Goal: Task Accomplishment & Management: Complete application form

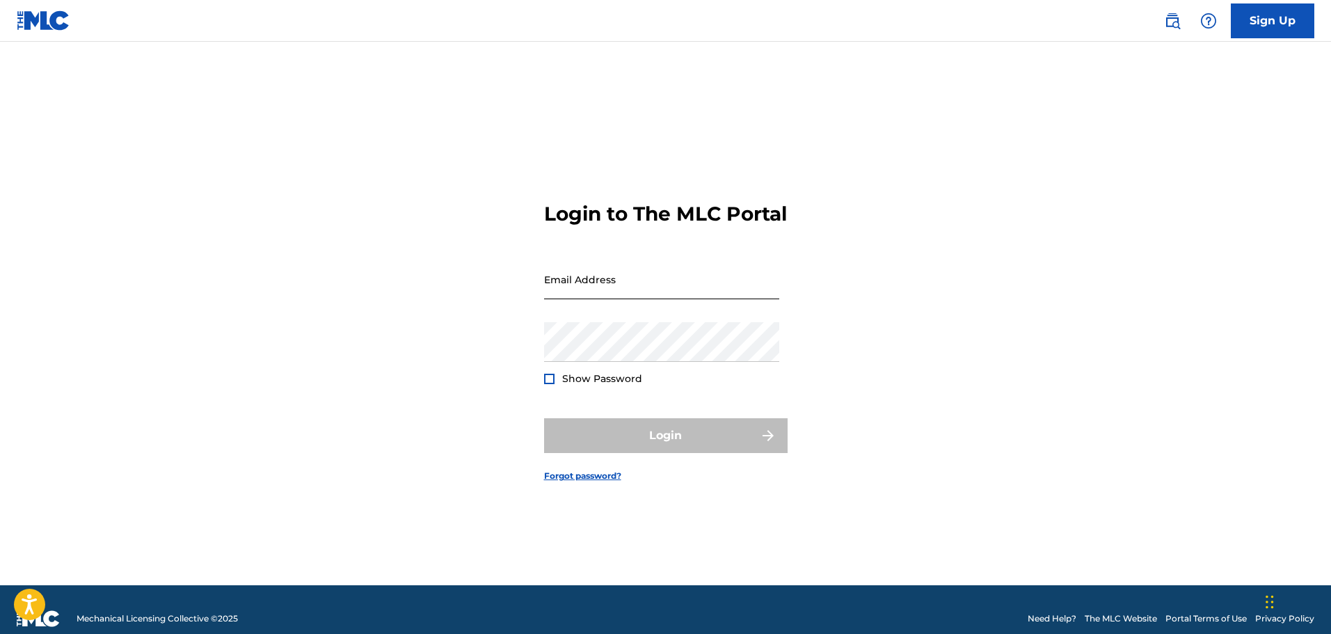
click at [621, 298] on input "Email Address" at bounding box center [661, 280] width 235 height 40
click at [662, 299] on input "[EMAIL_ADDRESS][DOMAIN_NAME]" at bounding box center [661, 280] width 235 height 40
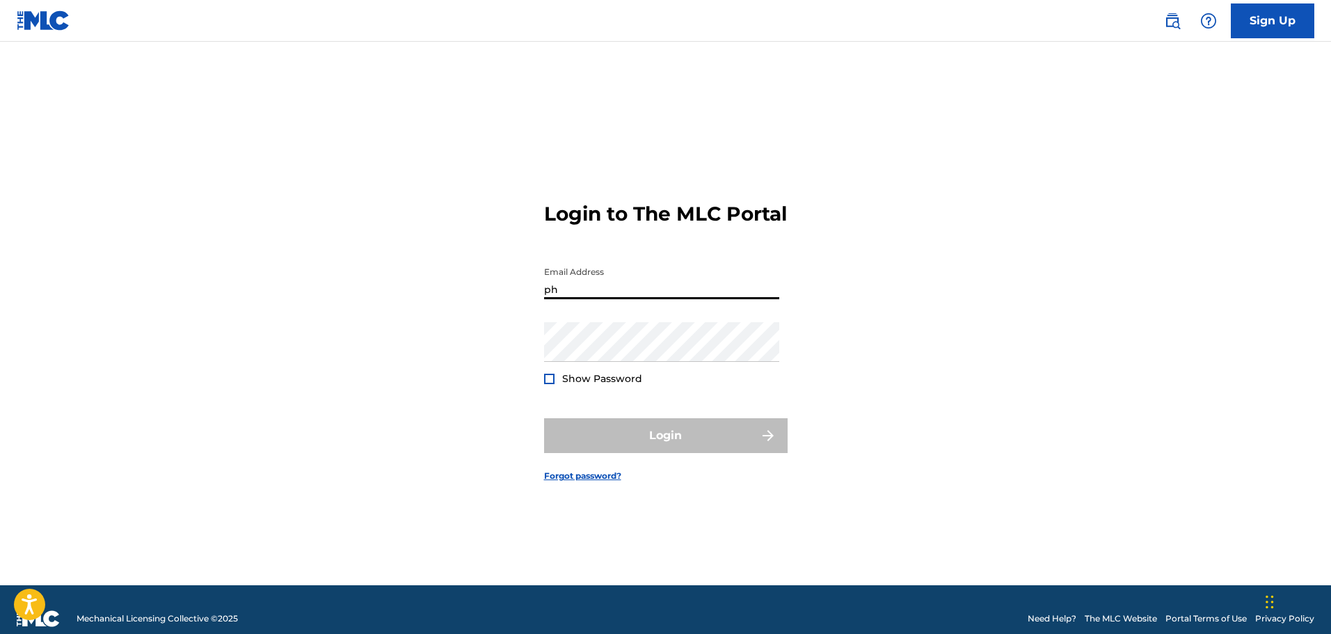
type input "[EMAIL_ADDRESS][DOMAIN_NAME]"
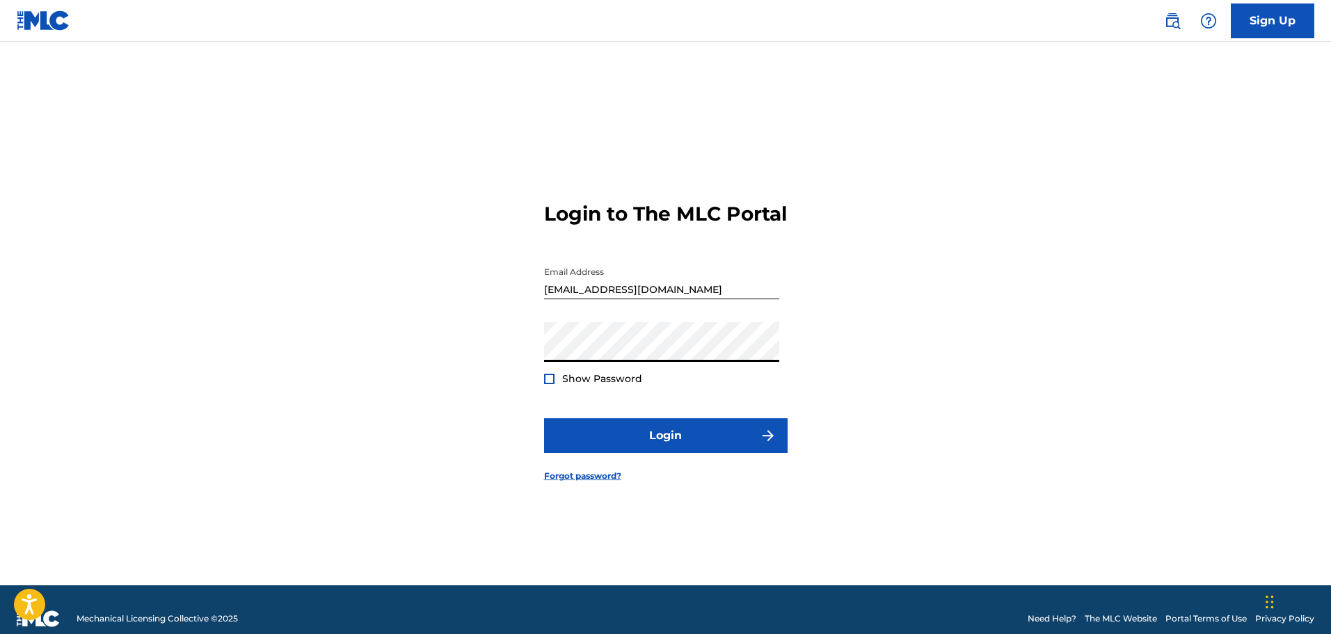
click at [591, 385] on span "Show Password" at bounding box center [602, 378] width 80 height 13
click at [552, 384] on div at bounding box center [549, 379] width 10 height 10
click at [552, 383] on img at bounding box center [550, 379] width 8 height 8
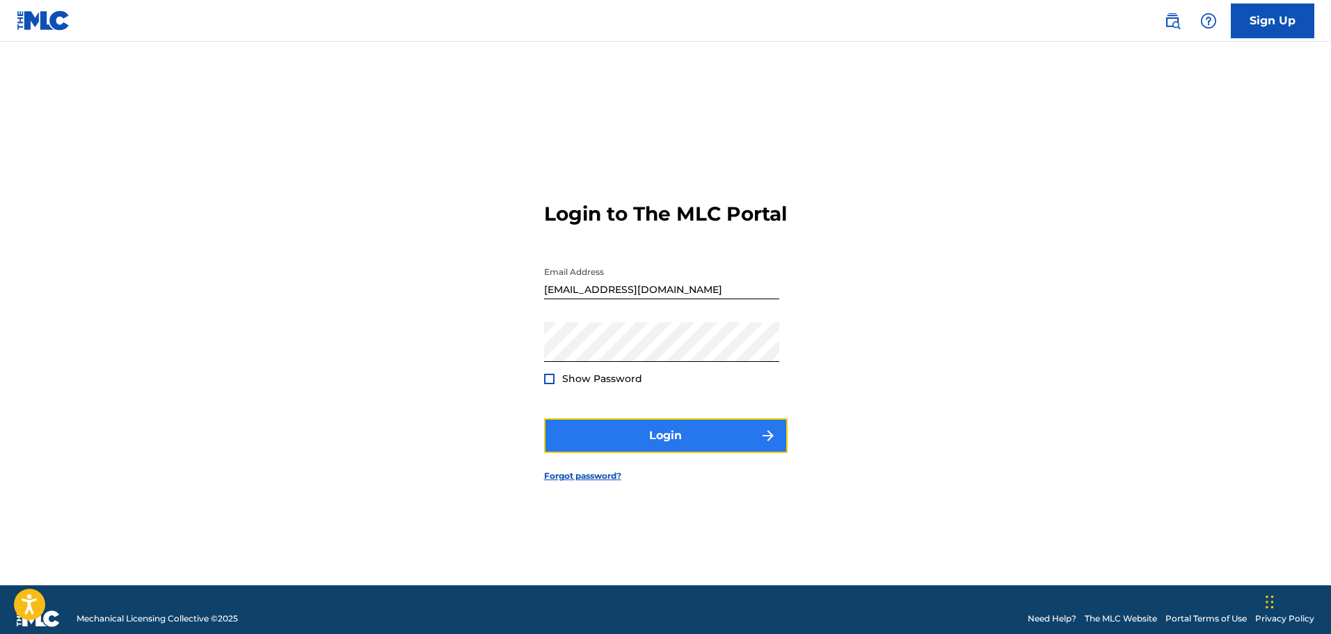
click at [602, 441] on button "Login" at bounding box center [666, 435] width 244 height 35
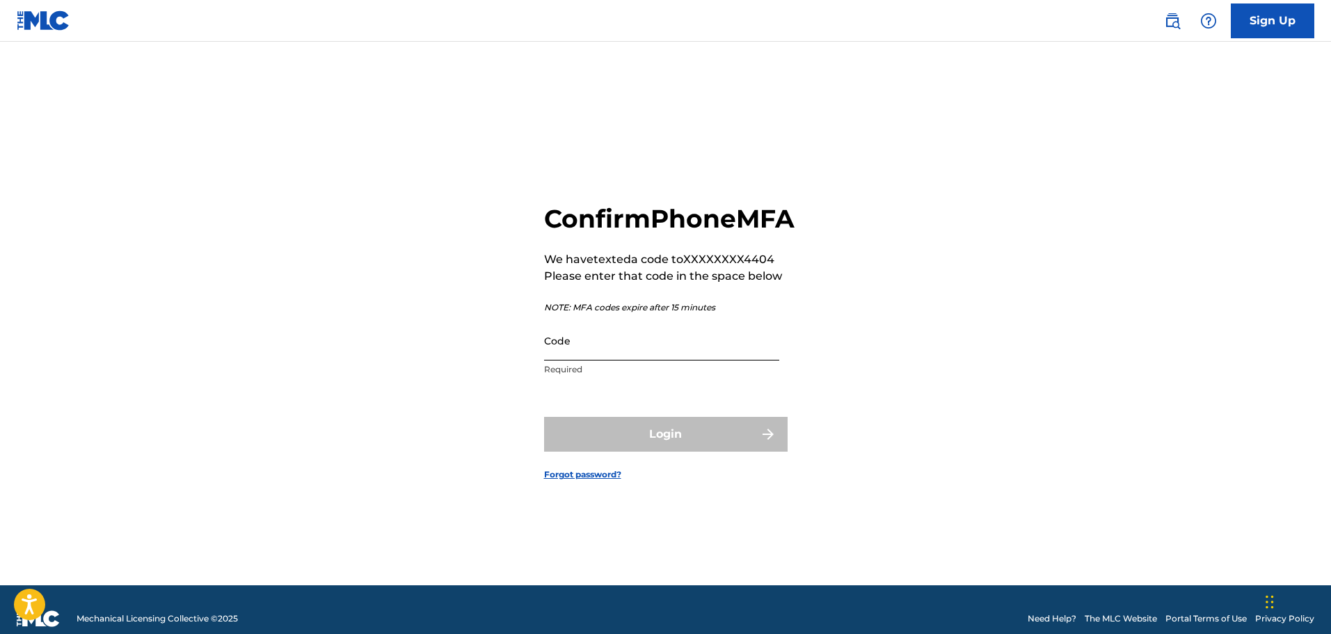
click at [670, 360] on input "Code" at bounding box center [661, 341] width 235 height 40
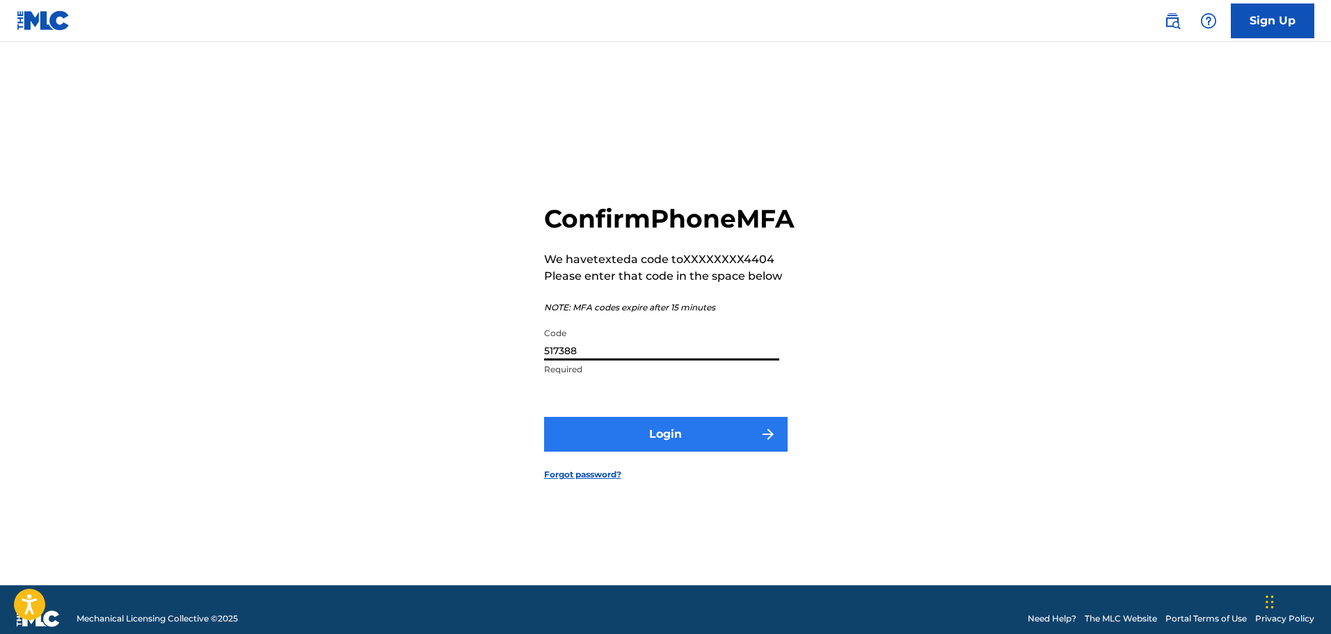
type input "517388"
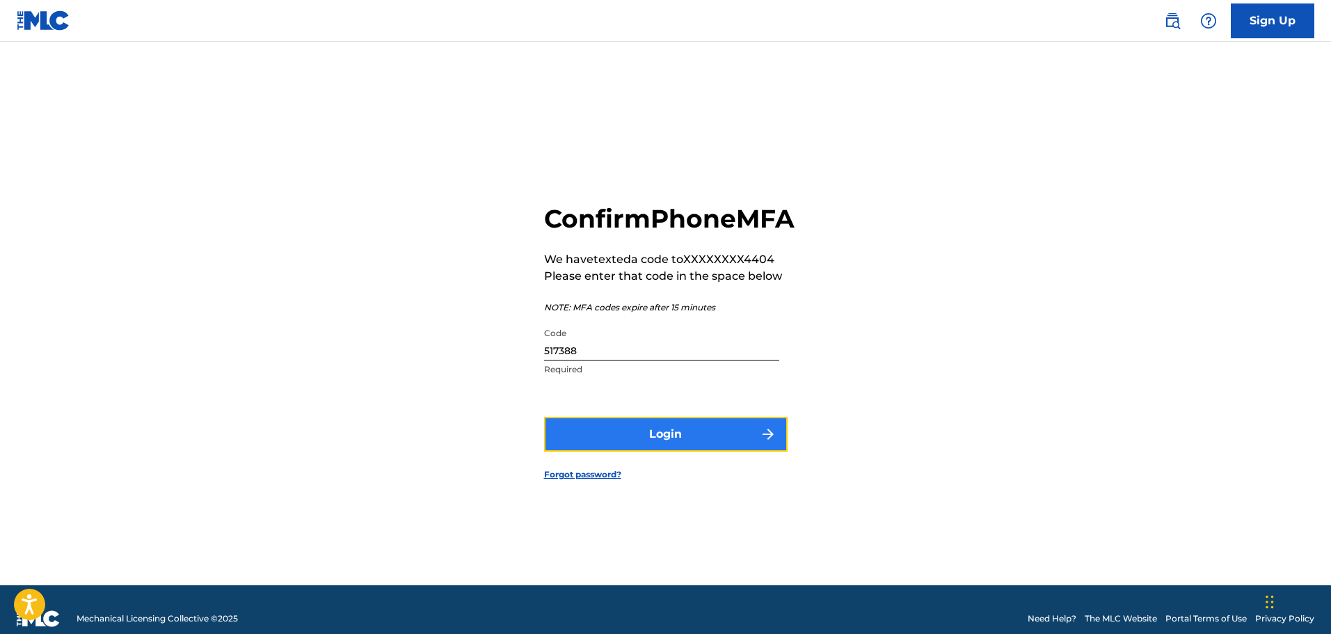
click at [702, 452] on button "Login" at bounding box center [666, 434] width 244 height 35
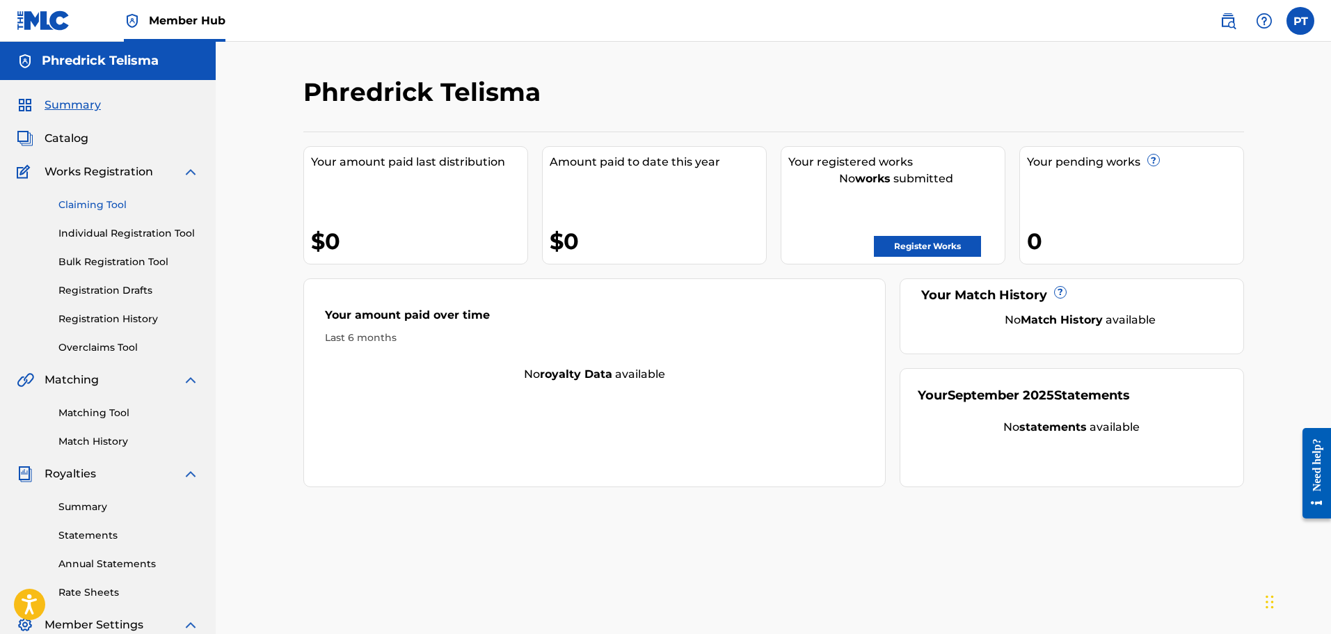
click at [104, 205] on link "Claiming Tool" at bounding box center [128, 205] width 141 height 15
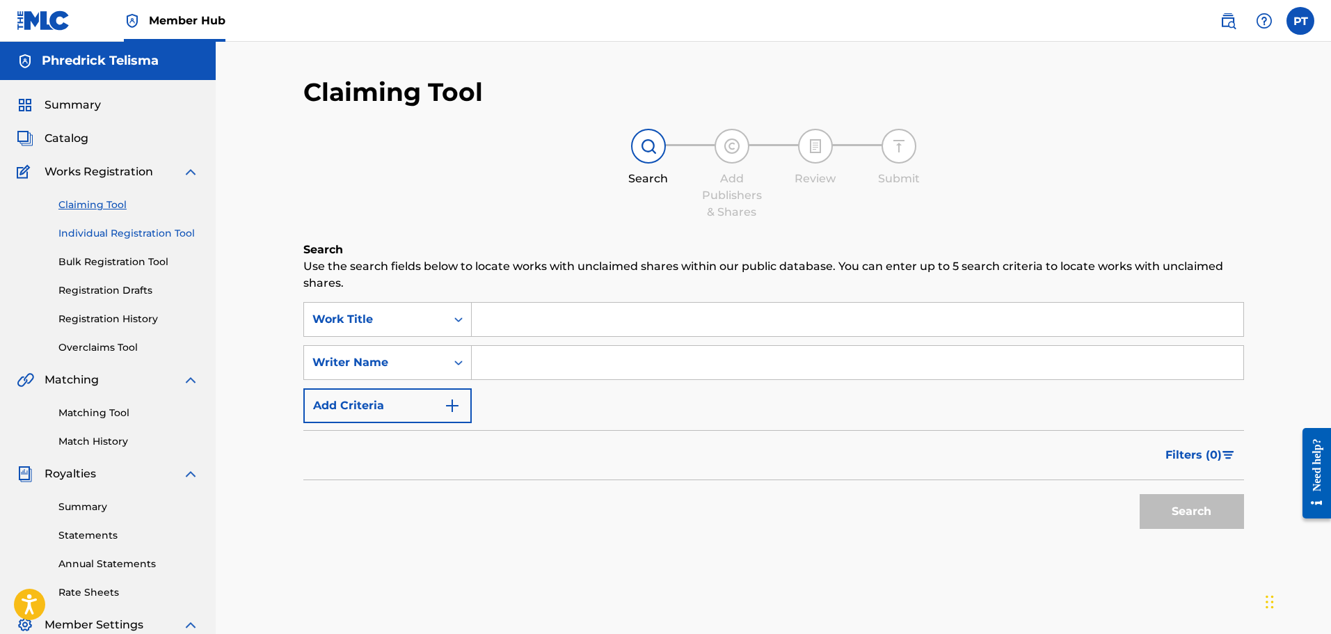
click at [136, 232] on link "Individual Registration Tool" at bounding box center [128, 233] width 141 height 15
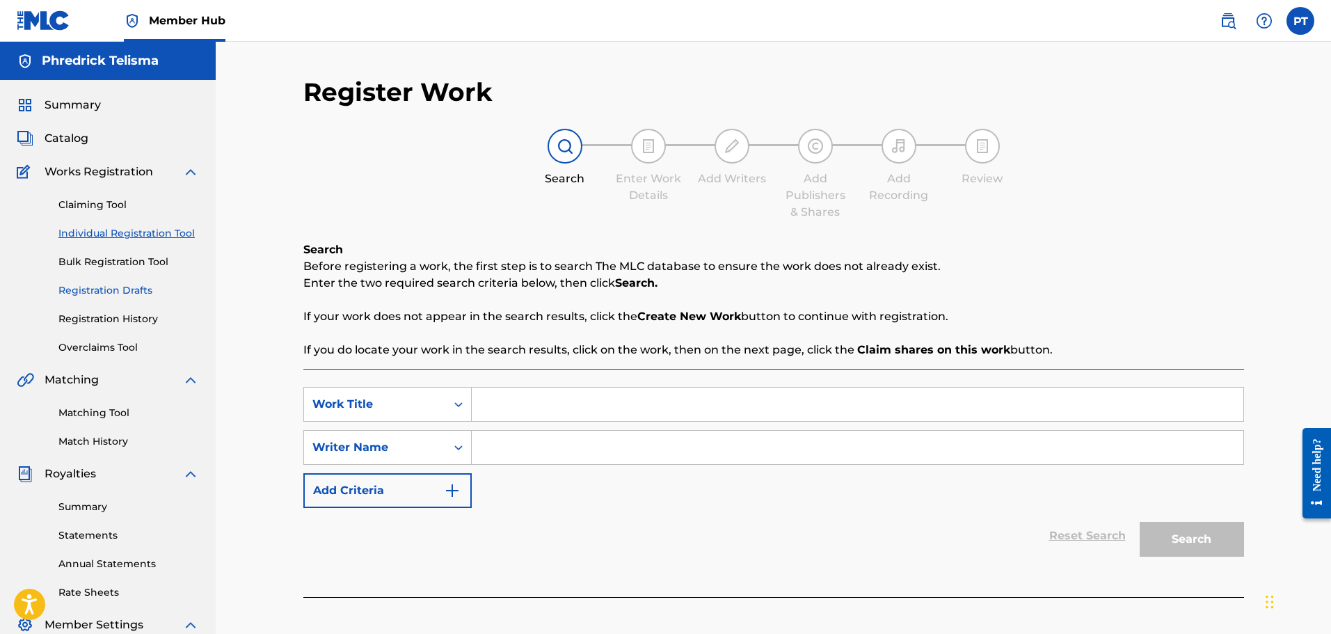
click at [107, 290] on link "Registration Drafts" at bounding box center [128, 290] width 141 height 15
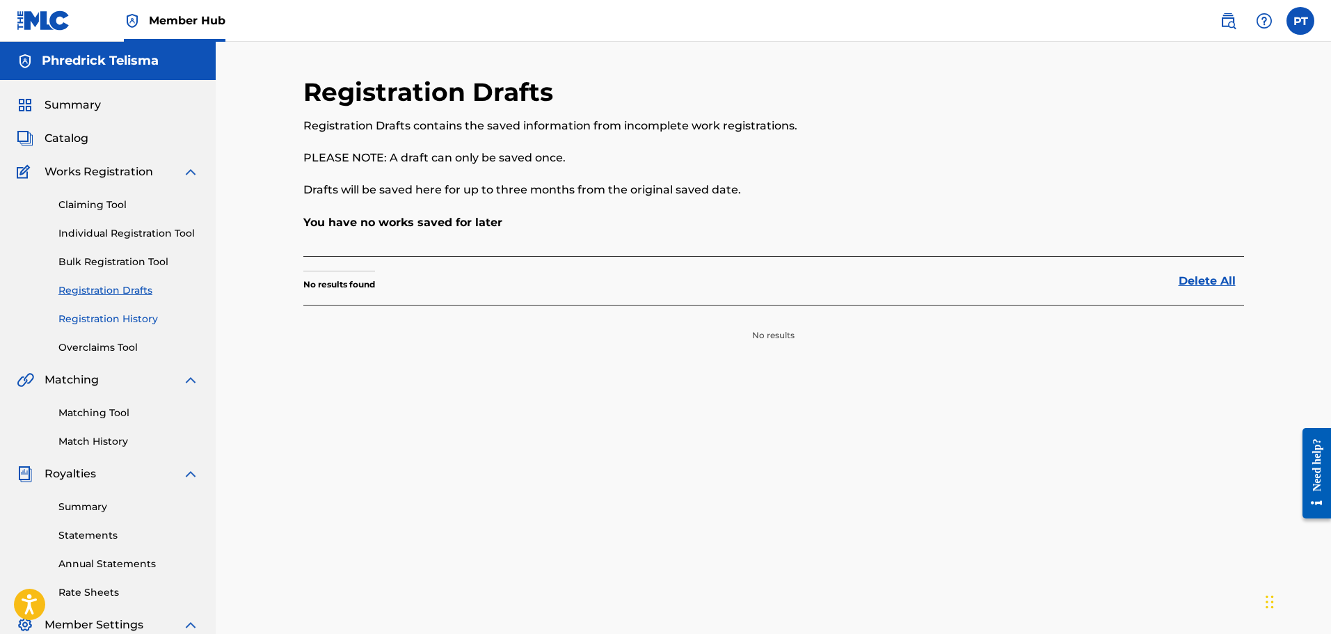
click at [128, 321] on link "Registration History" at bounding box center [128, 319] width 141 height 15
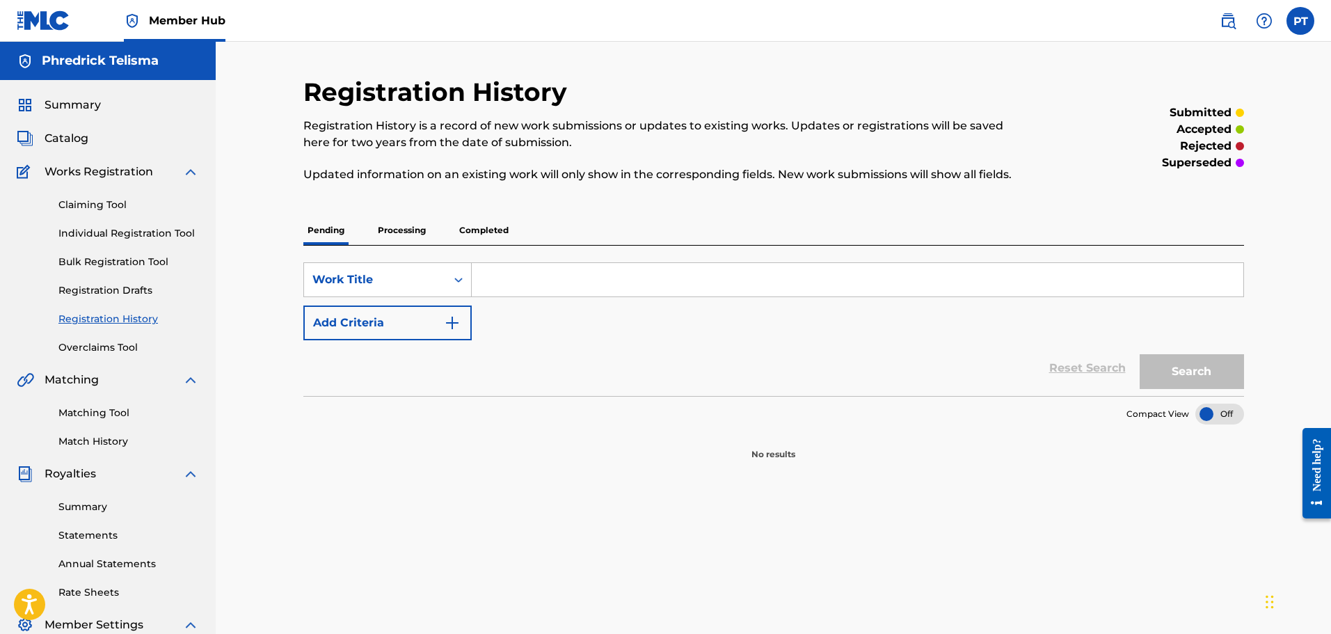
click at [422, 226] on p "Processing" at bounding box center [402, 230] width 56 height 29
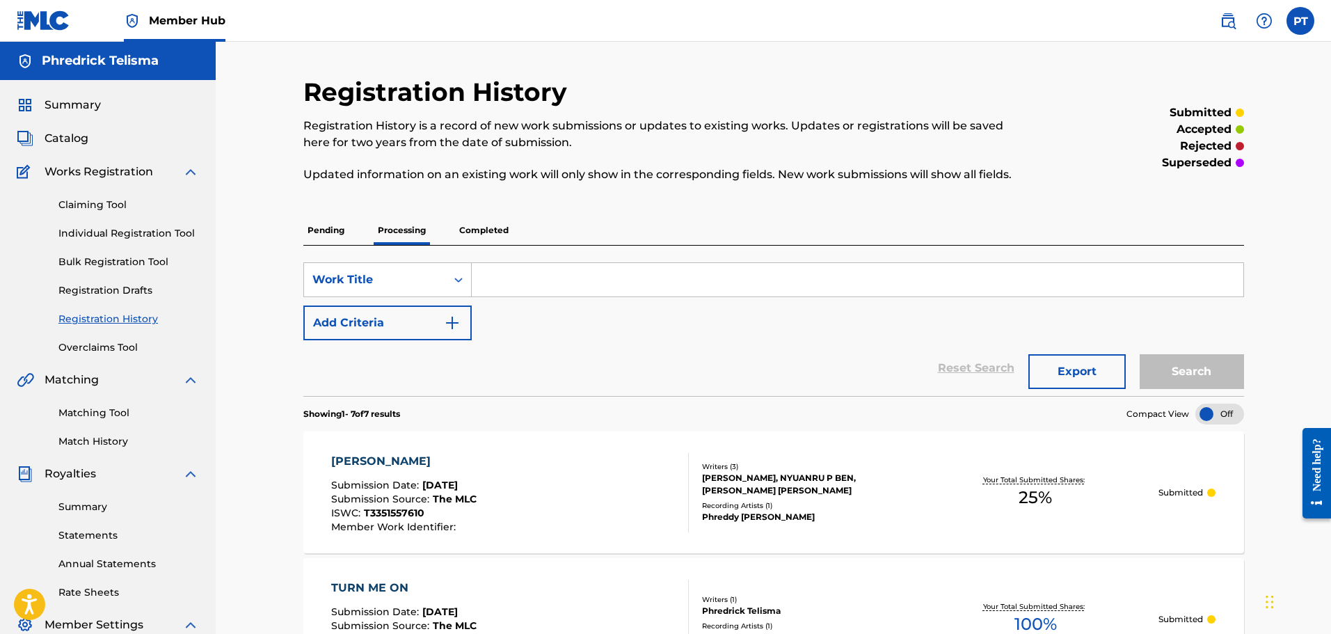
click at [490, 227] on p "Completed" at bounding box center [484, 230] width 58 height 29
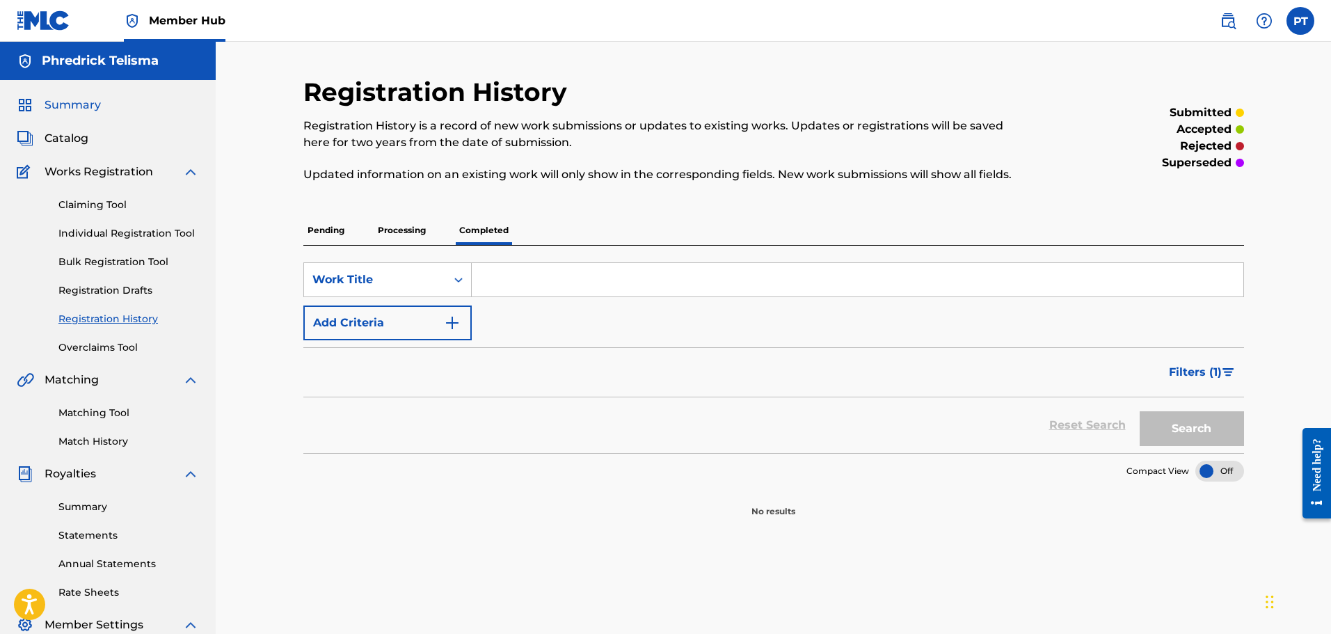
click at [95, 106] on span "Summary" at bounding box center [73, 105] width 56 height 17
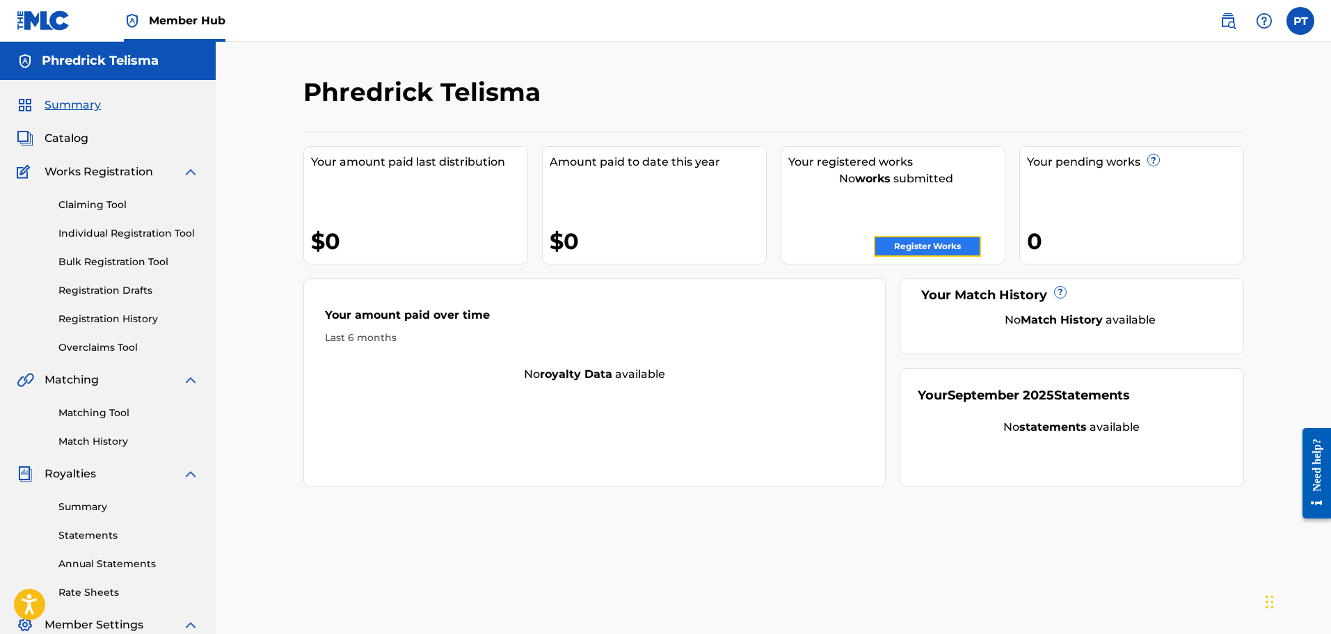
click at [938, 250] on link "Register Works" at bounding box center [927, 246] width 107 height 21
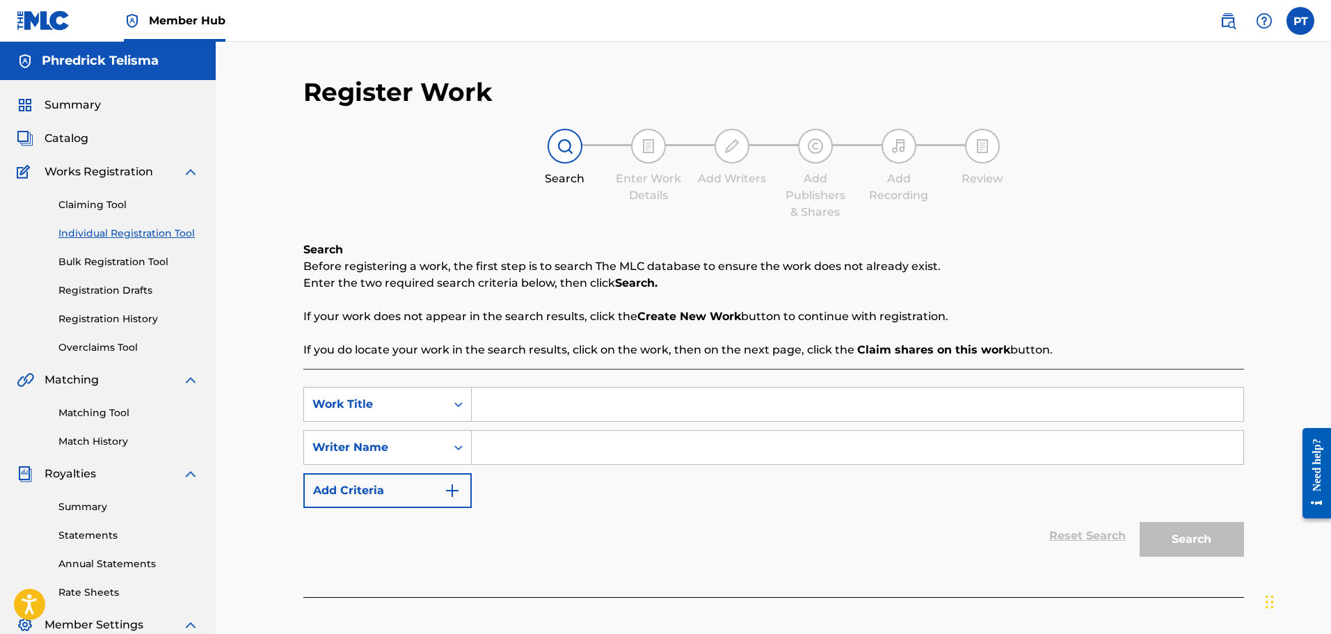
scroll to position [139, 0]
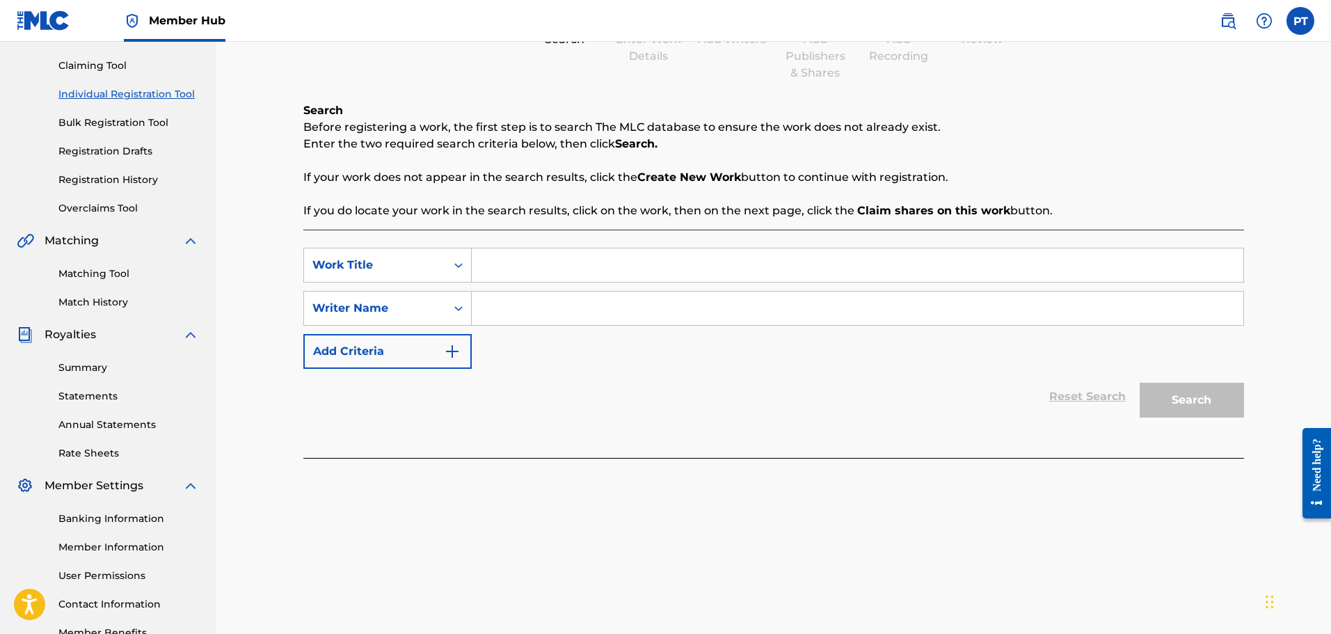
click at [562, 265] on input "Search Form" at bounding box center [858, 264] width 772 height 33
click at [566, 262] on input "Love Is..." at bounding box center [858, 264] width 772 height 33
paste input "(KelKeyz Remix)"
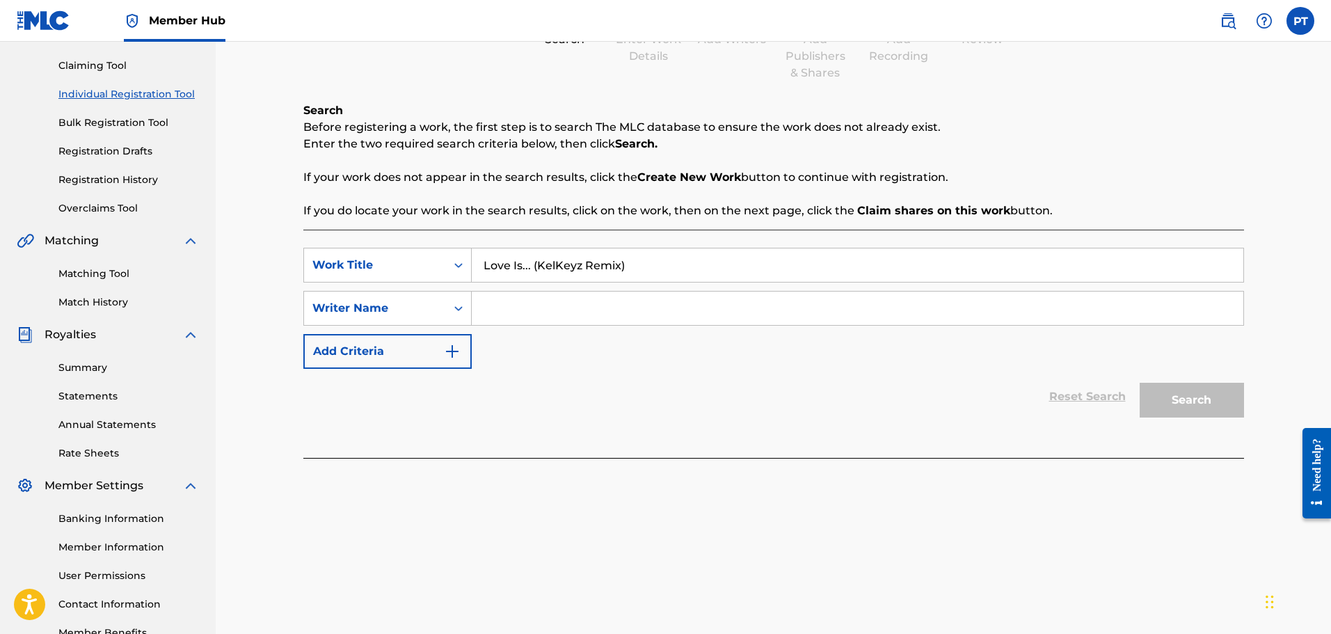
type input "Love Is... (KelKeyz Remix)"
click at [551, 305] on input "Search Form" at bounding box center [858, 308] width 772 height 33
type input "Phredrick Telisma"
click at [1198, 402] on button "Search" at bounding box center [1192, 400] width 104 height 35
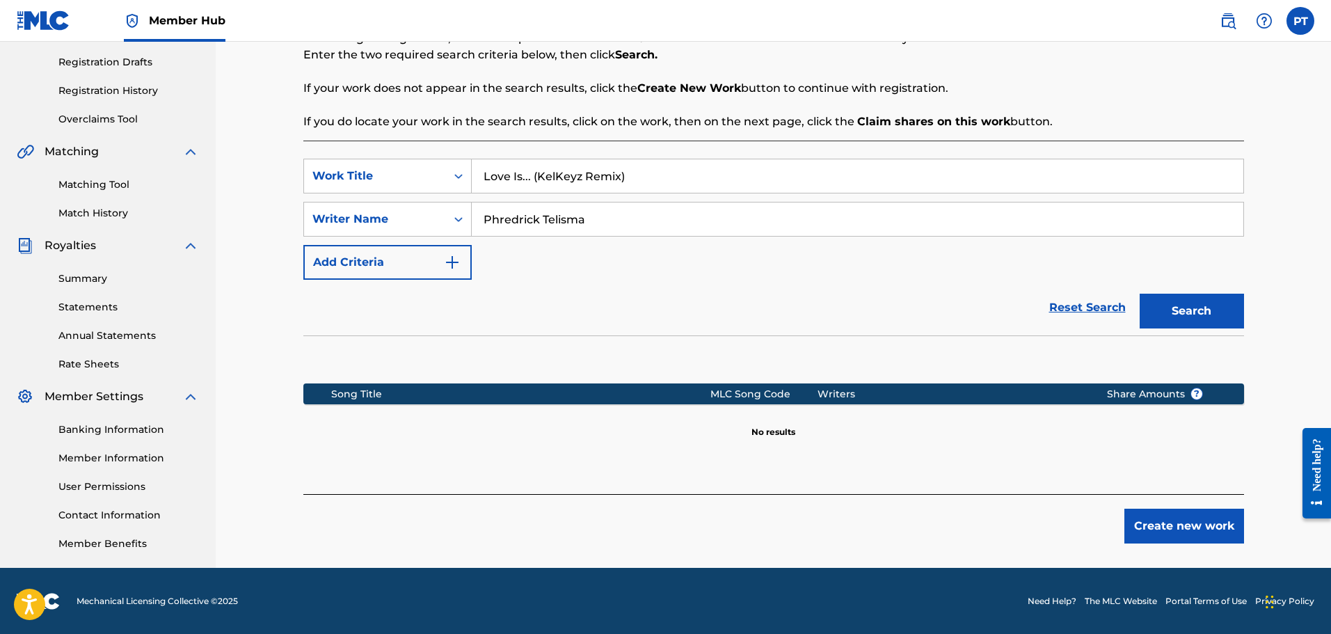
scroll to position [229, 0]
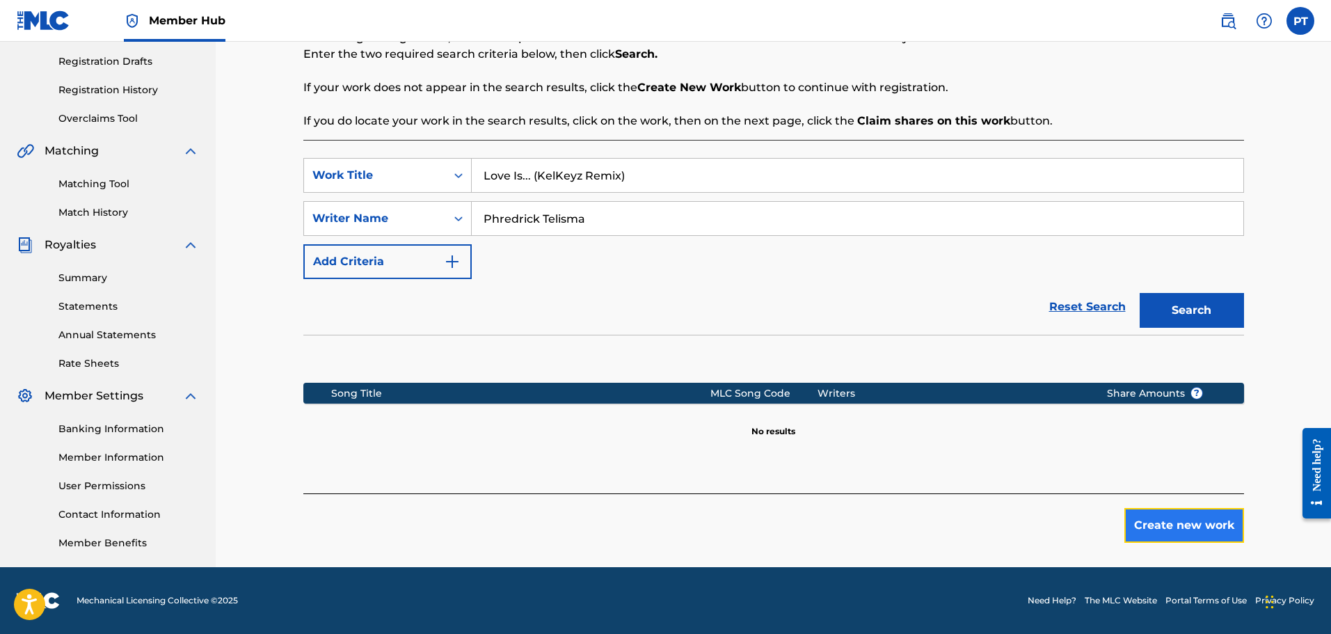
click at [1216, 516] on button "Create new work" at bounding box center [1184, 525] width 120 height 35
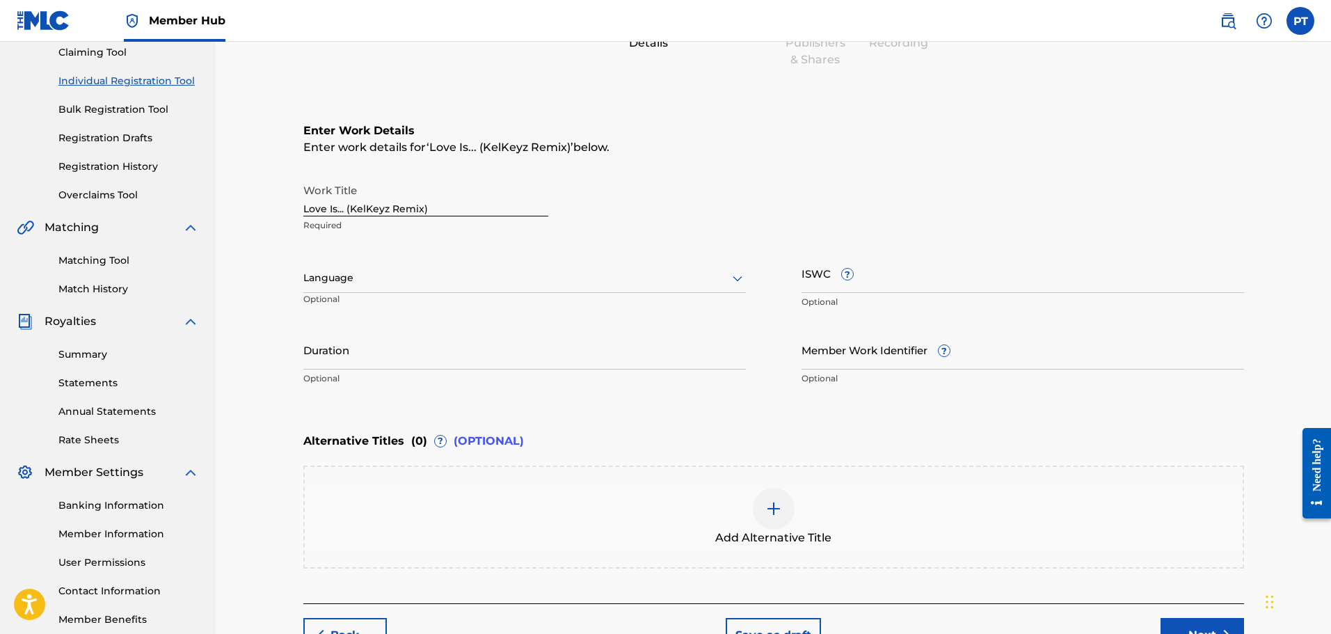
scroll to position [209, 0]
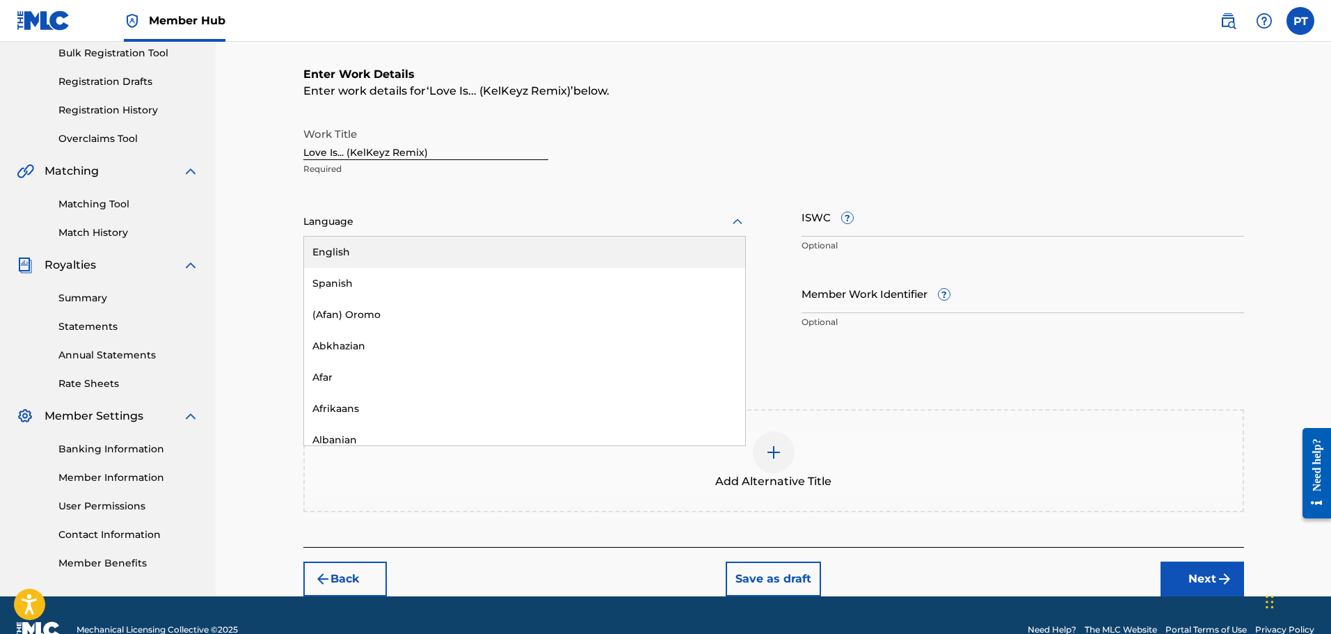
click at [469, 216] on div at bounding box center [524, 221] width 443 height 17
click at [365, 257] on div "English" at bounding box center [524, 252] width 441 height 31
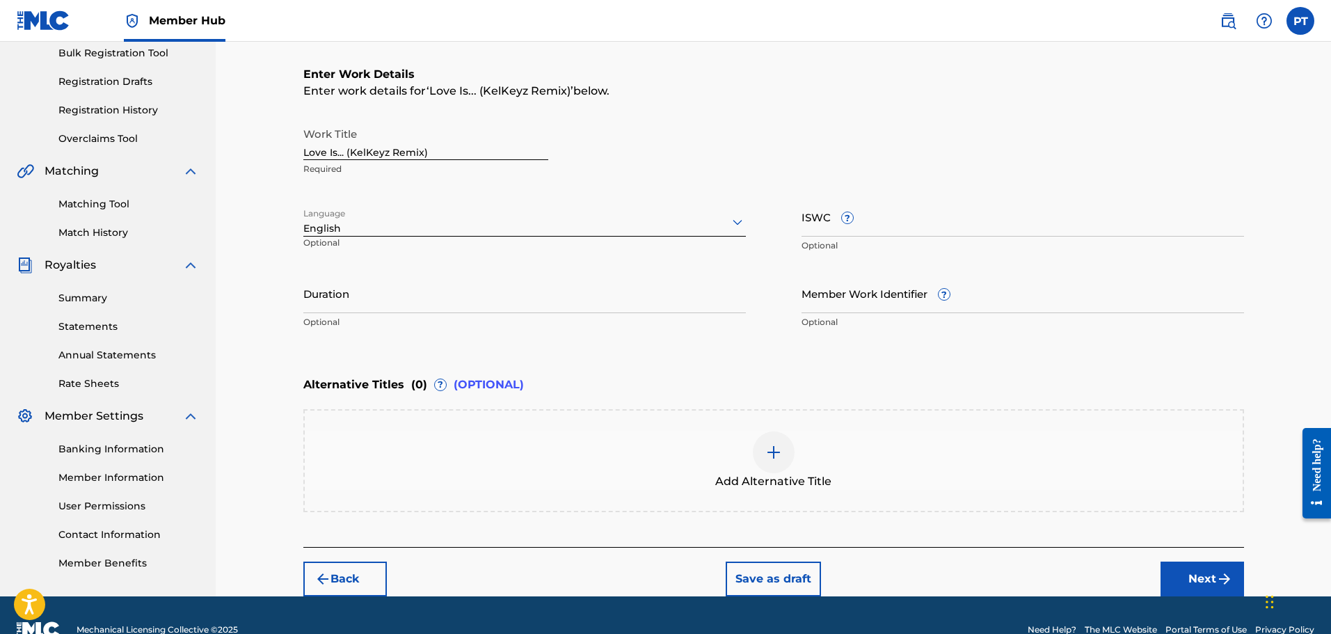
click at [415, 314] on div "Duration Optional" at bounding box center [524, 304] width 443 height 63
click at [401, 303] on input "Duration" at bounding box center [524, 293] width 443 height 40
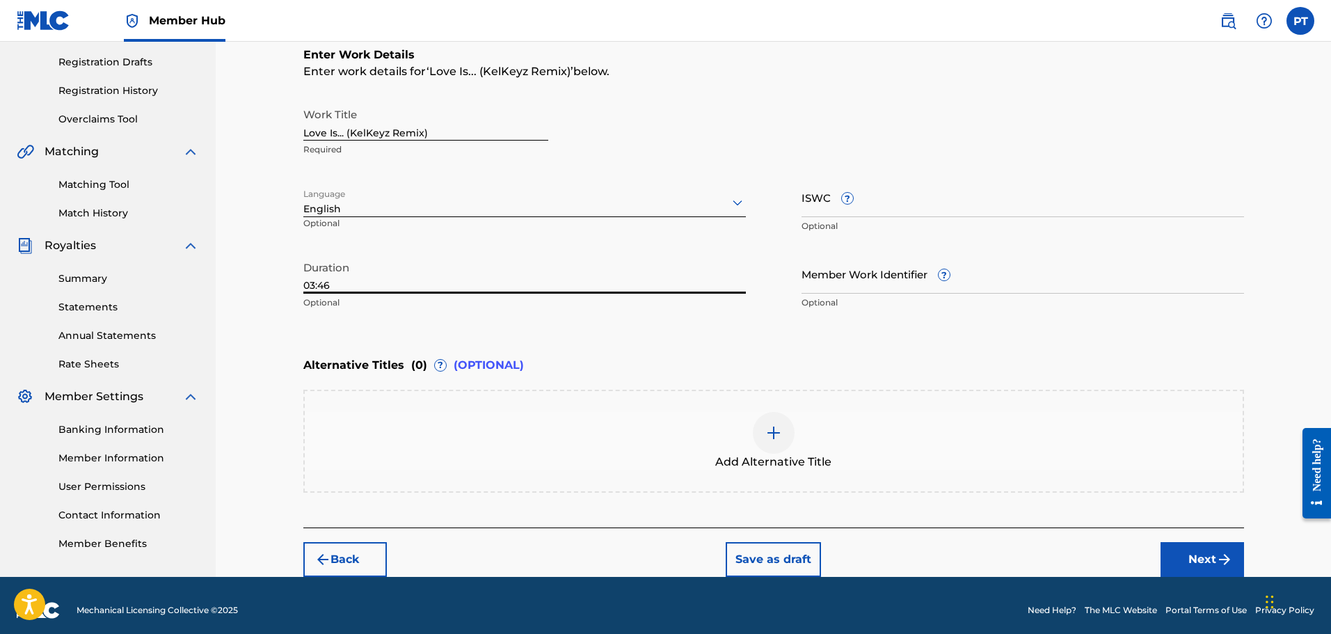
scroll to position [238, 0]
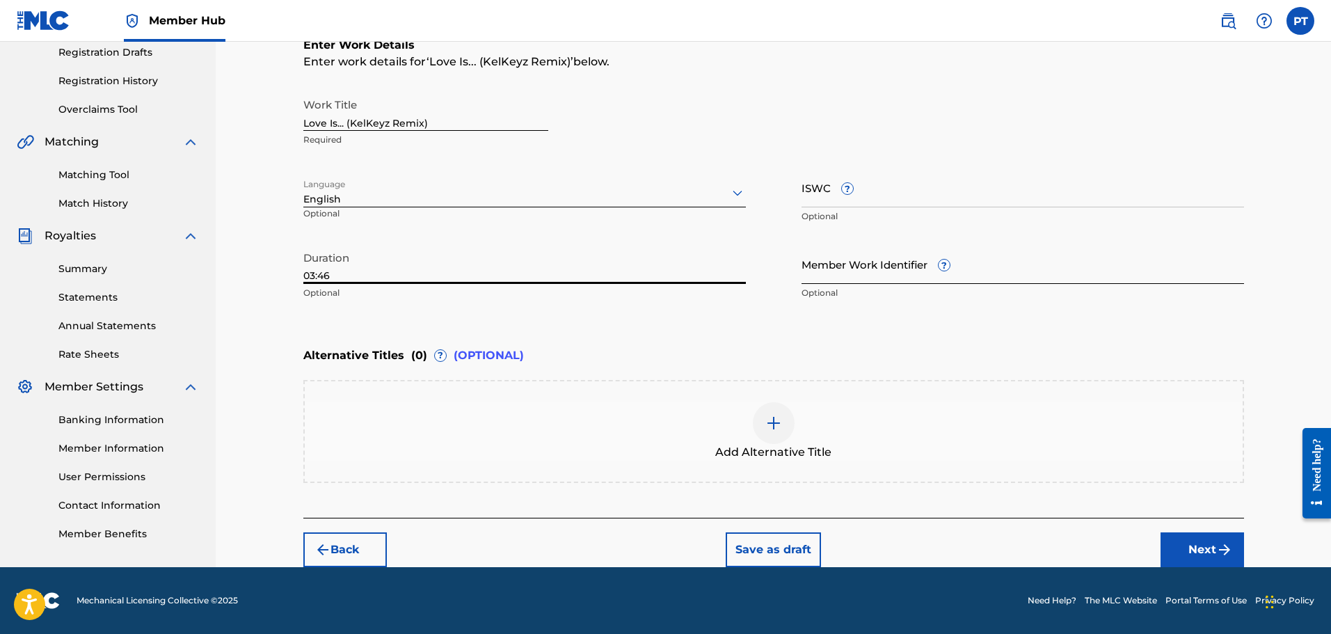
type input "03:46"
click at [905, 272] on input "Member Work Identifier ?" at bounding box center [1023, 264] width 443 height 40
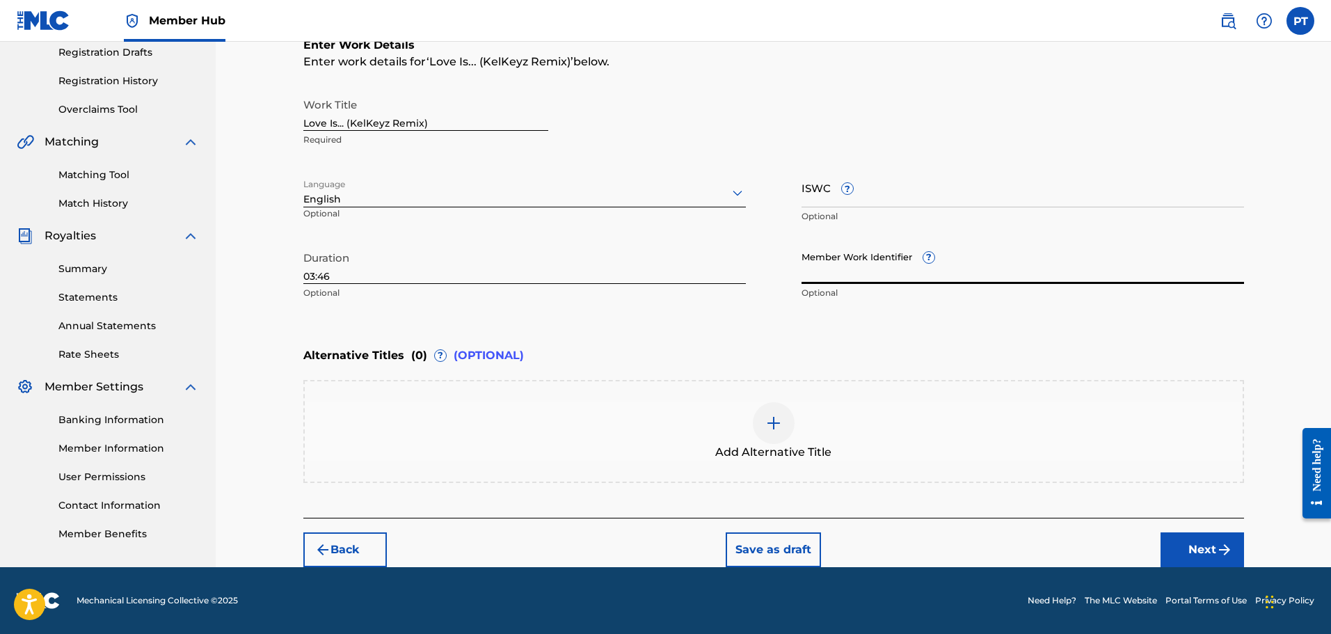
click at [499, 337] on div "Enter Work Details Enter work details for ‘ Love Is... (KelKeyz Remix) ’ below.…" at bounding box center [773, 171] width 941 height 337
click at [497, 354] on span "(OPTIONAL)" at bounding box center [489, 355] width 70 height 17
click at [790, 420] on div at bounding box center [774, 423] width 42 height 42
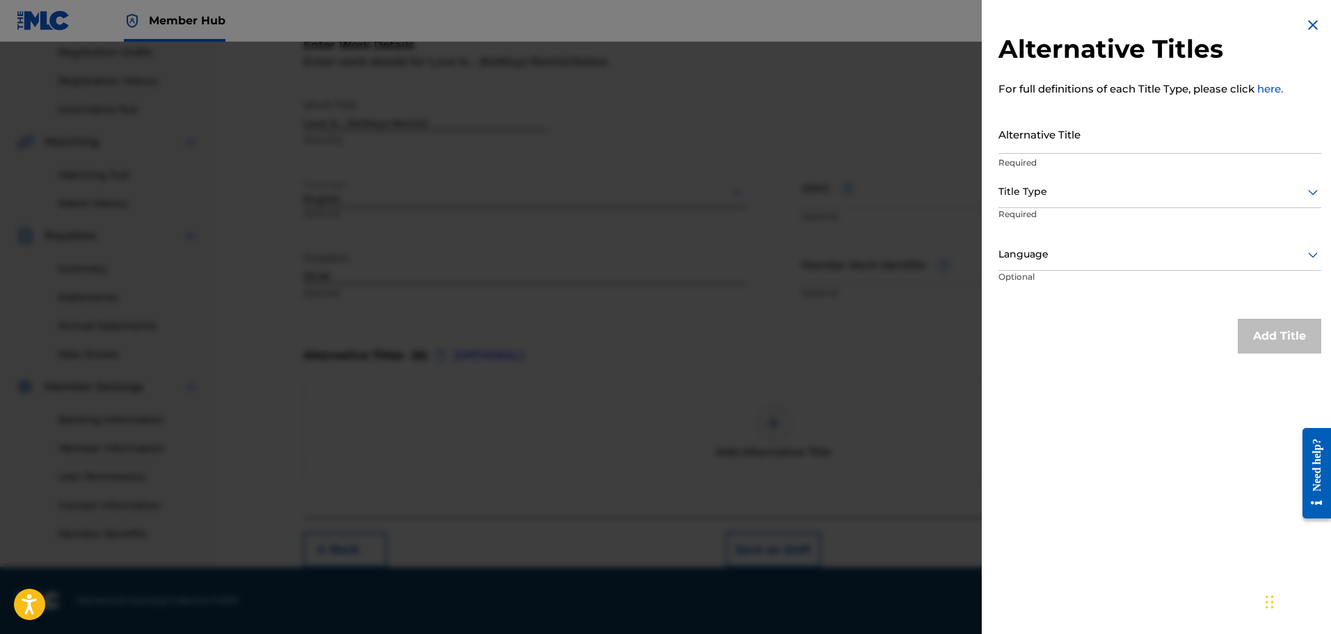
click at [1078, 199] on div at bounding box center [1159, 191] width 323 height 17
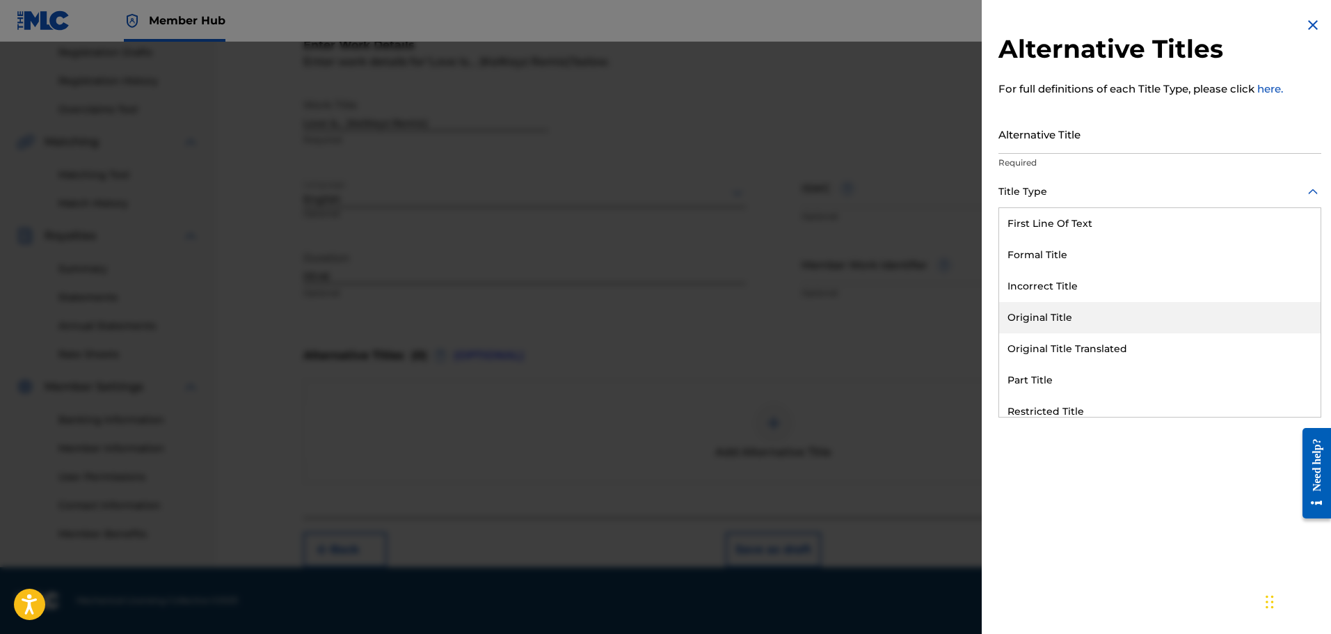
click at [1046, 316] on div "Original Title" at bounding box center [1159, 317] width 321 height 31
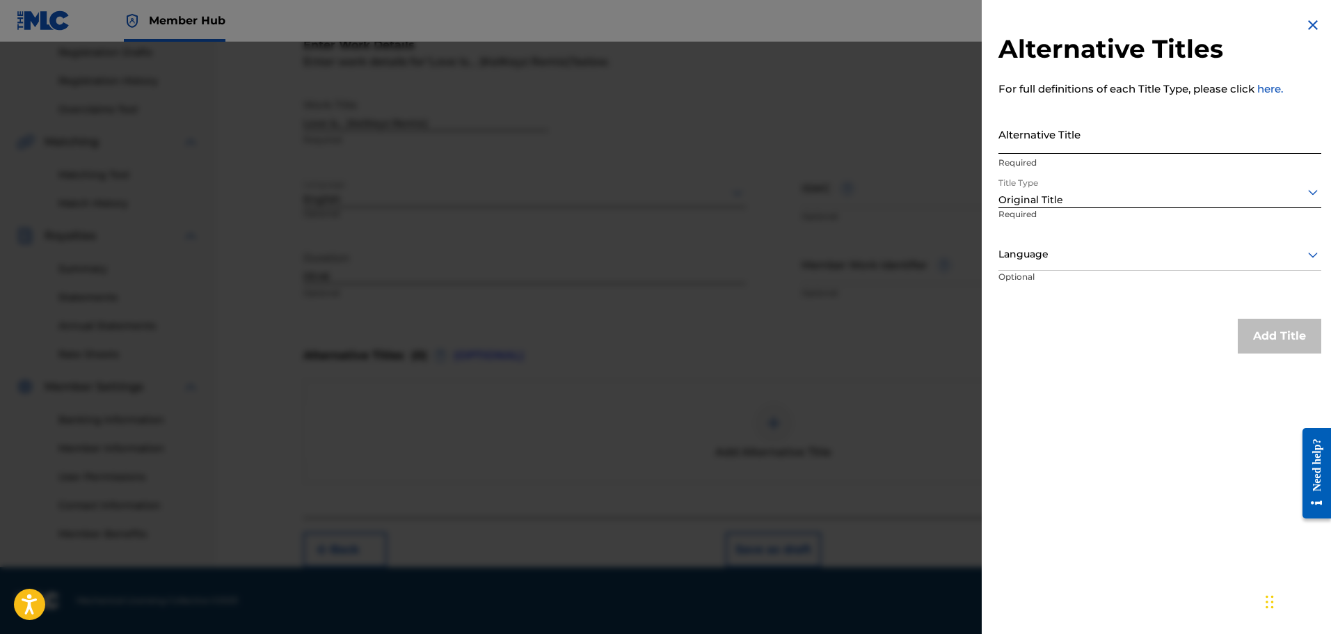
click at [1062, 140] on input "Alternative Title" at bounding box center [1159, 134] width 323 height 40
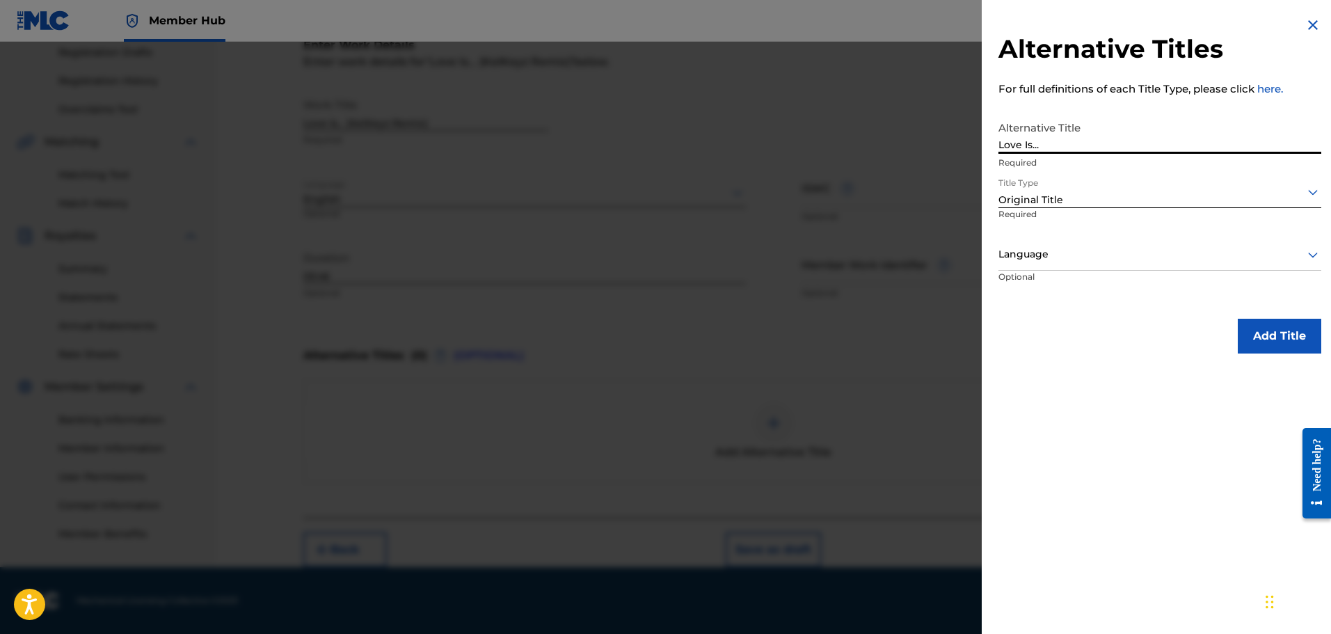
type input "Love Is..."
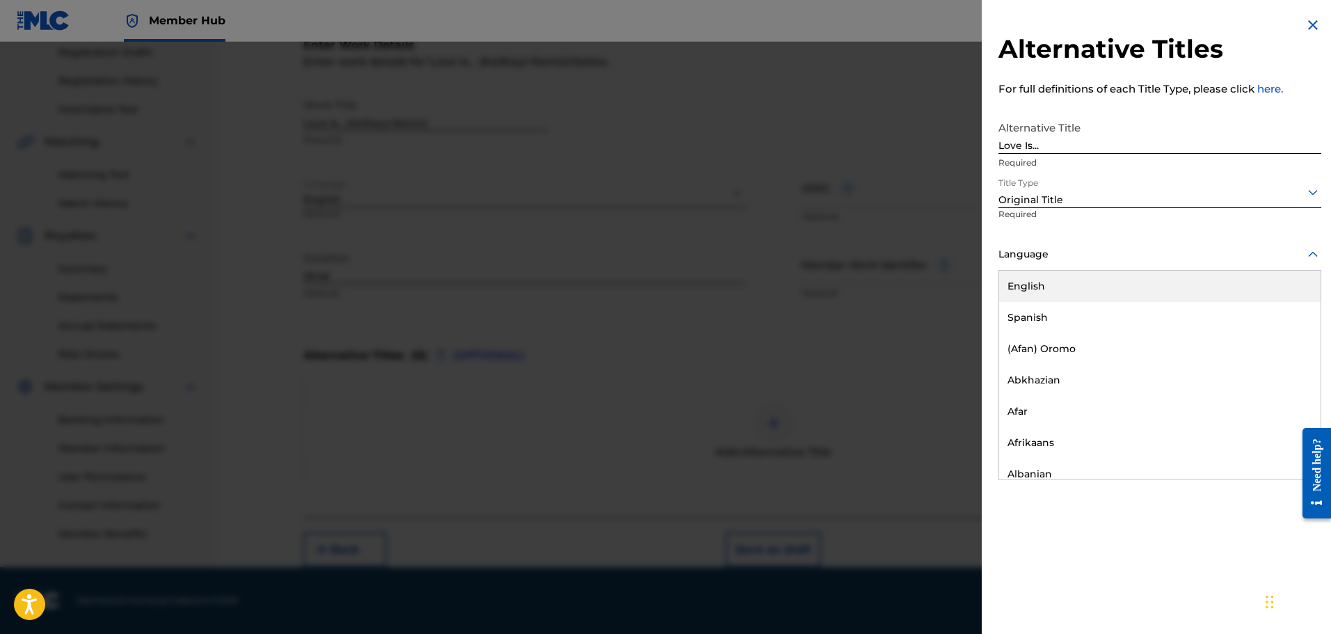
click at [1038, 268] on div "Language" at bounding box center [1159, 254] width 323 height 31
click at [1053, 280] on div "English" at bounding box center [1159, 286] width 321 height 31
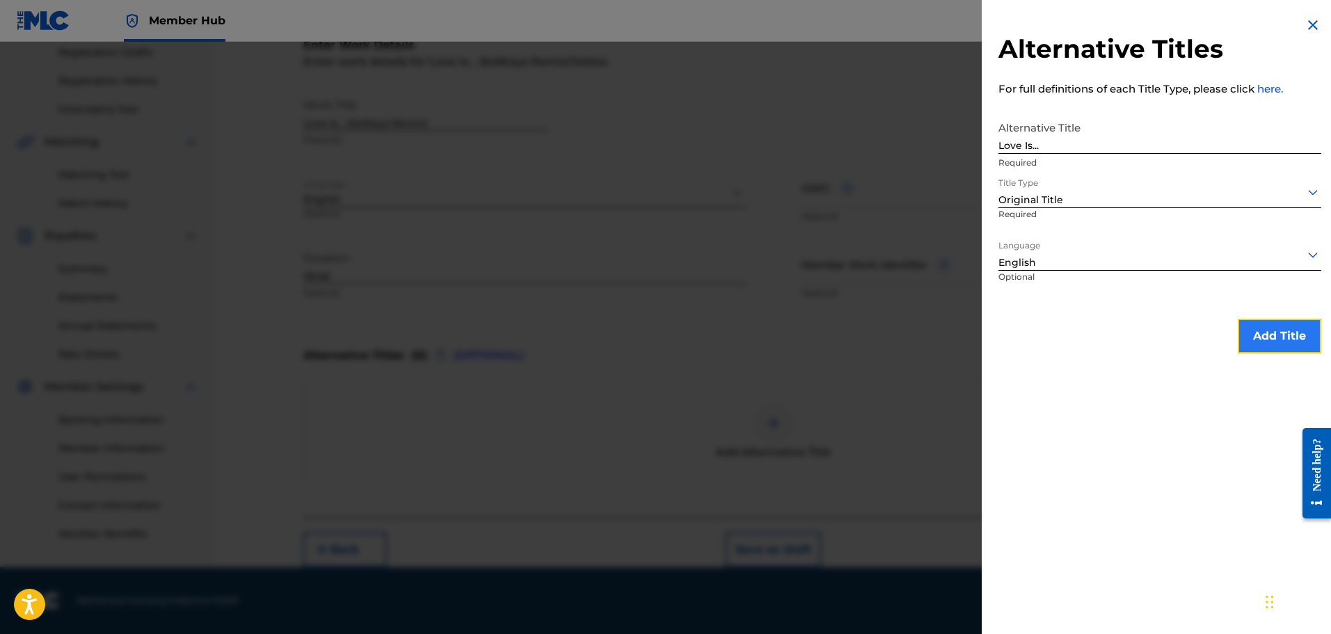
click at [1292, 344] on button "Add Title" at bounding box center [1279, 336] width 83 height 35
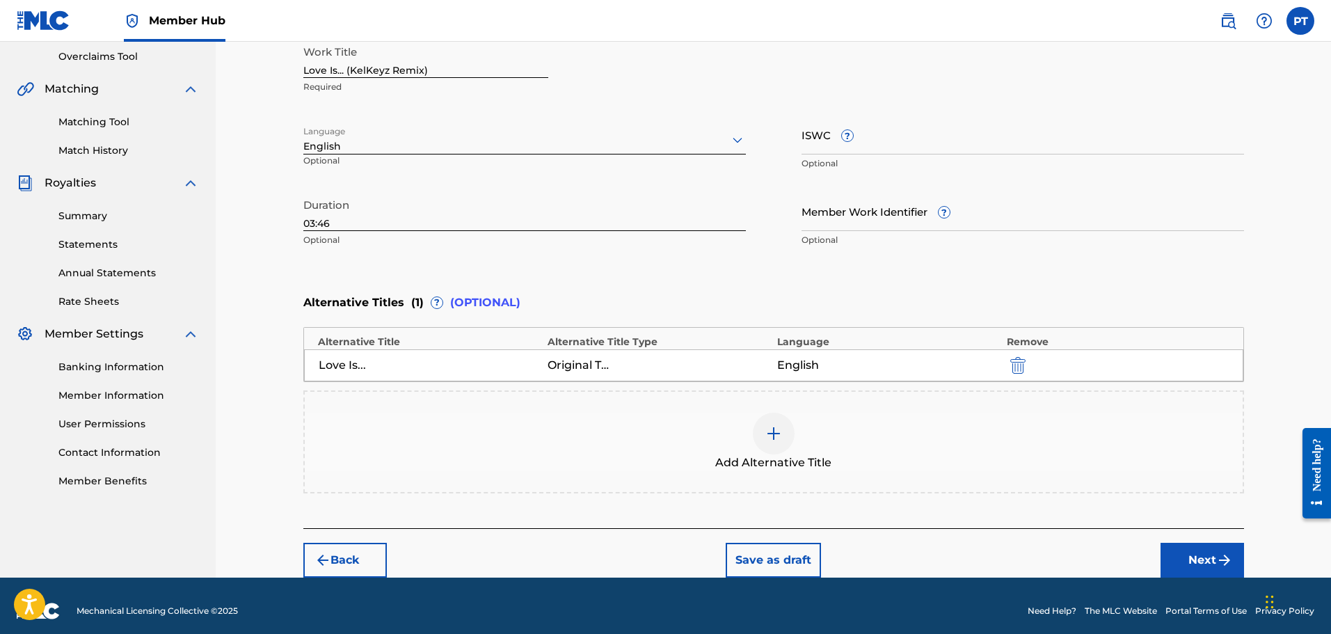
scroll to position [301, 0]
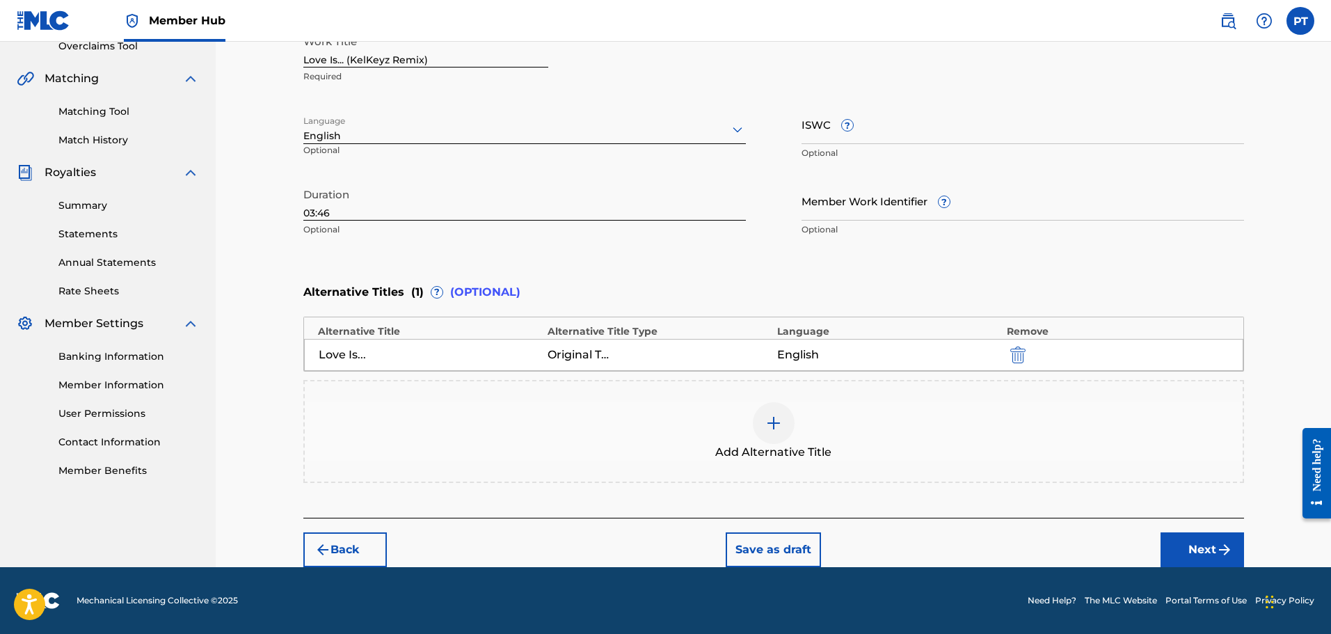
click at [781, 431] on div at bounding box center [774, 423] width 42 height 42
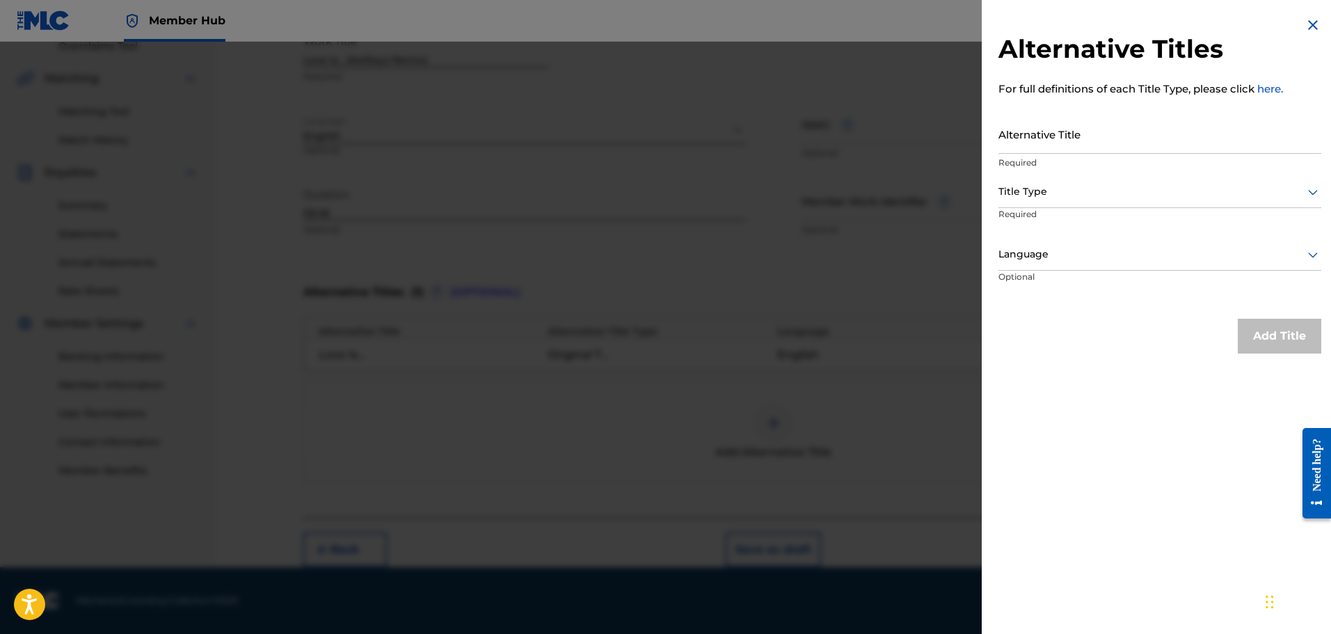
click at [1066, 202] on div "Title Type" at bounding box center [1159, 192] width 323 height 31
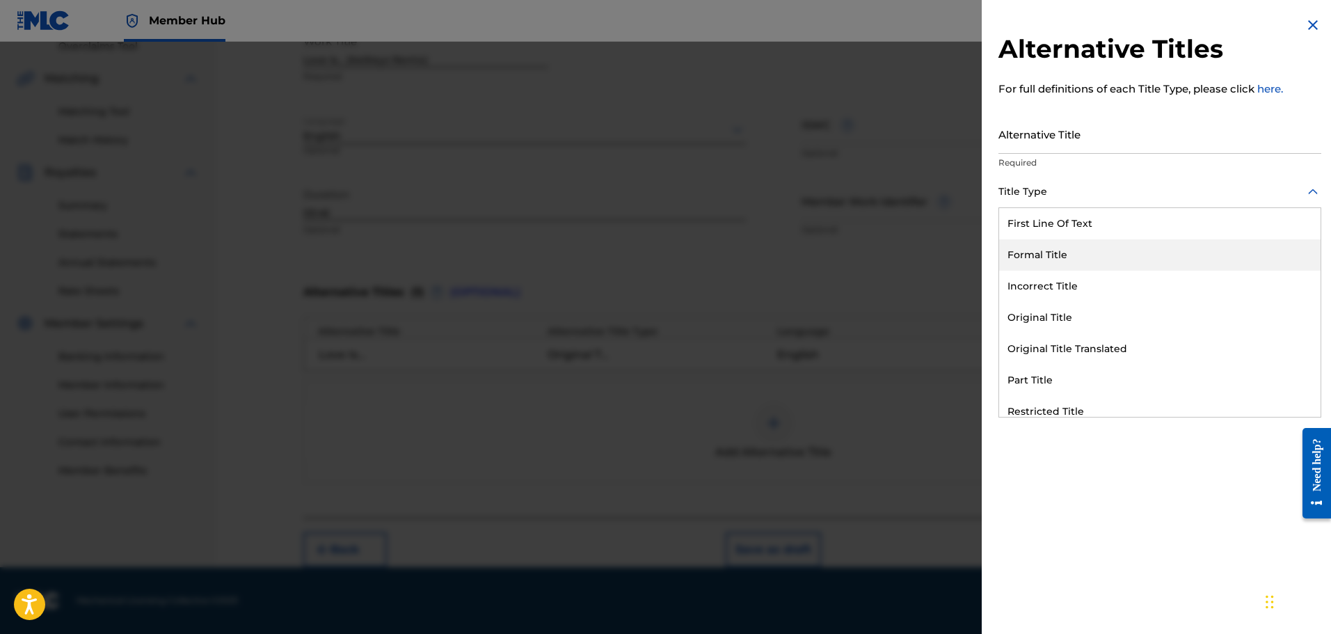
scroll to position [70, 0]
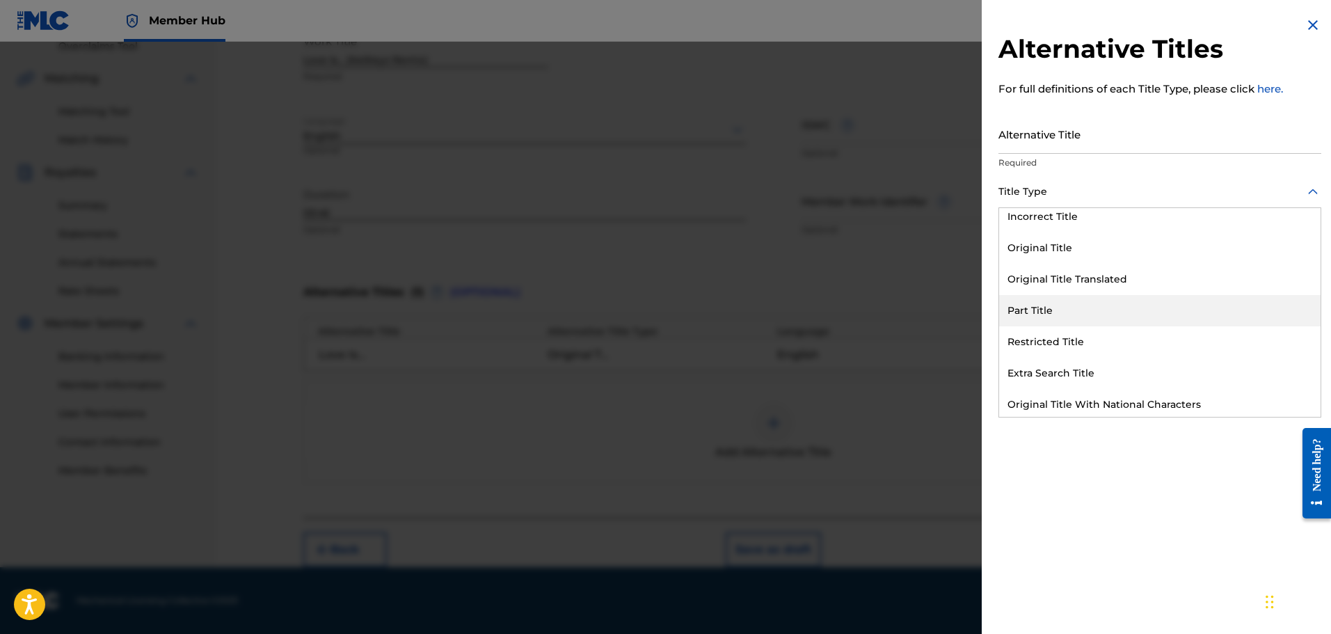
click at [562, 423] on div at bounding box center [665, 359] width 1331 height 634
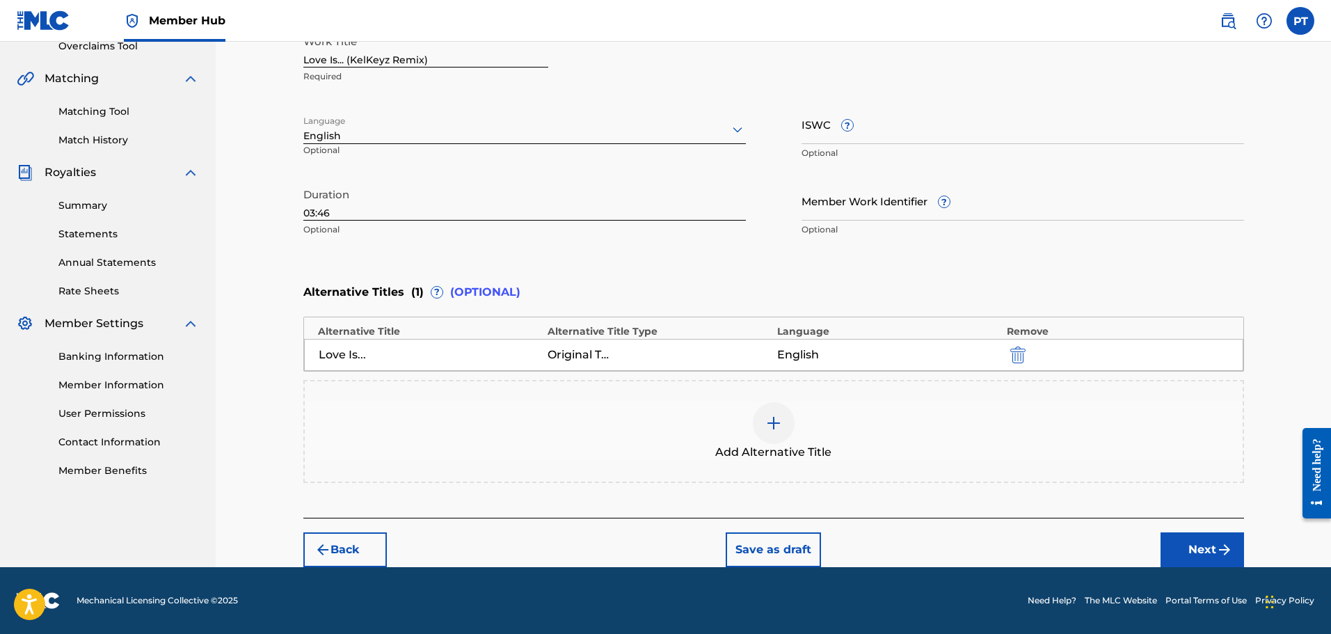
click at [868, 358] on div "English" at bounding box center [888, 355] width 223 height 17
click at [329, 352] on div "Love Is..." at bounding box center [350, 355] width 63 height 17
click at [1010, 356] on img "submit" at bounding box center [1017, 355] width 15 height 17
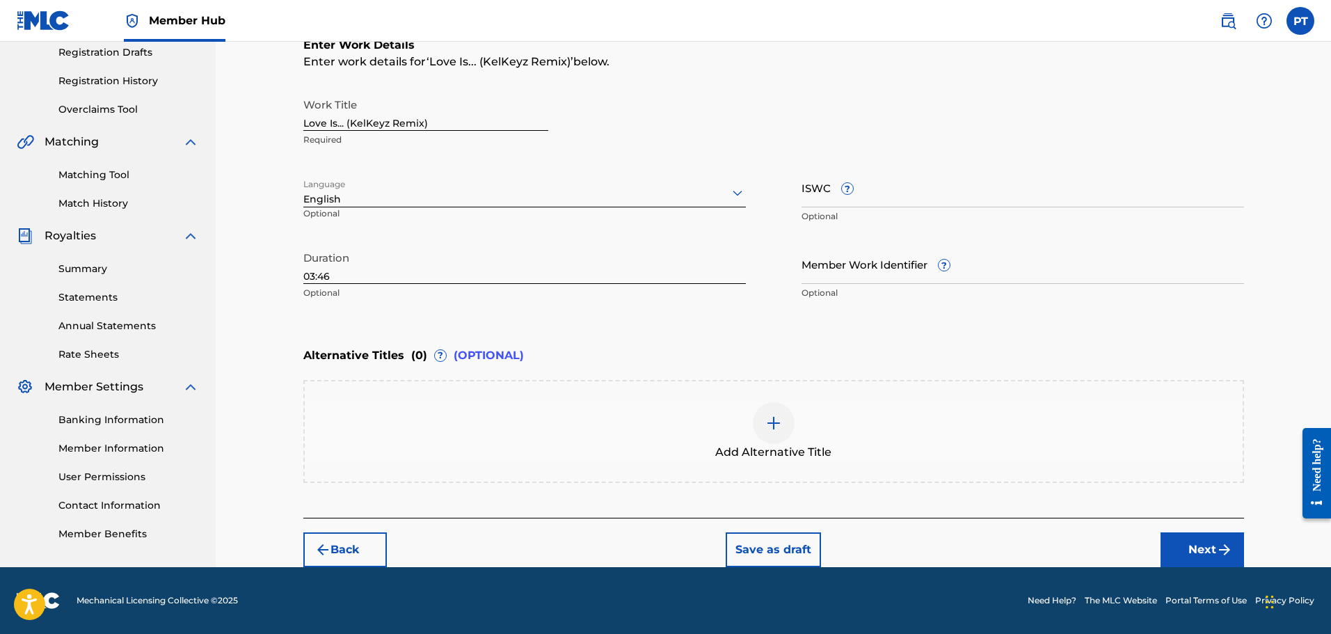
click at [775, 415] on img at bounding box center [773, 423] width 17 height 17
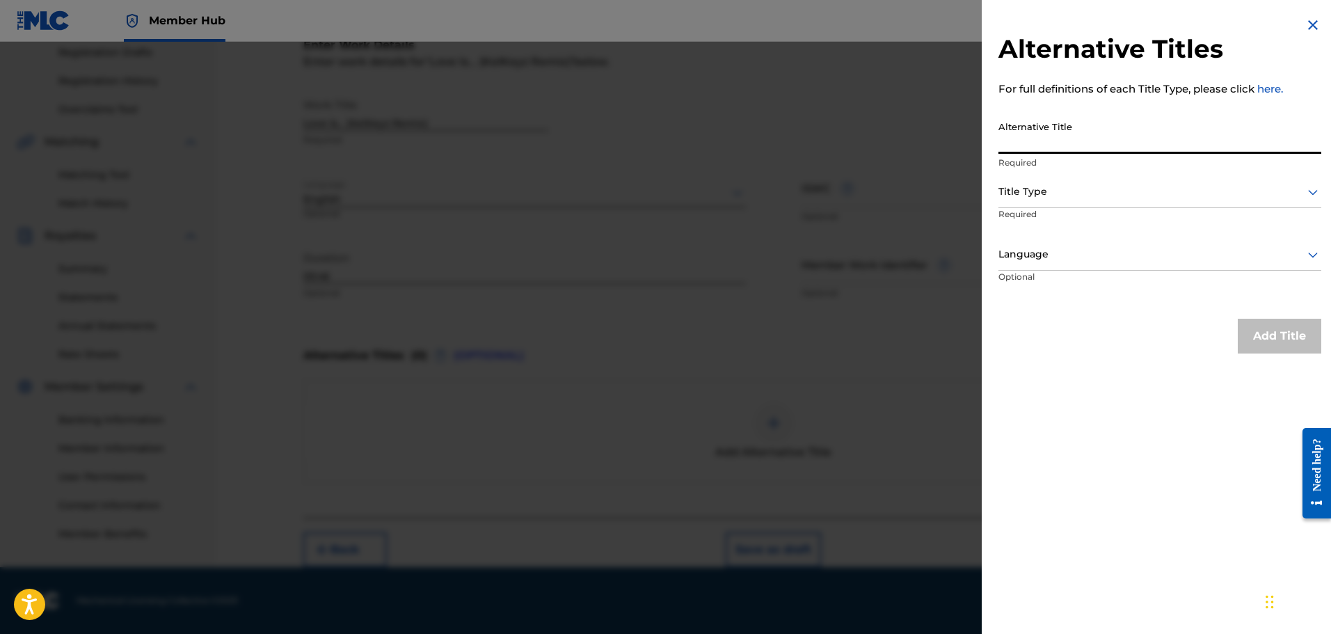
click at [1050, 146] on input "Alternative Title" at bounding box center [1159, 134] width 323 height 40
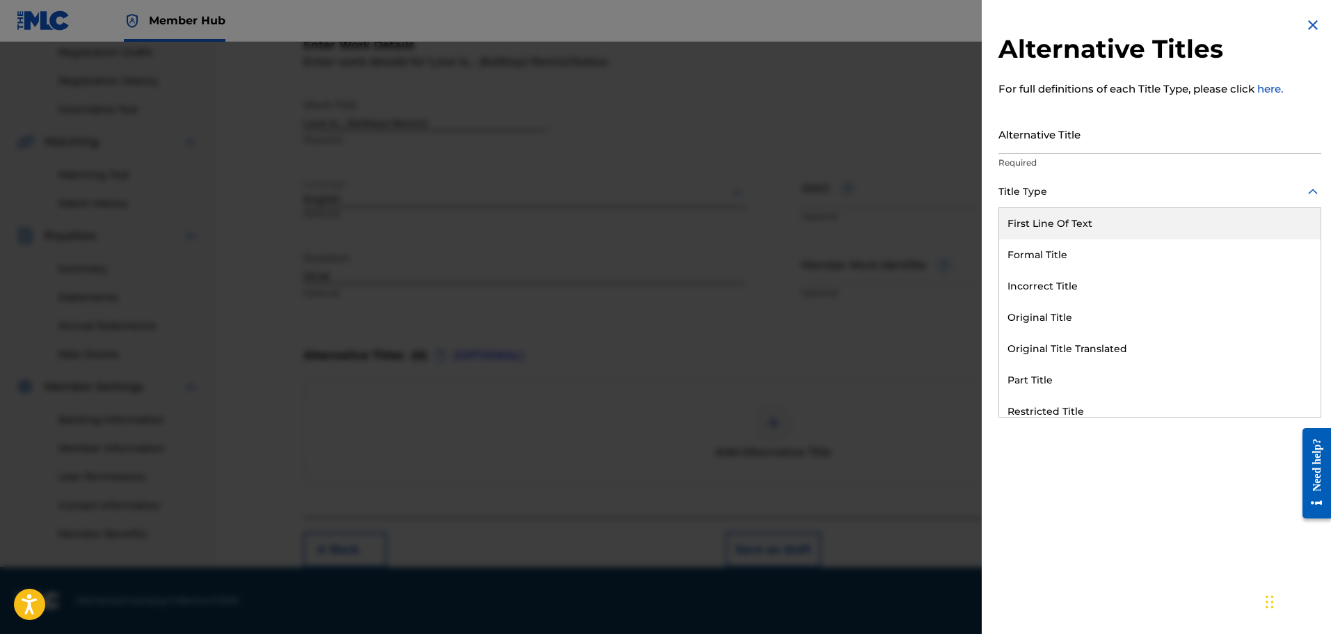
click at [1056, 191] on div at bounding box center [1159, 191] width 323 height 17
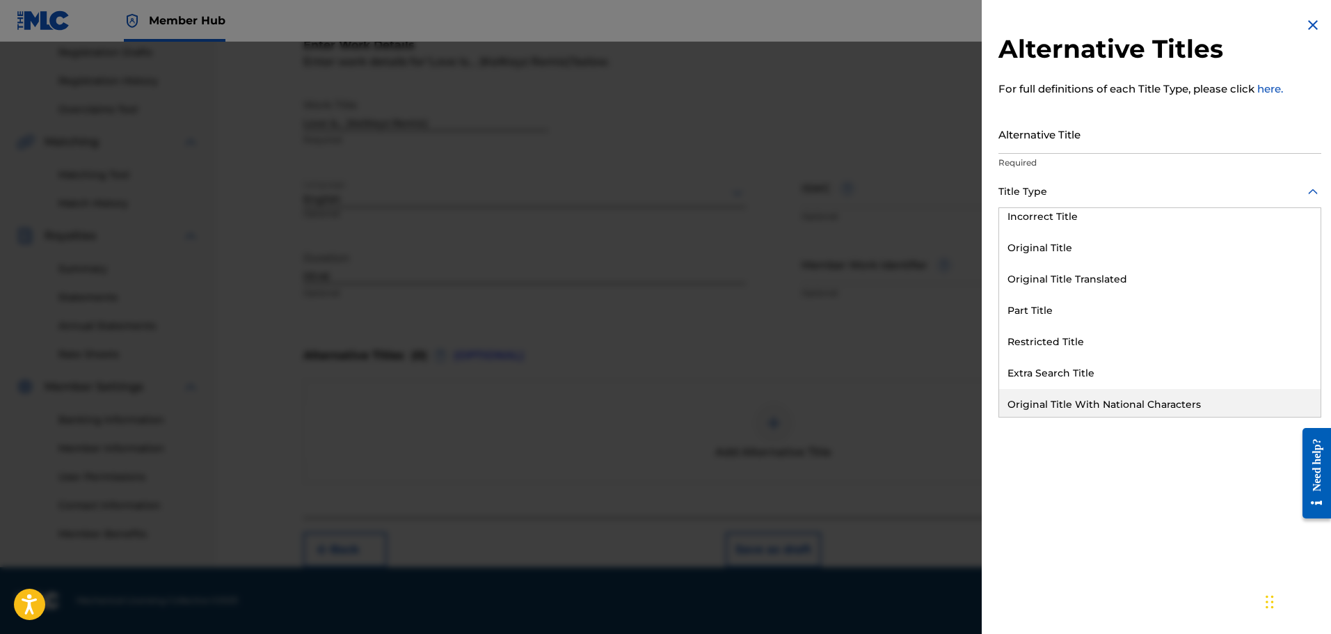
scroll to position [136, 0]
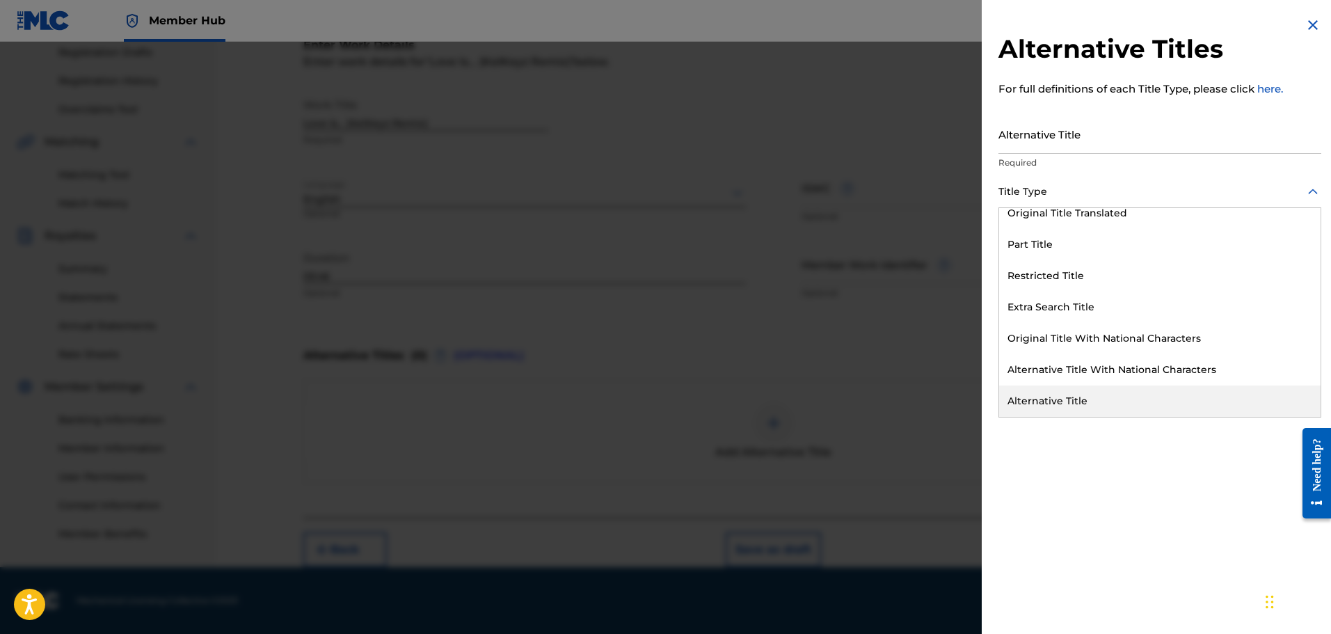
click at [1079, 406] on div "Alternative Title" at bounding box center [1159, 400] width 321 height 31
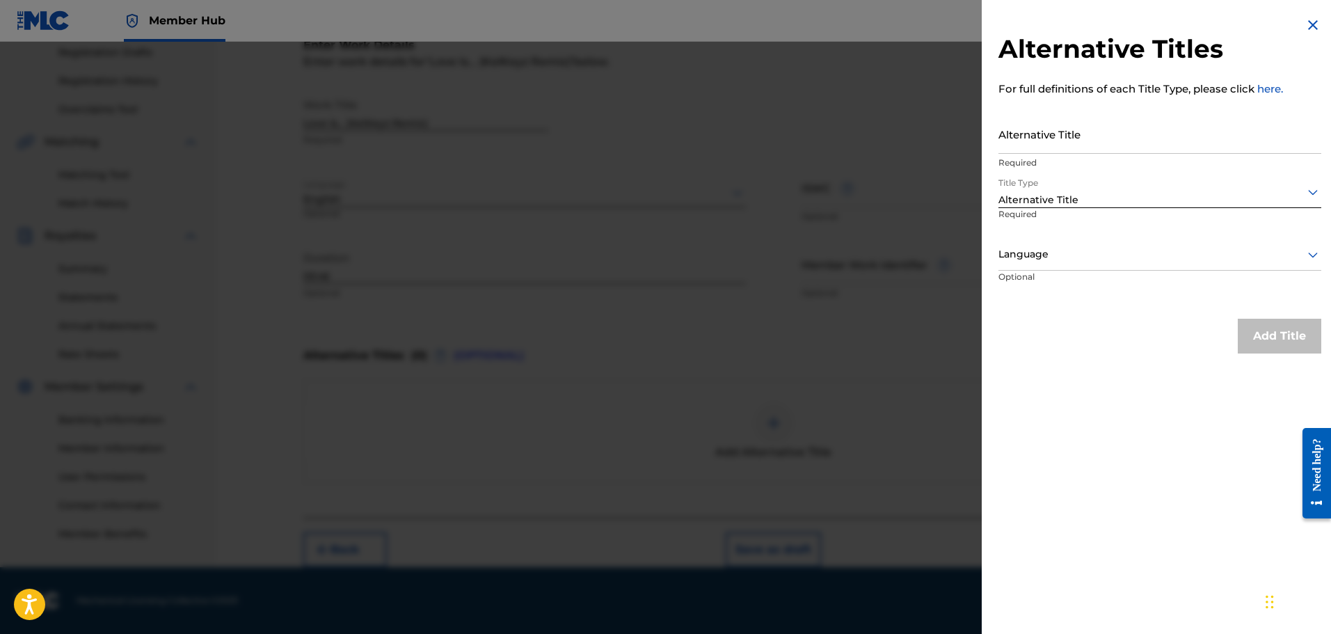
click at [1305, 25] on img at bounding box center [1313, 25] width 17 height 17
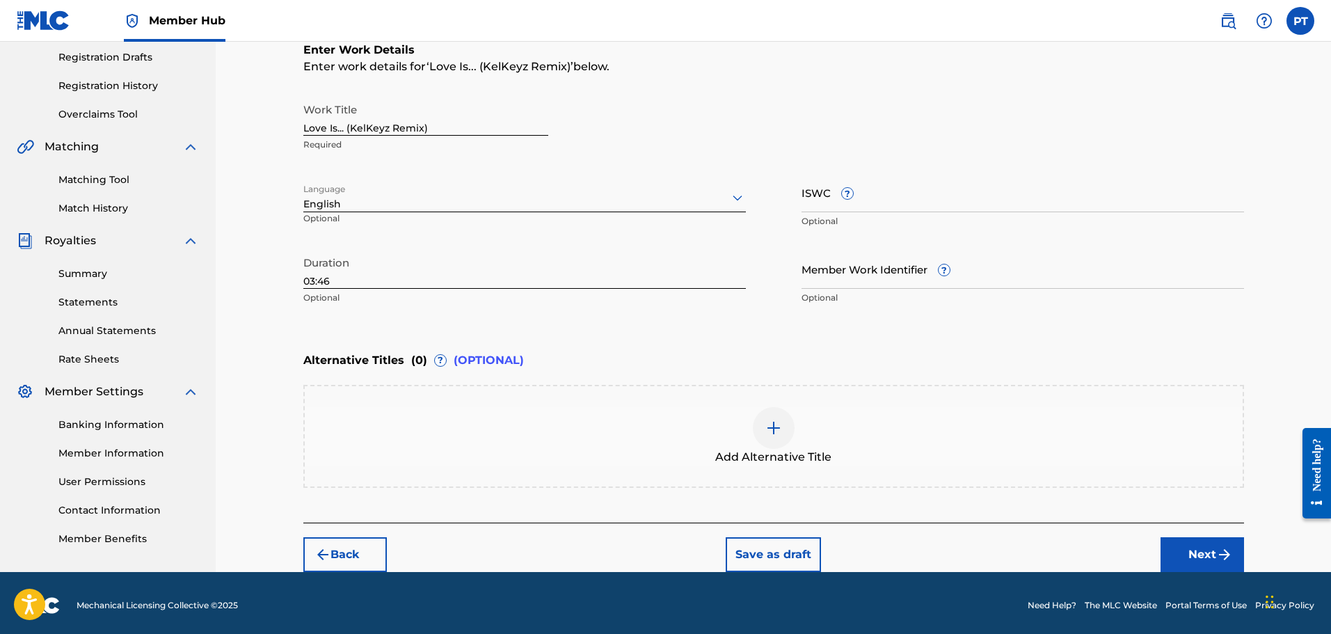
scroll to position [238, 0]
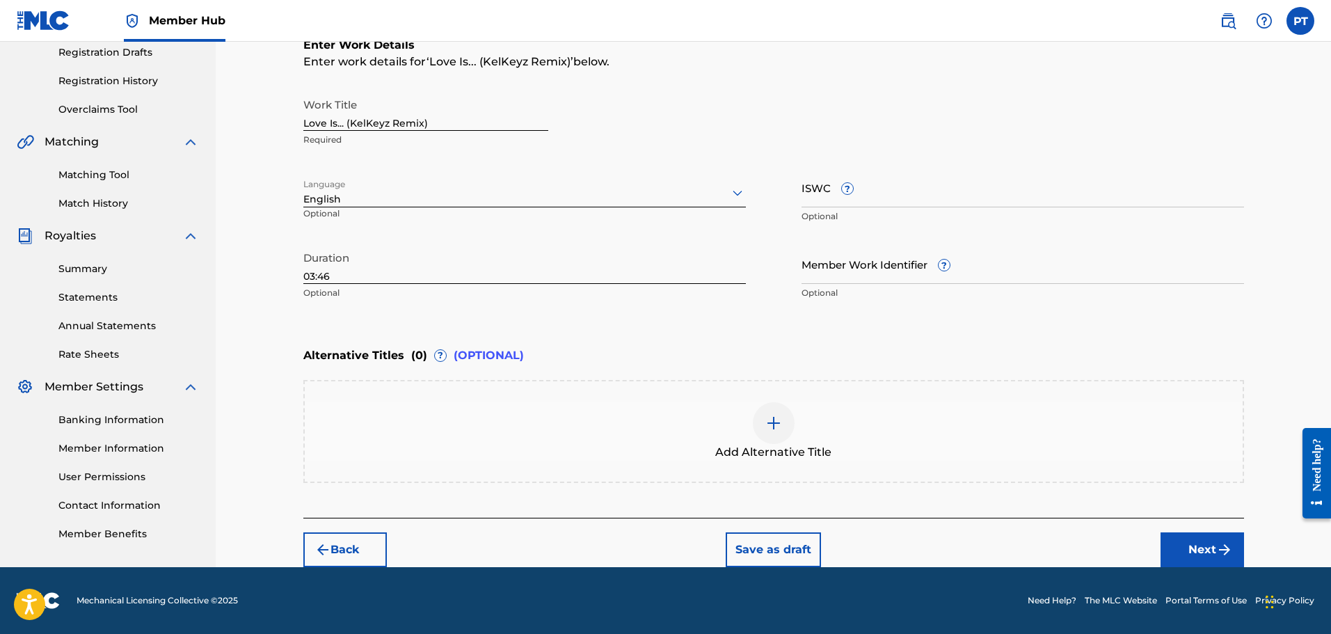
click at [756, 423] on div at bounding box center [774, 423] width 42 height 42
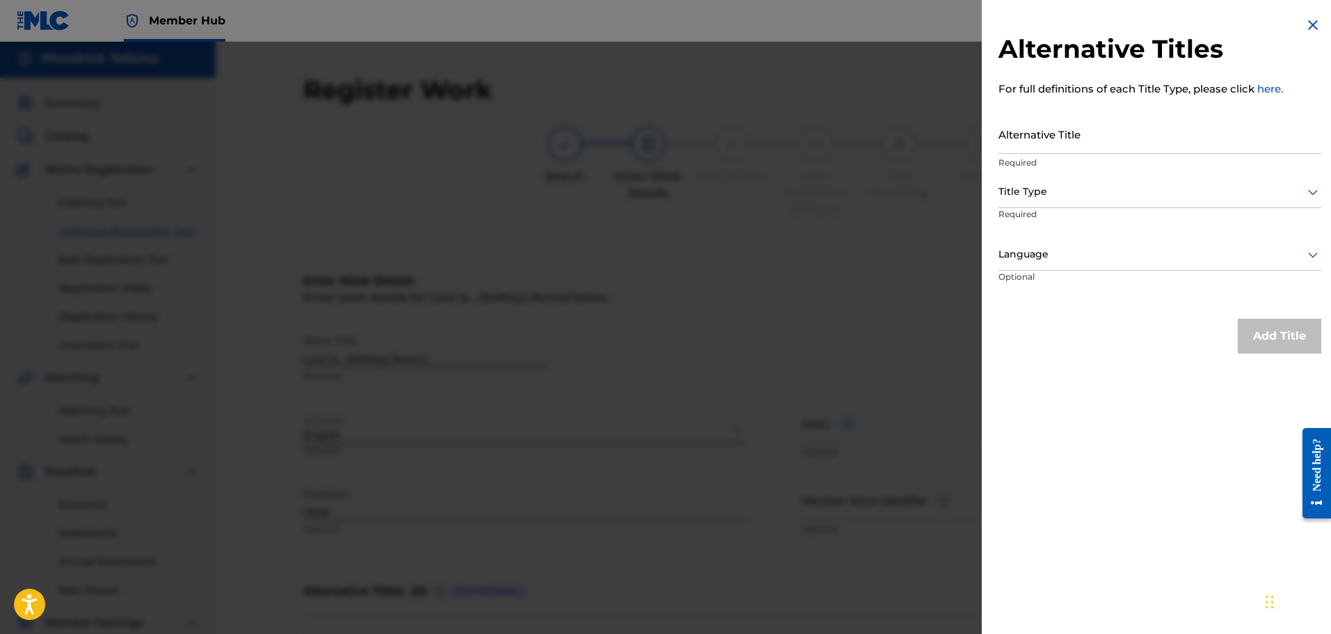
scroll to position [0, 0]
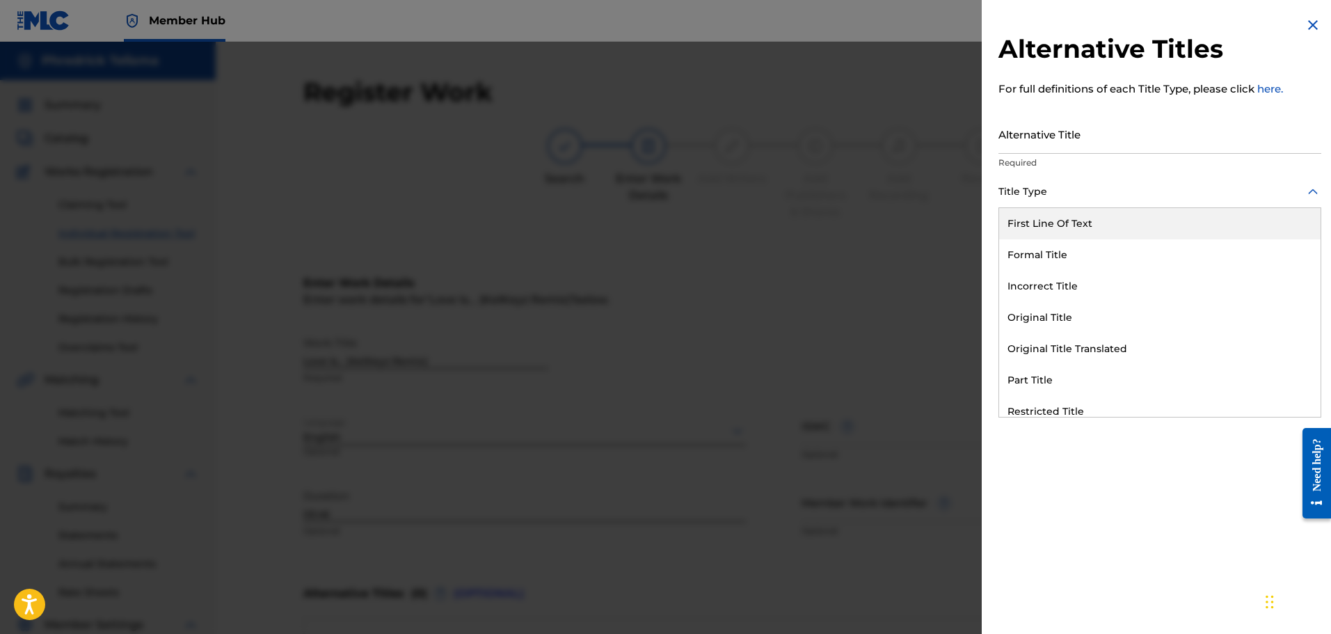
click at [1051, 201] on div "Title Type" at bounding box center [1159, 192] width 323 height 31
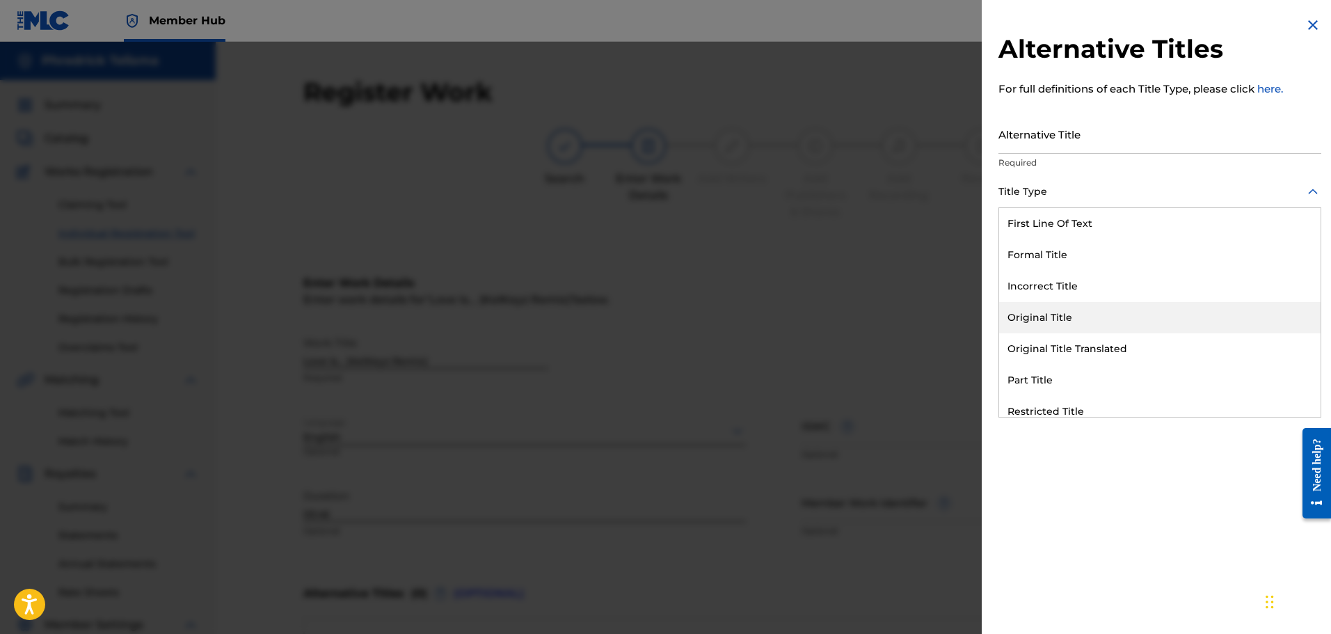
click at [1078, 310] on div "Original Title" at bounding box center [1159, 317] width 321 height 31
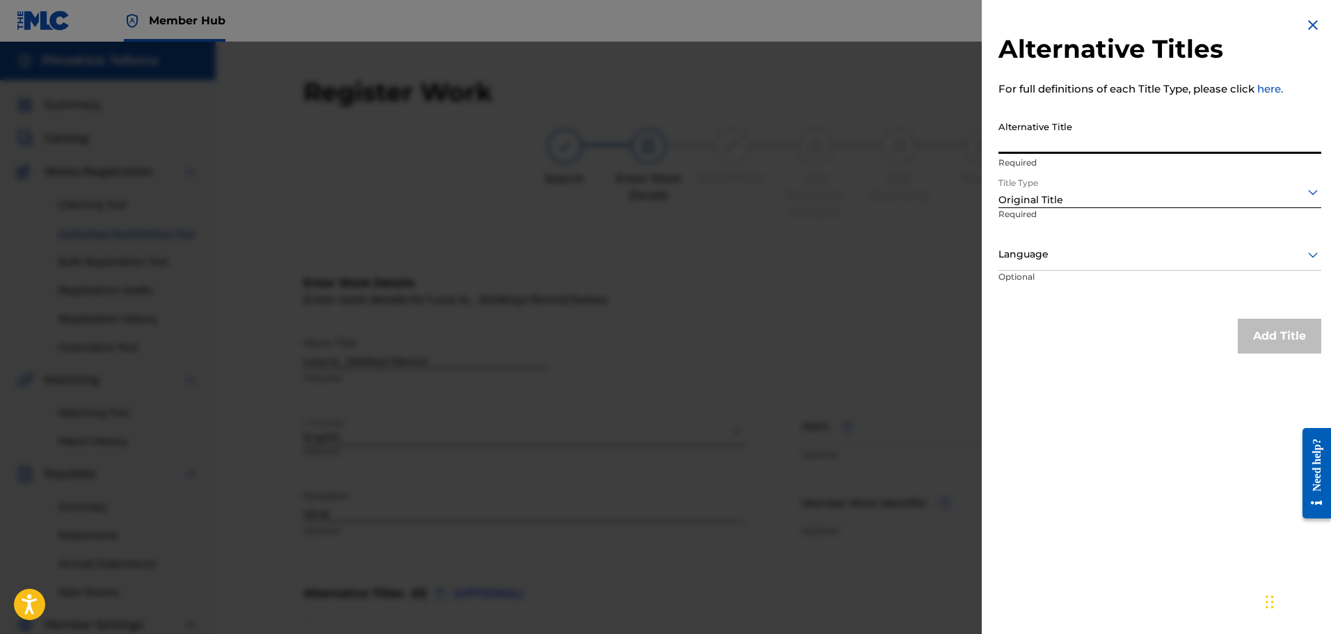
click at [1049, 136] on input "Alternative Title" at bounding box center [1159, 134] width 323 height 40
type input "Love Is..."
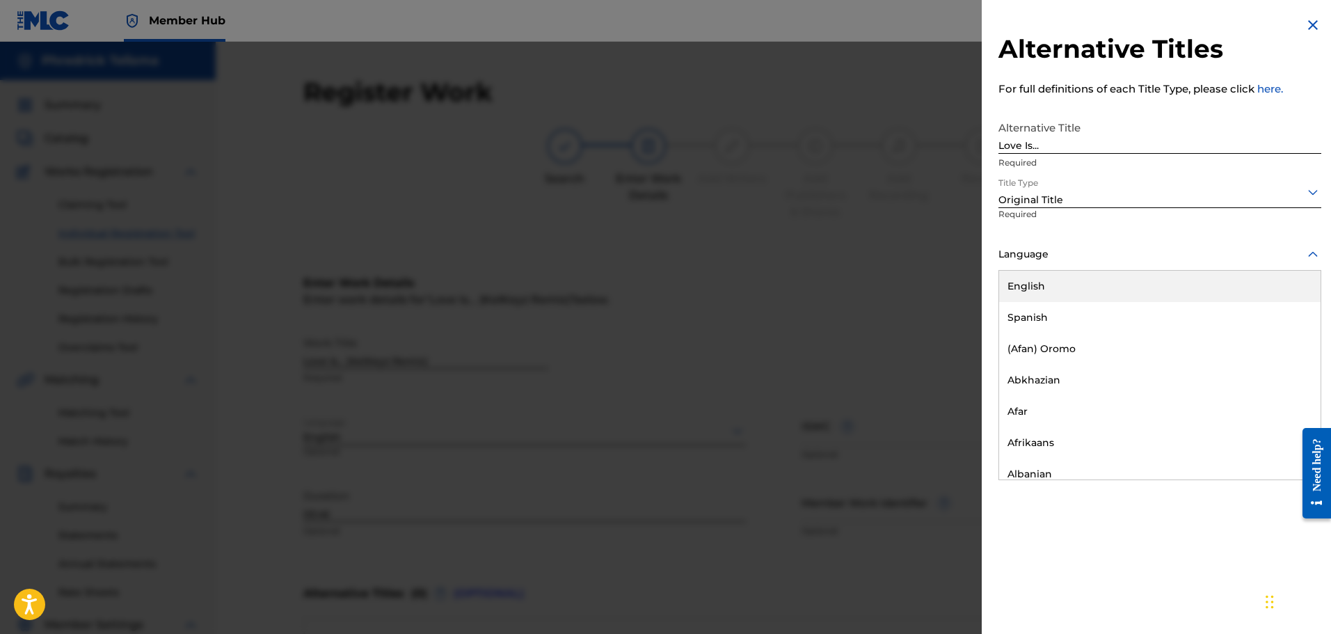
click at [1030, 258] on div at bounding box center [1159, 254] width 323 height 17
click at [1076, 291] on div "English" at bounding box center [1159, 286] width 321 height 31
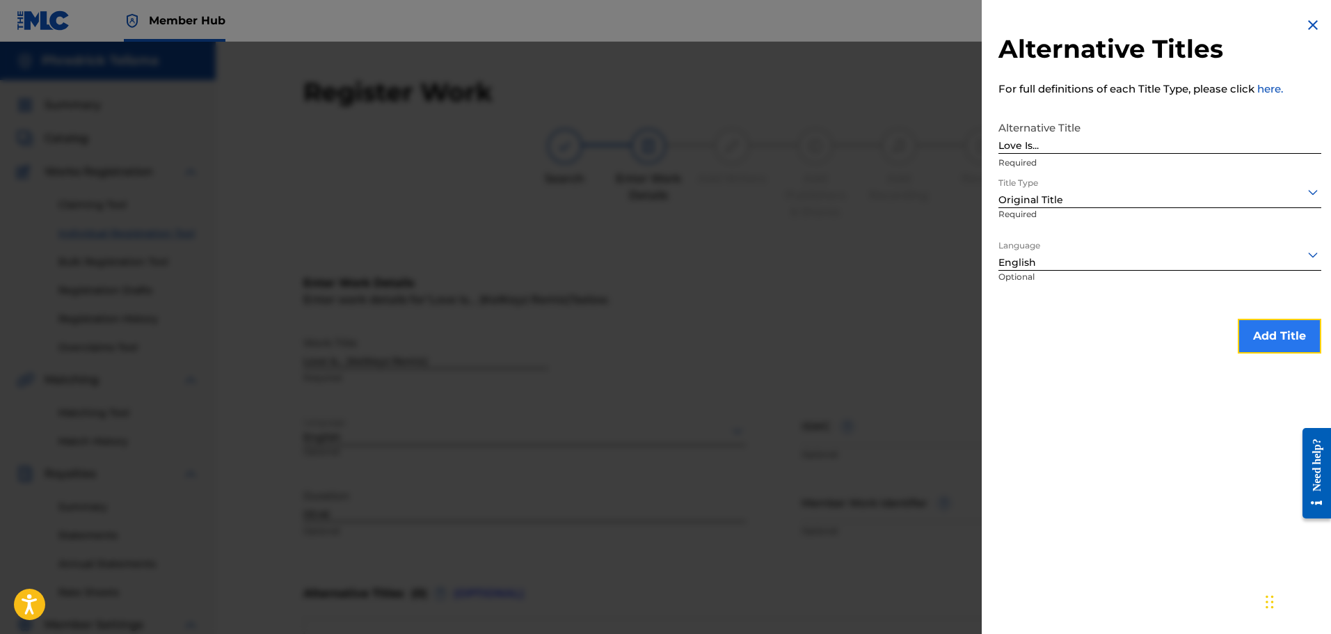
click at [1267, 342] on button "Add Title" at bounding box center [1279, 336] width 83 height 35
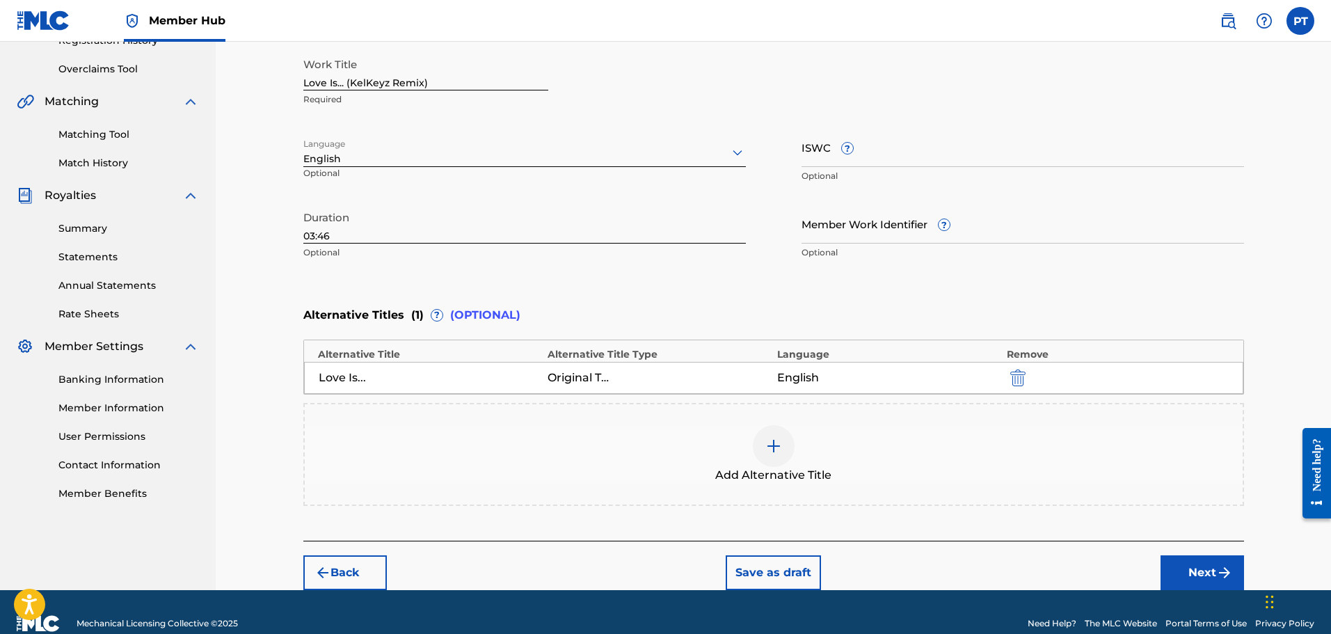
scroll to position [301, 0]
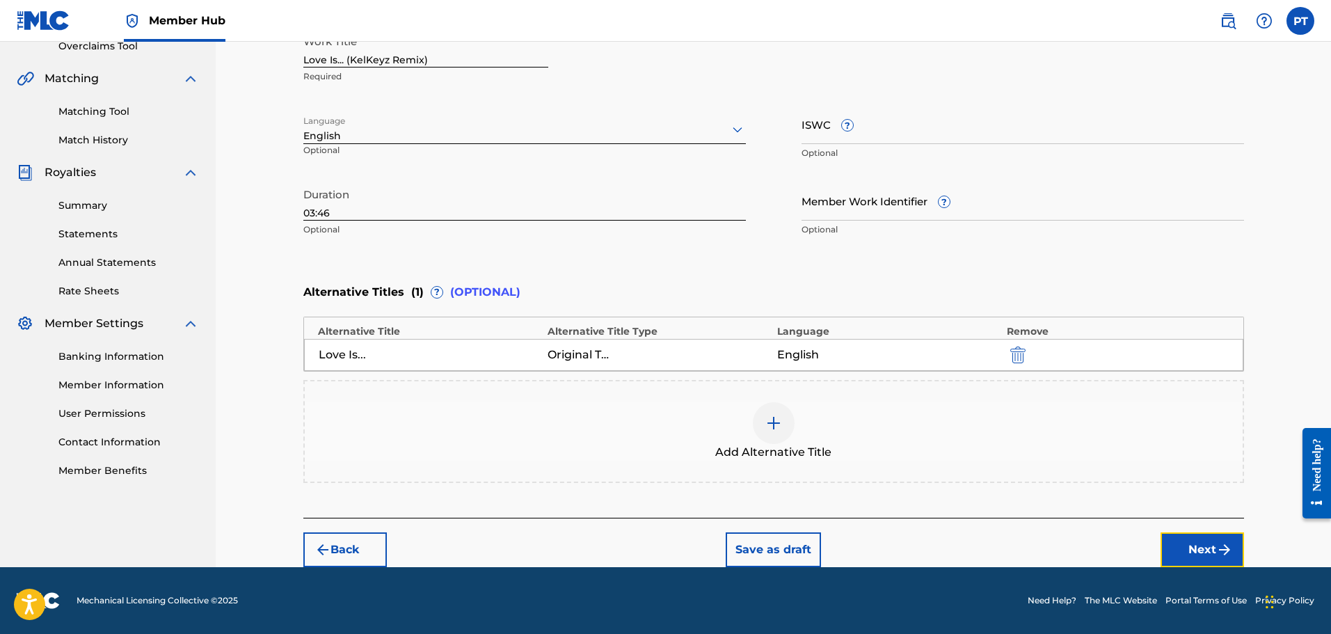
click at [1207, 544] on button "Next" at bounding box center [1202, 549] width 83 height 35
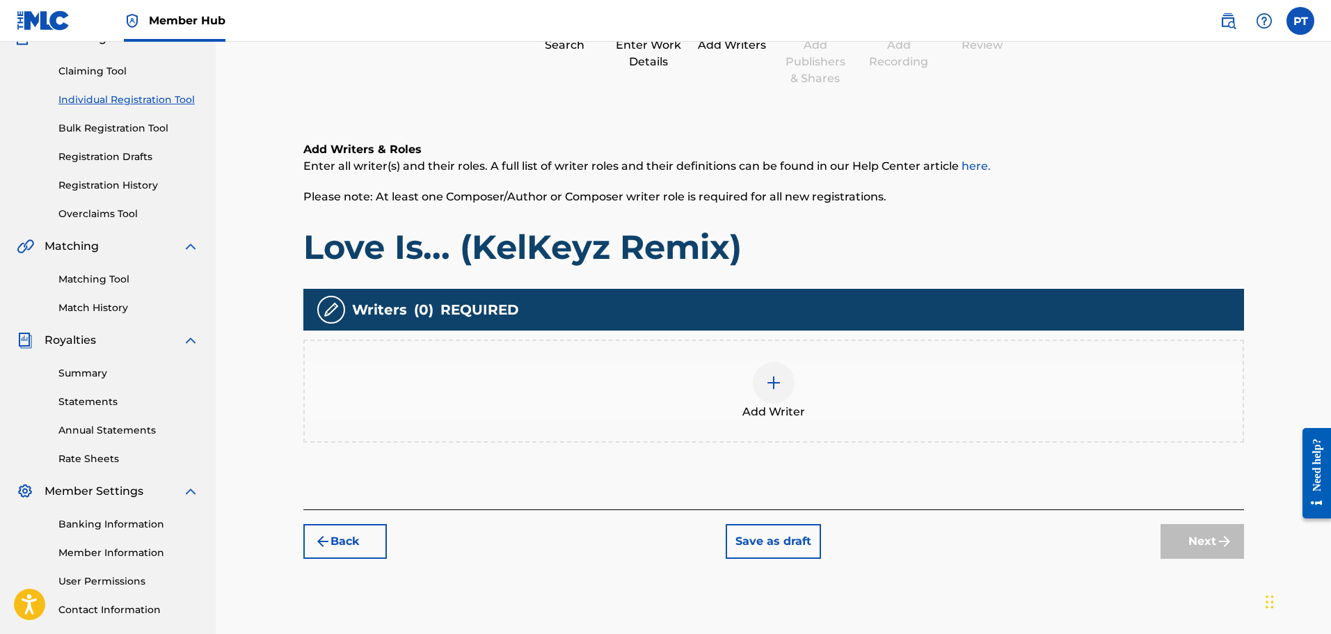
scroll to position [202, 0]
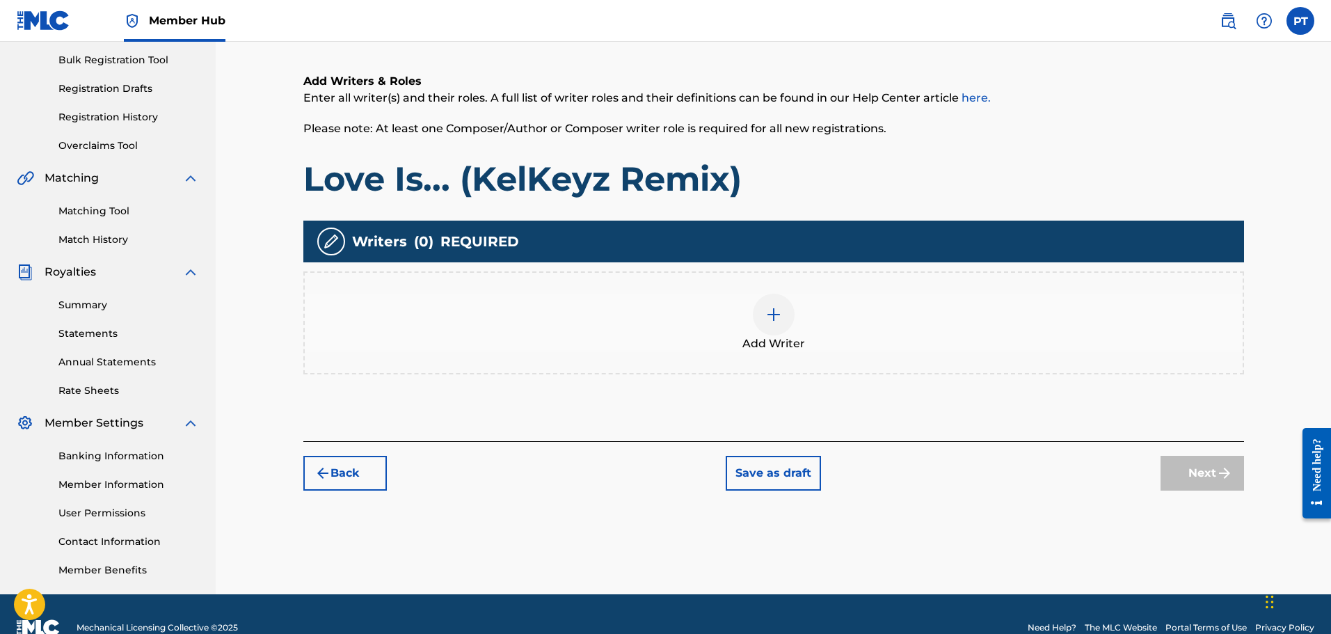
click at [757, 317] on div at bounding box center [774, 315] width 42 height 42
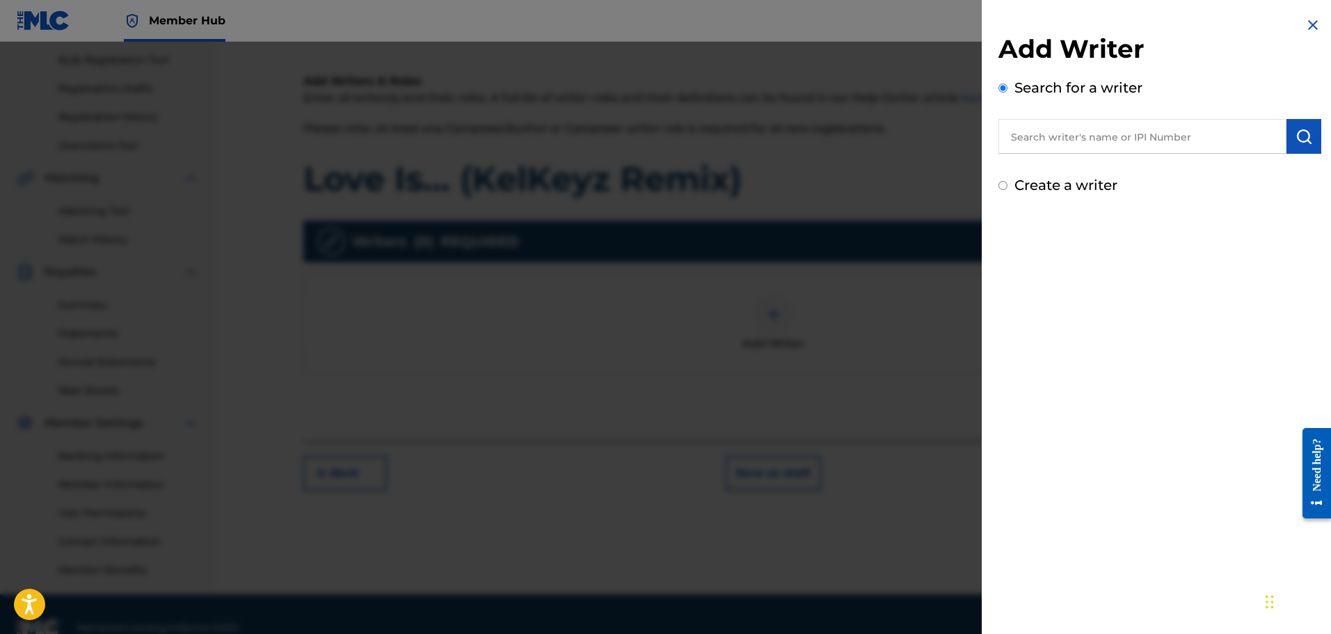
click at [1110, 135] on input "text" at bounding box center [1142, 136] width 288 height 35
click at [1071, 137] on input "text" at bounding box center [1142, 136] width 288 height 35
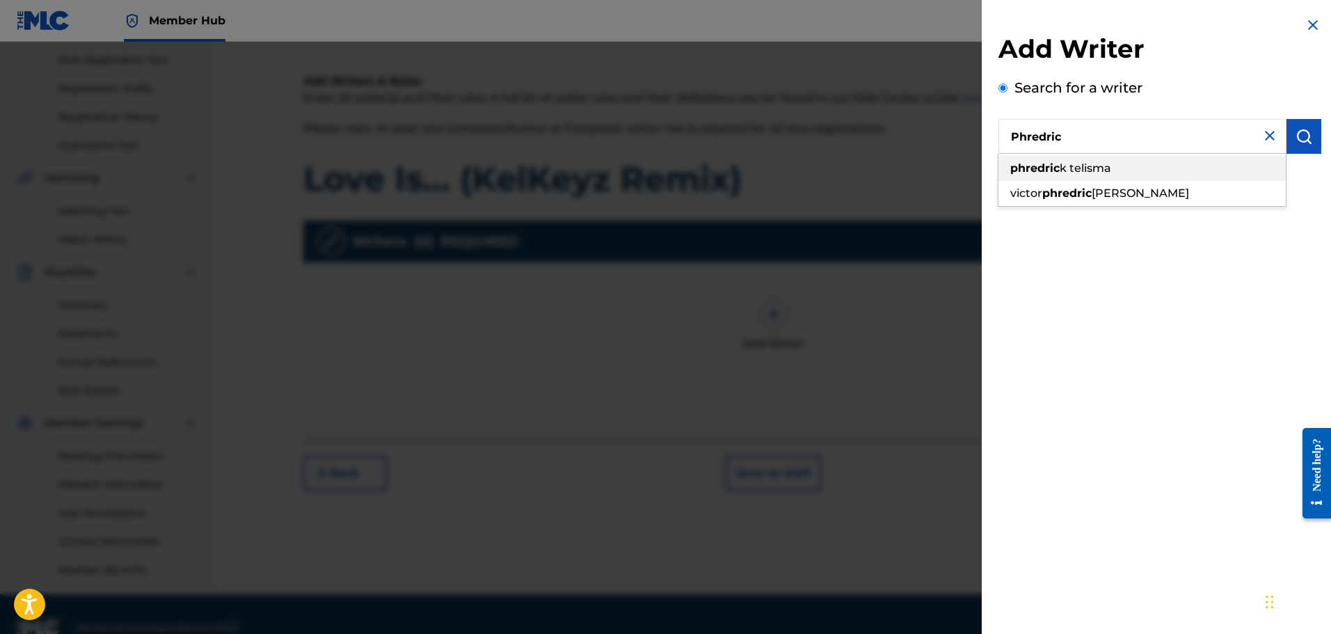
click at [1067, 168] on span "k telisma" at bounding box center [1085, 167] width 51 height 13
type input "phredrick telisma"
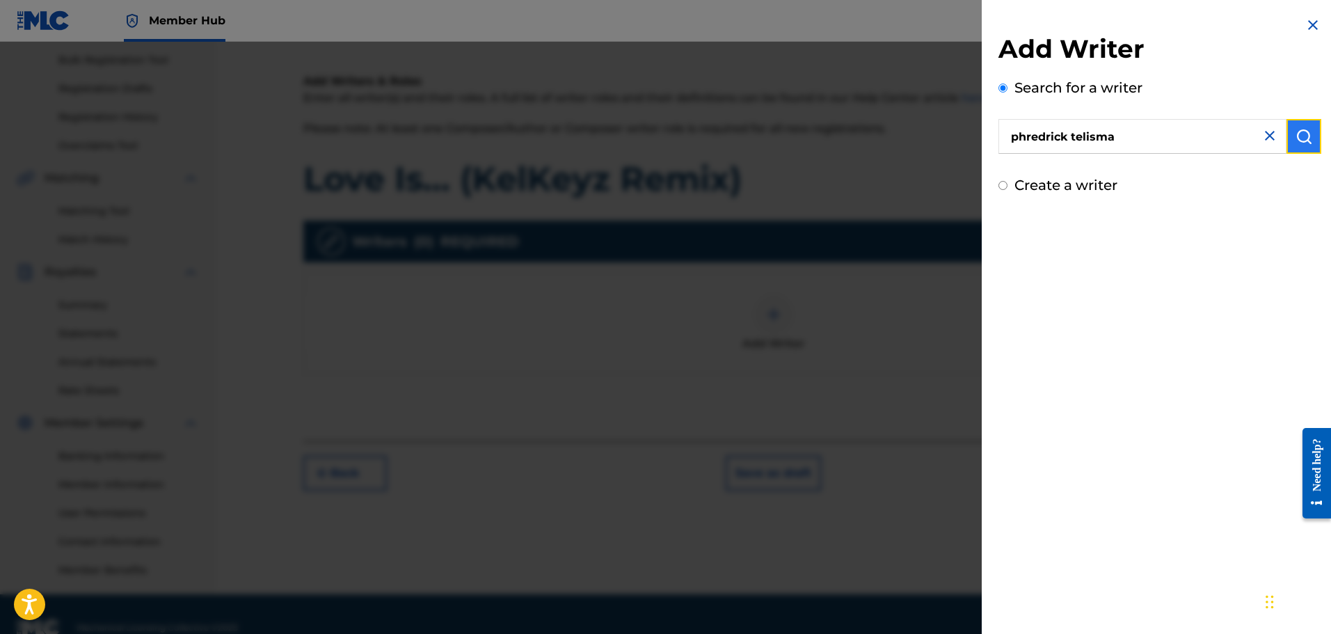
click at [1296, 142] on img "submit" at bounding box center [1304, 136] width 17 height 17
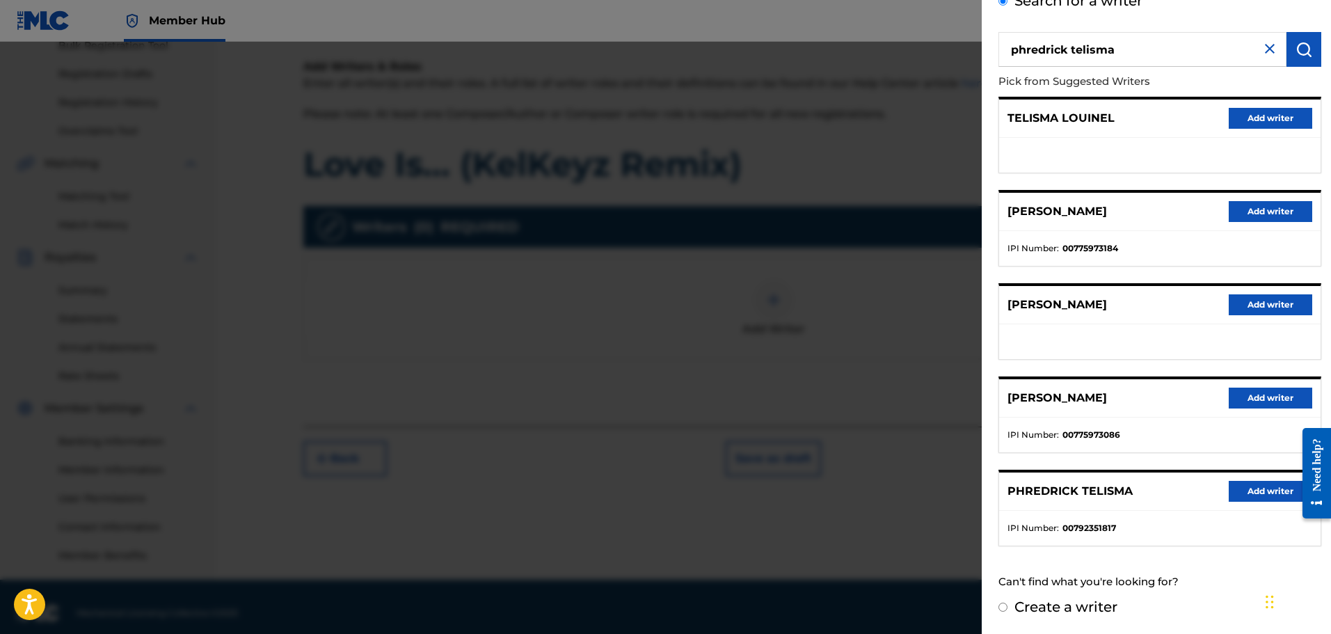
scroll to position [229, 0]
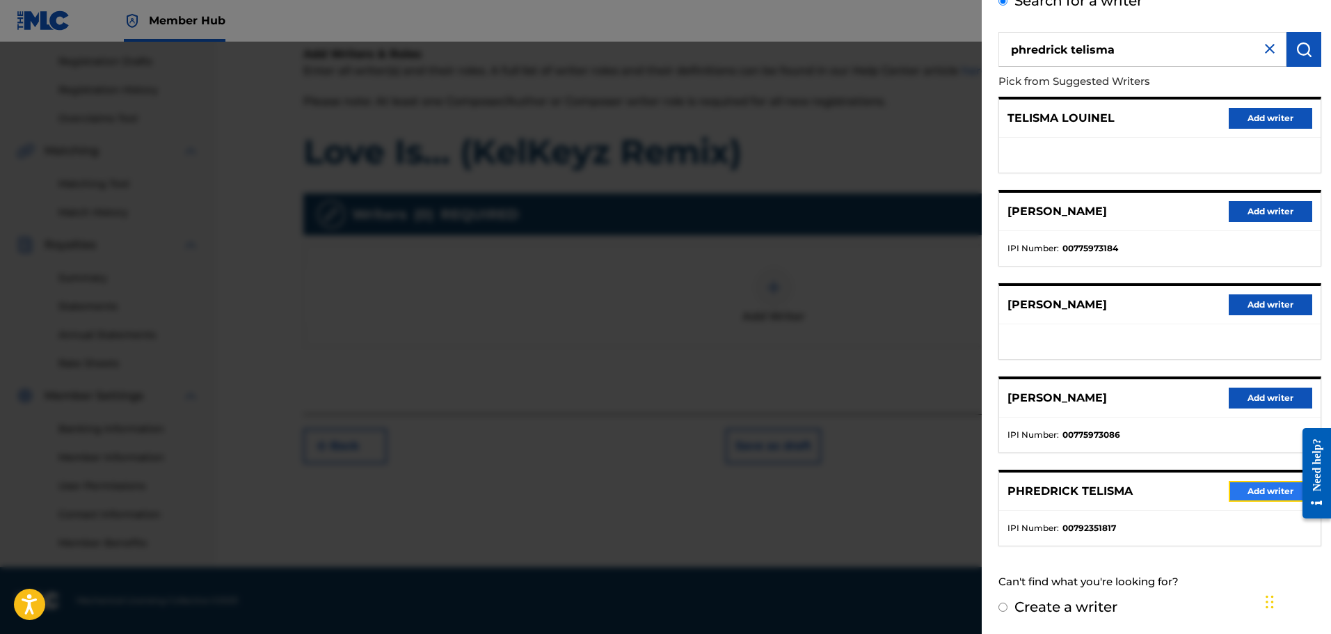
click at [1258, 493] on button "Add writer" at bounding box center [1270, 491] width 83 height 21
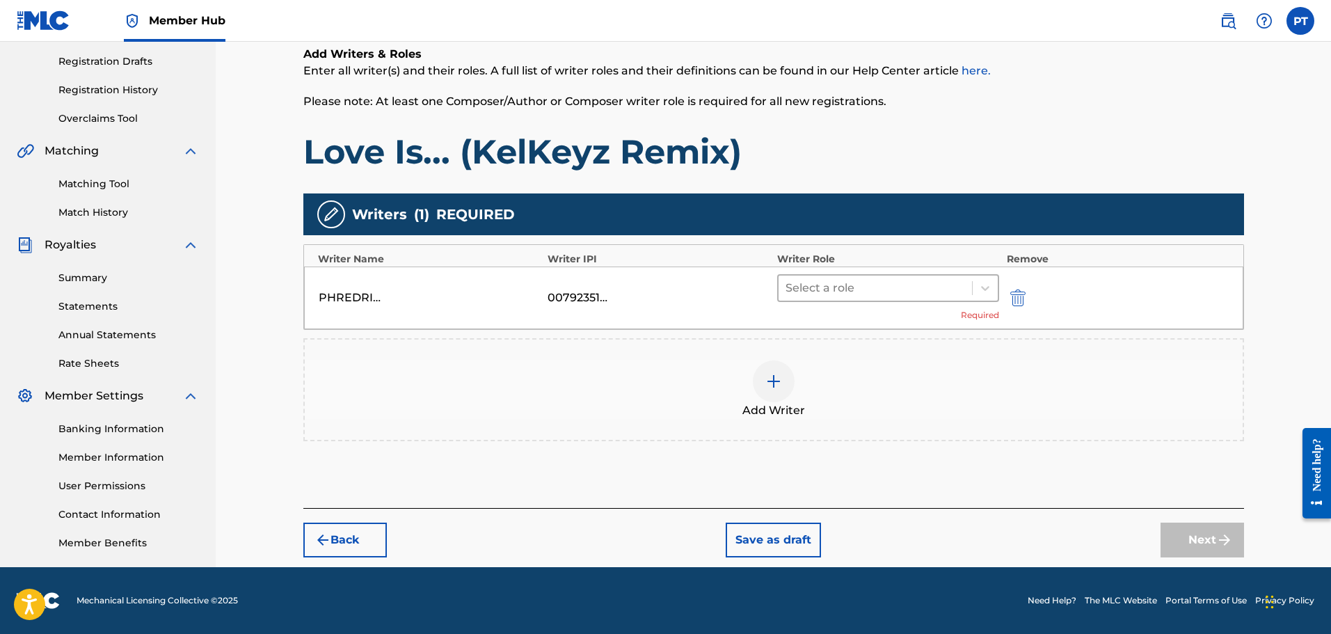
click at [868, 292] on div at bounding box center [876, 287] width 180 height 19
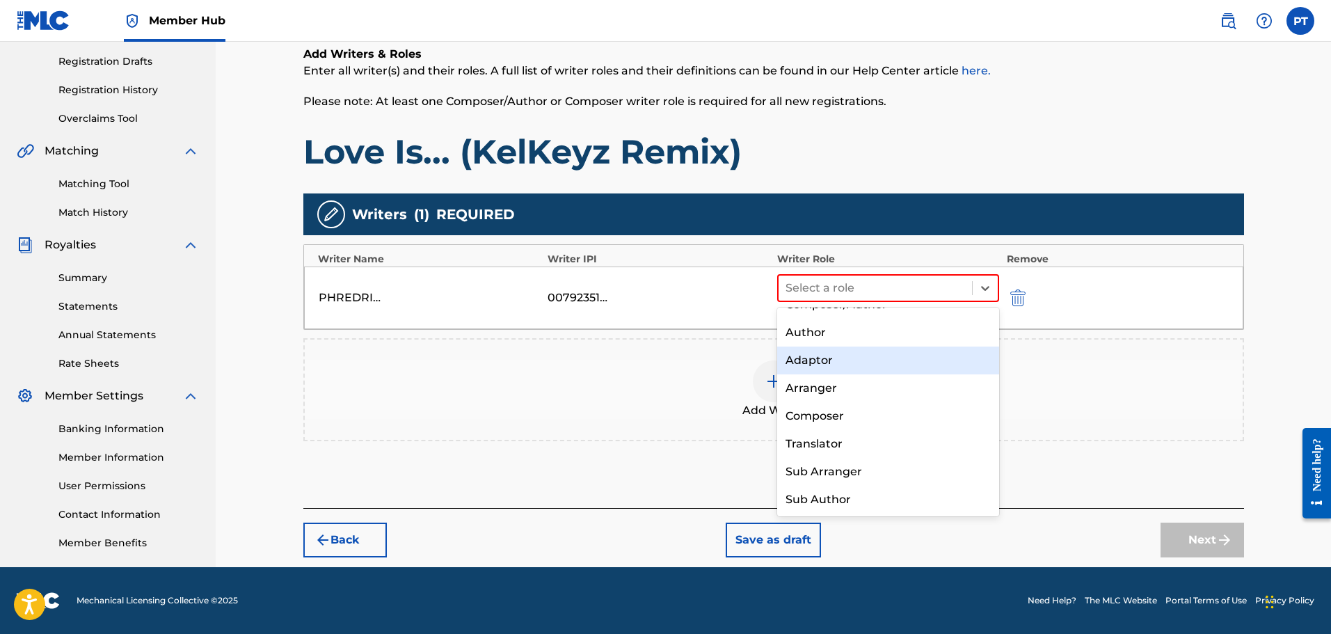
scroll to position [0, 0]
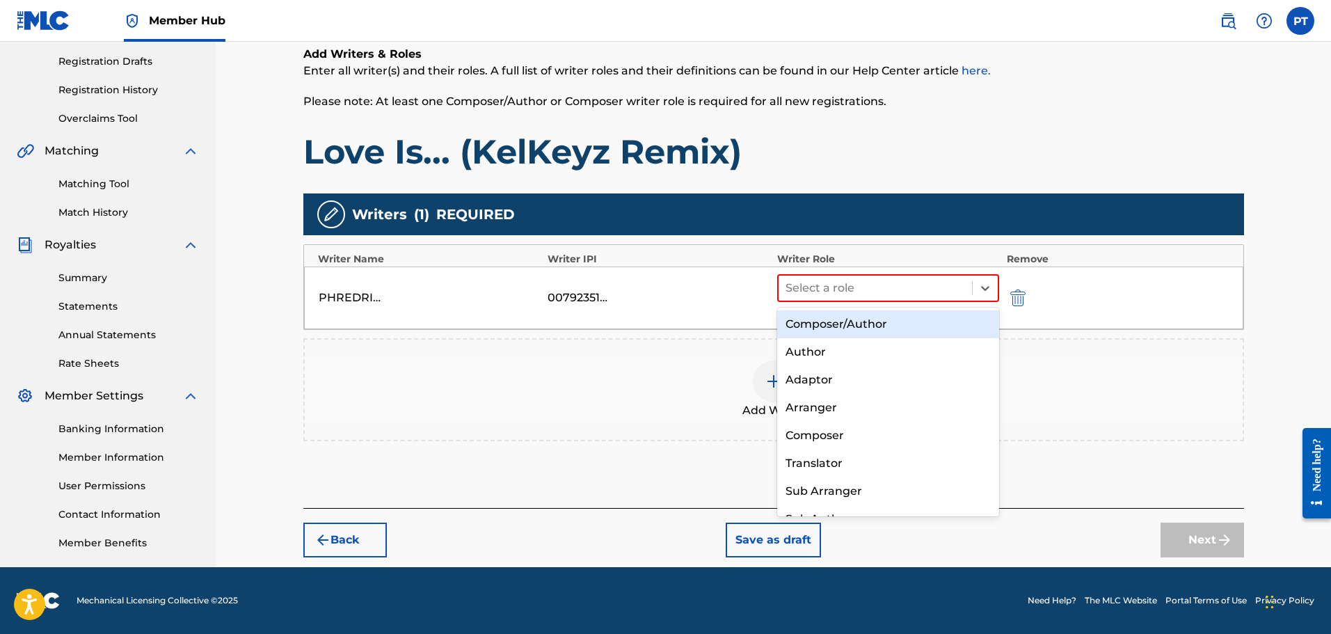
click at [887, 330] on div "Composer/Author" at bounding box center [888, 324] width 223 height 28
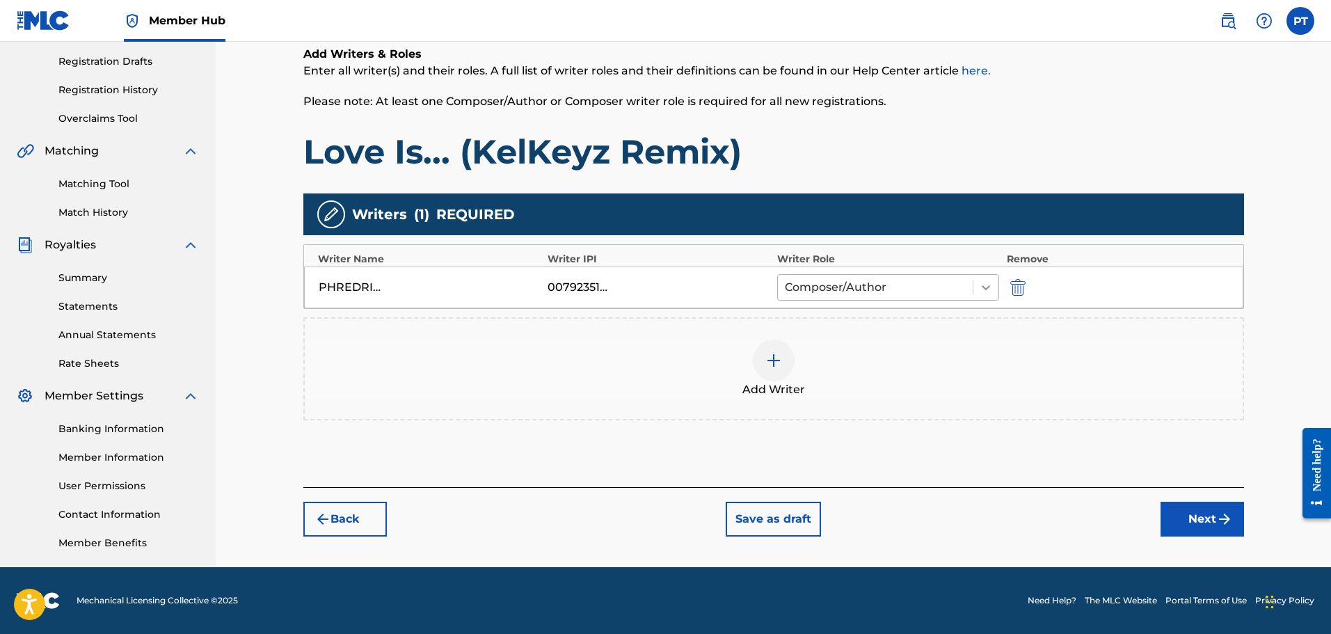
click at [982, 289] on icon at bounding box center [986, 287] width 14 height 14
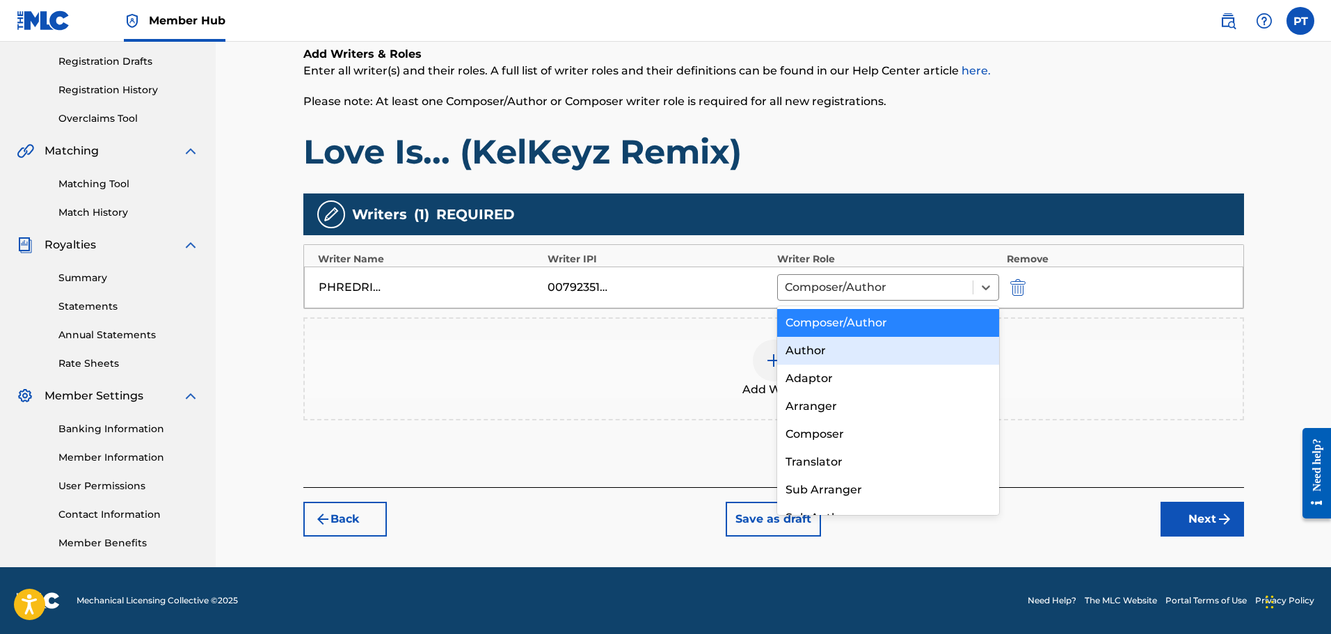
click at [850, 351] on div "Author" at bounding box center [888, 351] width 223 height 28
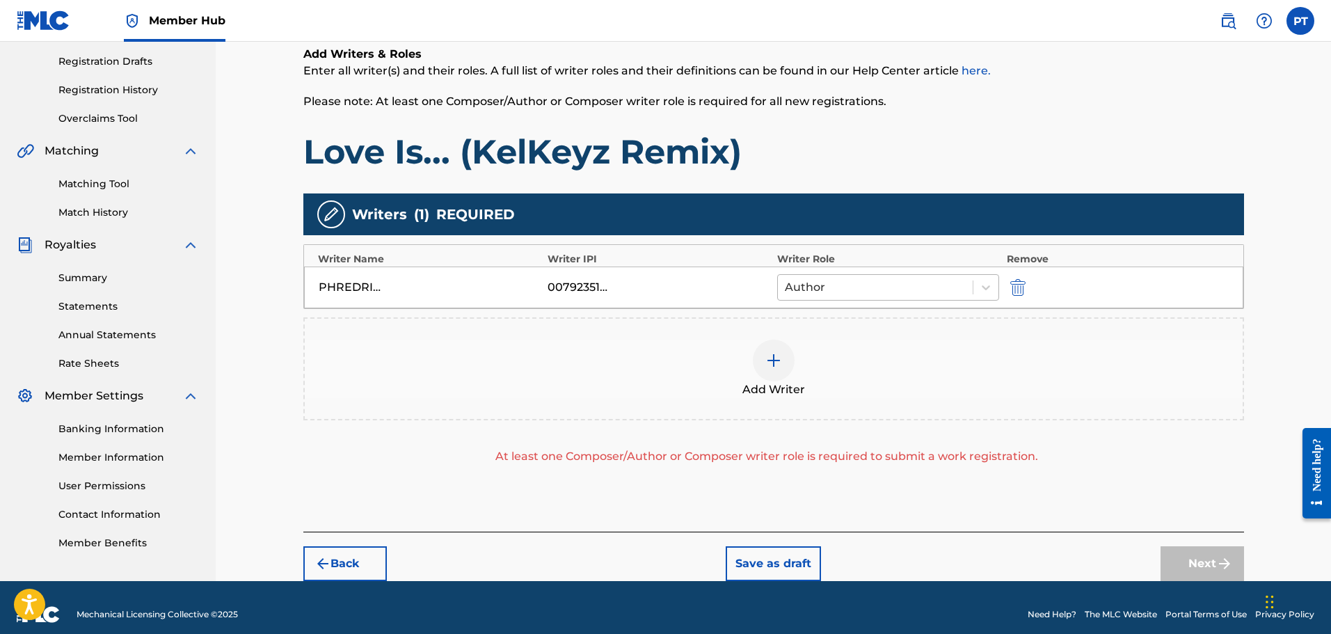
click at [932, 278] on div at bounding box center [876, 287] width 182 height 19
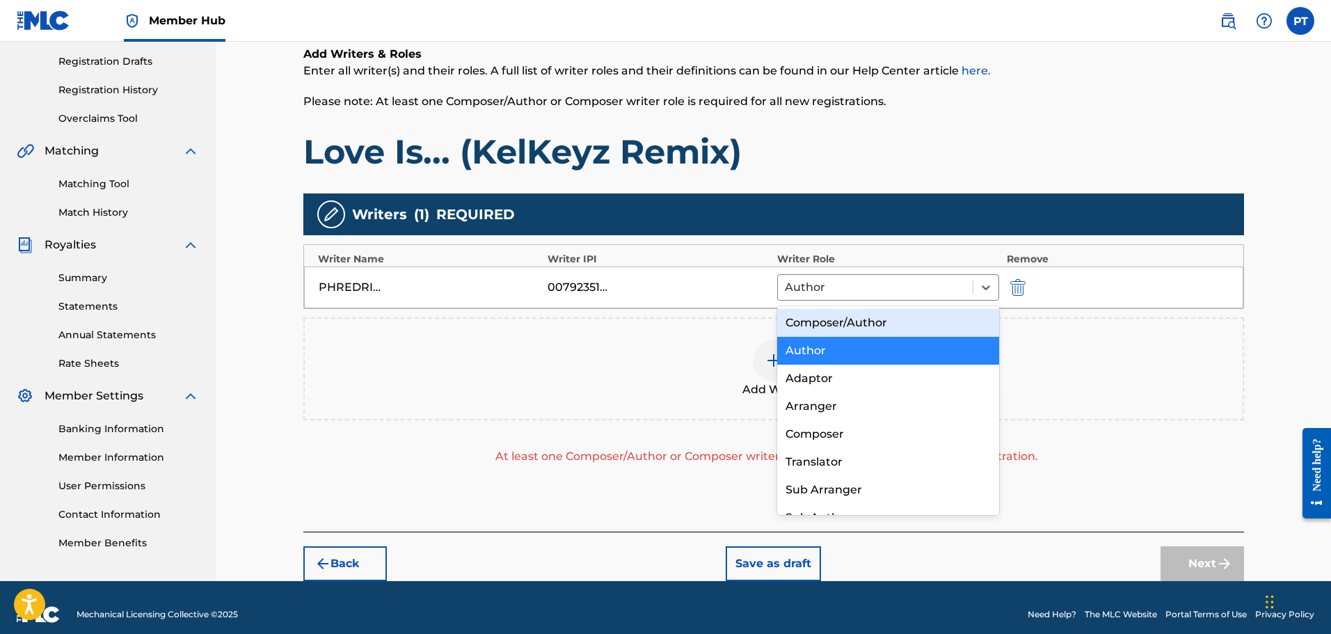
click at [868, 326] on div "Composer/Author" at bounding box center [888, 323] width 223 height 28
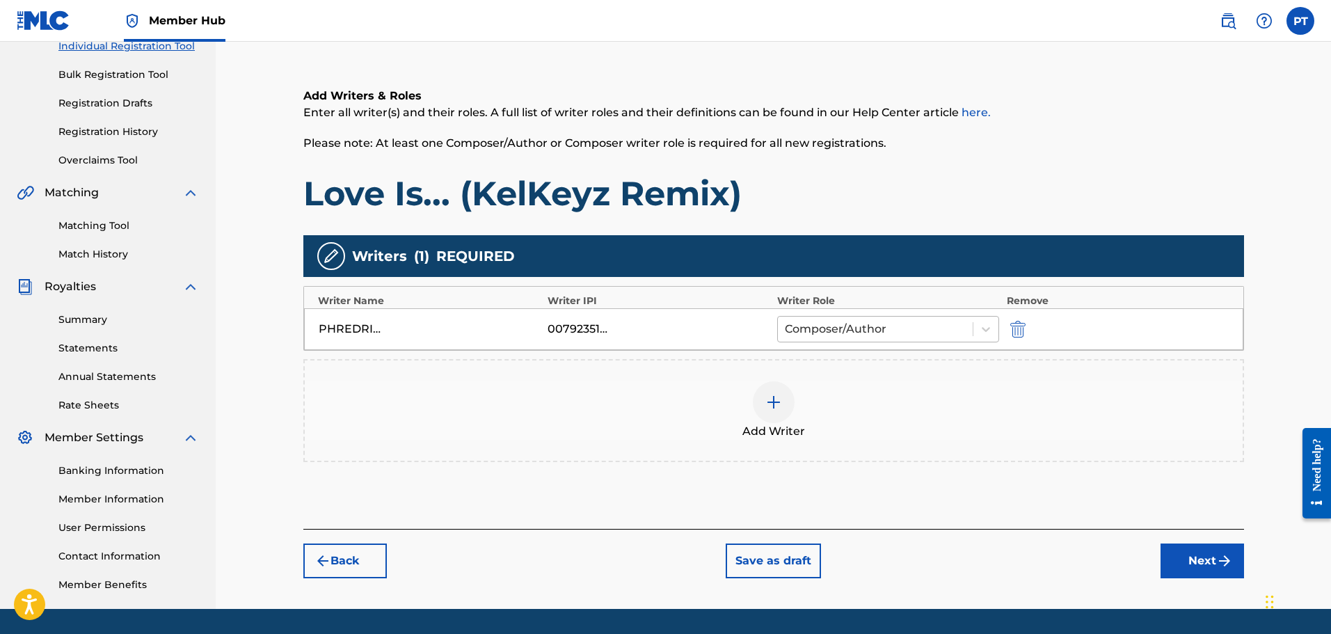
scroll to position [209, 0]
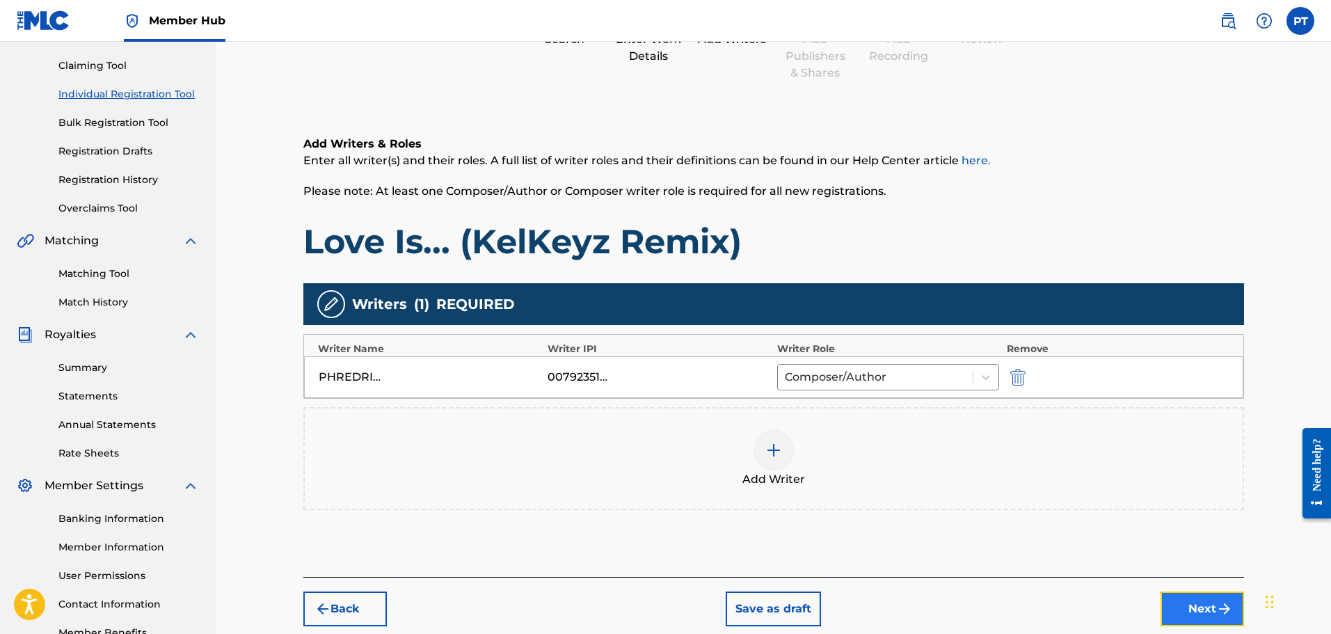
click at [1195, 612] on button "Next" at bounding box center [1202, 608] width 83 height 35
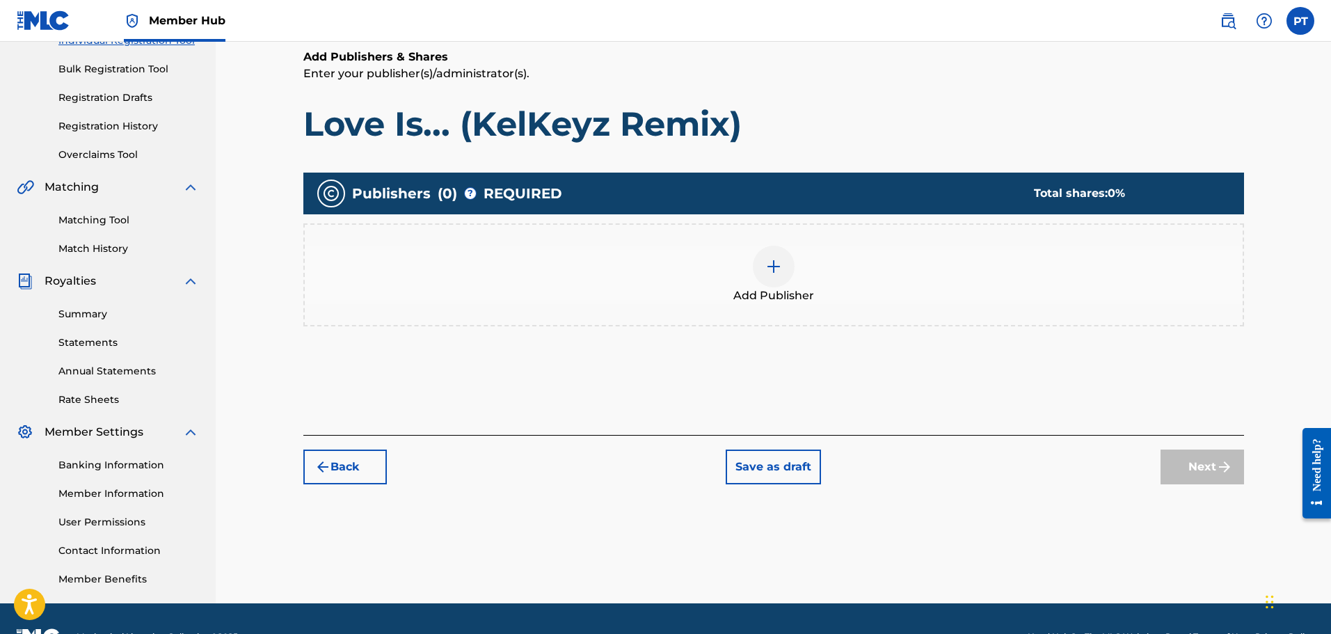
scroll to position [202, 0]
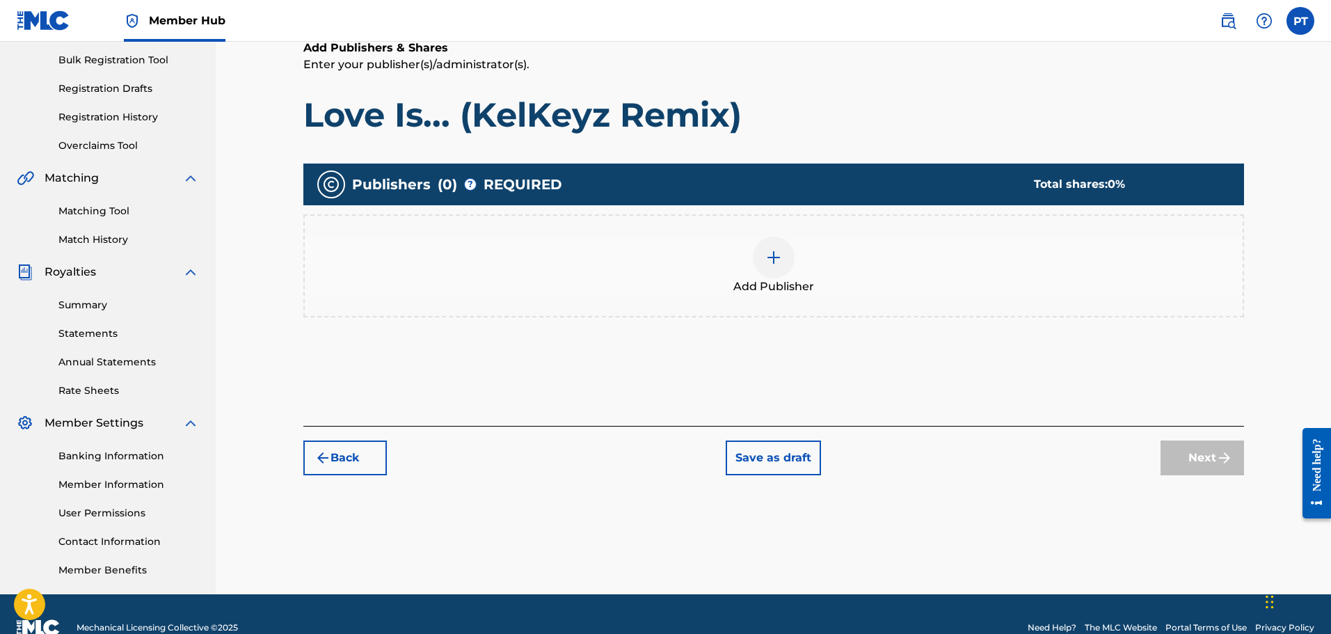
click at [788, 259] on div at bounding box center [774, 258] width 42 height 42
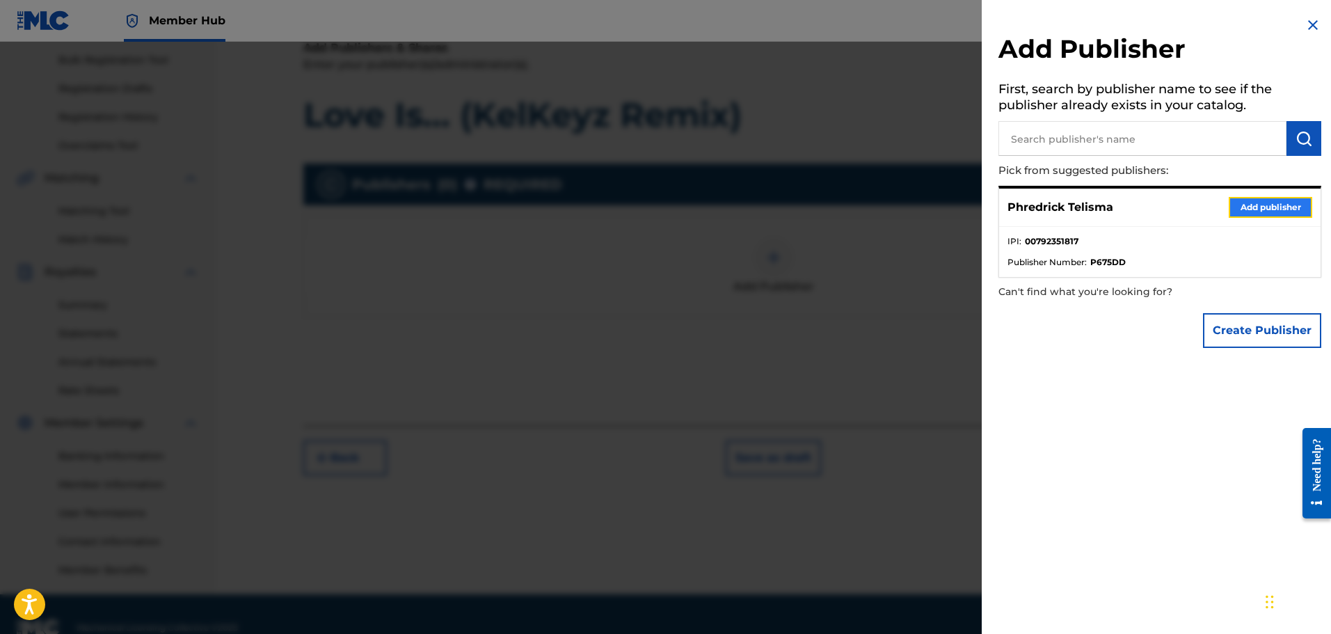
click at [1241, 215] on button "Add publisher" at bounding box center [1270, 207] width 83 height 21
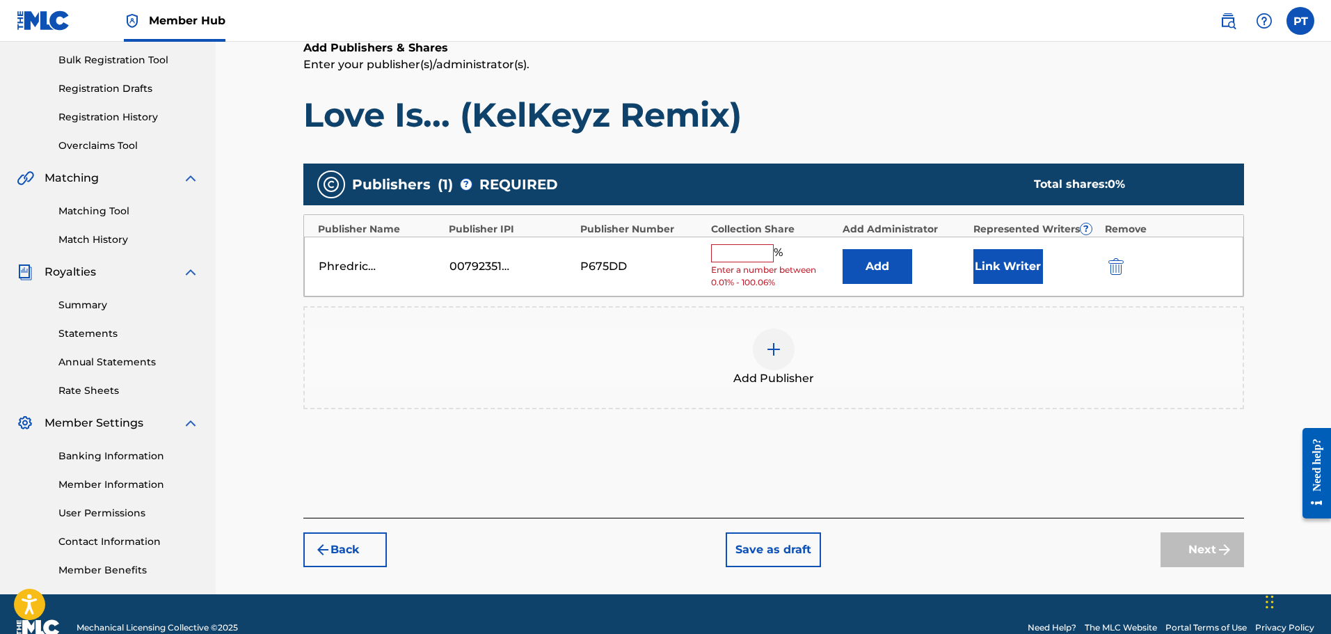
click at [764, 254] on input "text" at bounding box center [742, 253] width 63 height 18
click at [634, 410] on div "Publishers ( 1 ) ? REQUIRED Total shares: 0 % Publisher Name Publisher IPI Publ…" at bounding box center [773, 294] width 941 height 260
click at [864, 264] on button "Add" at bounding box center [878, 266] width 70 height 35
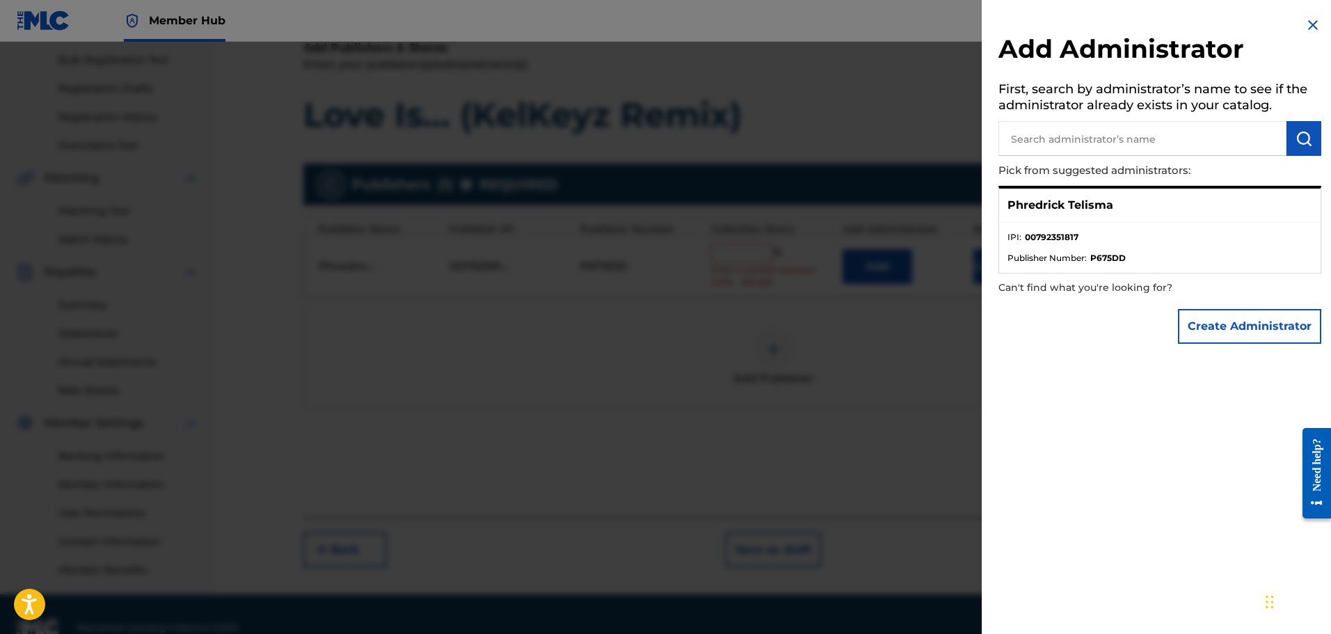
click at [1315, 266] on ul "IPI : 00792351817 Publisher Number : P675DD" at bounding box center [1159, 248] width 321 height 50
click at [1299, 253] on li "Publisher Number : P675DD" at bounding box center [1160, 258] width 305 height 13
click at [1122, 204] on div "Phredrick Telisma" at bounding box center [1159, 206] width 321 height 34
click at [1184, 267] on ul "IPI : 00792351817 Publisher Number : P675DD" at bounding box center [1159, 248] width 321 height 50
click at [1131, 135] on input "text" at bounding box center [1142, 138] width 288 height 35
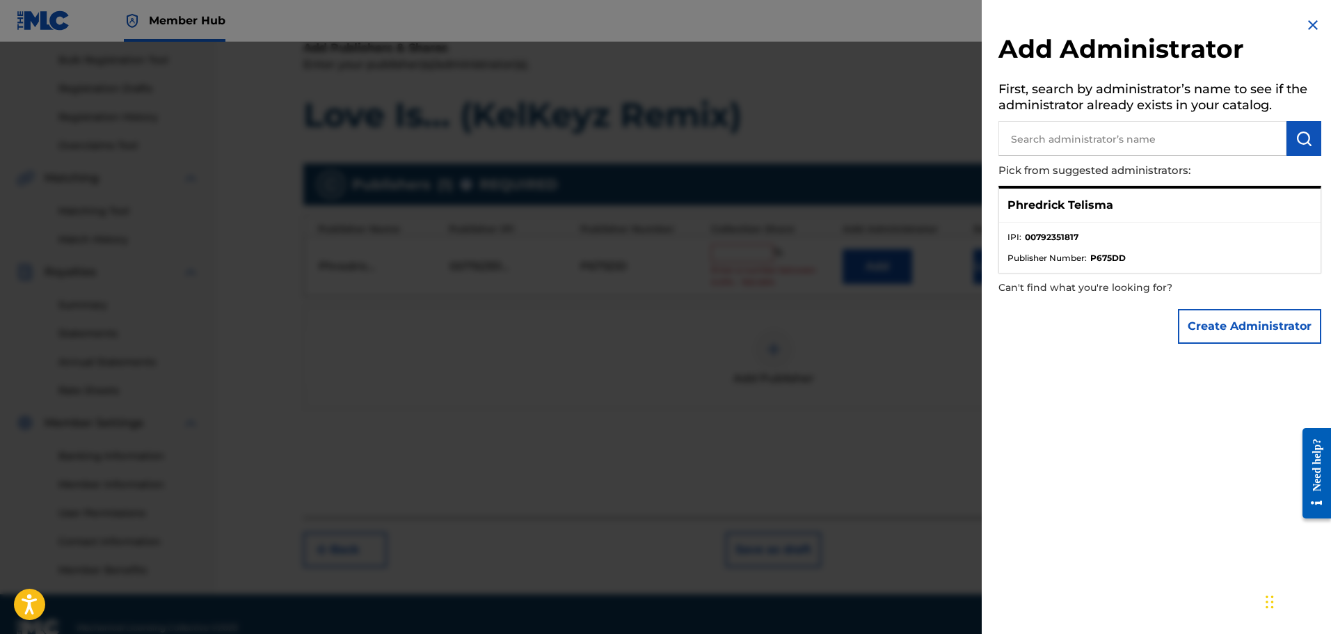
click at [1053, 211] on p "Phredrick Telisma" at bounding box center [1061, 205] width 106 height 17
click at [1096, 282] on p "Can't find what you're looking for?" at bounding box center [1120, 287] width 244 height 29
click at [1120, 276] on p "Can't find what you're looking for?" at bounding box center [1120, 287] width 244 height 29
click at [1310, 29] on img at bounding box center [1313, 25] width 17 height 17
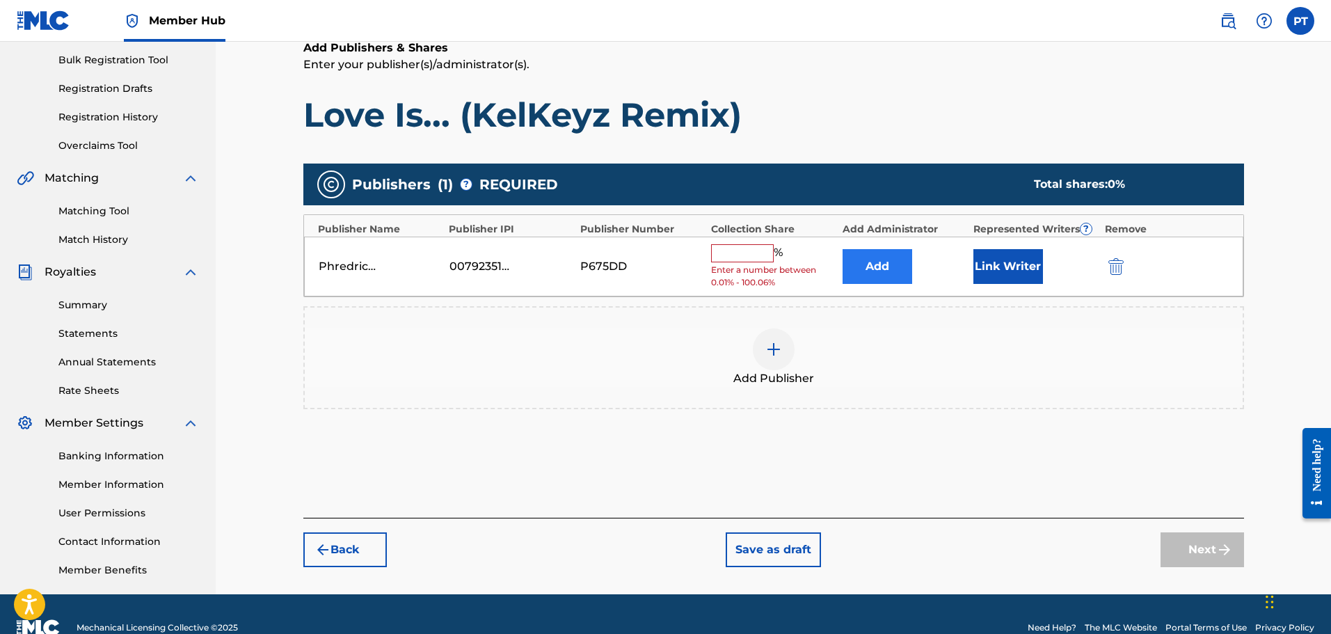
click at [922, 276] on div "Add" at bounding box center [905, 266] width 124 height 35
drag, startPoint x: 815, startPoint y: 270, endPoint x: 840, endPoint y: 269, distance: 24.4
click at [816, 270] on span "Enter a number between 0.01% - 100.06%" at bounding box center [773, 276] width 124 height 25
click at [875, 266] on button "Add" at bounding box center [878, 266] width 70 height 35
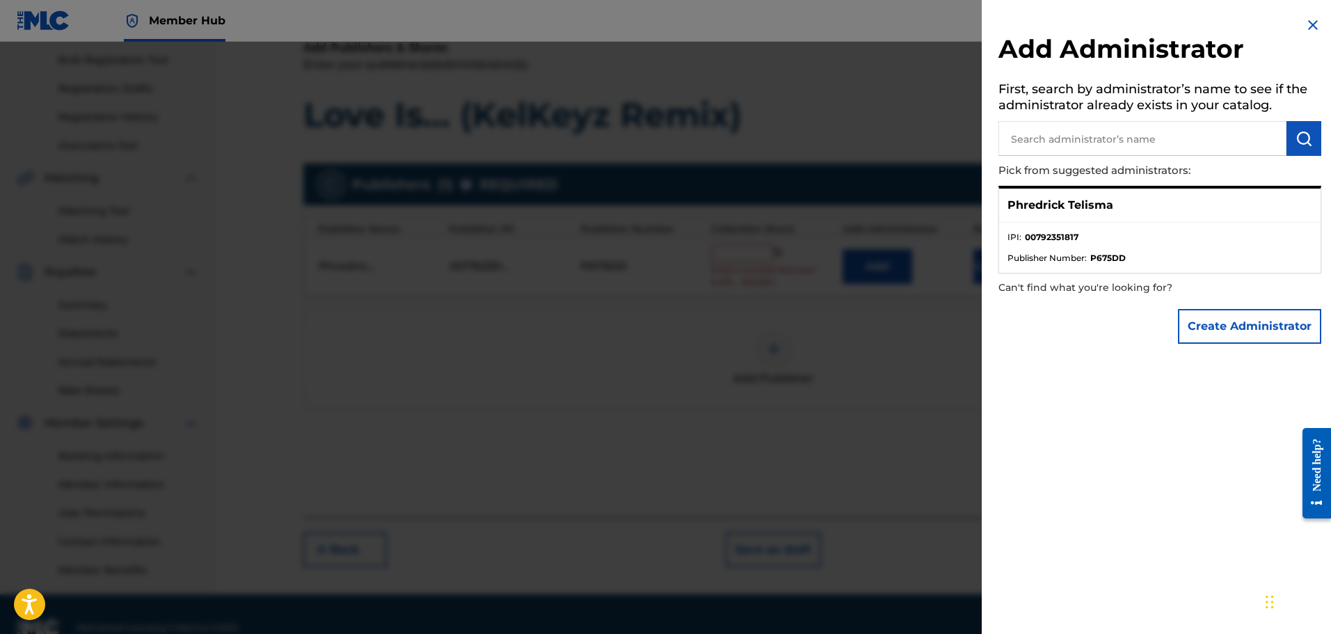
click at [1202, 145] on input "text" at bounding box center [1142, 138] width 288 height 35
type input "p"
click at [1227, 303] on div "Create Administrator" at bounding box center [1249, 326] width 143 height 49
click at [1228, 311] on button "Create Administrator" at bounding box center [1249, 326] width 143 height 35
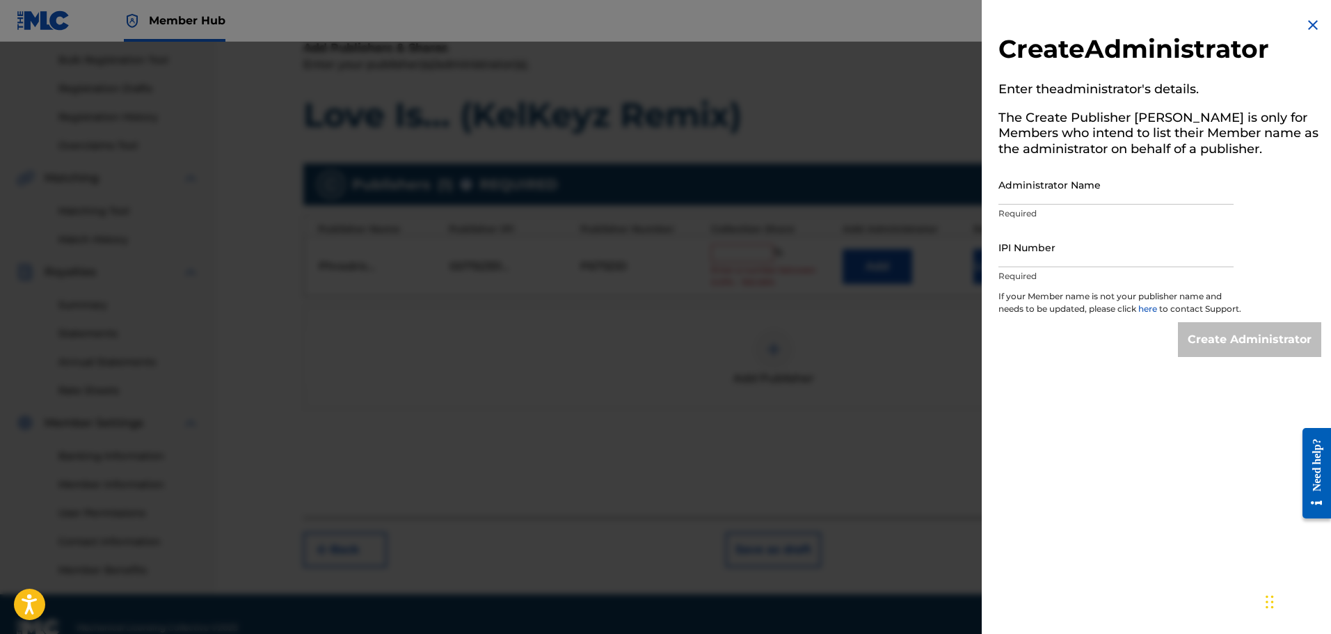
click at [1312, 22] on img at bounding box center [1313, 25] width 17 height 17
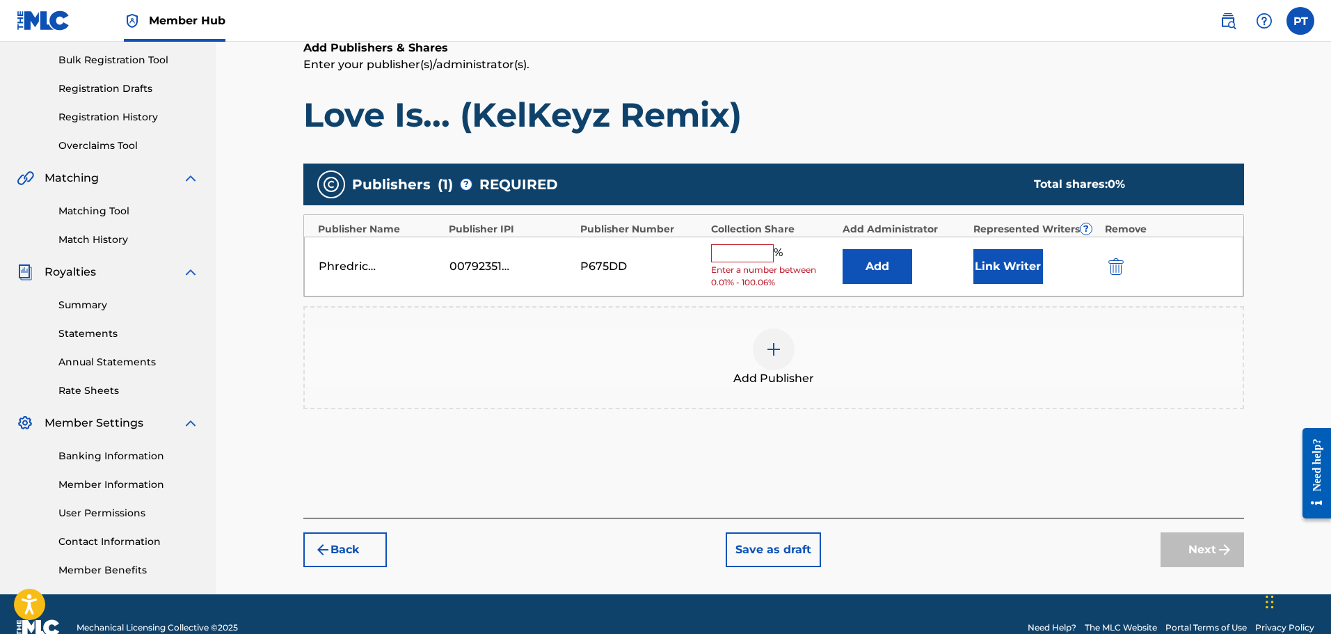
click at [726, 248] on input "text" at bounding box center [742, 253] width 63 height 18
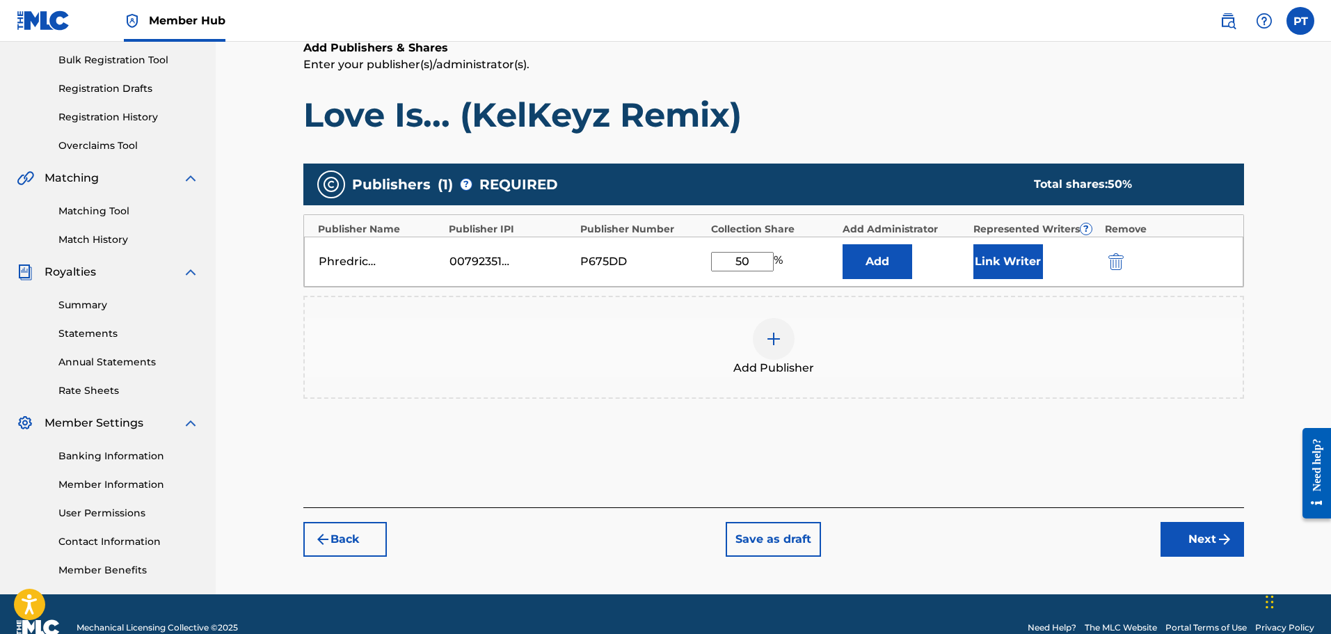
type input "50"
click at [1030, 323] on div "Add Publisher" at bounding box center [774, 347] width 938 height 58
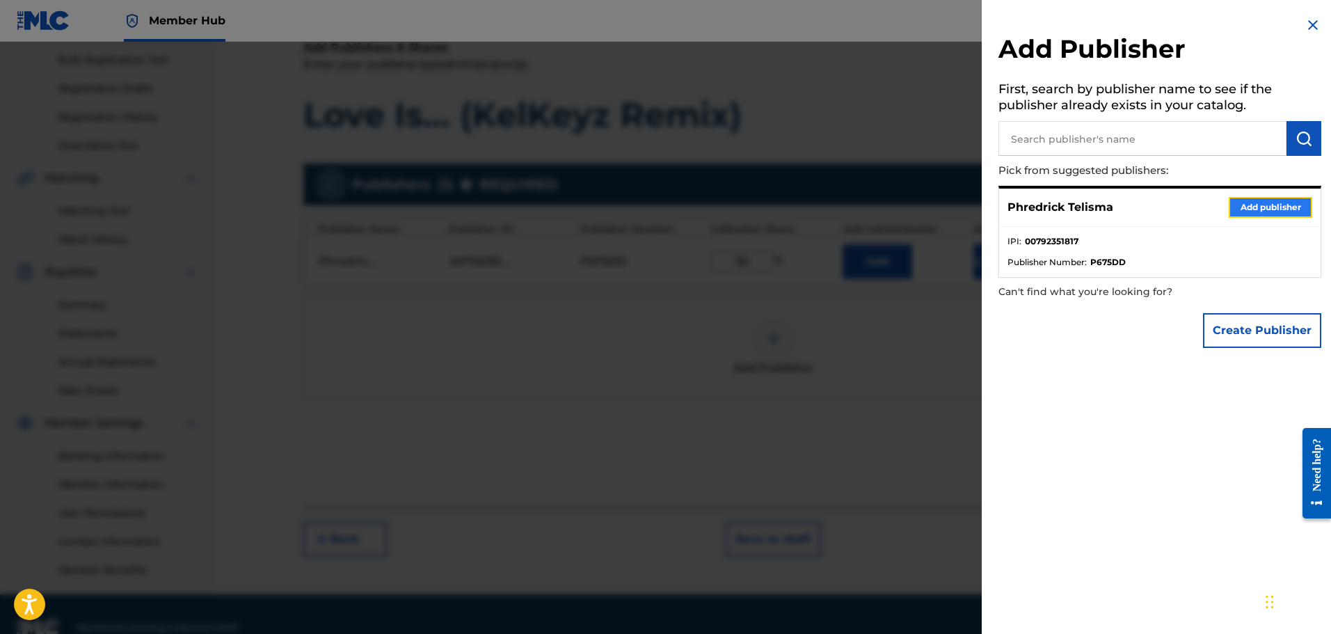
click at [1243, 207] on button "Add publisher" at bounding box center [1270, 207] width 83 height 21
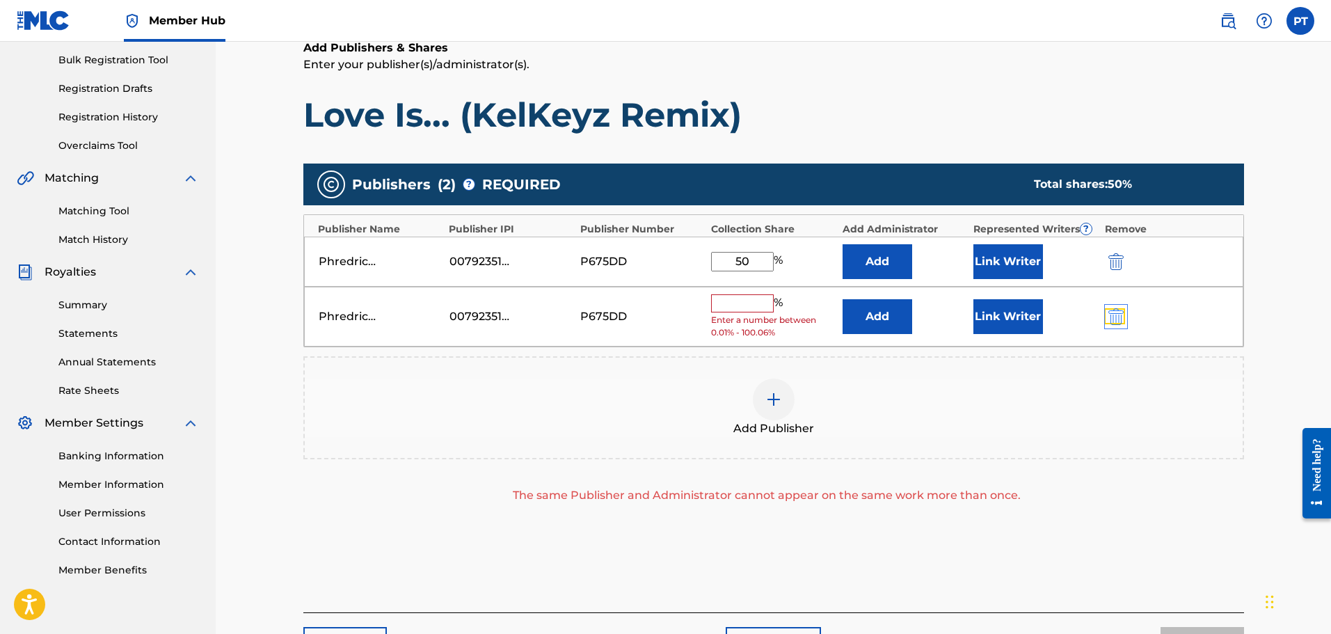
click at [1115, 319] on img "submit" at bounding box center [1115, 316] width 15 height 17
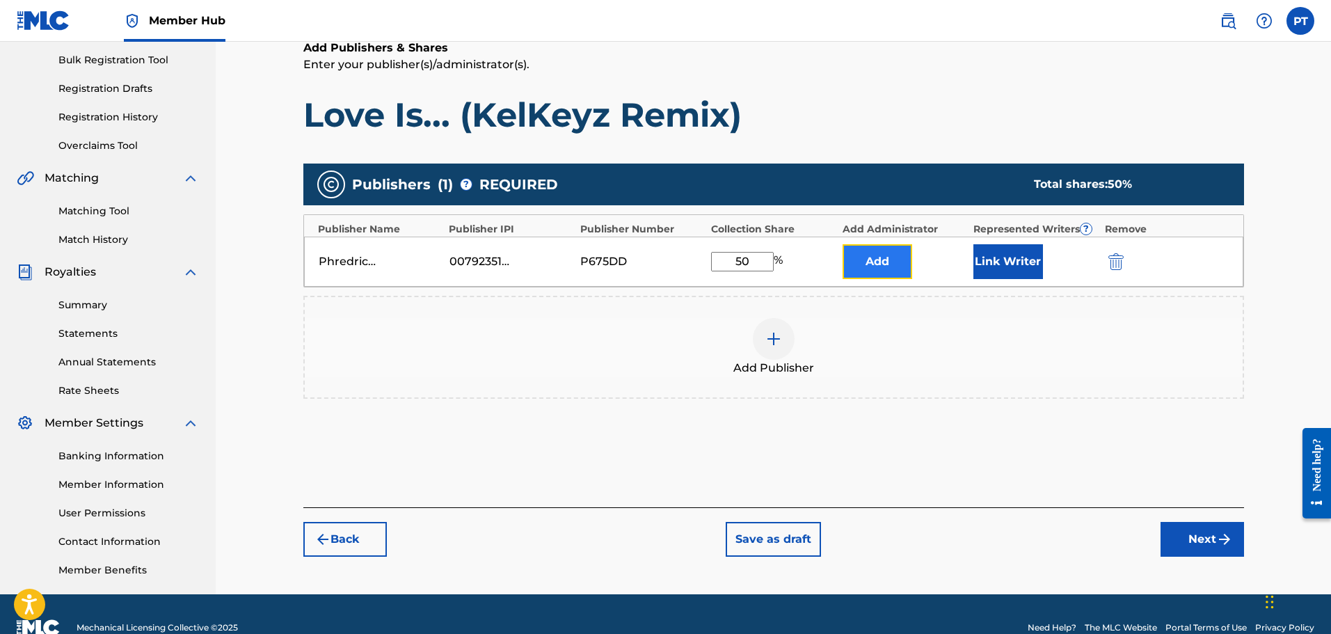
click at [886, 246] on button "Add" at bounding box center [878, 261] width 70 height 35
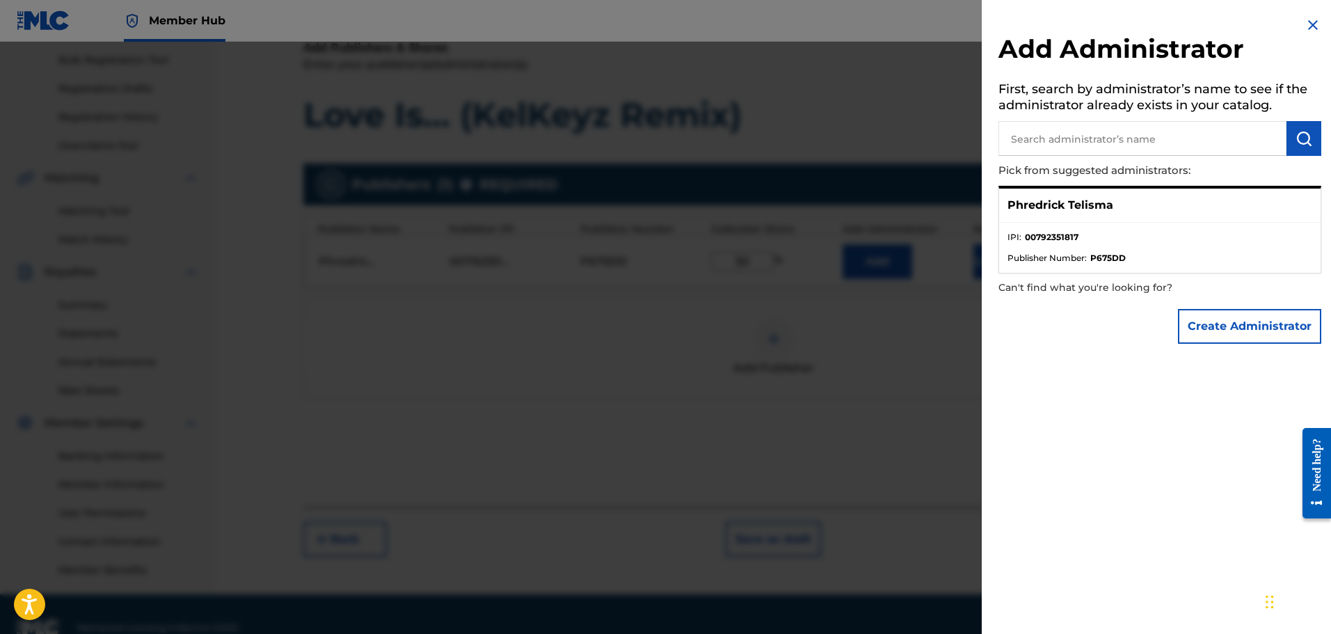
drag, startPoint x: 1216, startPoint y: 234, endPoint x: 1282, endPoint y: 265, distance: 72.2
click at [1217, 234] on li "IPI : 00792351817" at bounding box center [1160, 241] width 305 height 21
click at [1277, 325] on button "Create Administrator" at bounding box center [1249, 326] width 143 height 35
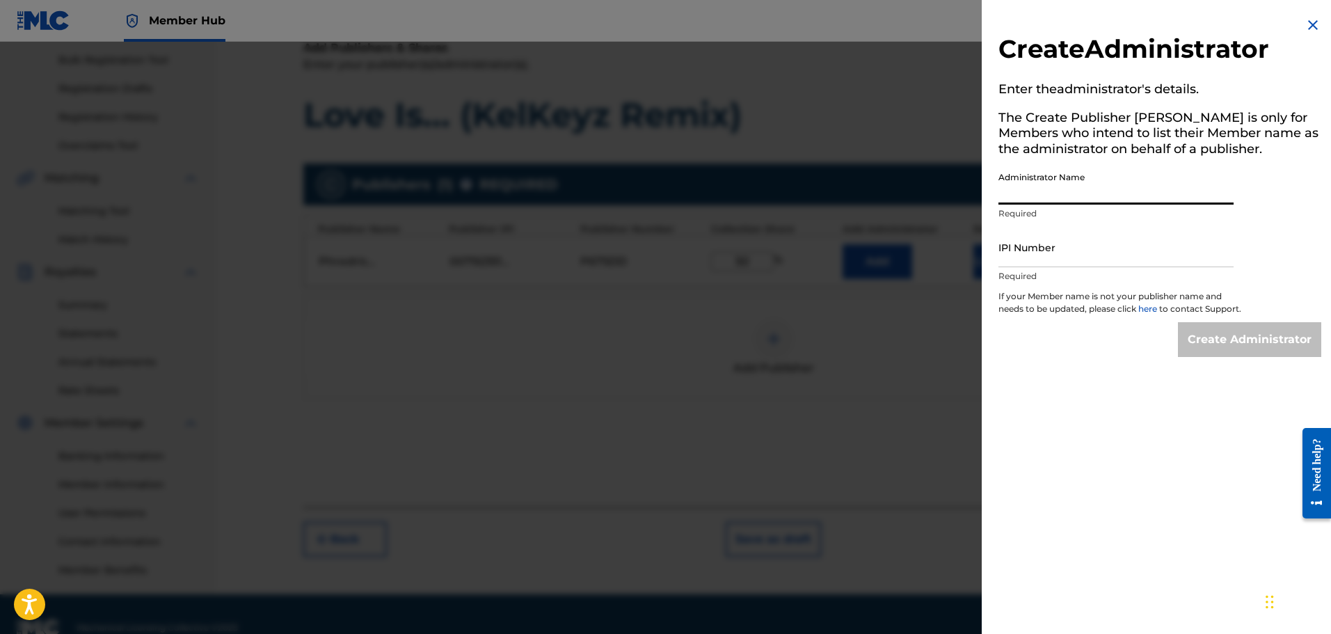
click at [1069, 198] on input "Administrator Name" at bounding box center [1115, 185] width 235 height 40
type input "Phredrick Telisma"
drag, startPoint x: 1043, startPoint y: 253, endPoint x: 1048, endPoint y: 277, distance: 24.2
click at [1043, 253] on input "IPI Number" at bounding box center [1115, 248] width 235 height 40
type input "00792351817"
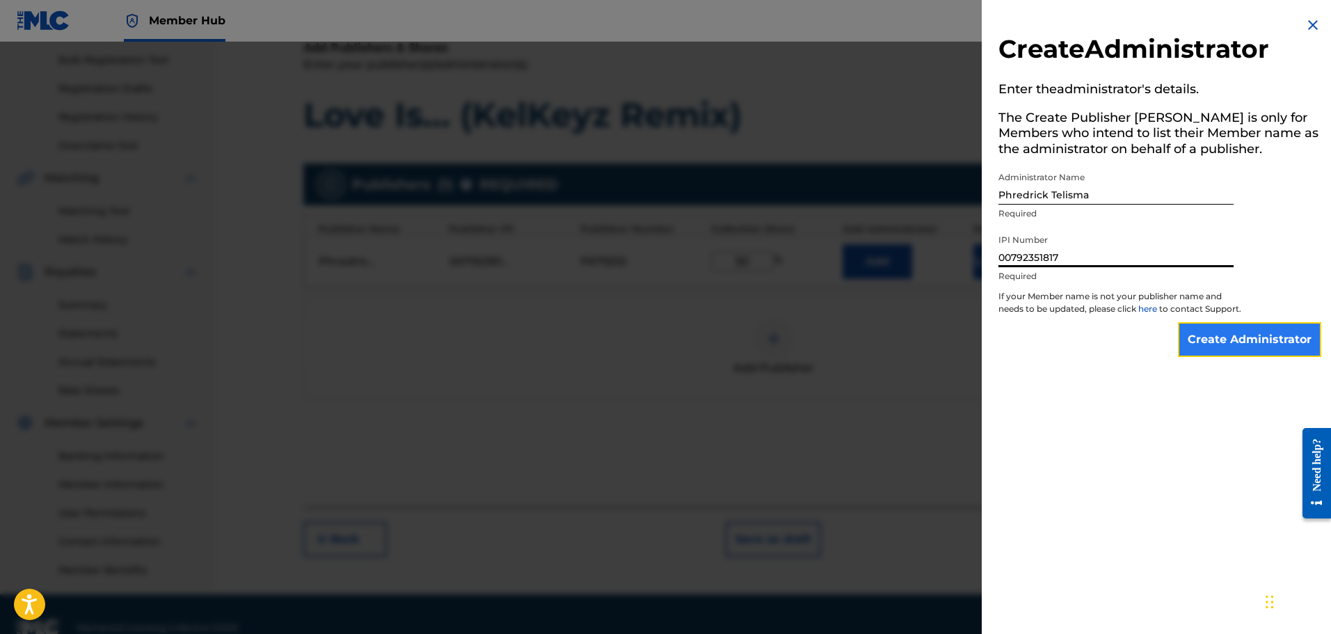
click at [1252, 353] on input "Create Administrator" at bounding box center [1249, 339] width 143 height 35
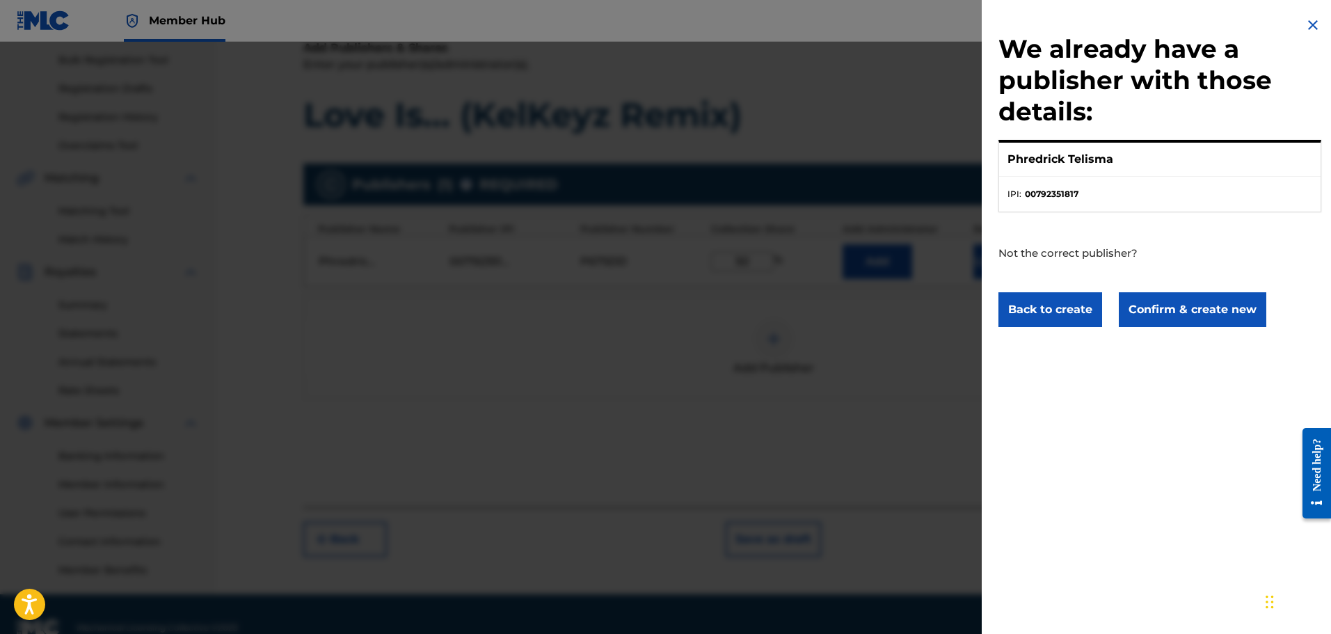
click at [1094, 184] on ul "IPI : 00792351817" at bounding box center [1159, 194] width 321 height 35
drag, startPoint x: 1305, startPoint y: 30, endPoint x: 1274, endPoint y: 85, distance: 63.3
click at [1306, 30] on img at bounding box center [1313, 25] width 17 height 17
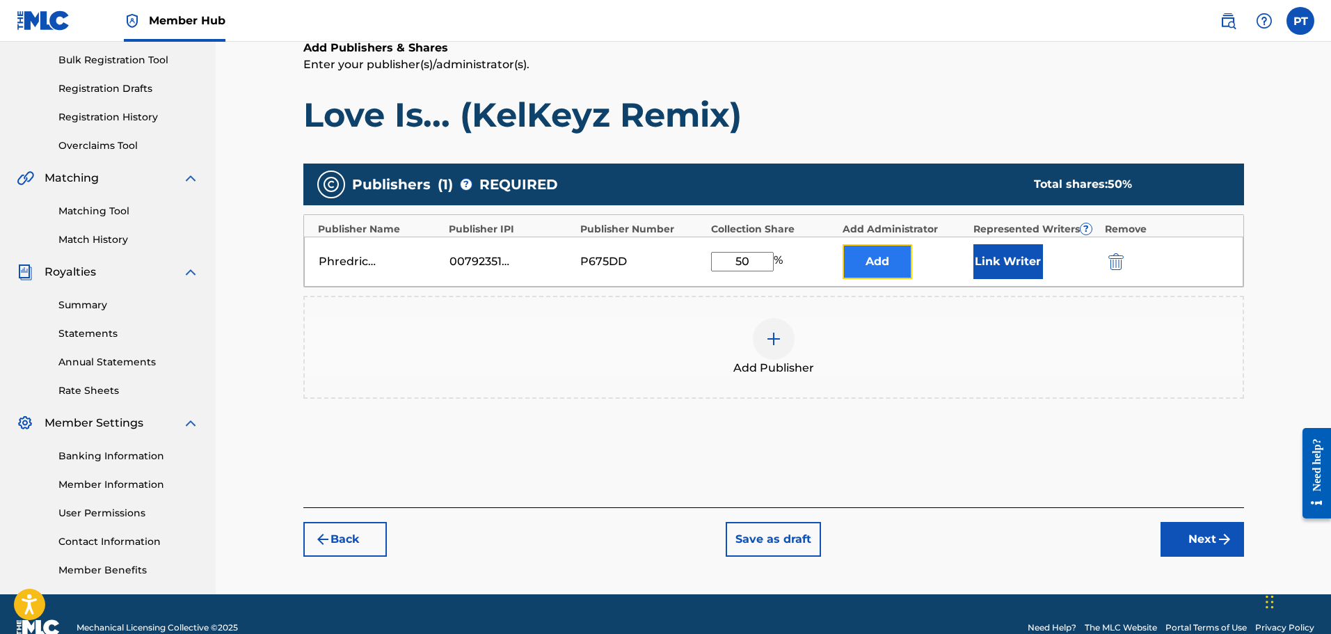
click at [882, 265] on button "Add" at bounding box center [878, 261] width 70 height 35
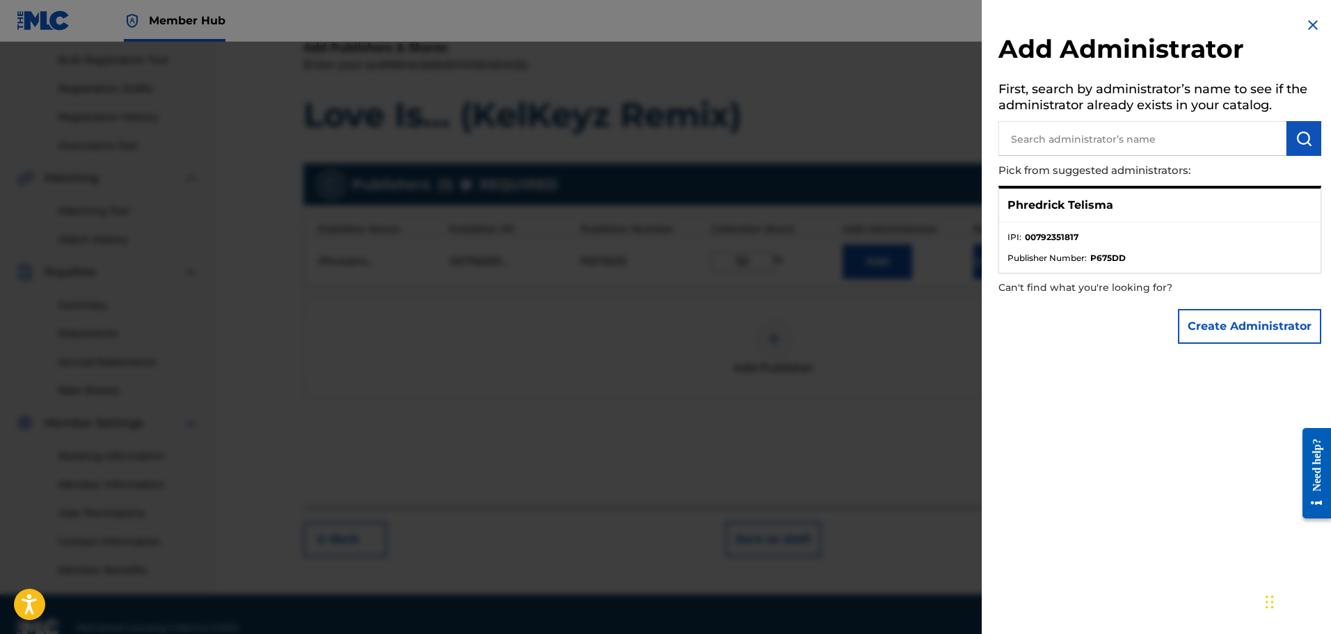
click at [1308, 22] on img at bounding box center [1313, 25] width 17 height 17
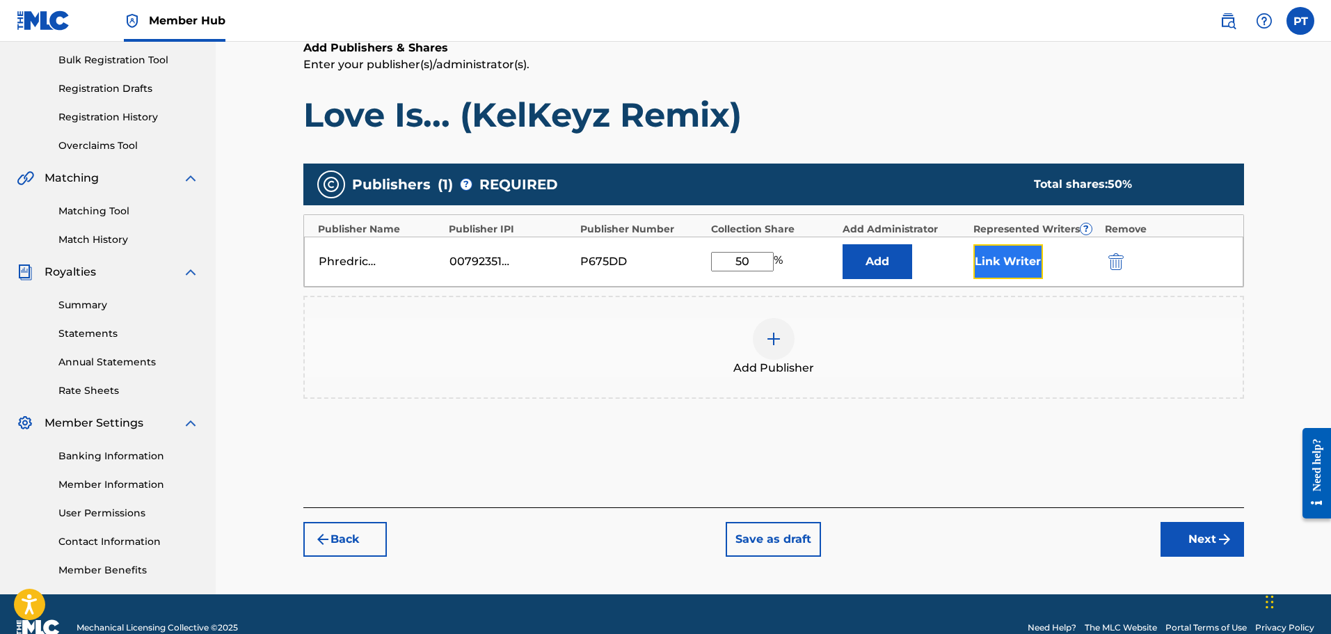
click at [1022, 276] on button "Link Writer" at bounding box center [1008, 261] width 70 height 35
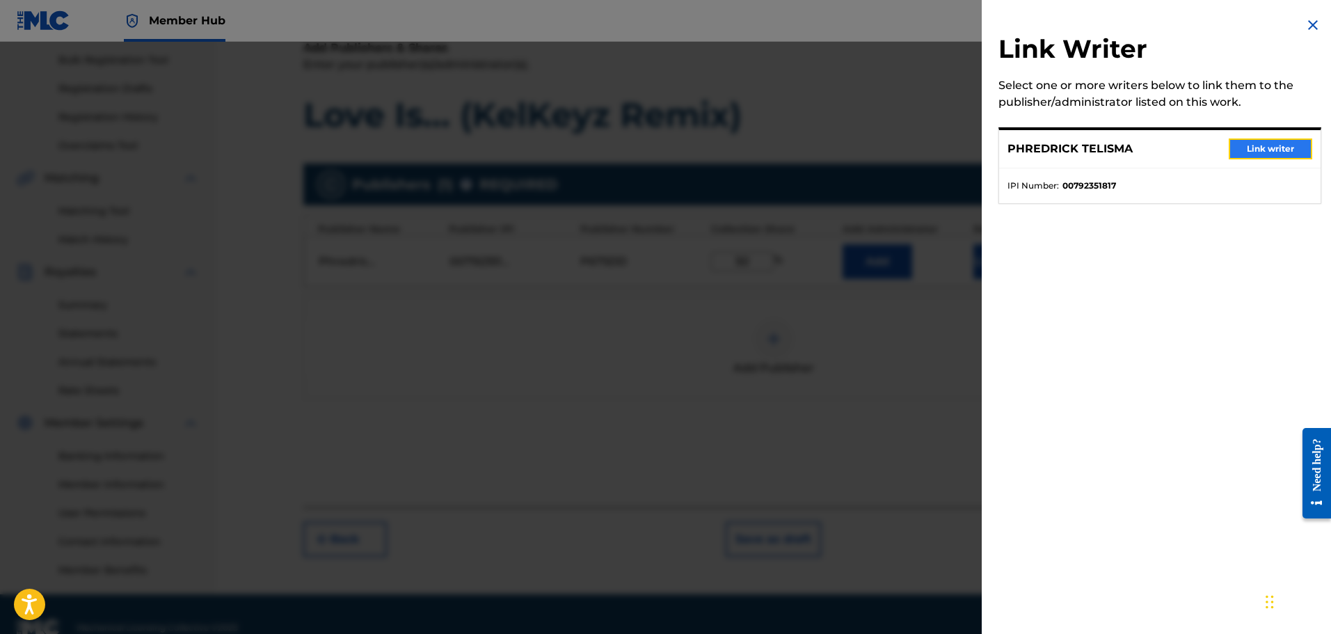
click at [1255, 145] on button "Link writer" at bounding box center [1270, 148] width 83 height 21
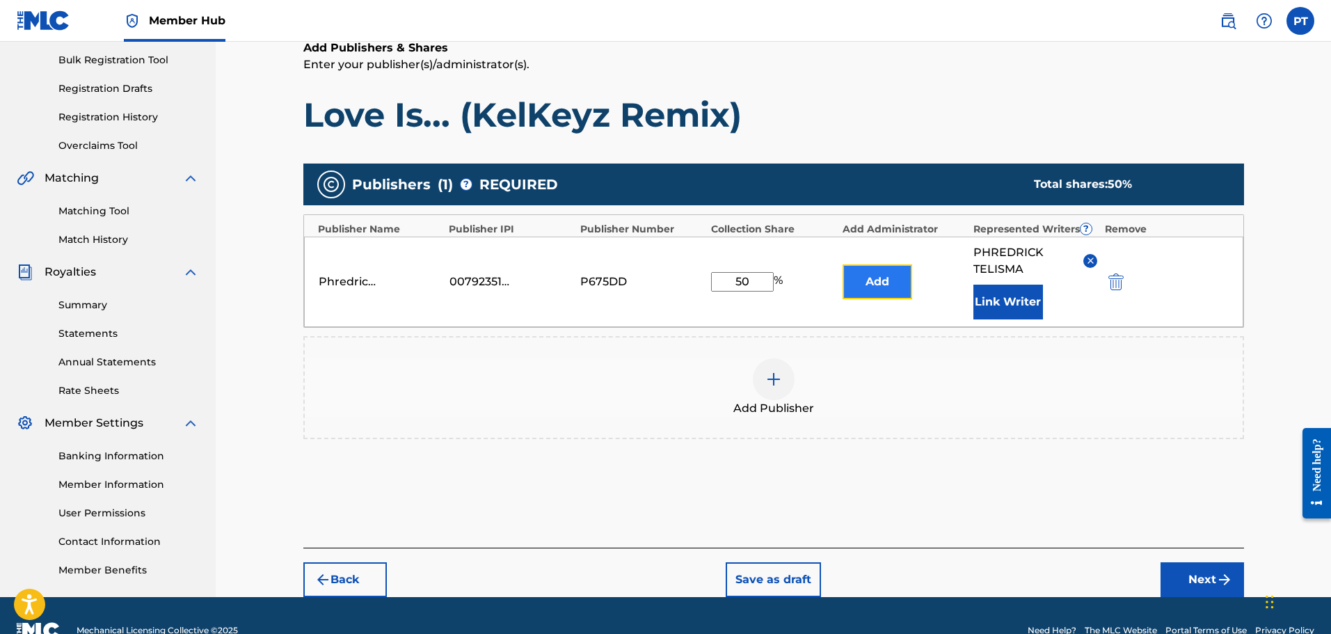
click at [895, 269] on button "Add" at bounding box center [878, 281] width 70 height 35
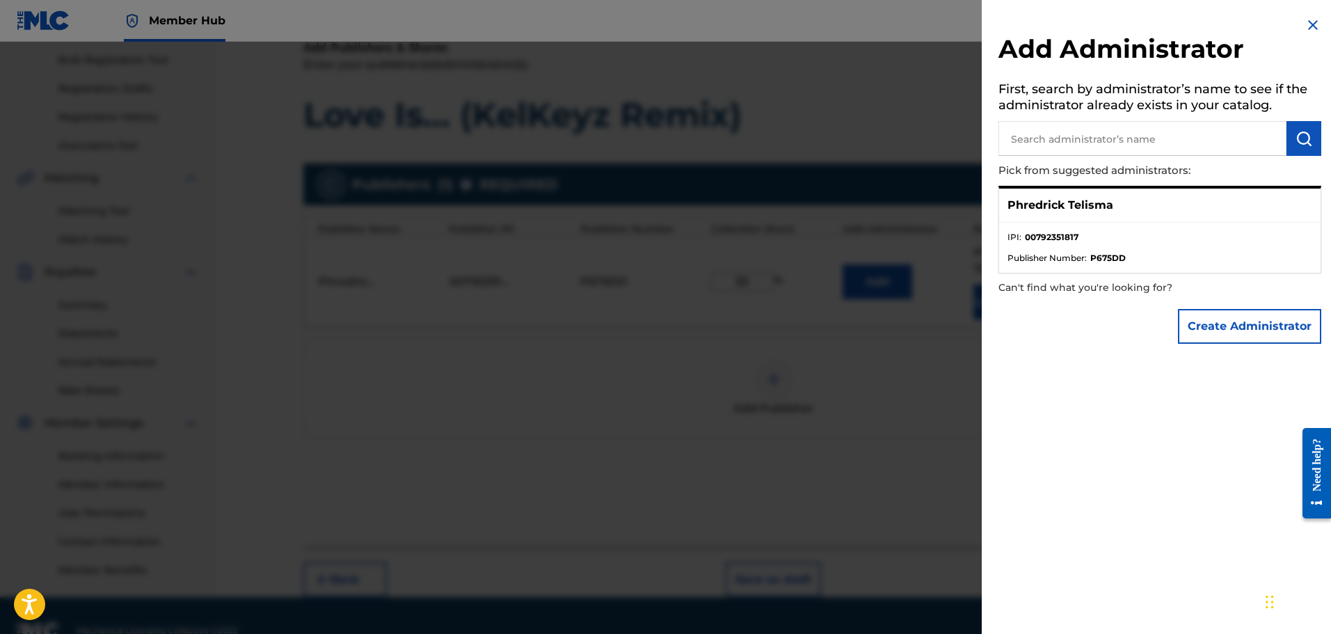
click at [1086, 150] on input "text" at bounding box center [1142, 138] width 288 height 35
type input "phredrick telisma"
click at [1303, 151] on button "submit" at bounding box center [1304, 138] width 35 height 35
click at [1104, 209] on p "Phredrick Telisma" at bounding box center [1061, 205] width 106 height 17
drag, startPoint x: 1089, startPoint y: 293, endPoint x: 1099, endPoint y: 241, distance: 53.1
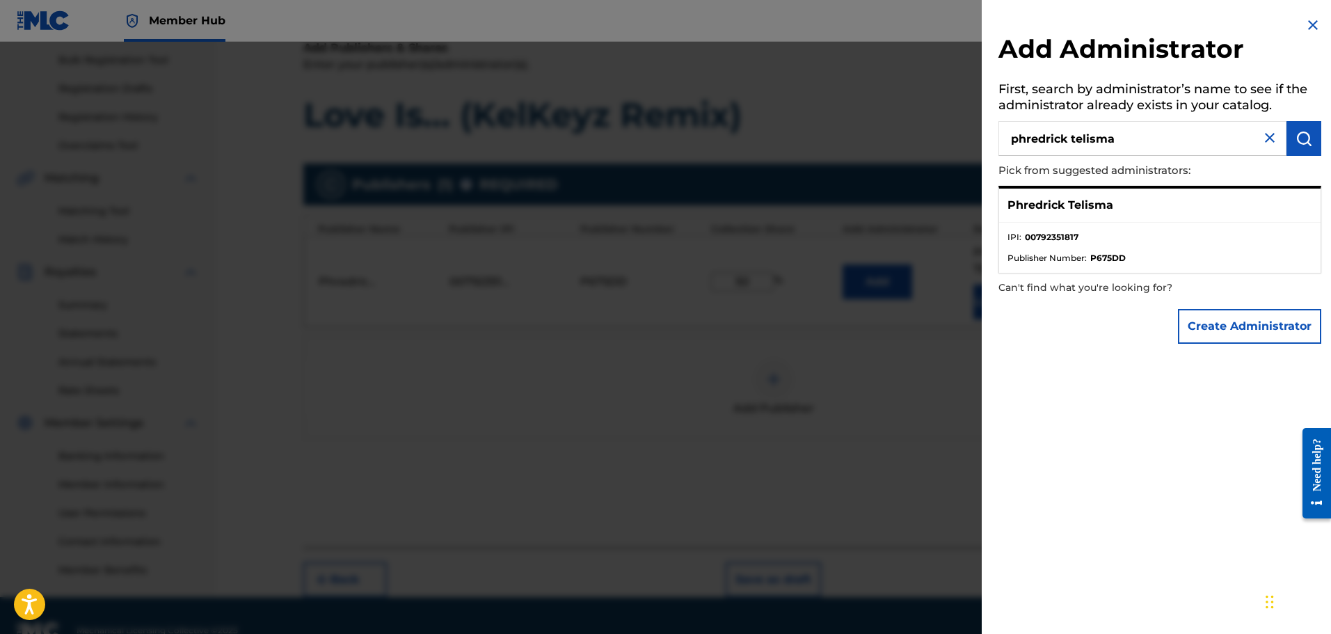
click at [1089, 291] on p "Can't find what you're looking for?" at bounding box center [1120, 287] width 244 height 29
click at [1099, 239] on li "IPI : 00792351817" at bounding box center [1160, 241] width 305 height 21
click at [1116, 198] on div "Phredrick Telisma" at bounding box center [1159, 206] width 321 height 34
click at [999, 239] on div "Add Administrator First, search by administrator’s name to see if the administr…" at bounding box center [1160, 183] width 356 height 367
drag, startPoint x: 1067, startPoint y: 248, endPoint x: 1070, endPoint y: 261, distance: 13.7
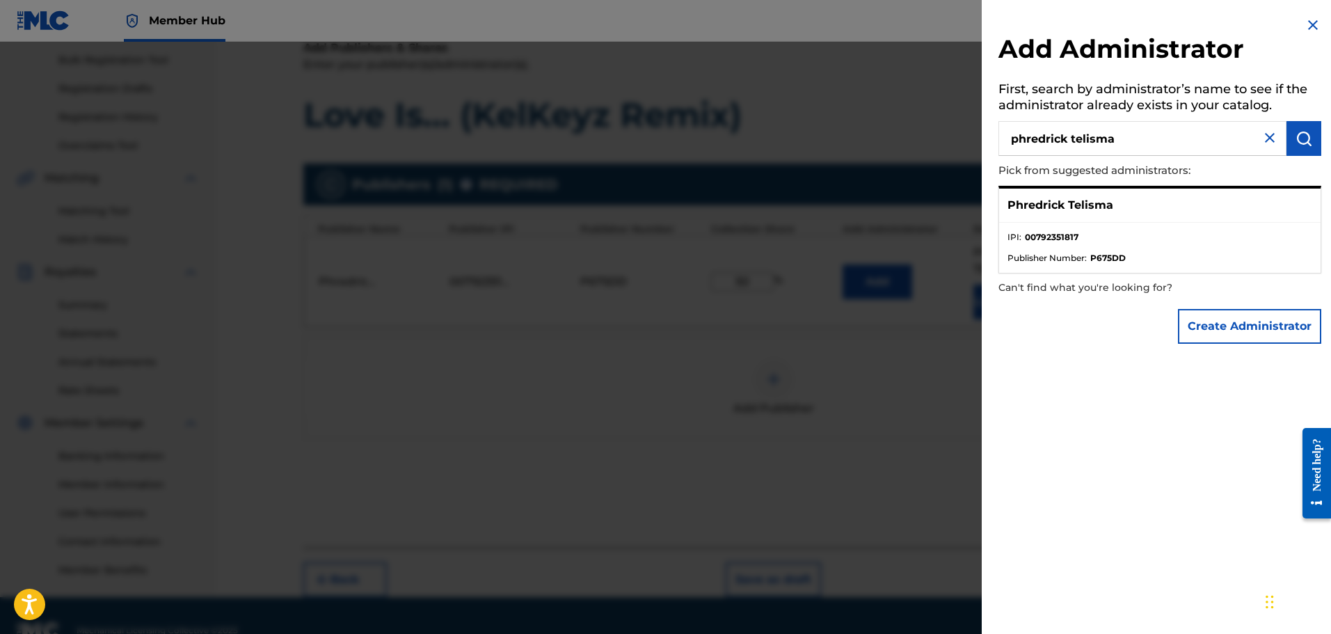
click at [1067, 254] on ul "IPI : 00792351817 Publisher Number : P675DD" at bounding box center [1159, 248] width 321 height 50
click at [1071, 261] on span "Publisher Number :" at bounding box center [1047, 258] width 79 height 13
drag, startPoint x: 1076, startPoint y: 262, endPoint x: 1102, endPoint y: 261, distance: 25.8
click at [1086, 262] on span "Publisher Number :" at bounding box center [1047, 258] width 79 height 13
click at [1106, 260] on strong "P675DD" at bounding box center [1107, 258] width 35 height 13
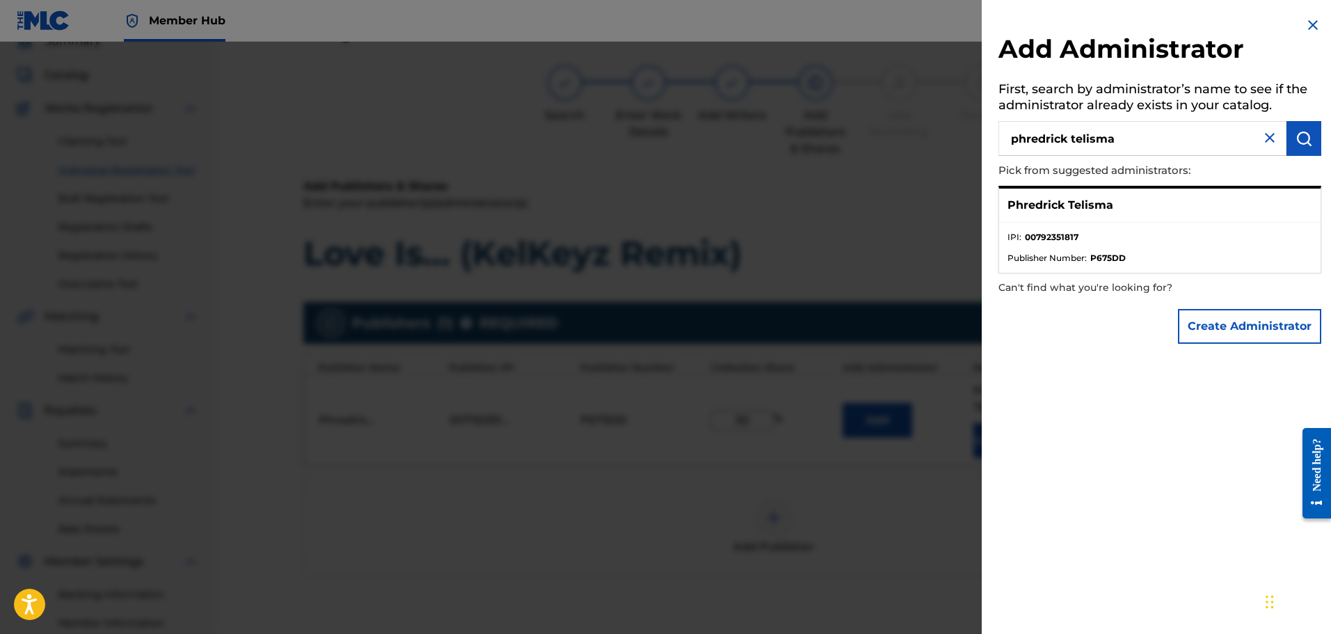
scroll to position [63, 0]
click at [1307, 29] on img at bounding box center [1313, 25] width 17 height 17
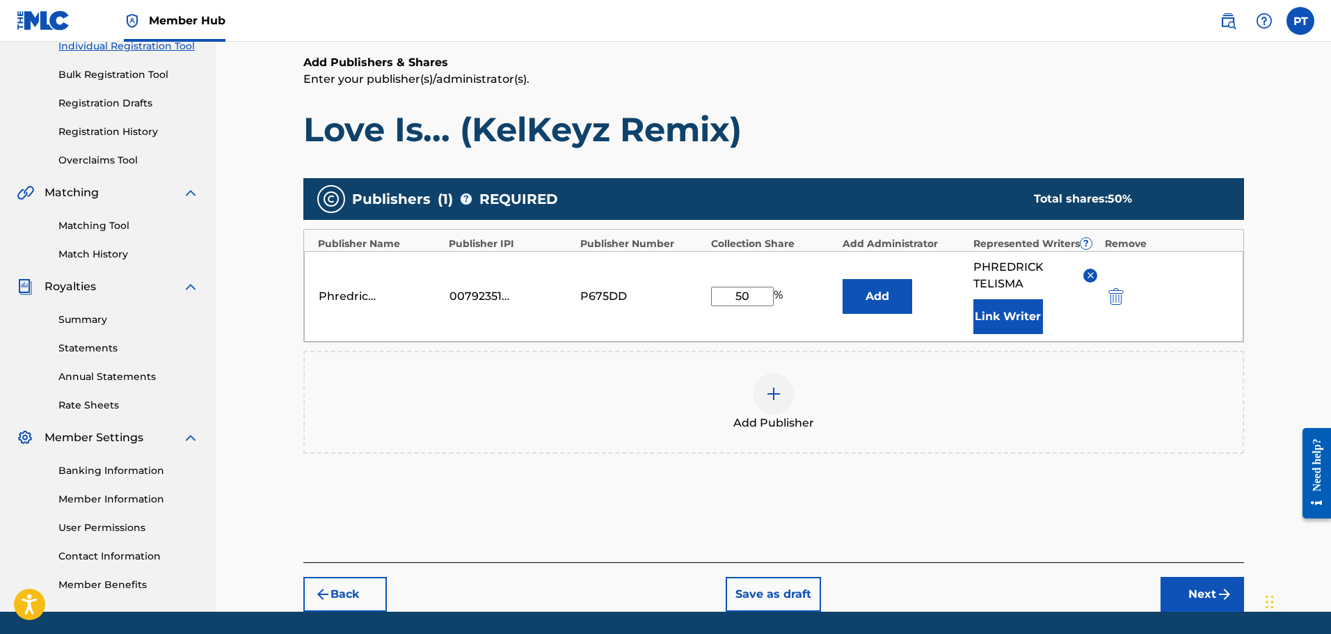
scroll to position [232, 0]
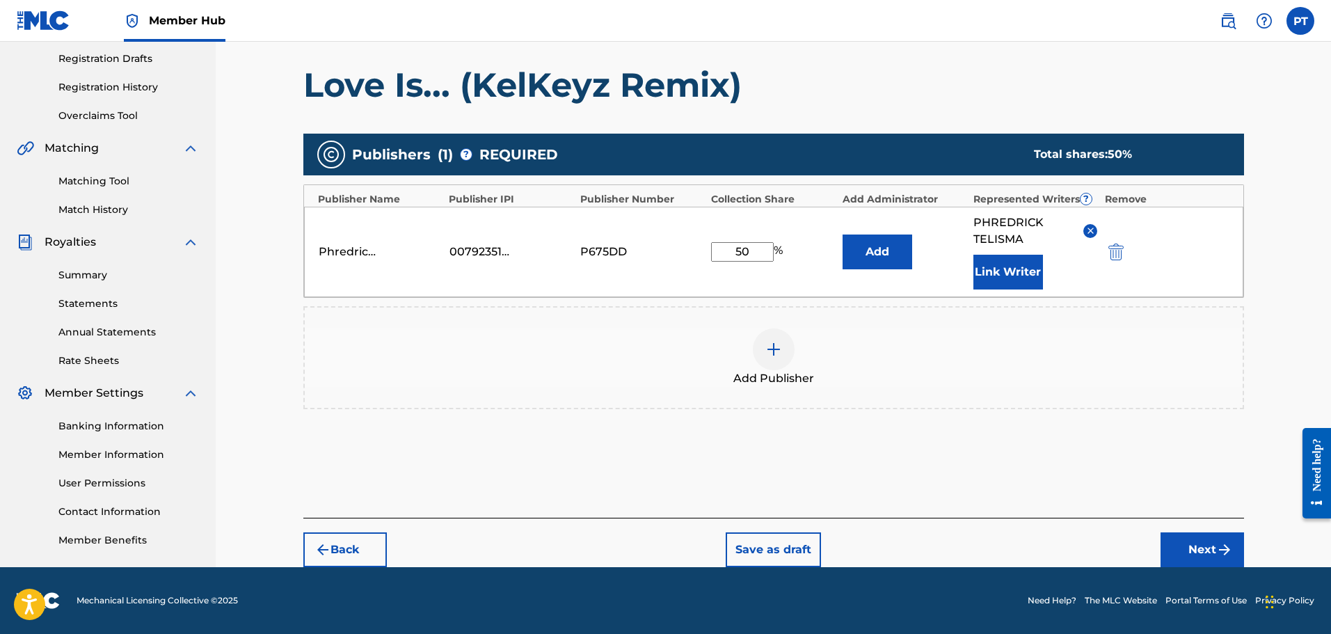
click at [786, 347] on div at bounding box center [774, 349] width 42 height 42
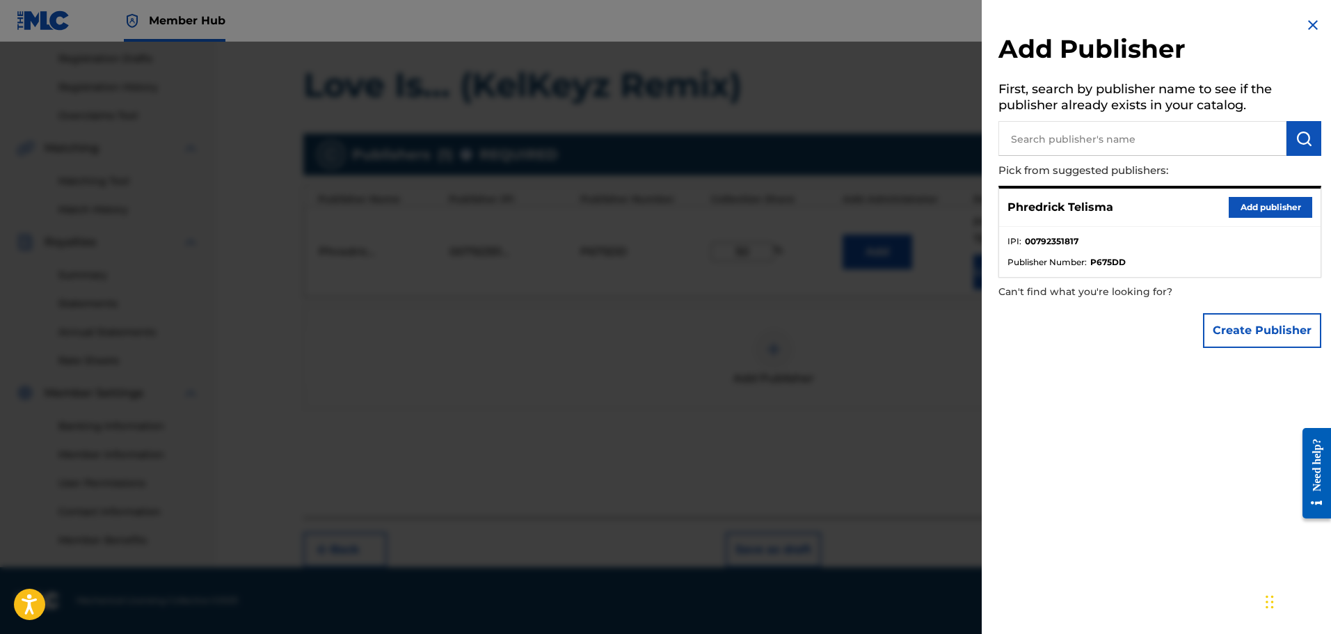
click at [1096, 129] on input "text" at bounding box center [1142, 138] width 288 height 35
type input "[PERSON_NAME]"
click at [1301, 141] on img "submit" at bounding box center [1304, 138] width 17 height 17
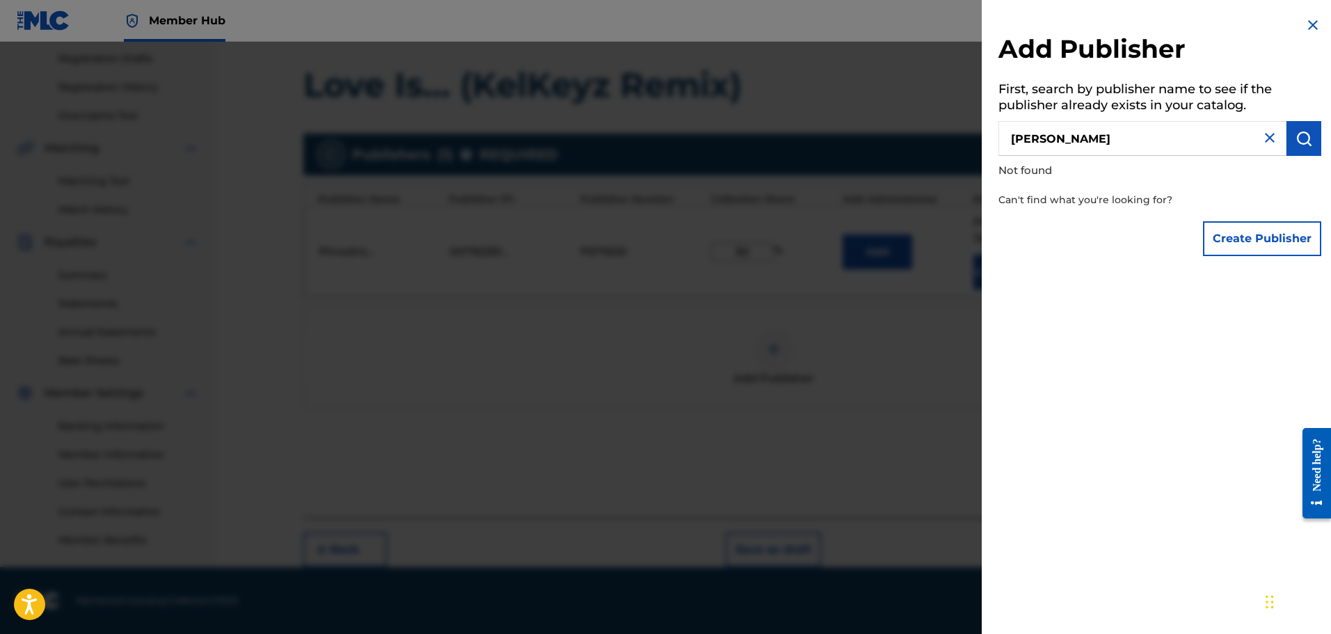
click at [1307, 28] on img at bounding box center [1313, 25] width 17 height 17
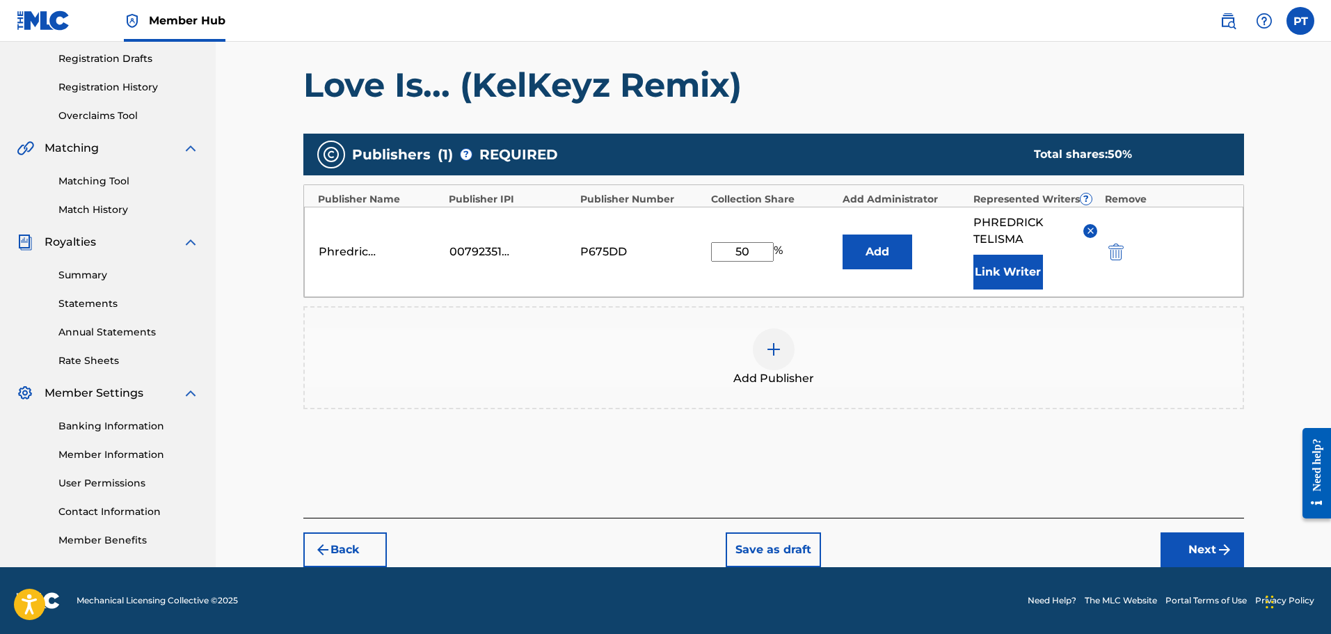
click at [765, 255] on input "50" at bounding box center [742, 251] width 63 height 19
type input "100"
click at [785, 178] on div "Publishers ( 1 ) ? REQUIRED Total shares: 100 % Publisher Name Publisher IPI Pu…" at bounding box center [773, 272] width 941 height 276
click at [912, 272] on div "Phredrick Telisma 00792351817 P675DD 100 % Add PHREDRICK TELISMA Link Writer" at bounding box center [773, 252] width 939 height 90
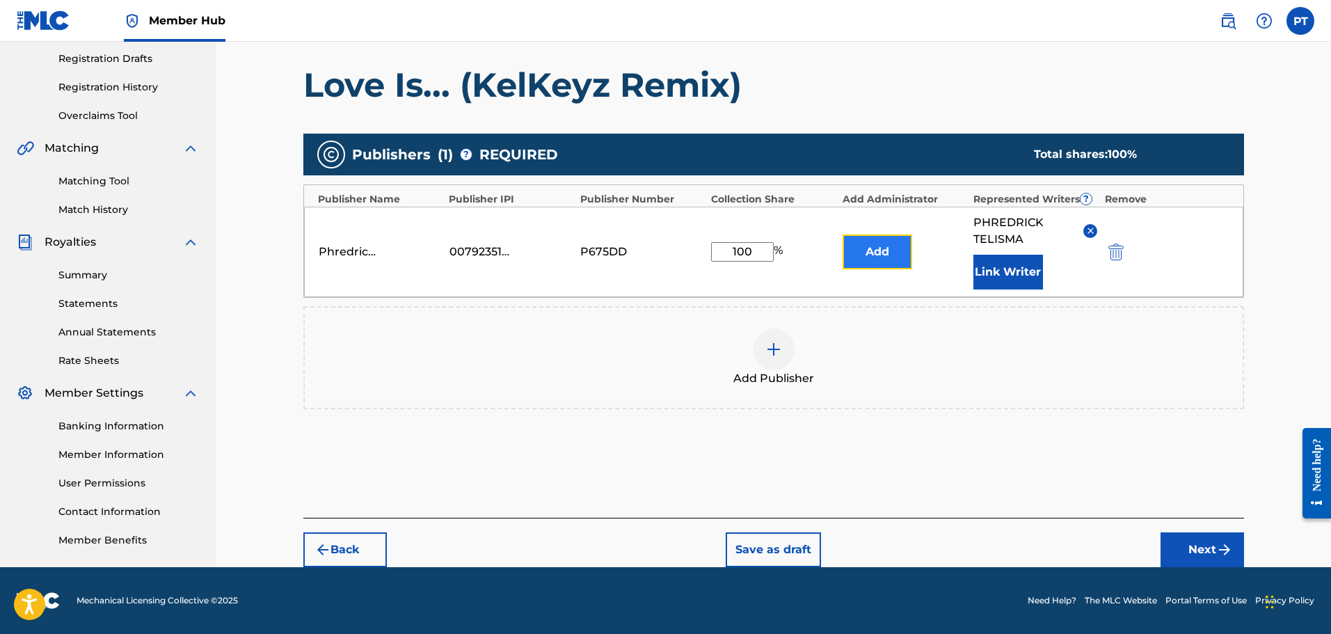
click at [896, 259] on button "Add" at bounding box center [878, 251] width 70 height 35
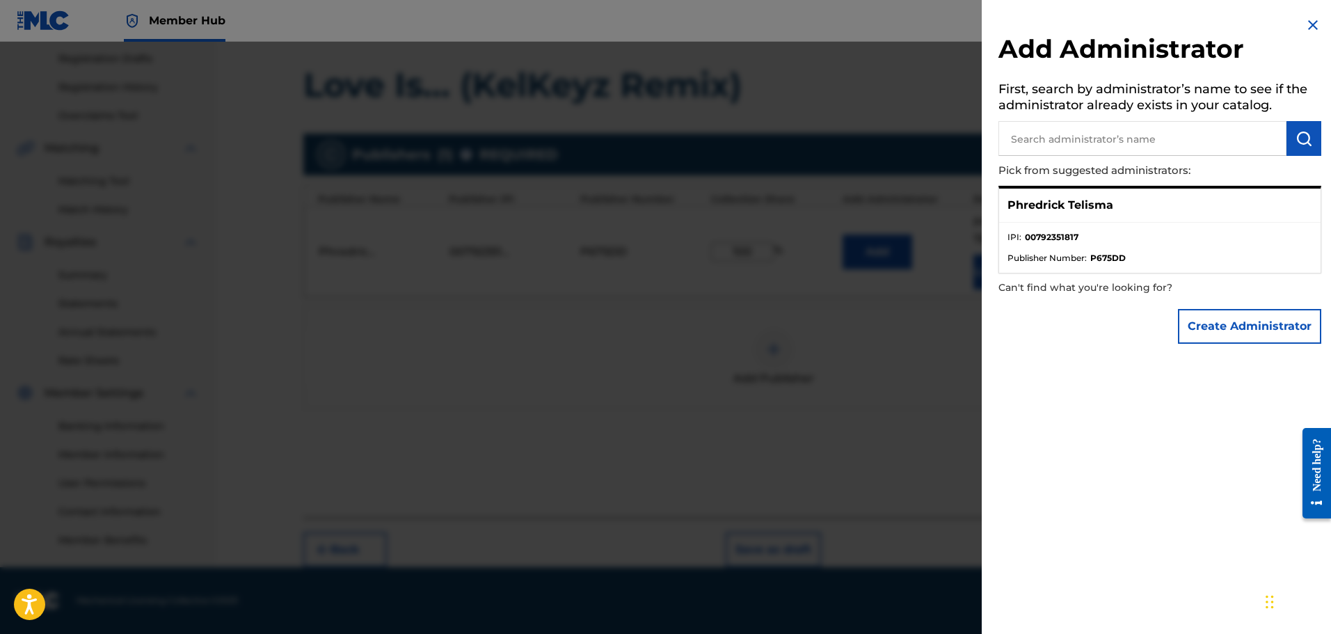
click at [1129, 227] on ul "IPI : 00792351817 Publisher Number : P675DD" at bounding box center [1159, 248] width 321 height 50
click at [1317, 29] on div "Add Administrator First, search by administrator’s name to see if the administr…" at bounding box center [1160, 183] width 356 height 367
click at [1307, 26] on img at bounding box center [1313, 25] width 17 height 17
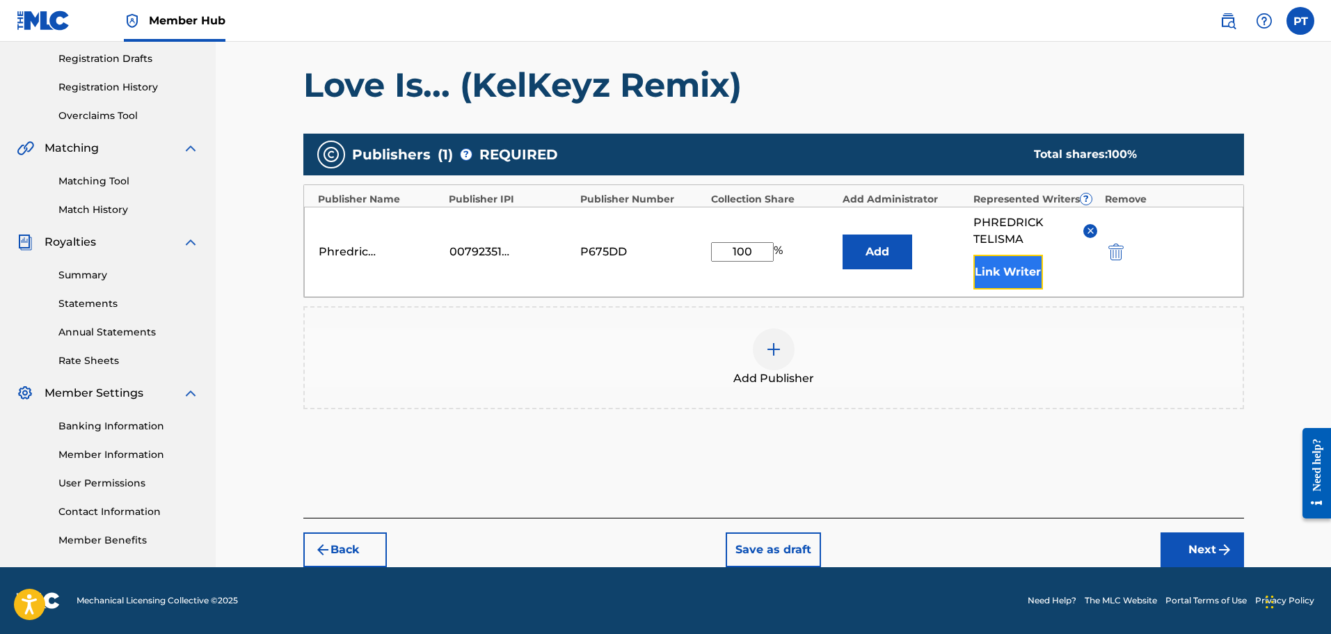
click at [1017, 274] on button "Link Writer" at bounding box center [1008, 272] width 70 height 35
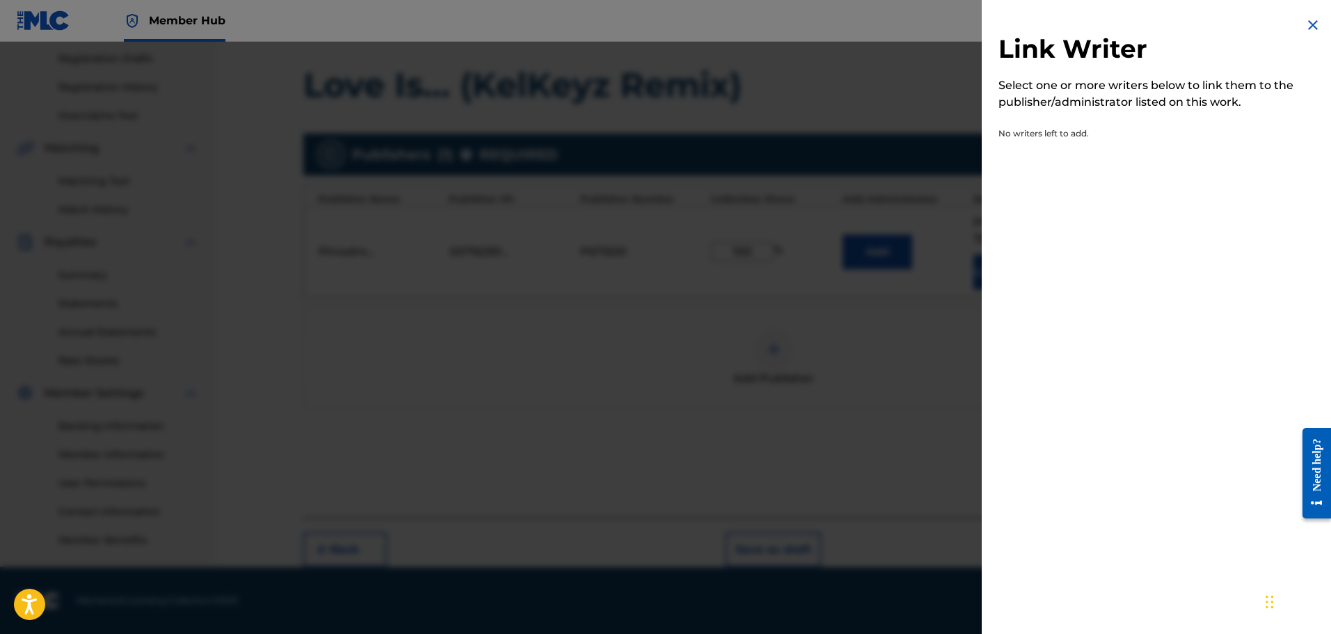
click at [1308, 27] on img at bounding box center [1313, 25] width 17 height 17
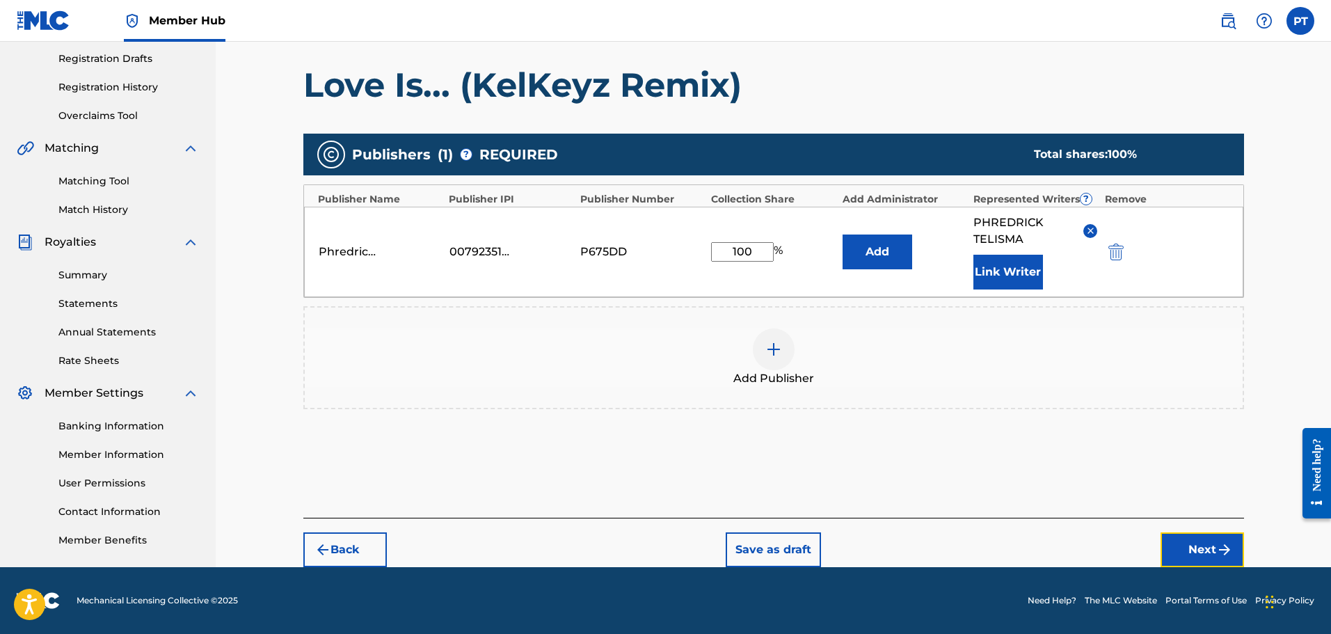
drag, startPoint x: 1196, startPoint y: 545, endPoint x: 1185, endPoint y: 560, distance: 18.9
click at [1196, 546] on button "Next" at bounding box center [1202, 549] width 83 height 35
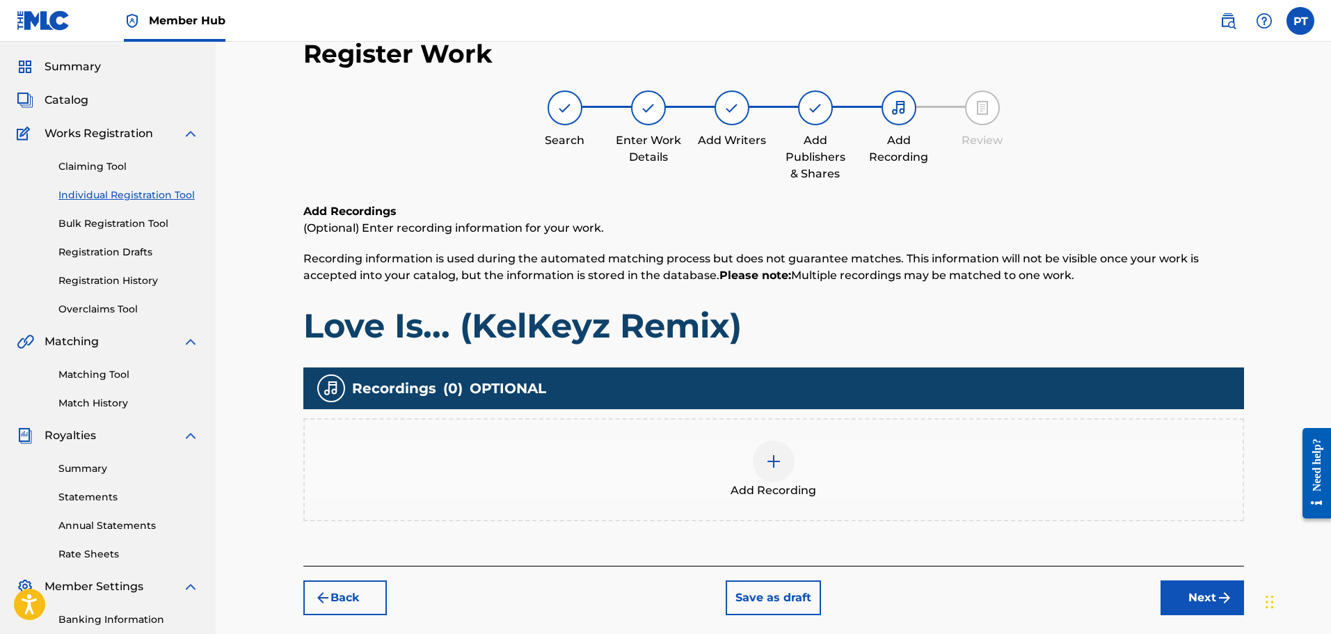
scroll to position [20, 0]
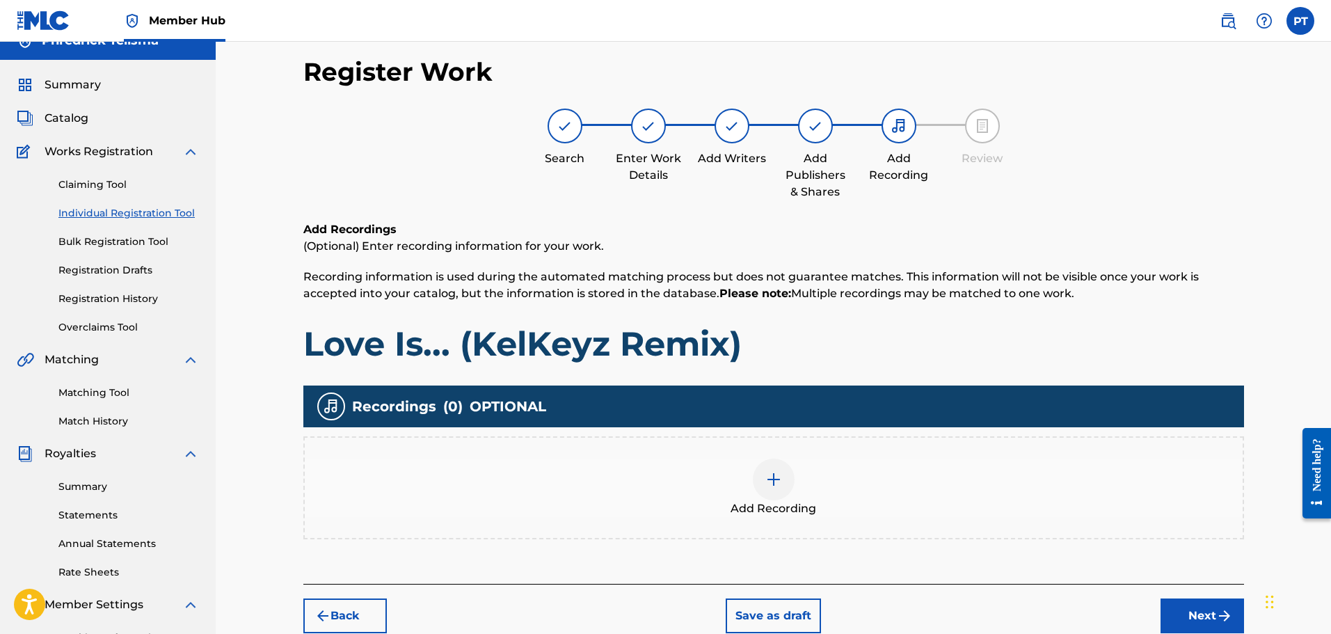
click at [767, 475] on img at bounding box center [773, 479] width 17 height 17
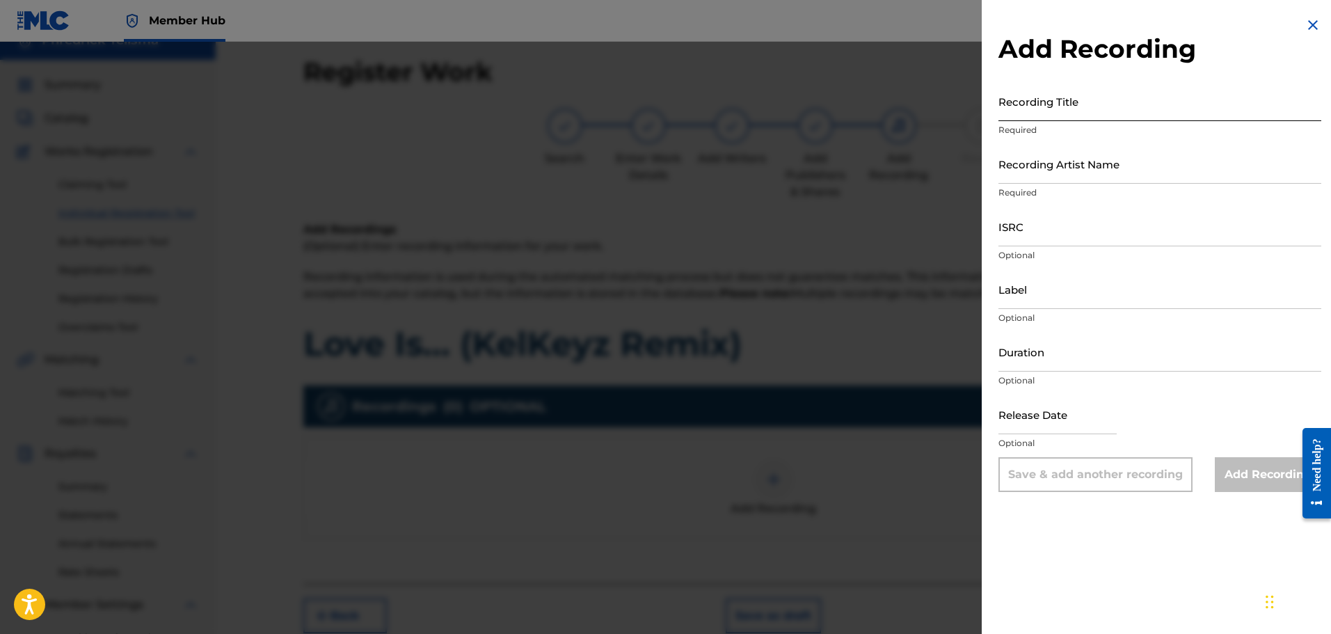
click at [1101, 95] on input "Recording Title" at bounding box center [1159, 101] width 323 height 40
click at [1037, 118] on input "Recording Title" at bounding box center [1159, 101] width 323 height 40
paste input "Love Is... (KelKeyz Remix)"
type input "Love Is... (KelKeyz Remix)"
click at [1080, 184] on div "Recording Artist Name Required" at bounding box center [1159, 175] width 323 height 63
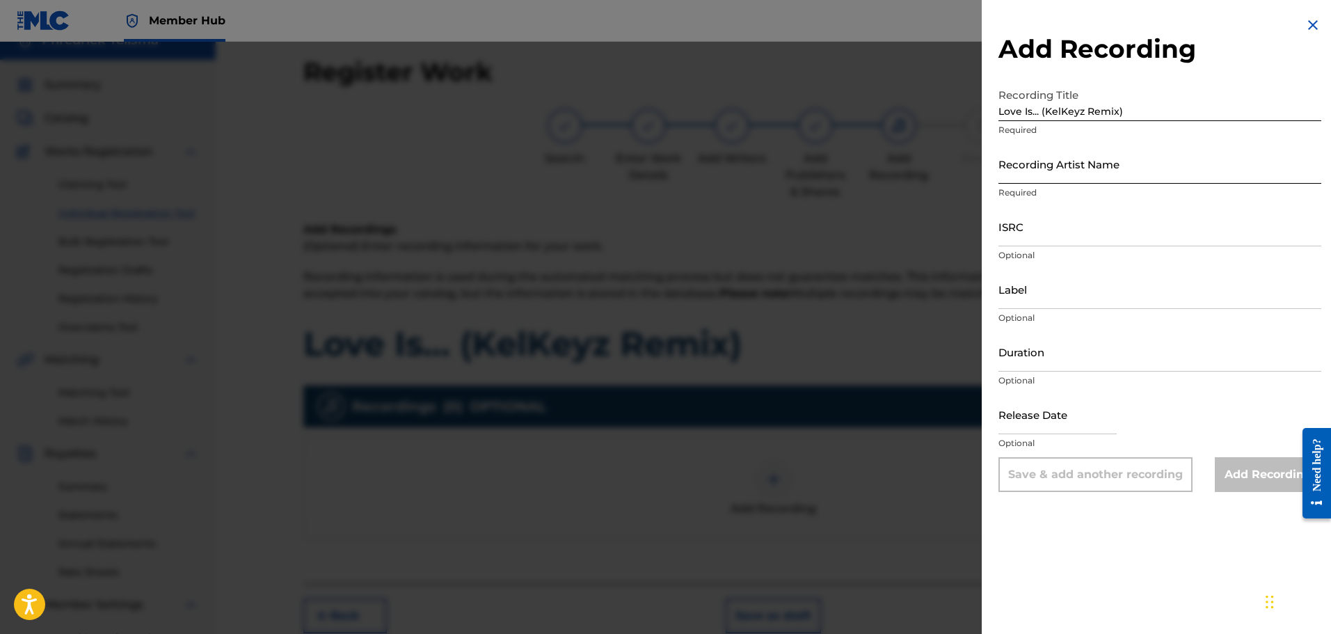
click at [1083, 169] on input "Recording Artist Name" at bounding box center [1159, 164] width 323 height 40
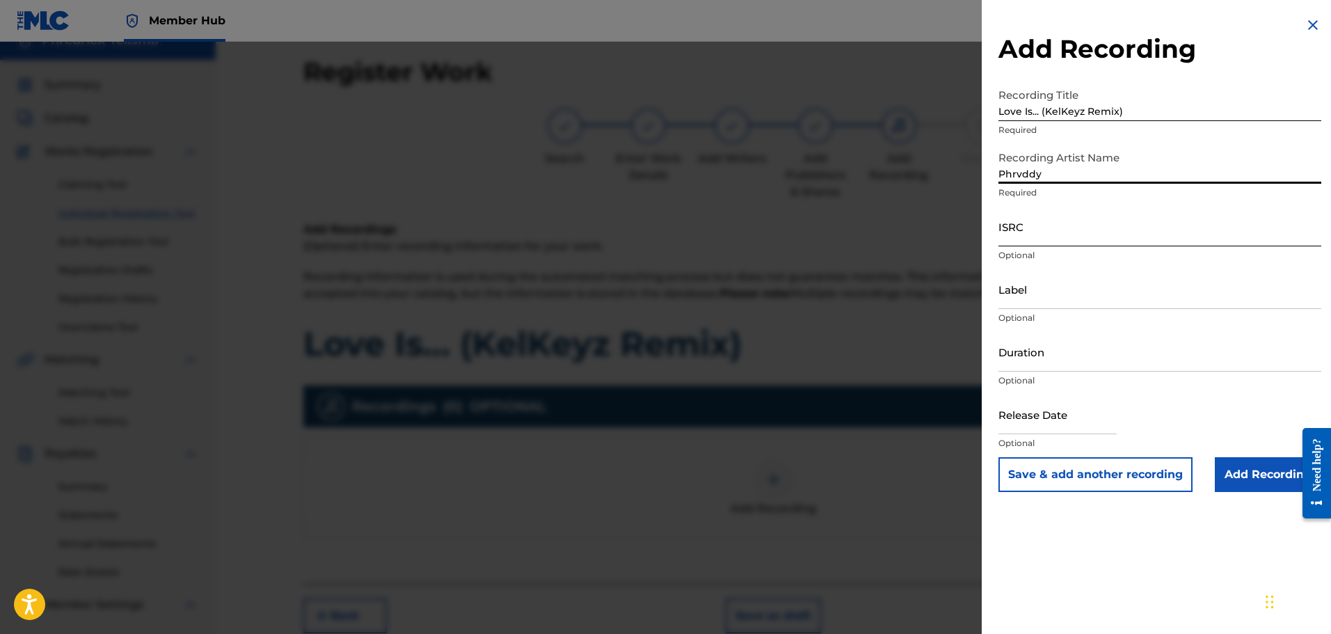
type input "Phrvddy"
click at [1078, 230] on input "ISRC" at bounding box center [1159, 227] width 323 height 40
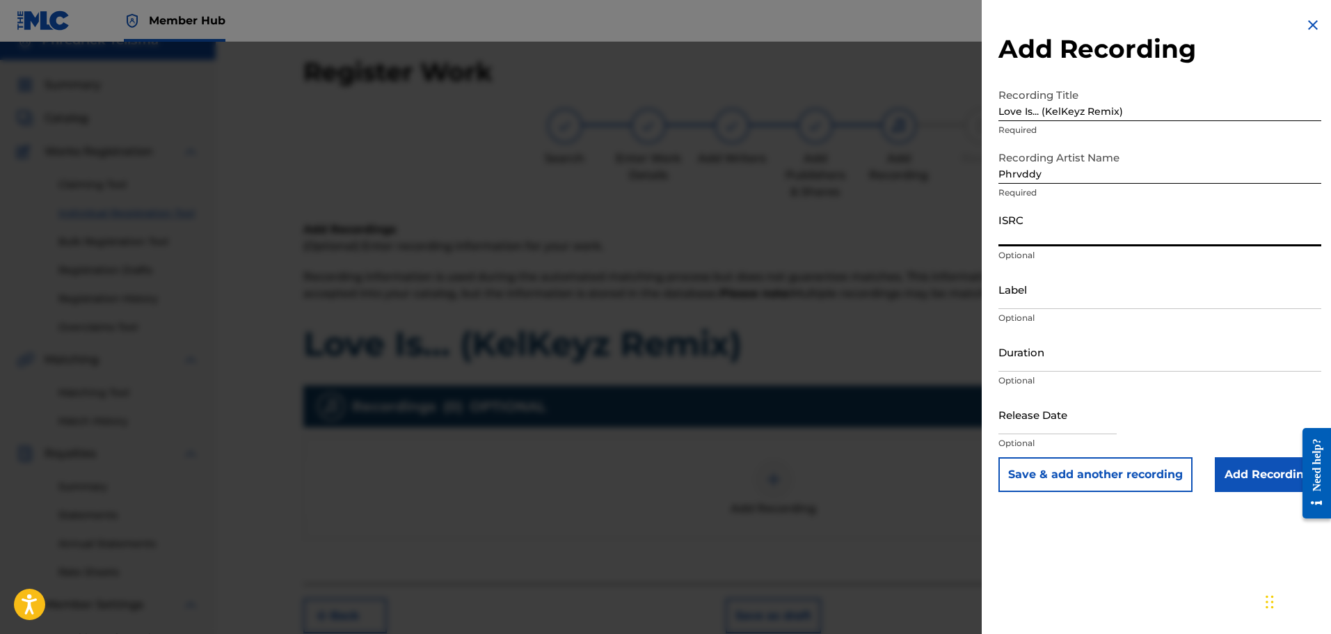
click at [1021, 230] on input "ISRC" at bounding box center [1159, 227] width 323 height 40
click at [1009, 305] on input "Label" at bounding box center [1159, 289] width 323 height 40
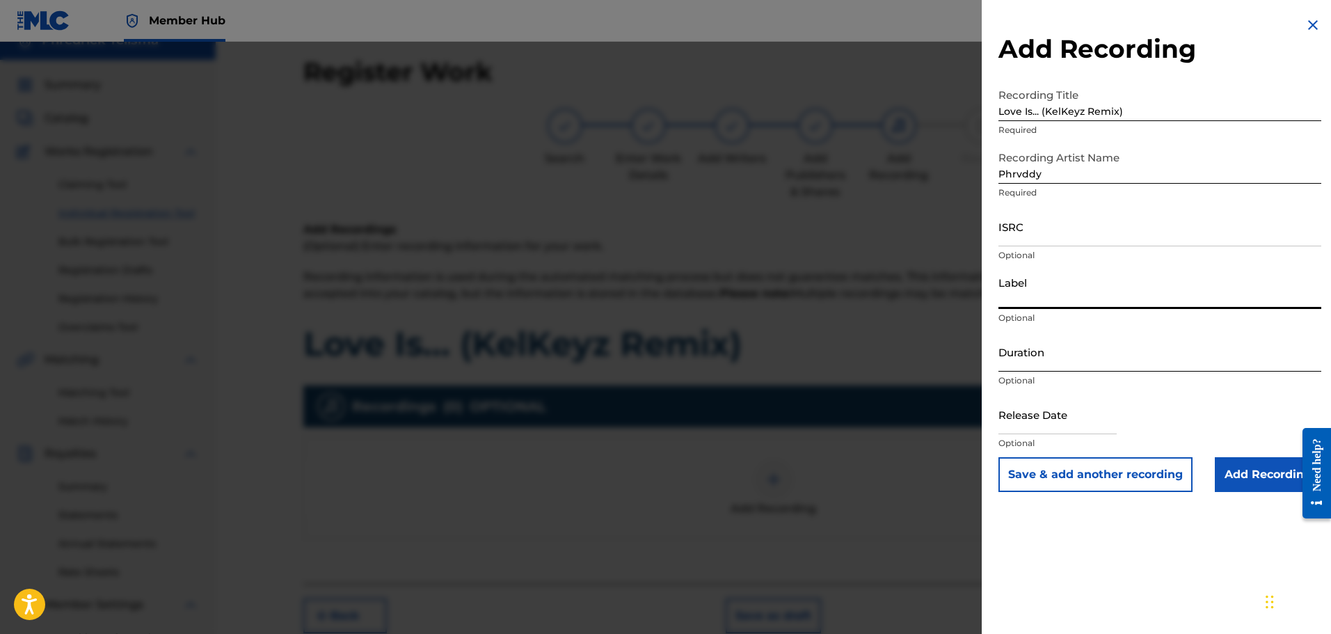
click at [1050, 362] on input "Duration" at bounding box center [1159, 352] width 323 height 40
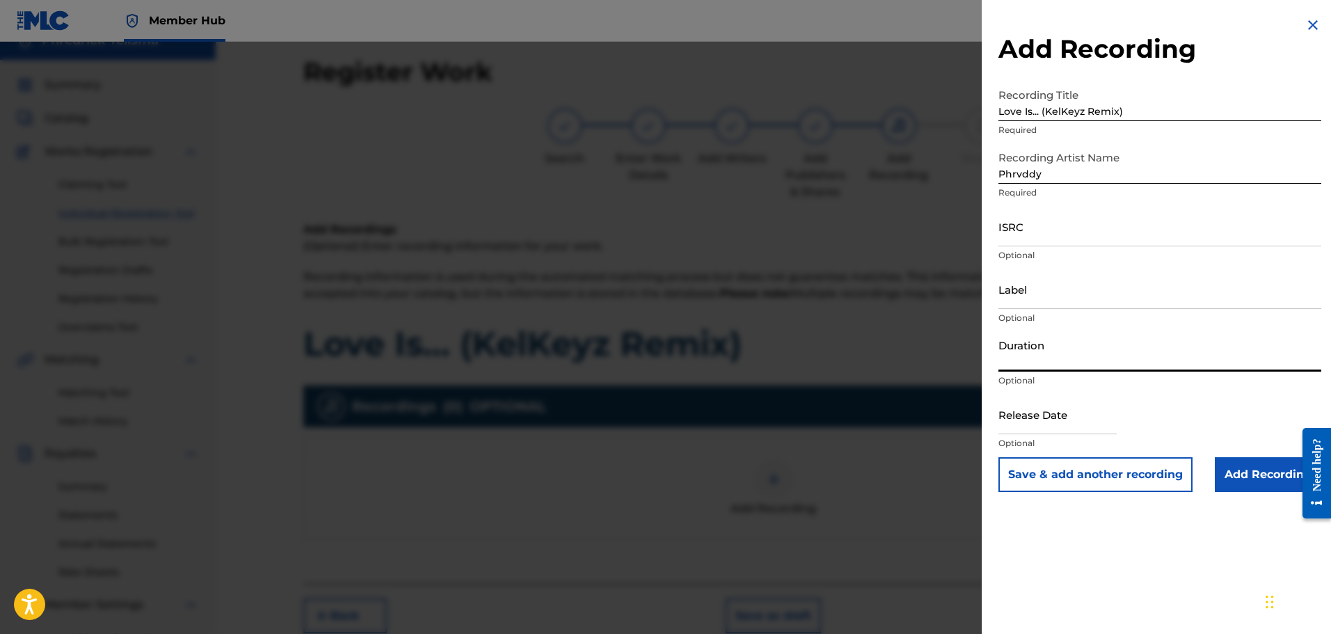
click at [1021, 361] on input "Duration" at bounding box center [1159, 352] width 323 height 40
type input "03:46"
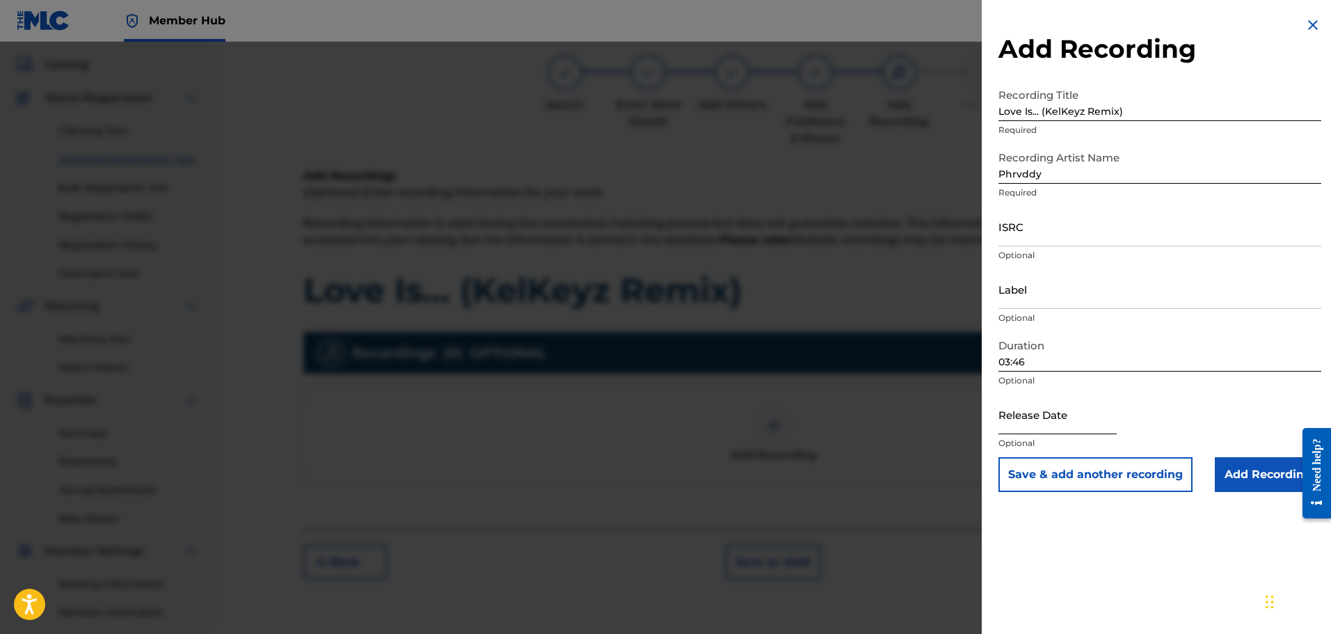
scroll to position [90, 0]
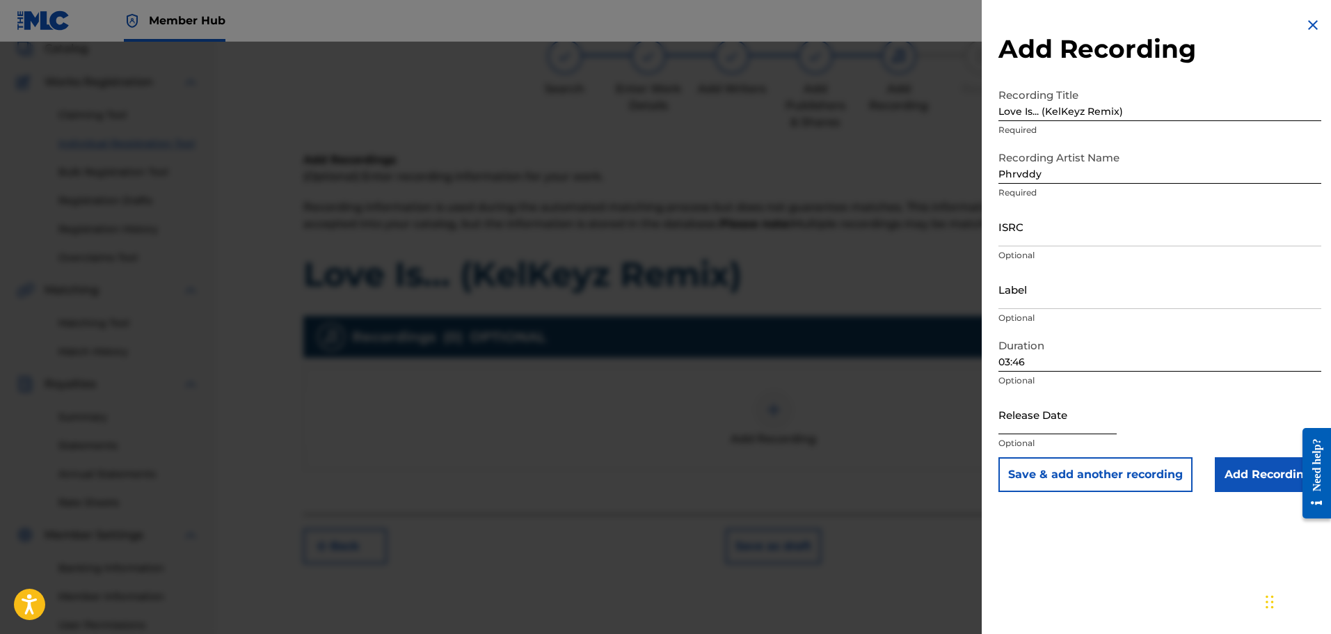
drag, startPoint x: 1068, startPoint y: 420, endPoint x: 1081, endPoint y: 433, distance: 18.7
click at [1068, 420] on input "text" at bounding box center [1057, 415] width 118 height 40
select select "8"
select select "2025"
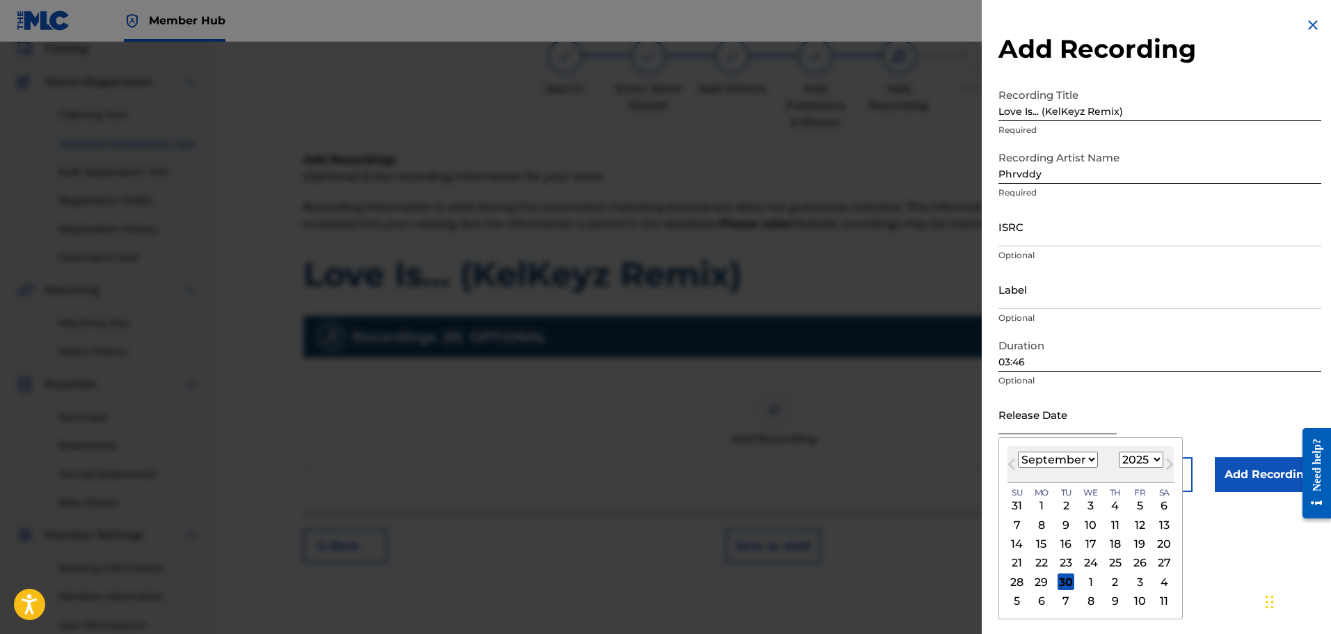
click at [1014, 427] on input "text" at bounding box center [1057, 415] width 118 height 40
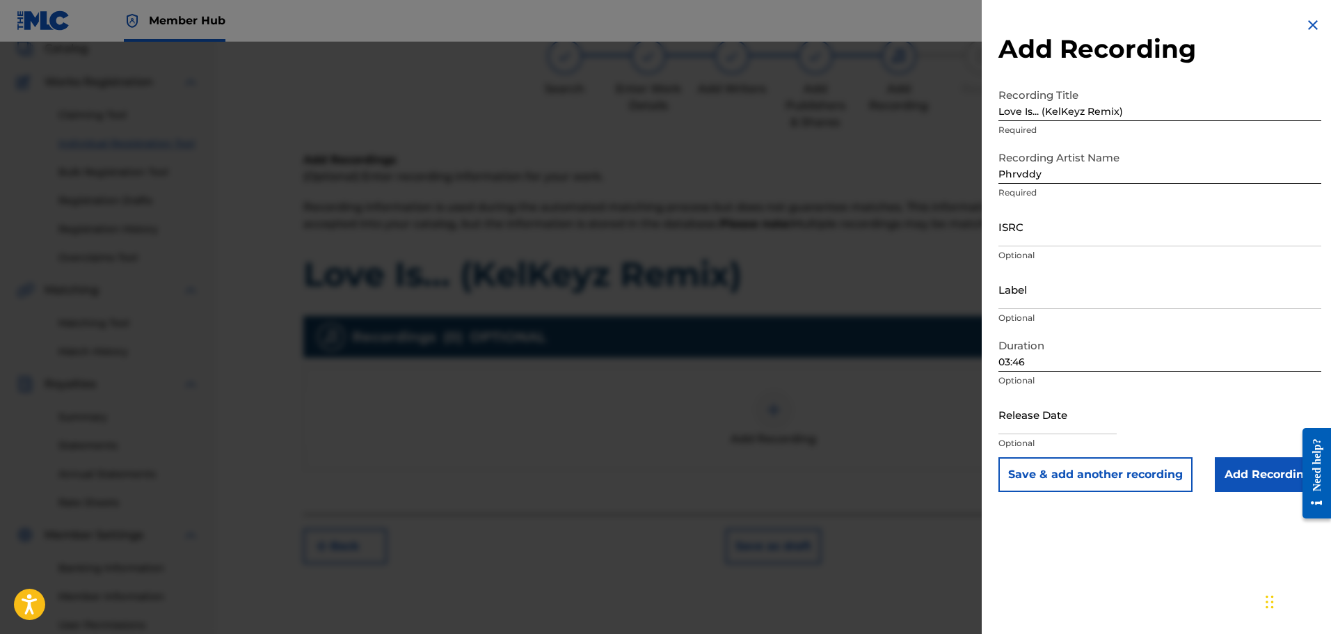
click at [1172, 426] on div "Release Date Optional" at bounding box center [1159, 426] width 323 height 63
click at [1081, 433] on input "text" at bounding box center [1057, 415] width 118 height 40
select select "8"
select select "2025"
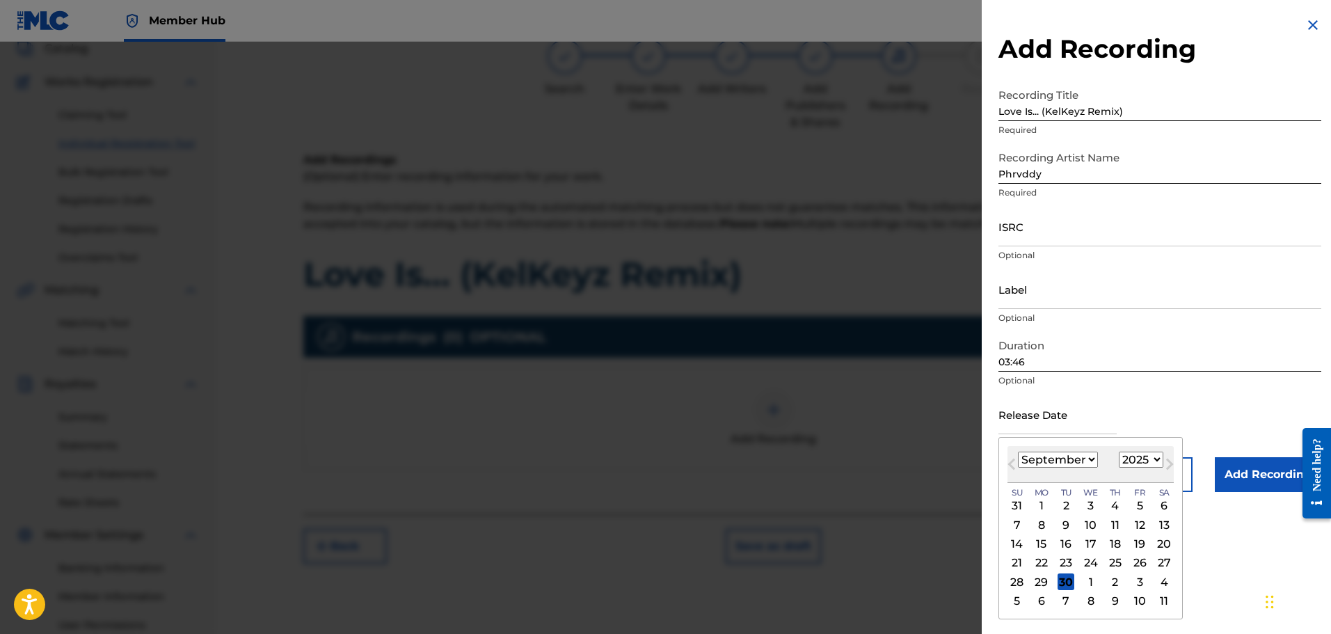
click at [1091, 458] on select "January February March April May June July August September October November De…" at bounding box center [1058, 460] width 80 height 16
select select "9"
click at [1018, 452] on select "January February March April May June July August September October November De…" at bounding box center [1058, 460] width 80 height 16
click at [1142, 583] on div "31" at bounding box center [1139, 581] width 17 height 17
type input "[DATE]"
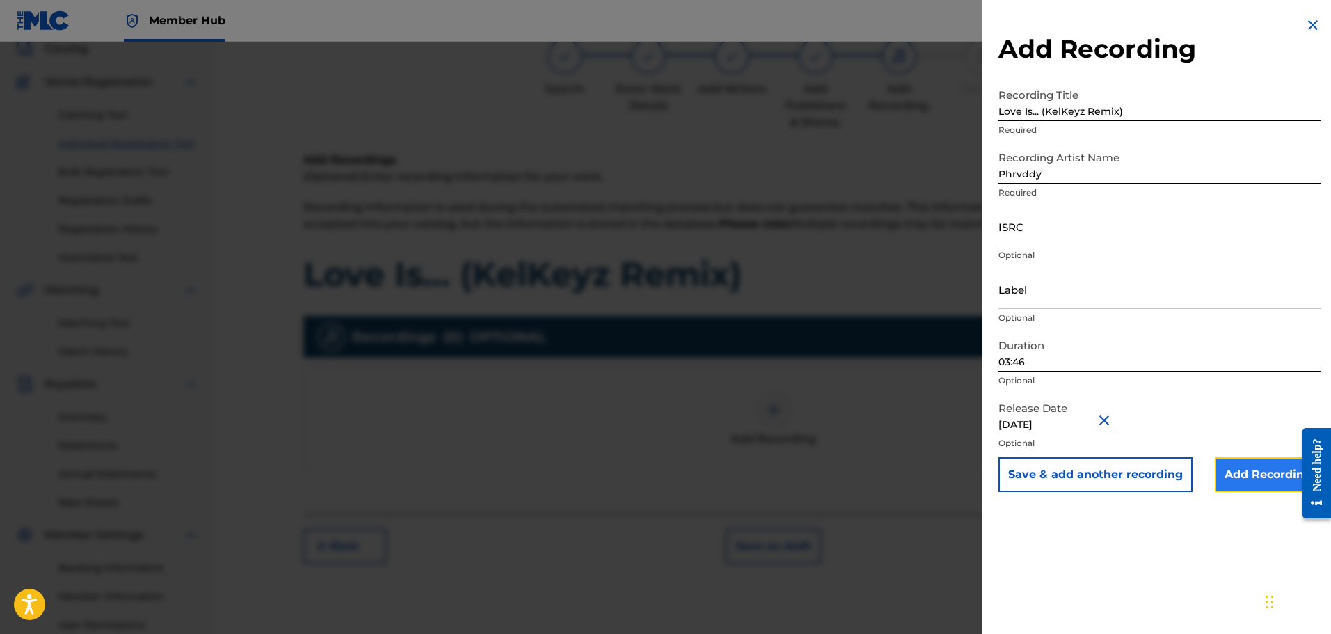
click at [1257, 473] on input "Add Recording" at bounding box center [1268, 474] width 106 height 35
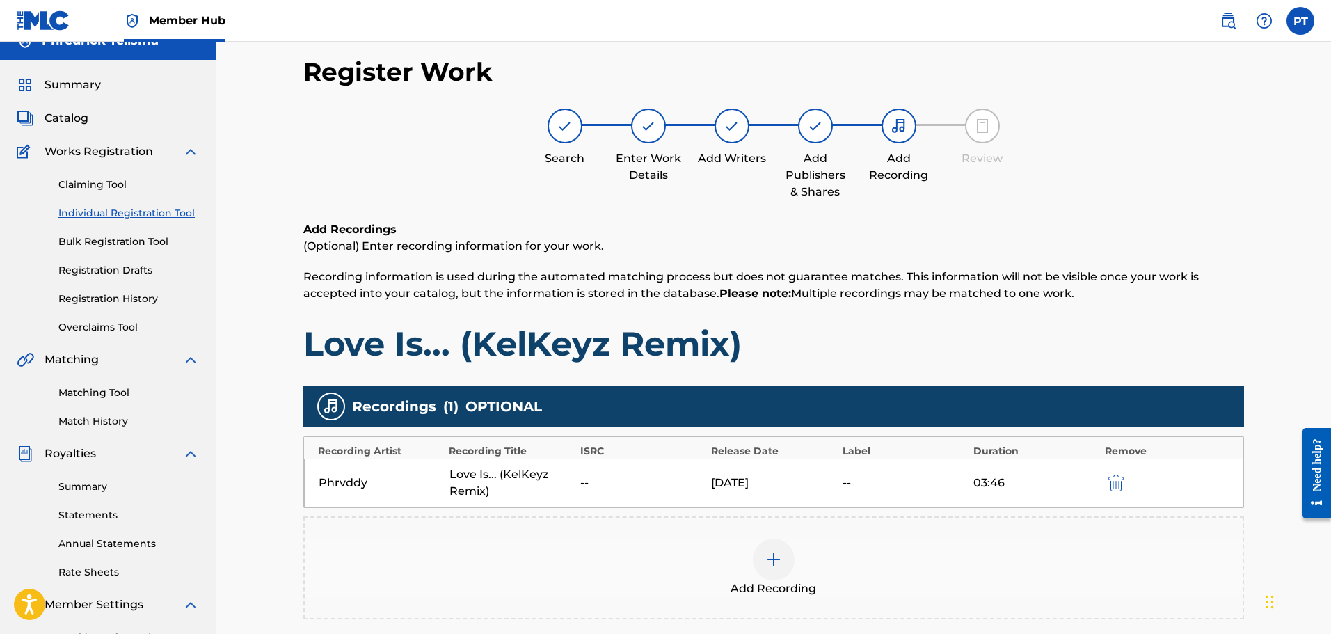
scroll to position [229, 0]
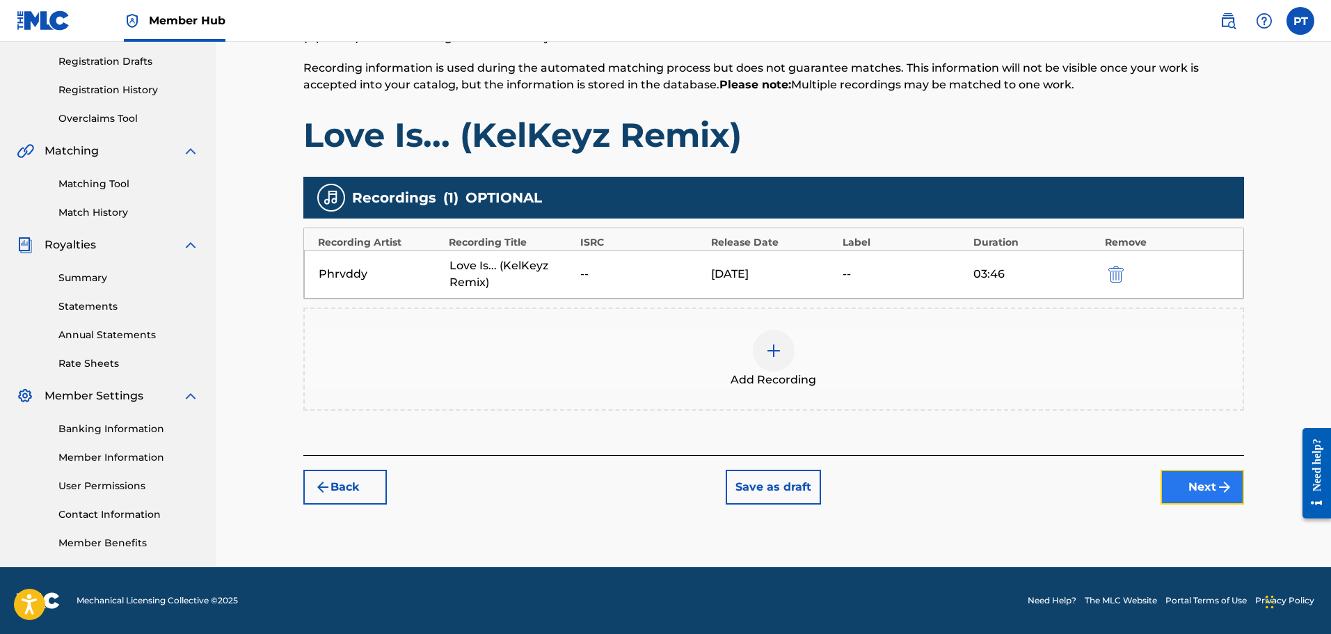
click at [1216, 492] on img "submit" at bounding box center [1224, 487] width 17 height 17
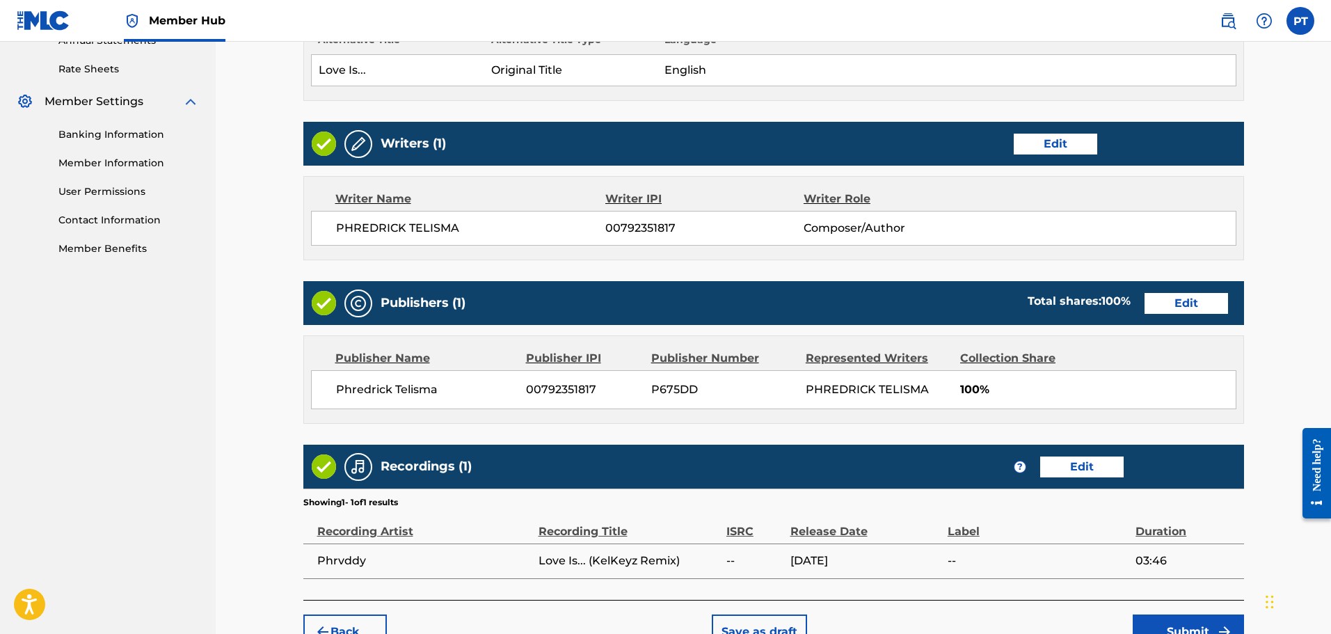
scroll to position [550, 0]
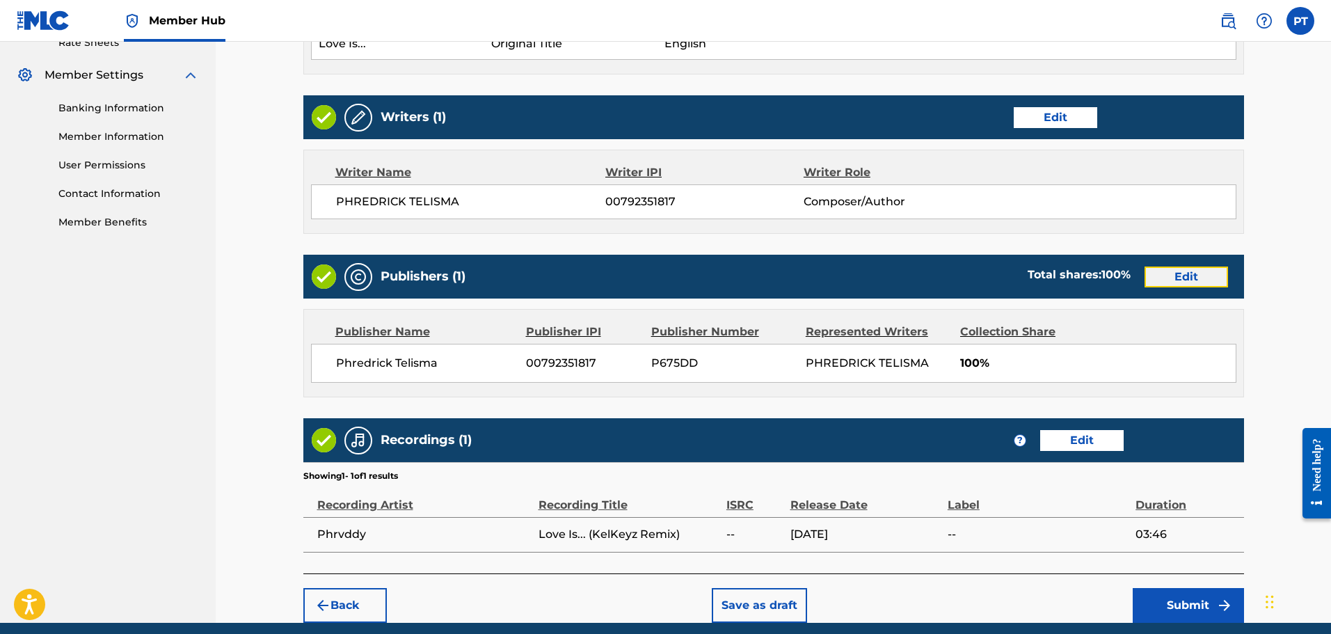
click at [1175, 281] on button "Edit" at bounding box center [1186, 276] width 83 height 21
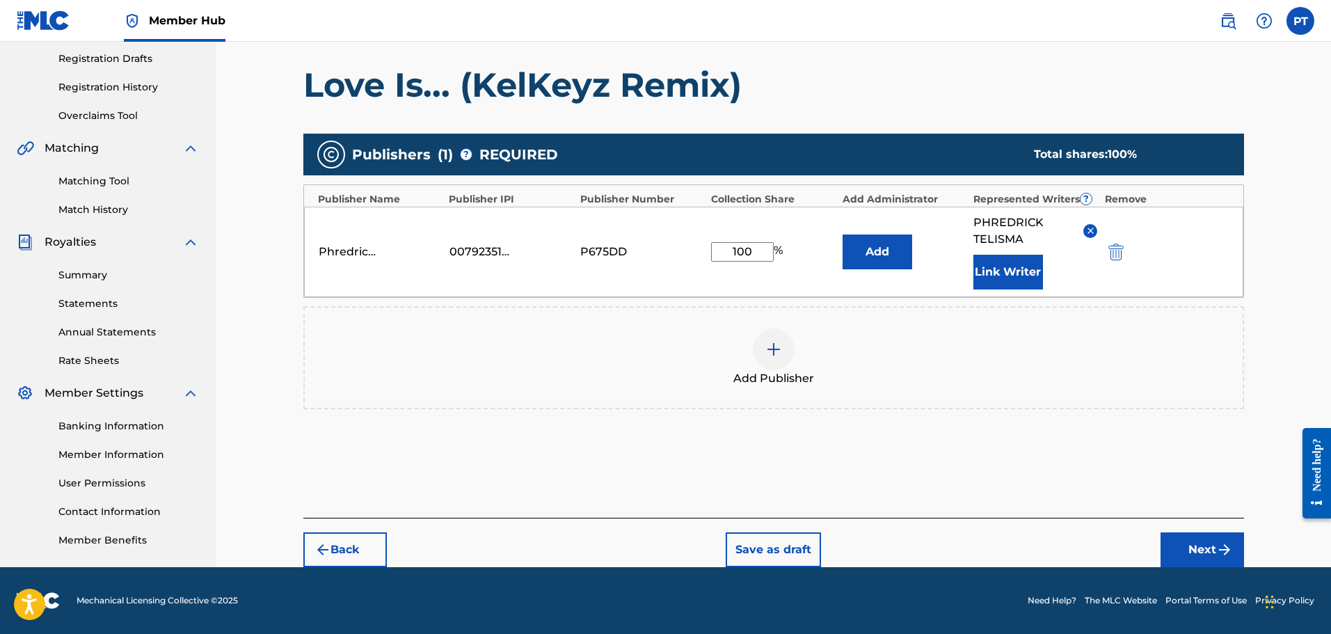
scroll to position [232, 0]
click at [770, 335] on div at bounding box center [774, 349] width 42 height 42
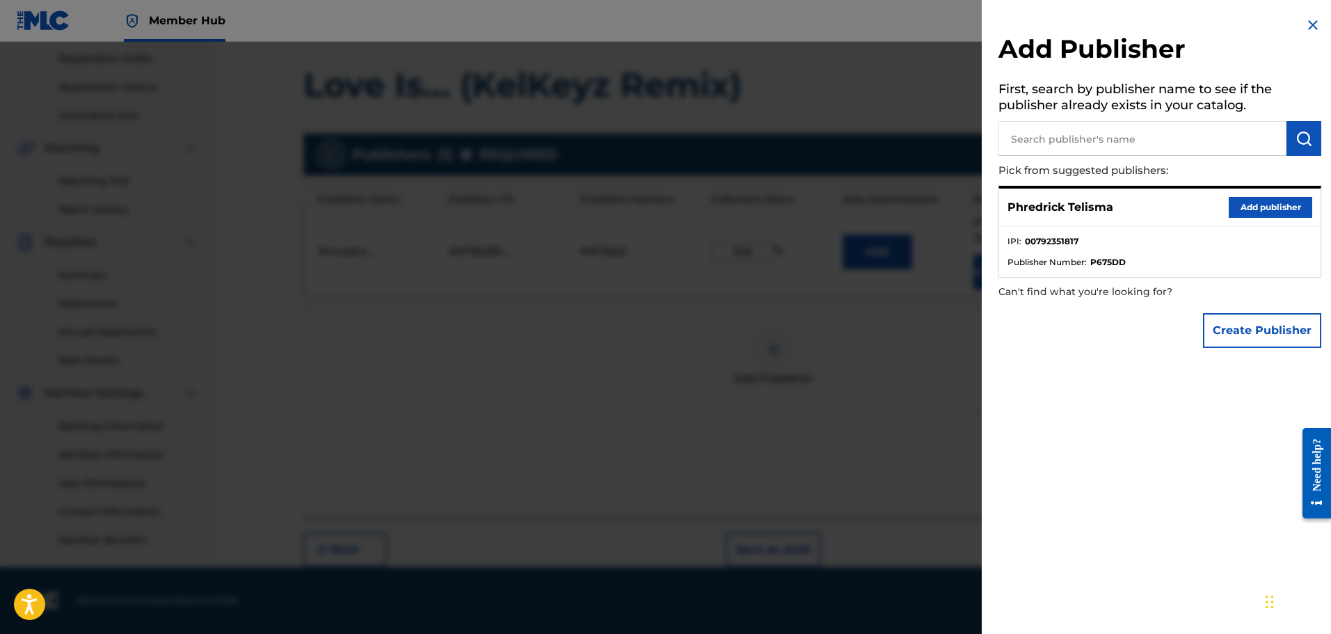
click at [1110, 138] on input "text" at bounding box center [1142, 138] width 288 height 35
type input "[PERSON_NAME]"
click at [1303, 136] on img "submit" at bounding box center [1304, 138] width 17 height 17
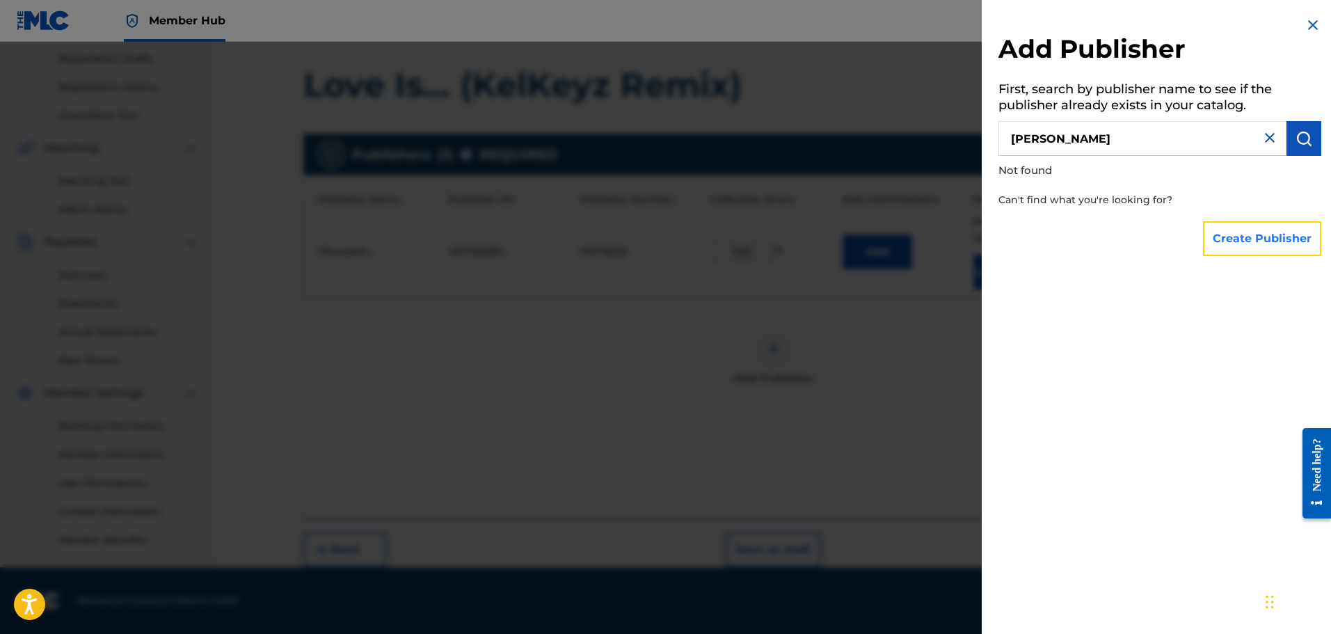
click at [1220, 243] on button "Create Publisher" at bounding box center [1262, 238] width 118 height 35
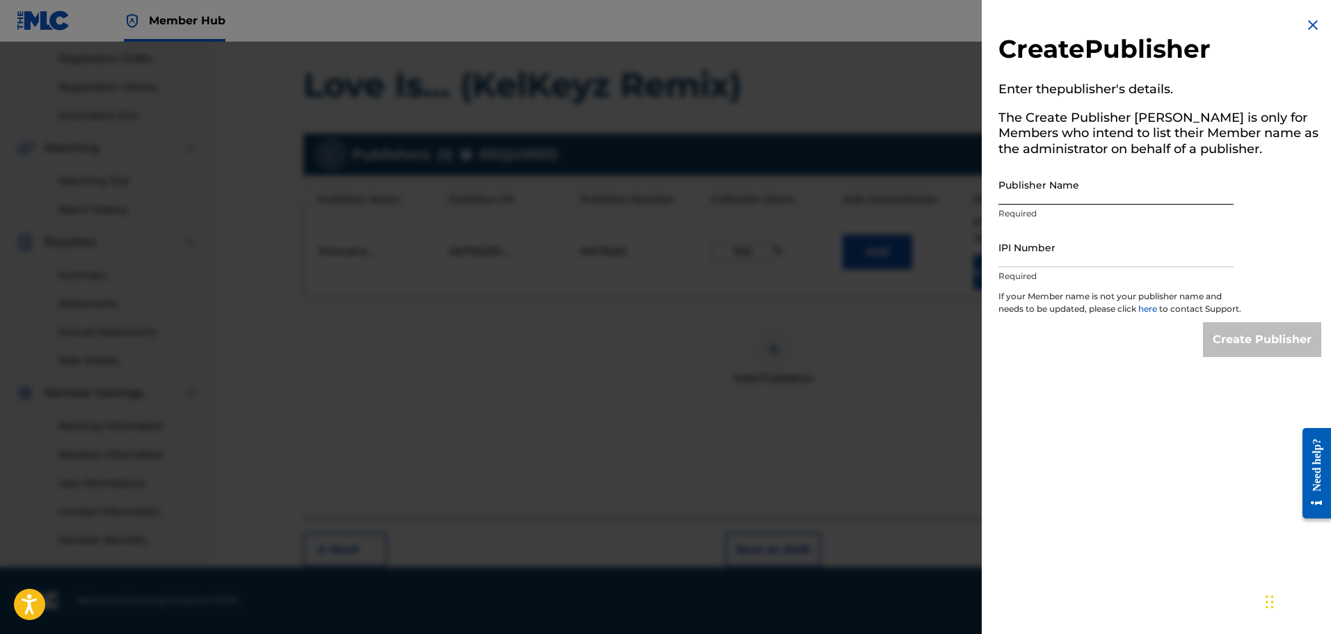
click at [1093, 197] on input "Publisher Name" at bounding box center [1115, 185] width 235 height 40
click at [1307, 26] on img at bounding box center [1313, 25] width 17 height 17
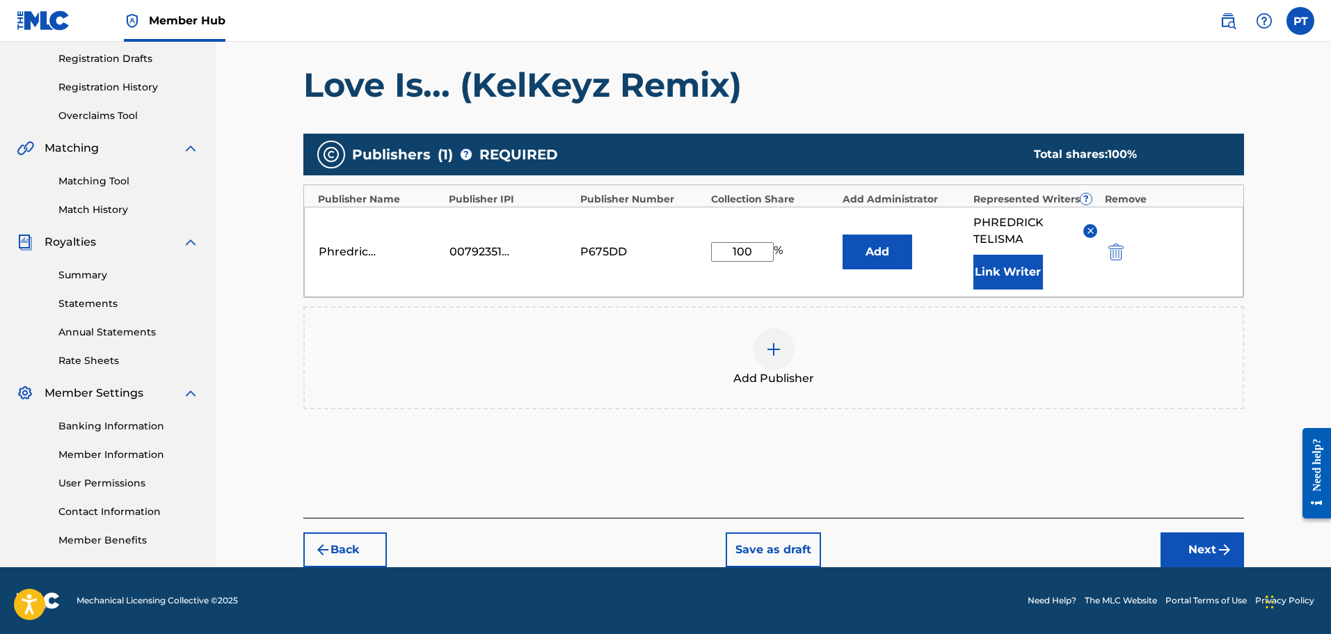
click at [752, 251] on input "100" at bounding box center [742, 251] width 63 height 19
type input "50"
click at [881, 472] on div "Add Publishers & Shares Enter your publisher(s)/administrator(s). Love Is... (K…" at bounding box center [773, 264] width 941 height 508
click at [855, 251] on button "Add" at bounding box center [878, 251] width 70 height 35
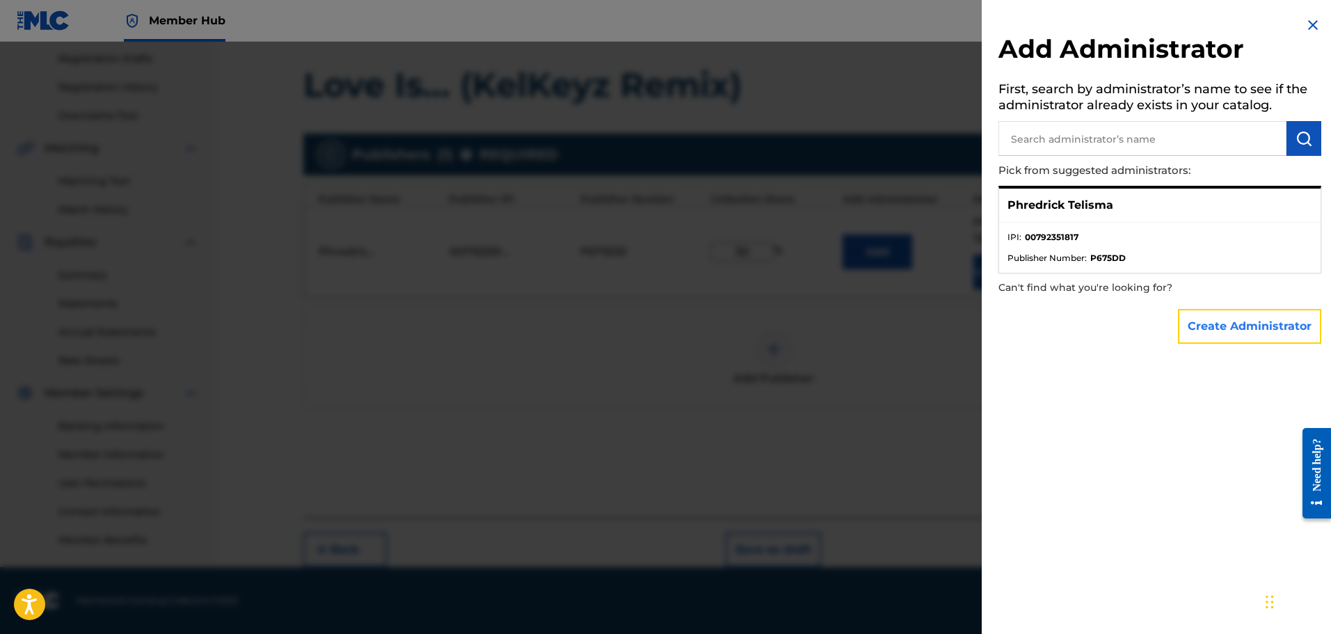
click at [1209, 329] on button "Create Administrator" at bounding box center [1249, 326] width 143 height 35
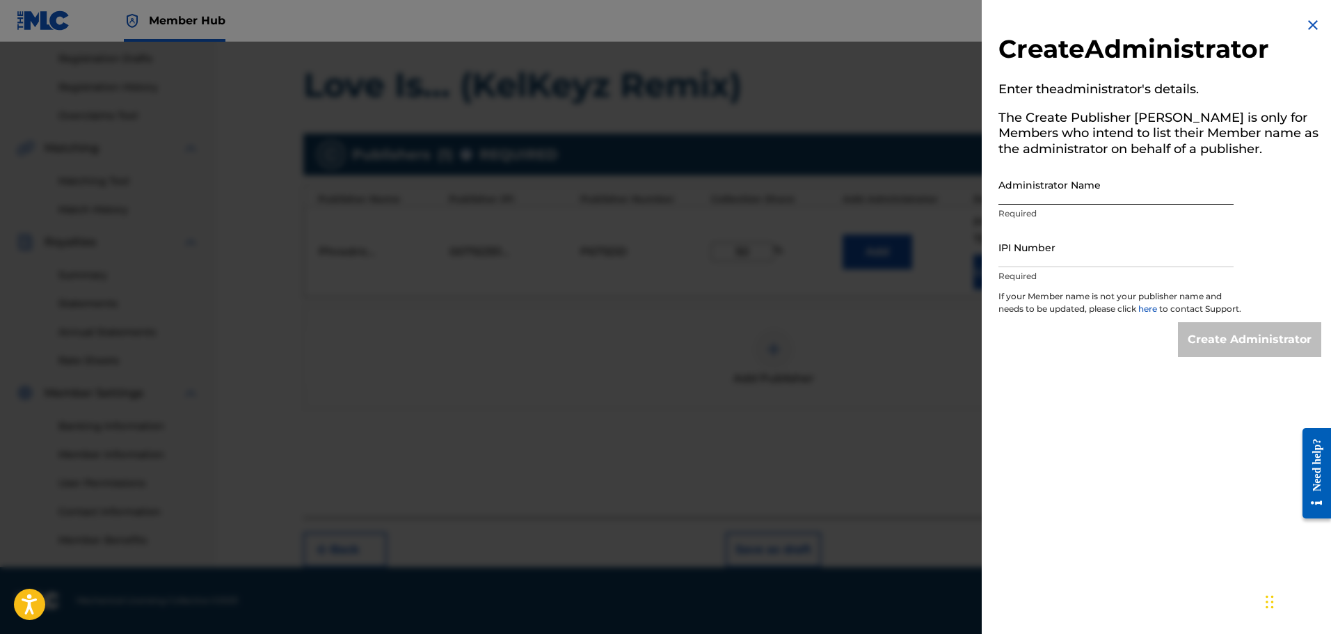
click at [1076, 196] on input "Administrator Name" at bounding box center [1115, 185] width 235 height 40
type input "Phredrick Telisma"
drag, startPoint x: 1071, startPoint y: 257, endPoint x: 1085, endPoint y: 265, distance: 16.2
click at [1071, 257] on input "IPI Number" at bounding box center [1115, 248] width 235 height 40
type input "00792351817"
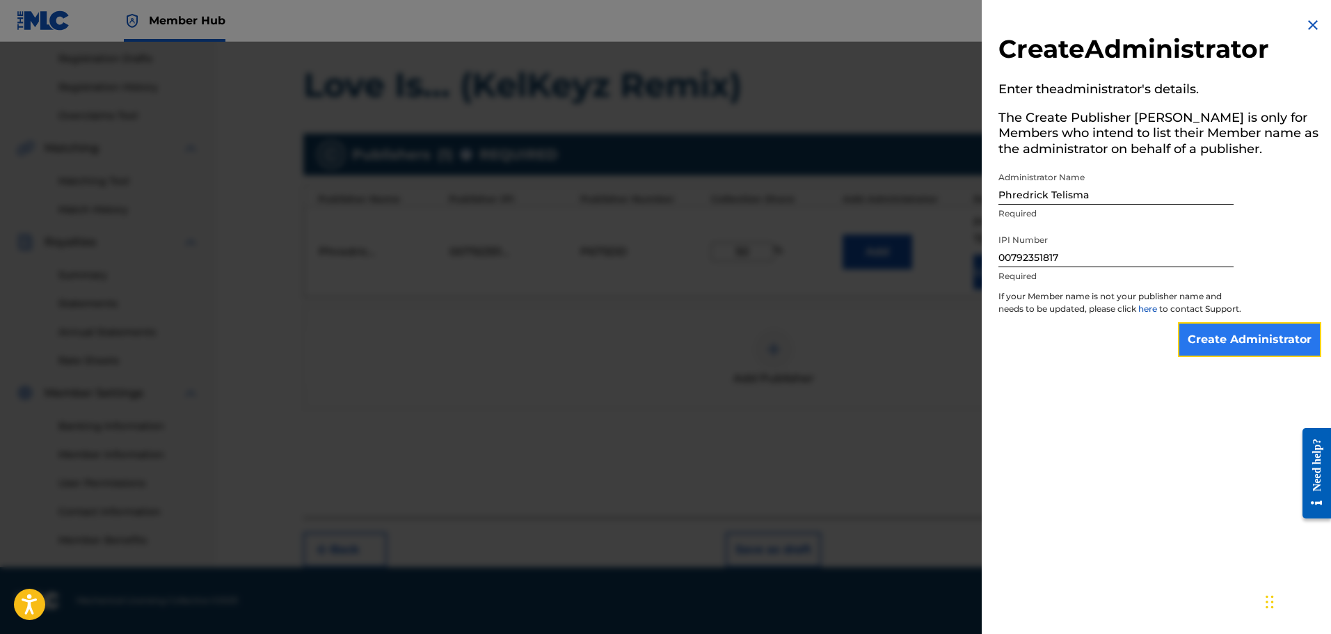
click at [1249, 349] on input "Create Administrator" at bounding box center [1249, 339] width 143 height 35
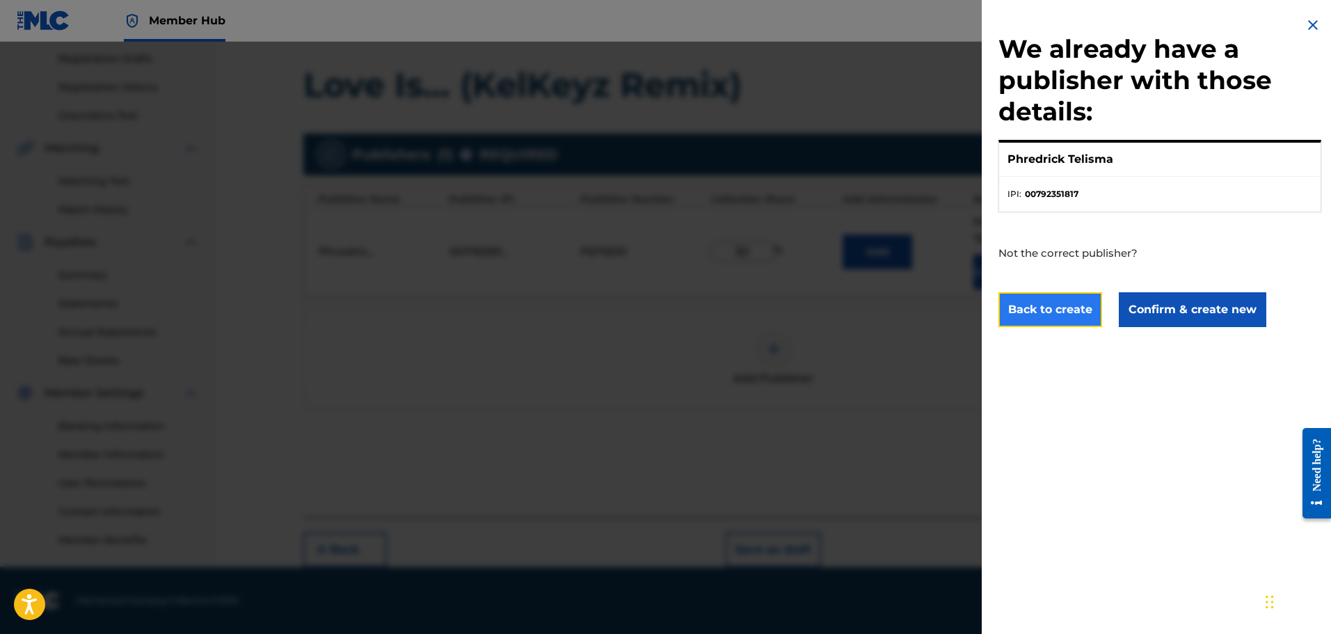
click at [1045, 311] on button "Back to create" at bounding box center [1050, 309] width 104 height 35
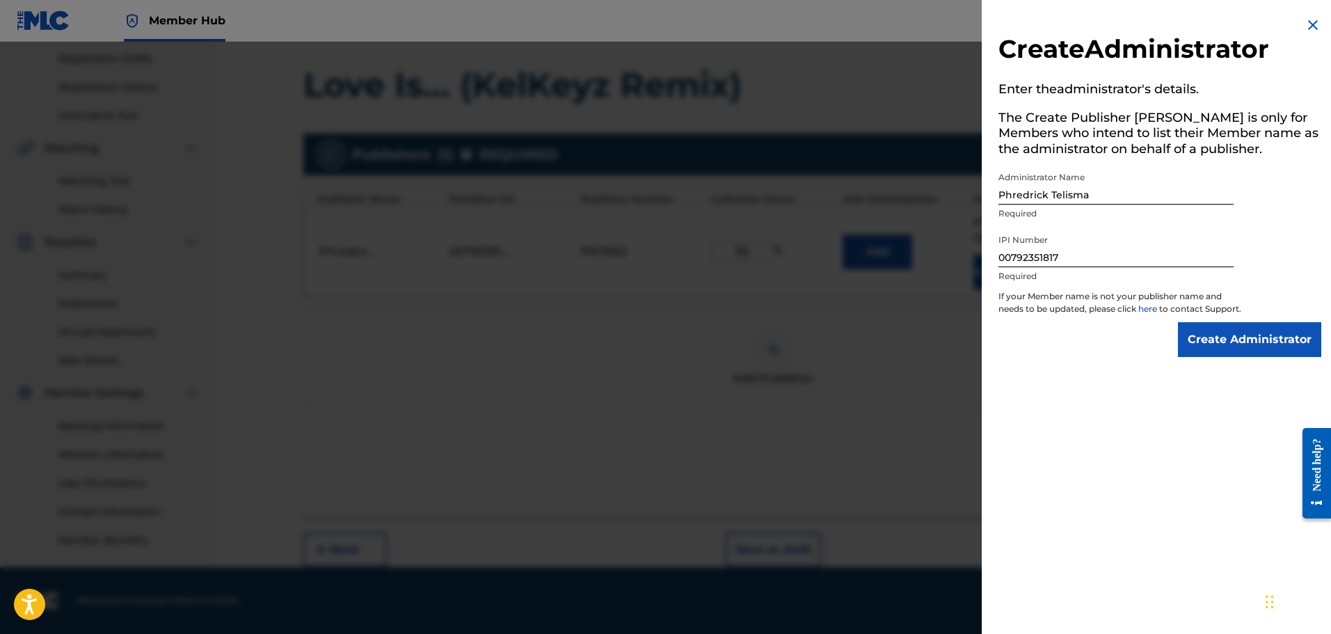
click at [1305, 26] on img at bounding box center [1313, 25] width 17 height 17
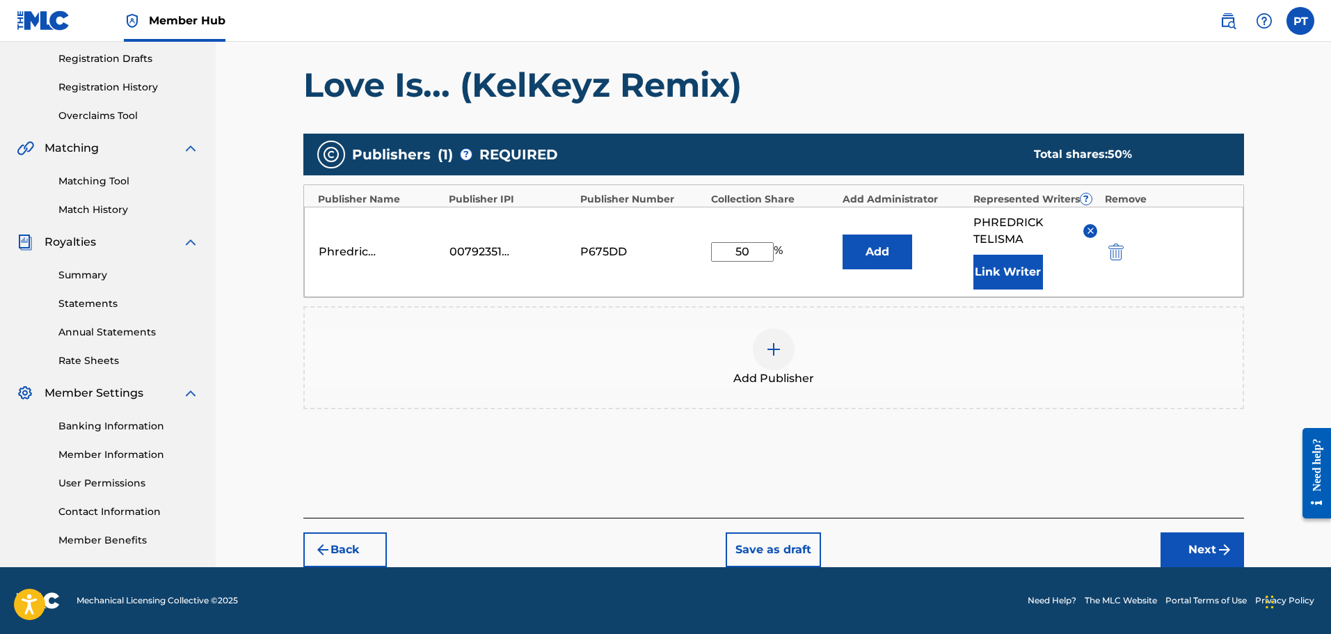
drag, startPoint x: 1287, startPoint y: 175, endPoint x: 1230, endPoint y: 214, distance: 68.5
click at [1287, 176] on div "Register Work Search Enter Work Details Add Writers Add Publishers & Shares Add…" at bounding box center [773, 188] width 1115 height 757
click at [1201, 542] on button "Next" at bounding box center [1202, 549] width 83 height 35
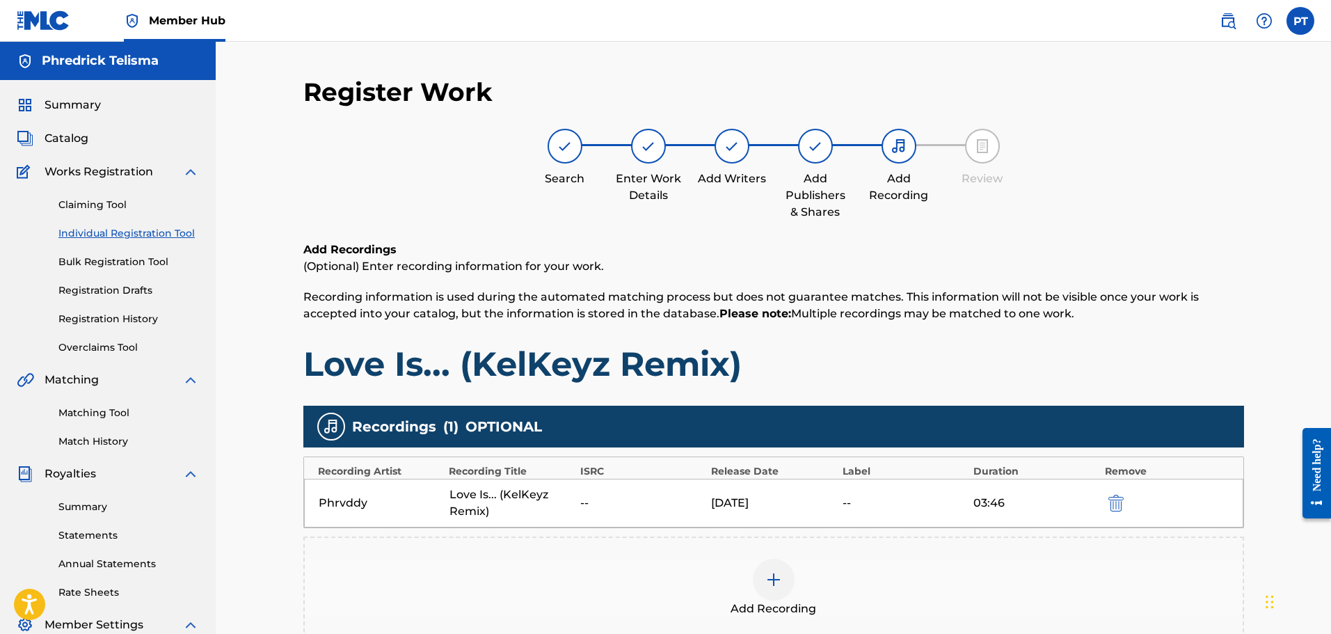
scroll to position [70, 0]
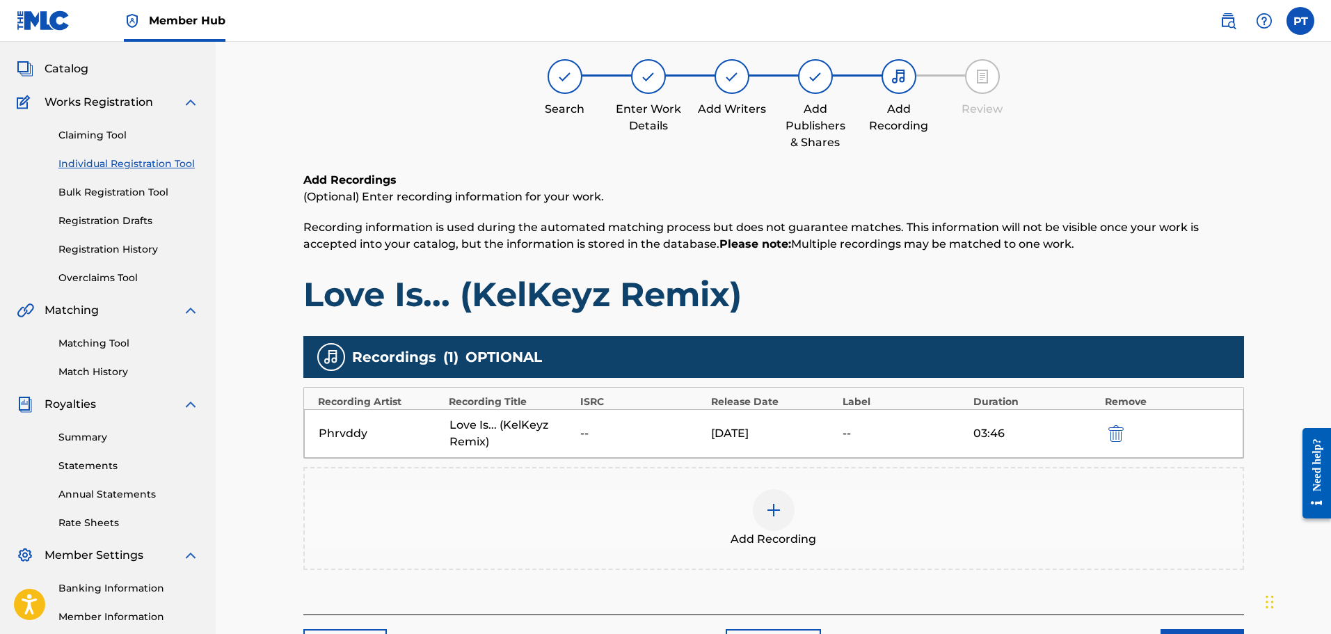
click at [354, 425] on div "Phrvddy" at bounding box center [381, 433] width 124 height 17
click at [741, 438] on div "[DATE]" at bounding box center [773, 433] width 124 height 17
click at [787, 520] on div at bounding box center [774, 510] width 42 height 42
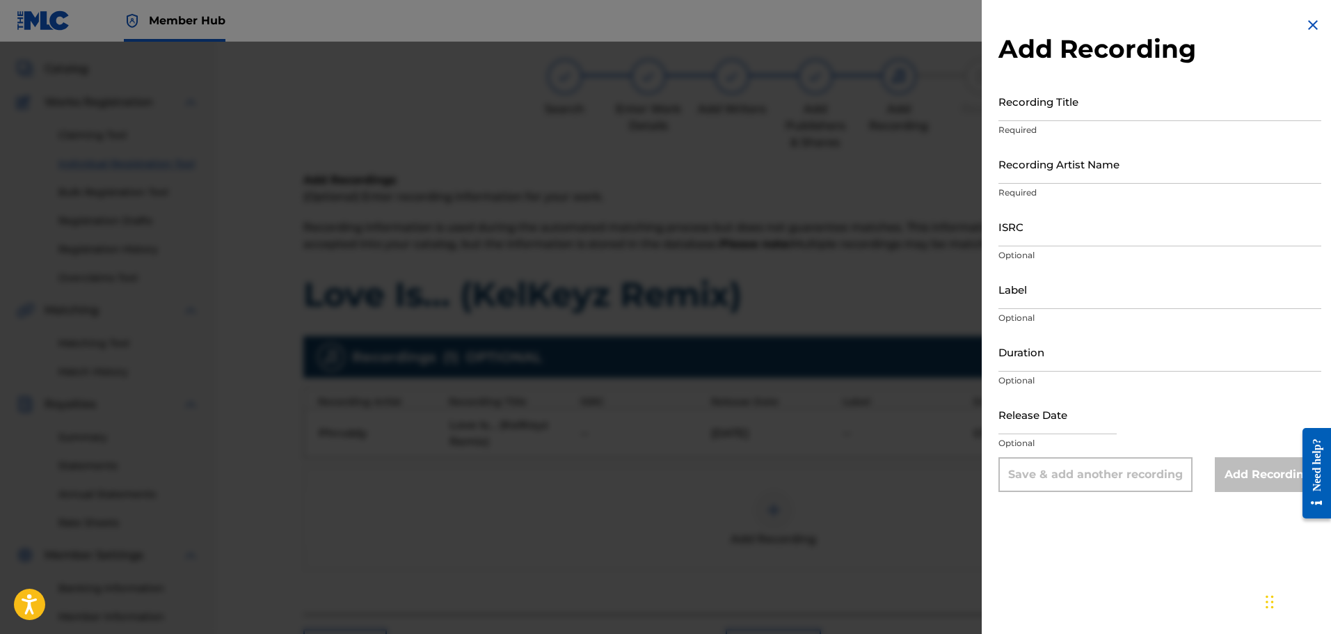
click at [1307, 24] on img at bounding box center [1313, 25] width 17 height 17
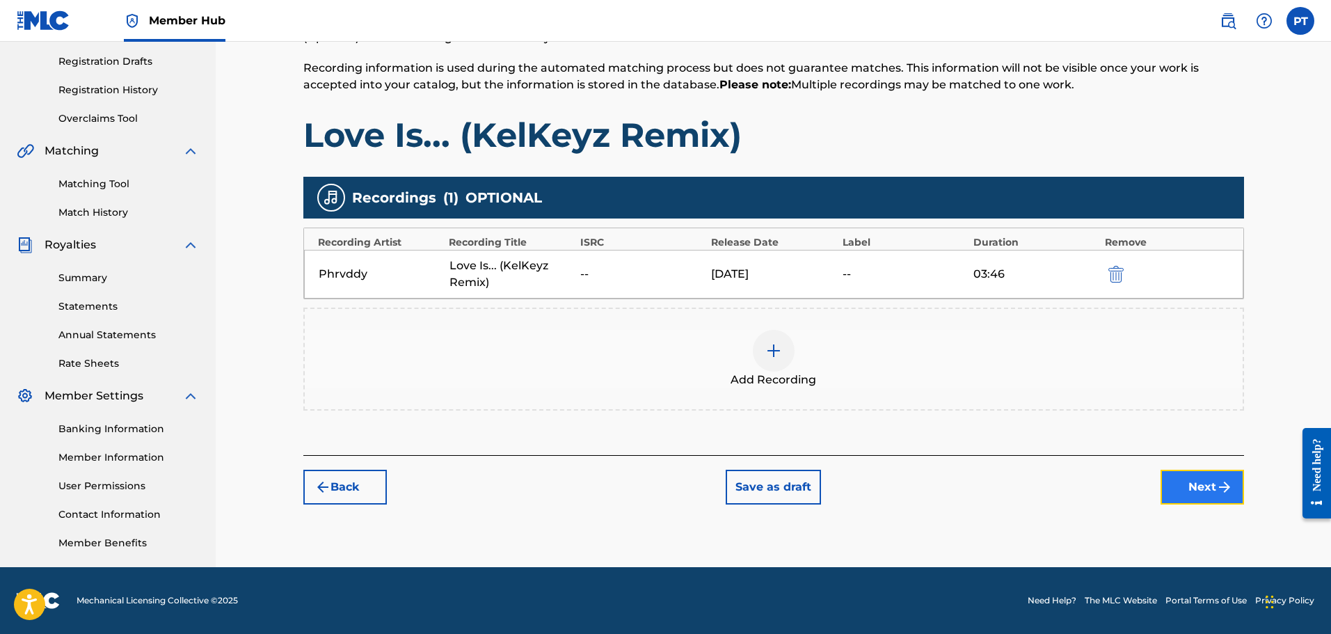
click at [1195, 489] on button "Next" at bounding box center [1202, 487] width 83 height 35
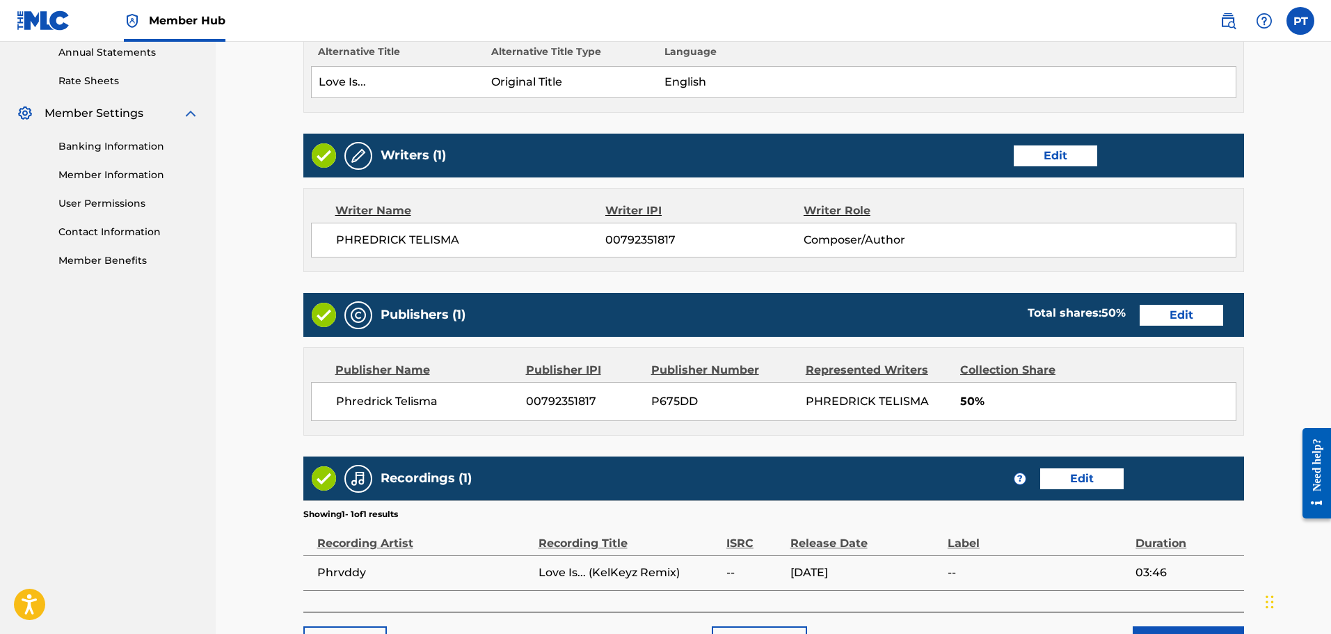
scroll to position [605, 0]
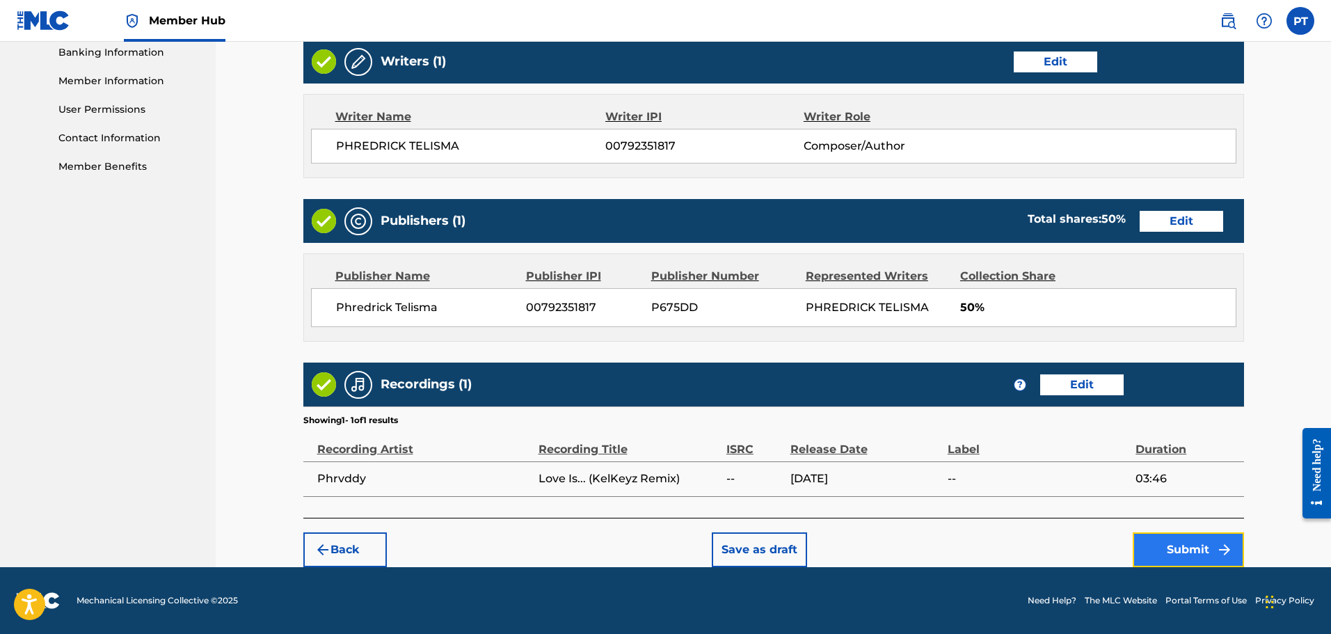
click at [1170, 546] on button "Submit" at bounding box center [1188, 549] width 111 height 35
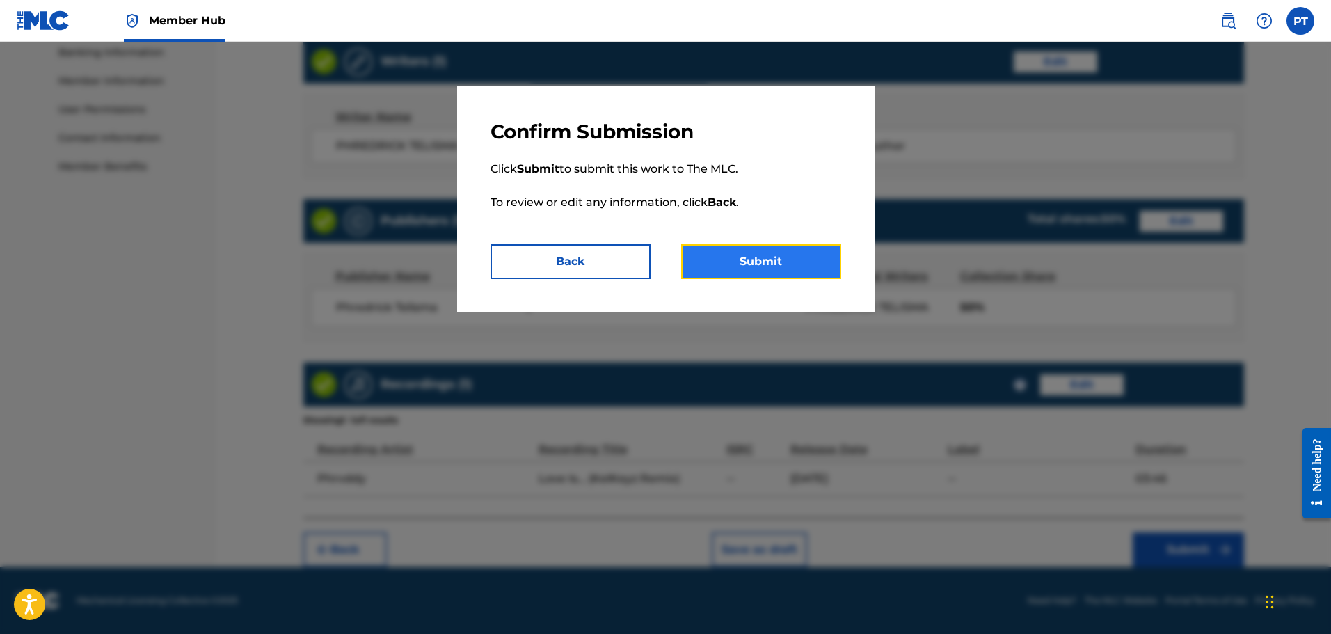
click at [774, 255] on button "Submit" at bounding box center [761, 261] width 160 height 35
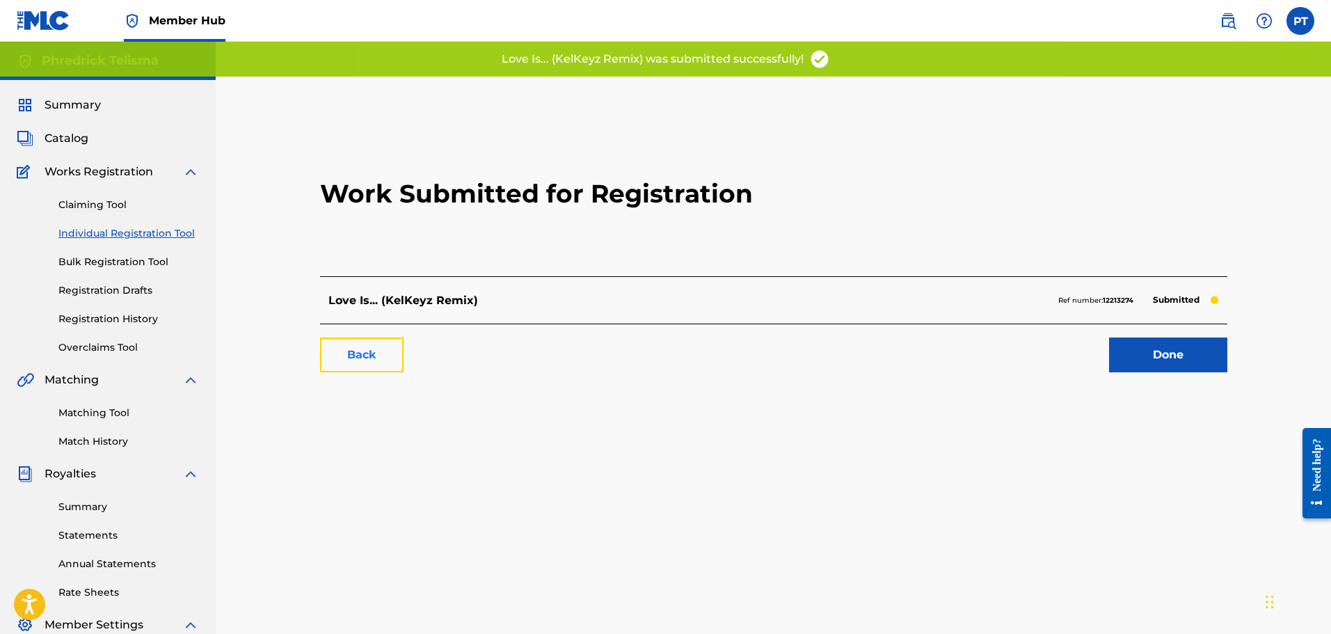
click at [388, 358] on link "Back" at bounding box center [361, 354] width 83 height 35
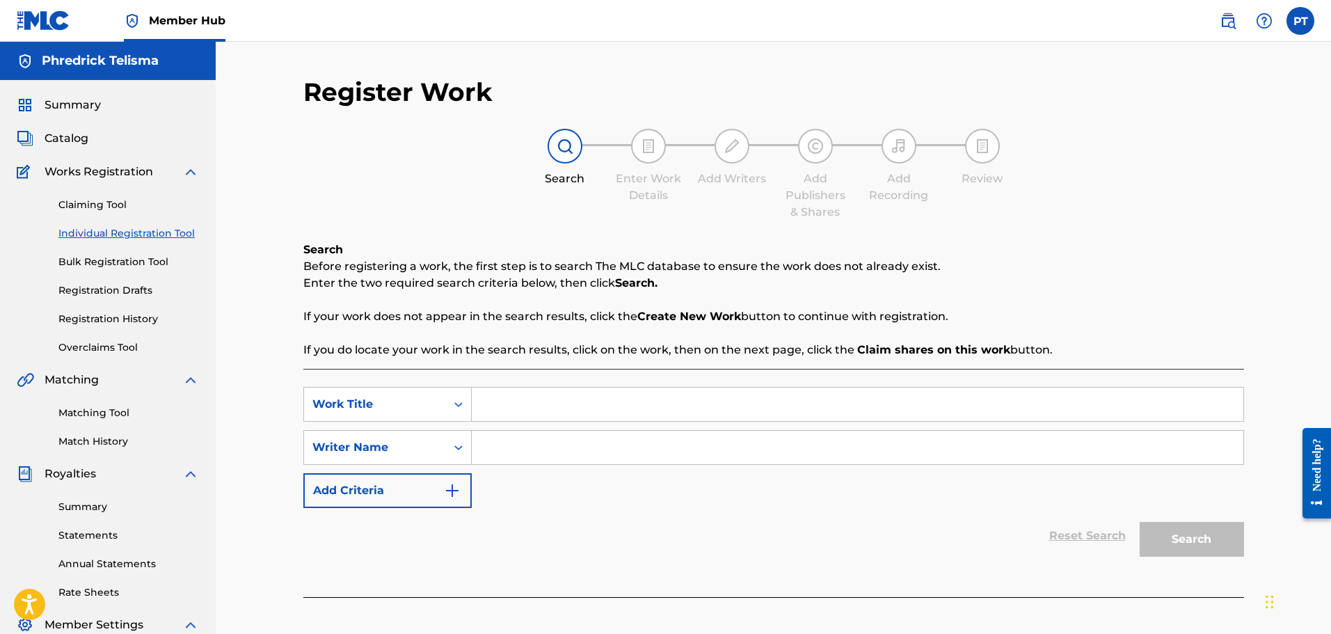
click at [542, 409] on input "Search Form" at bounding box center [858, 404] width 772 height 33
paste input "Perfect To Me ([PERSON_NAME] Remix)"
type input "Perfect To Me ([PERSON_NAME] Remix)"
click at [479, 446] on input "Search Form" at bounding box center [858, 447] width 772 height 33
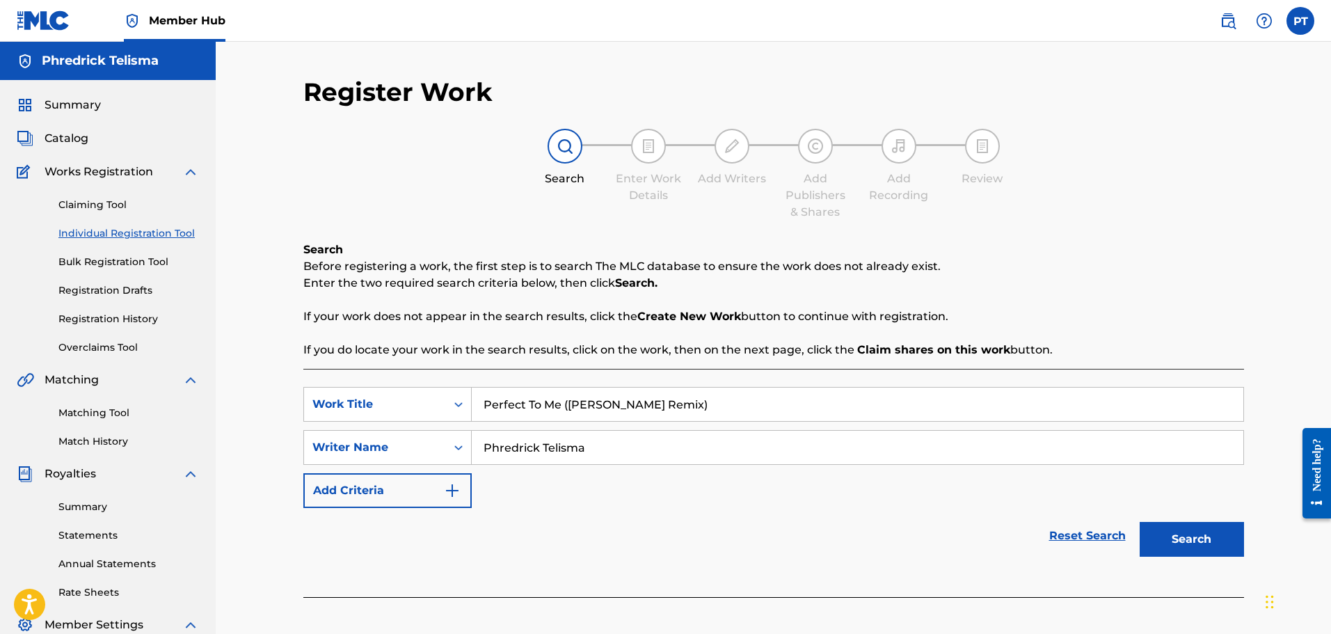
drag, startPoint x: 616, startPoint y: 452, endPoint x: 459, endPoint y: 465, distance: 158.4
click at [459, 465] on div "SearchWithCriteria69cfc6c3-0070-494c-99ef-2e202926cef0 Work Title Perfect To Me…" at bounding box center [773, 447] width 941 height 121
type input "Phredrick Telisma"
click at [1202, 552] on button "Search" at bounding box center [1192, 539] width 104 height 35
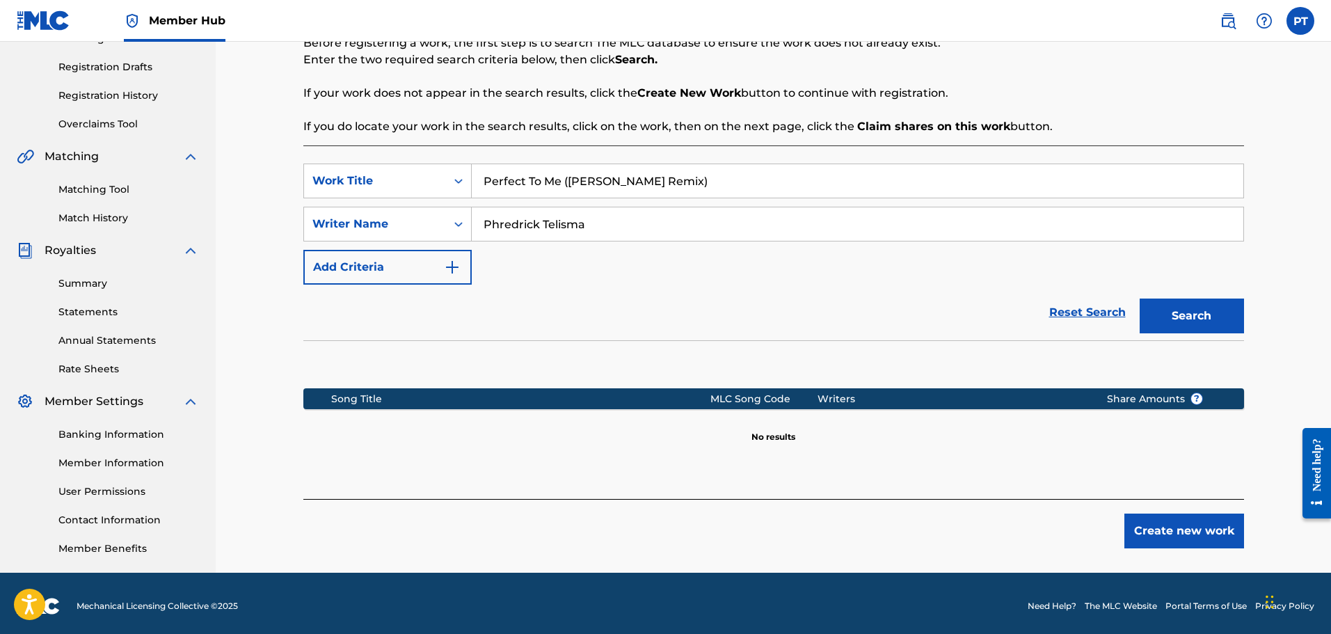
scroll to position [229, 0]
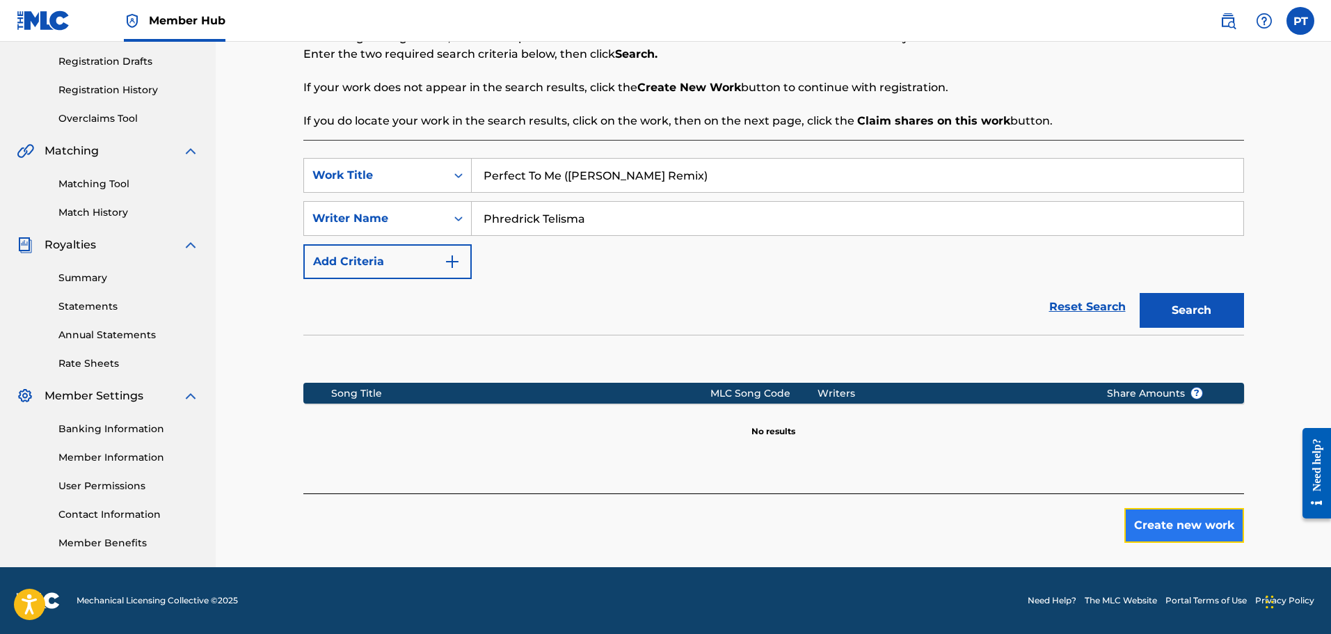
click at [1196, 527] on button "Create new work" at bounding box center [1184, 525] width 120 height 35
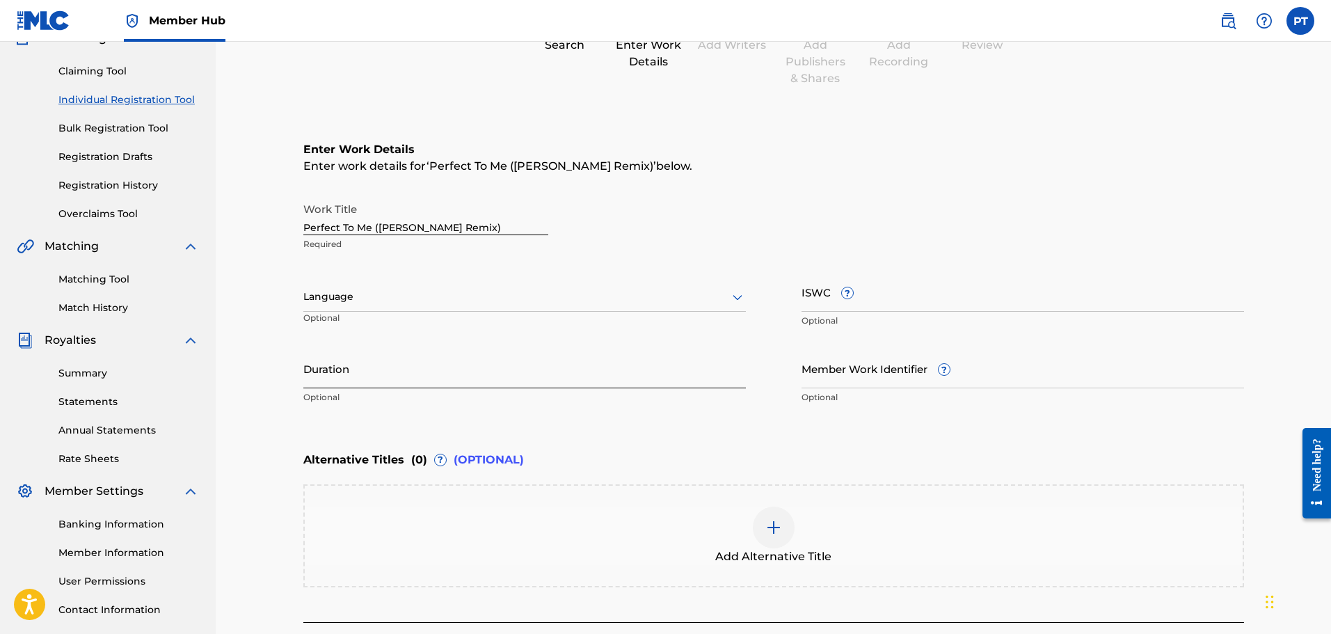
scroll to position [139, 0]
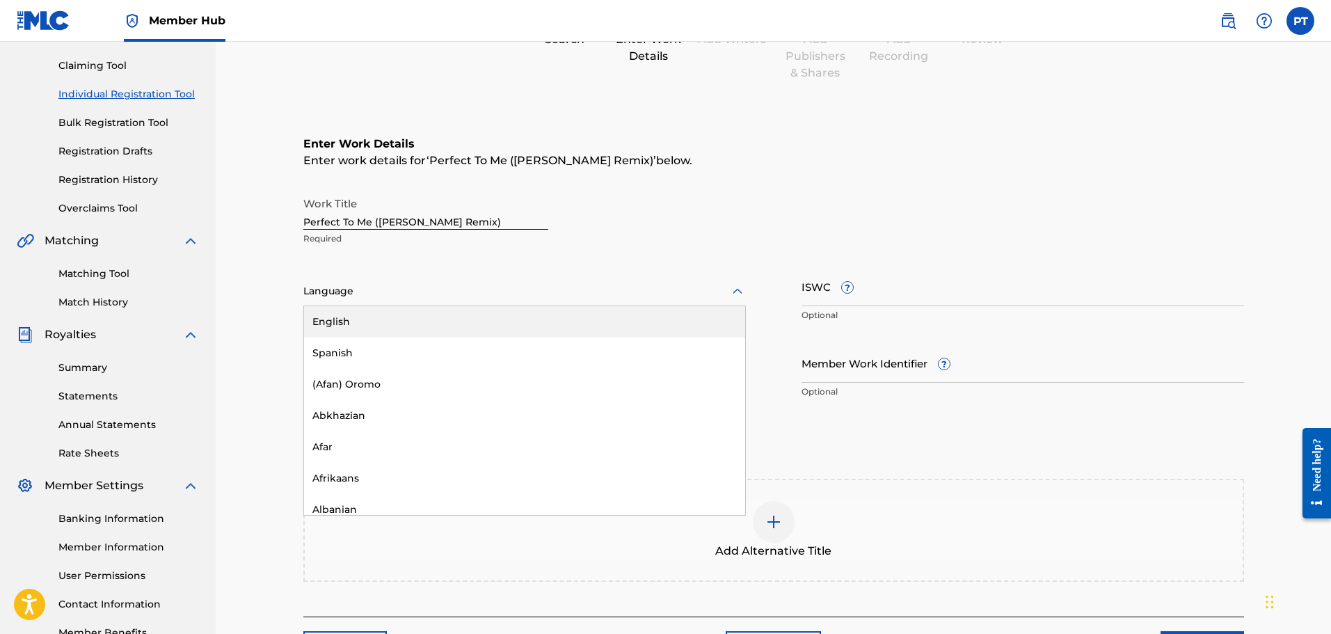
click at [385, 305] on div "Language" at bounding box center [524, 291] width 443 height 29
click at [371, 312] on div "English" at bounding box center [524, 321] width 441 height 31
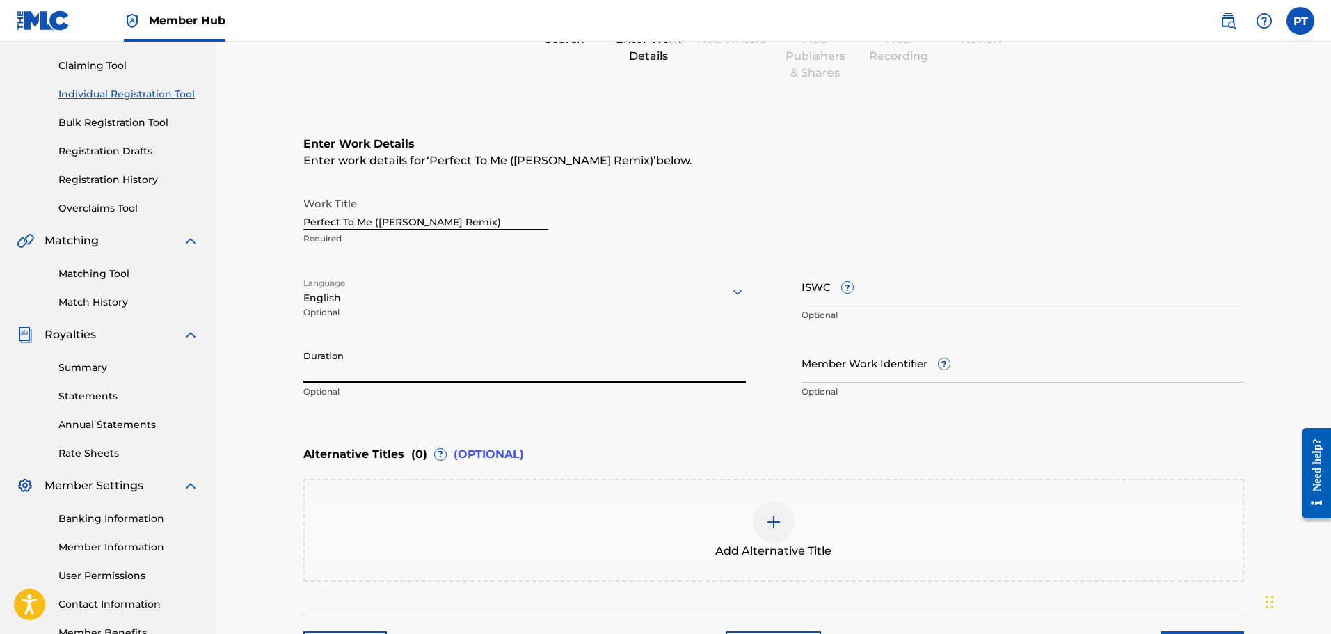
click at [449, 367] on input "Duration" at bounding box center [524, 363] width 443 height 40
click at [421, 367] on input "Duration" at bounding box center [524, 363] width 443 height 40
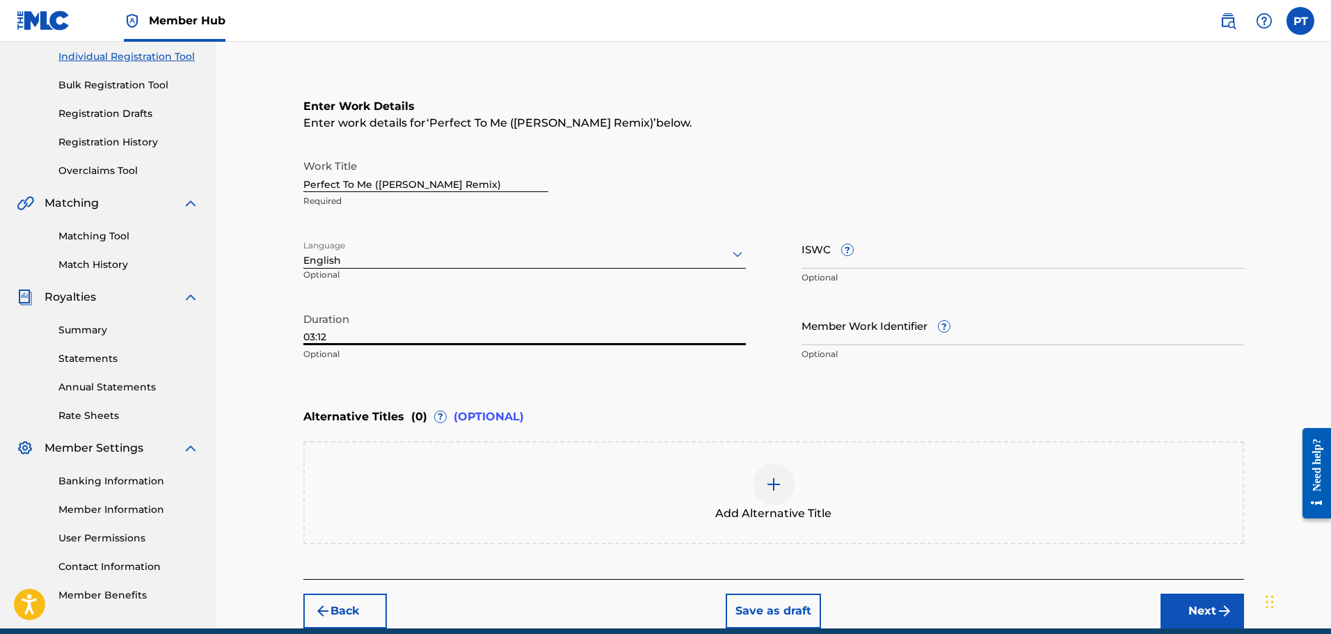
scroll to position [209, 0]
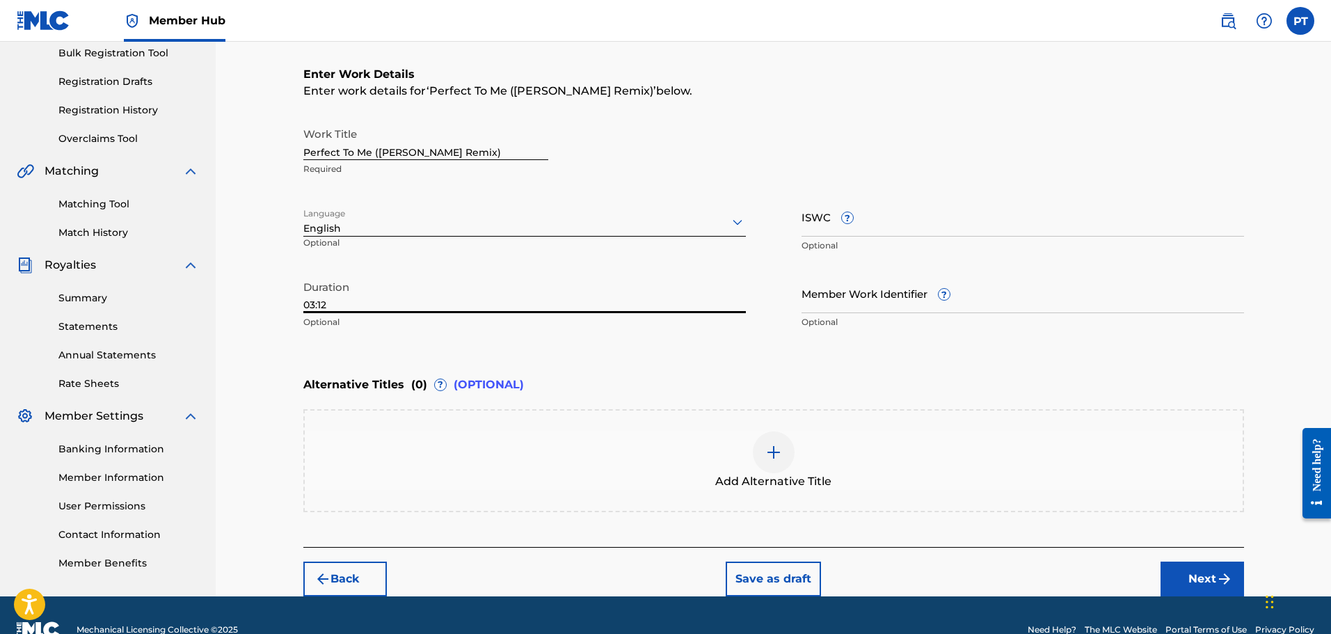
type input "03:12"
click at [757, 445] on div at bounding box center [774, 452] width 42 height 42
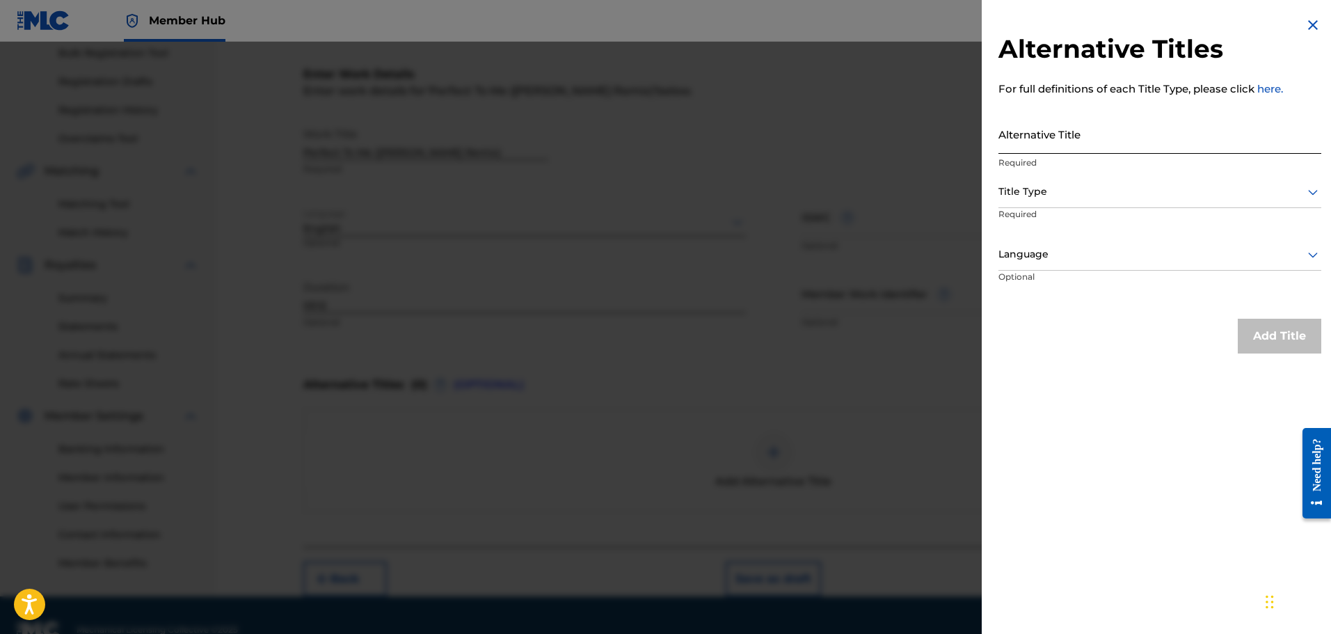
click at [1076, 141] on input "Alternative Title" at bounding box center [1159, 134] width 323 height 40
type input "Perfect To Me"
click at [1076, 190] on div at bounding box center [1159, 191] width 323 height 17
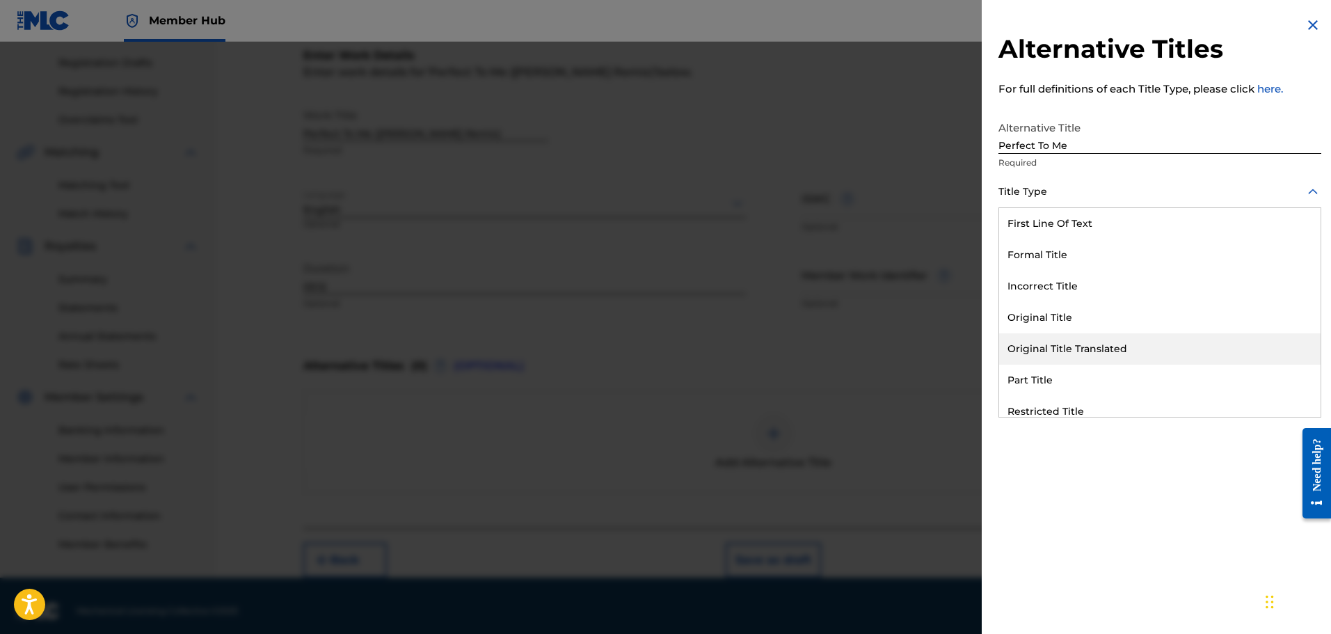
scroll to position [238, 0]
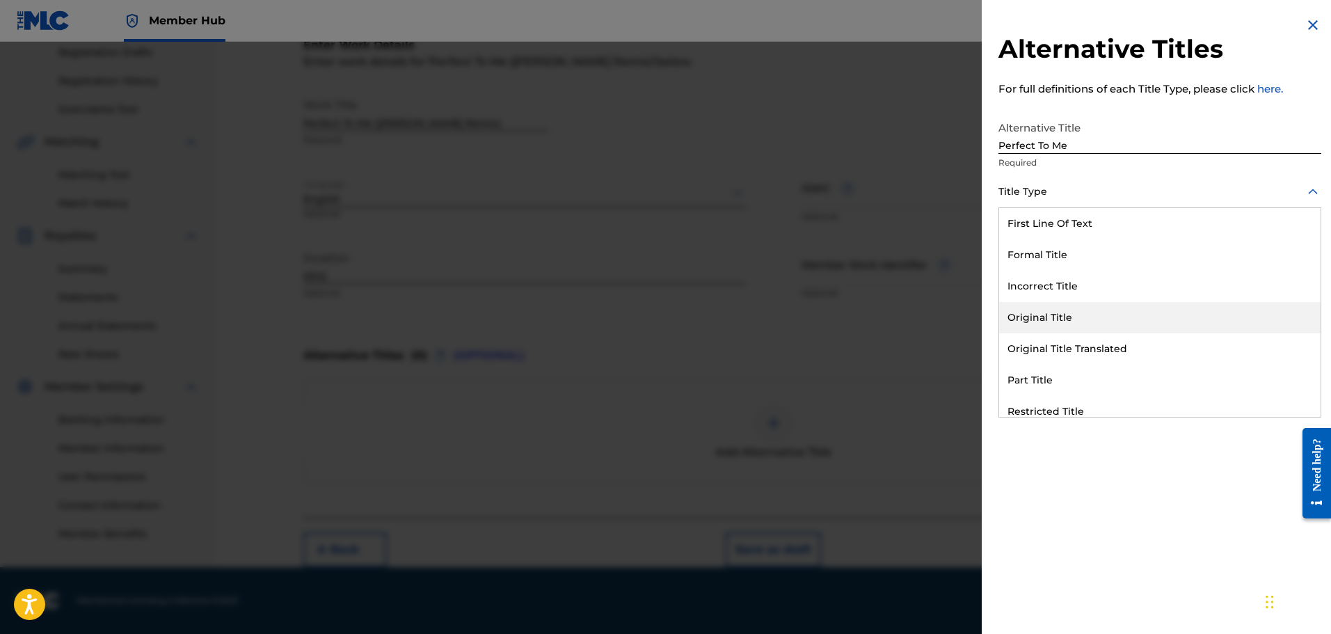
click at [1085, 323] on div "Original Title" at bounding box center [1159, 317] width 321 height 31
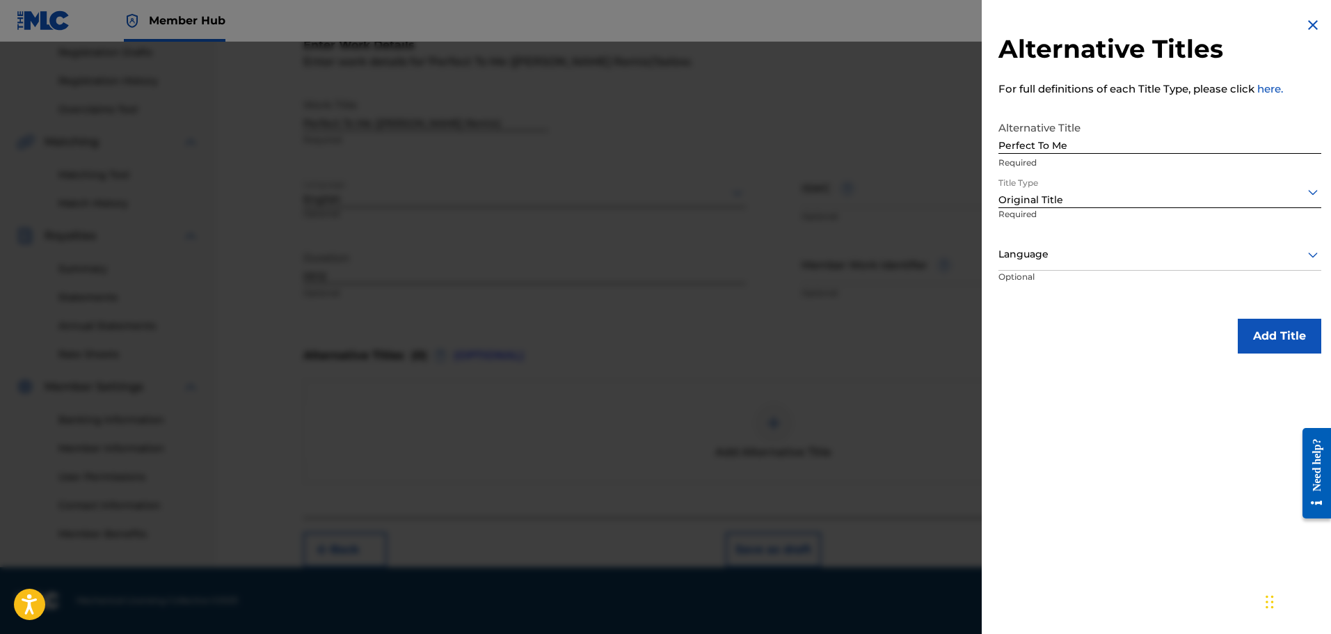
click at [1069, 257] on div at bounding box center [1159, 254] width 323 height 17
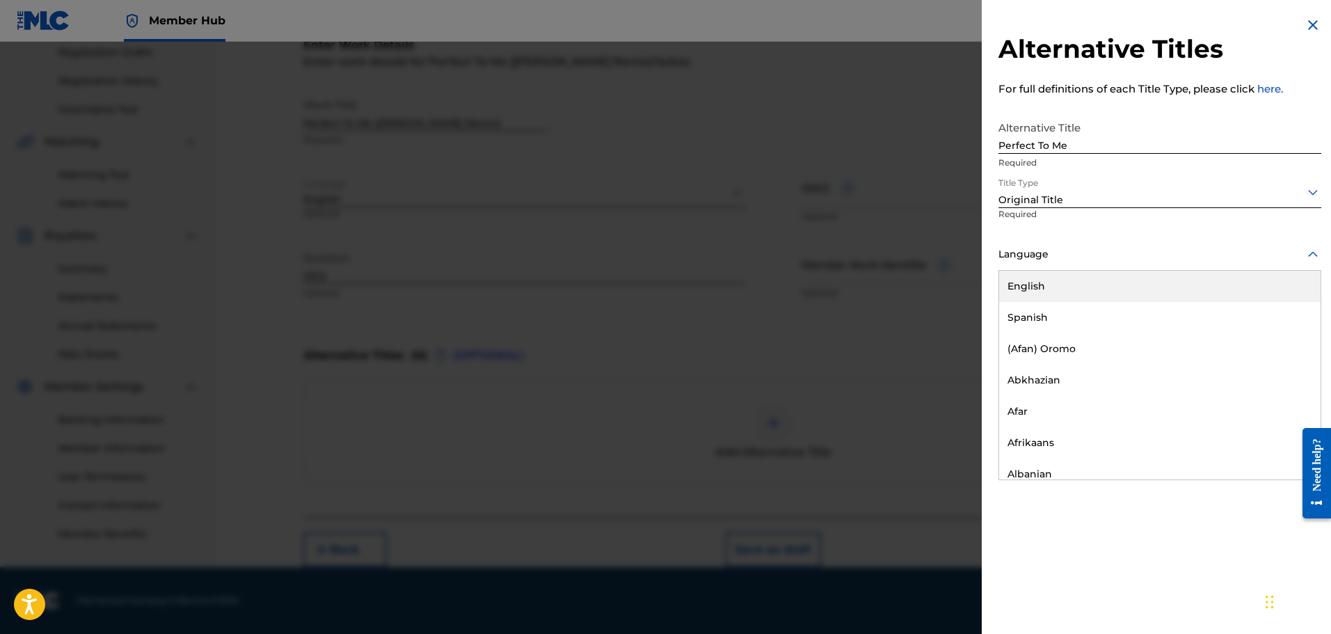
click at [1069, 285] on div "English" at bounding box center [1159, 286] width 321 height 31
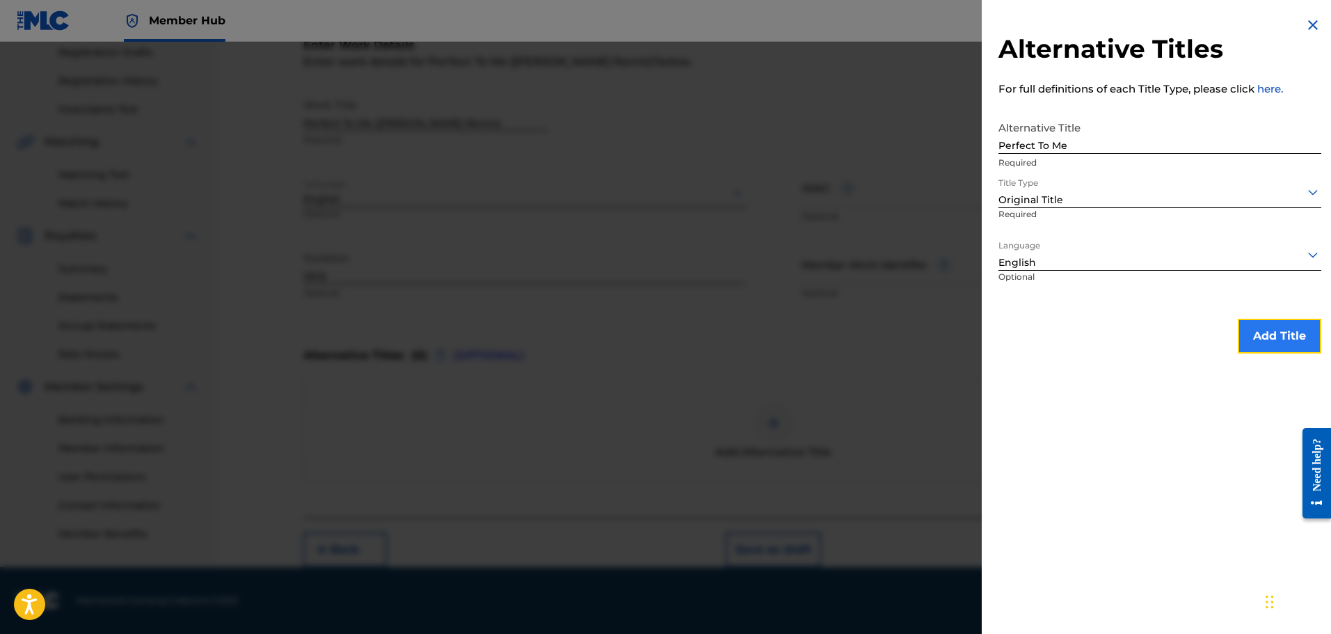
click at [1287, 338] on button "Add Title" at bounding box center [1279, 336] width 83 height 35
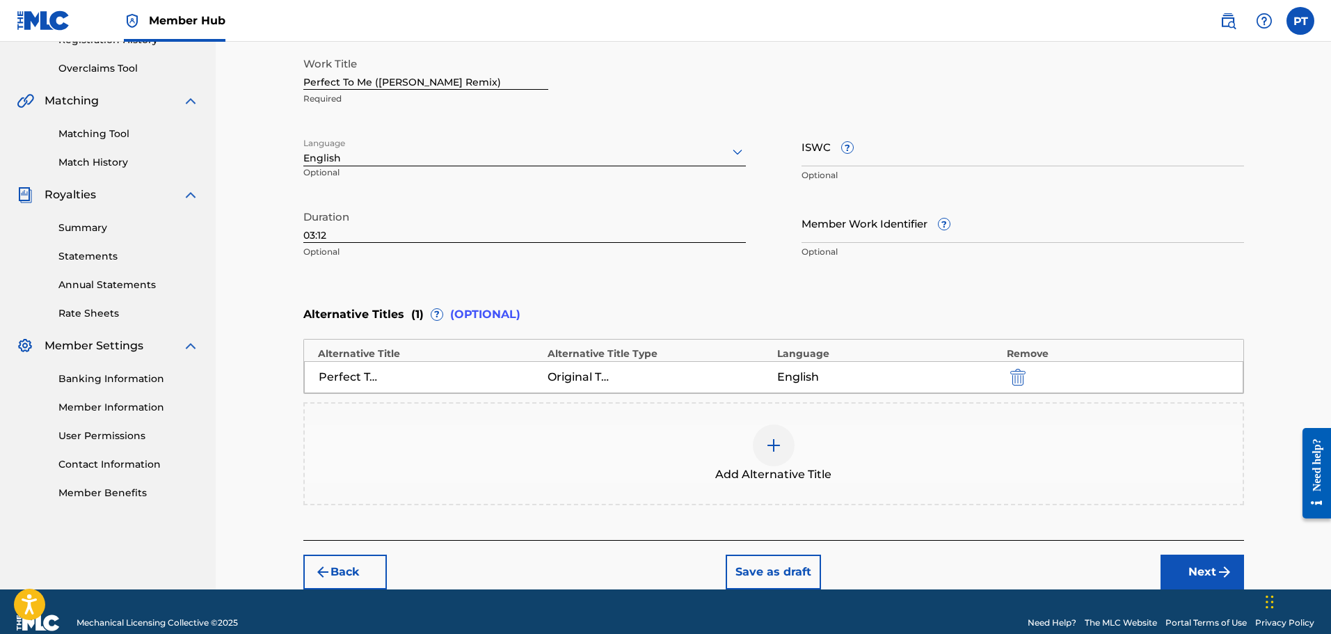
scroll to position [301, 0]
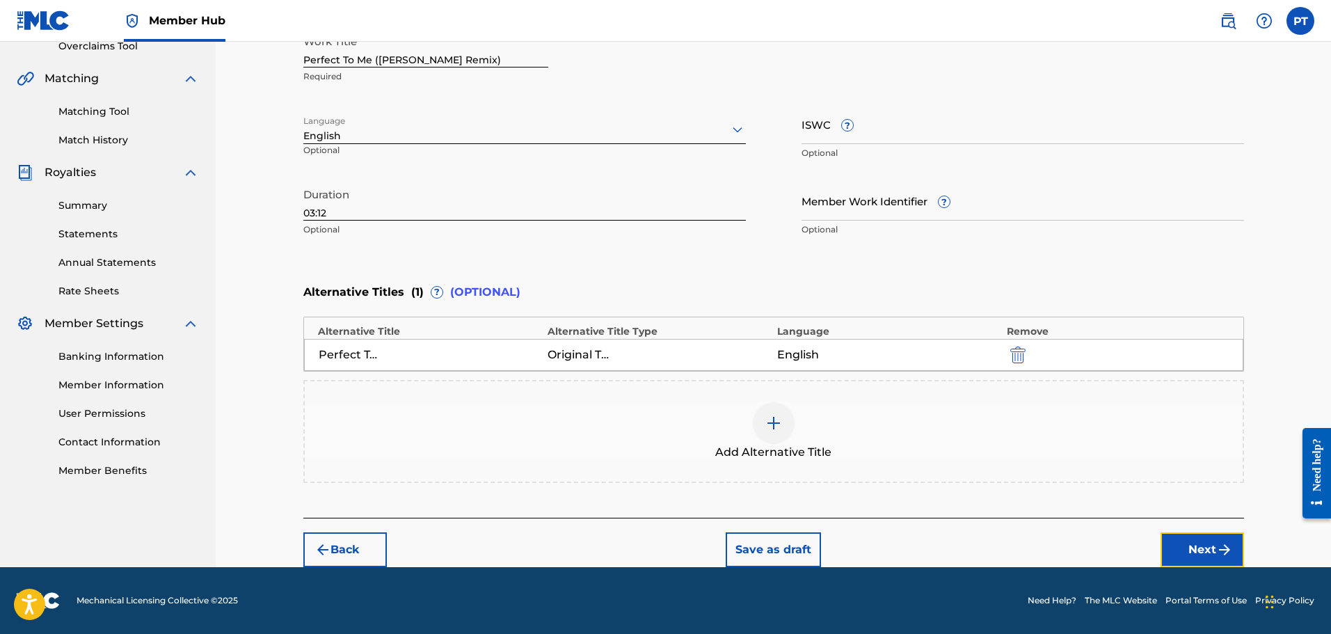
click at [1181, 550] on button "Next" at bounding box center [1202, 549] width 83 height 35
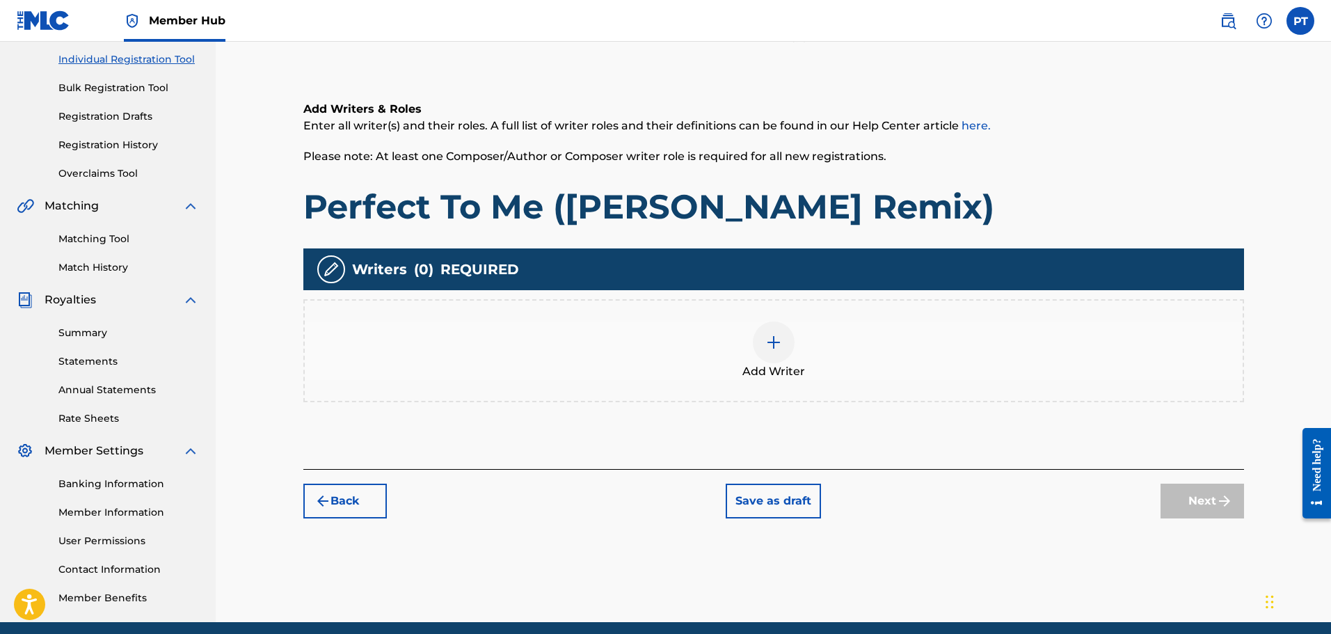
scroll to position [90, 0]
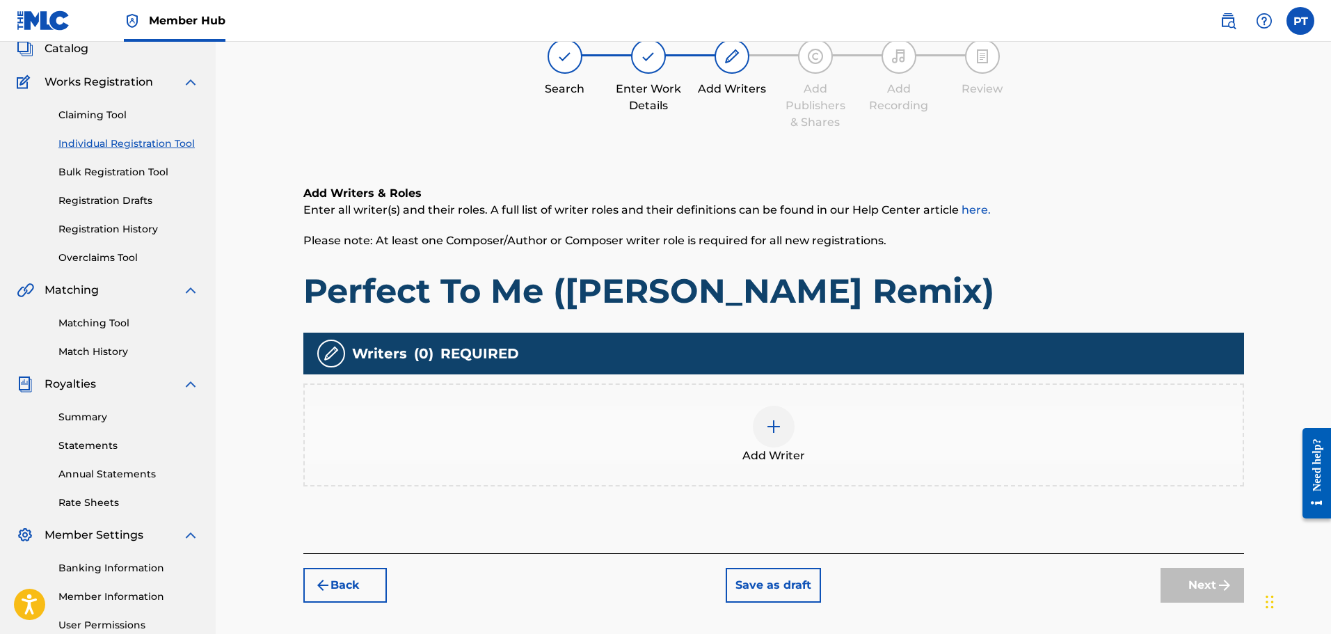
click at [798, 434] on div "Add Writer" at bounding box center [774, 435] width 938 height 58
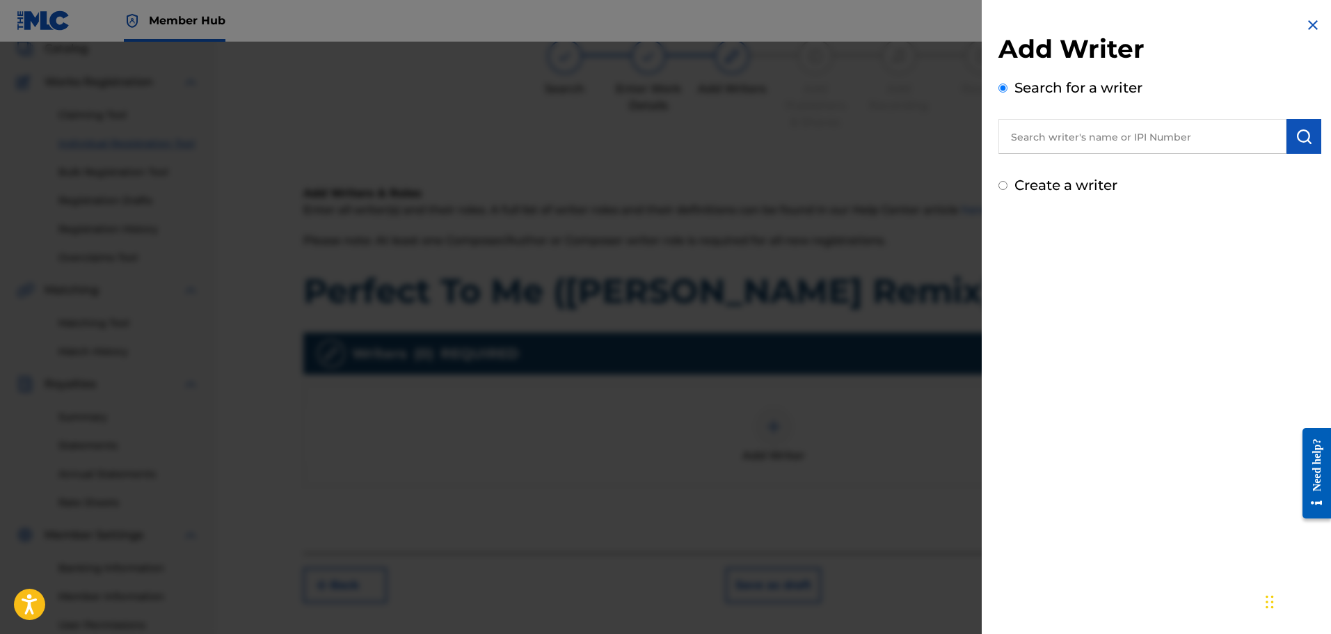
drag, startPoint x: 1102, startPoint y: 138, endPoint x: 1115, endPoint y: 139, distance: 12.5
click at [1103, 138] on input "text" at bounding box center [1142, 136] width 288 height 35
click at [1218, 124] on input "text" at bounding box center [1142, 136] width 288 height 35
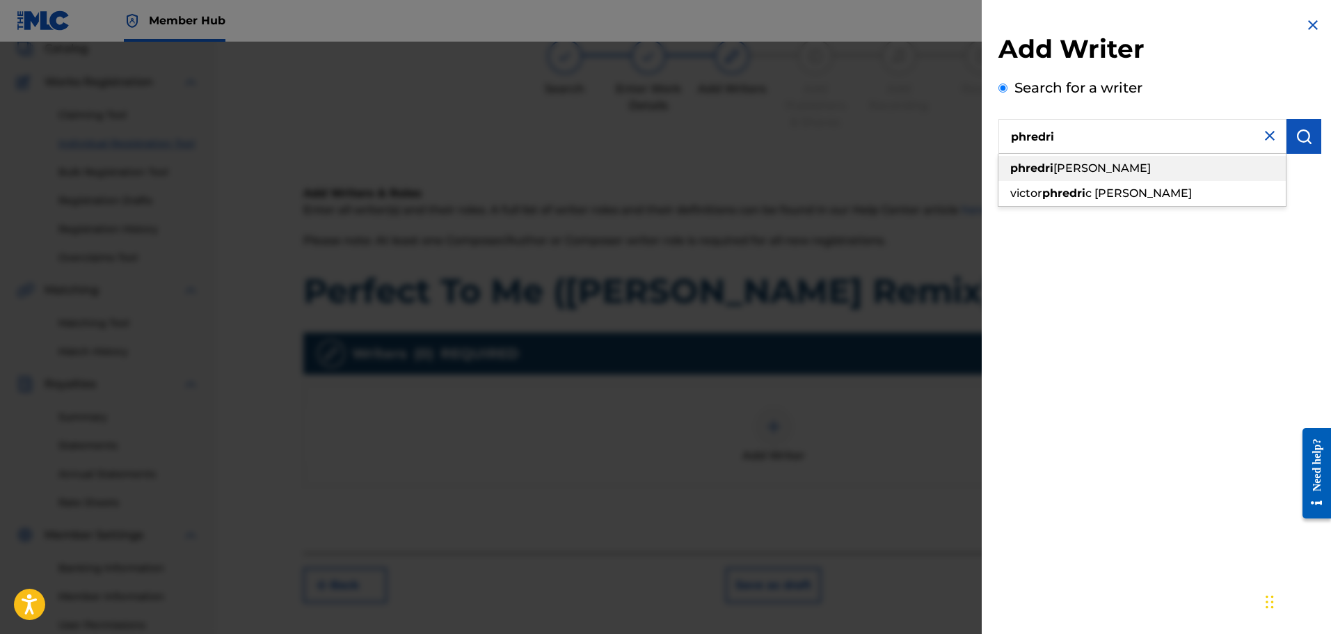
click at [1154, 172] on div "phredri [PERSON_NAME]" at bounding box center [1141, 168] width 287 height 25
type input "phredrick telisma"
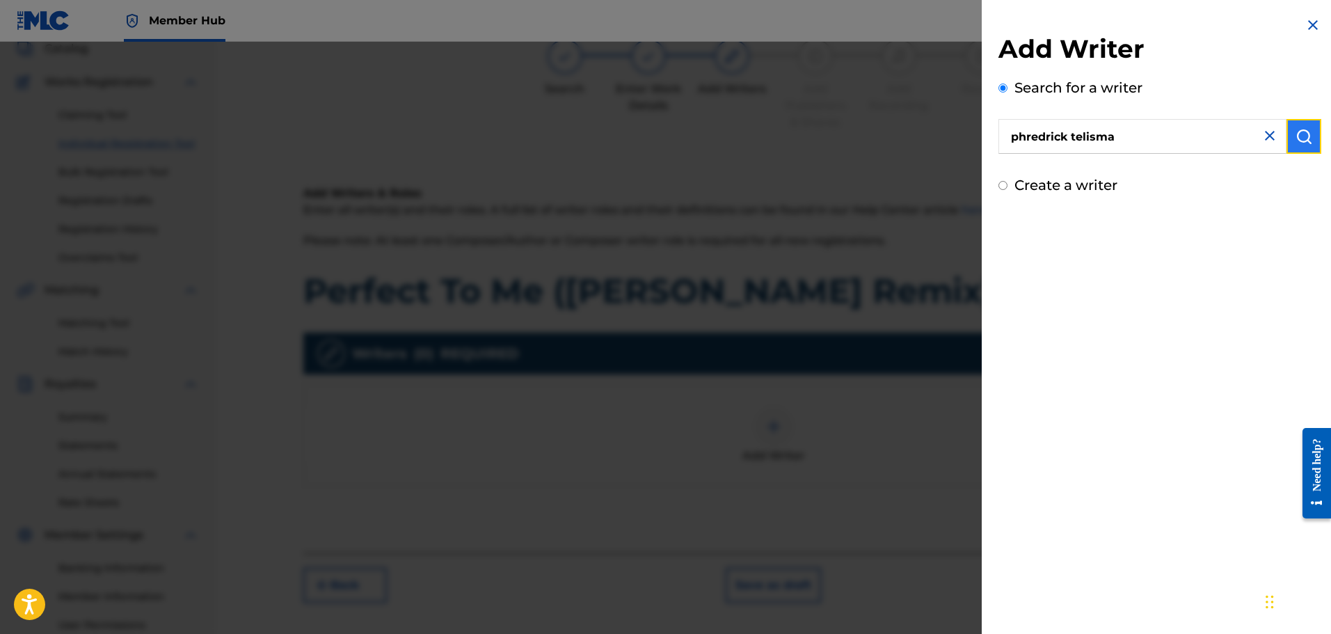
click at [1306, 126] on button "submit" at bounding box center [1304, 136] width 35 height 35
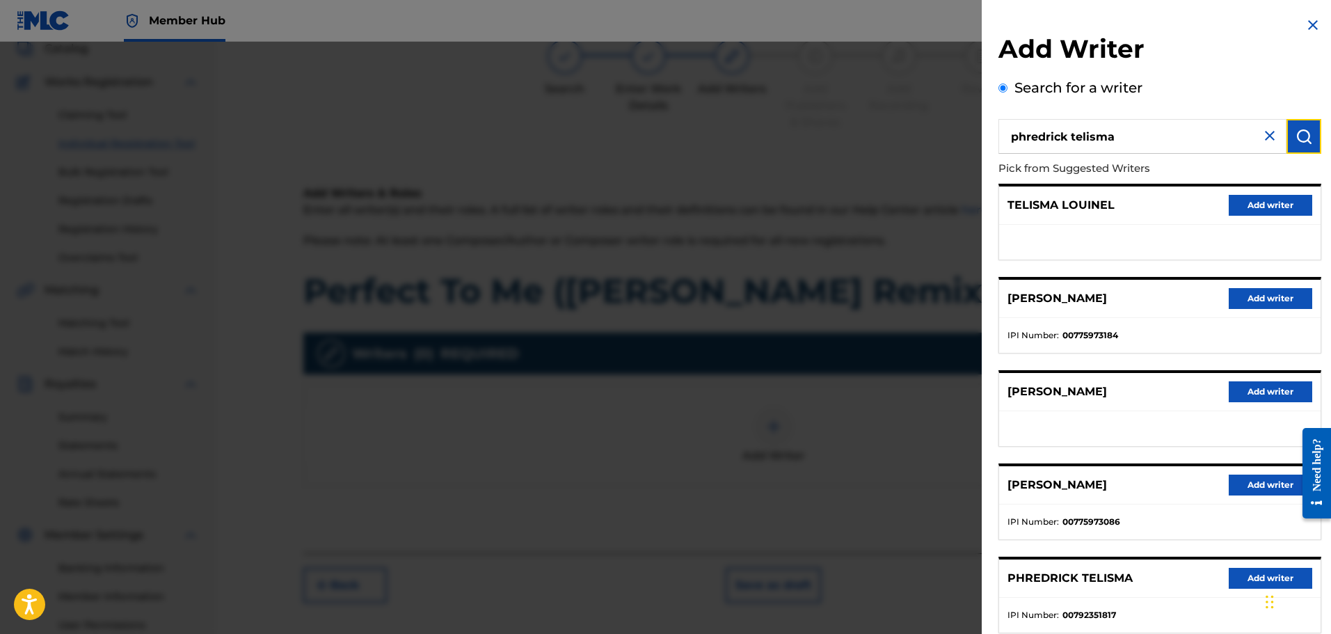
scroll to position [87, 0]
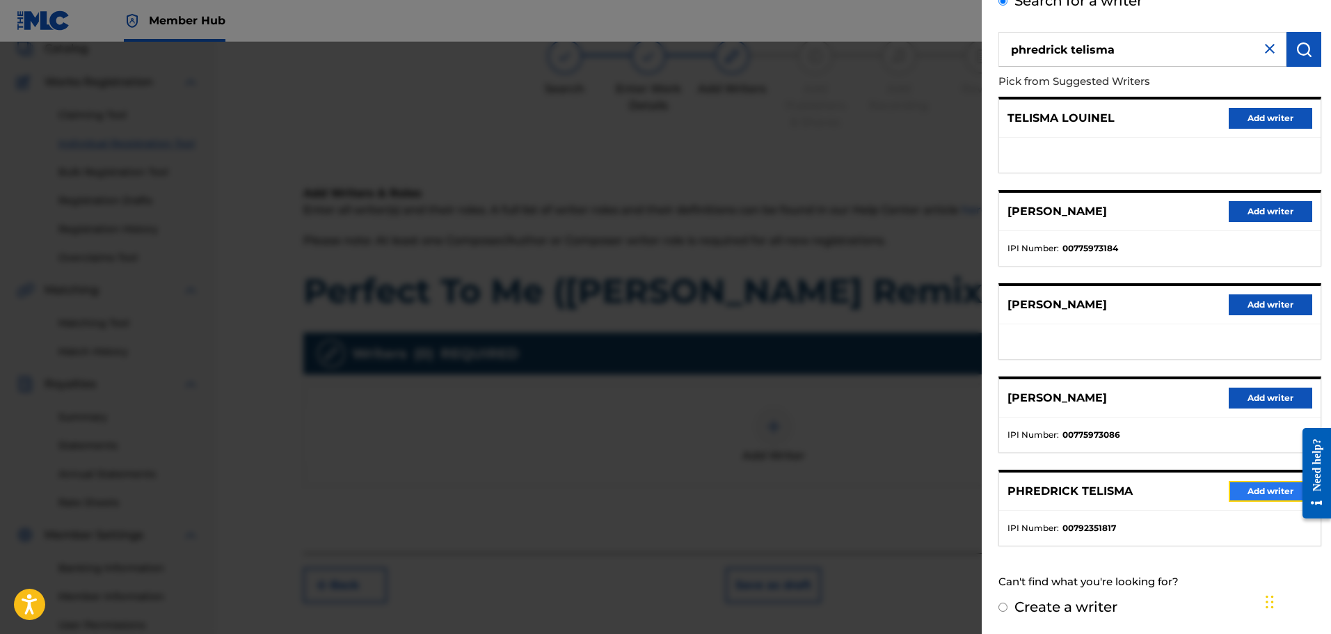
click at [1257, 490] on button "Add writer" at bounding box center [1270, 491] width 83 height 21
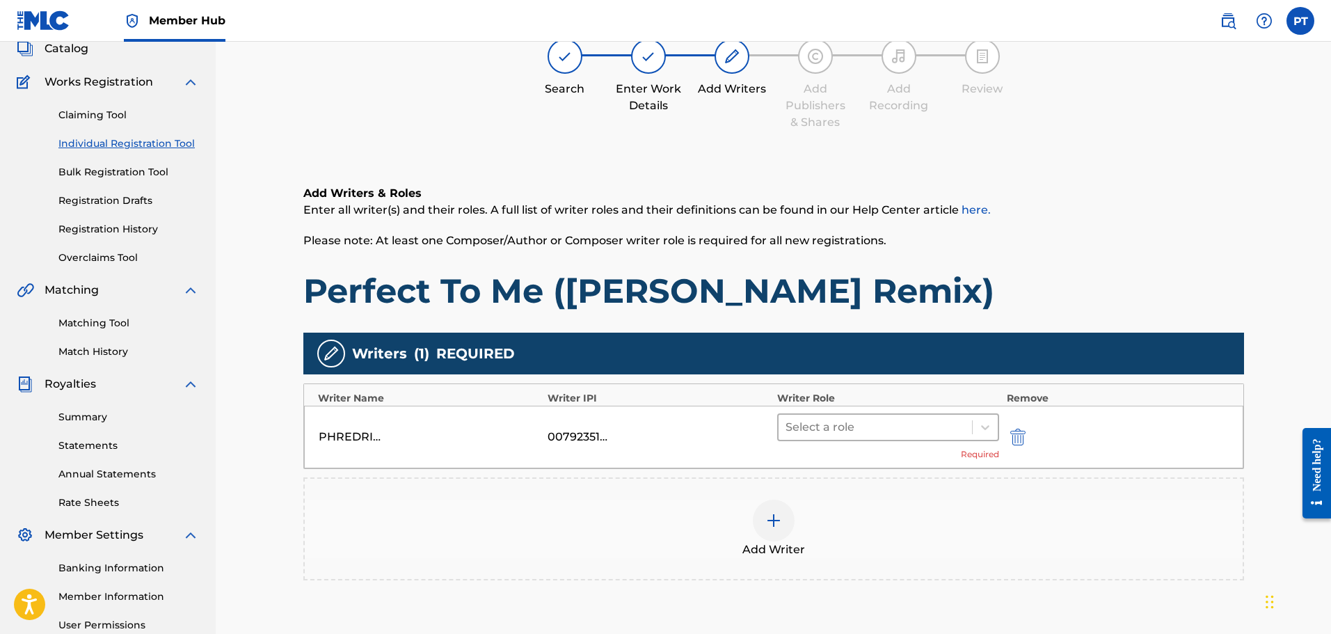
click at [880, 428] on div at bounding box center [876, 426] width 180 height 19
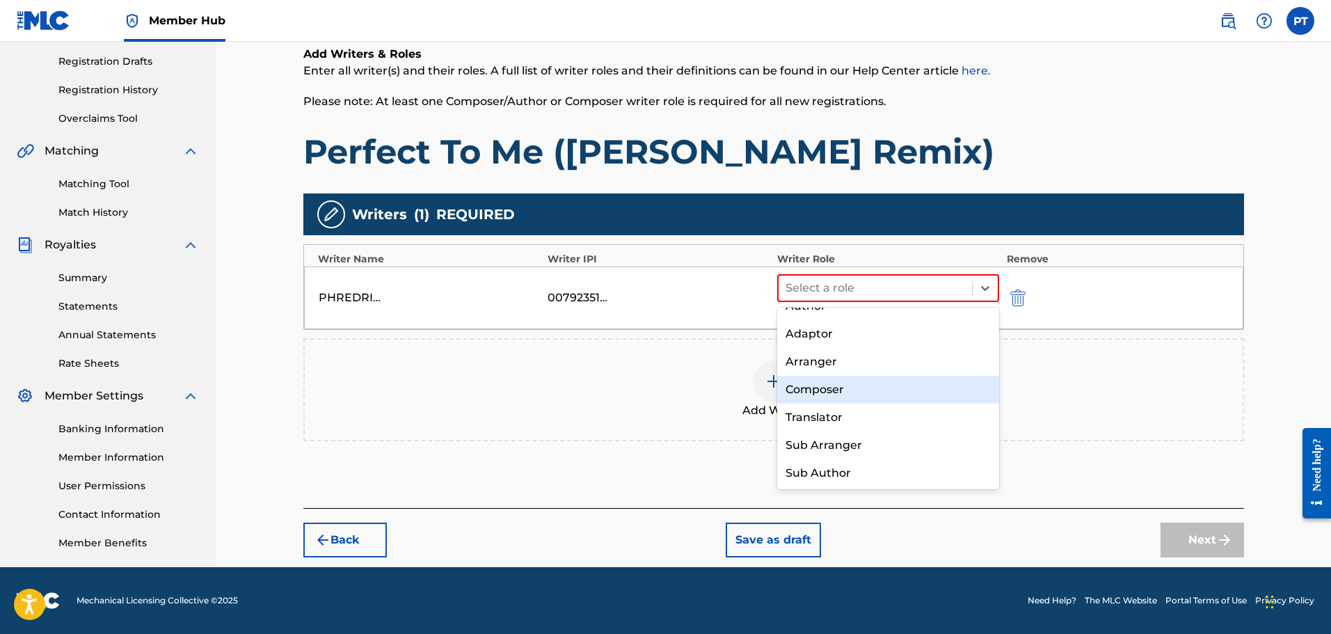
scroll to position [0, 0]
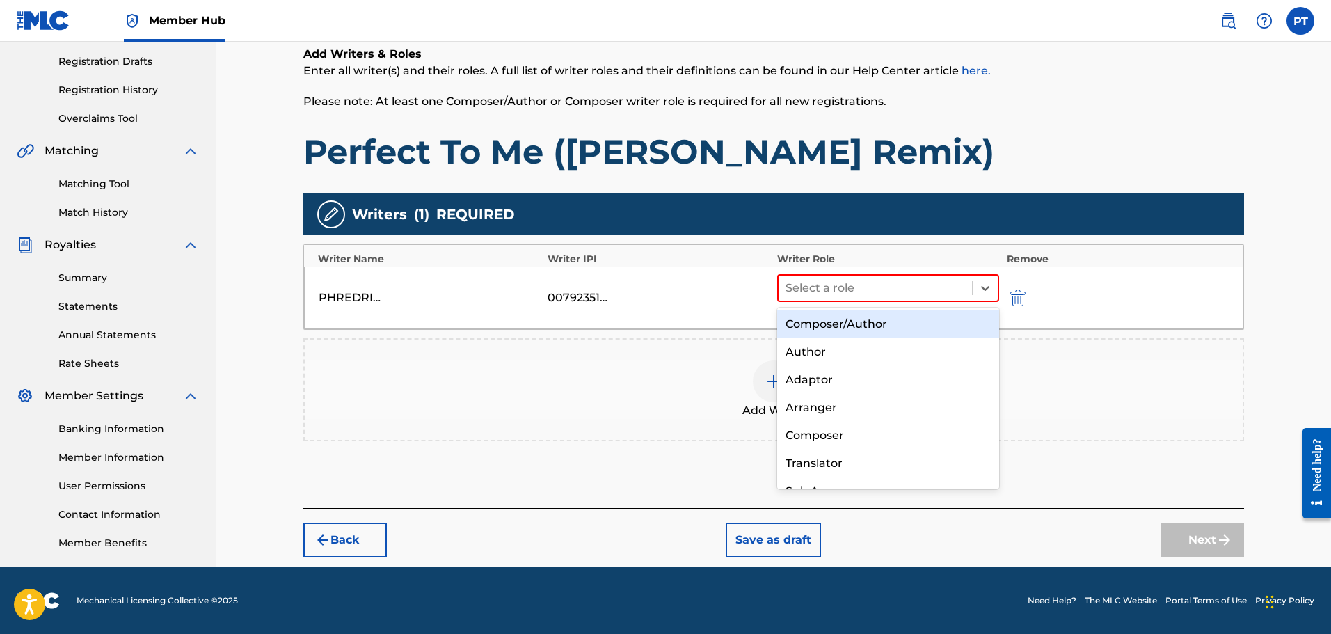
click at [858, 320] on div "Composer/Author" at bounding box center [888, 324] width 223 height 28
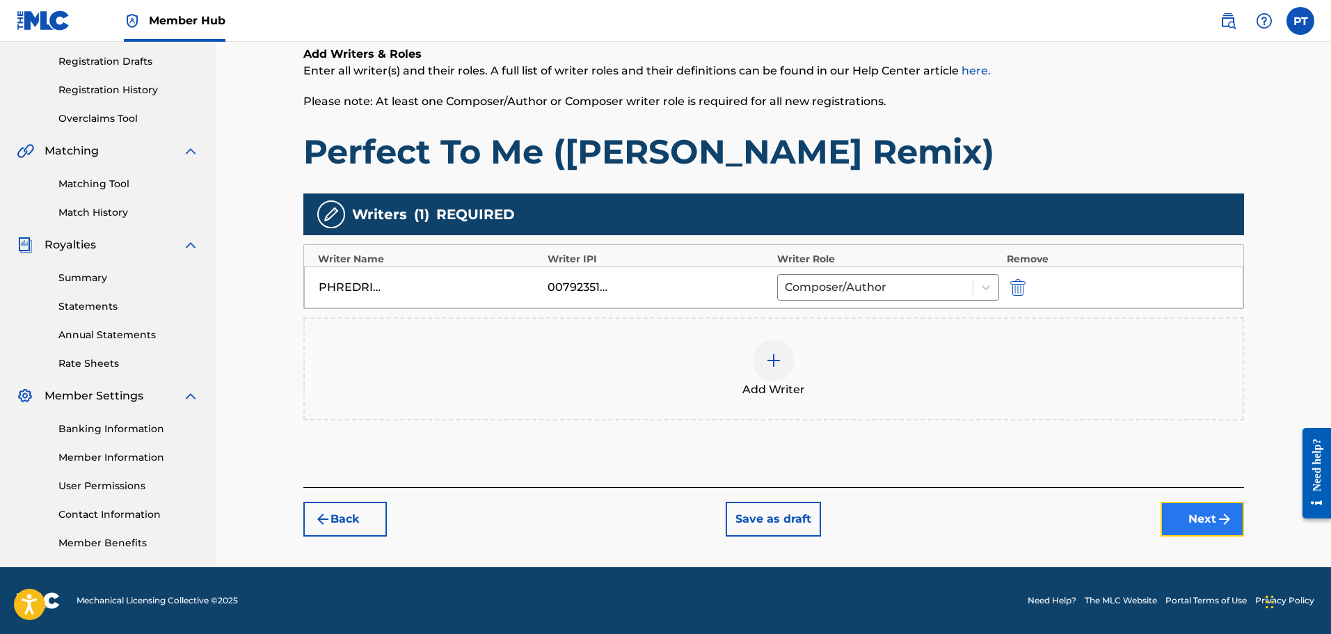
click at [1213, 522] on button "Next" at bounding box center [1202, 519] width 83 height 35
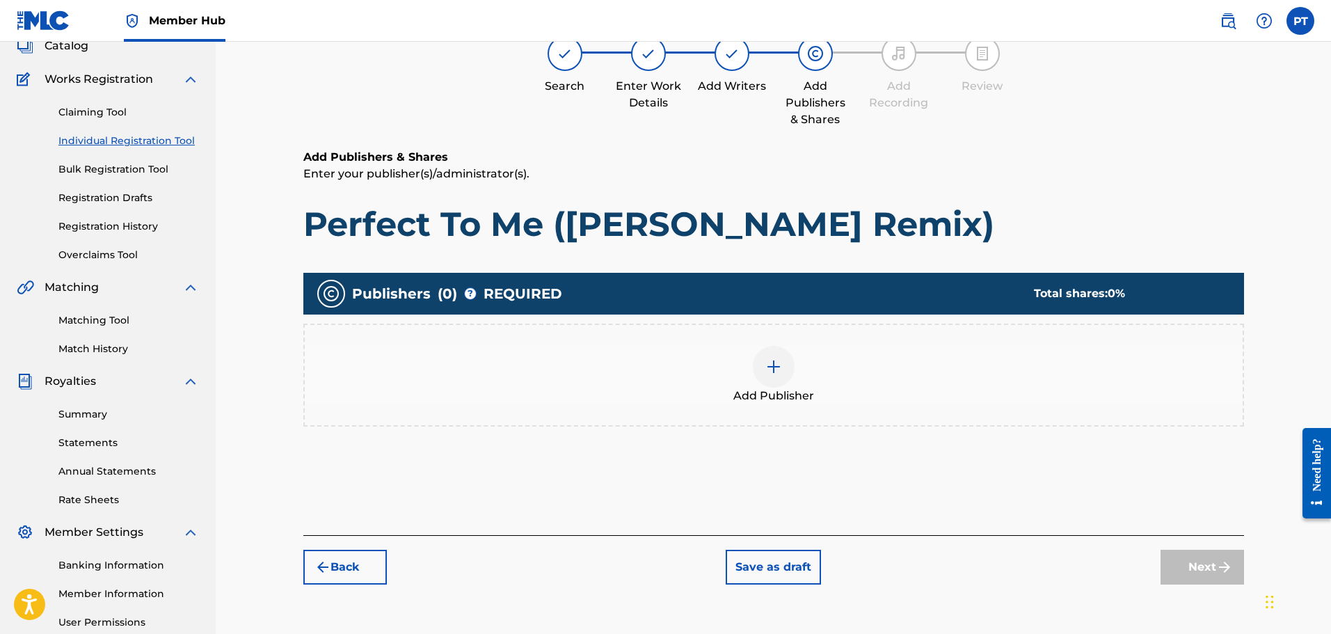
scroll to position [63, 0]
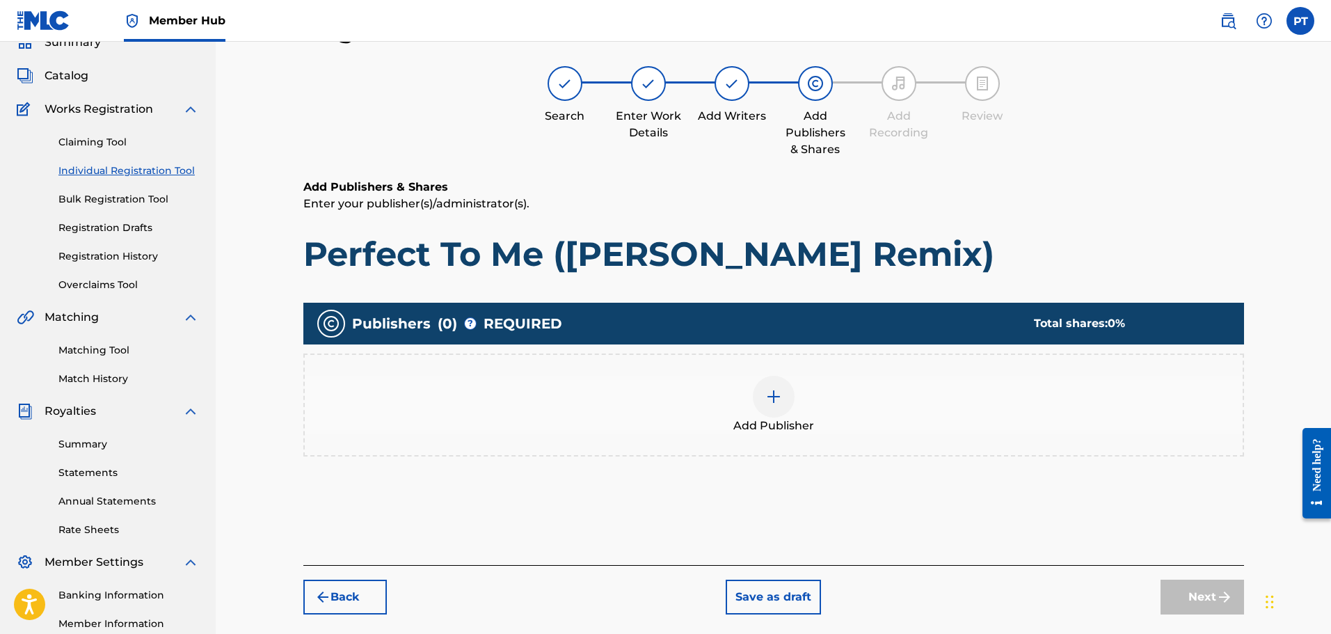
click at [779, 408] on div at bounding box center [774, 397] width 42 height 42
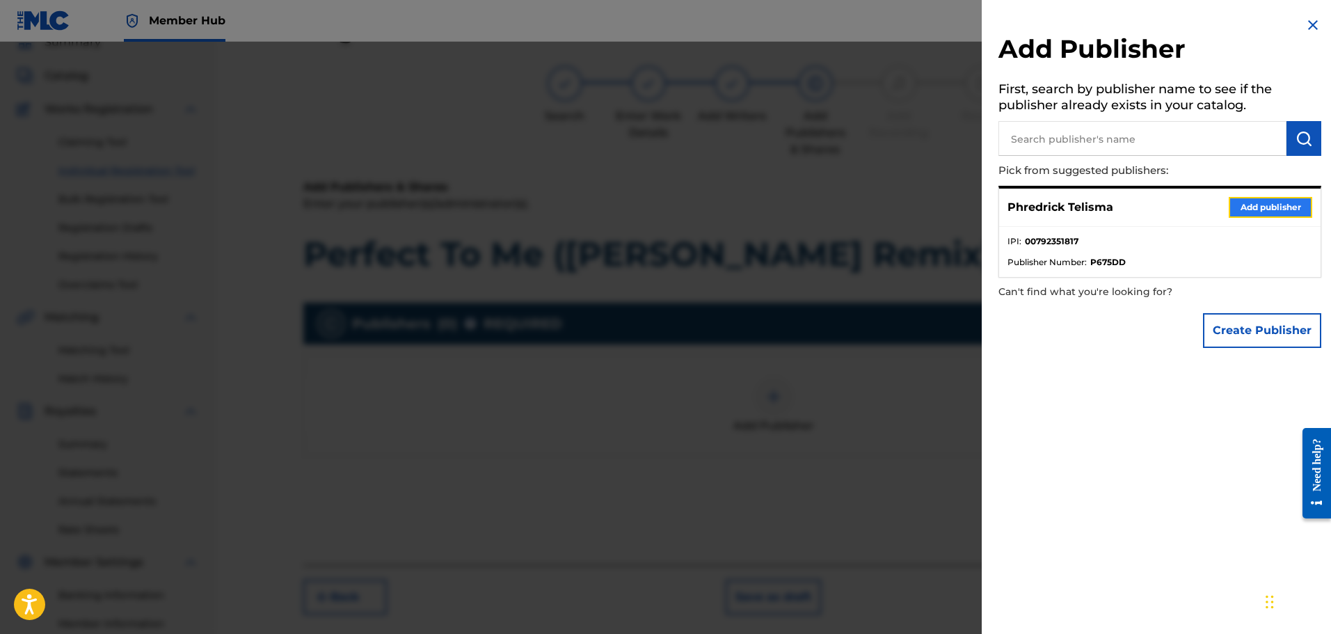
click at [1269, 204] on button "Add publisher" at bounding box center [1270, 207] width 83 height 21
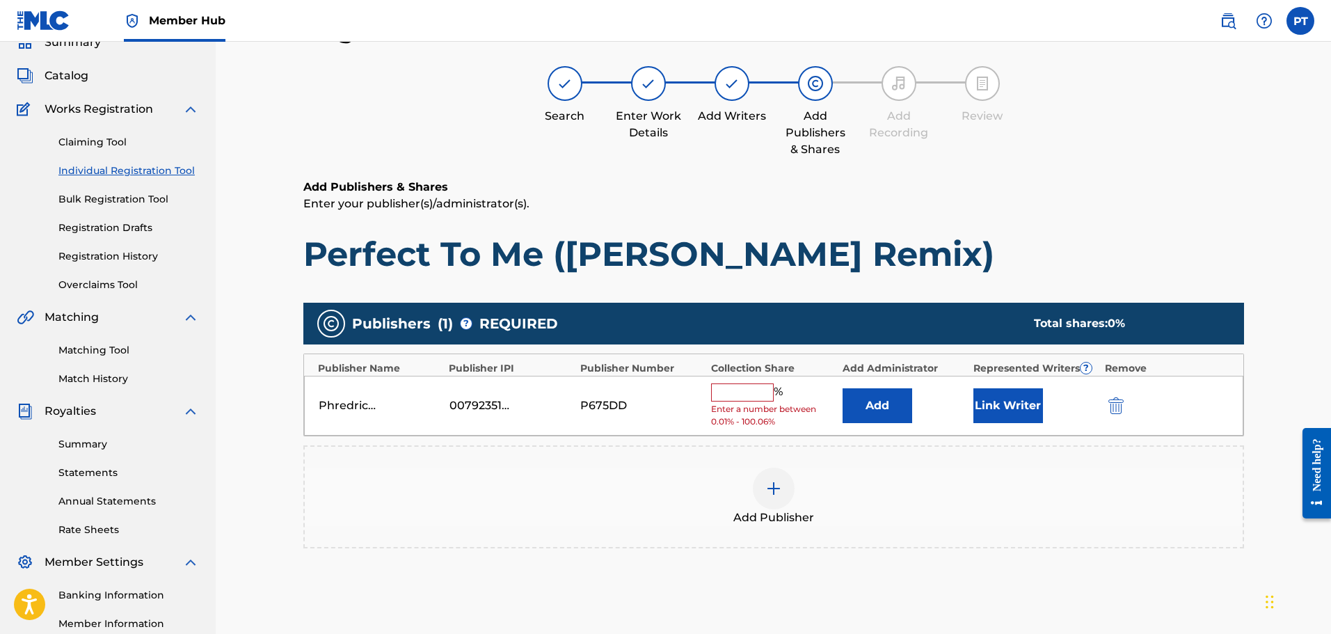
click at [755, 395] on input "text" at bounding box center [742, 392] width 63 height 18
type input "50"
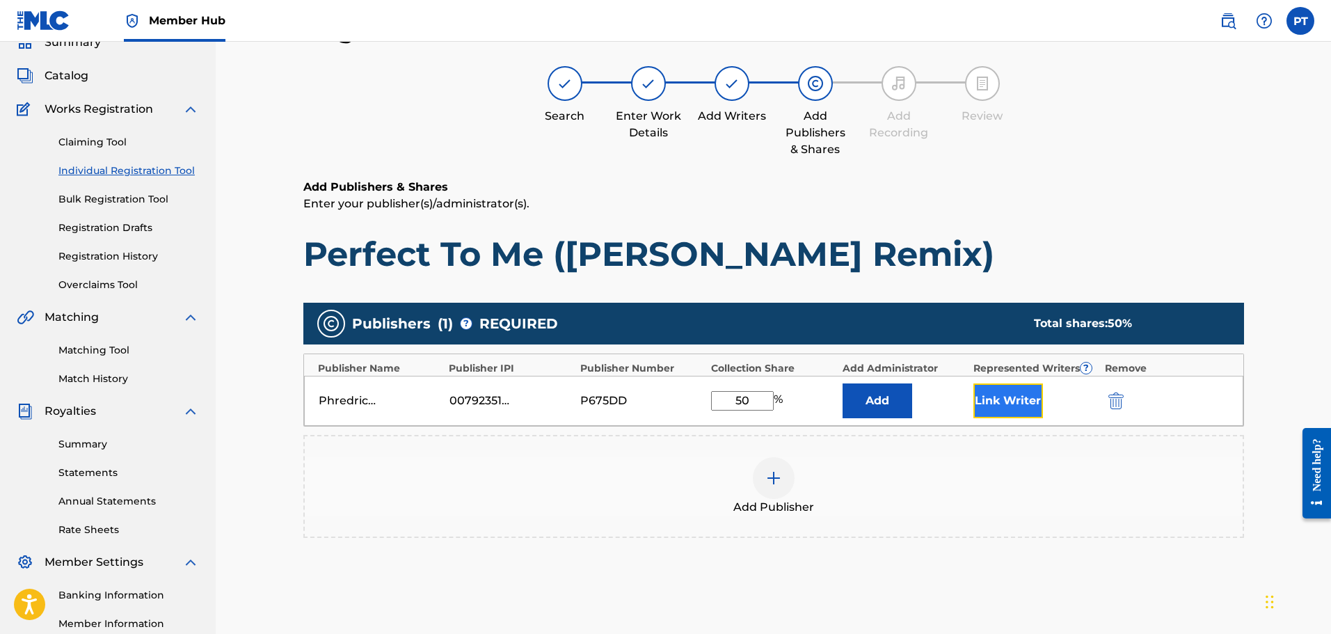
click at [984, 415] on button "Link Writer" at bounding box center [1008, 400] width 70 height 35
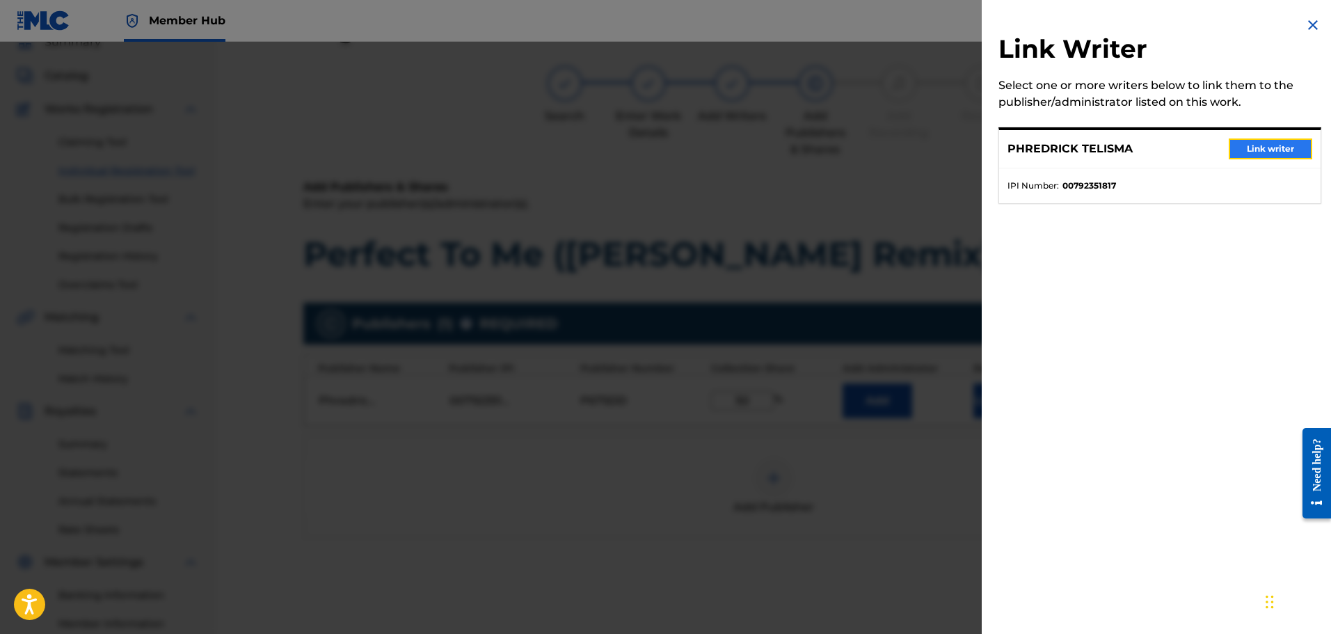
click at [1259, 149] on button "Link writer" at bounding box center [1270, 148] width 83 height 21
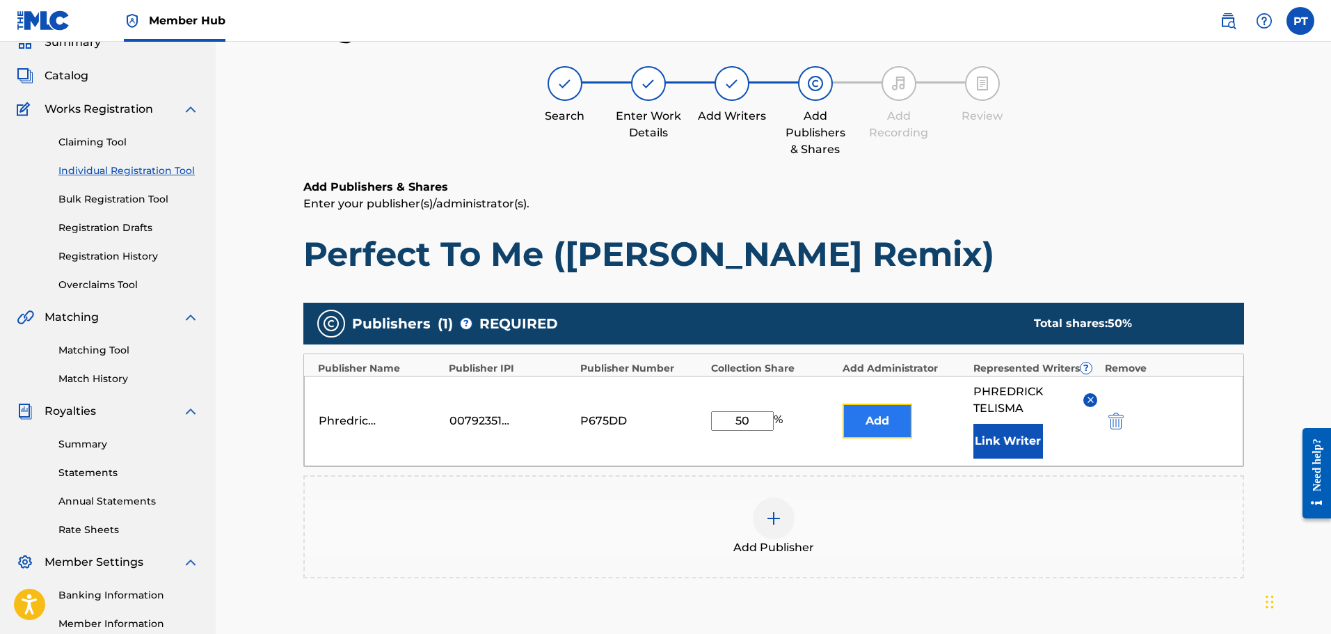
click at [887, 427] on button "Add" at bounding box center [878, 421] width 70 height 35
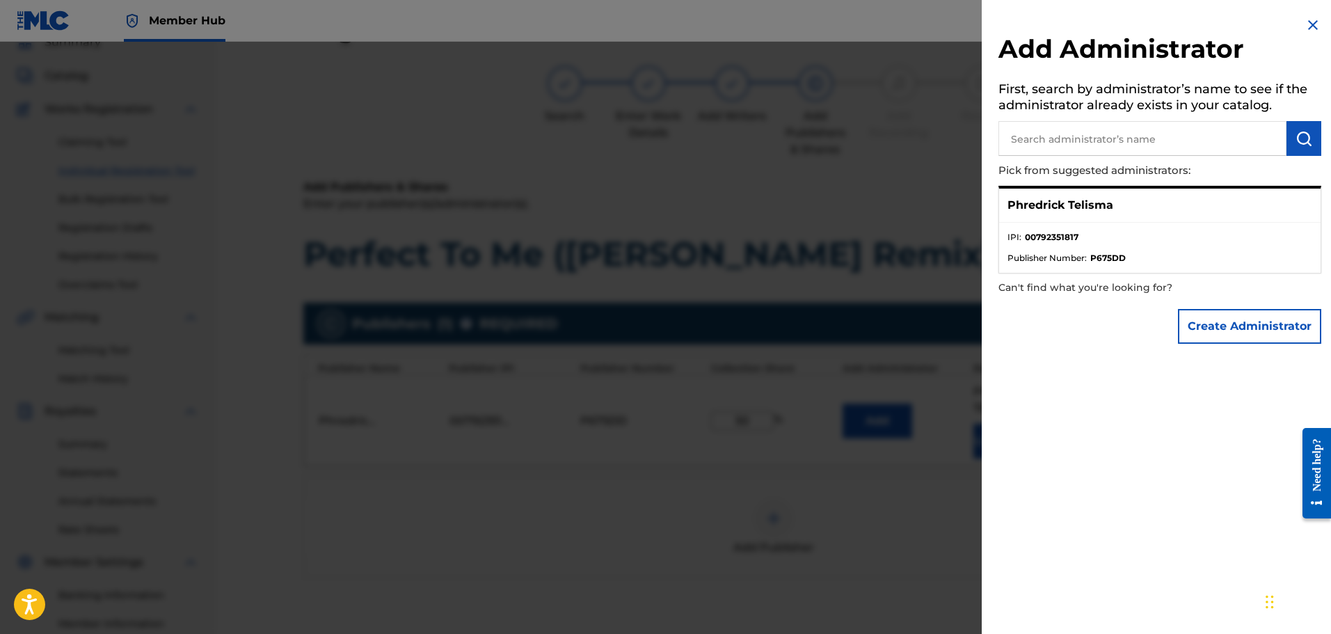
click at [1313, 32] on img at bounding box center [1313, 25] width 17 height 17
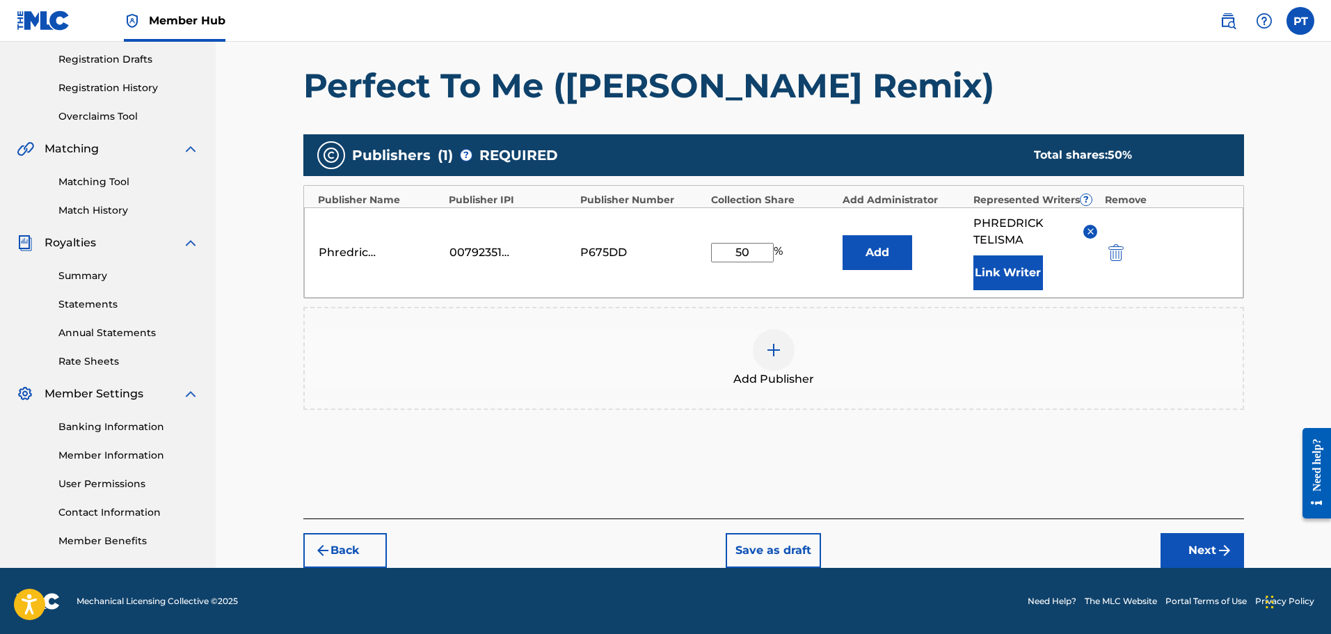
scroll to position [232, 0]
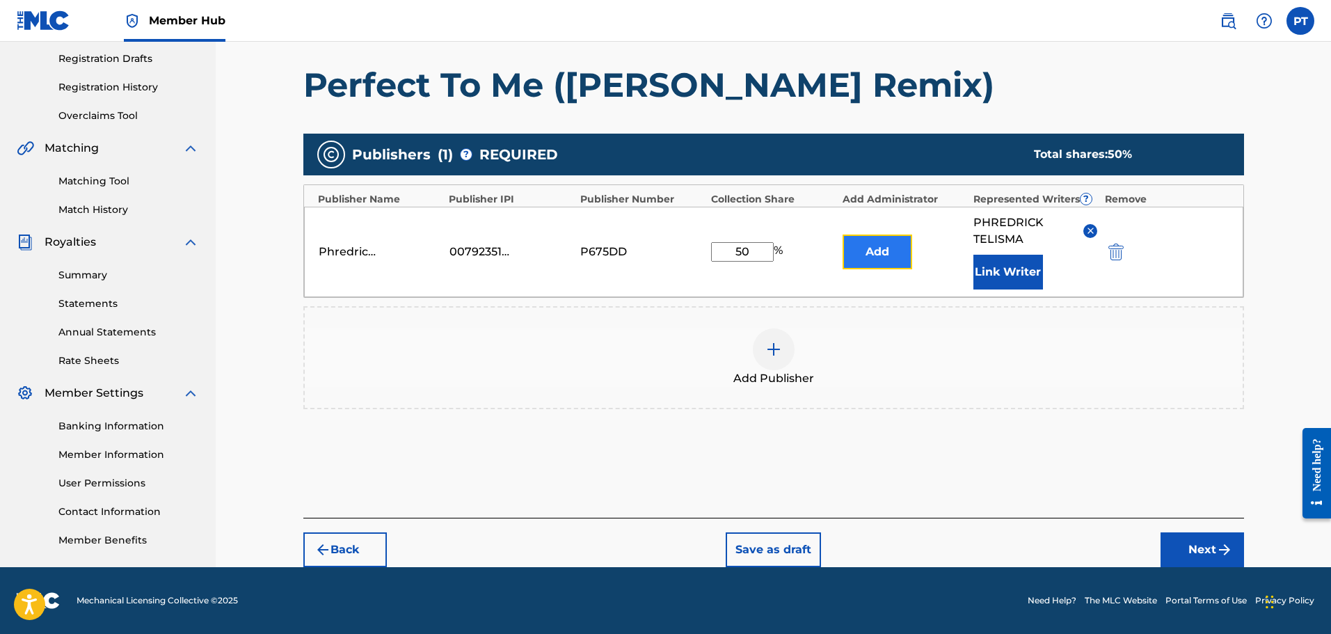
click at [905, 255] on button "Add" at bounding box center [878, 251] width 70 height 35
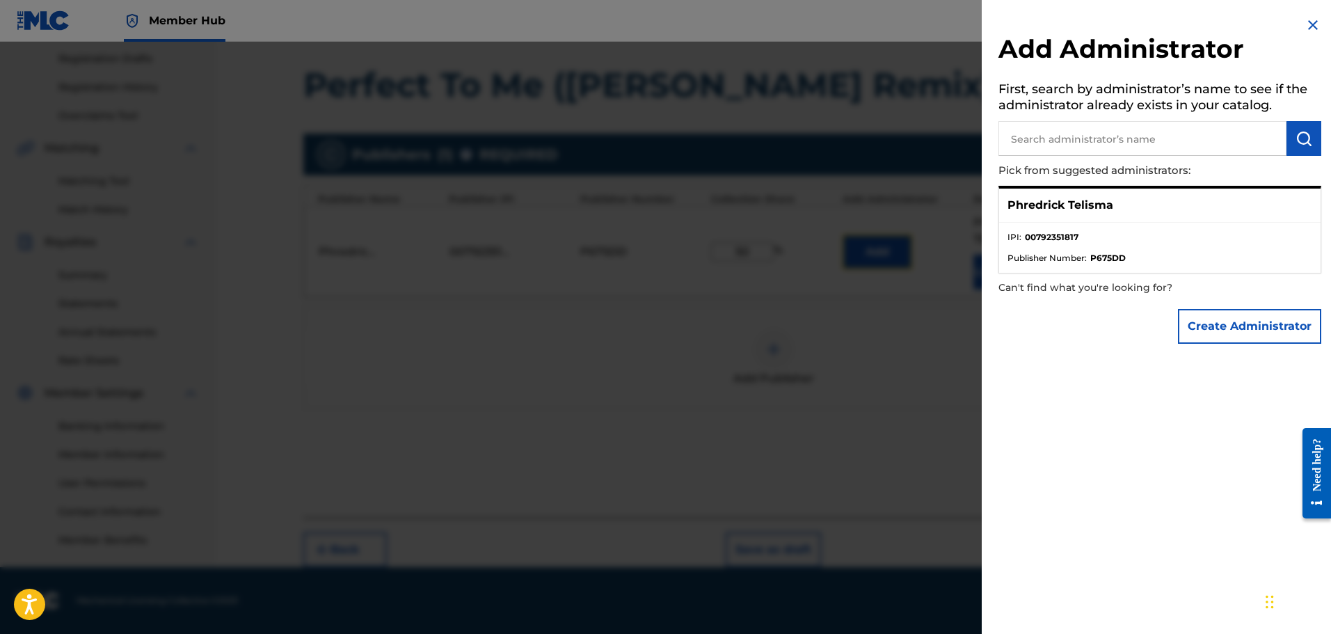
scroll to position [162, 0]
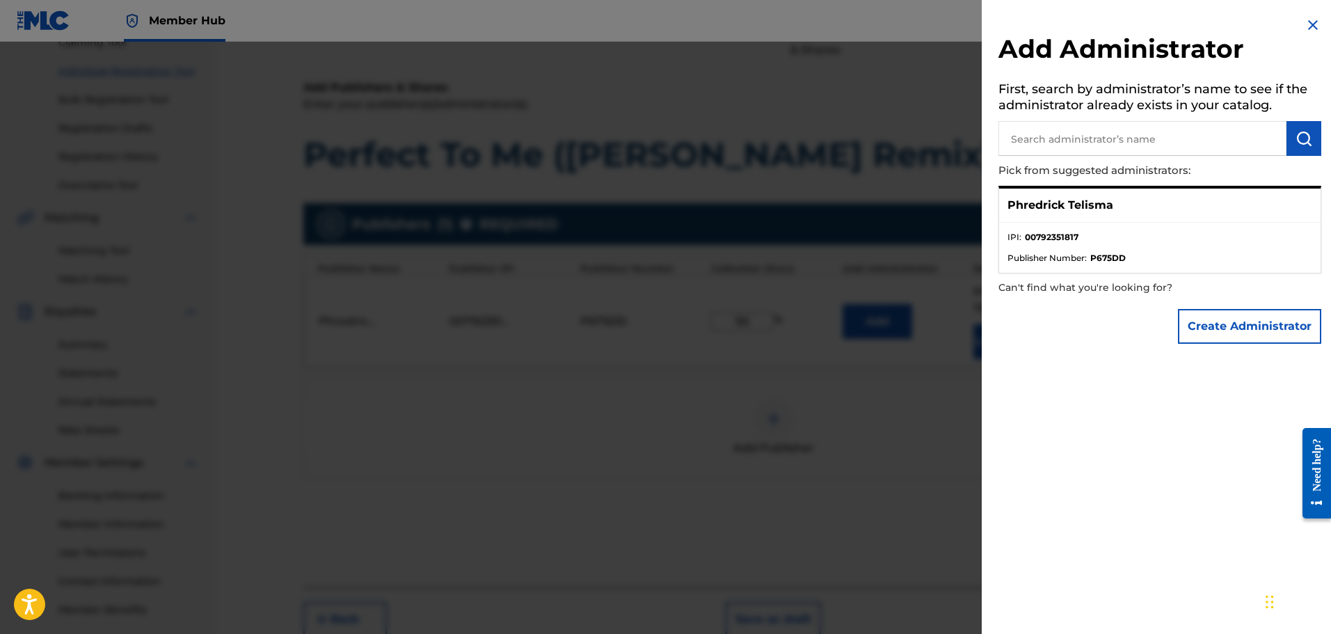
click at [1082, 229] on ul "IPI : 00792351817 Publisher Number : P675DD" at bounding box center [1159, 248] width 321 height 50
click at [1082, 232] on li "IPI : 00792351817" at bounding box center [1160, 241] width 305 height 21
click at [1308, 29] on img at bounding box center [1313, 25] width 17 height 17
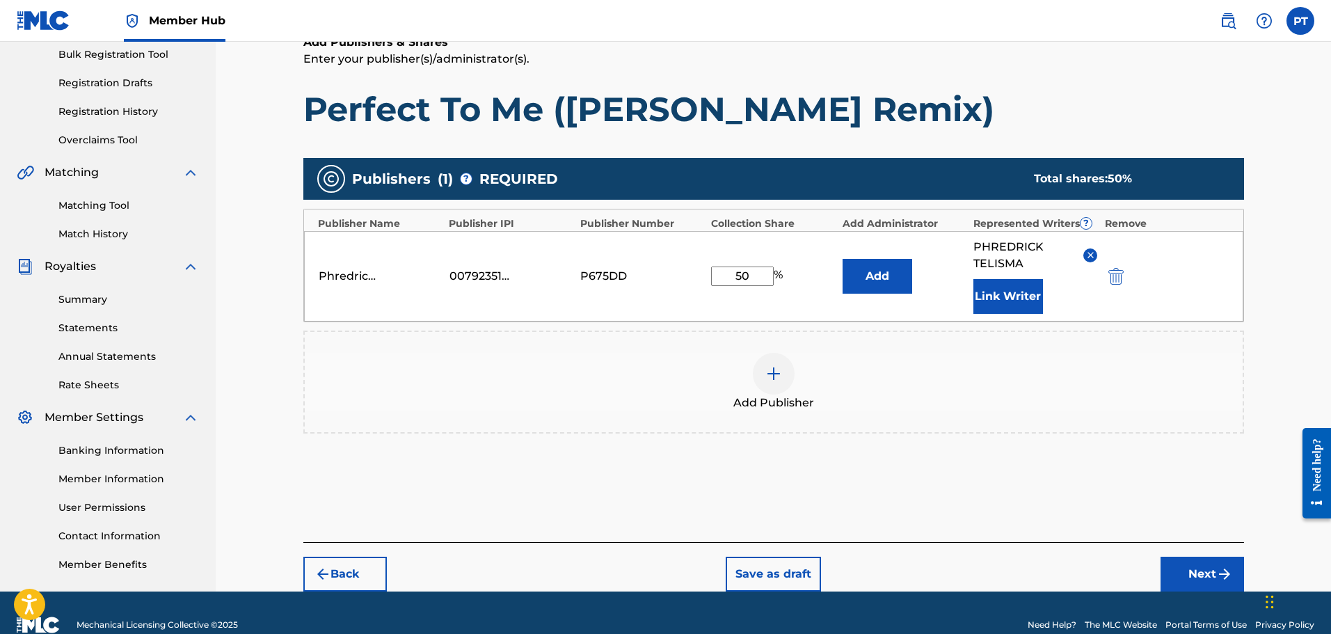
scroll to position [232, 0]
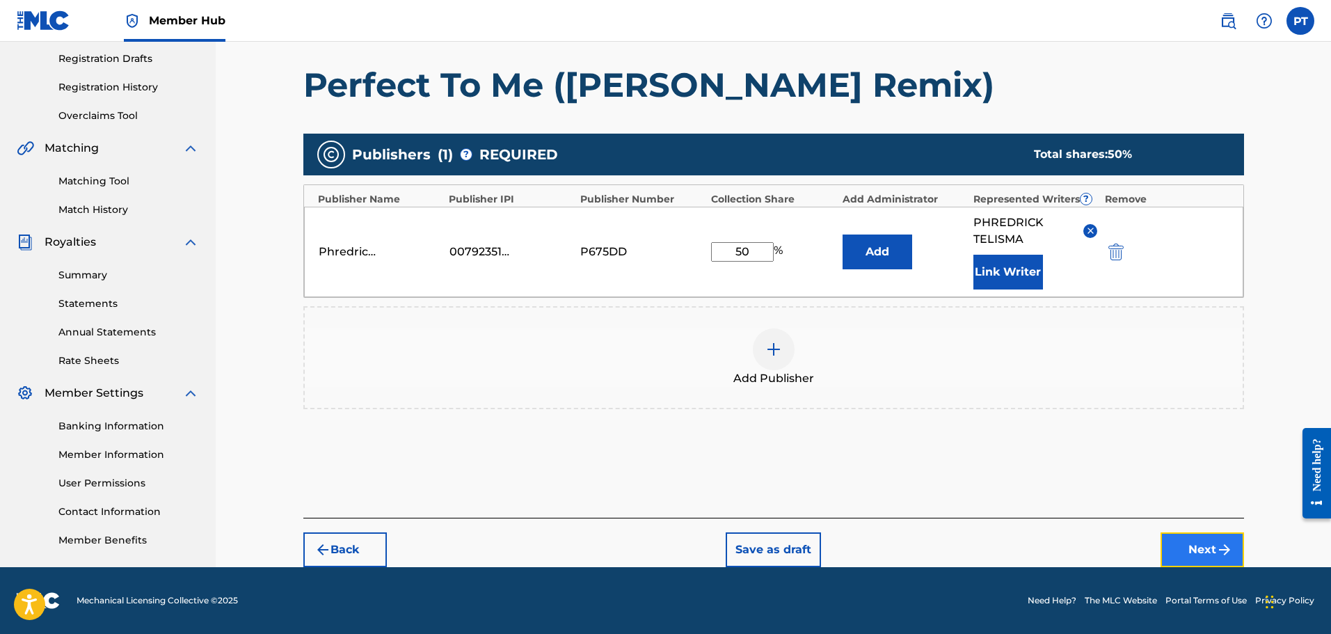
click at [1190, 545] on button "Next" at bounding box center [1202, 549] width 83 height 35
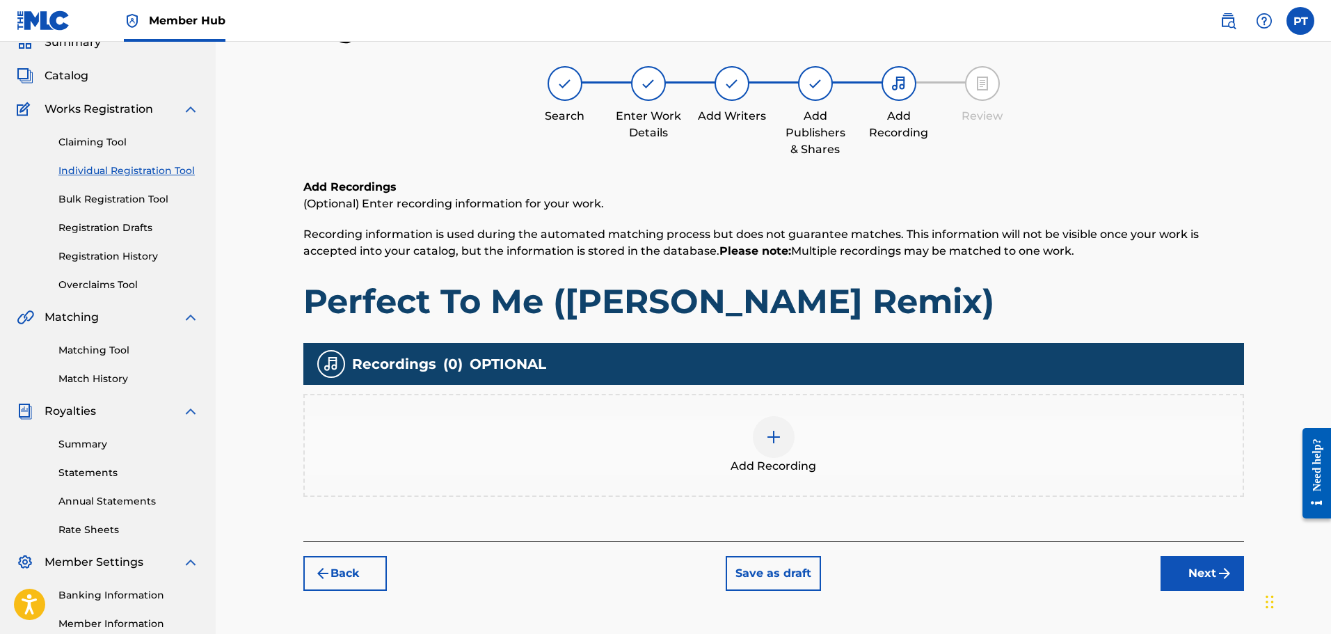
scroll to position [202, 0]
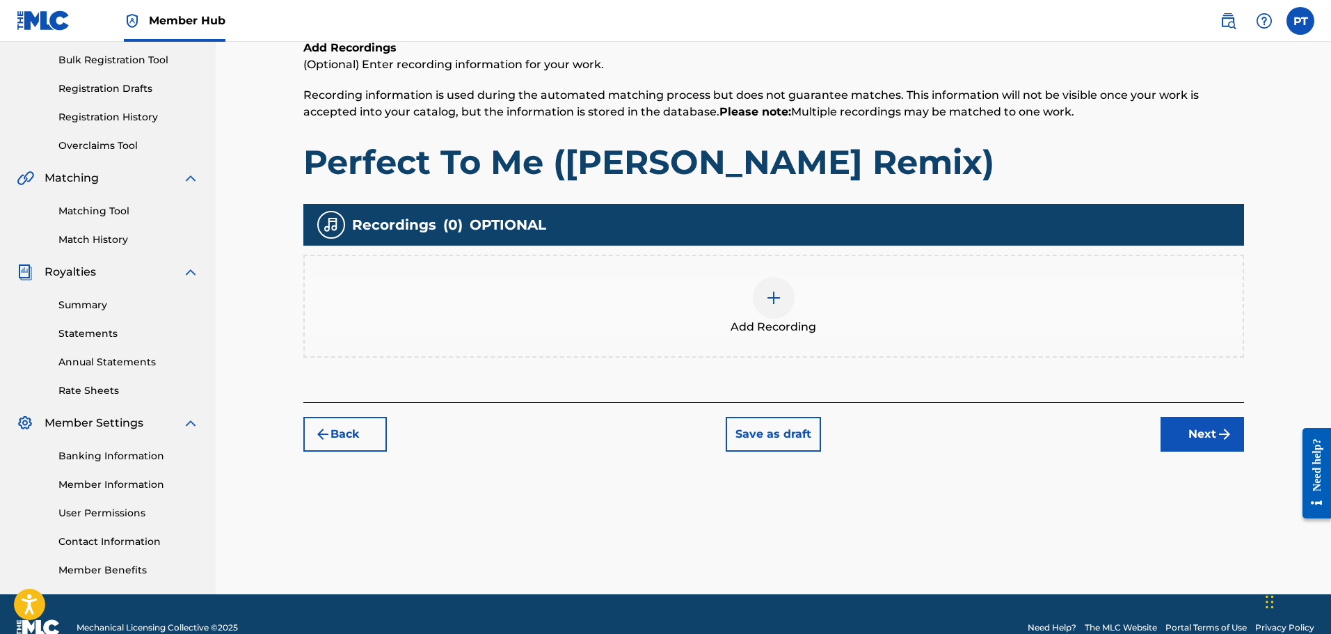
click at [774, 298] on img at bounding box center [773, 297] width 17 height 17
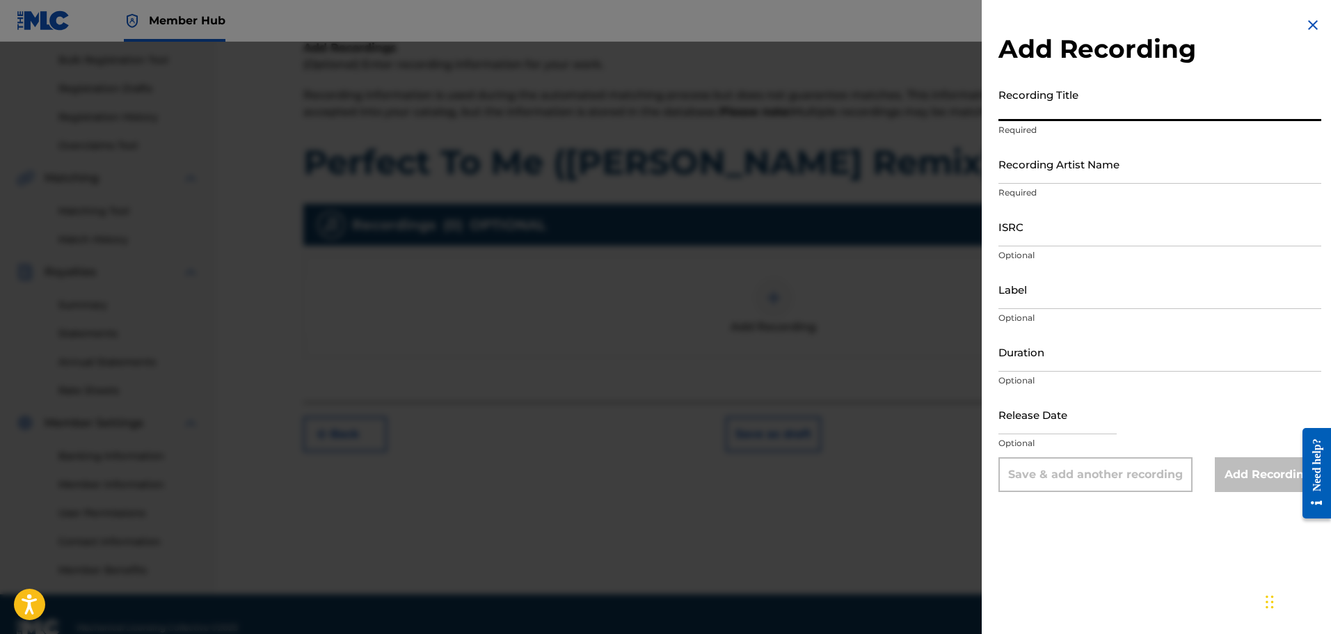
click at [1065, 110] on input "Recording Title" at bounding box center [1159, 101] width 323 height 40
click at [1037, 116] on input "Recording Title" at bounding box center [1159, 101] width 323 height 40
paste input "Perfect To Me ([PERSON_NAME] Remix)"
type input "Perfect To Me ([PERSON_NAME] Remix)"
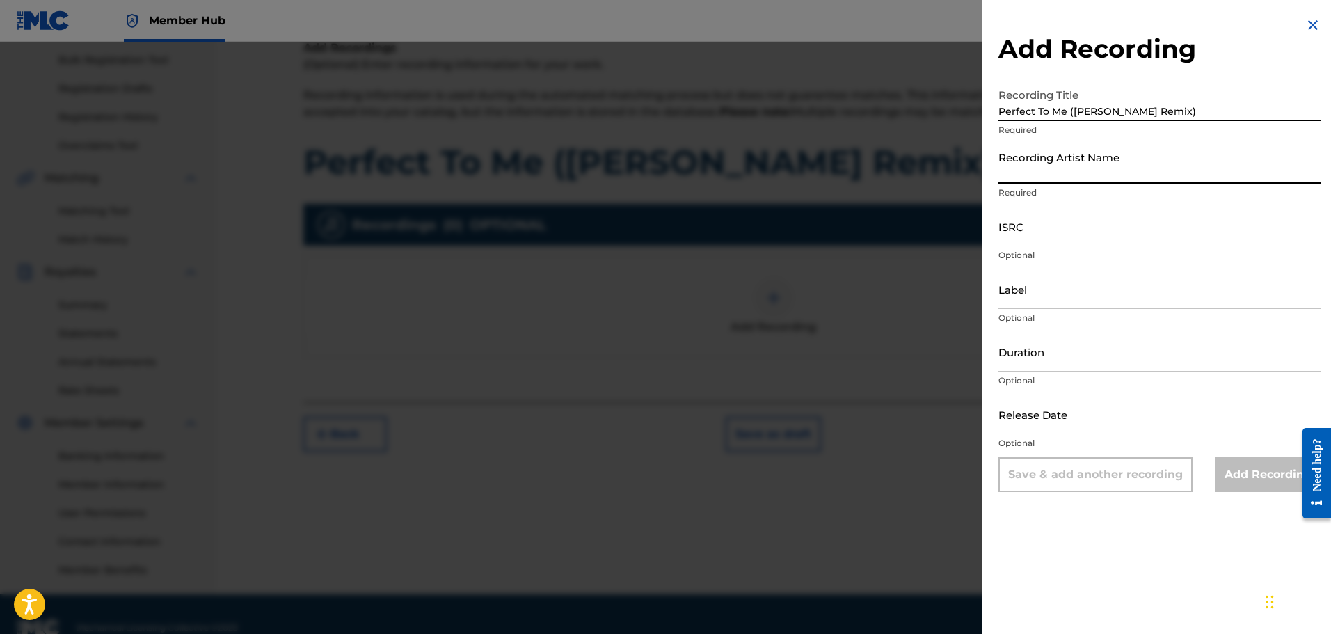
click at [1108, 177] on input "Recording Artist Name" at bounding box center [1159, 164] width 323 height 40
type input "Phrvddy"
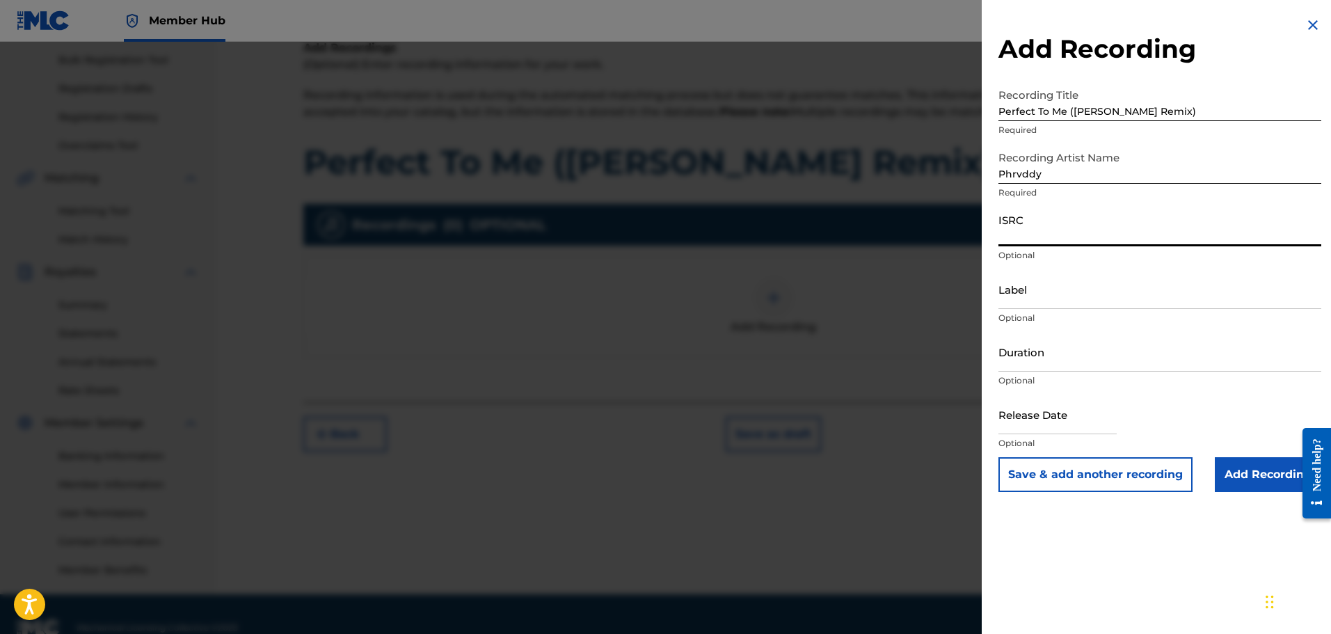
click at [1069, 242] on input "ISRC" at bounding box center [1159, 227] width 323 height 40
click at [1019, 370] on input "Duration" at bounding box center [1159, 352] width 323 height 40
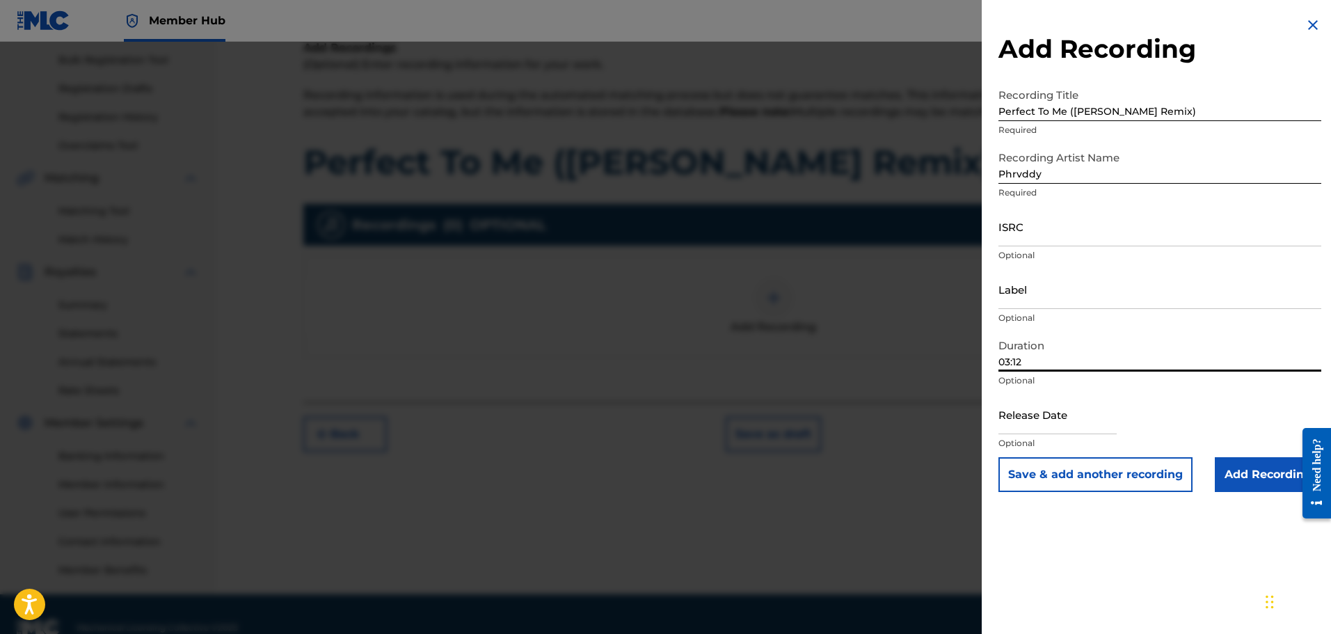
type input "03:12"
select select "8"
select select "2025"
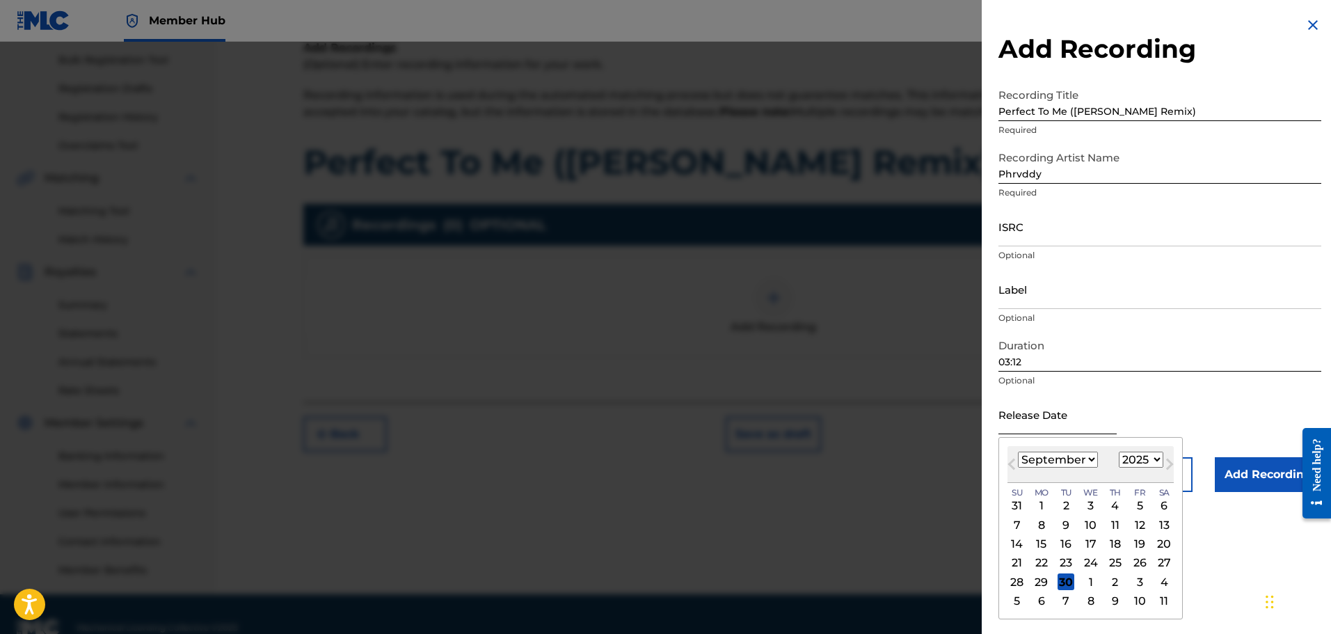
drag, startPoint x: 1055, startPoint y: 420, endPoint x: 1069, endPoint y: 433, distance: 18.7
click at [1055, 420] on input "text" at bounding box center [1057, 415] width 118 height 40
type input "[DATE]"
select select "9"
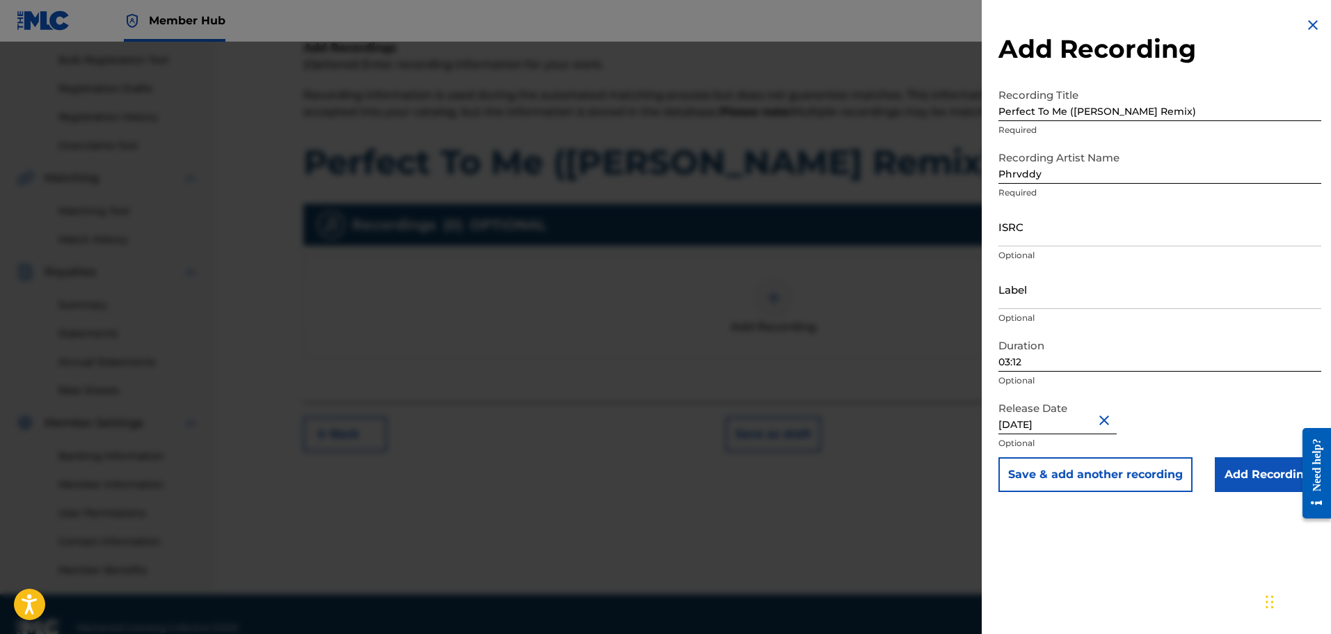
scroll to position [229, 0]
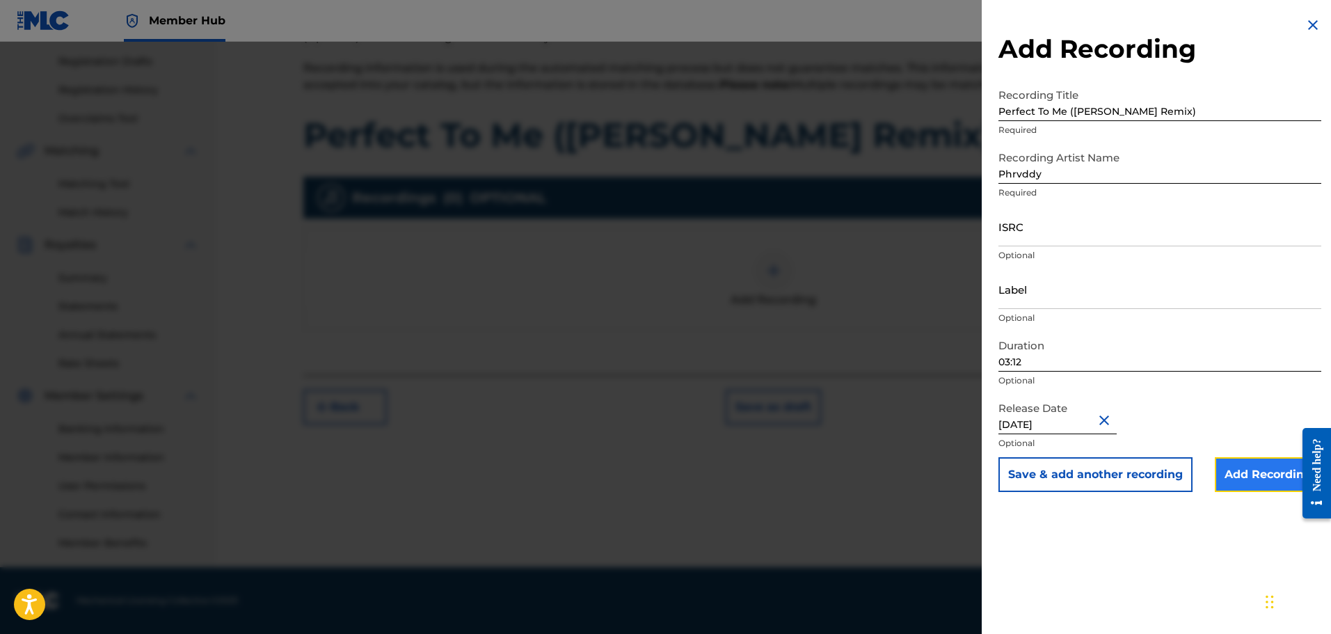
click at [1273, 474] on input "Add Recording" at bounding box center [1268, 474] width 106 height 35
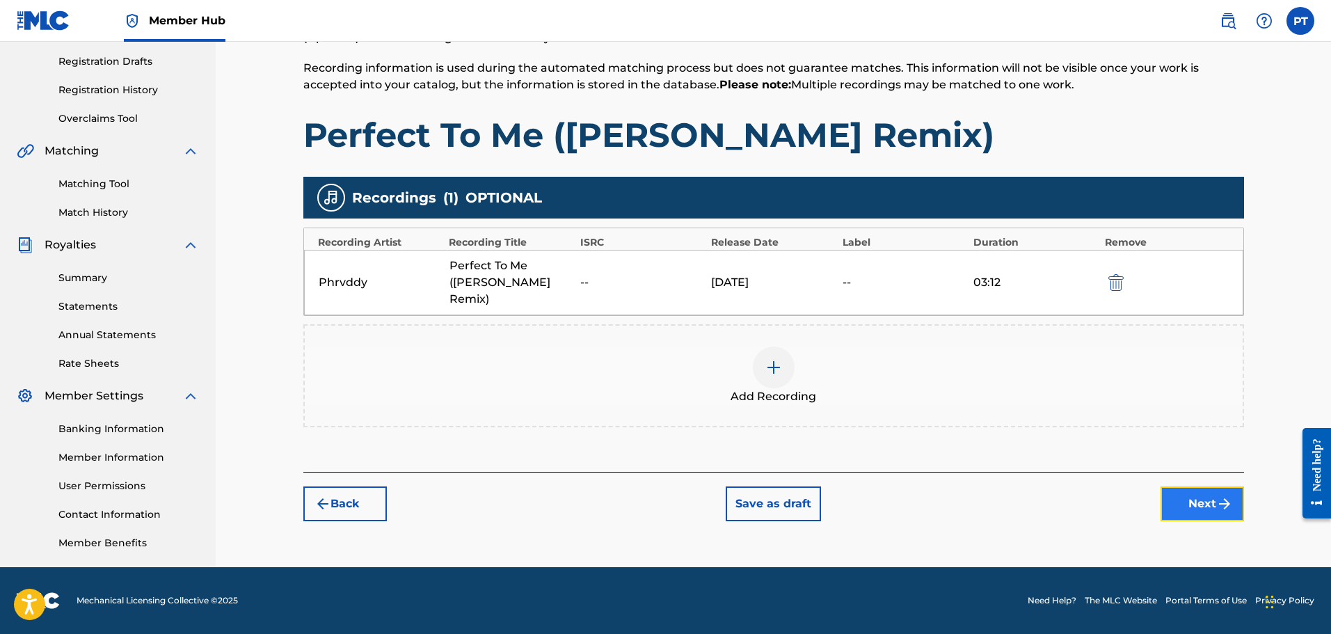
click at [1223, 495] on img "submit" at bounding box center [1224, 503] width 17 height 17
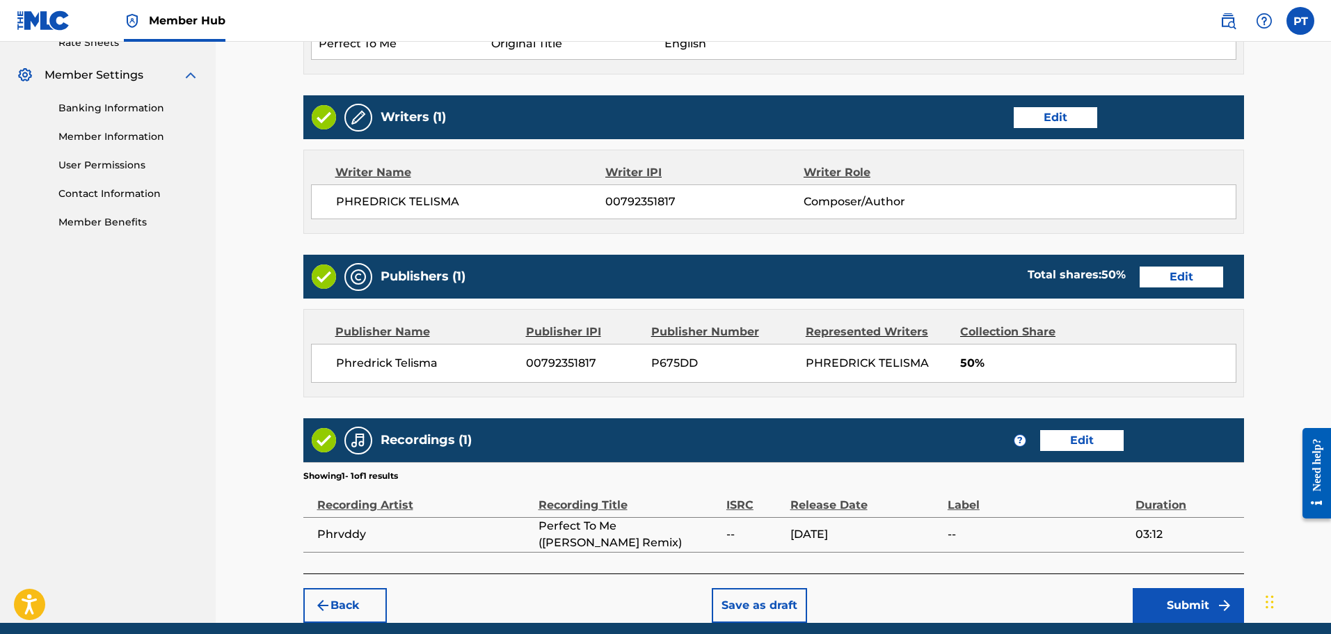
scroll to position [605, 0]
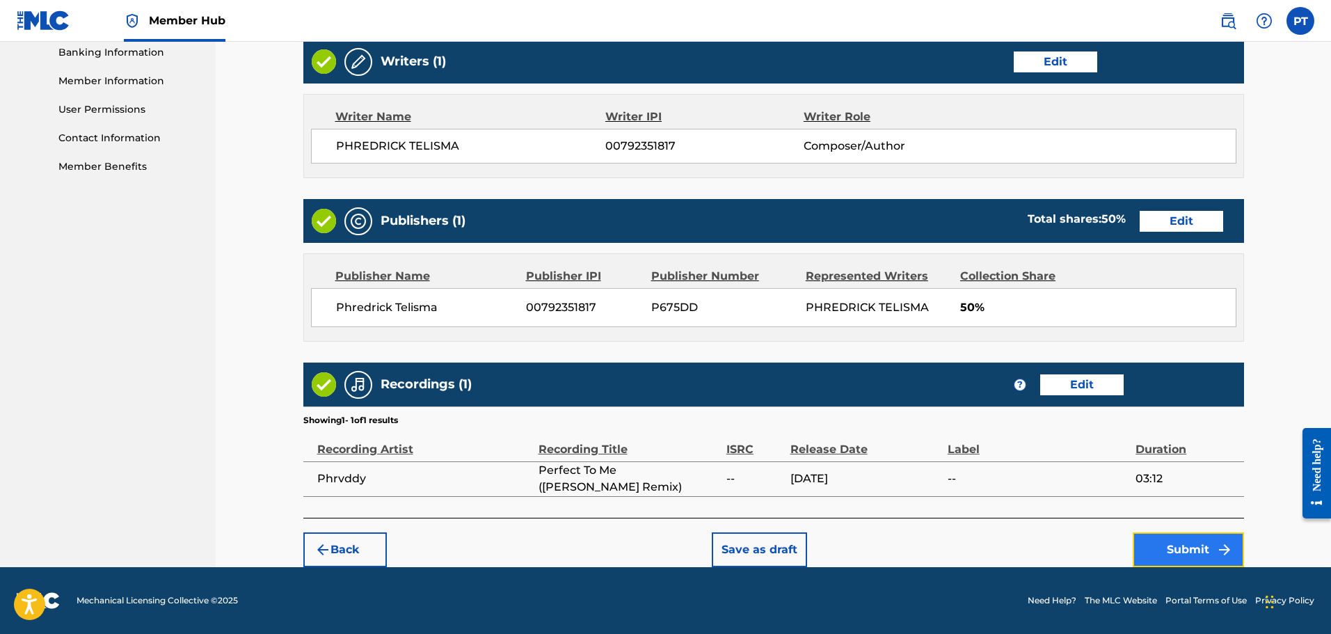
click at [1179, 543] on button "Submit" at bounding box center [1188, 549] width 111 height 35
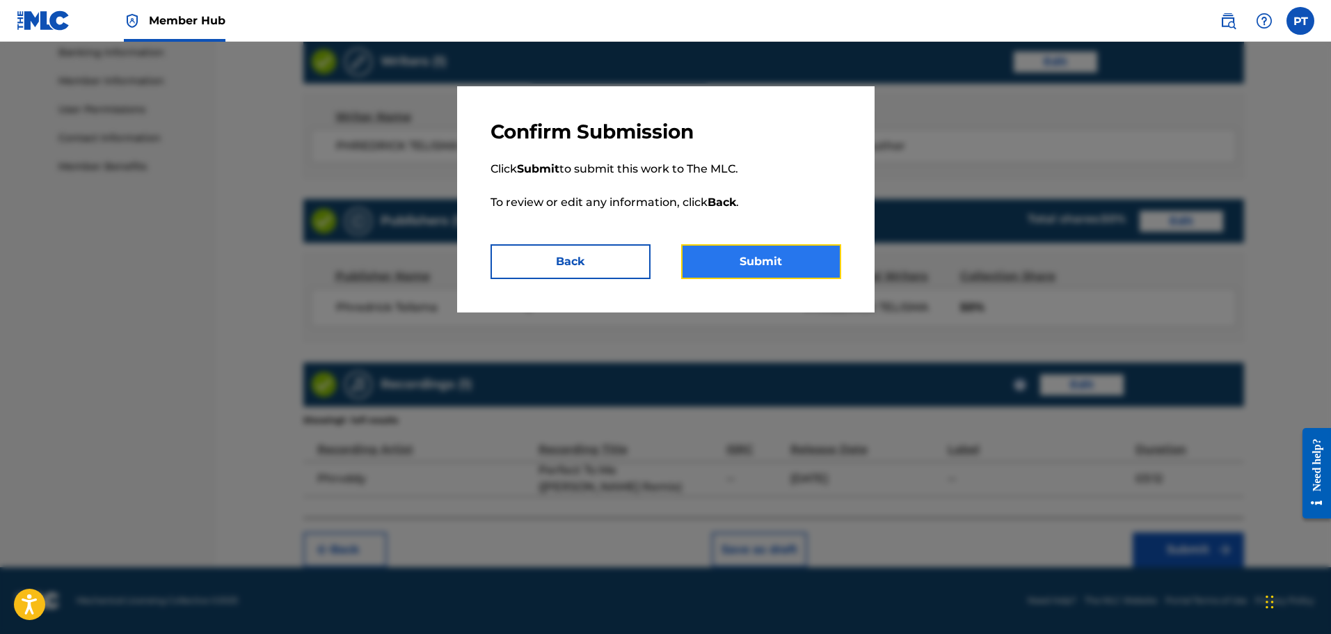
click at [764, 252] on button "Submit" at bounding box center [761, 261] width 160 height 35
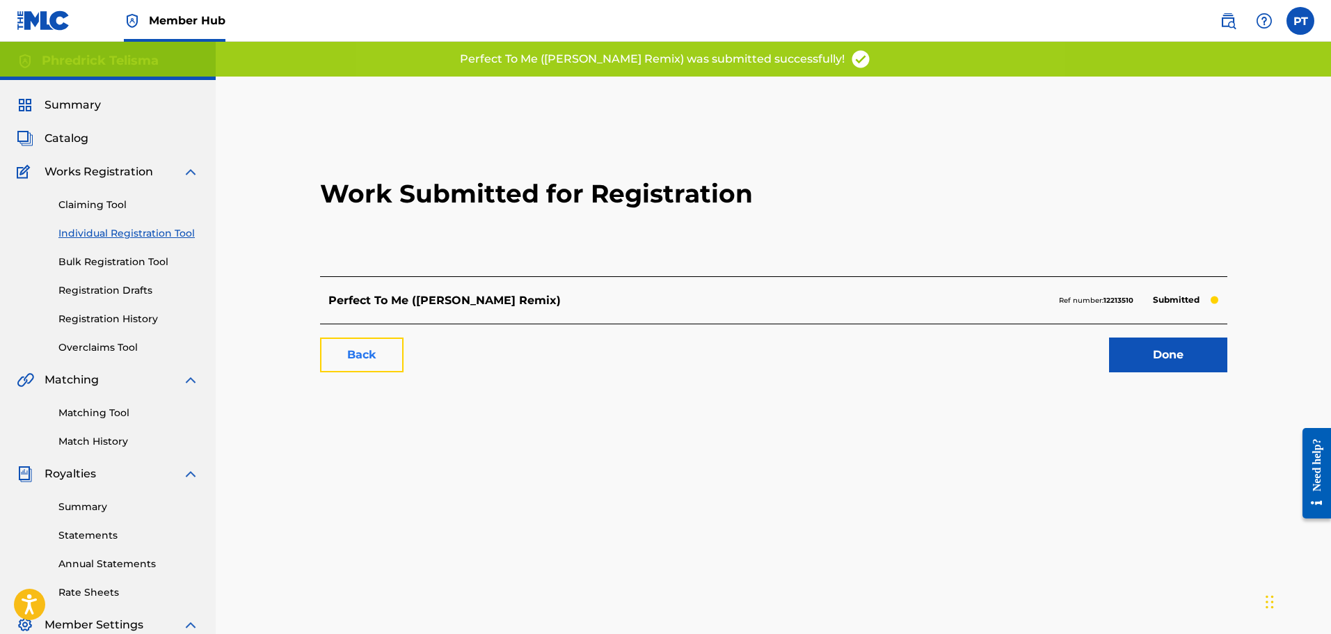
click at [390, 345] on link "Back" at bounding box center [361, 354] width 83 height 35
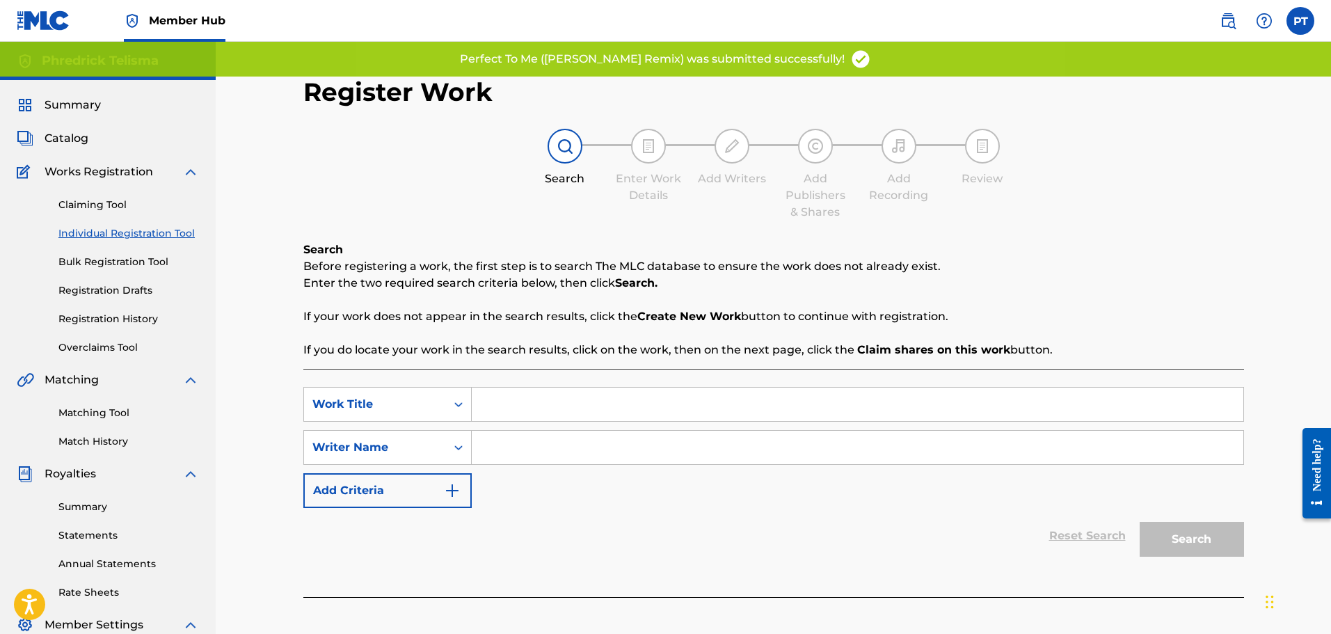
click at [520, 403] on input "Search Form" at bounding box center [858, 404] width 772 height 33
paste input "Promise ([PERSON_NAME] Remix)"
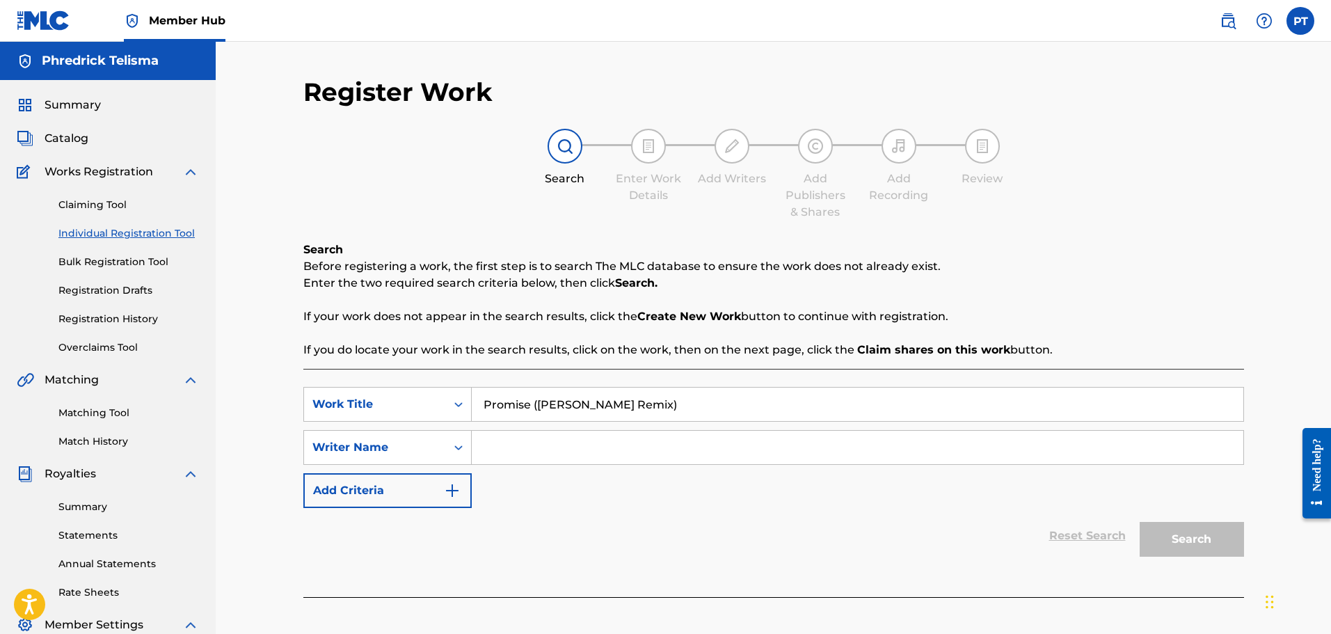
type input "Promise ([PERSON_NAME] Remix)"
click at [552, 462] on input "Search Form" at bounding box center [858, 447] width 772 height 33
type input "Phredrick Telisma"
click at [1210, 552] on button "Search" at bounding box center [1192, 539] width 104 height 35
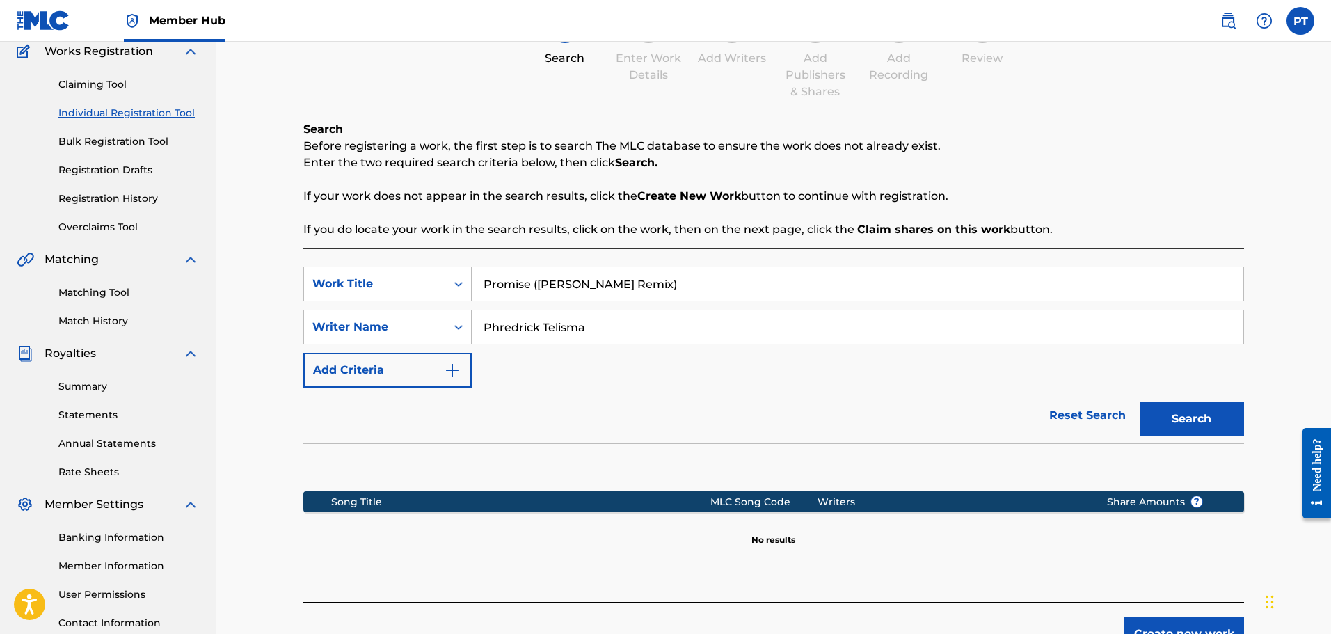
scroll to position [229, 0]
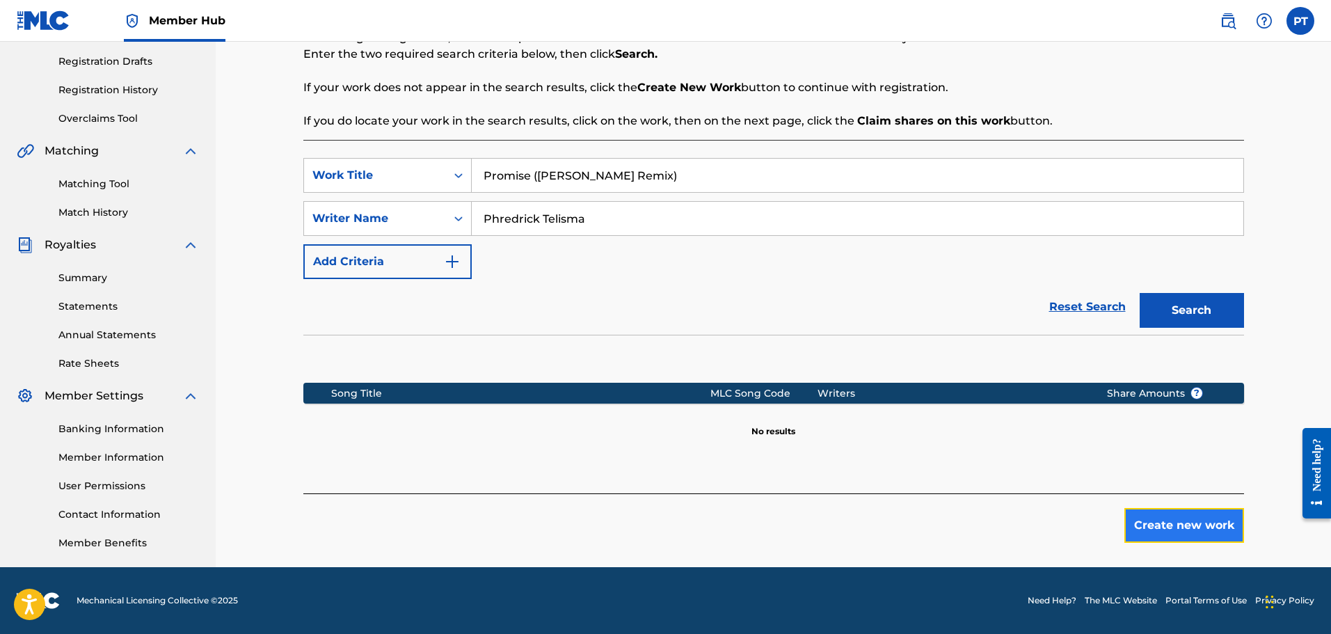
click at [1181, 517] on button "Create new work" at bounding box center [1184, 525] width 120 height 35
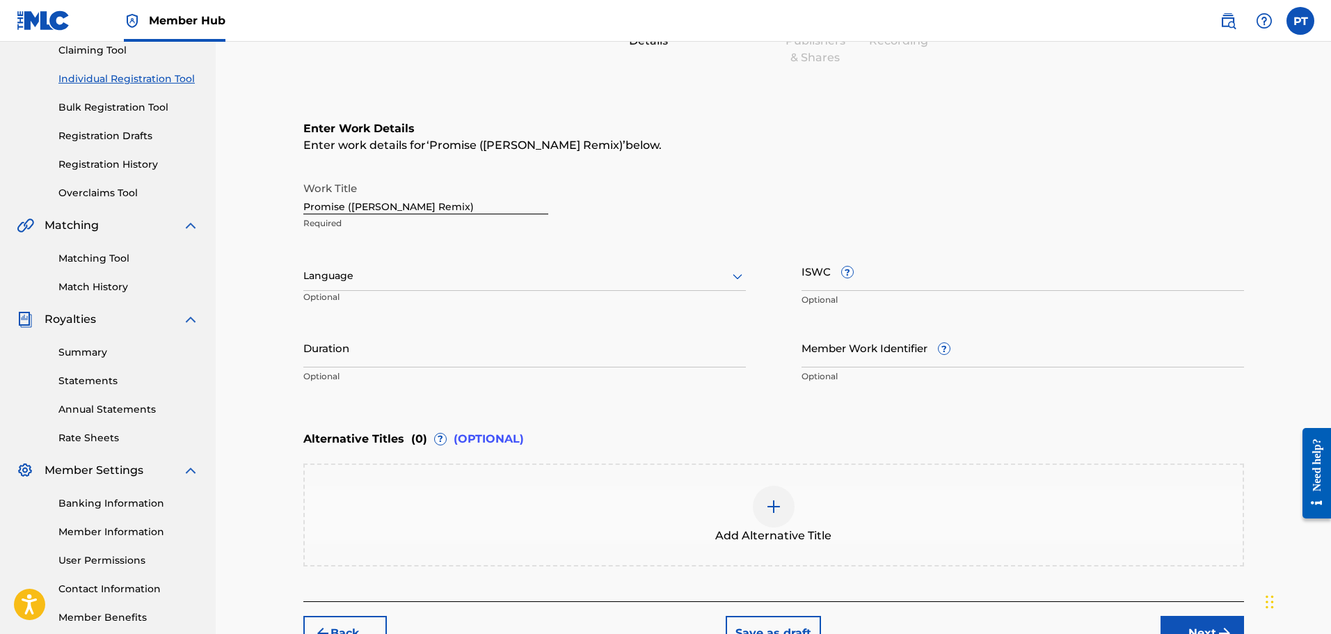
scroll to position [159, 0]
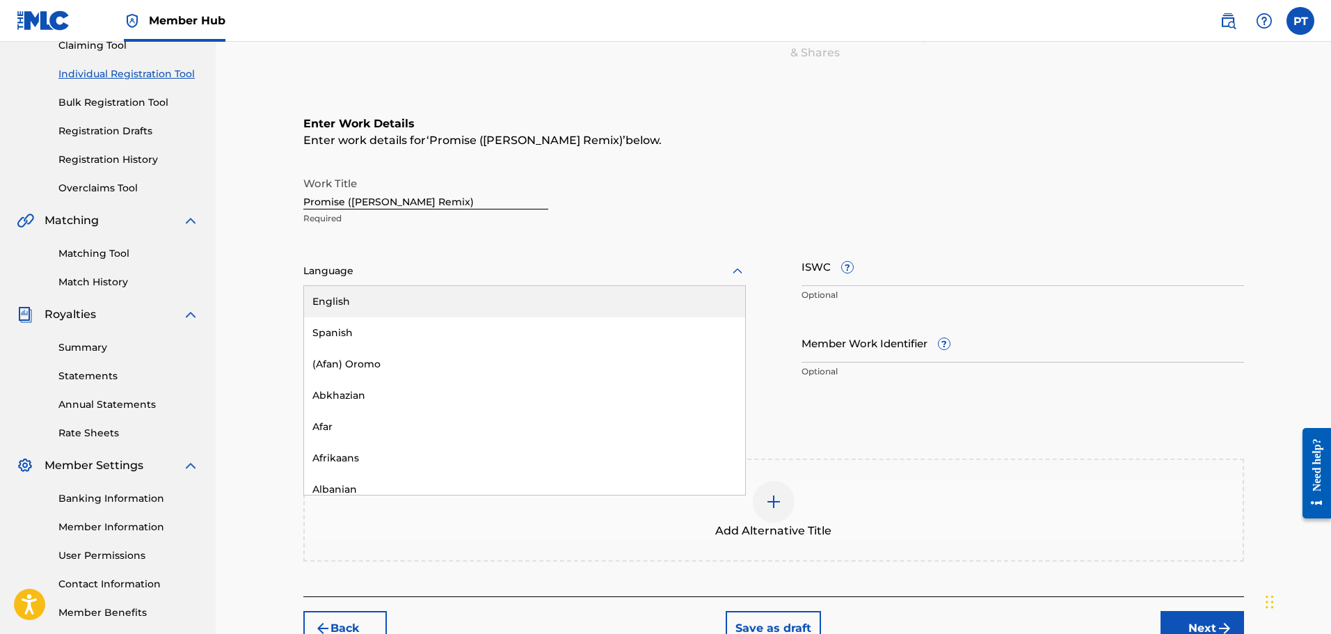
click at [396, 273] on div at bounding box center [524, 270] width 443 height 17
click at [395, 291] on div "English" at bounding box center [524, 301] width 441 height 31
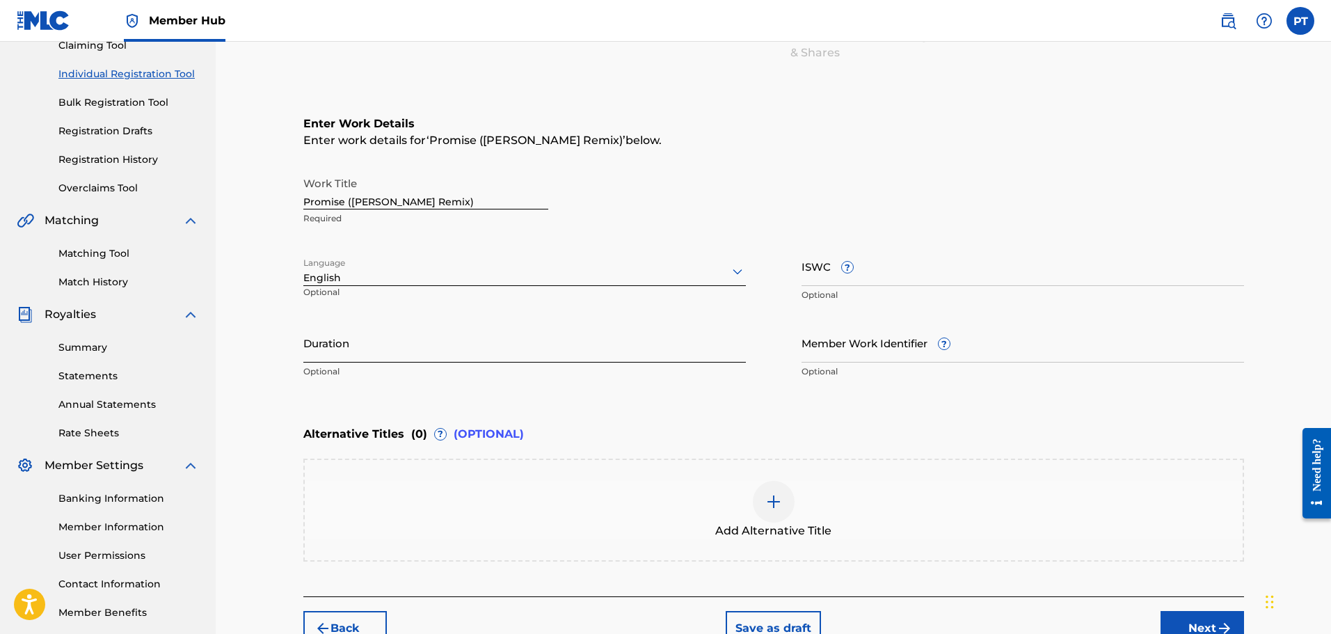
click at [420, 345] on input "Duration" at bounding box center [524, 343] width 443 height 40
click at [398, 346] on input "Duration" at bounding box center [524, 343] width 443 height 40
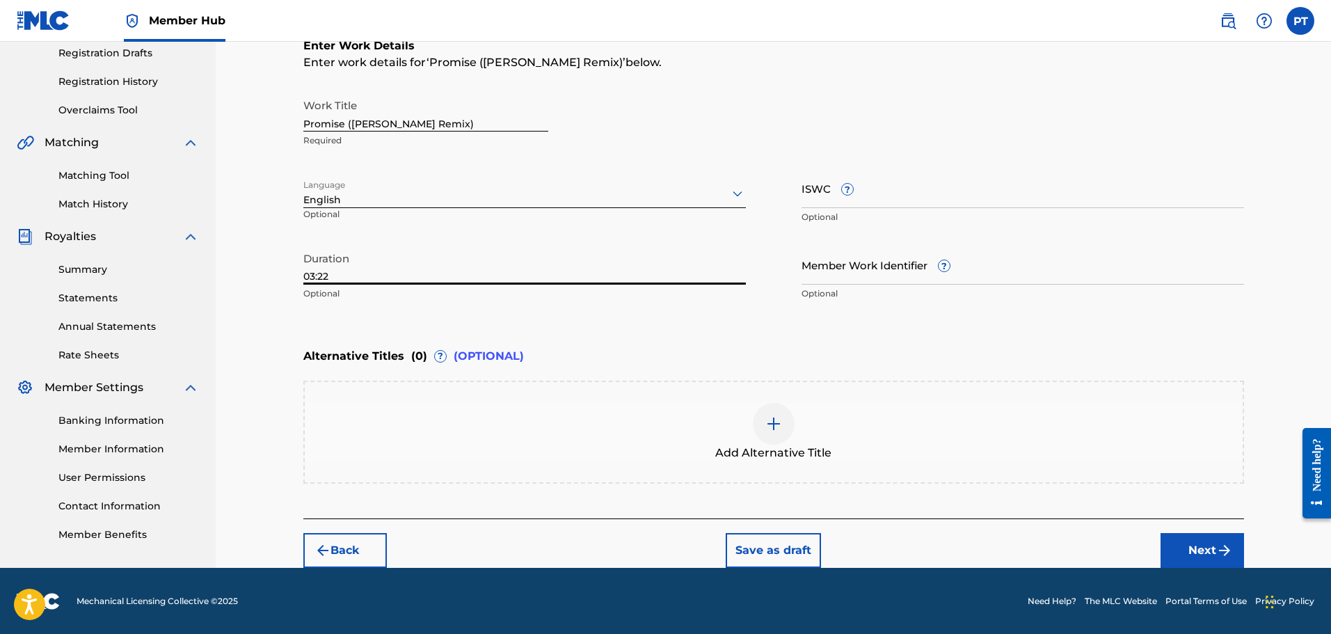
scroll to position [238, 0]
type input "03:22"
click at [786, 420] on div at bounding box center [774, 423] width 42 height 42
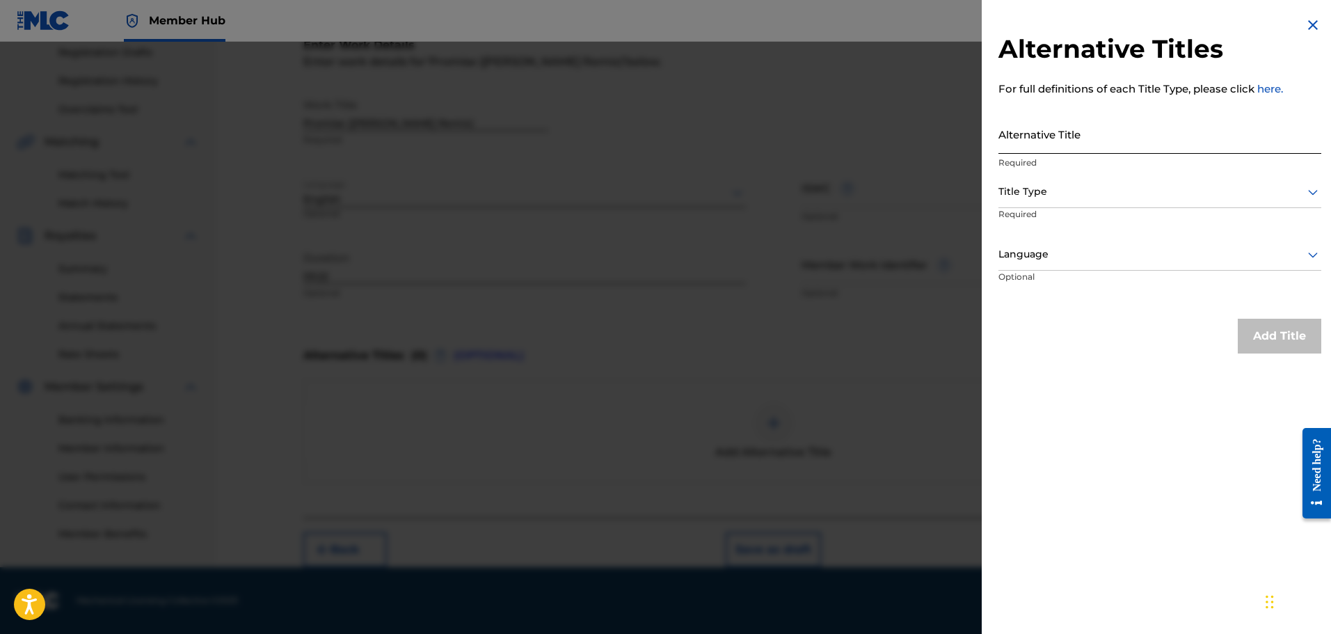
click at [1076, 135] on input "Alternative Title" at bounding box center [1159, 134] width 323 height 40
type input "Promise"
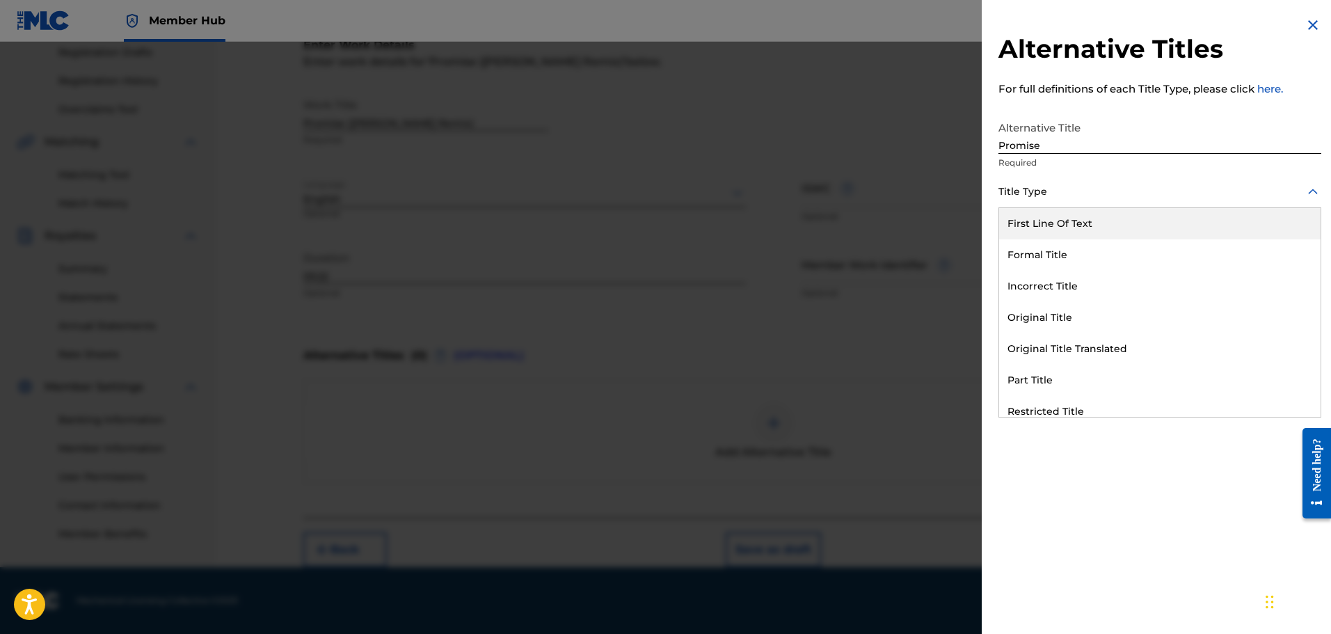
click at [1076, 200] on div at bounding box center [1159, 191] width 323 height 17
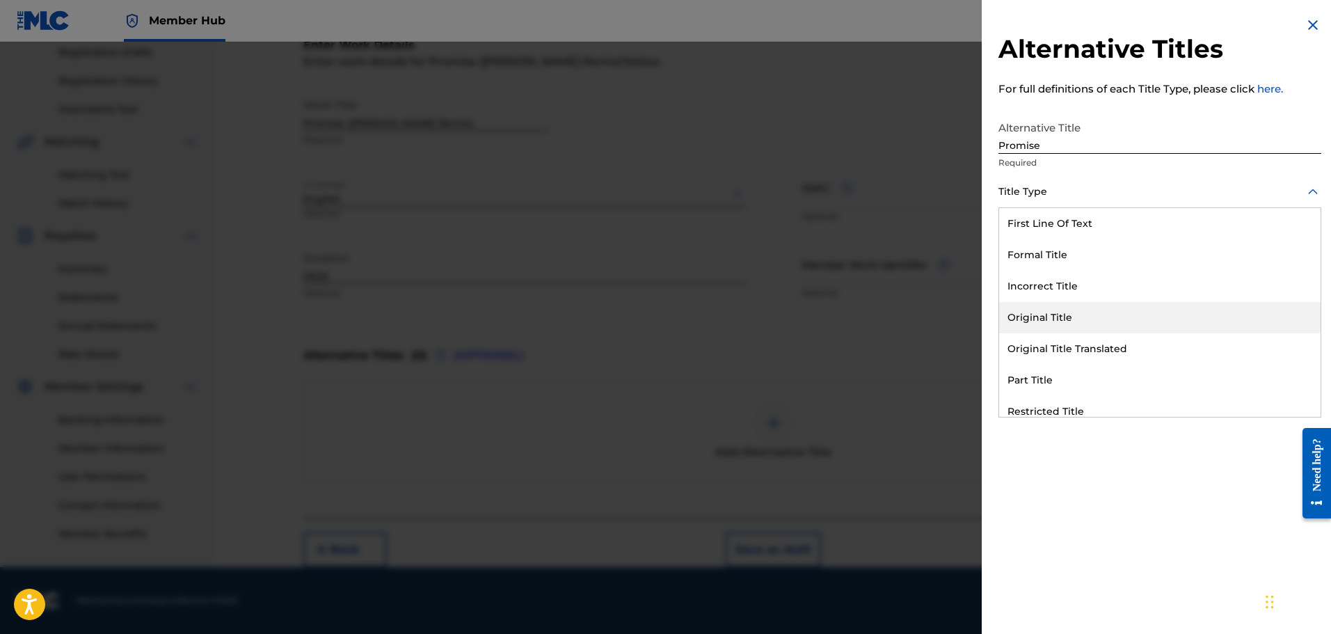
click at [1094, 322] on div "Original Title" at bounding box center [1159, 317] width 321 height 31
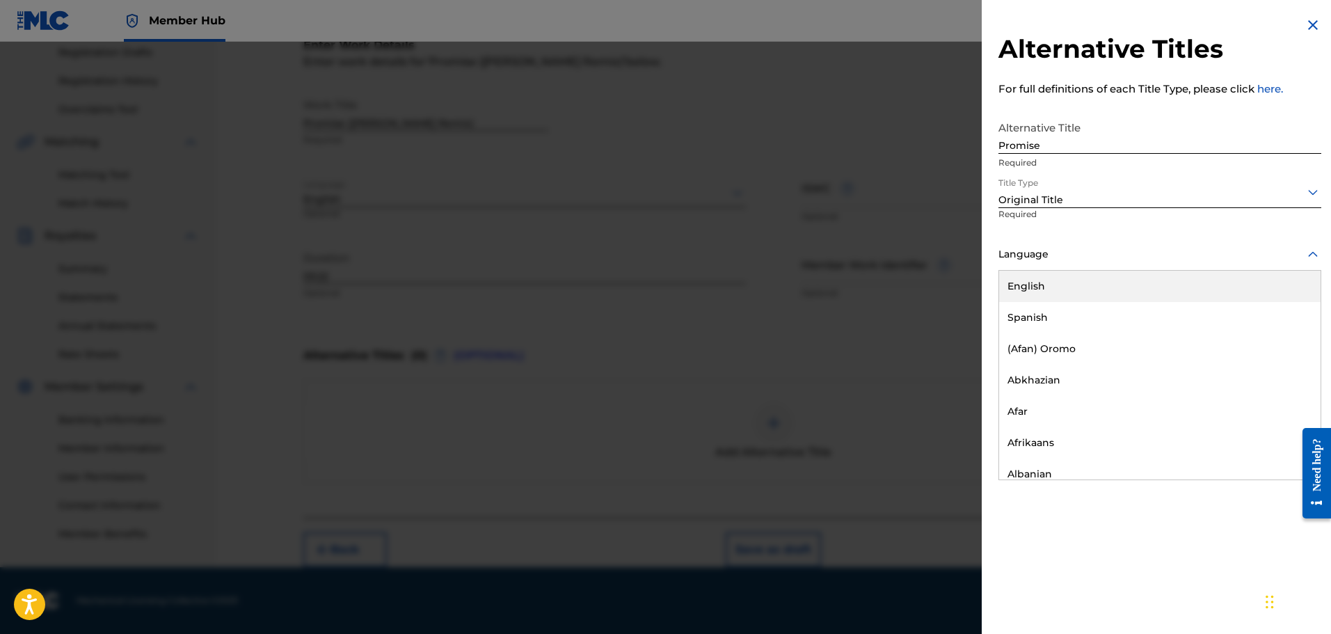
click at [1080, 239] on div "Language" at bounding box center [1159, 254] width 323 height 31
click at [1070, 281] on div "English" at bounding box center [1159, 286] width 321 height 31
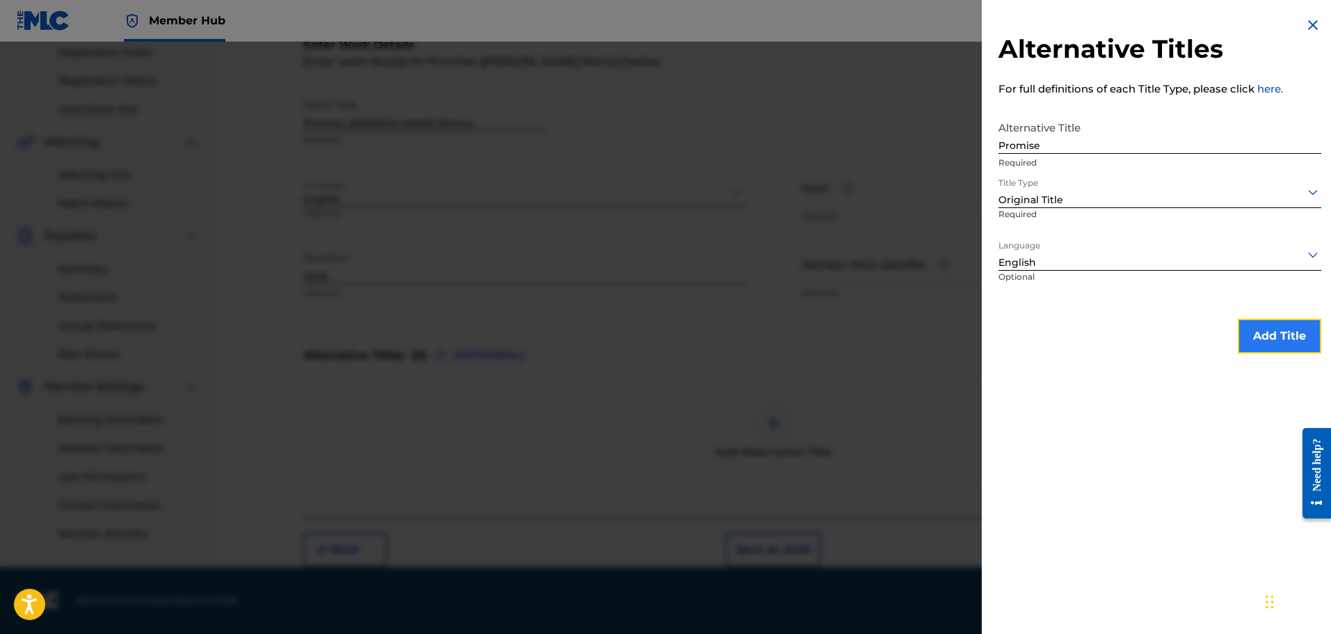
click at [1253, 331] on button "Add Title" at bounding box center [1279, 336] width 83 height 35
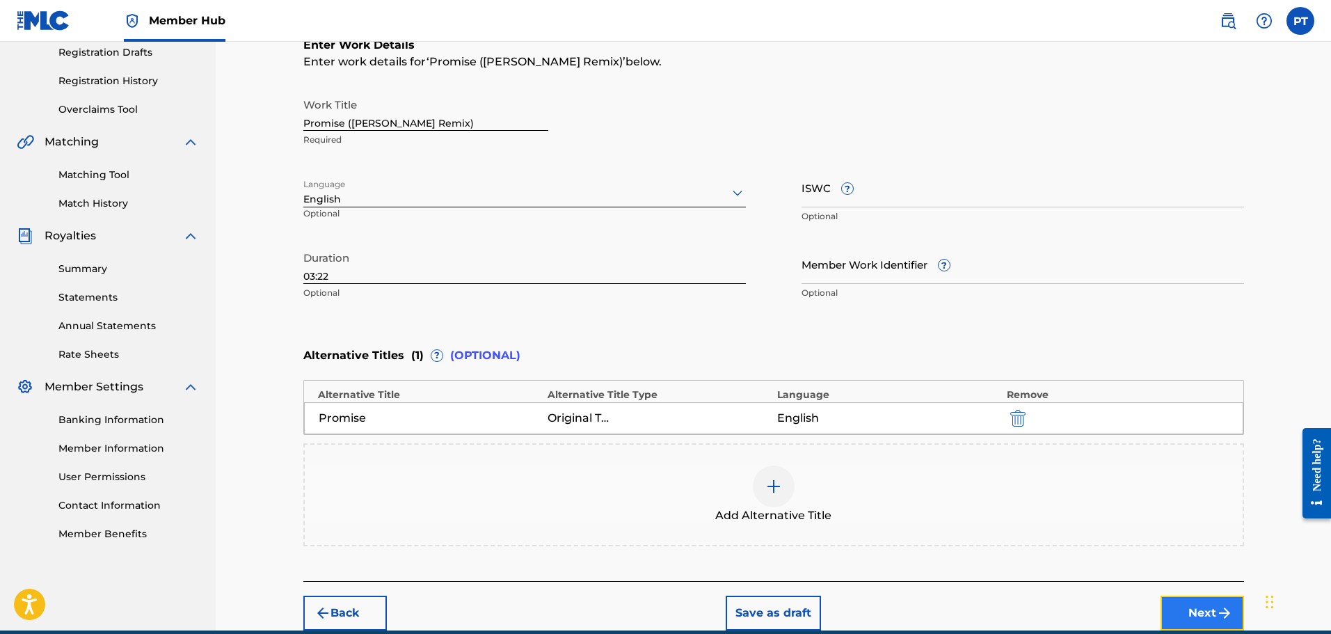
click at [1186, 611] on button "Next" at bounding box center [1202, 613] width 83 height 35
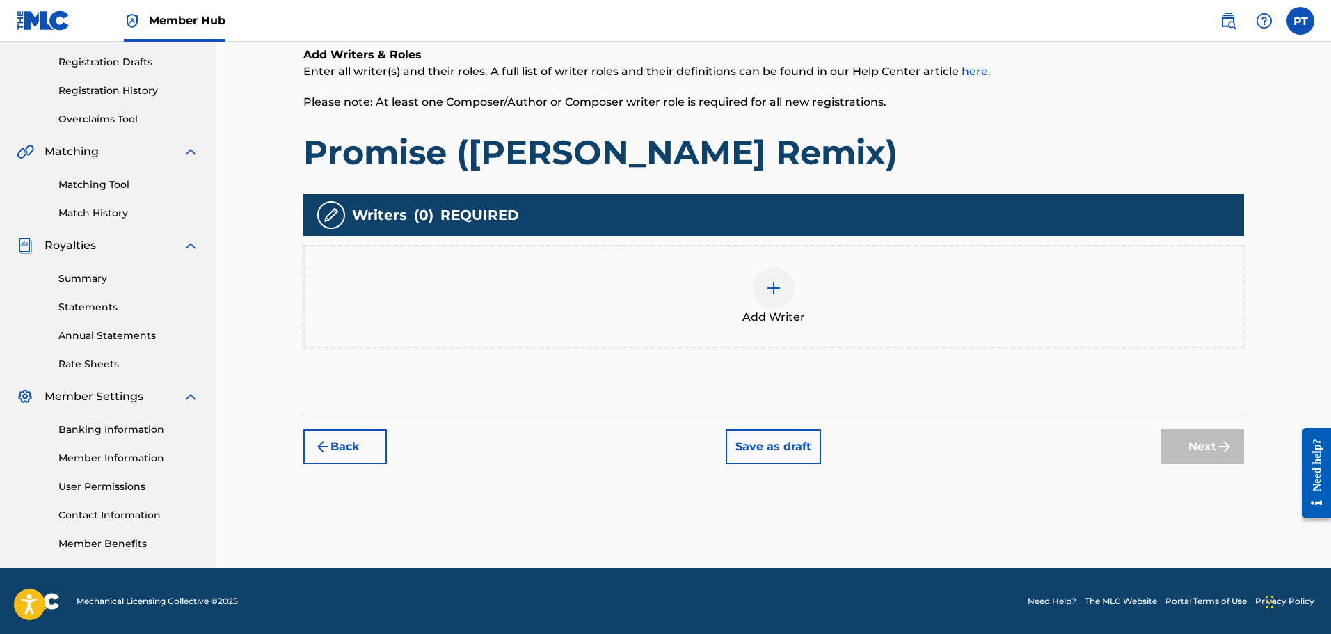
scroll to position [229, 0]
click at [773, 301] on div at bounding box center [774, 287] width 42 height 42
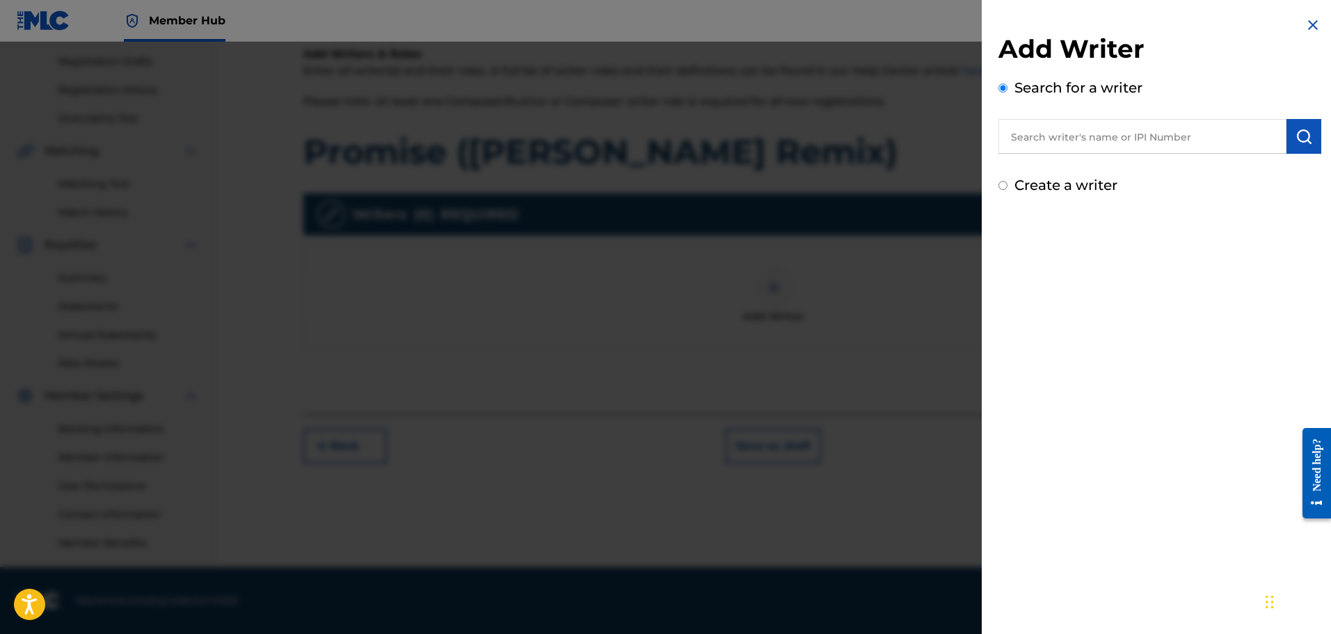
click at [1174, 134] on input "text" at bounding box center [1142, 136] width 288 height 35
click at [1128, 161] on div "phredrick telisma" at bounding box center [1141, 168] width 287 height 25
type input "phredrick telisma"
click at [1307, 134] on button "submit" at bounding box center [1304, 136] width 35 height 35
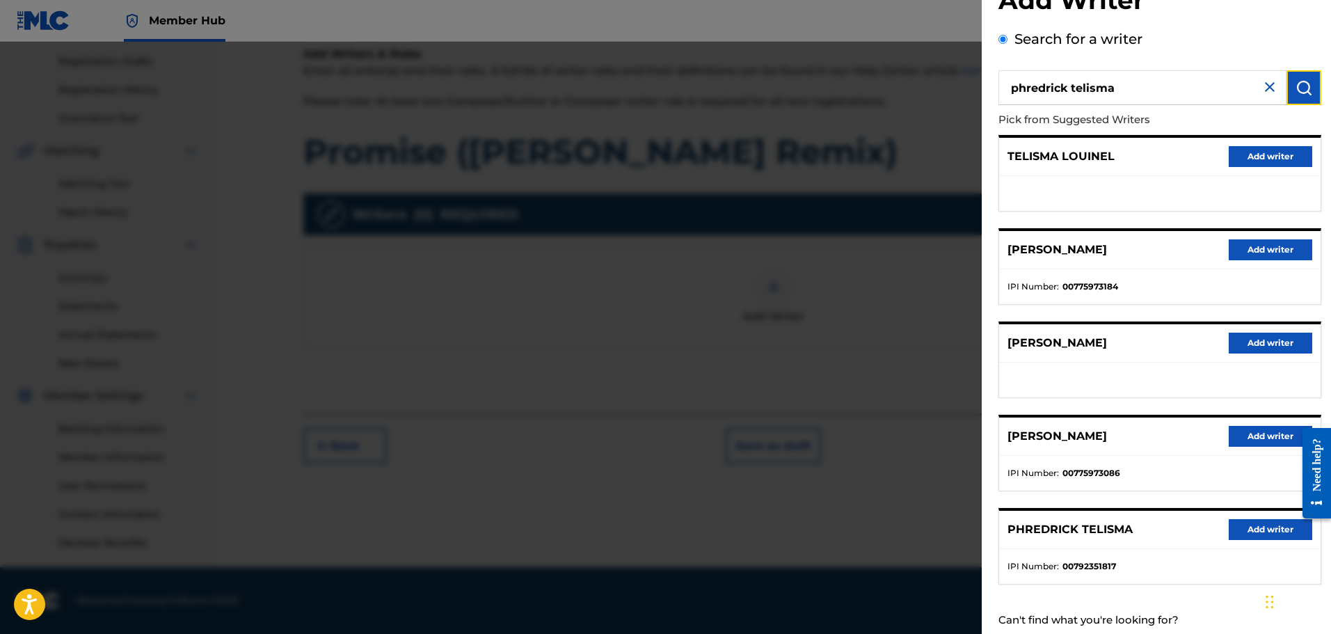
scroll to position [87, 0]
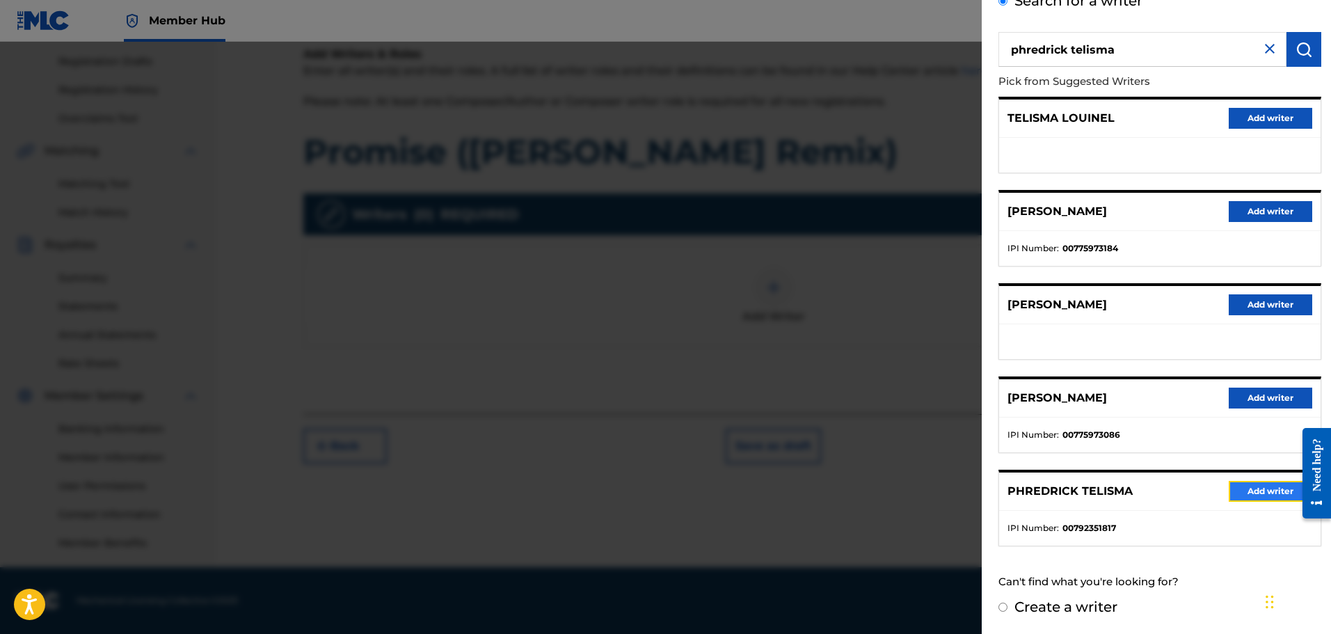
click at [1264, 491] on button "Add writer" at bounding box center [1270, 491] width 83 height 21
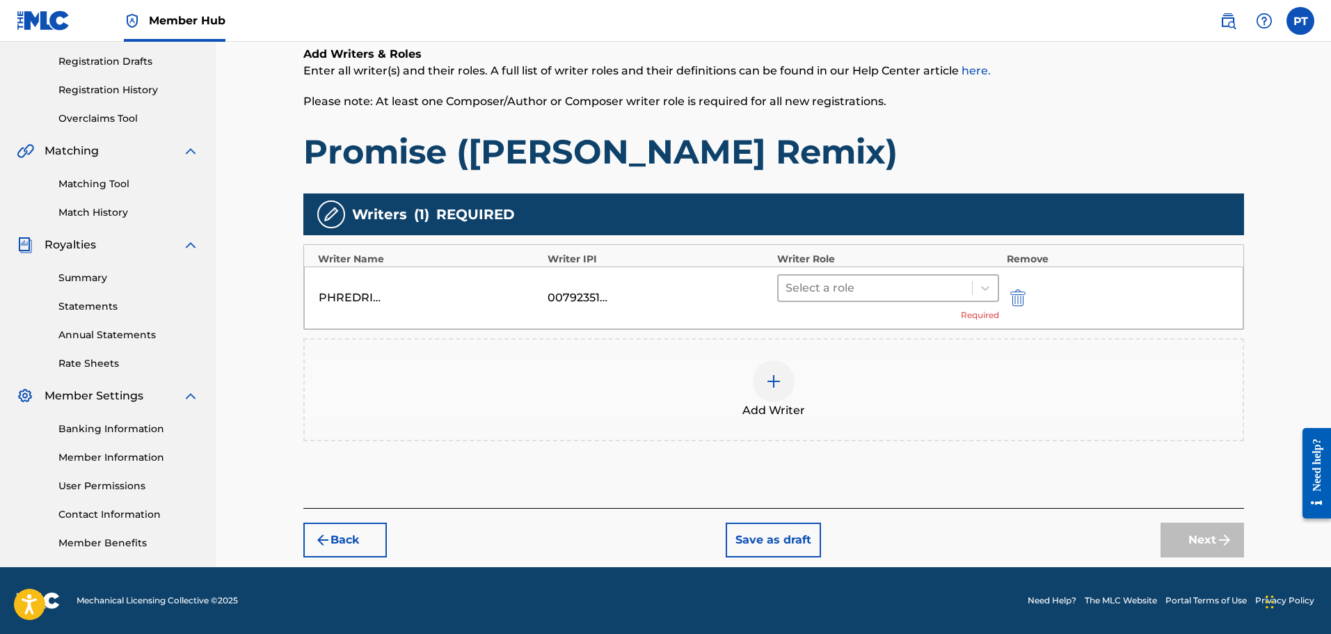
click at [880, 288] on div at bounding box center [876, 287] width 180 height 19
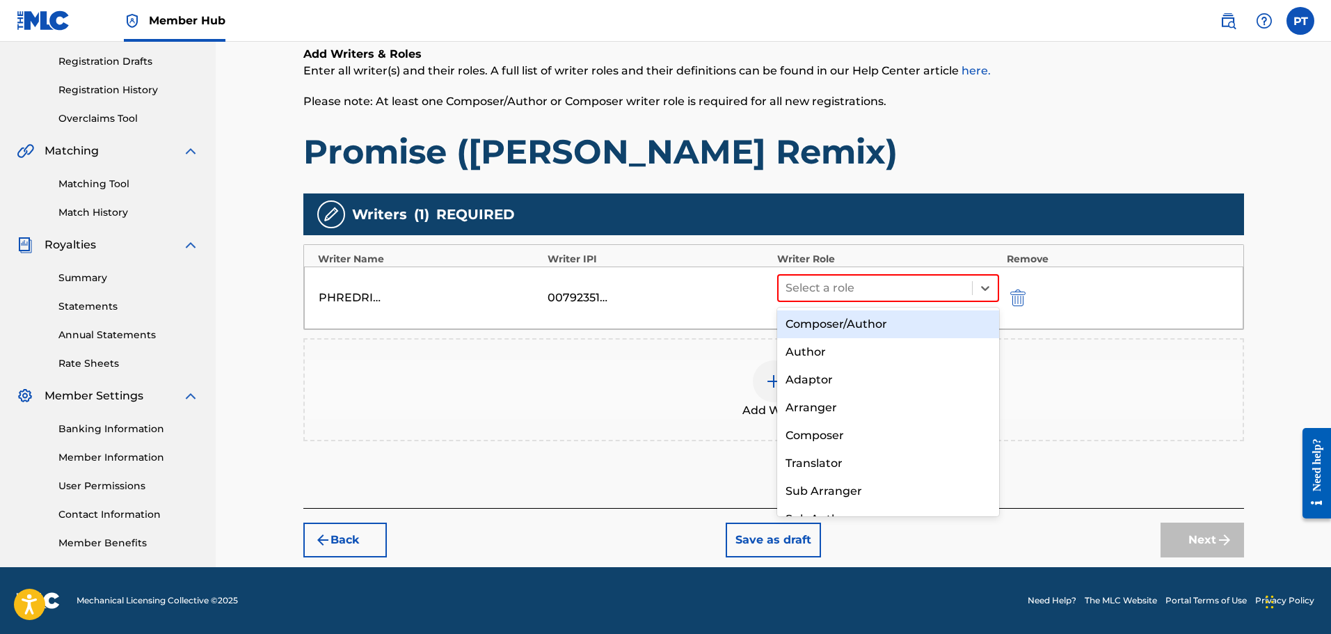
click at [855, 324] on div "Composer/Author" at bounding box center [888, 324] width 223 height 28
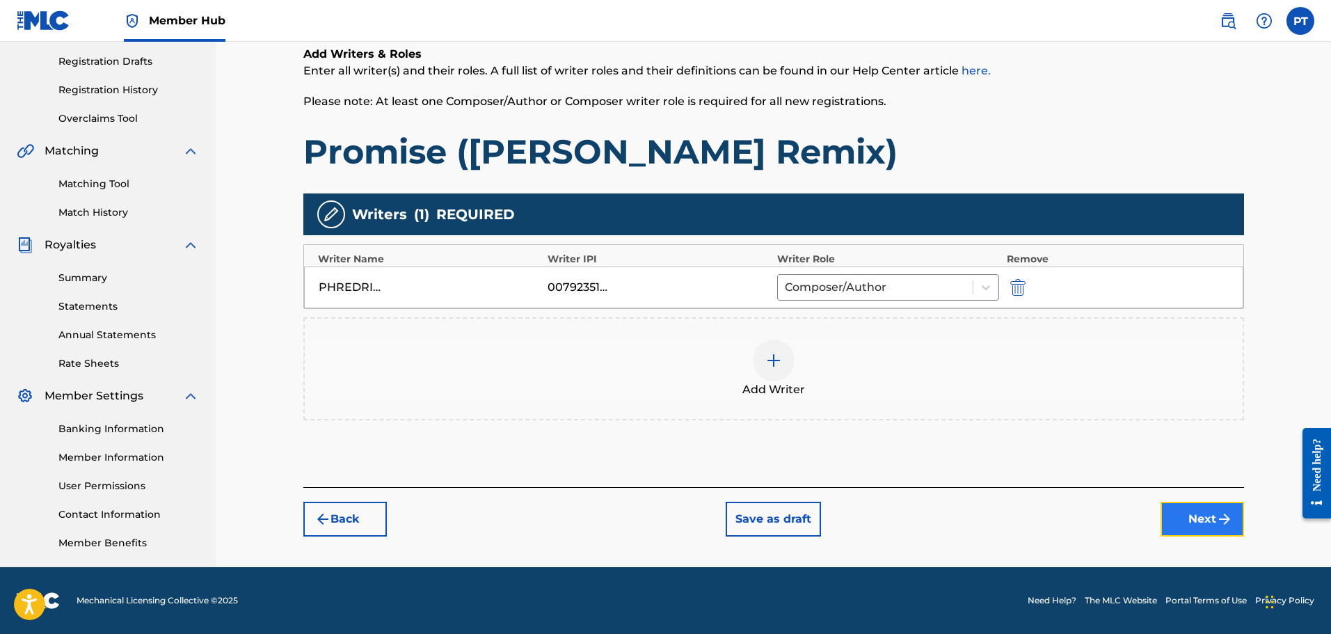
click at [1202, 513] on button "Next" at bounding box center [1202, 519] width 83 height 35
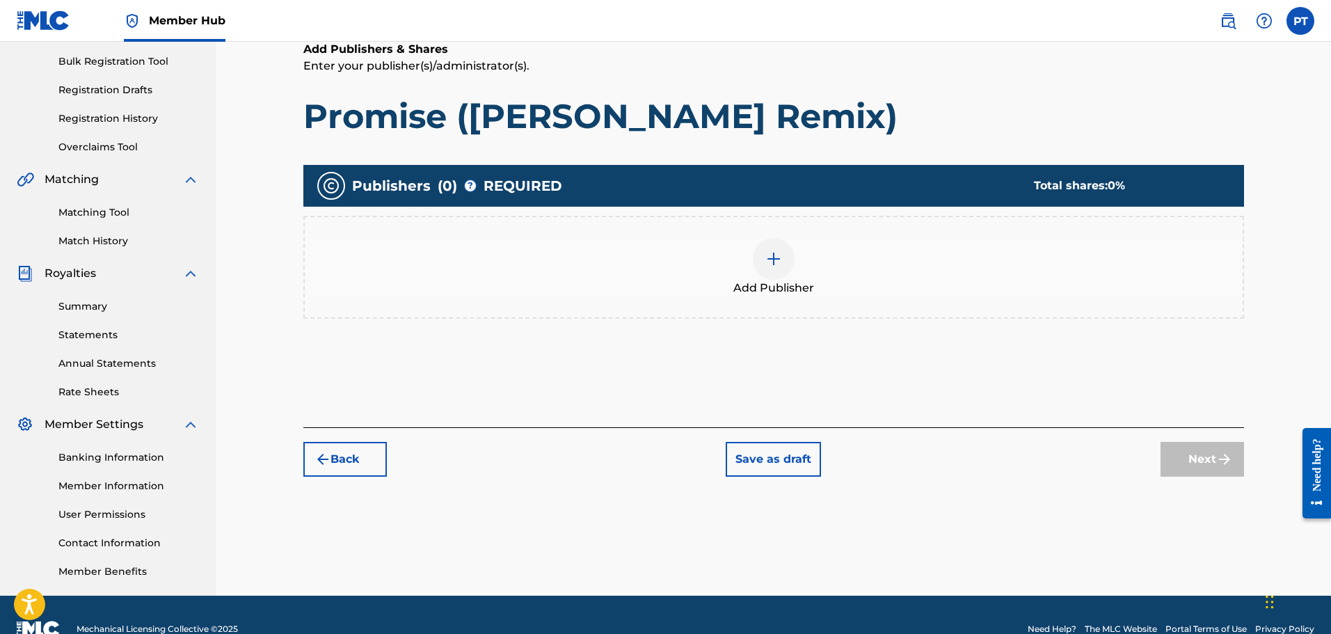
scroll to position [202, 0]
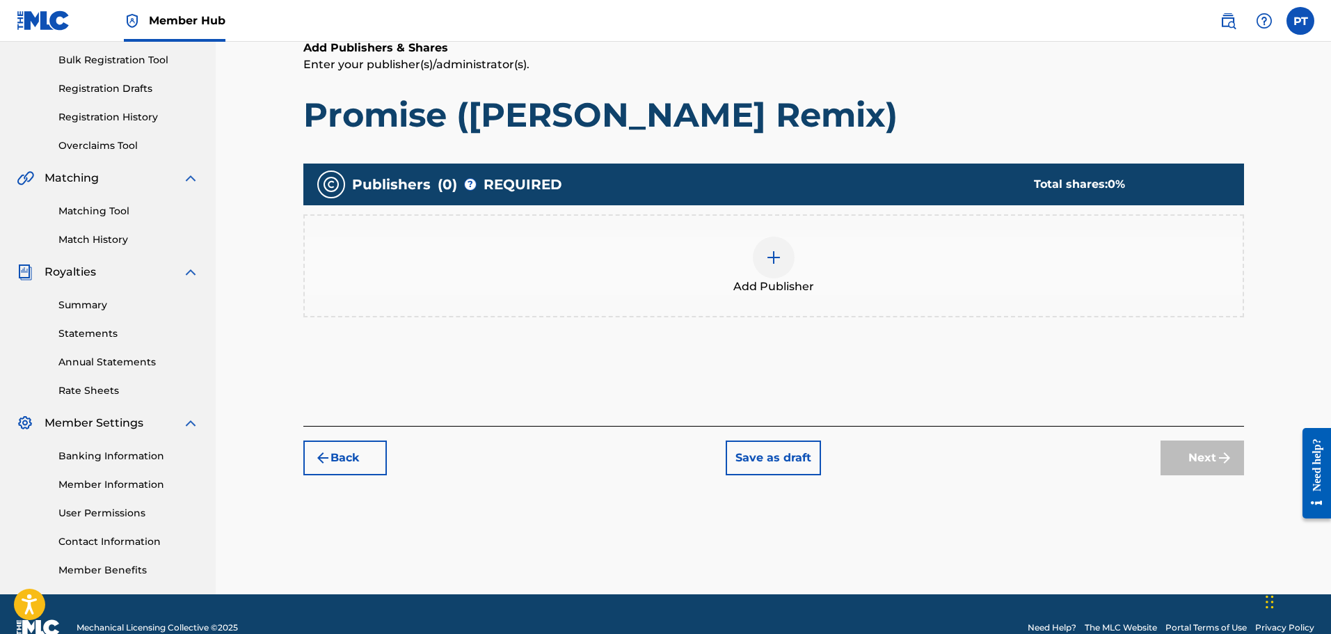
click at [788, 262] on div at bounding box center [774, 258] width 42 height 42
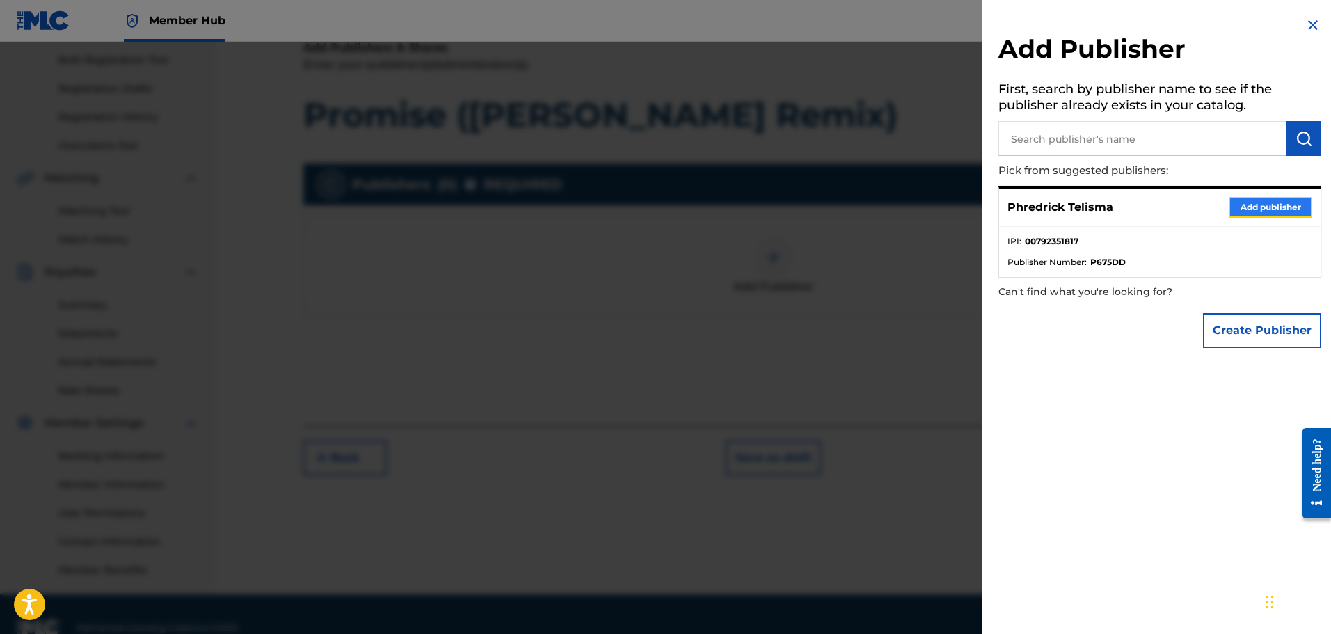
click at [1252, 205] on button "Add publisher" at bounding box center [1270, 207] width 83 height 21
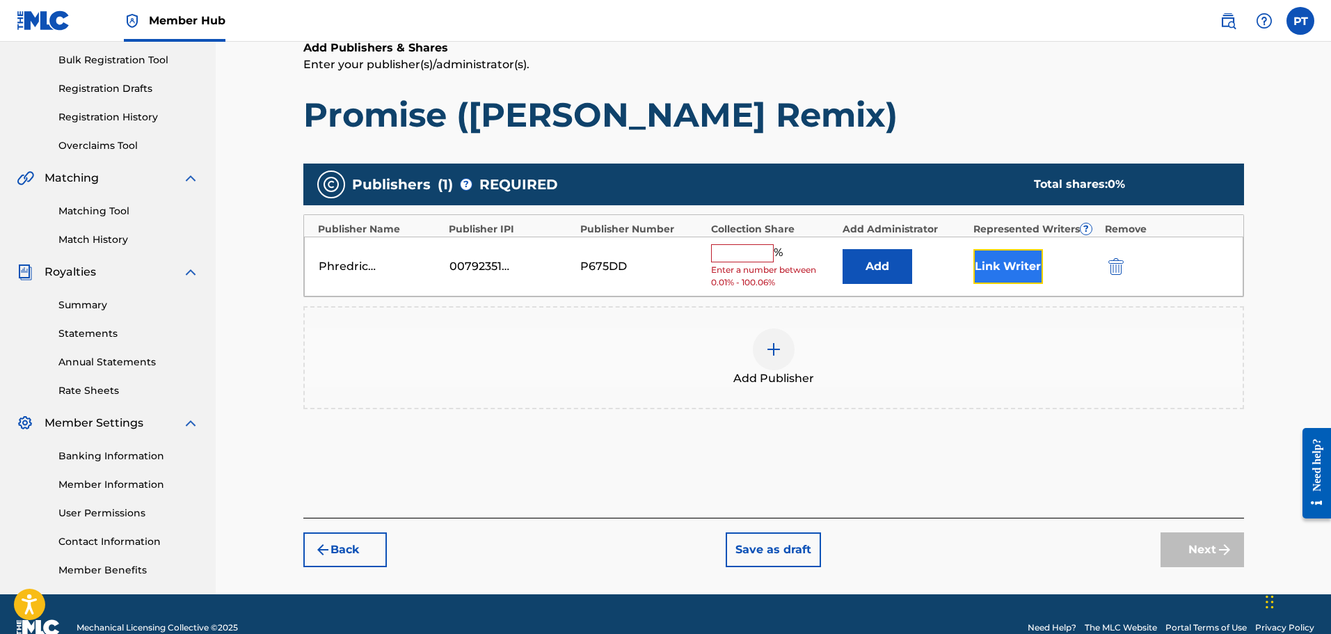
click at [1030, 263] on button "Link Writer" at bounding box center [1008, 266] width 70 height 35
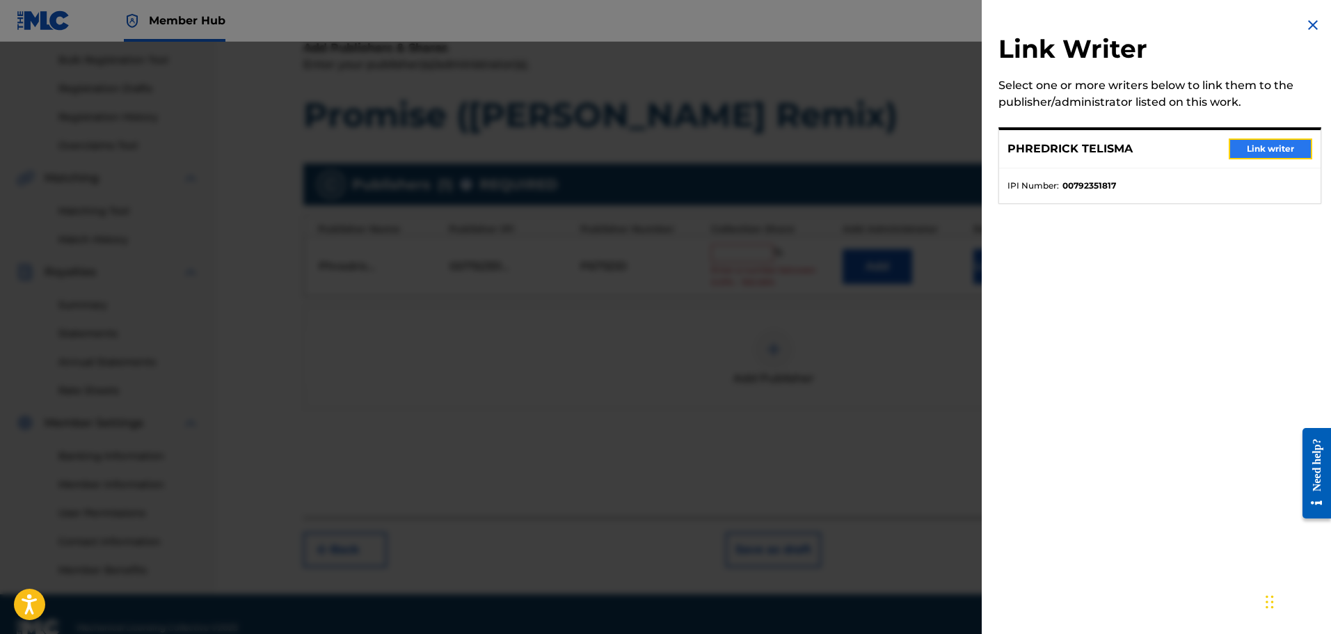
click at [1236, 148] on button "Link writer" at bounding box center [1270, 148] width 83 height 21
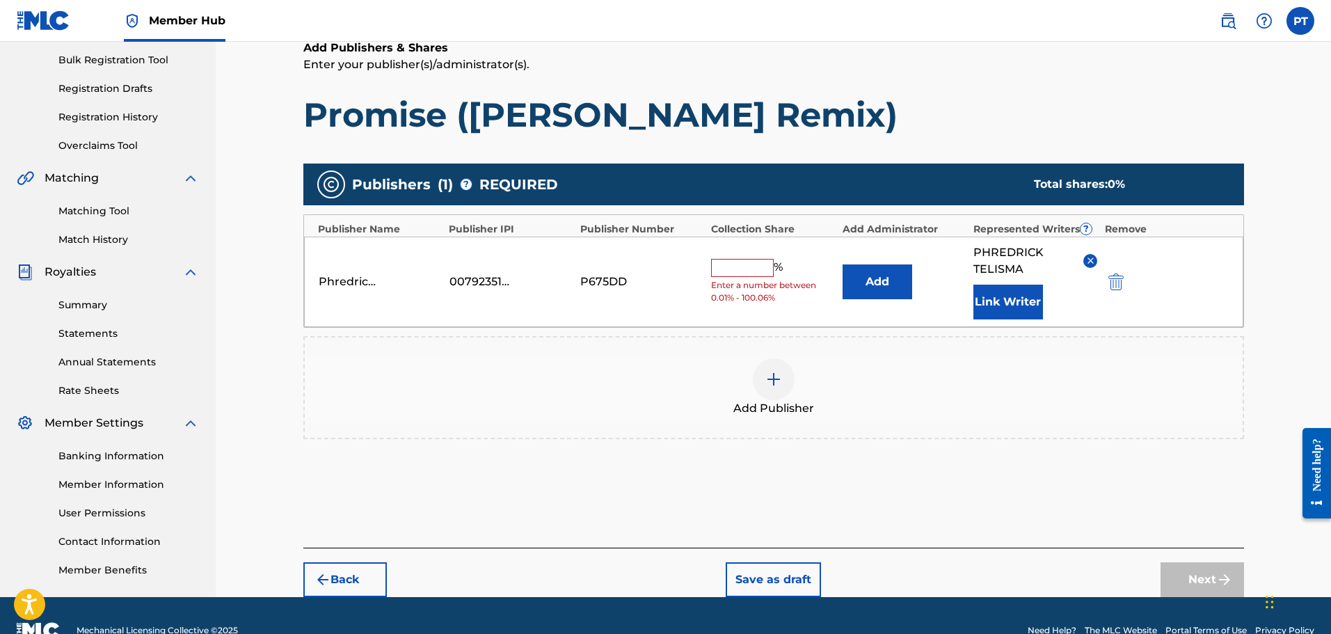
click at [747, 268] on input "text" at bounding box center [742, 268] width 63 height 18
type input "50"
click at [1190, 575] on button "Next" at bounding box center [1202, 579] width 83 height 35
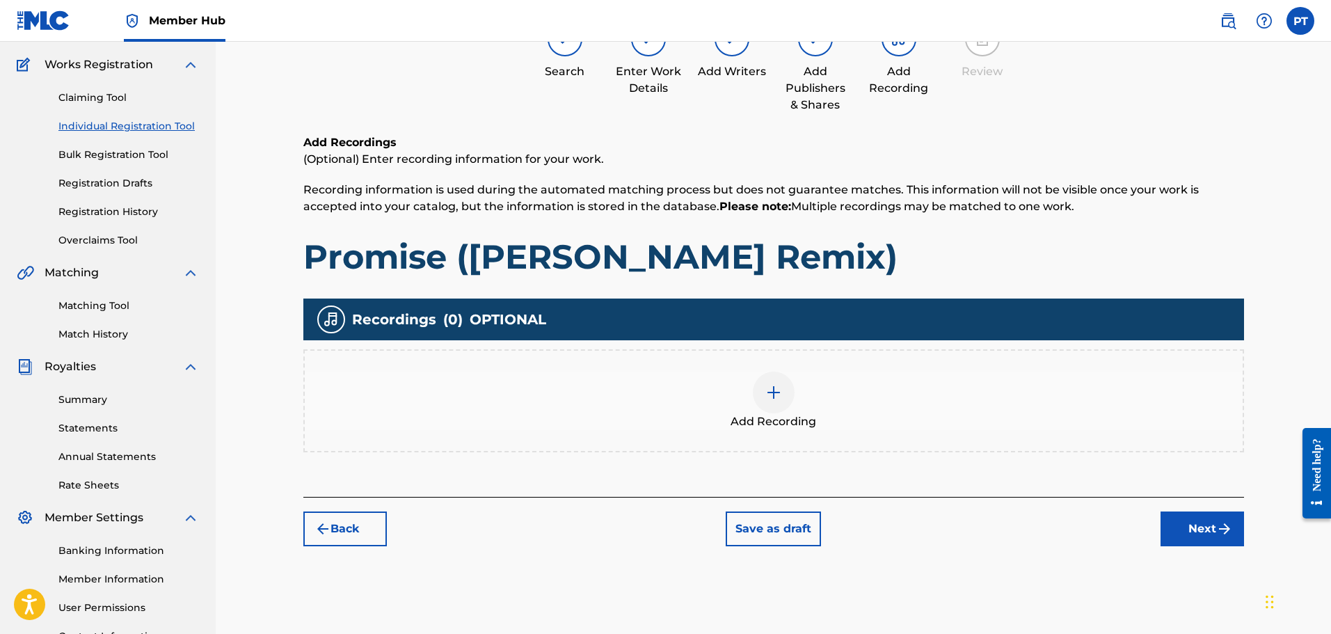
scroll to position [132, 0]
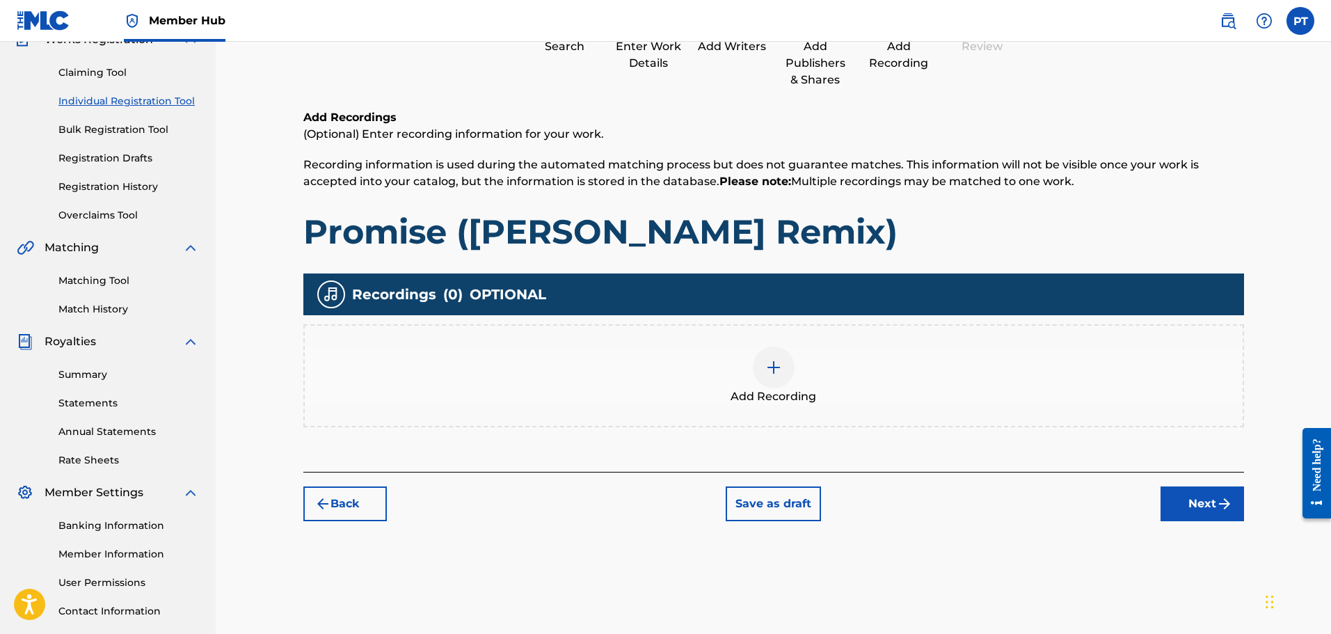
click at [772, 369] on img at bounding box center [773, 367] width 17 height 17
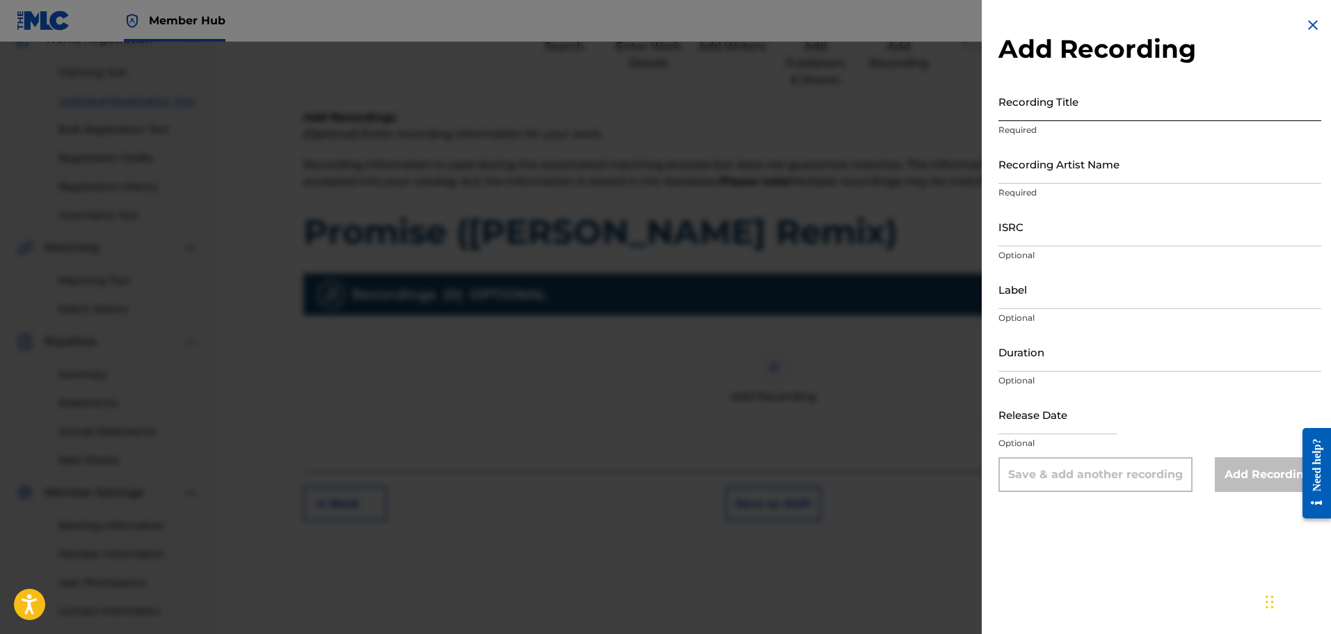
drag, startPoint x: 1051, startPoint y: 92, endPoint x: 1051, endPoint y: 102, distance: 9.7
click at [1051, 94] on input "Recording Title" at bounding box center [1159, 101] width 323 height 40
paste input "Promise ([PERSON_NAME] Remix)"
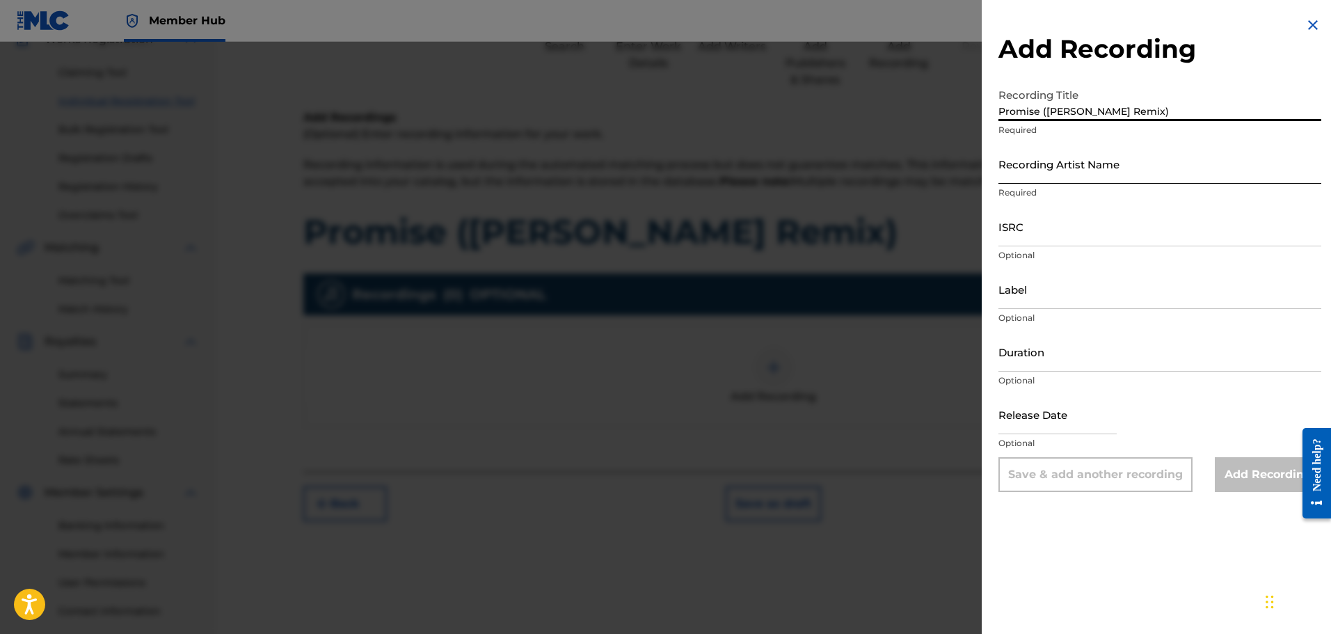
type input "Promise ([PERSON_NAME] Remix)"
click at [1016, 176] on input "Recording Artist Name" at bounding box center [1159, 164] width 323 height 40
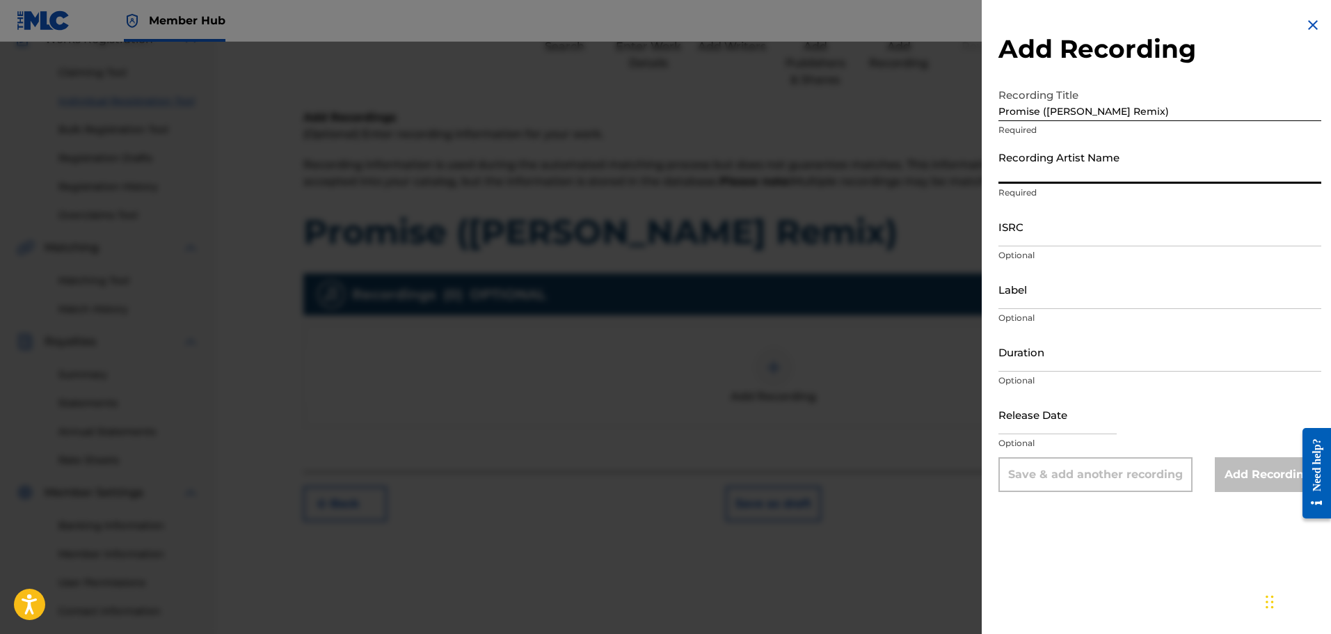
type input "Phrvddy"
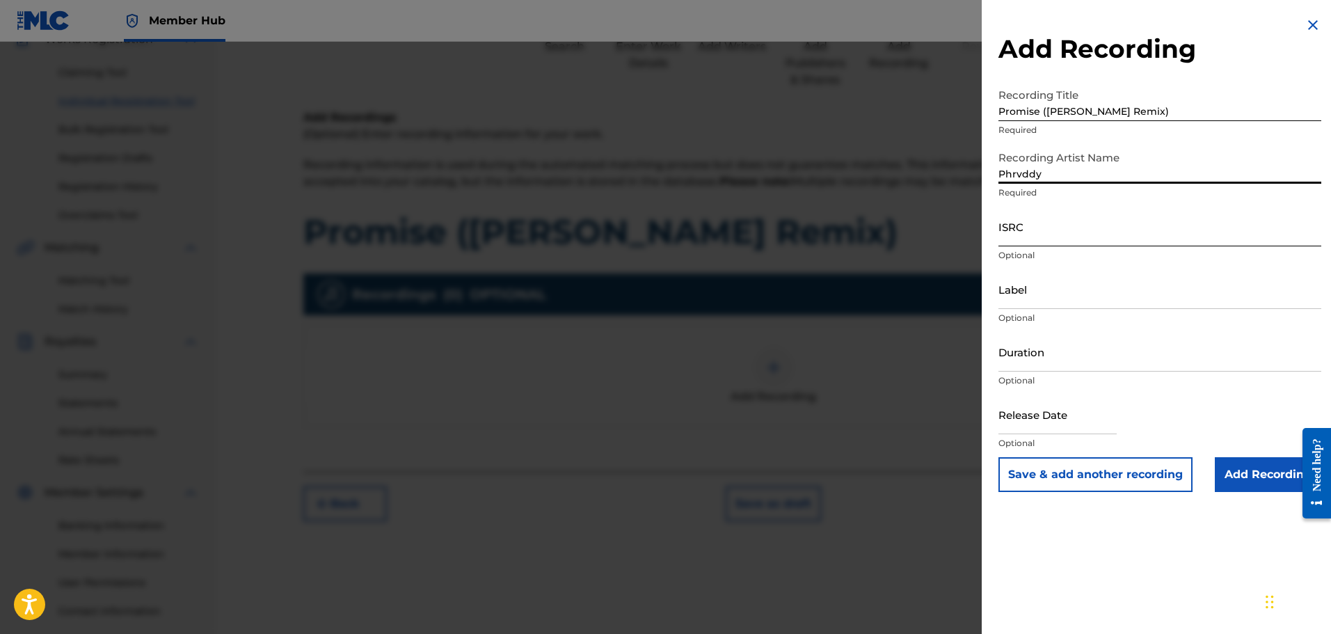
click at [1029, 238] on input "ISRC" at bounding box center [1159, 227] width 323 height 40
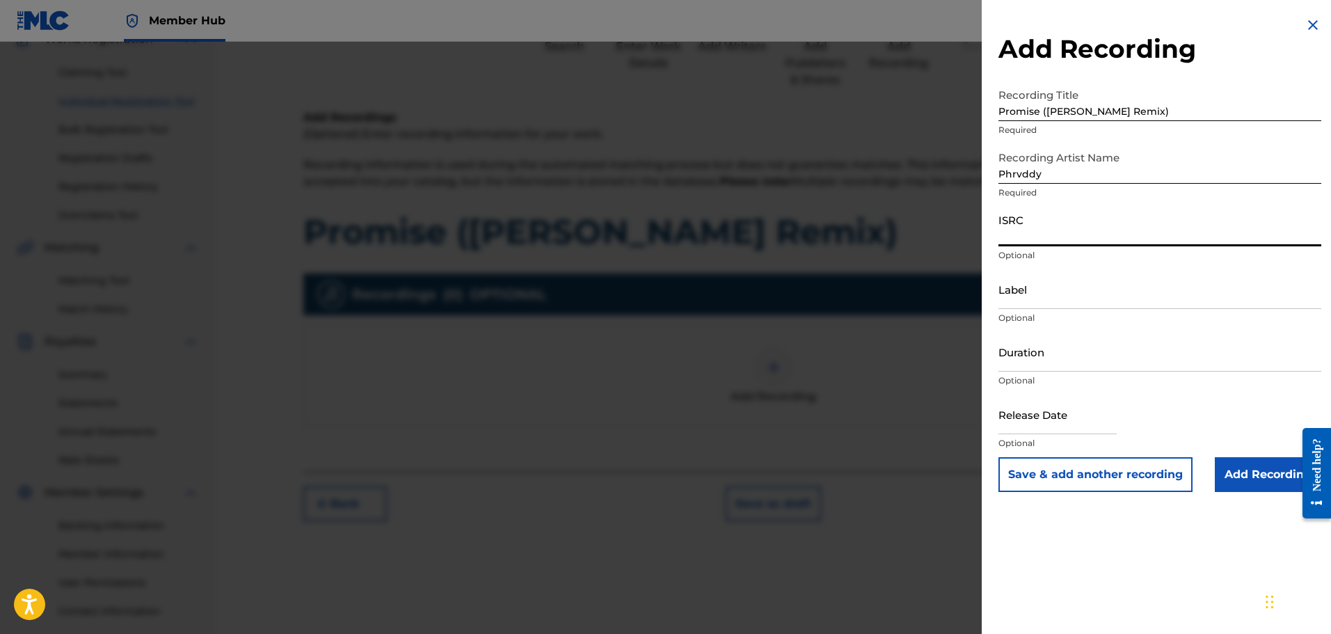
click at [1027, 372] on div "Duration Optional" at bounding box center [1159, 363] width 323 height 63
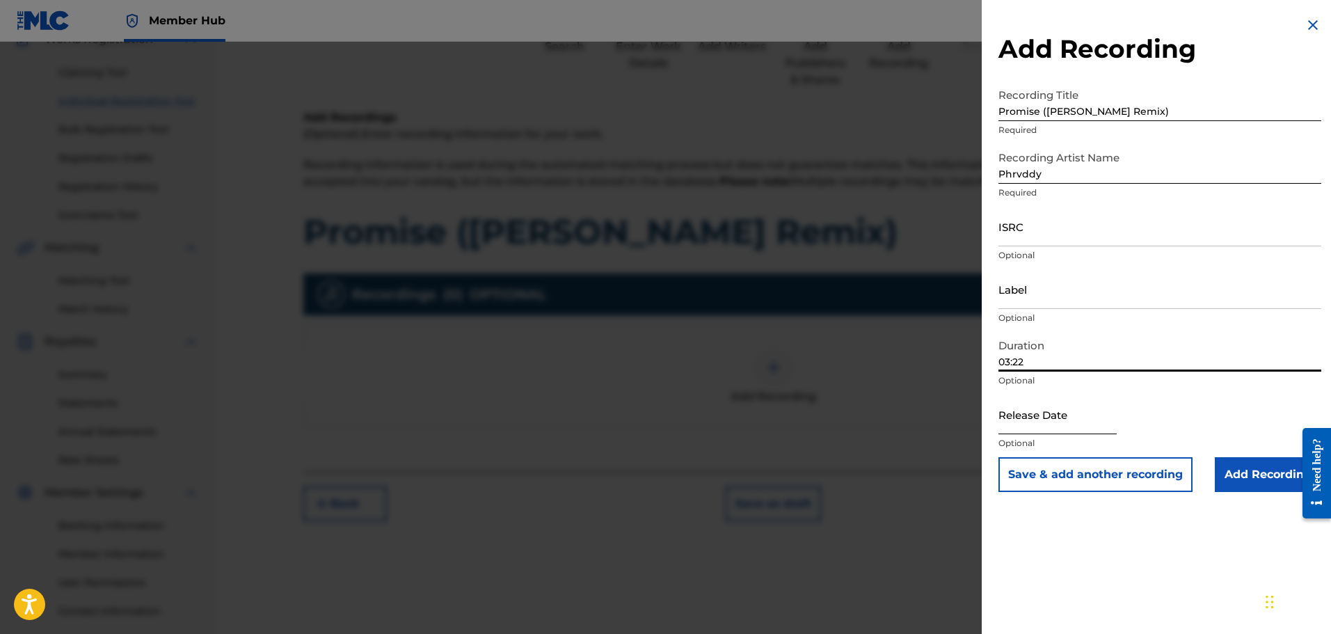
type input "03:22"
click at [1025, 425] on input "text" at bounding box center [1057, 415] width 118 height 40
select select "8"
select select "2025"
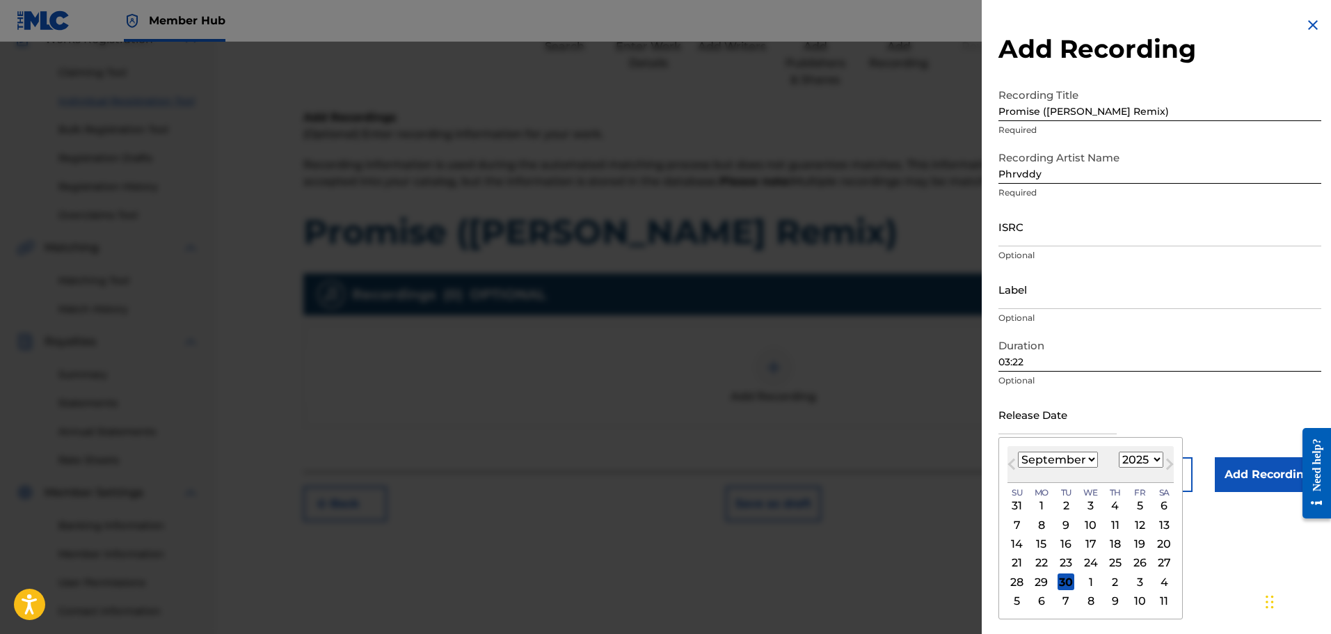
type input "[DATE]"
select select "9"
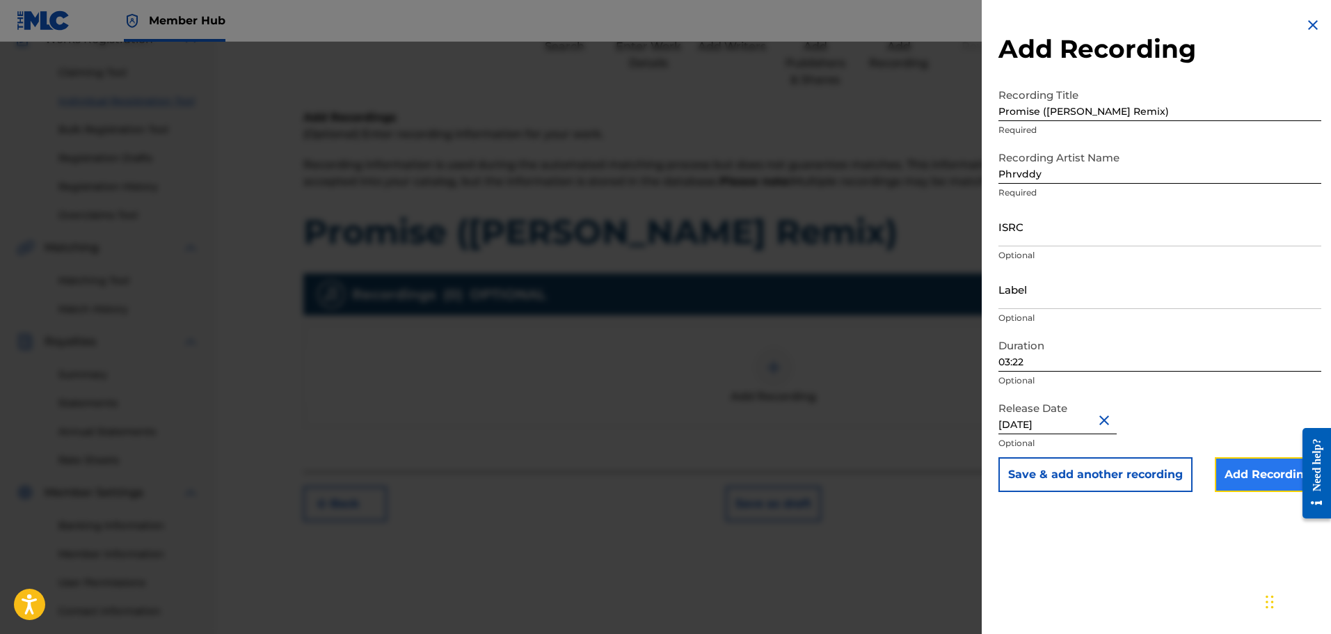
click at [1257, 475] on input "Add Recording" at bounding box center [1268, 474] width 106 height 35
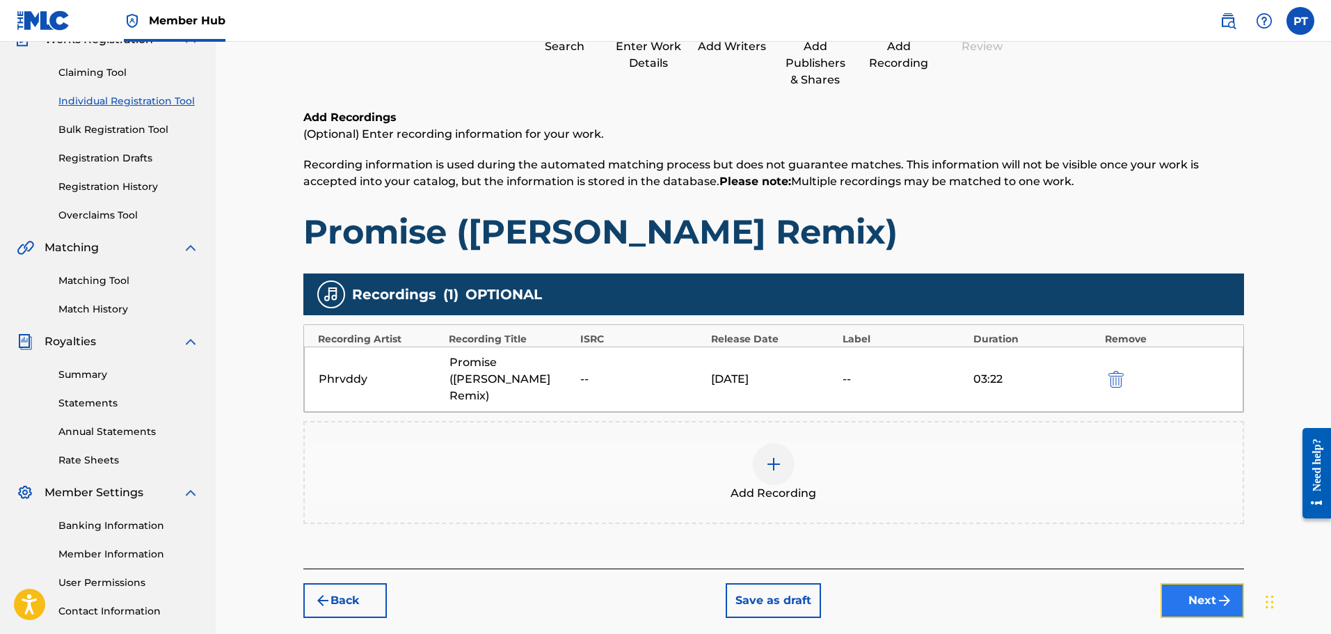
click at [1219, 592] on img "submit" at bounding box center [1224, 600] width 17 height 17
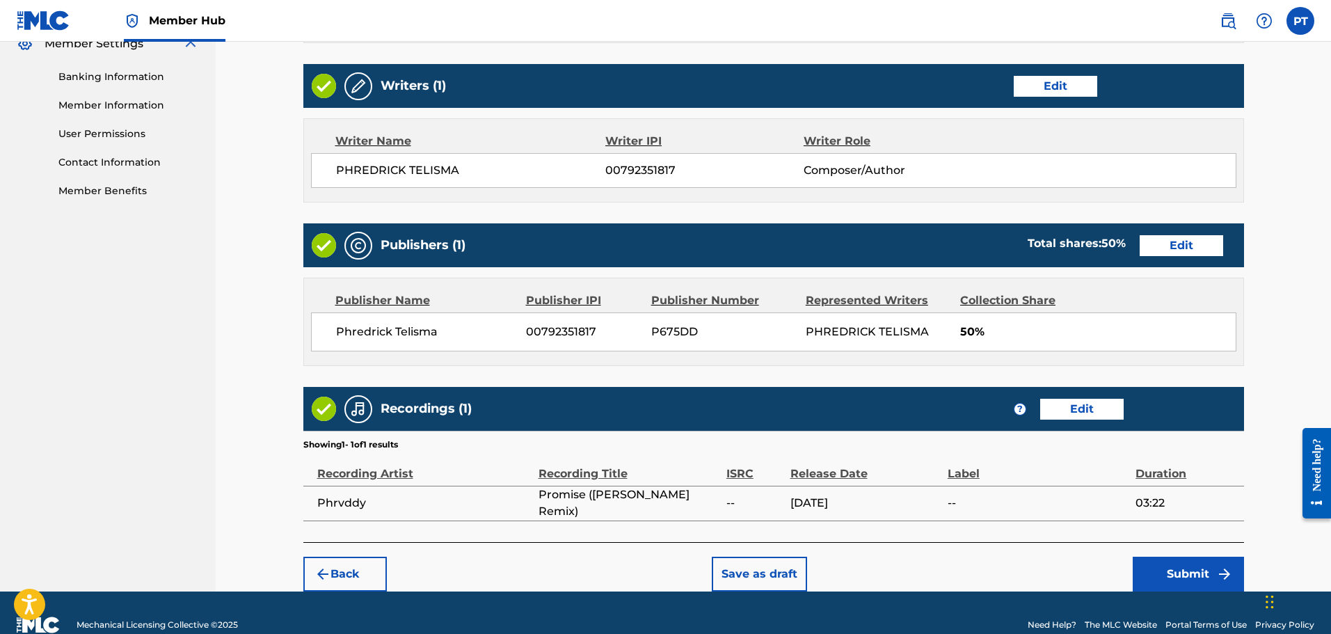
scroll to position [605, 0]
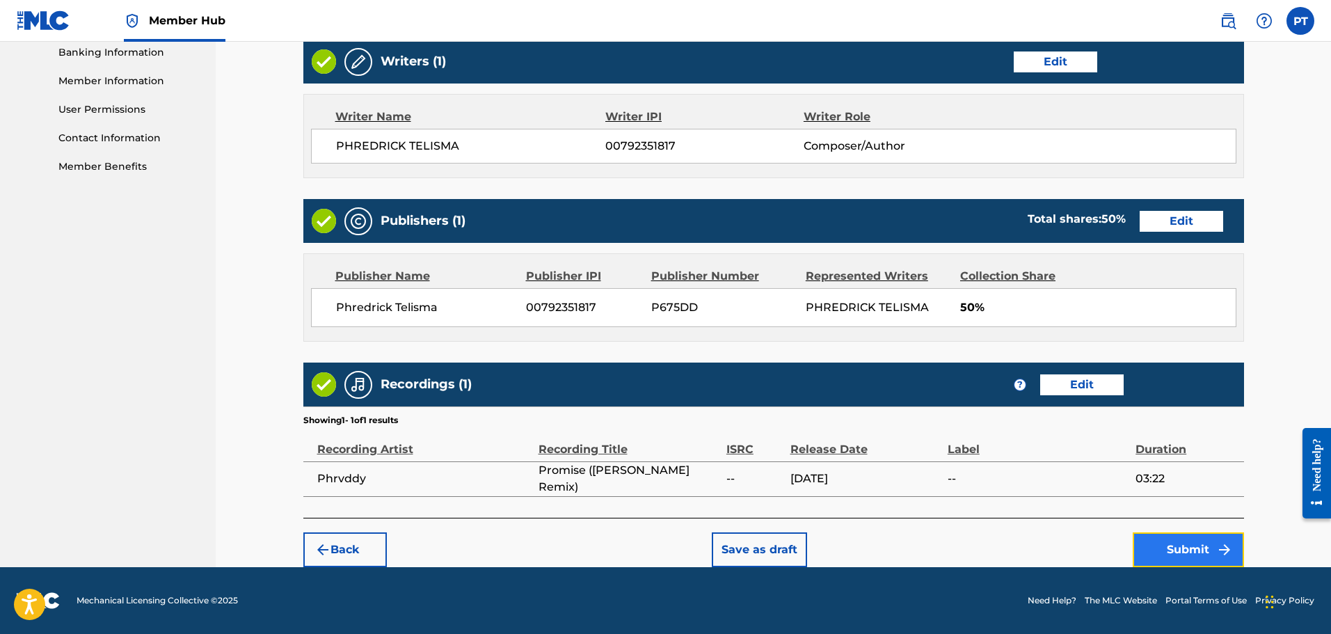
click at [1182, 548] on button "Submit" at bounding box center [1188, 549] width 111 height 35
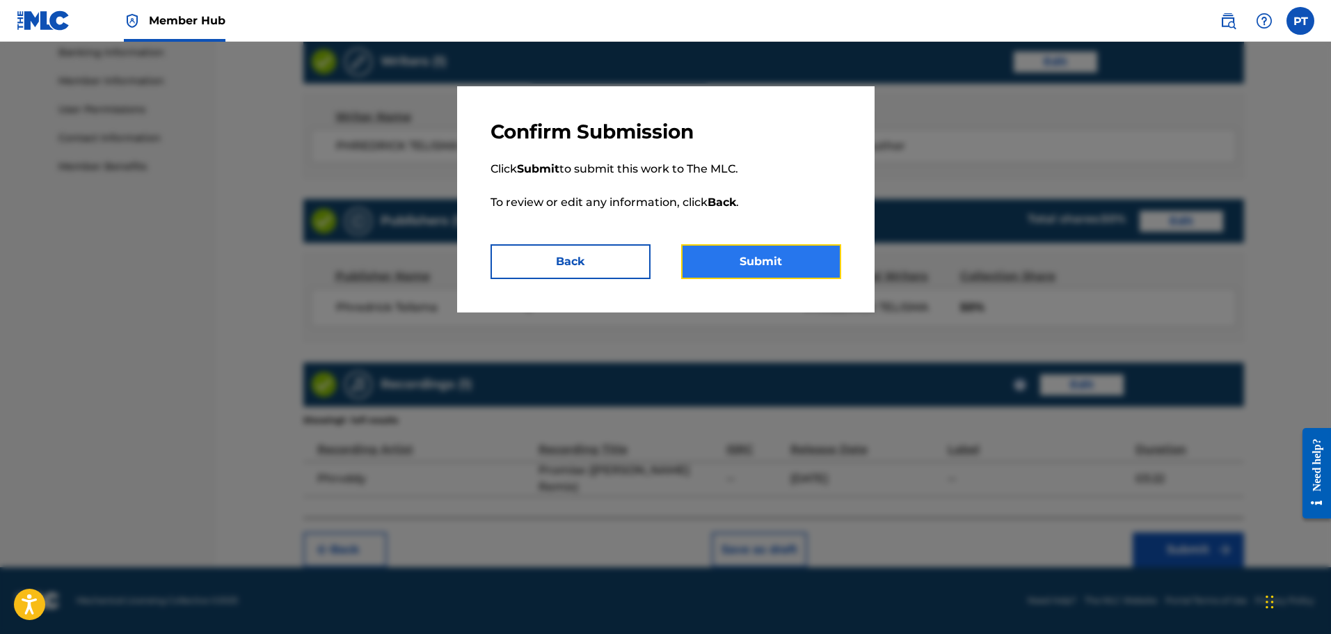
click at [790, 261] on button "Submit" at bounding box center [761, 261] width 160 height 35
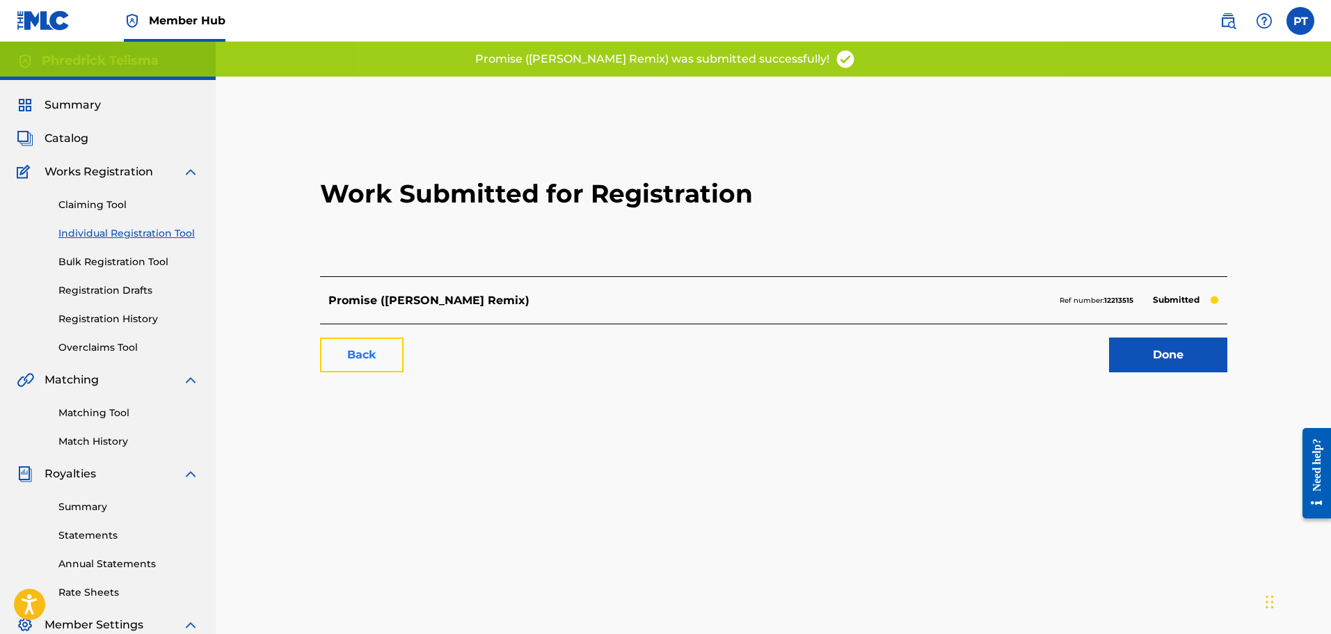
click at [382, 353] on link "Back" at bounding box center [361, 354] width 83 height 35
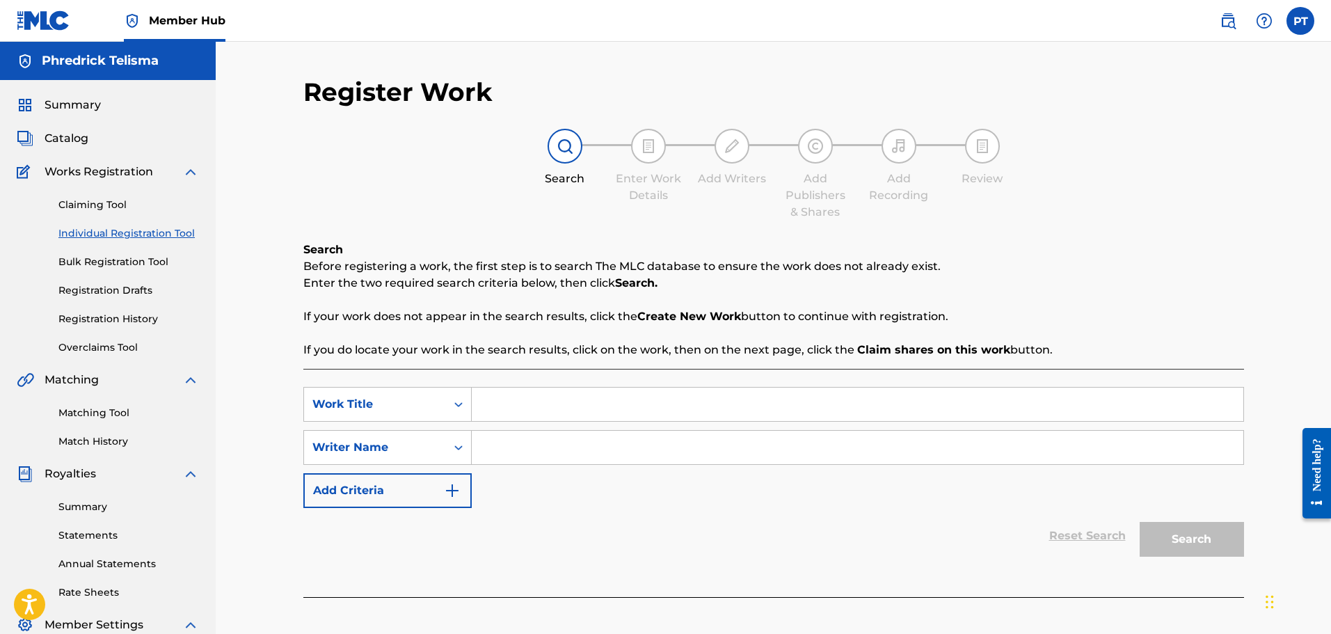
click at [533, 406] on input "Search Form" at bounding box center [858, 404] width 772 height 33
paste input "It's Too Late ([PERSON_NAME] Remix)"
type input "It's Too Late ([PERSON_NAME] Remix)"
click at [569, 440] on input "Search Form" at bounding box center [858, 447] width 772 height 33
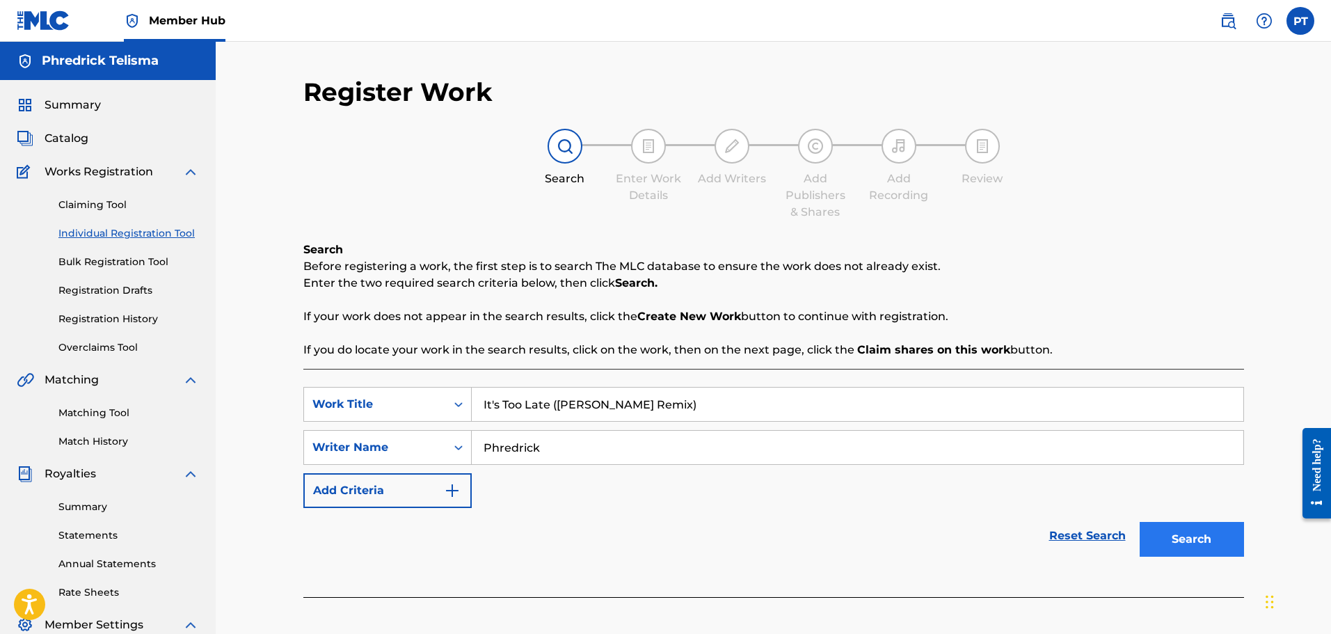
type input "Phredrick"
click at [1218, 539] on button "Search" at bounding box center [1192, 539] width 104 height 35
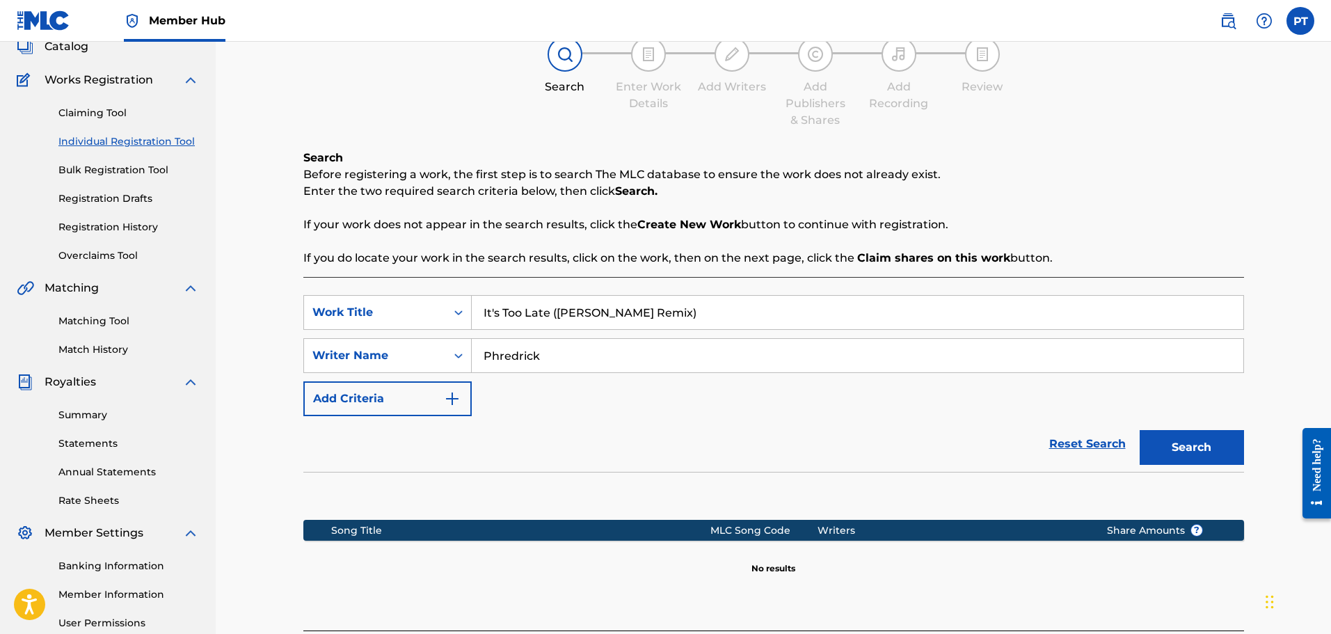
scroll to position [229, 0]
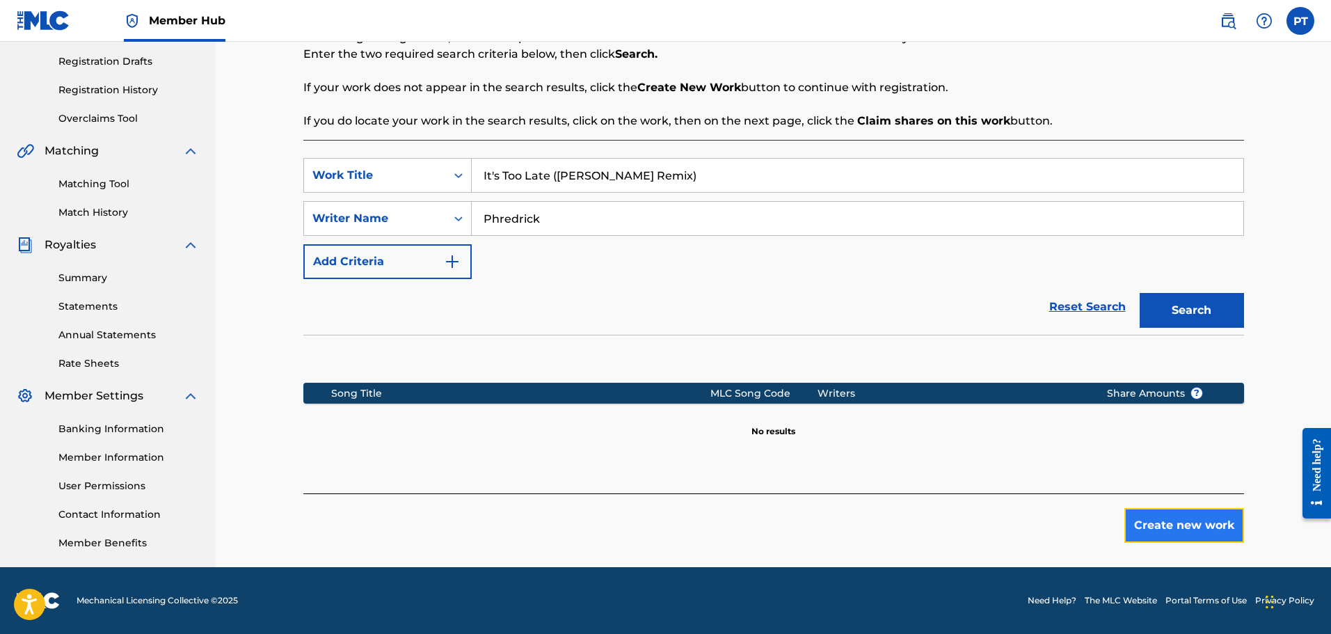
click at [1140, 532] on button "Create new work" at bounding box center [1184, 525] width 120 height 35
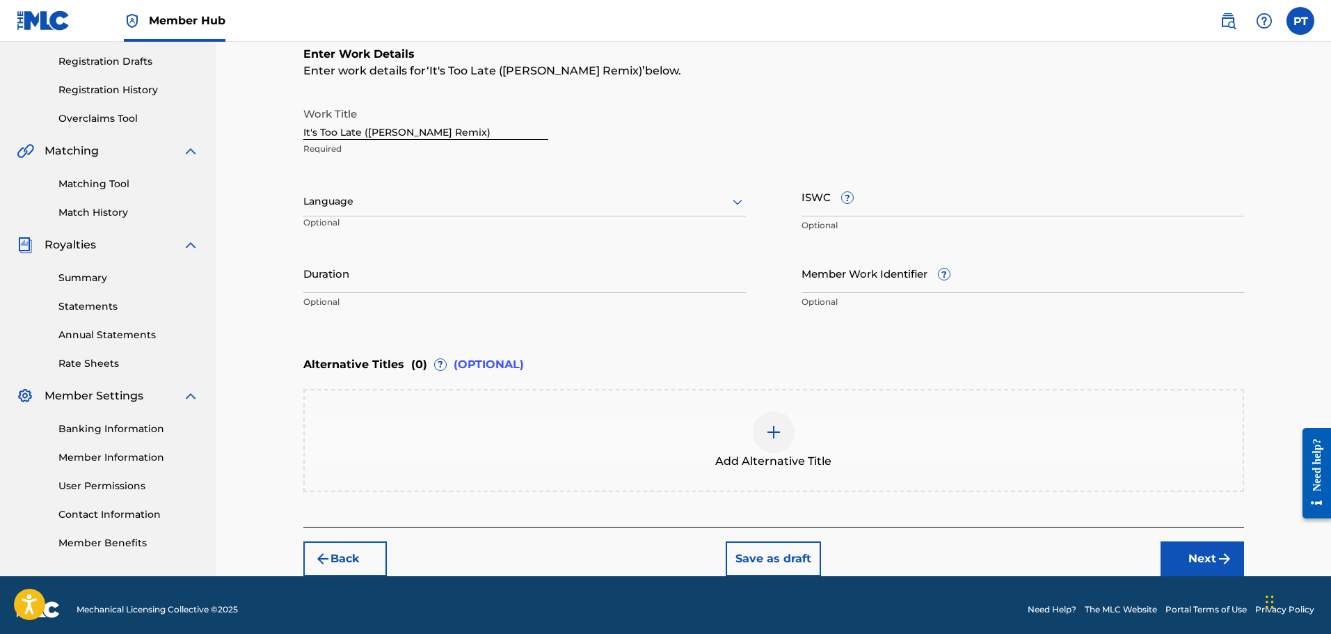
click at [409, 205] on div at bounding box center [524, 201] width 443 height 17
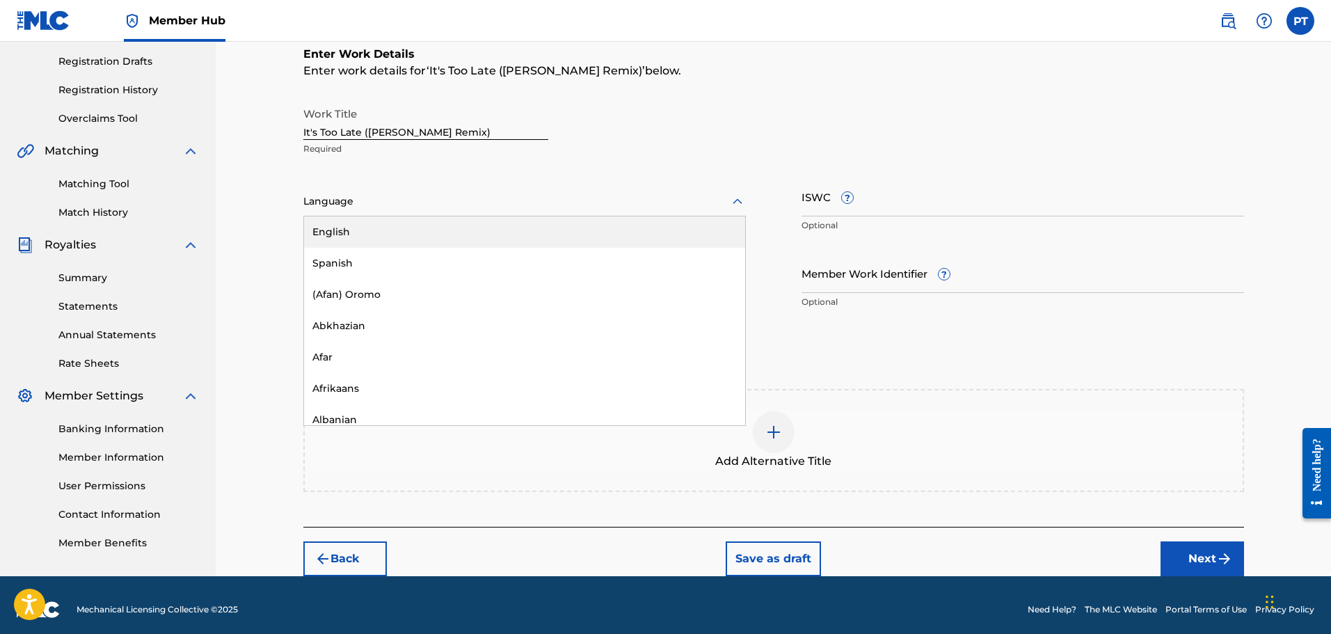
click at [405, 229] on div "English" at bounding box center [524, 231] width 441 height 31
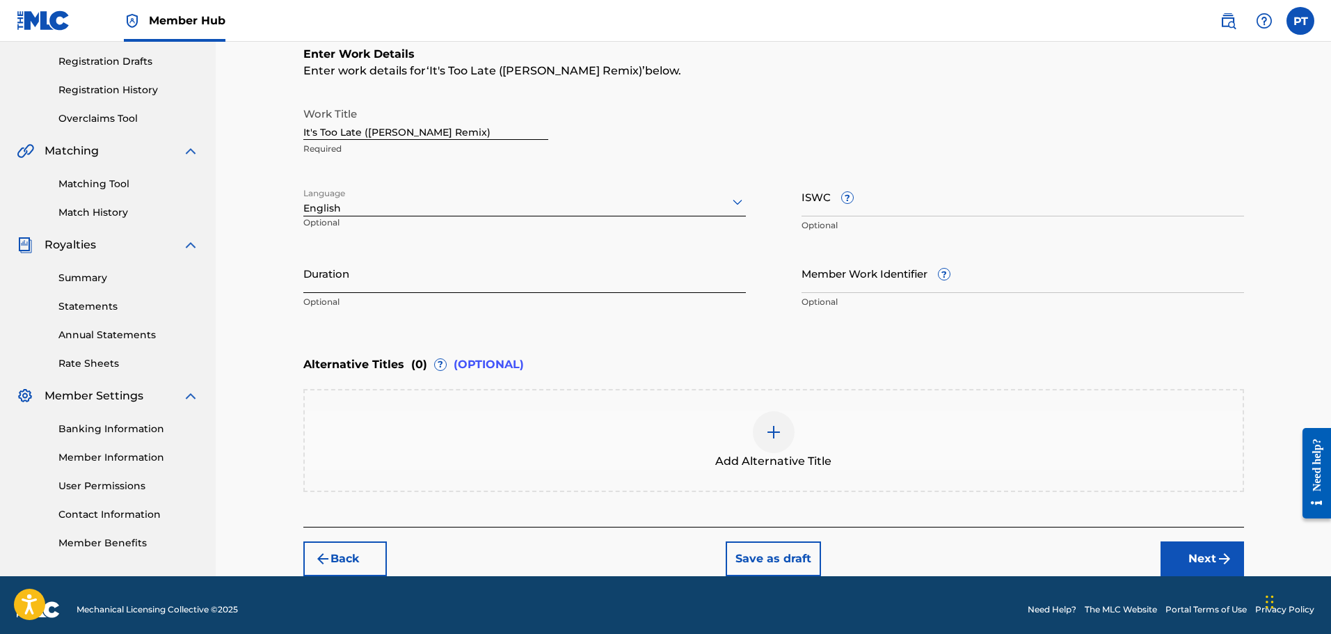
click at [386, 267] on input "Duration" at bounding box center [524, 273] width 443 height 40
click at [353, 281] on input "Duration" at bounding box center [524, 273] width 443 height 40
type input "03:16"
click at [775, 431] on img at bounding box center [773, 432] width 17 height 17
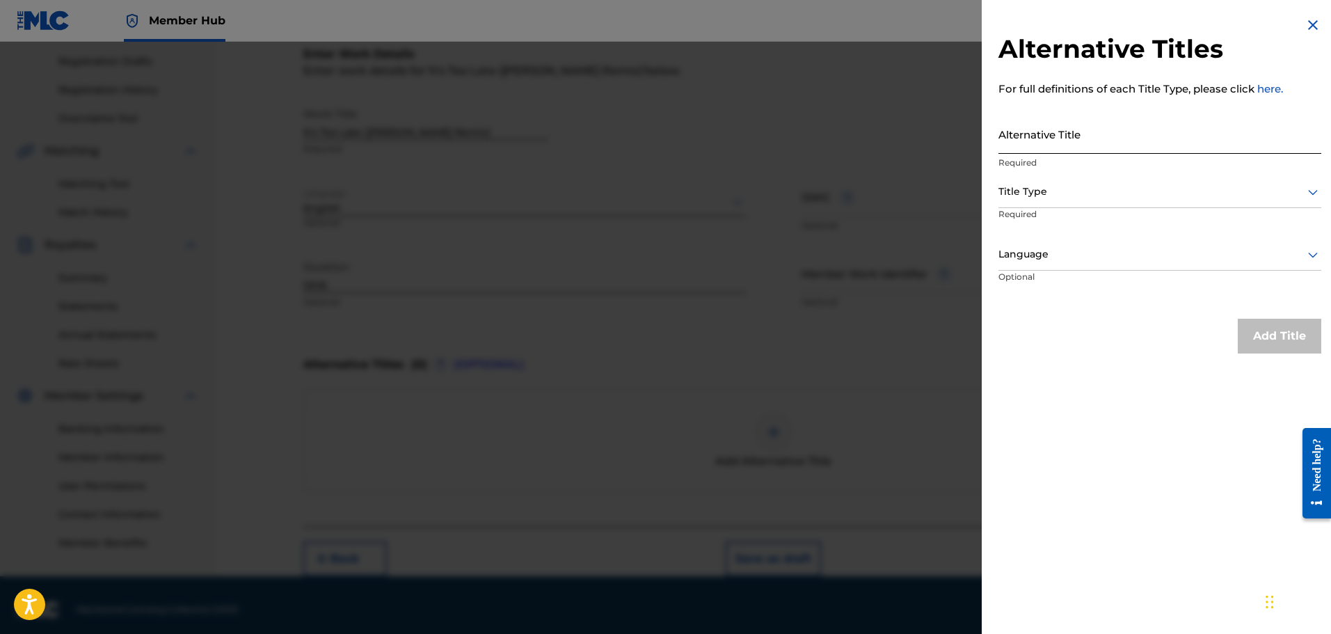
click at [1074, 153] on input "Alternative Title" at bounding box center [1159, 134] width 323 height 40
type input "It's Too Late"
click at [1059, 182] on div "Title Type" at bounding box center [1159, 192] width 323 height 31
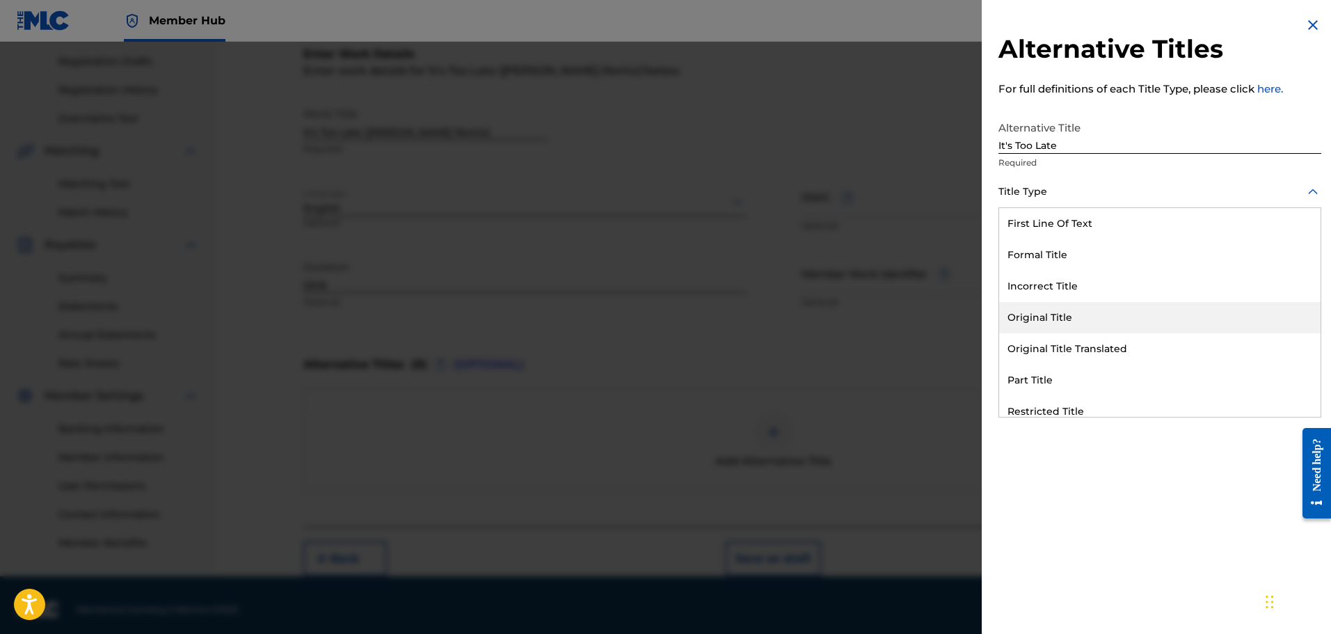
click at [1067, 320] on div "Original Title" at bounding box center [1159, 317] width 321 height 31
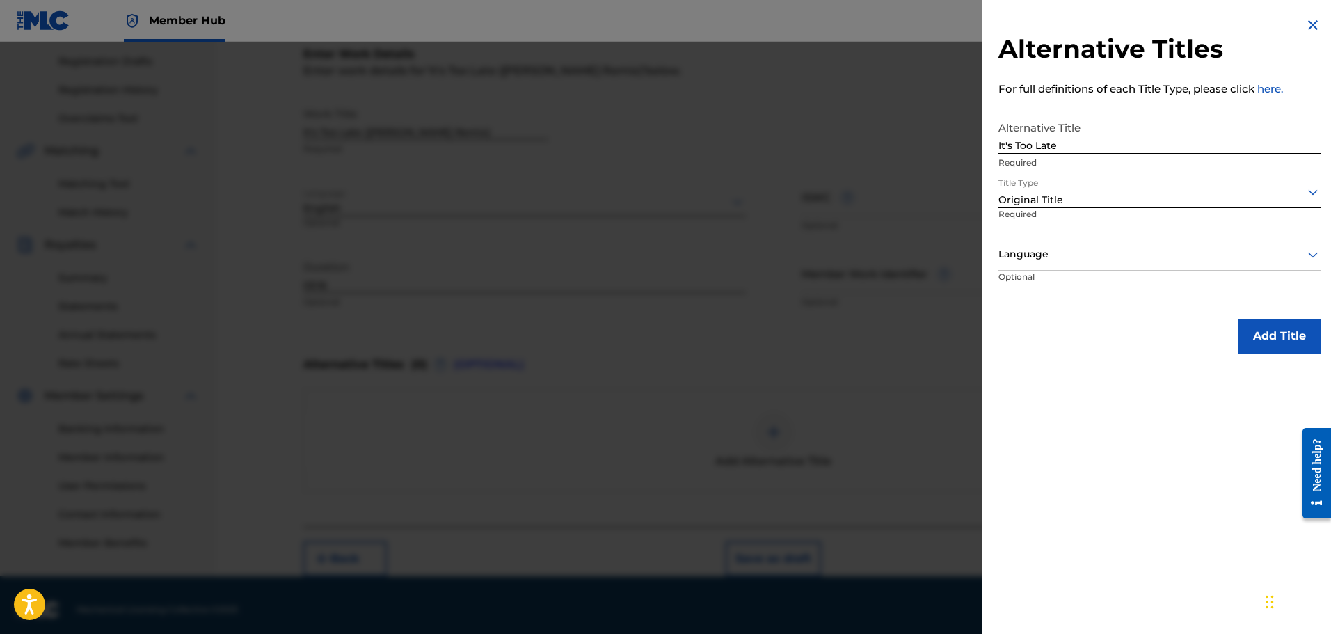
click at [1053, 251] on div at bounding box center [1159, 254] width 323 height 17
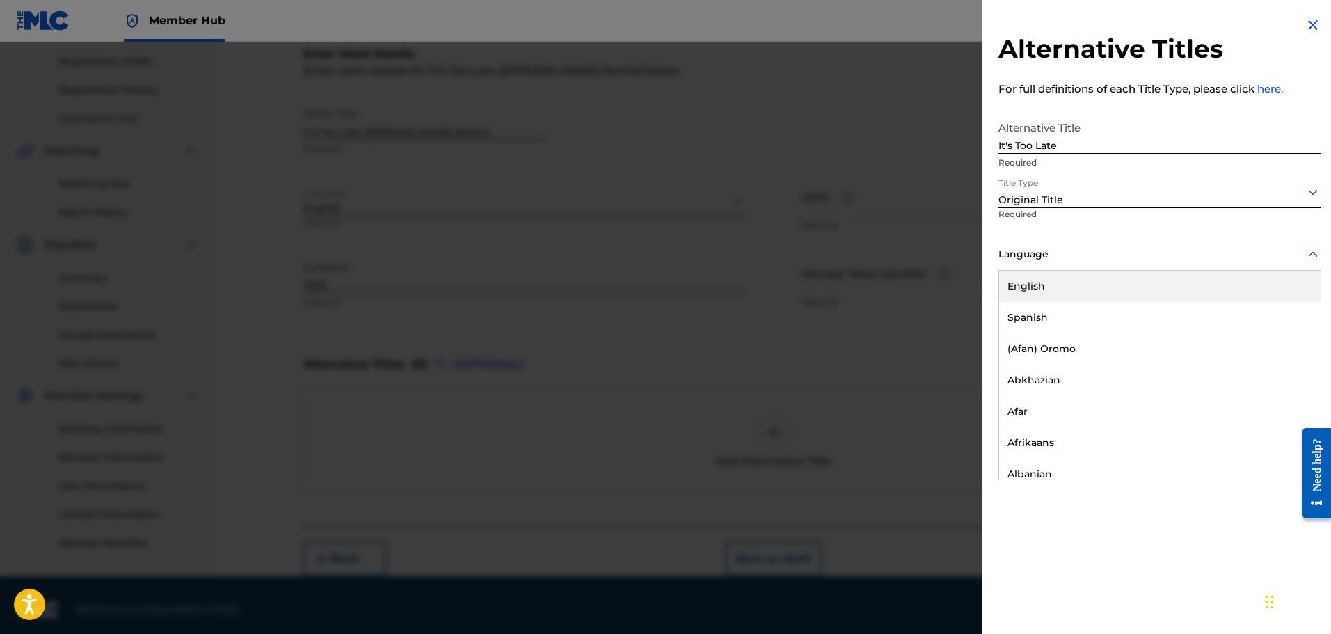
click at [1046, 276] on div "English" at bounding box center [1159, 286] width 321 height 31
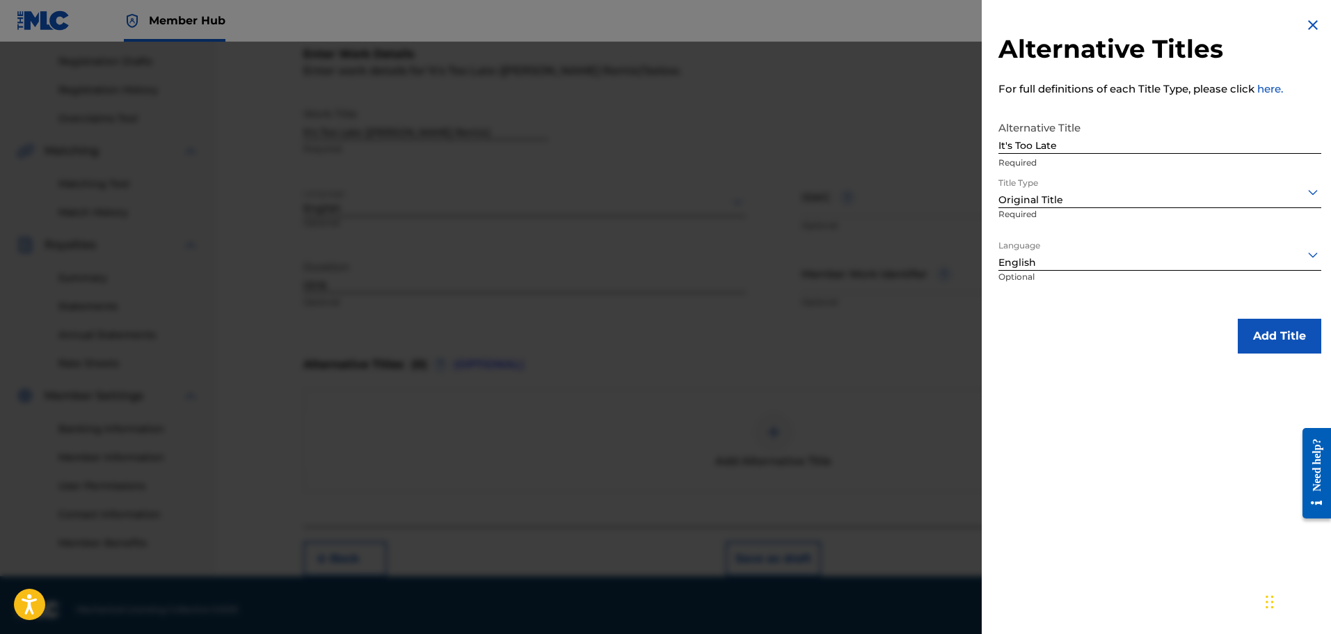
drag, startPoint x: 1267, startPoint y: 302, endPoint x: 1267, endPoint y: 311, distance: 9.0
click at [1267, 303] on div "Alternative Titles For full definitions of each Title Type, please click here. …" at bounding box center [1160, 185] width 356 height 370
click at [1272, 330] on button "Add Title" at bounding box center [1279, 336] width 83 height 35
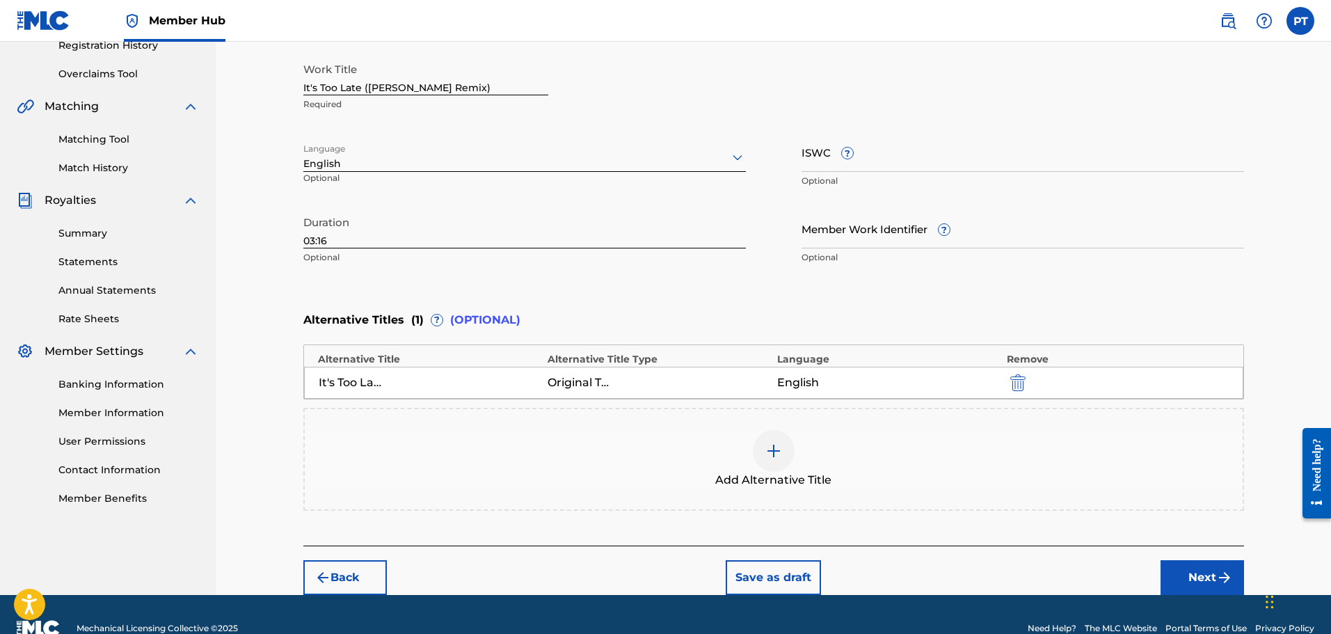
scroll to position [301, 0]
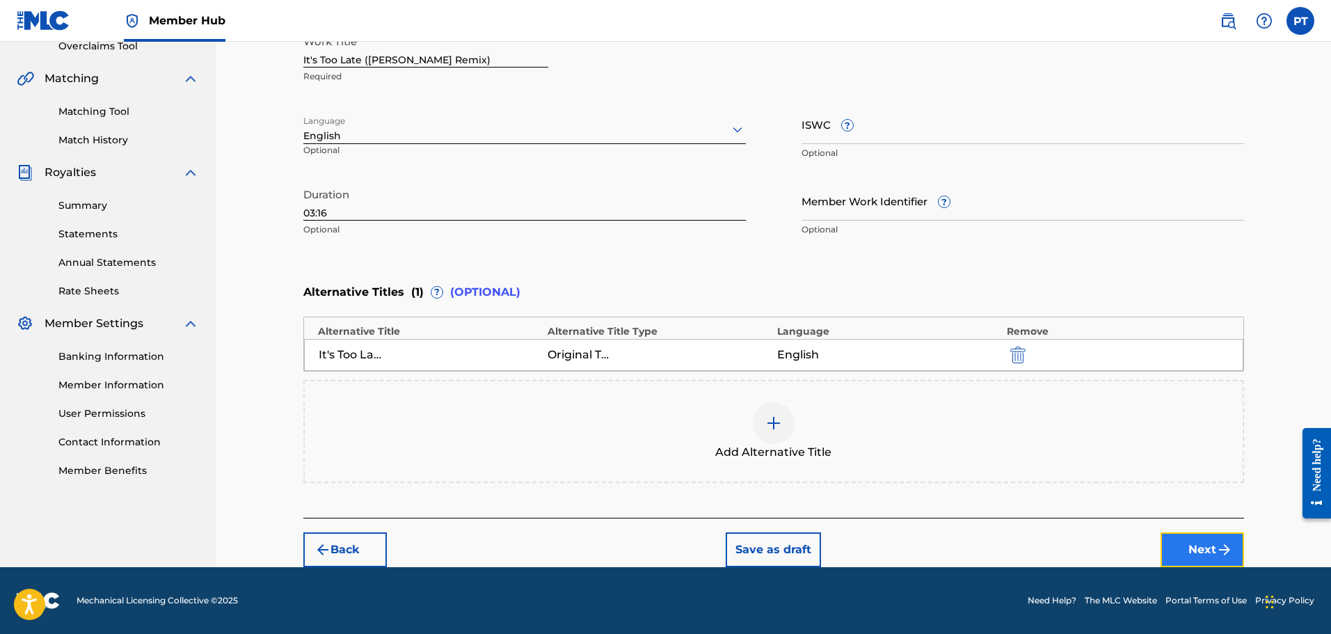
click at [1187, 555] on button "Next" at bounding box center [1202, 549] width 83 height 35
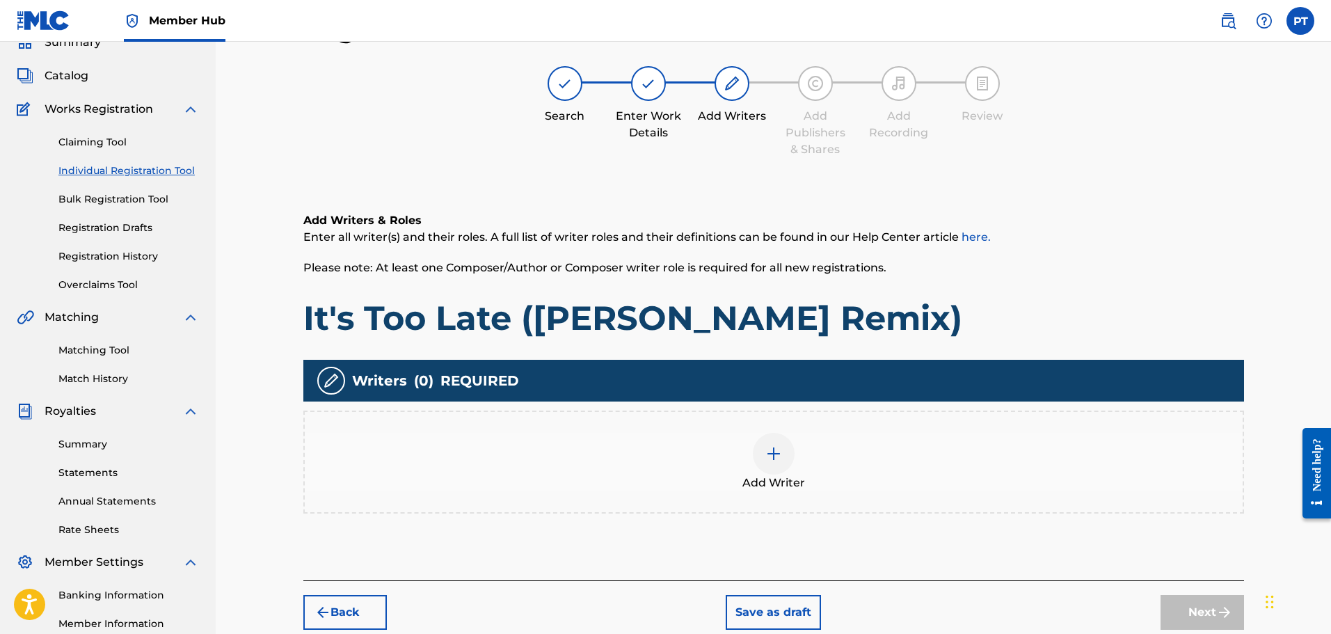
scroll to position [229, 0]
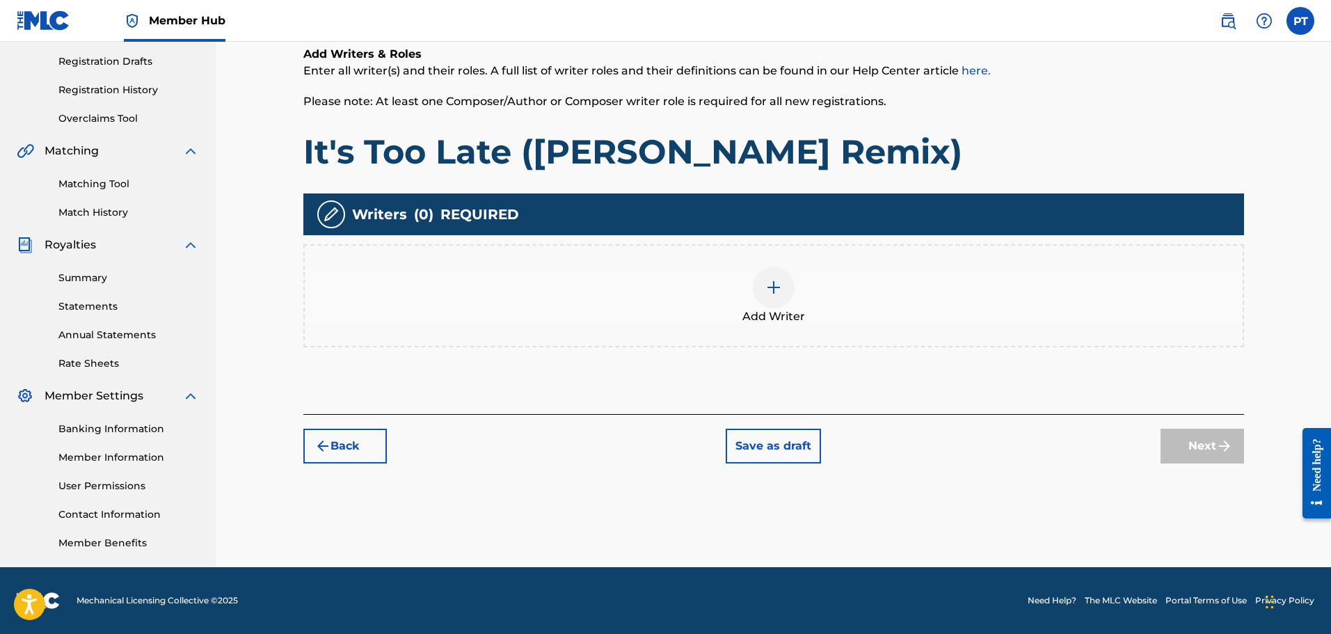
click at [782, 287] on div at bounding box center [774, 287] width 42 height 42
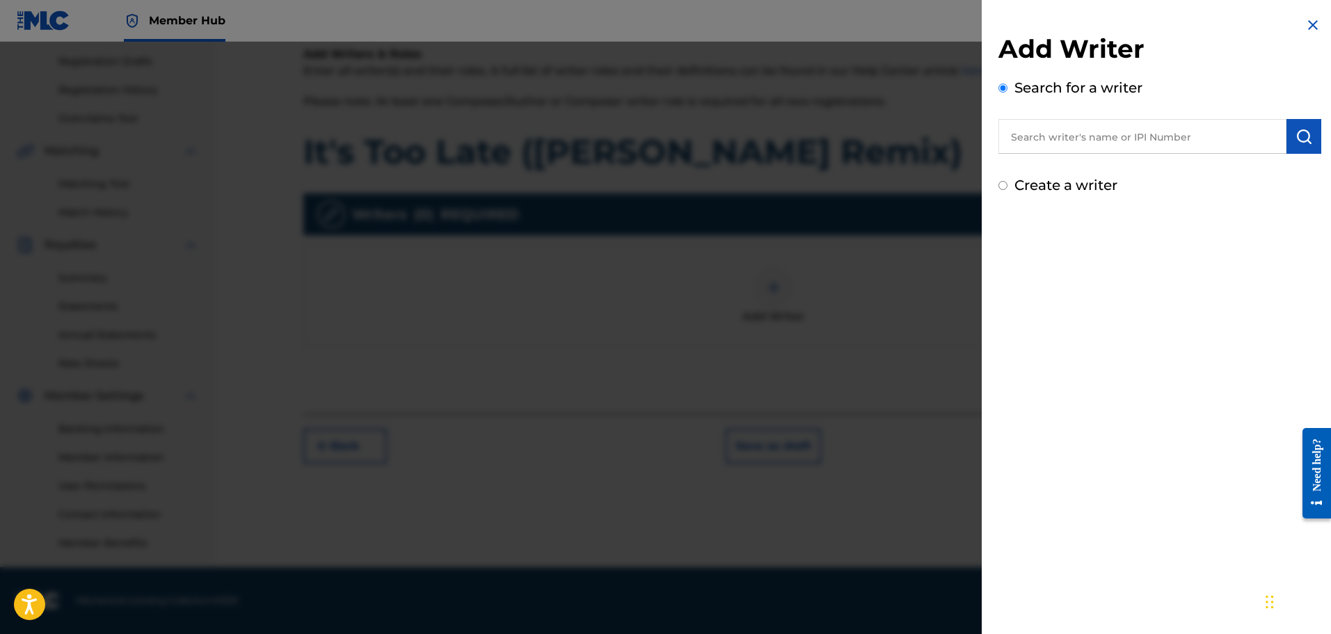
click at [1076, 132] on input "text" at bounding box center [1142, 136] width 288 height 35
click at [1066, 170] on strong "phredrick" at bounding box center [1038, 167] width 56 height 13
type input "phredrick telisma"
click at [1296, 132] on img "submit" at bounding box center [1304, 136] width 17 height 17
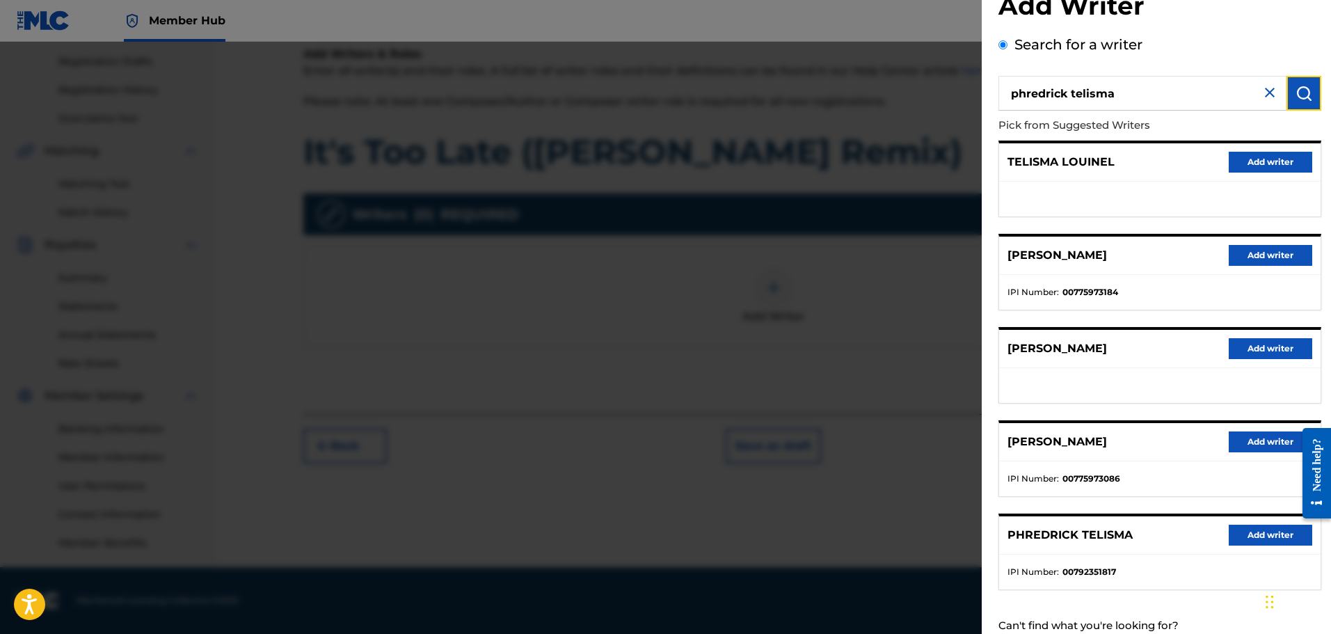
scroll to position [87, 0]
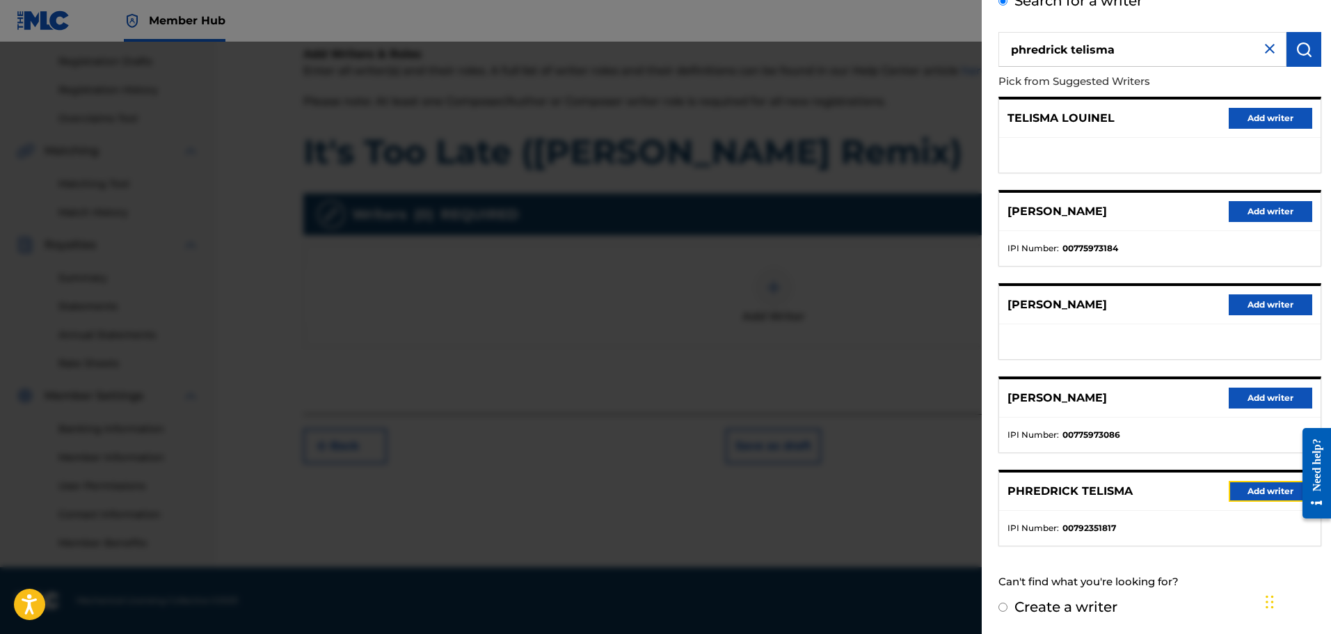
click at [1291, 486] on button "Add writer" at bounding box center [1270, 491] width 83 height 21
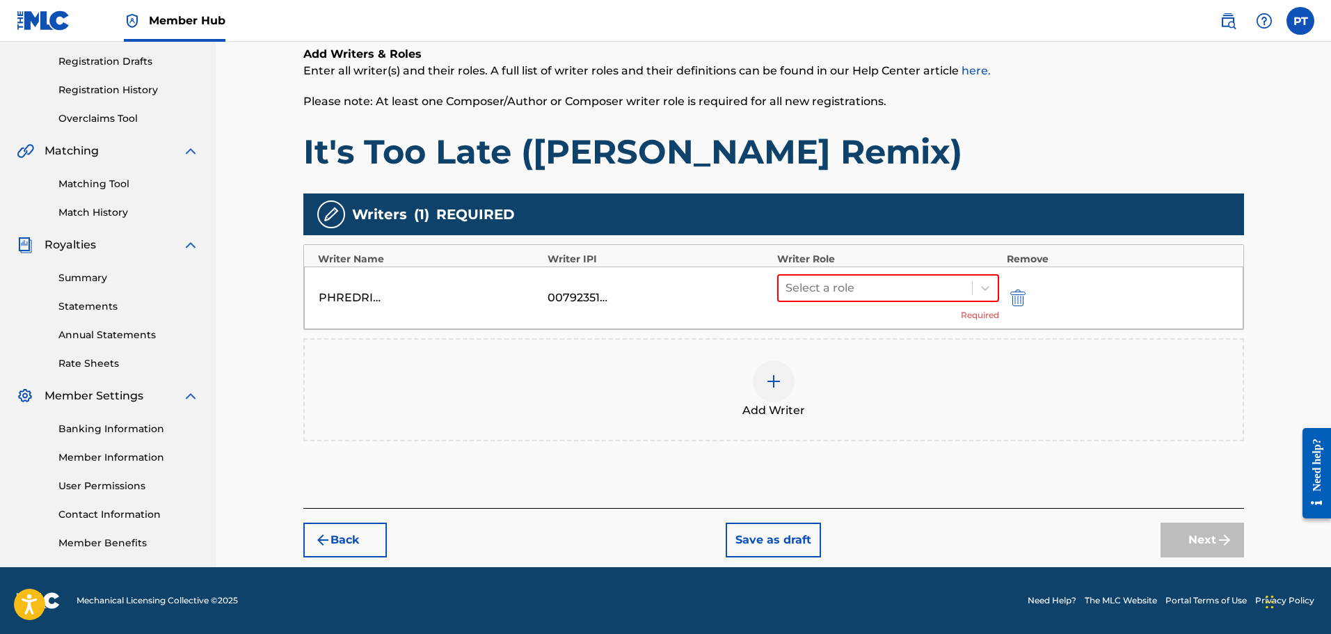
click at [999, 283] on div "PHREDRICK TELISMA 00792351817 Select a role Required" at bounding box center [773, 297] width 939 height 63
click at [992, 288] on div at bounding box center [985, 288] width 25 height 25
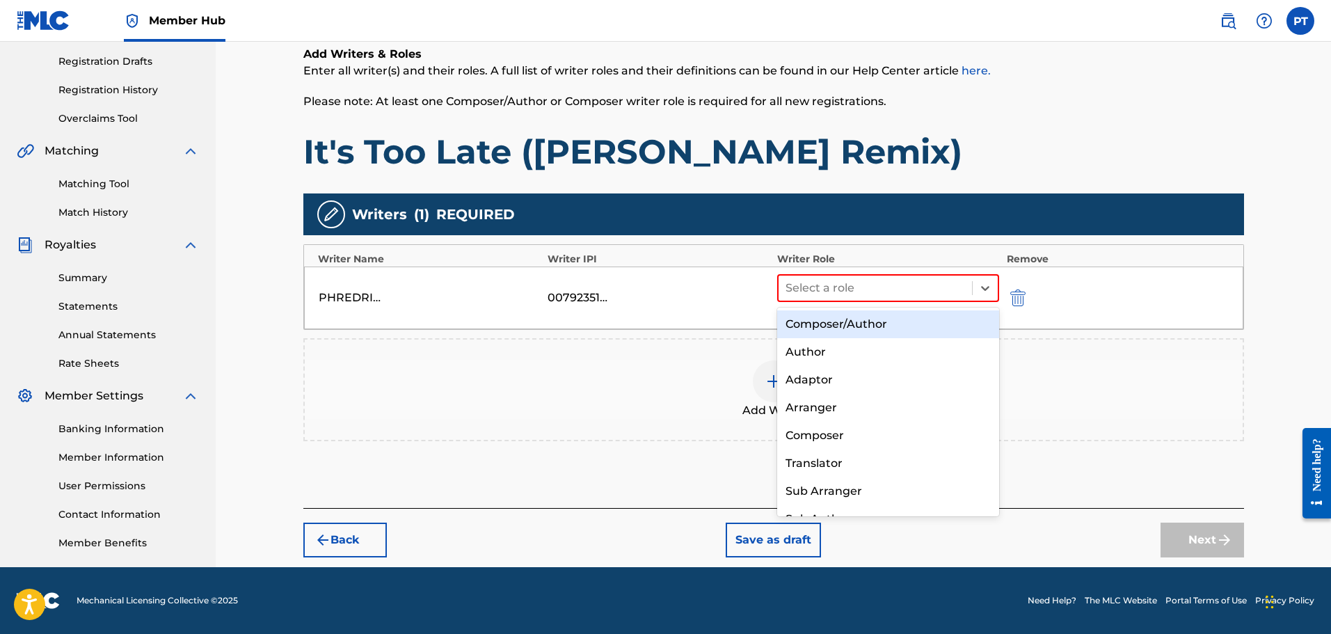
click at [866, 328] on div "Composer/Author" at bounding box center [888, 324] width 223 height 28
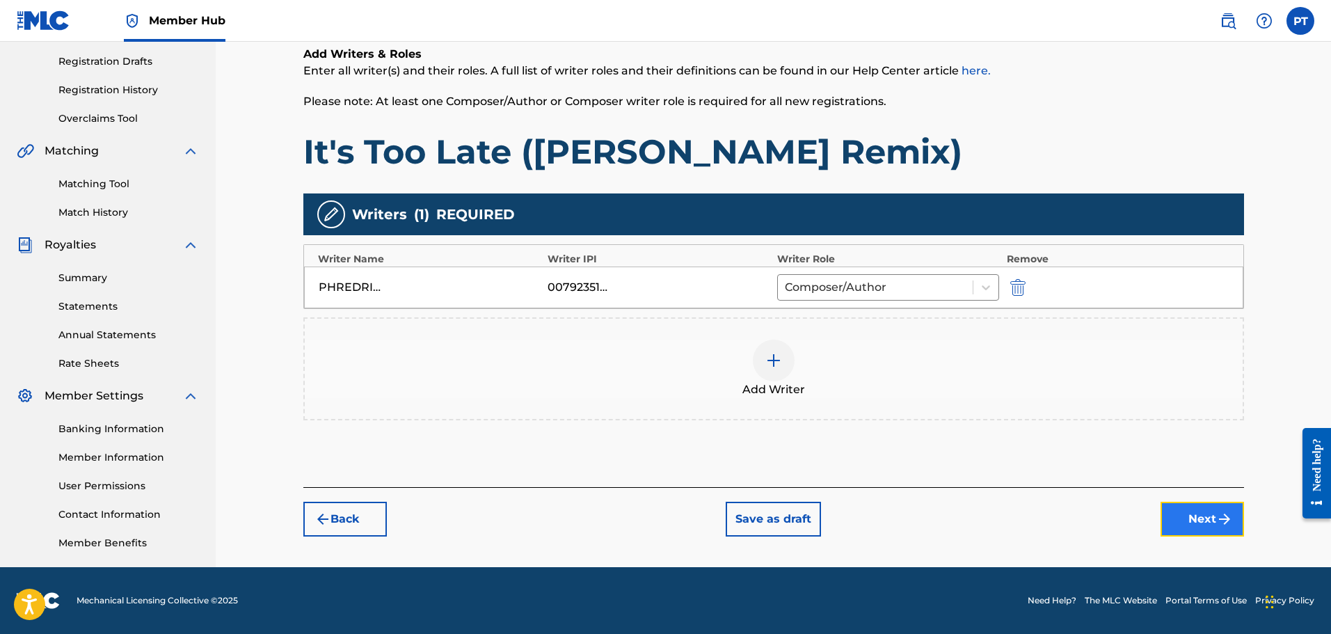
click at [1215, 520] on button "Next" at bounding box center [1202, 519] width 83 height 35
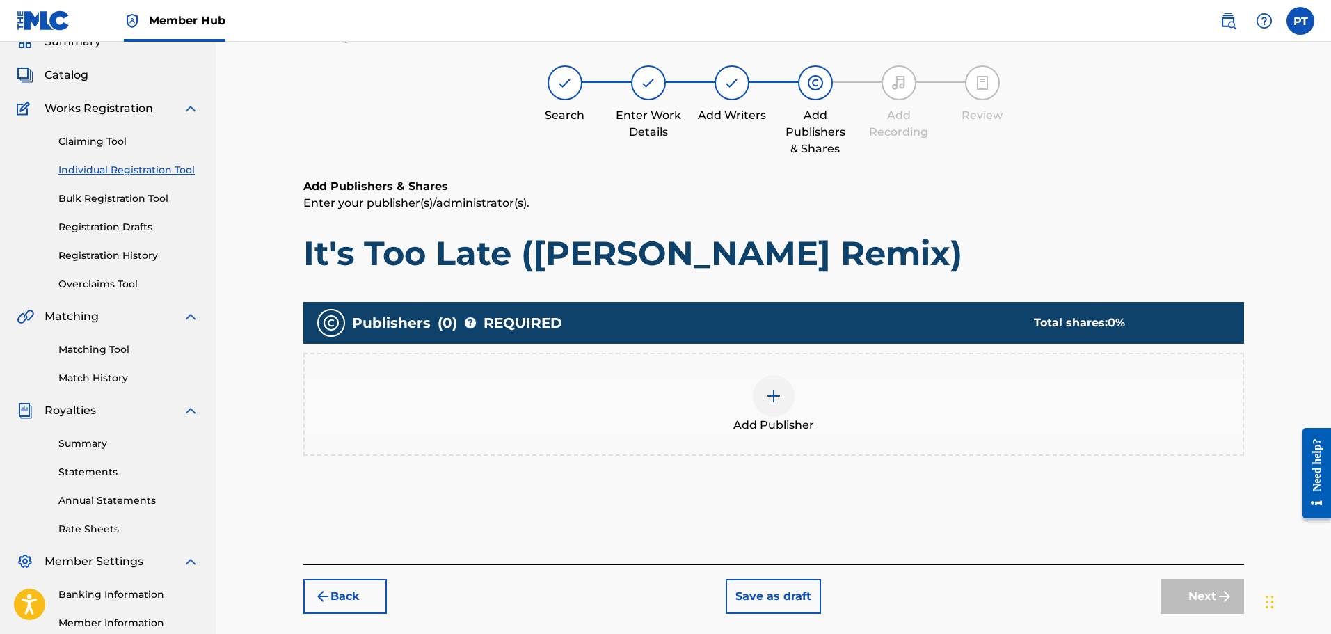
scroll to position [63, 0]
click at [747, 403] on div "Add Publisher" at bounding box center [774, 405] width 938 height 58
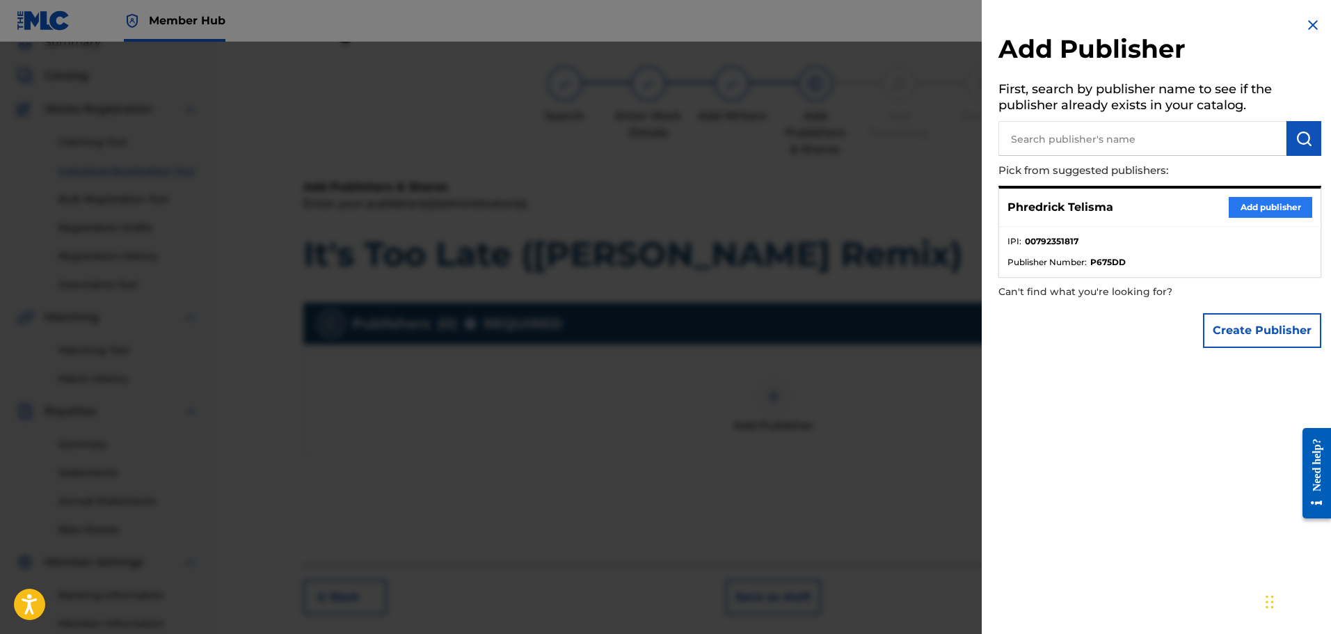
click at [1280, 196] on div "Phredrick Telisma Add publisher" at bounding box center [1159, 208] width 321 height 38
click at [1278, 208] on button "Add publisher" at bounding box center [1270, 207] width 83 height 21
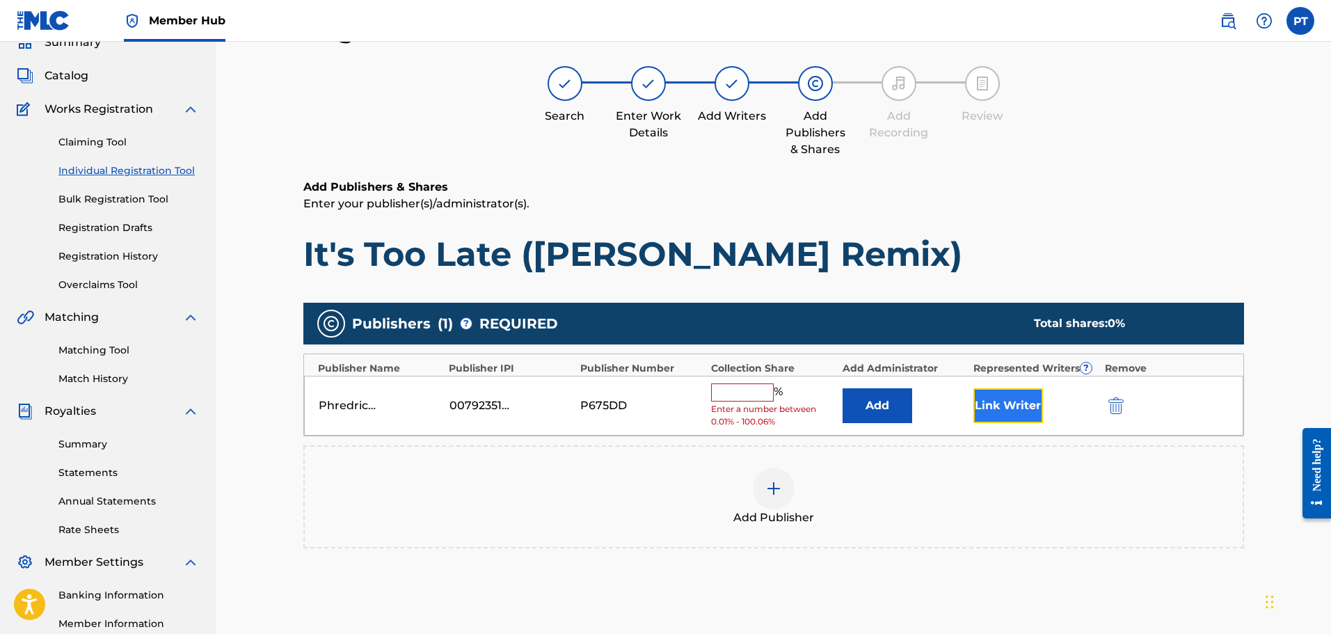
click at [1010, 404] on button "Link Writer" at bounding box center [1008, 405] width 70 height 35
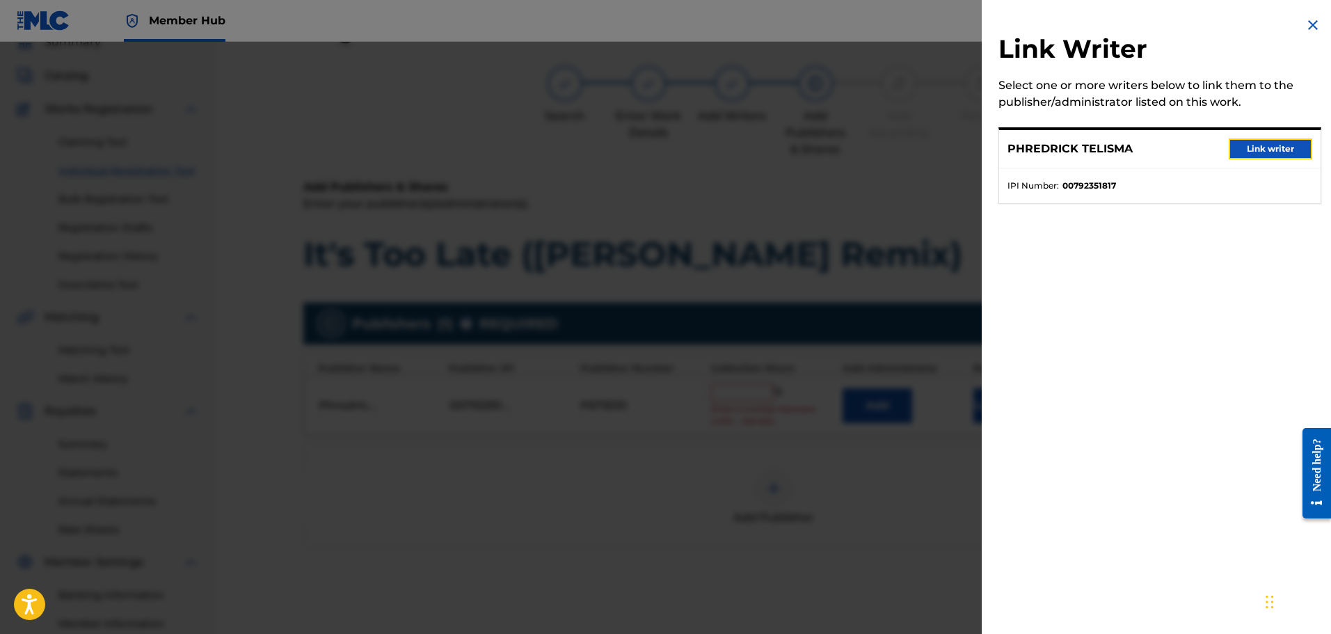
click at [1268, 149] on button "Link writer" at bounding box center [1270, 148] width 83 height 21
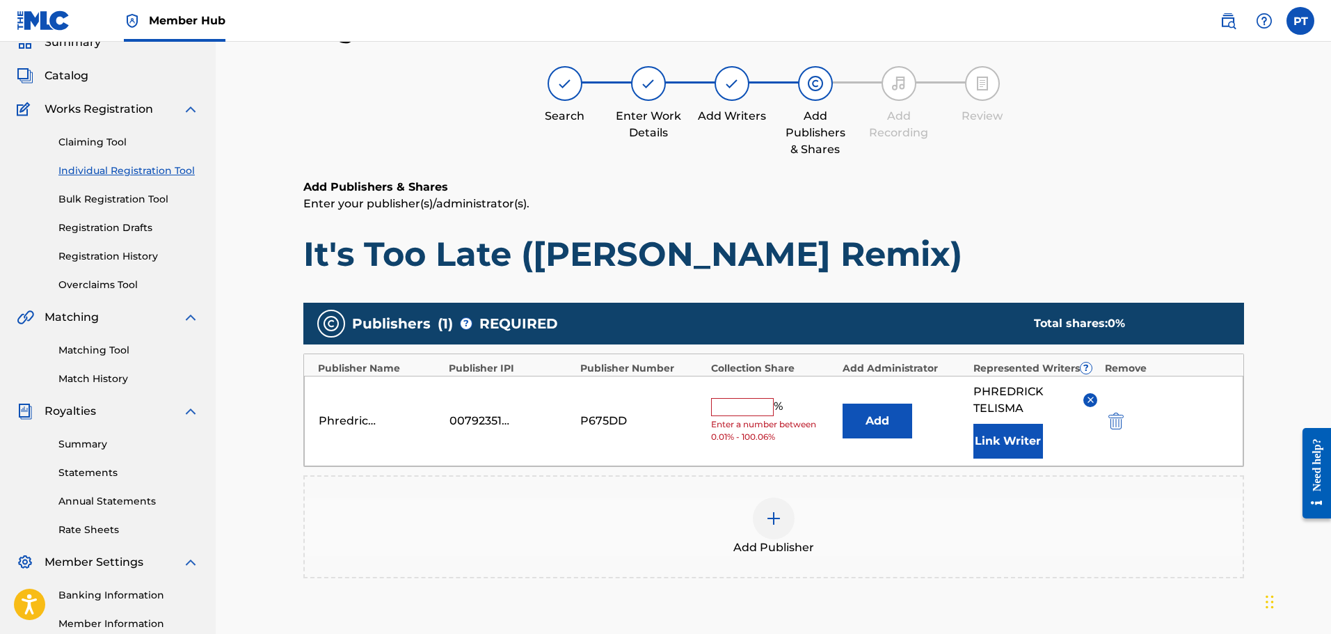
drag, startPoint x: 731, startPoint y: 401, endPoint x: 767, endPoint y: 417, distance: 38.9
click at [731, 401] on input "text" at bounding box center [742, 407] width 63 height 18
type input "50"
click at [635, 518] on div "Add Publisher" at bounding box center [774, 526] width 938 height 58
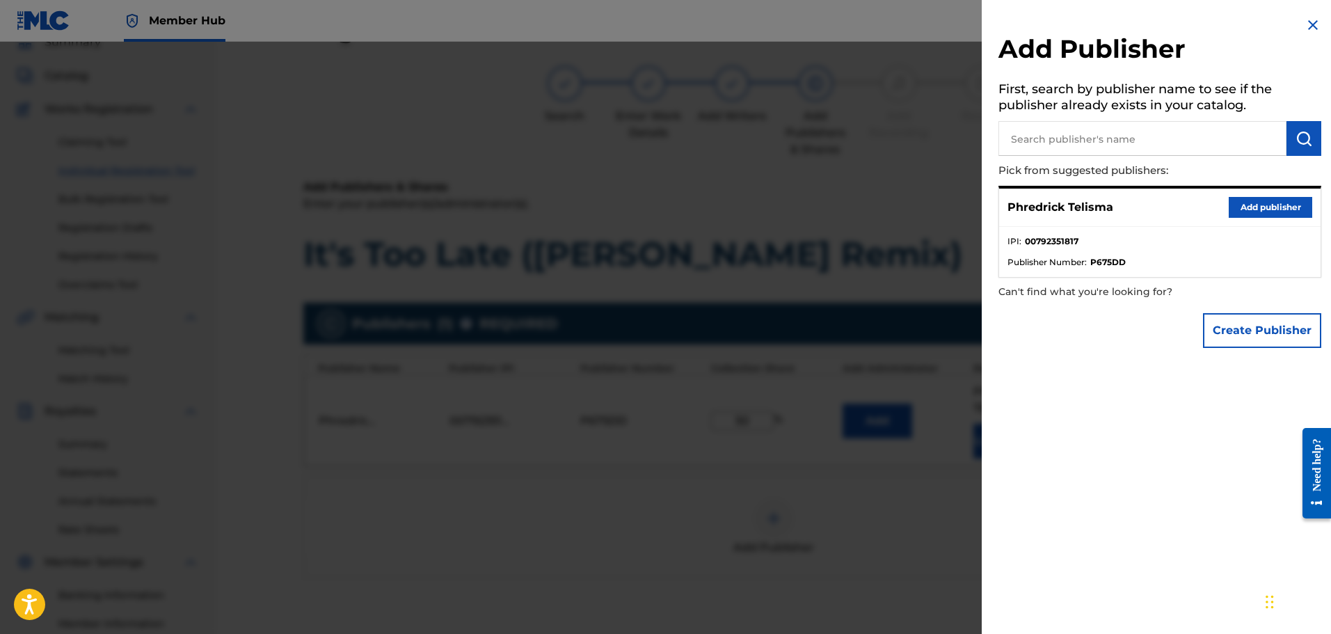
click at [1307, 26] on img at bounding box center [1313, 25] width 17 height 17
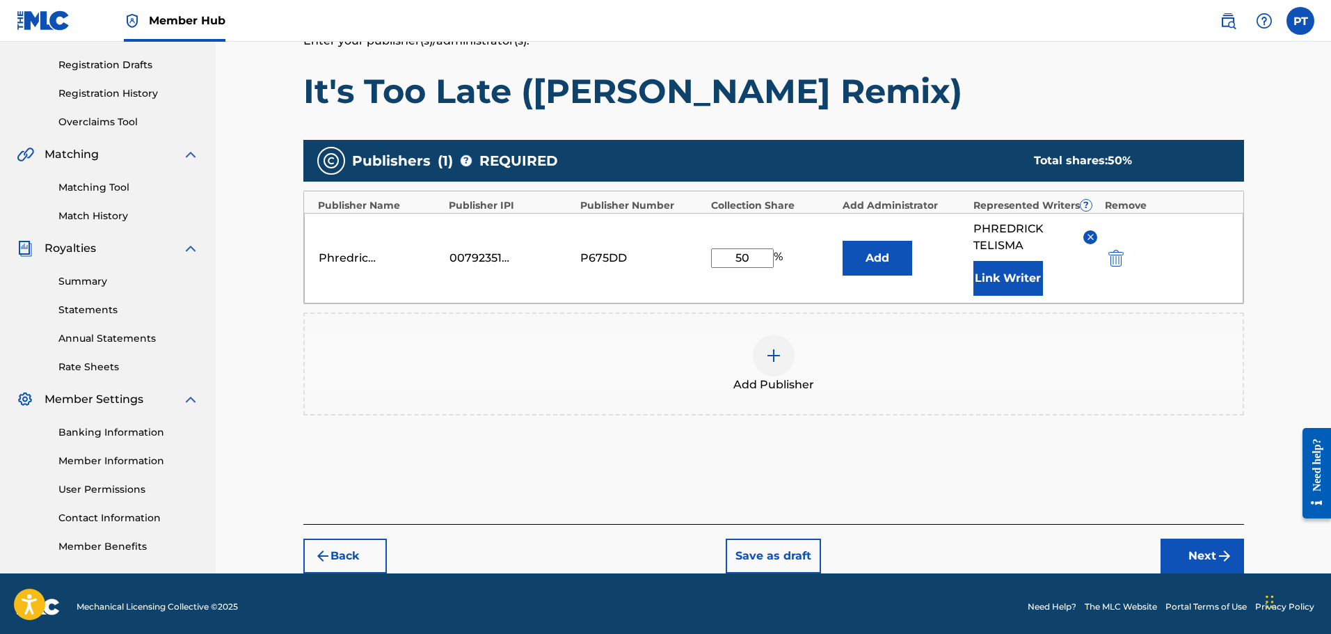
scroll to position [232, 0]
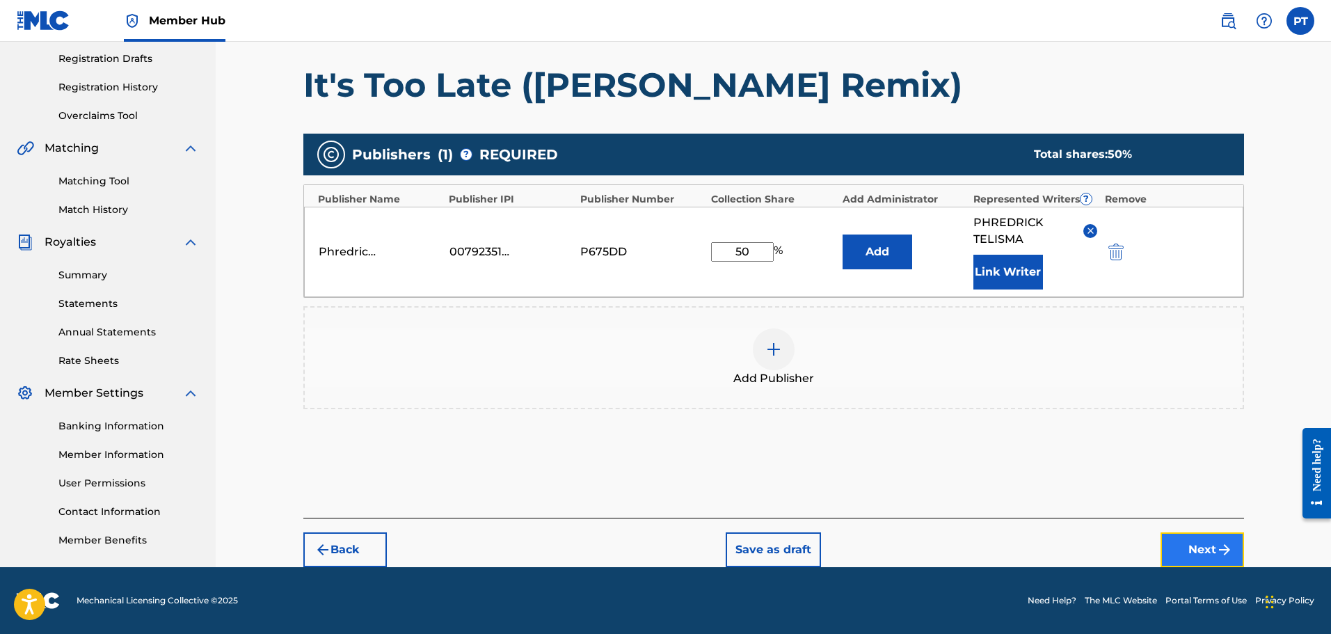
click at [1204, 548] on button "Next" at bounding box center [1202, 549] width 83 height 35
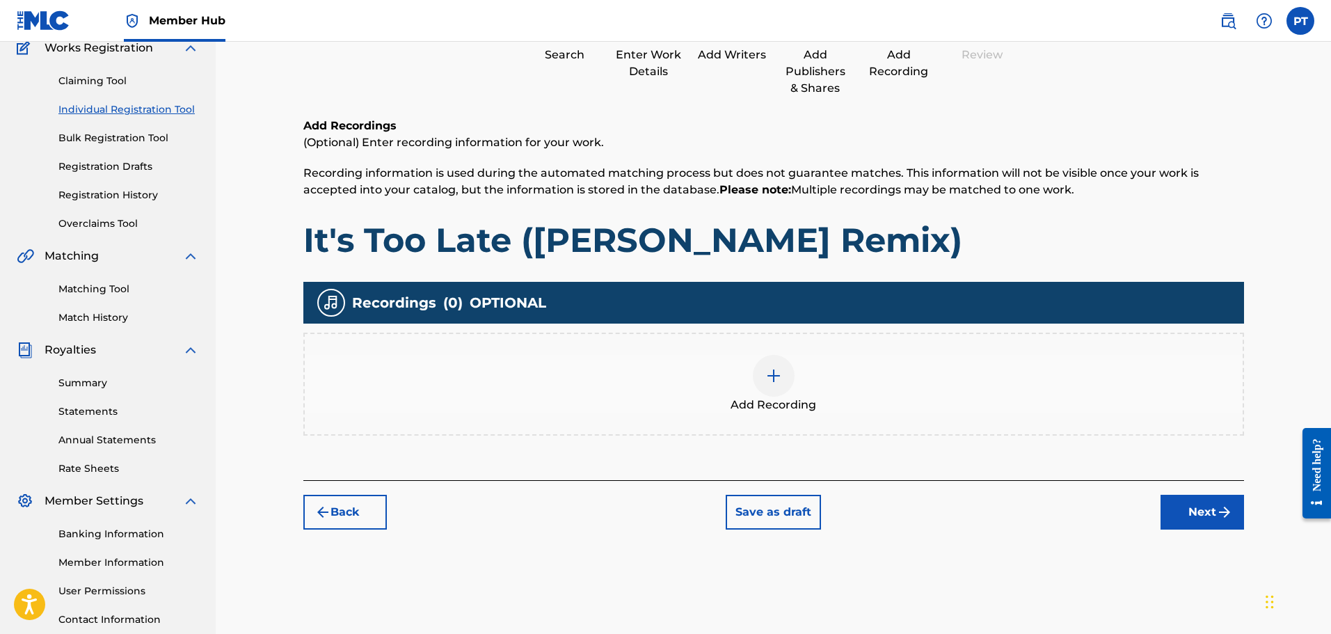
scroll to position [229, 0]
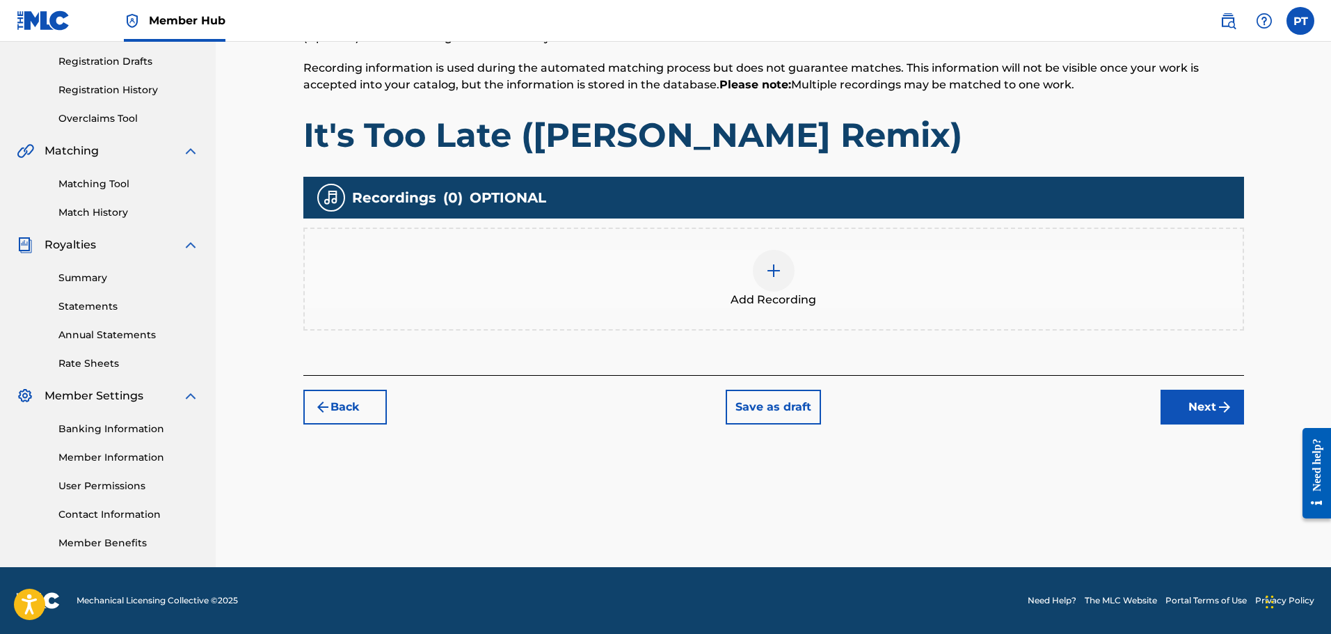
click at [777, 269] on img at bounding box center [773, 270] width 17 height 17
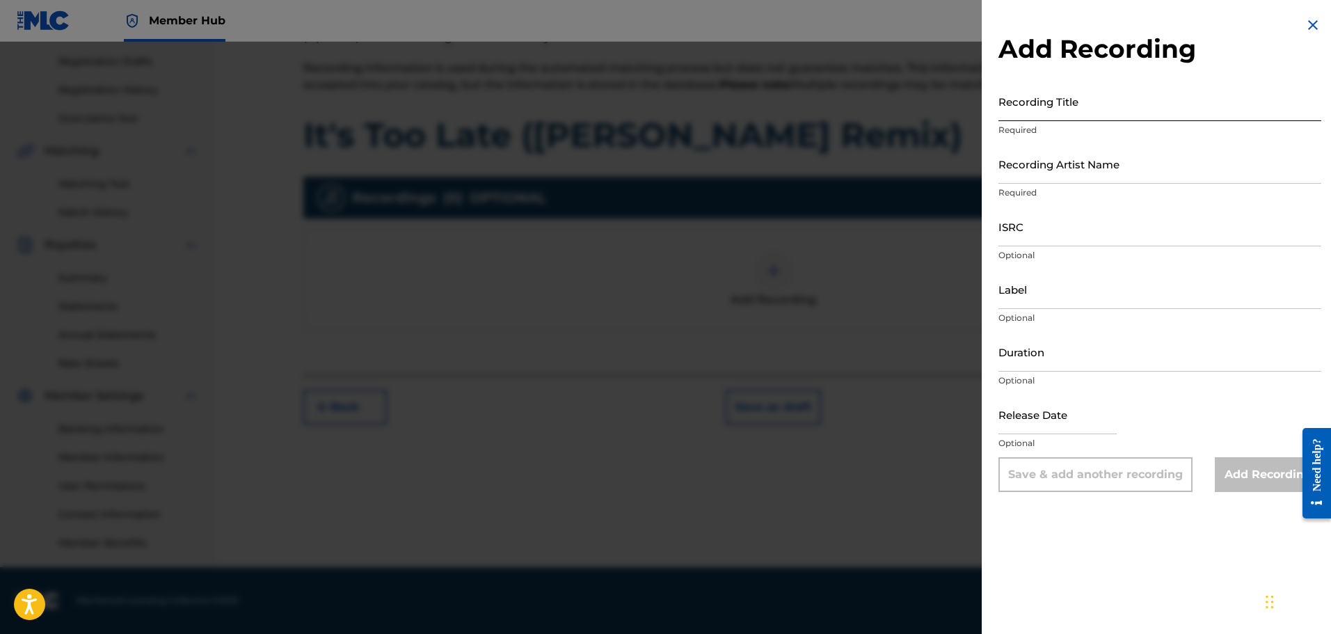
click at [1116, 113] on input "Recording Title" at bounding box center [1159, 101] width 323 height 40
paste input "It's Too Late ([PERSON_NAME] Remix)"
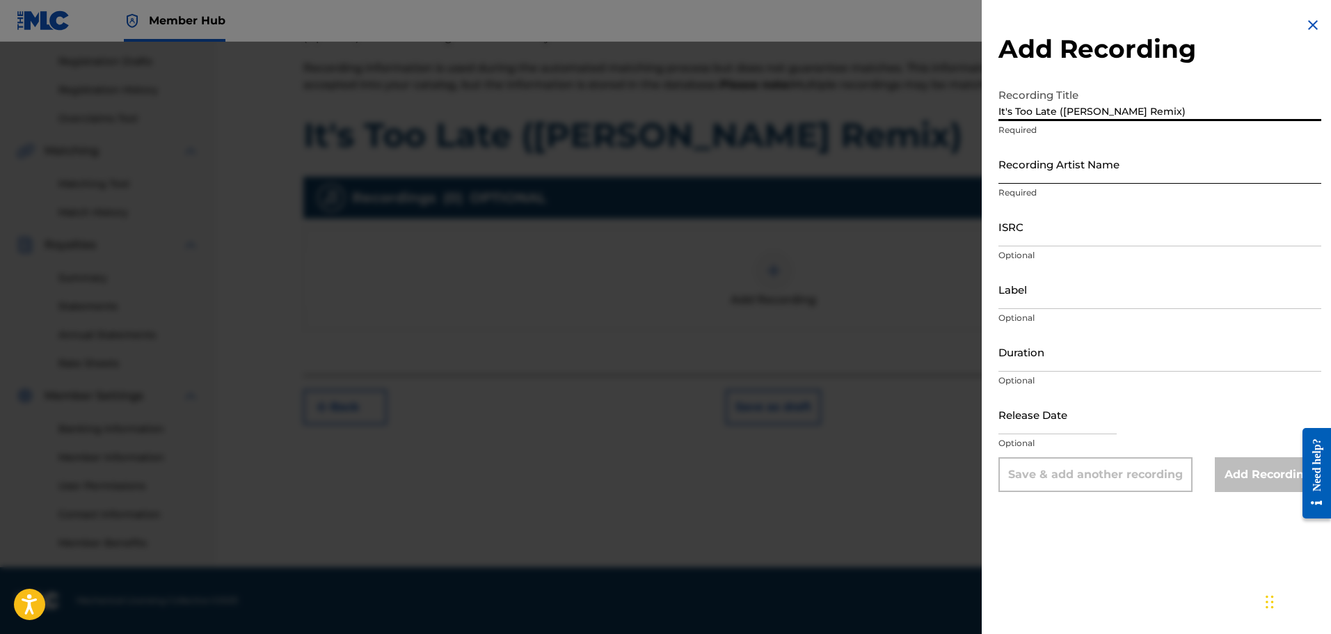
type input "It's Too Late ([PERSON_NAME] Remix)"
drag, startPoint x: 1069, startPoint y: 175, endPoint x: 1075, endPoint y: 183, distance: 10.0
click at [1069, 175] on input "Recording Artist Name" at bounding box center [1159, 164] width 323 height 40
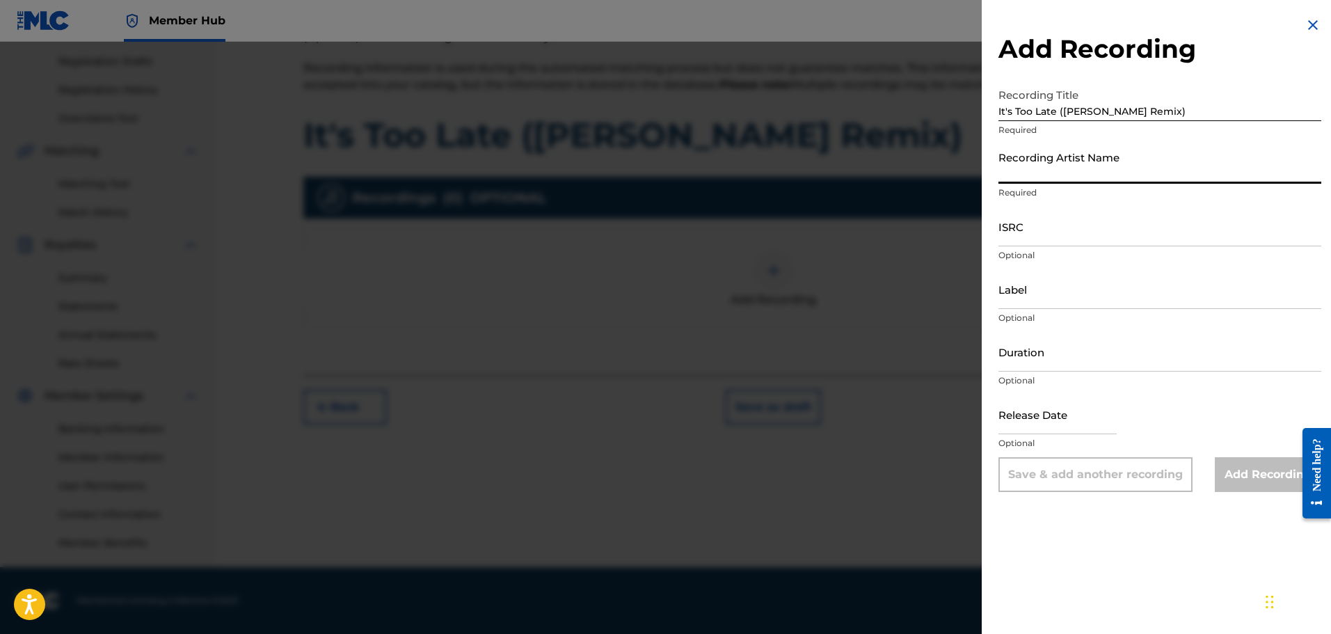
type input "Phrvddy"
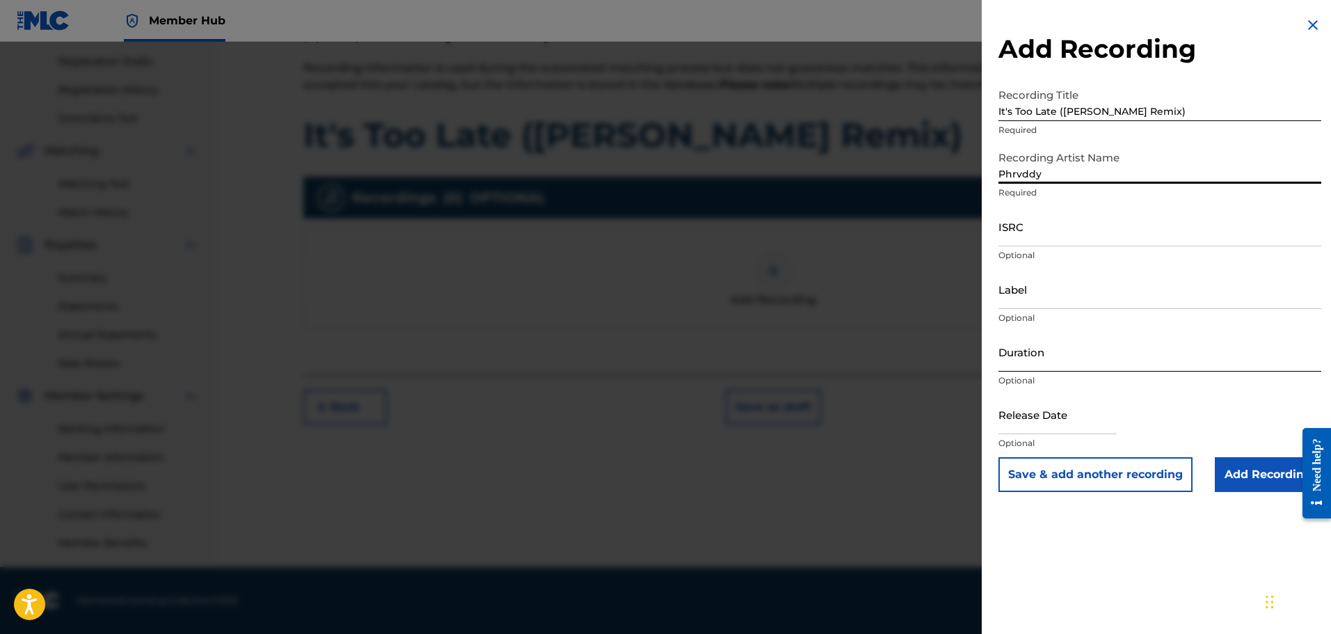
click at [1049, 366] on input "Duration" at bounding box center [1159, 352] width 323 height 40
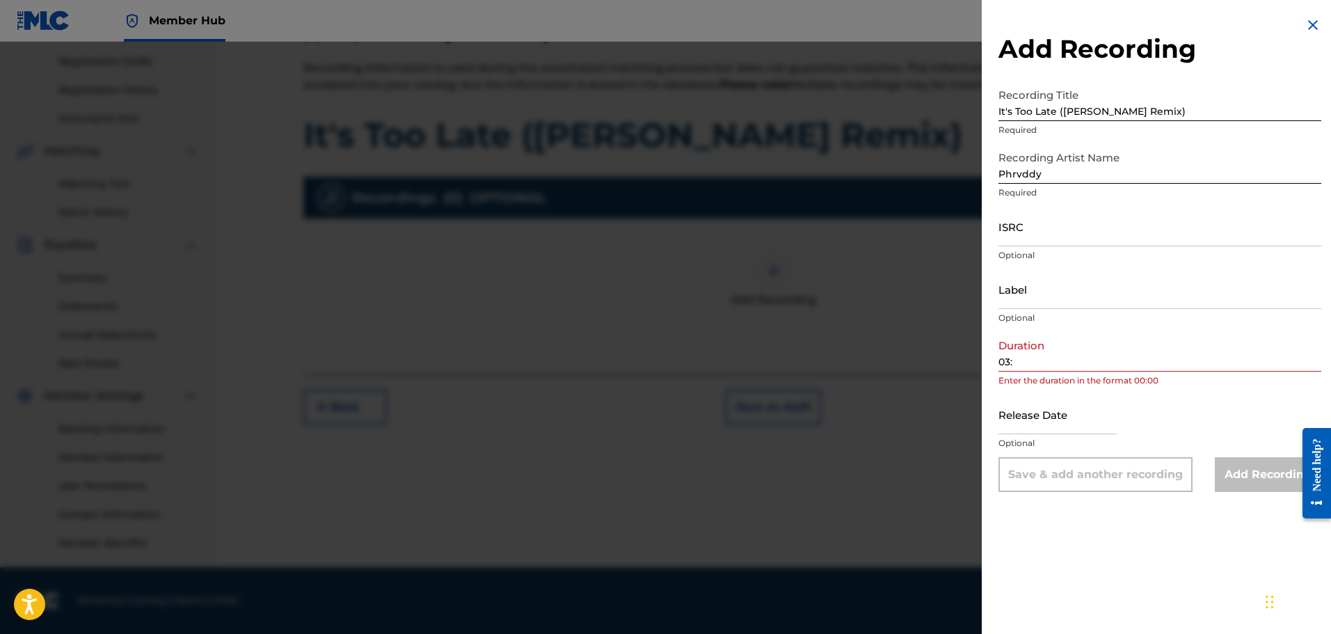
click at [1062, 360] on input "03:" at bounding box center [1159, 352] width 323 height 40
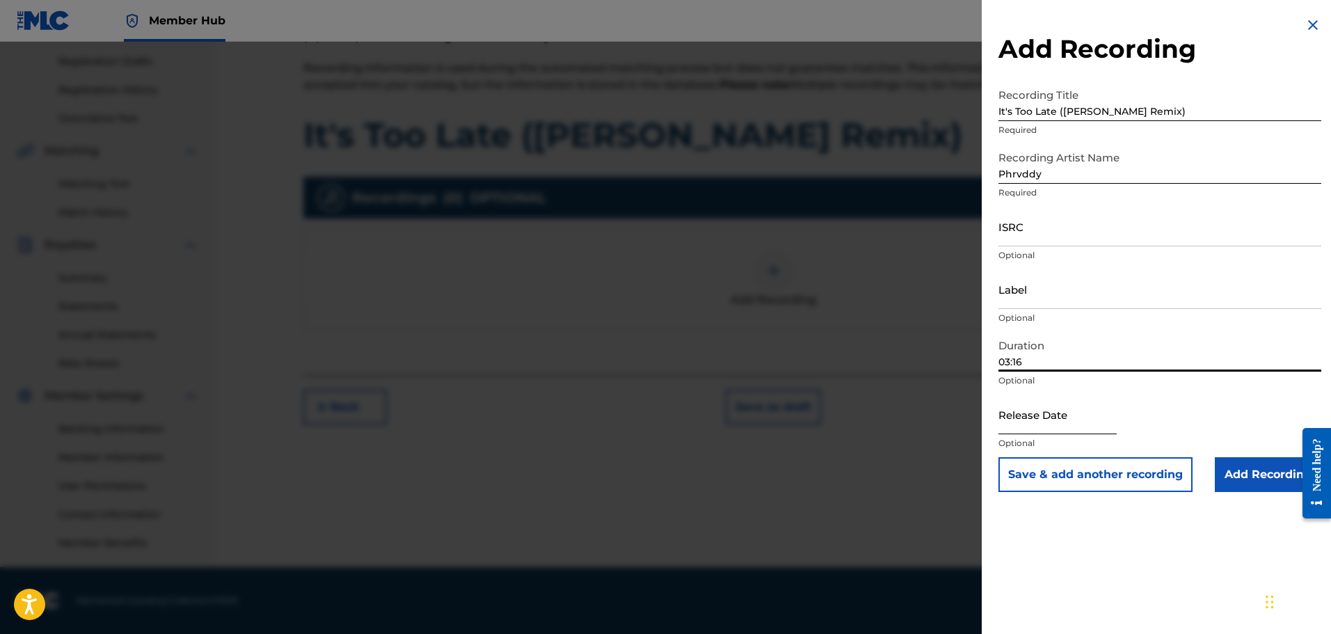
type input "03:16"
click at [1037, 424] on input "text" at bounding box center [1057, 415] width 118 height 40
select select "8"
select select "2025"
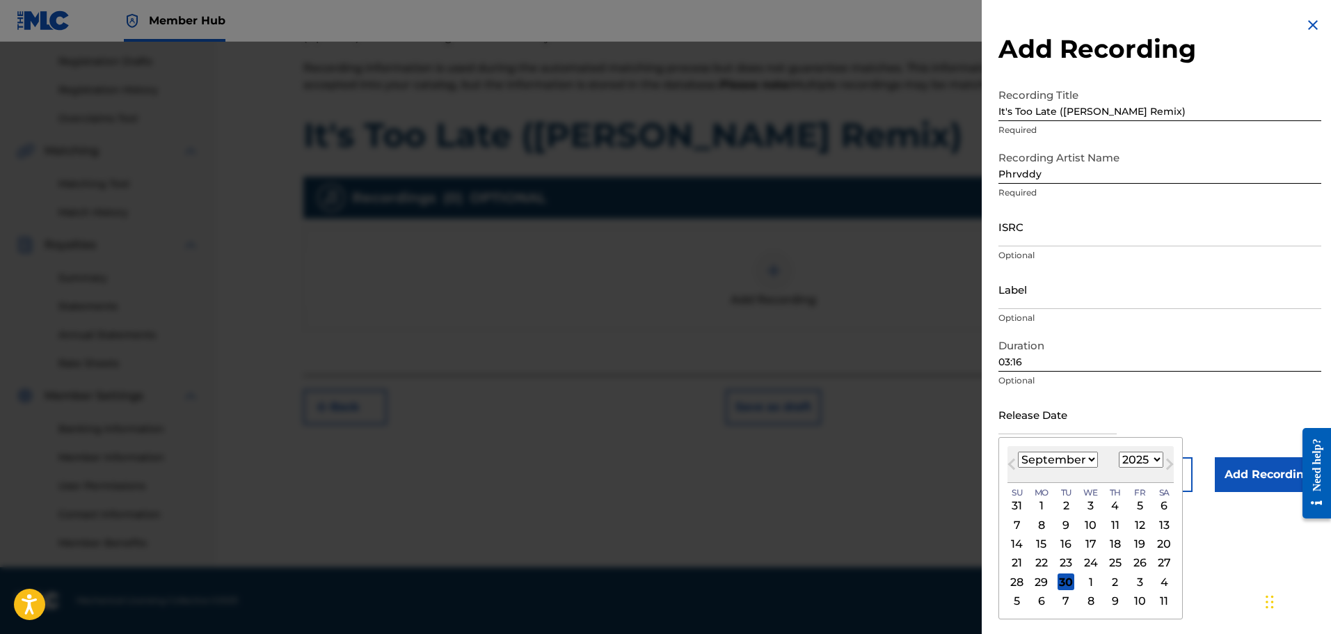
type input "[DATE]"
select select "9"
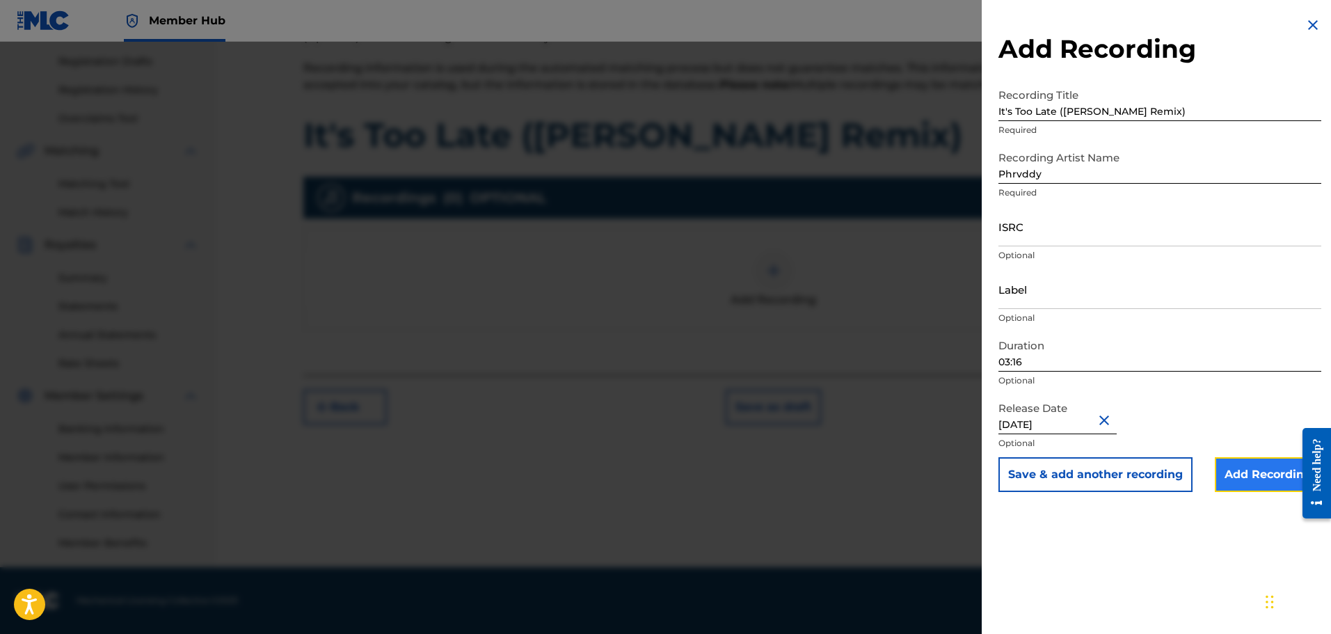
click at [1261, 468] on input "Add Recording" at bounding box center [1268, 474] width 106 height 35
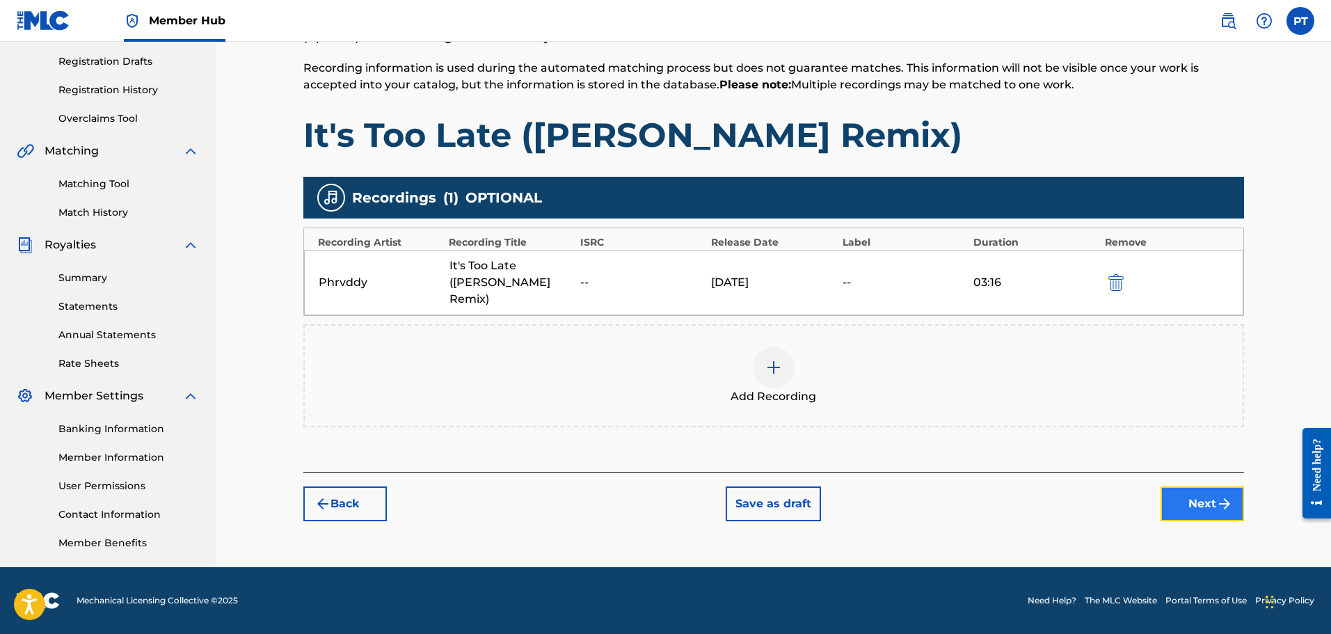
click at [1211, 493] on button "Next" at bounding box center [1202, 503] width 83 height 35
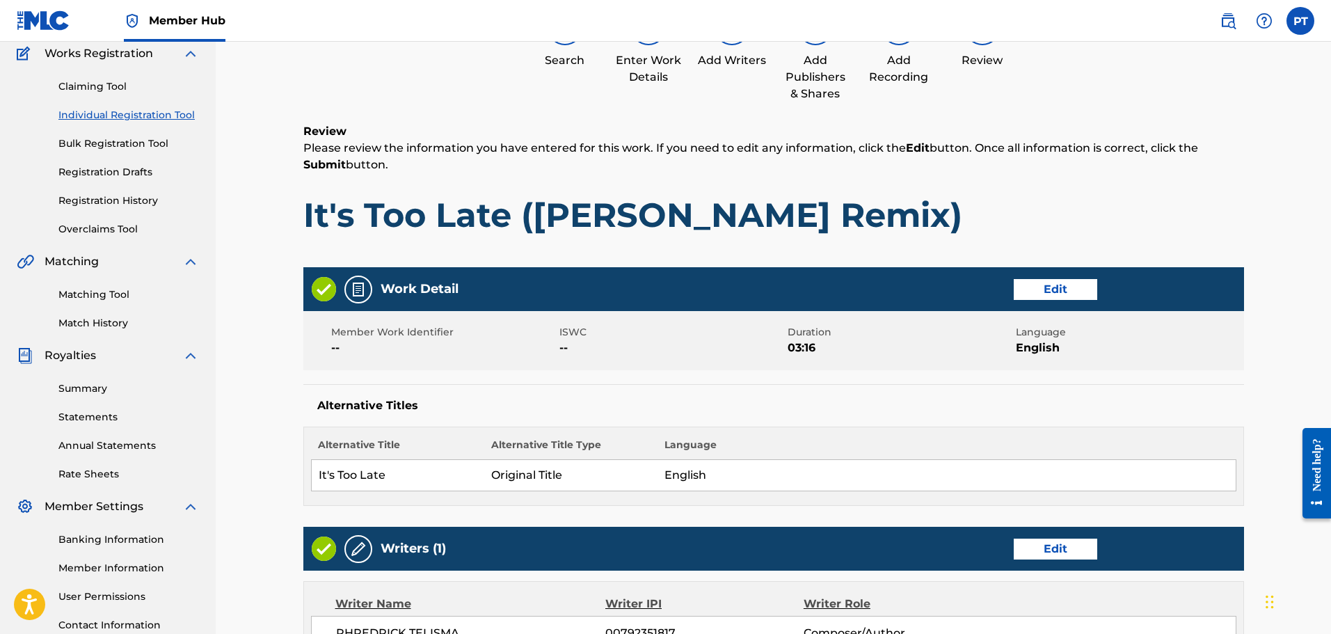
scroll to position [605, 0]
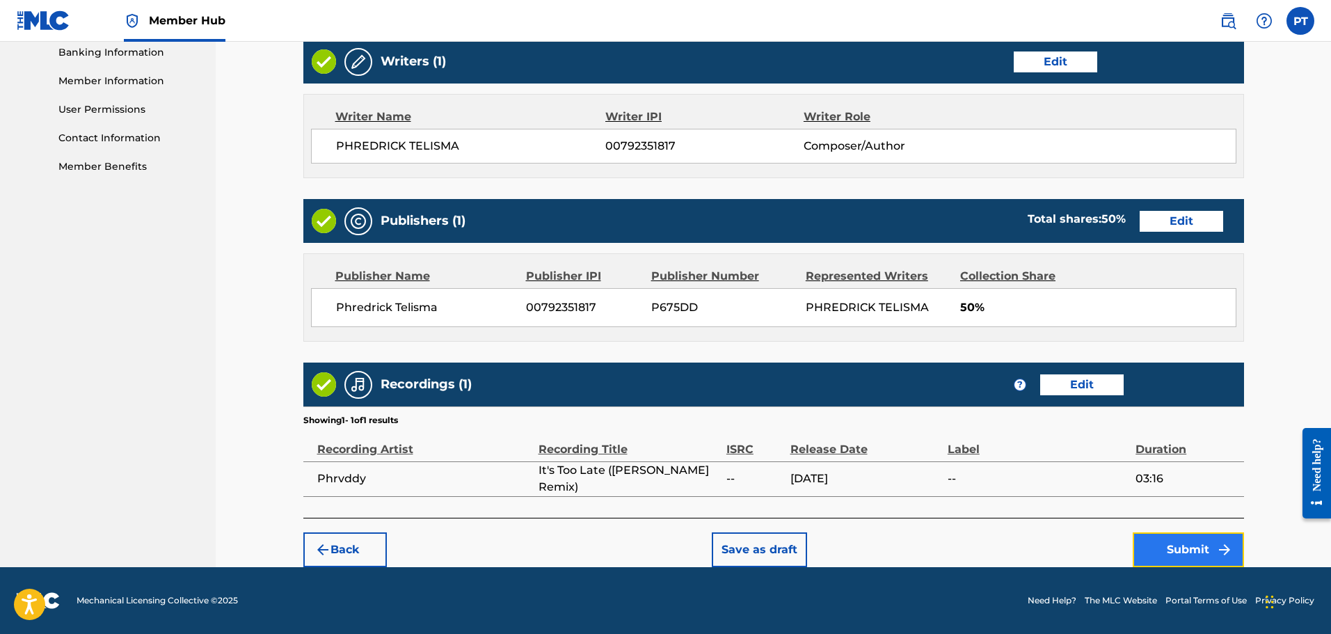
click at [1192, 554] on button "Submit" at bounding box center [1188, 549] width 111 height 35
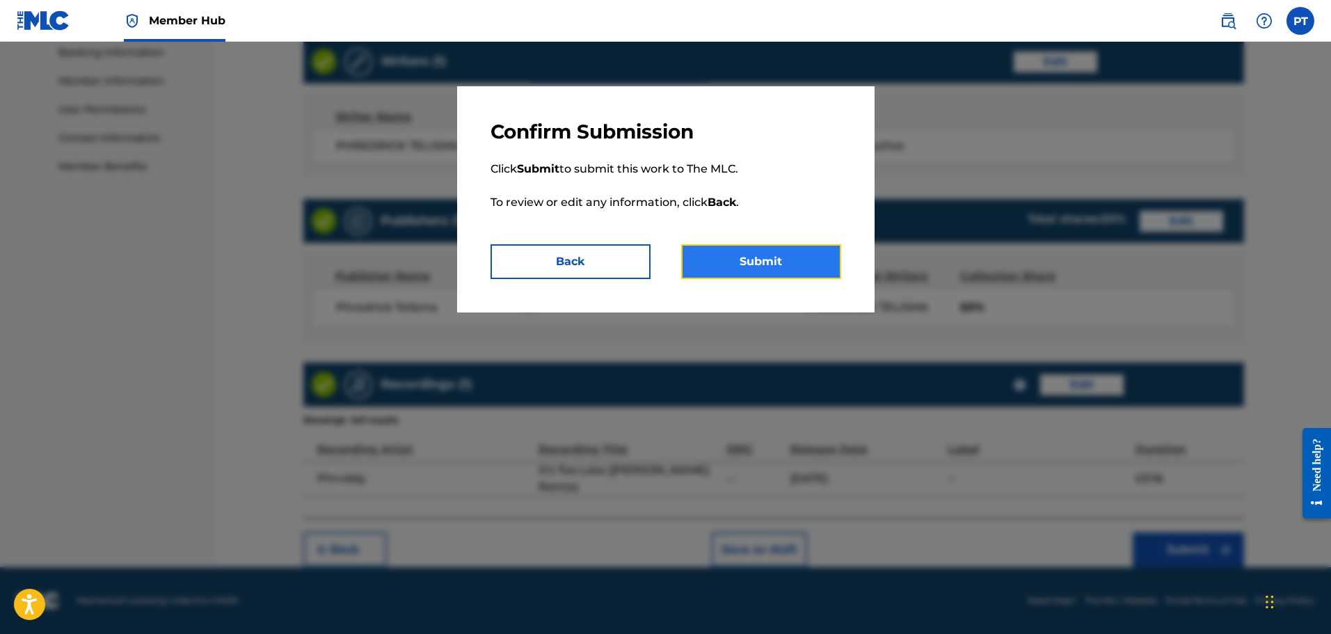
click at [742, 264] on button "Submit" at bounding box center [761, 261] width 160 height 35
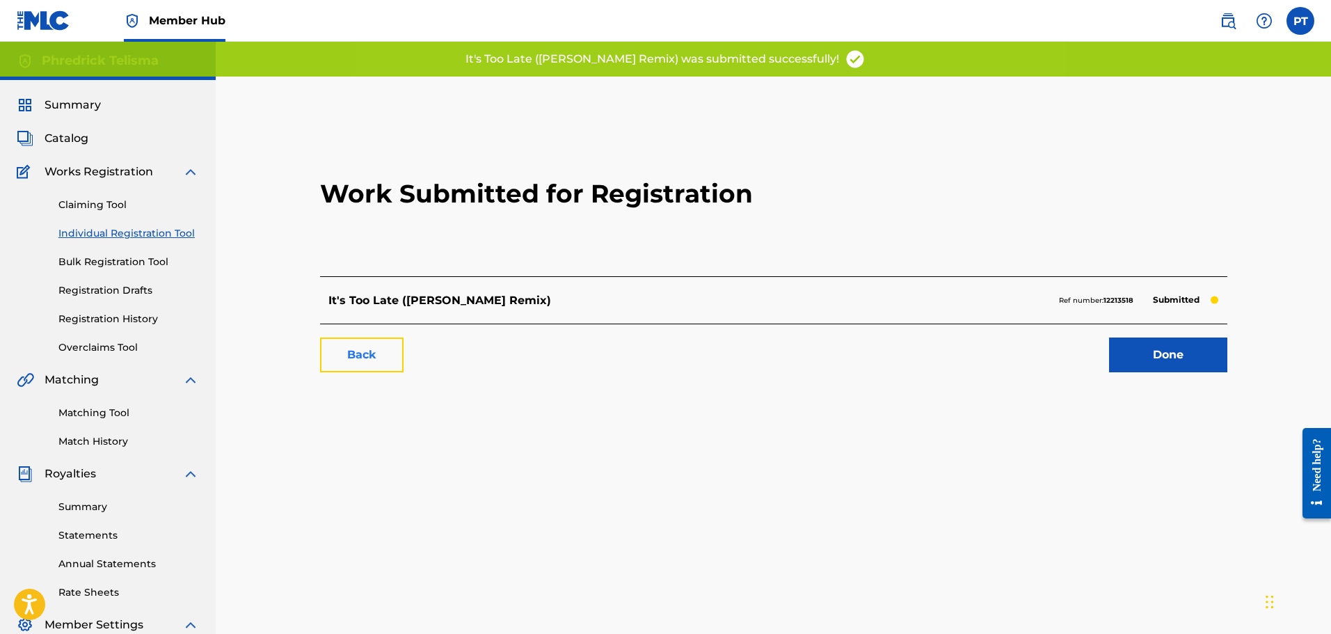
click at [333, 344] on link "Back" at bounding box center [361, 354] width 83 height 35
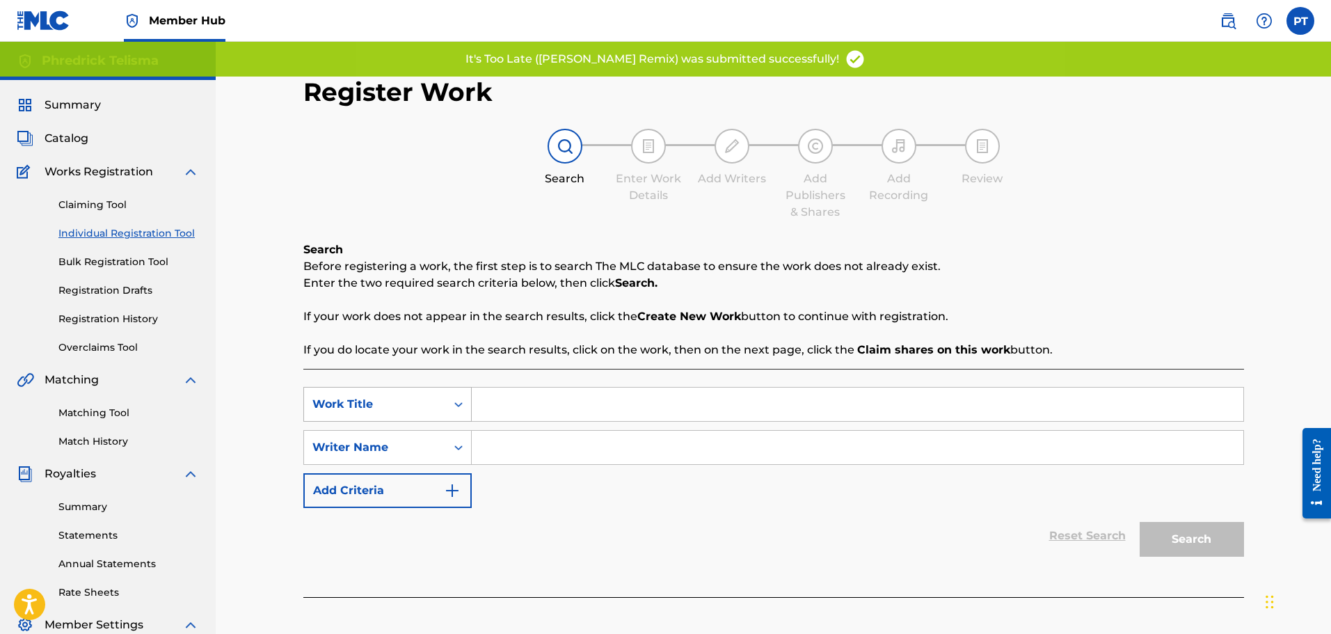
click at [427, 398] on div "Work Title" at bounding box center [374, 404] width 125 height 17
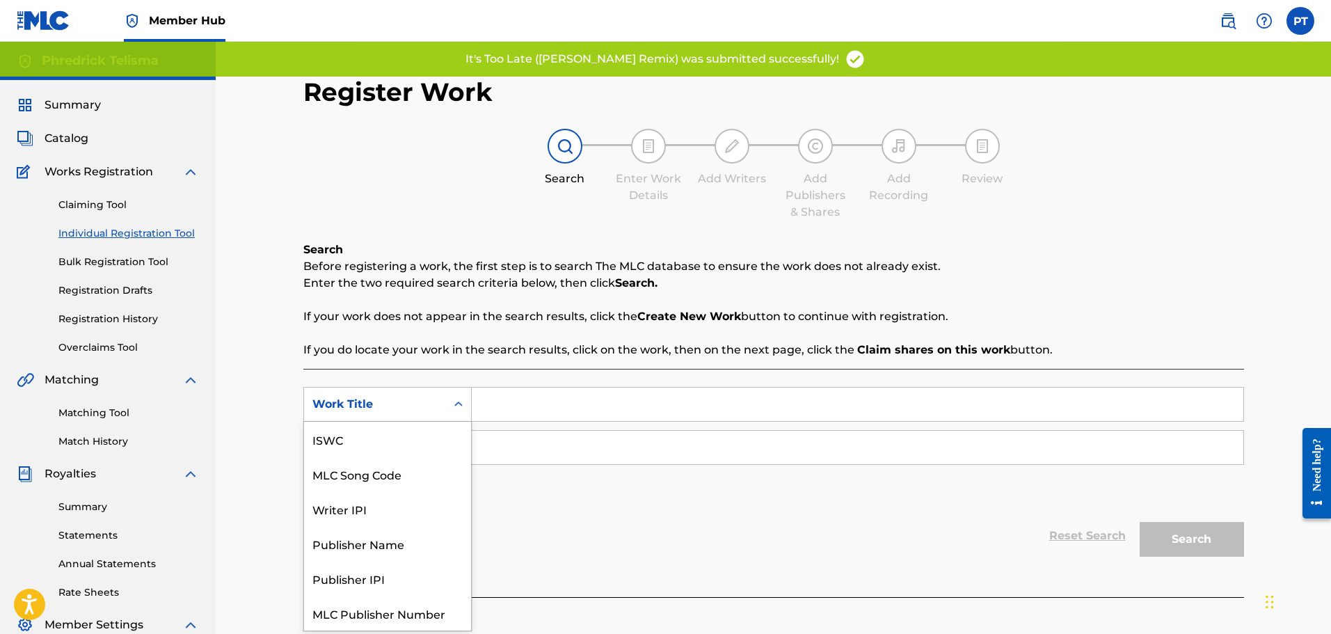
scroll to position [35, 0]
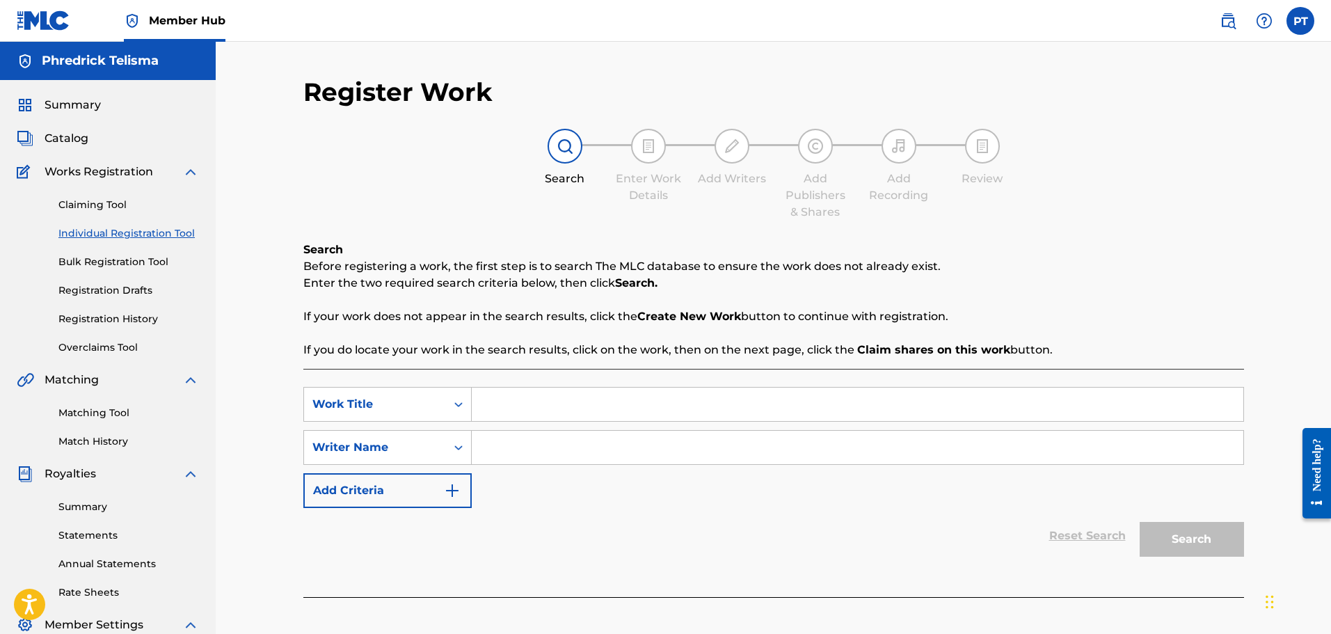
click at [575, 412] on input "Search Form" at bounding box center [858, 404] width 772 height 33
paste input "Shook Up (feat. Roaring Nice & [PERSON_NAME]) [[PERSON_NAME] Remix]"
type input "Shook Up (feat. Roaring Nice & [PERSON_NAME]) [[PERSON_NAME] Remix]"
click at [667, 452] on input "Search Form" at bounding box center [858, 447] width 772 height 33
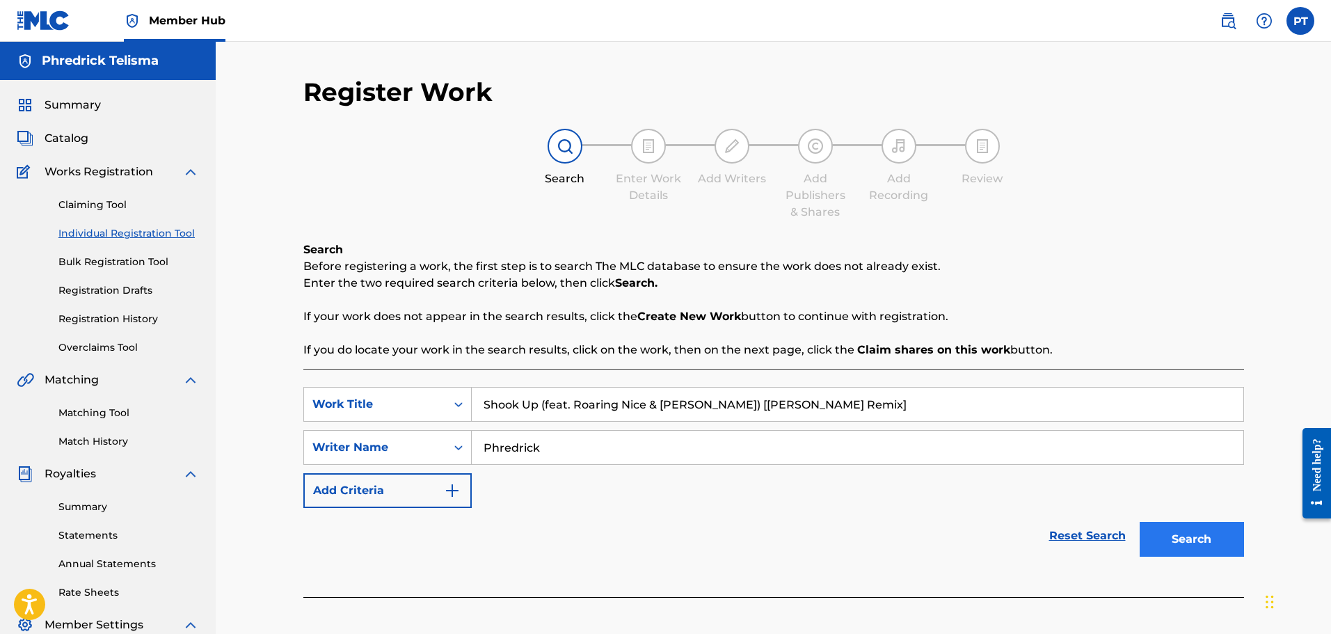
type input "Phredrick"
click at [1195, 544] on button "Search" at bounding box center [1192, 539] width 104 height 35
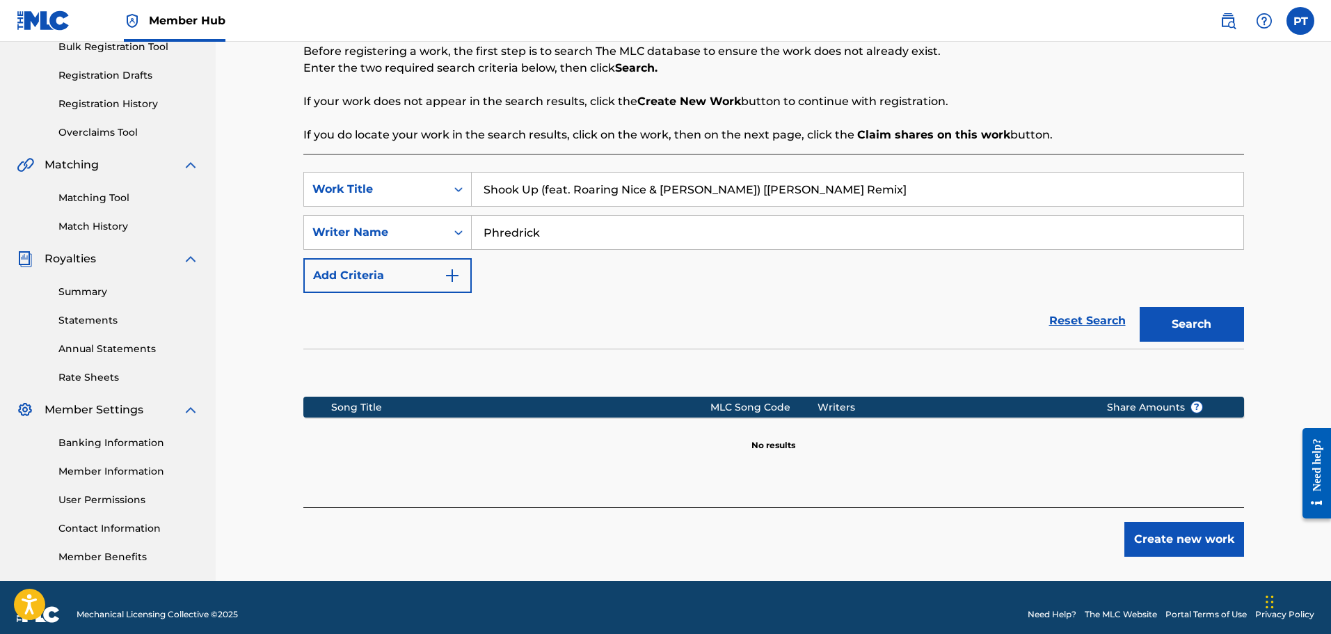
scroll to position [229, 0]
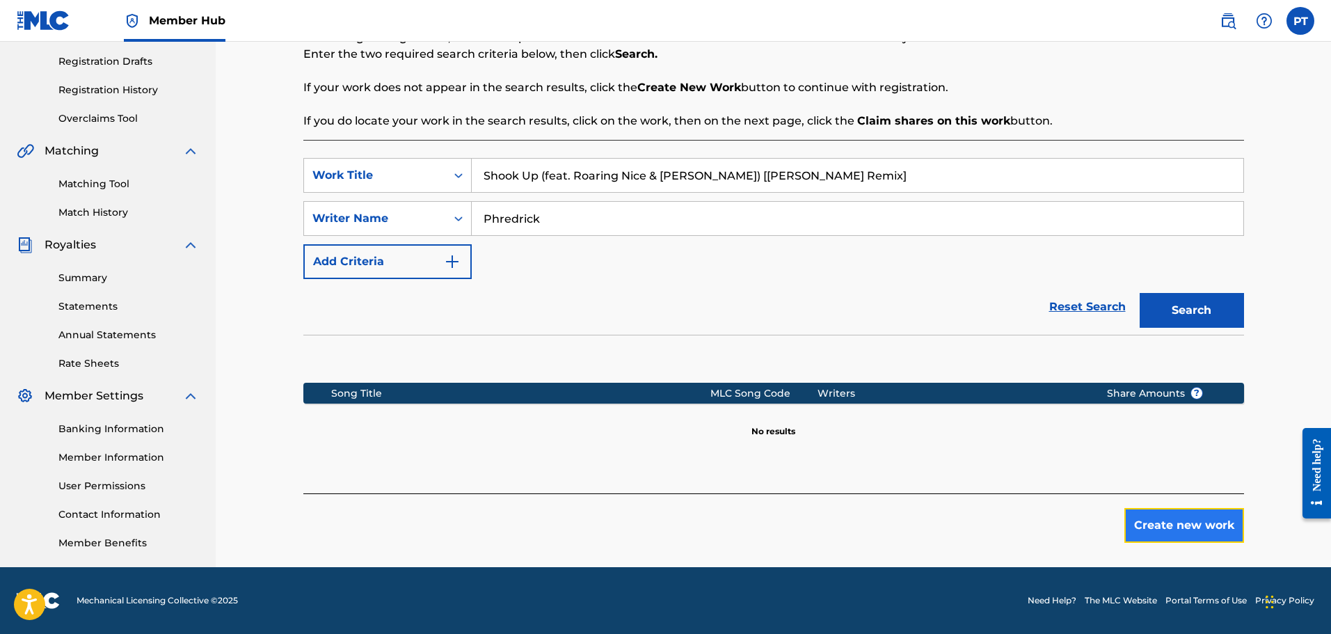
click at [1197, 525] on button "Create new work" at bounding box center [1184, 525] width 120 height 35
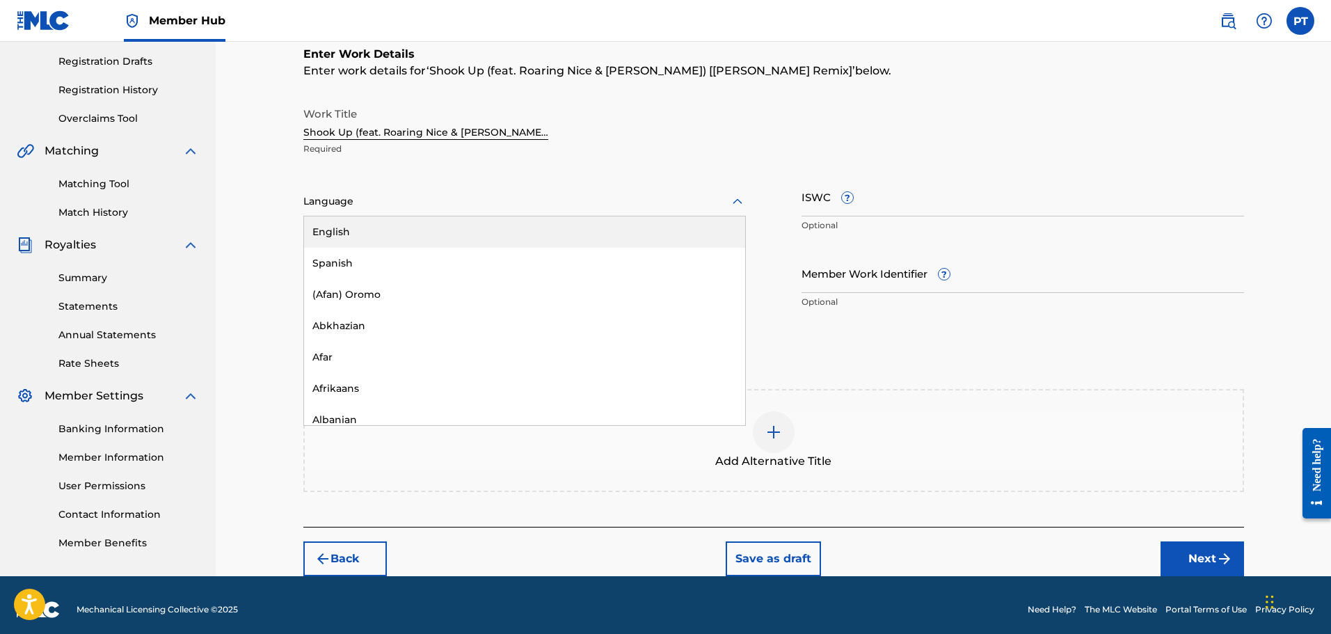
click at [375, 209] on div at bounding box center [524, 201] width 443 height 17
click at [374, 238] on div "English" at bounding box center [524, 231] width 441 height 31
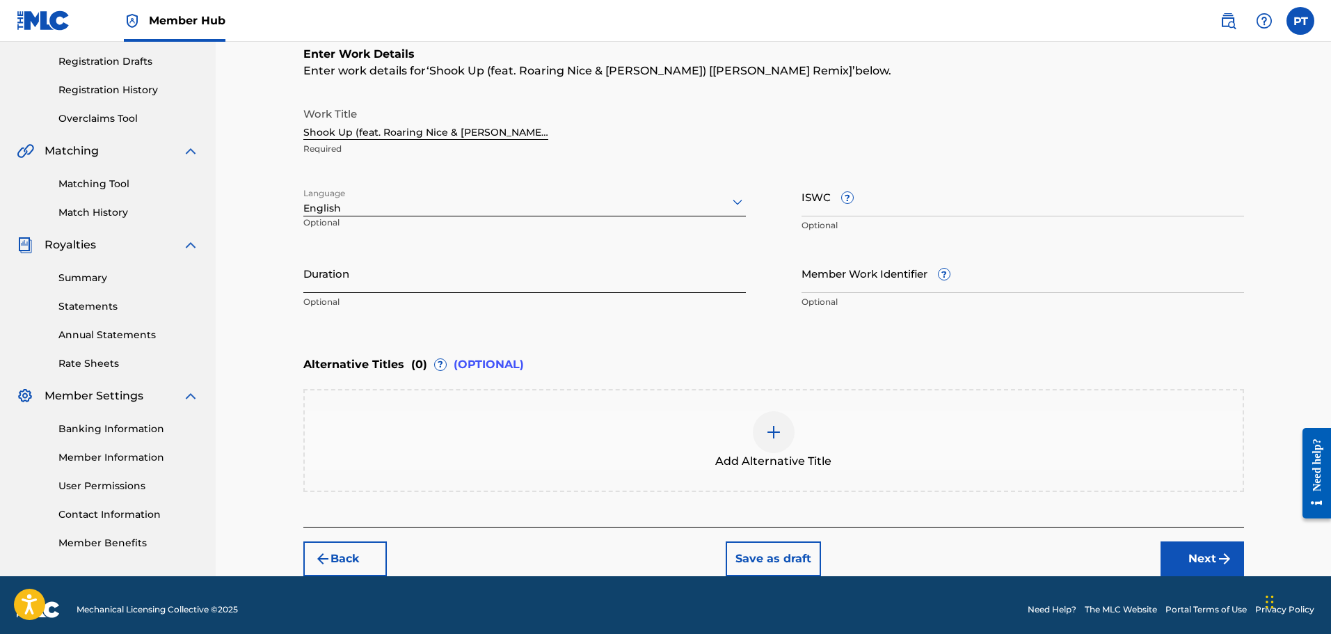
click at [396, 282] on input "Duration" at bounding box center [524, 273] width 443 height 40
drag, startPoint x: 380, startPoint y: 275, endPoint x: 380, endPoint y: 294, distance: 18.8
click at [380, 275] on input "Duration" at bounding box center [524, 273] width 443 height 40
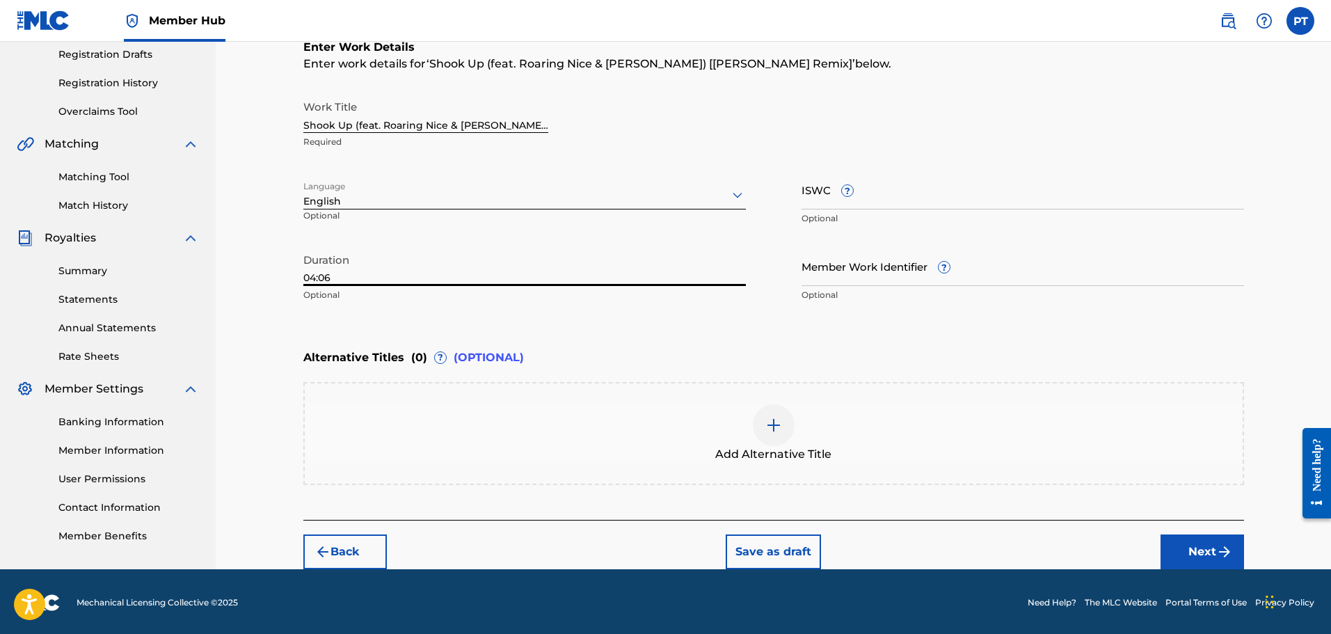
scroll to position [238, 0]
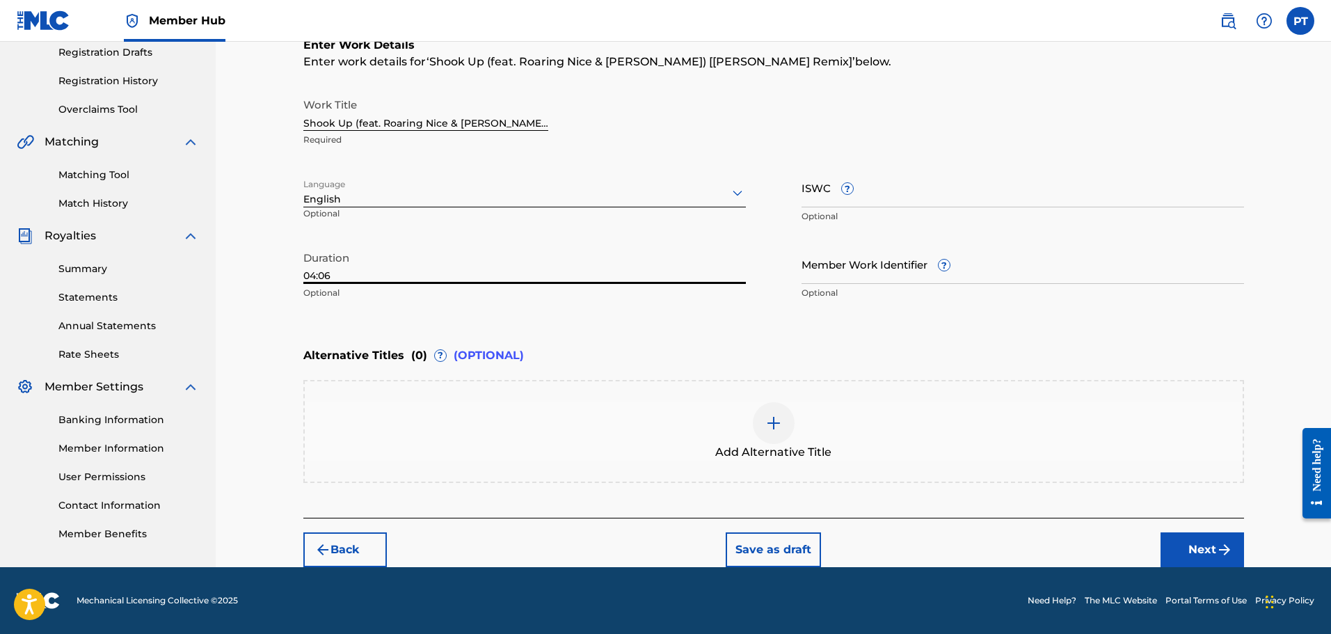
type input "04:06"
click at [778, 431] on img at bounding box center [773, 423] width 17 height 17
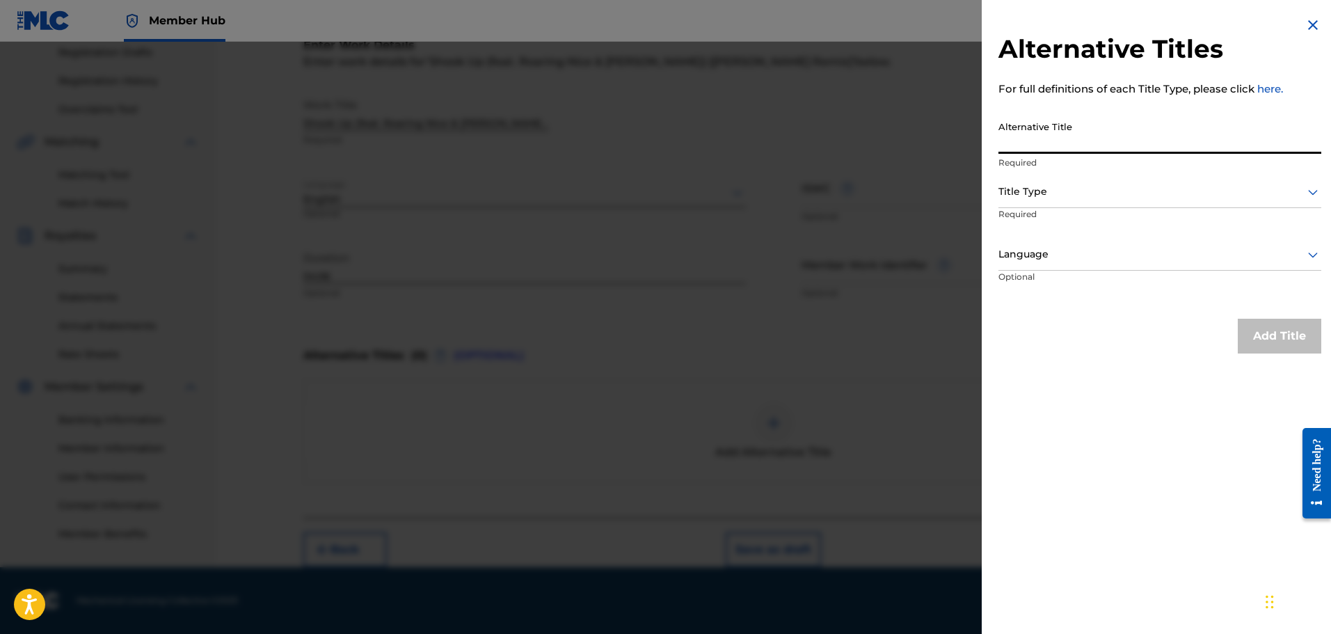
click at [1062, 125] on input "Alternative Title" at bounding box center [1159, 134] width 323 height 40
type input "Shook Up"
click at [1048, 201] on div "Title Type" at bounding box center [1159, 192] width 323 height 31
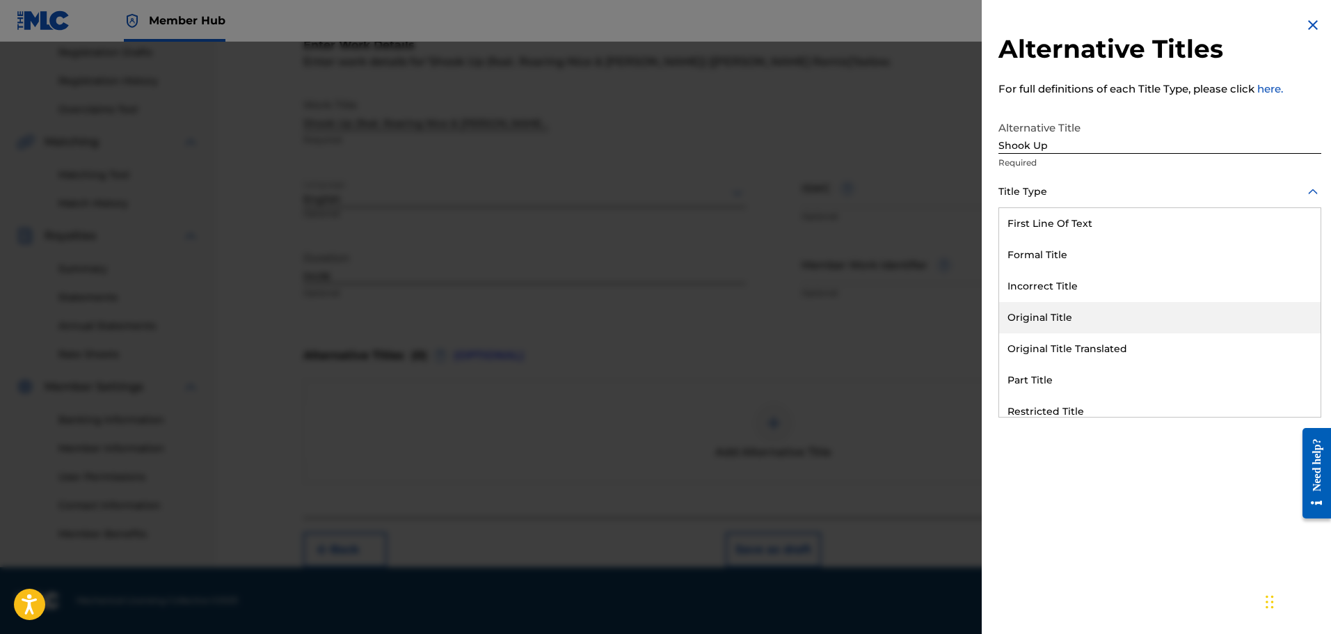
drag, startPoint x: 1053, startPoint y: 319, endPoint x: 1055, endPoint y: 307, distance: 11.9
click at [1056, 317] on div "Original Title" at bounding box center [1159, 317] width 321 height 31
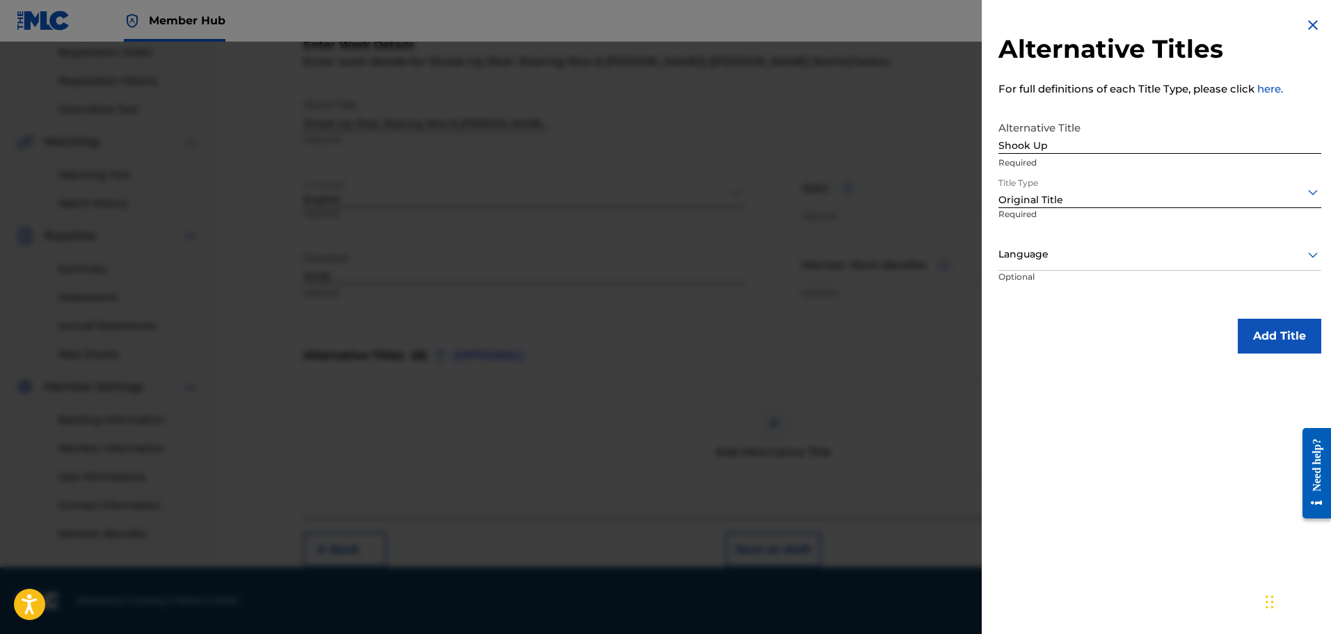
click at [1058, 261] on div at bounding box center [1159, 254] width 323 height 17
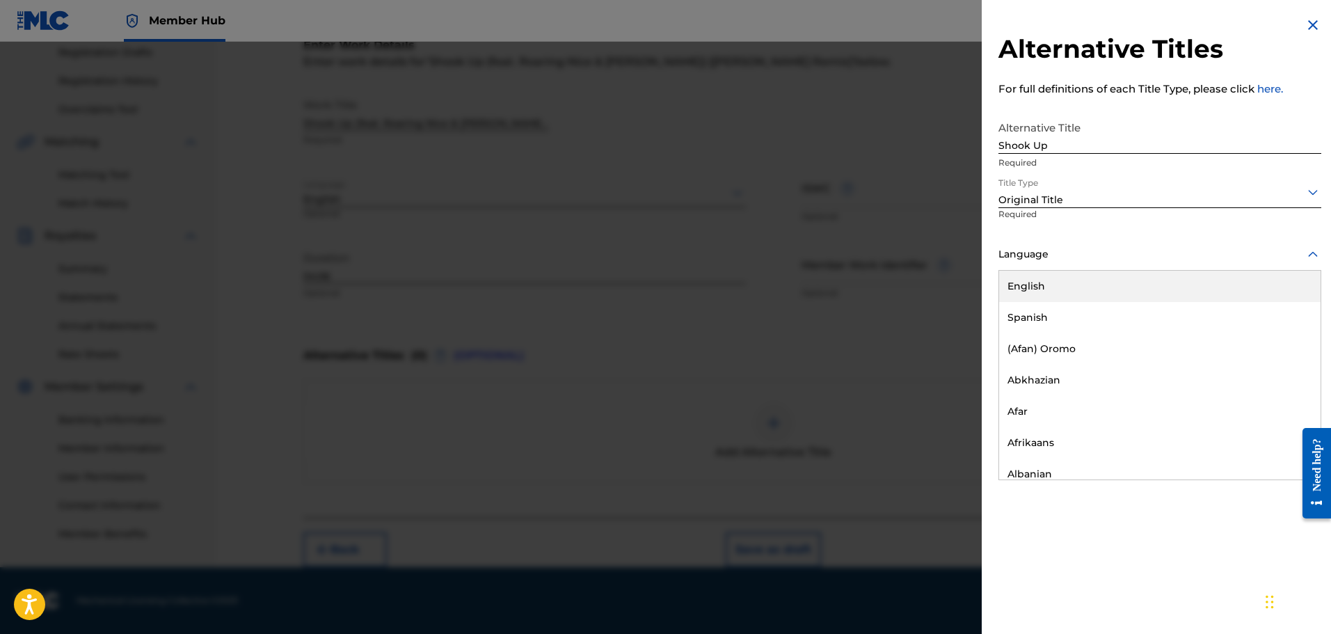
click at [1056, 289] on div "English" at bounding box center [1159, 286] width 321 height 31
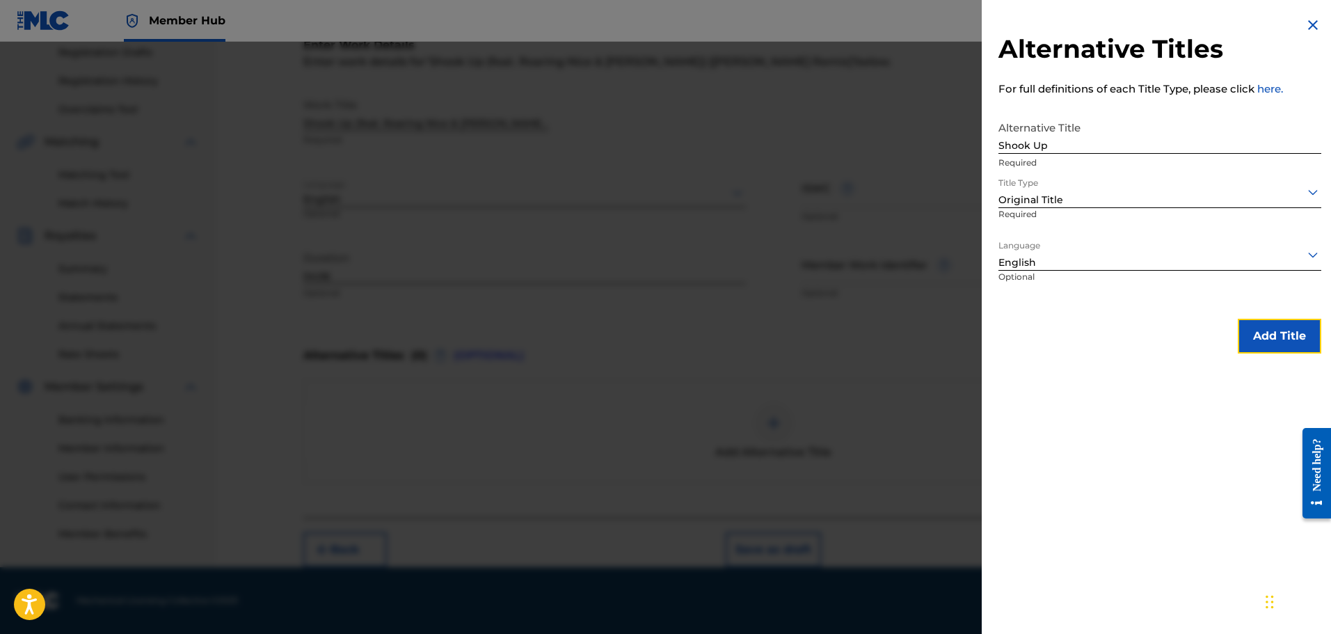
click at [1300, 351] on button "Add Title" at bounding box center [1279, 336] width 83 height 35
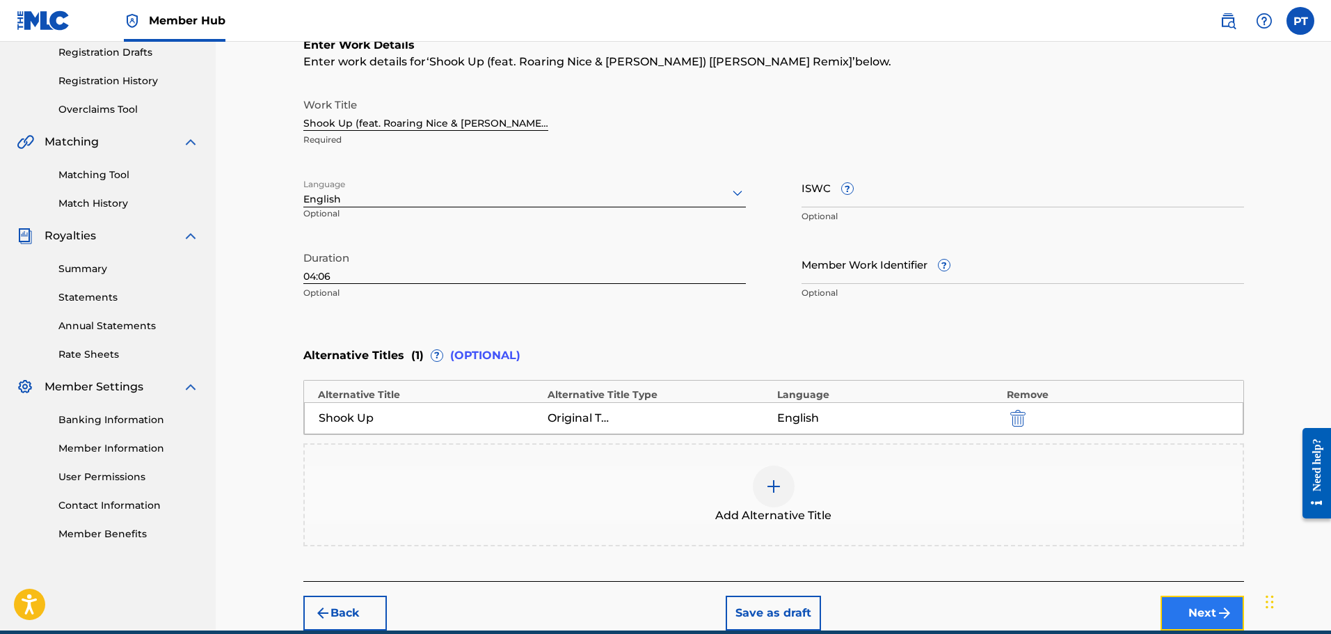
click at [1200, 610] on button "Next" at bounding box center [1202, 613] width 83 height 35
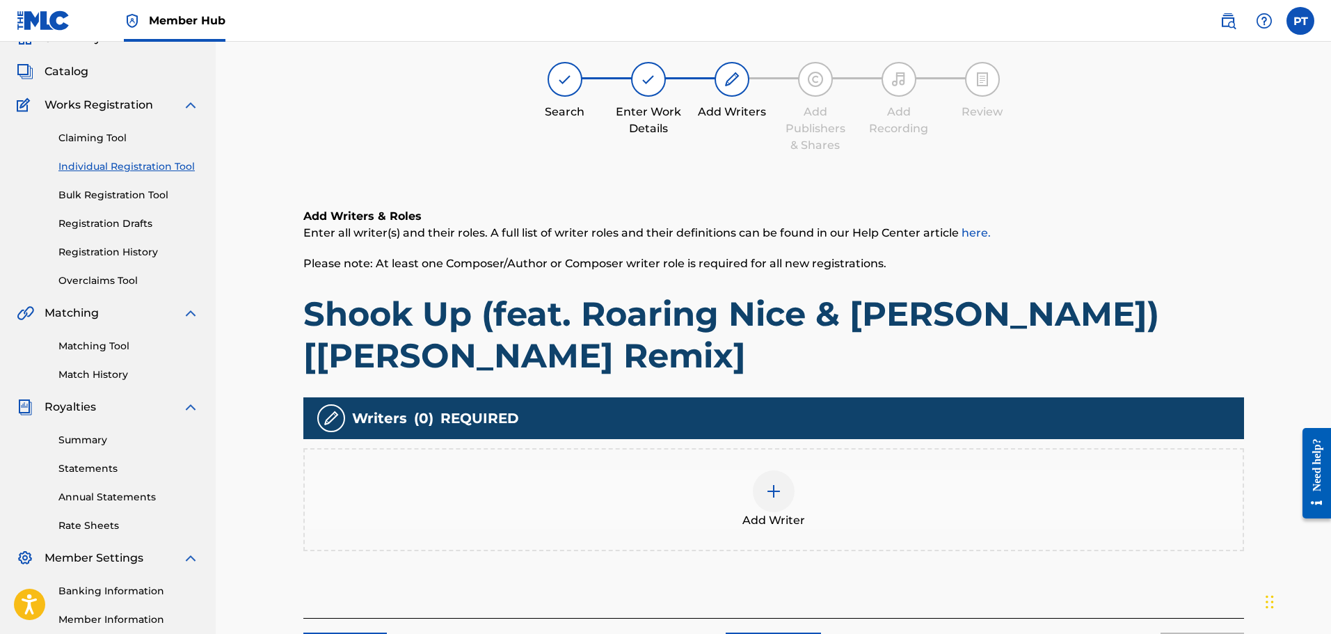
scroll to position [229, 0]
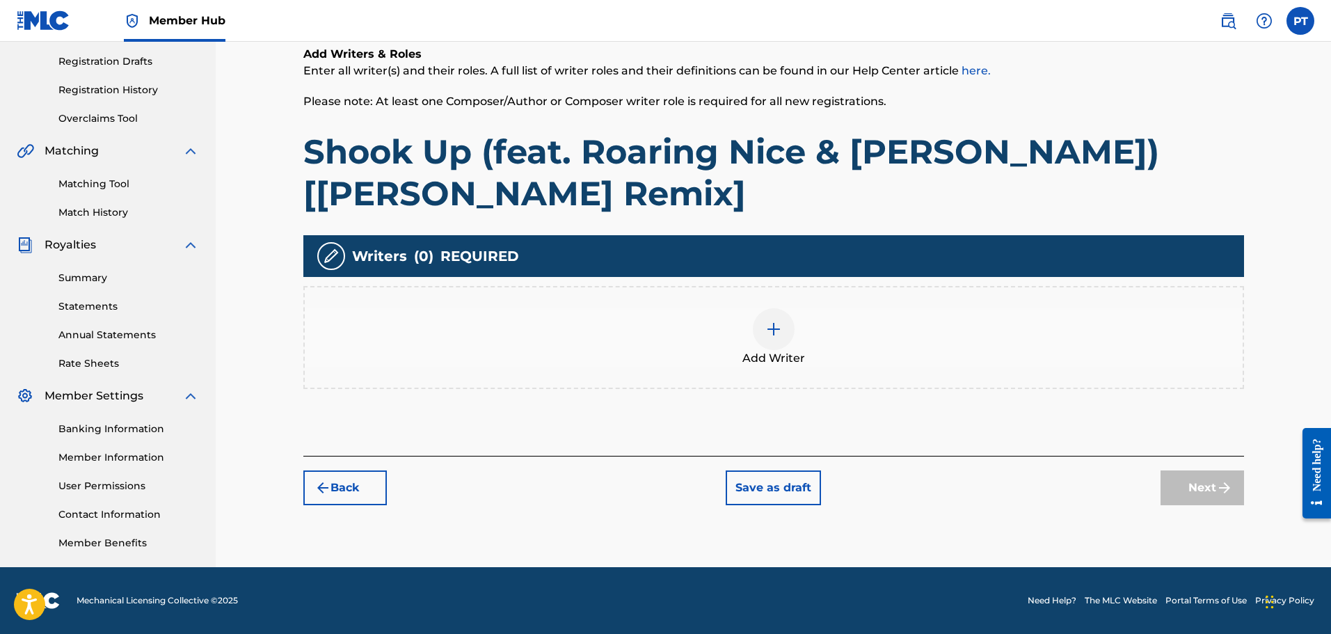
click at [767, 315] on div at bounding box center [774, 329] width 42 height 42
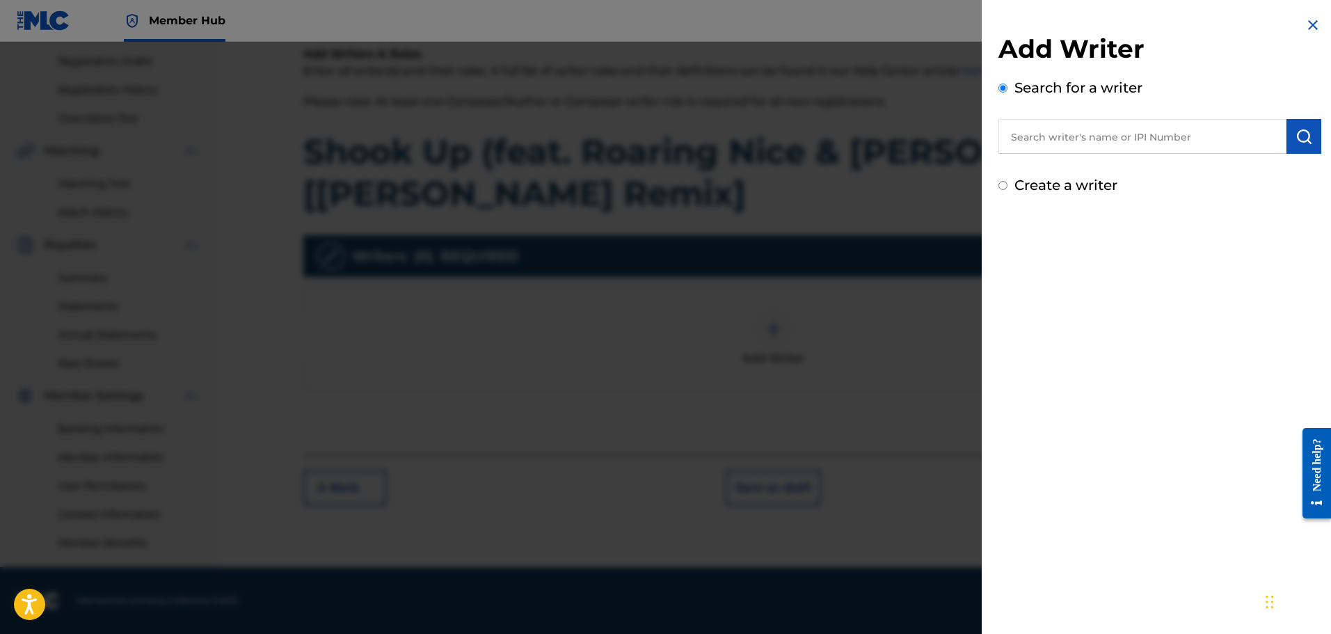
click at [1162, 136] on input "text" at bounding box center [1142, 136] width 288 height 35
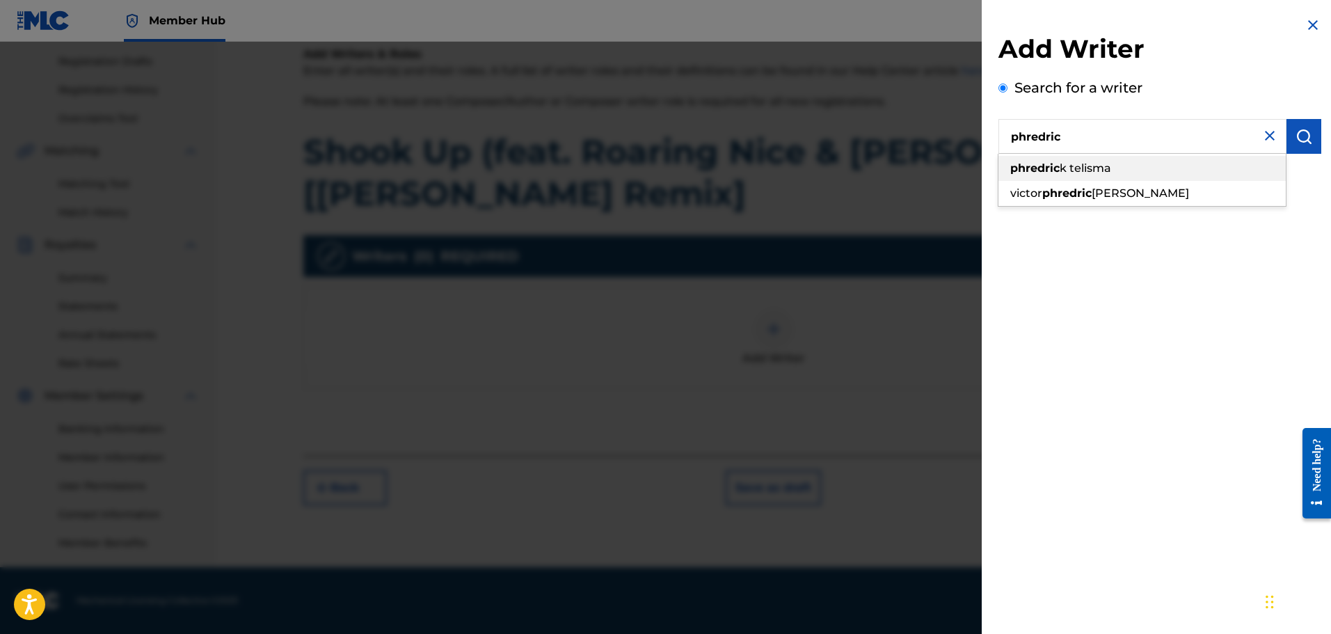
click at [1124, 170] on div "[PERSON_NAME]" at bounding box center [1141, 168] width 287 height 25
type input "phredrick telisma"
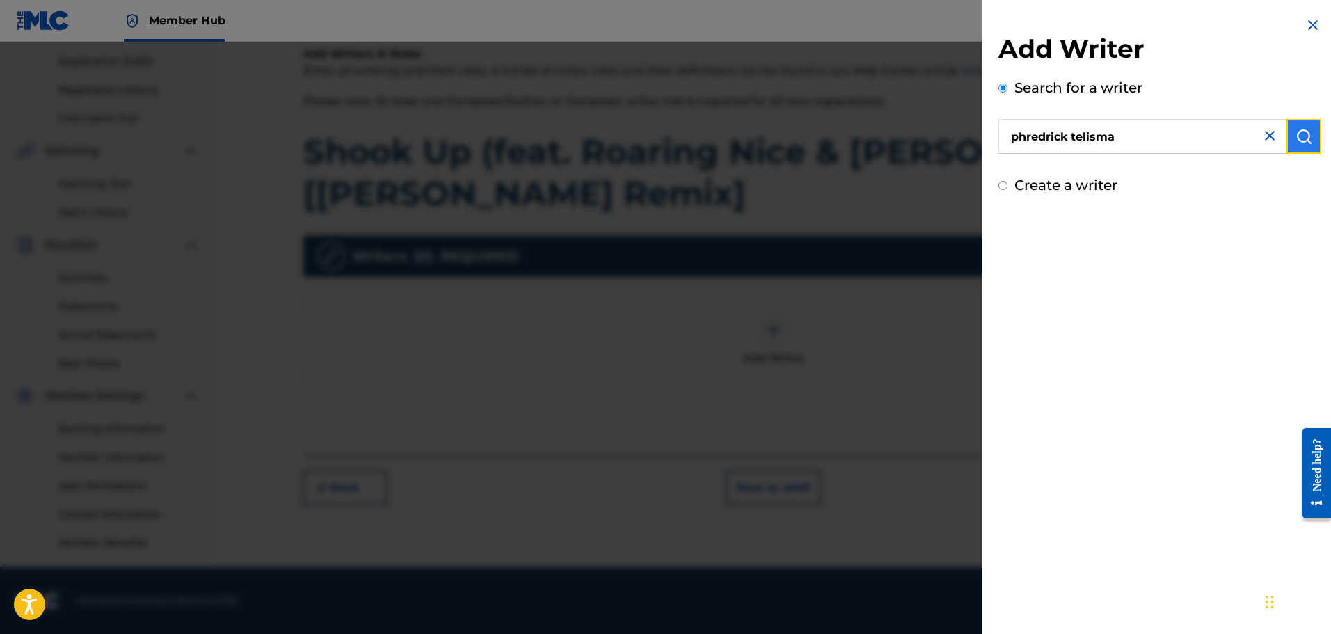
click at [1296, 144] on img "submit" at bounding box center [1304, 136] width 17 height 17
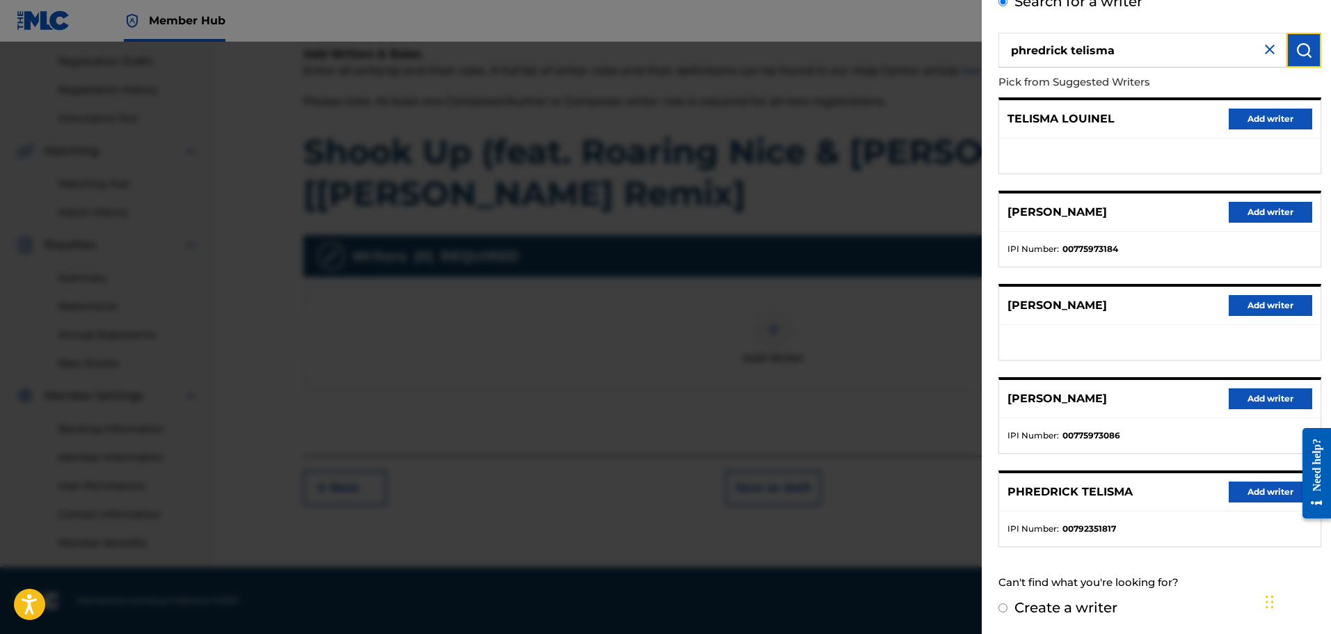
scroll to position [87, 0]
click at [1269, 484] on button "Add writer" at bounding box center [1270, 491] width 83 height 21
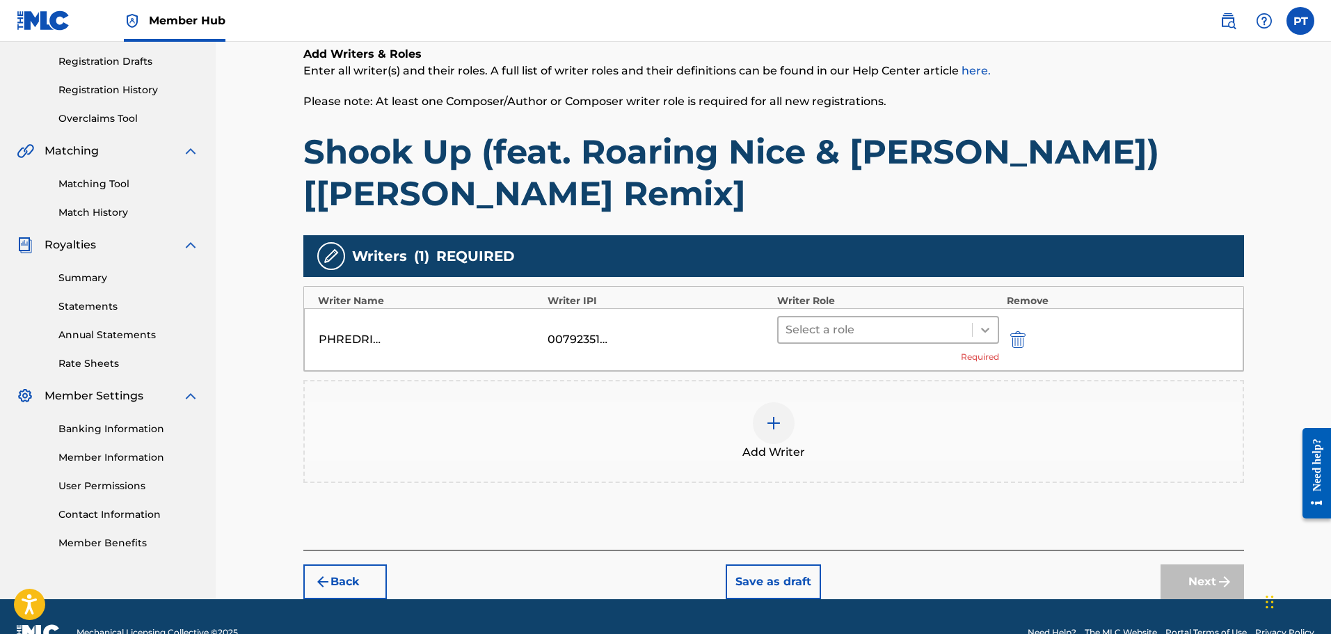
click at [985, 330] on icon at bounding box center [985, 330] width 8 height 5
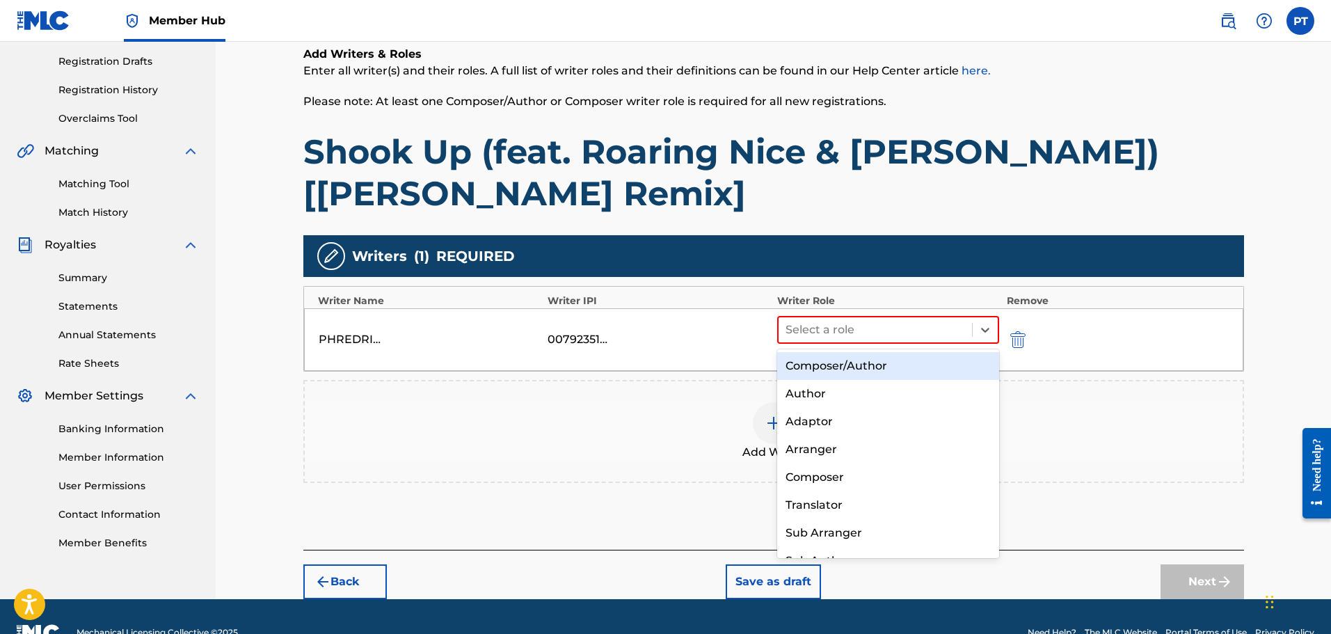
click at [859, 370] on div "Composer/Author" at bounding box center [888, 366] width 223 height 28
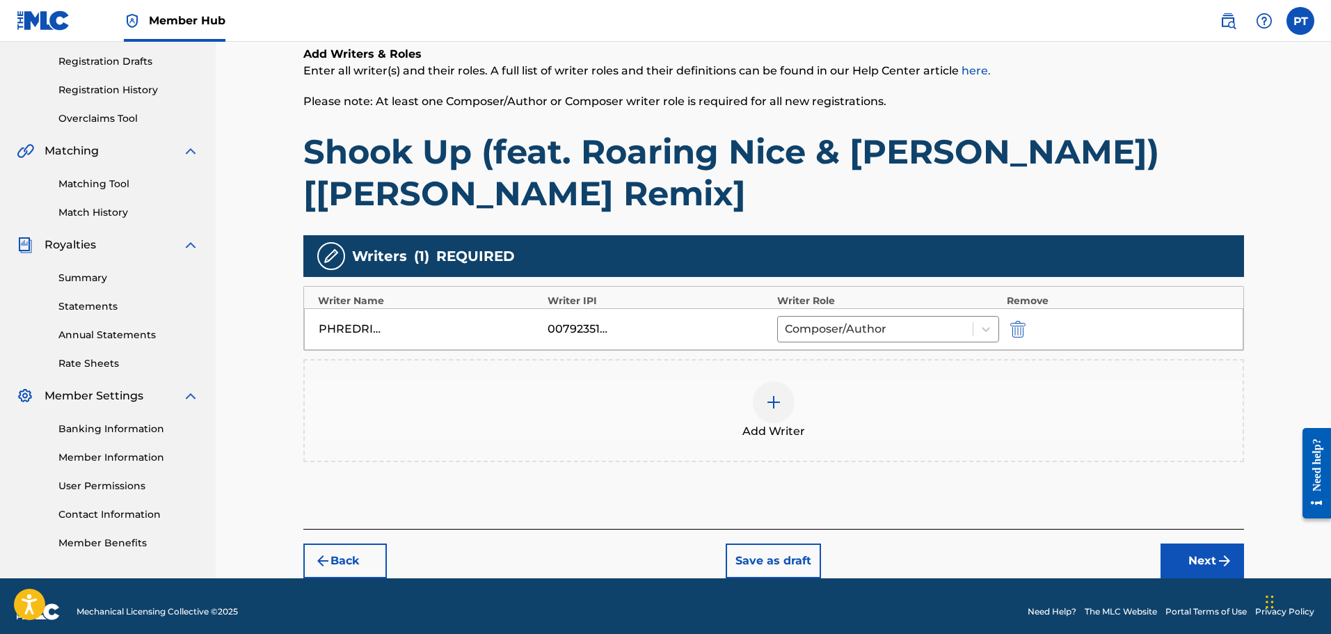
click at [767, 413] on div at bounding box center [774, 402] width 42 height 42
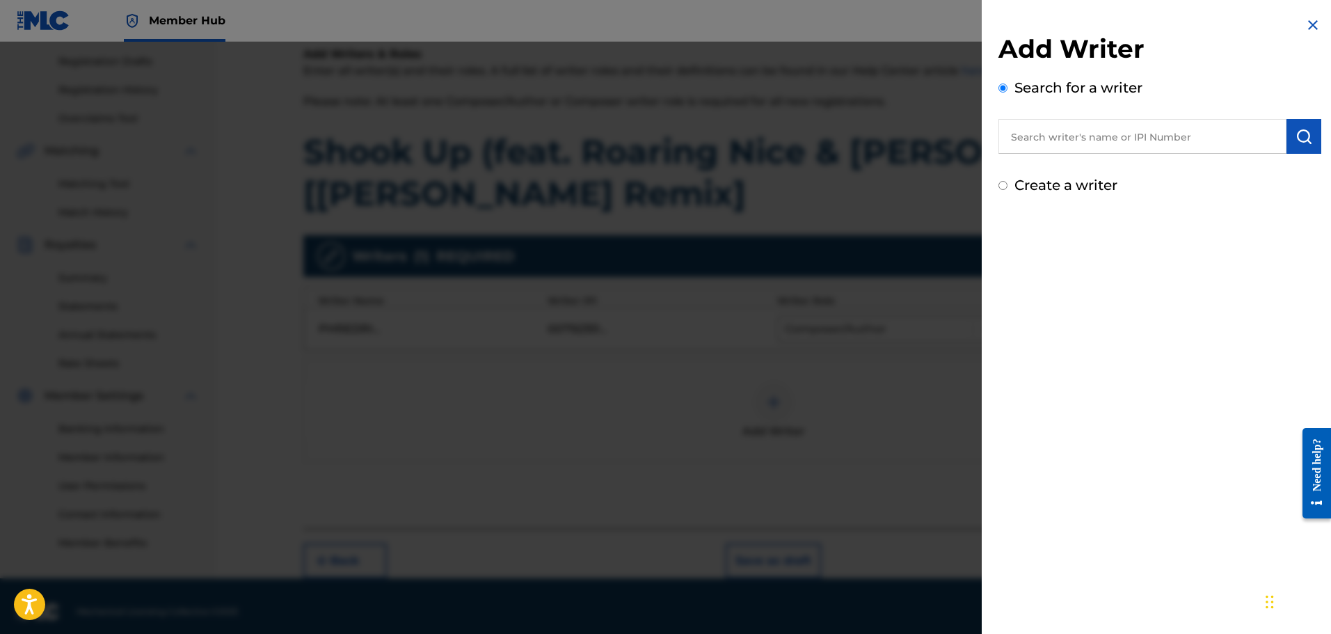
click at [1088, 135] on input "text" at bounding box center [1142, 136] width 288 height 35
type input "h"
click at [1070, 164] on span "ru p ben" at bounding box center [1071, 167] width 48 height 13
type input "nyuanru p ben"
click at [1305, 132] on img "submit" at bounding box center [1304, 136] width 17 height 17
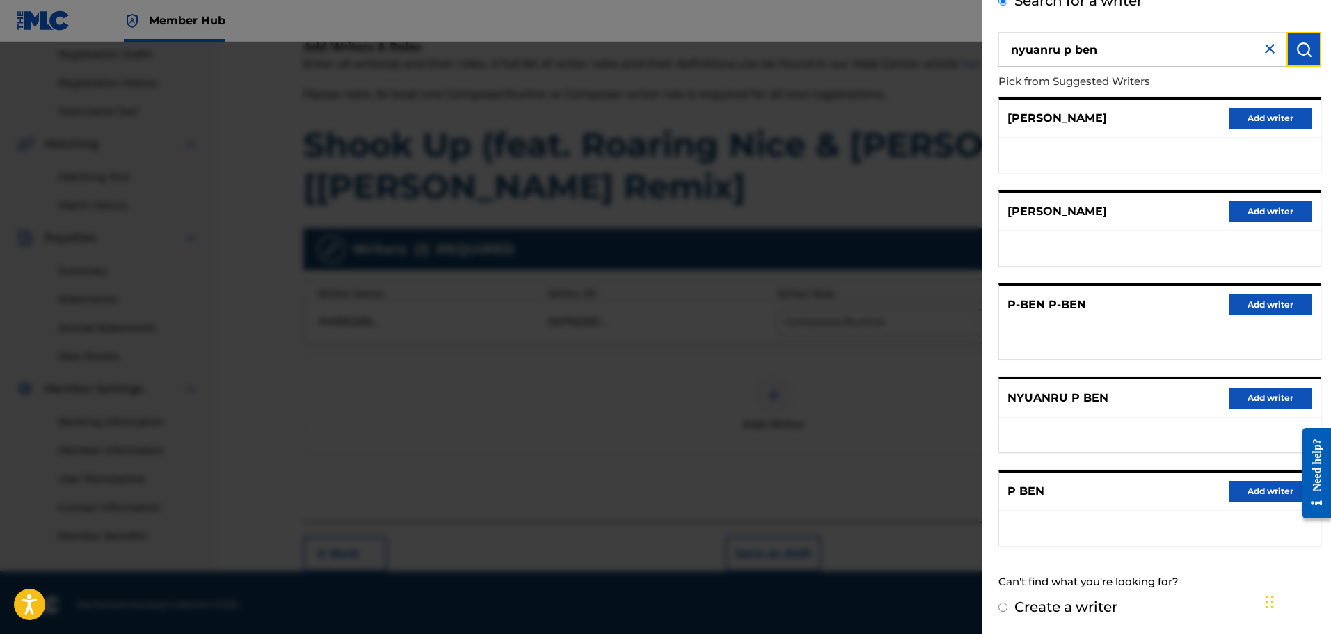
scroll to position [240, 0]
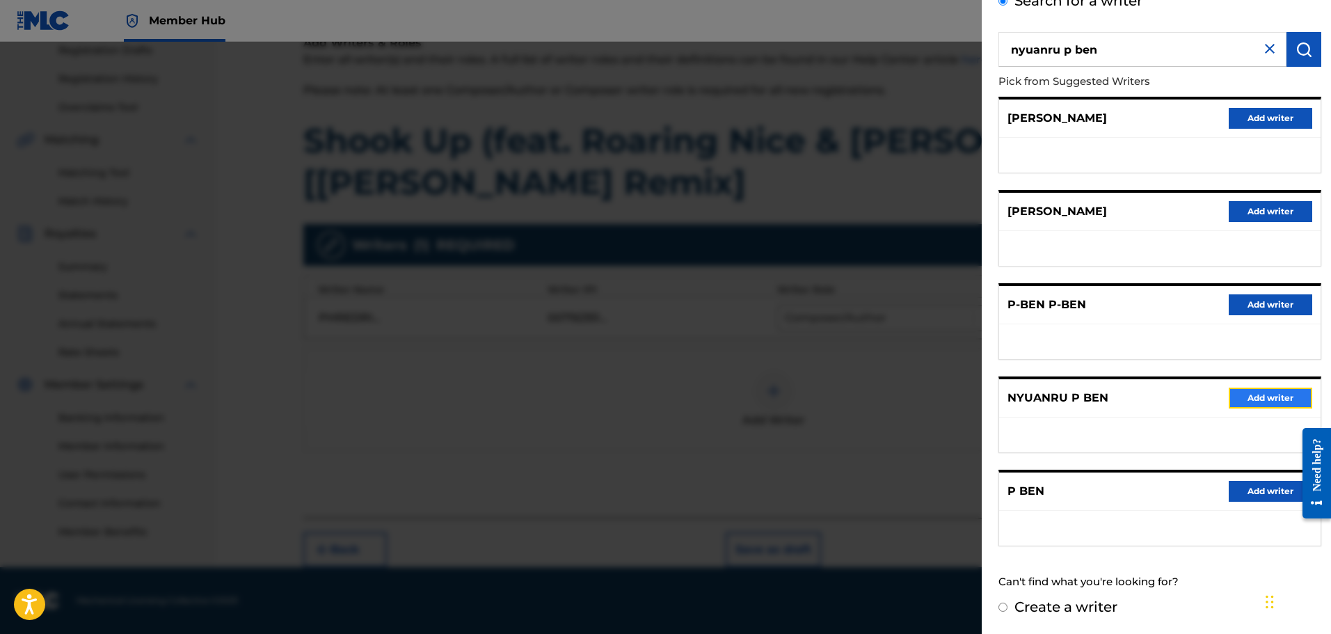
click at [1271, 397] on button "Add writer" at bounding box center [1270, 398] width 83 height 21
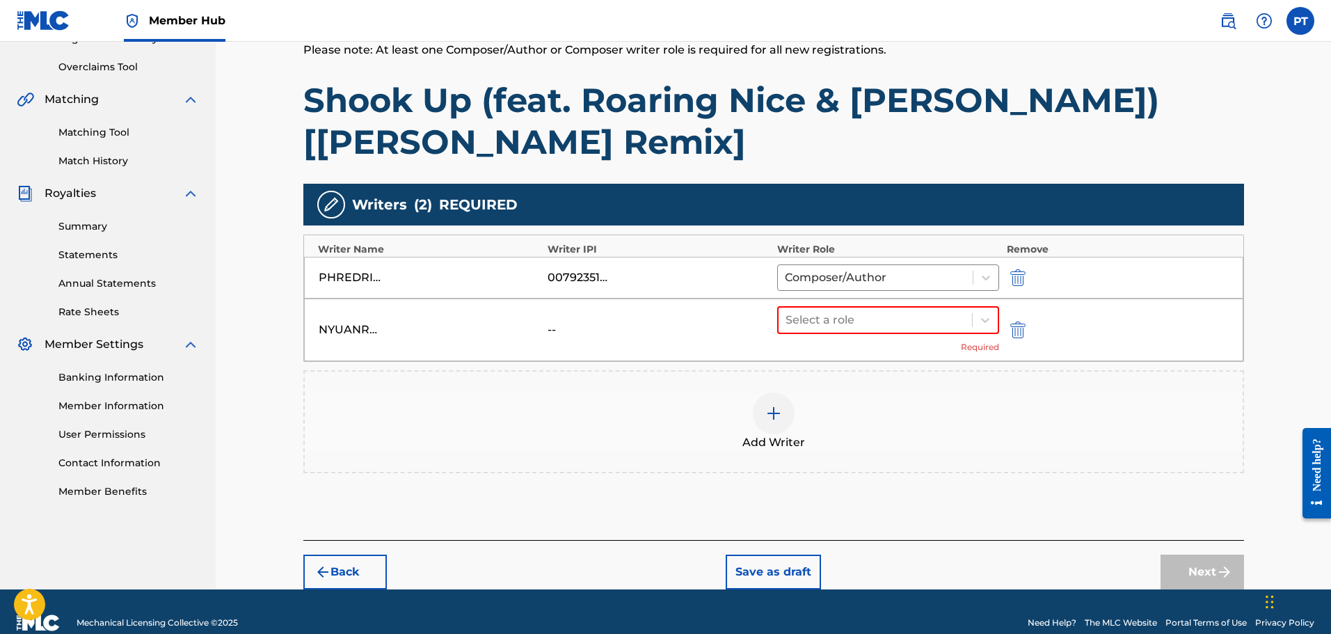
scroll to position [303, 0]
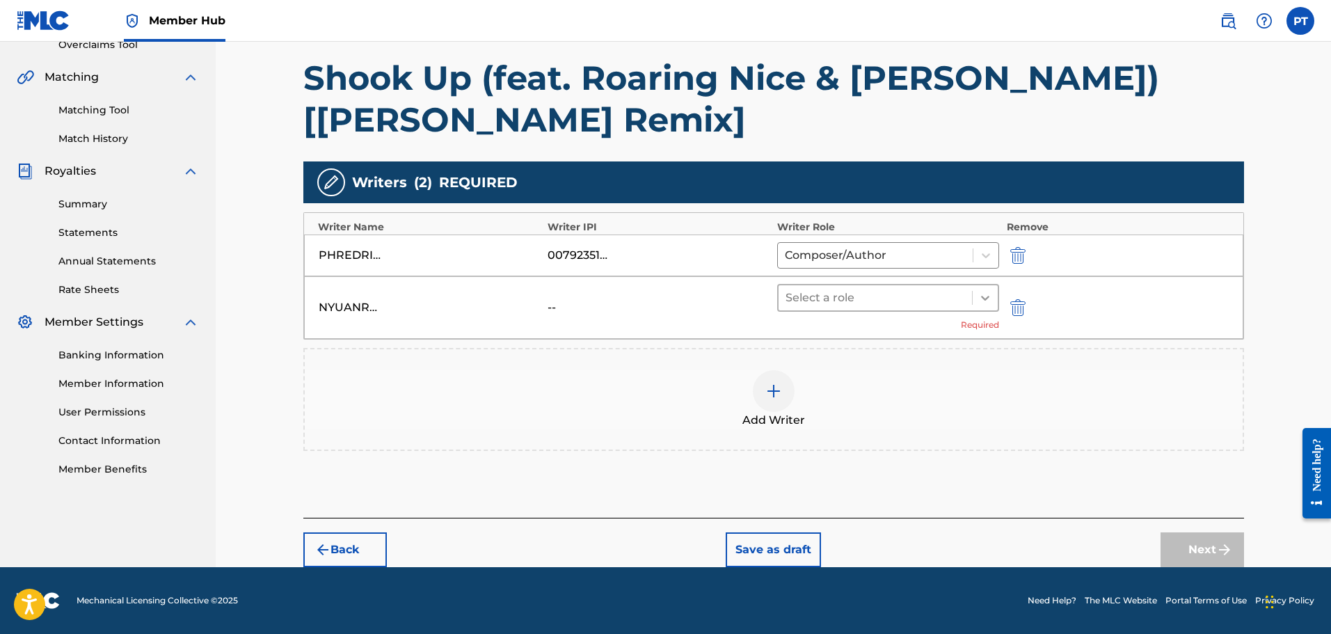
click at [982, 302] on icon at bounding box center [985, 298] width 14 height 14
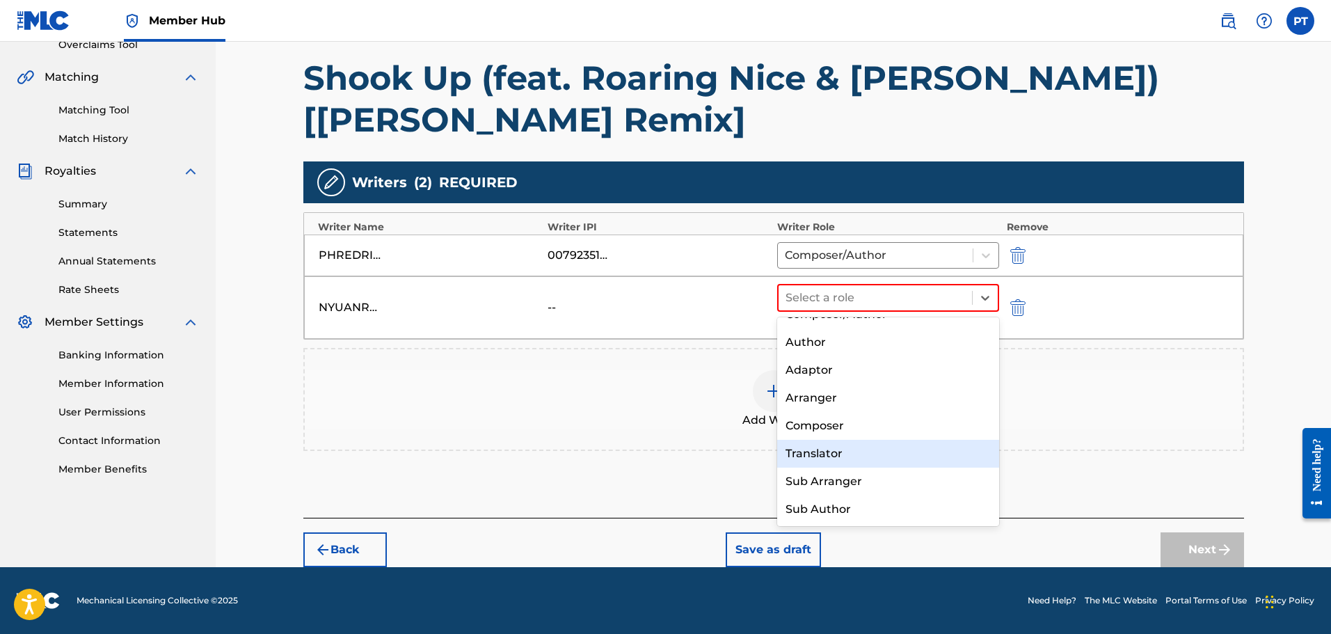
scroll to position [0, 0]
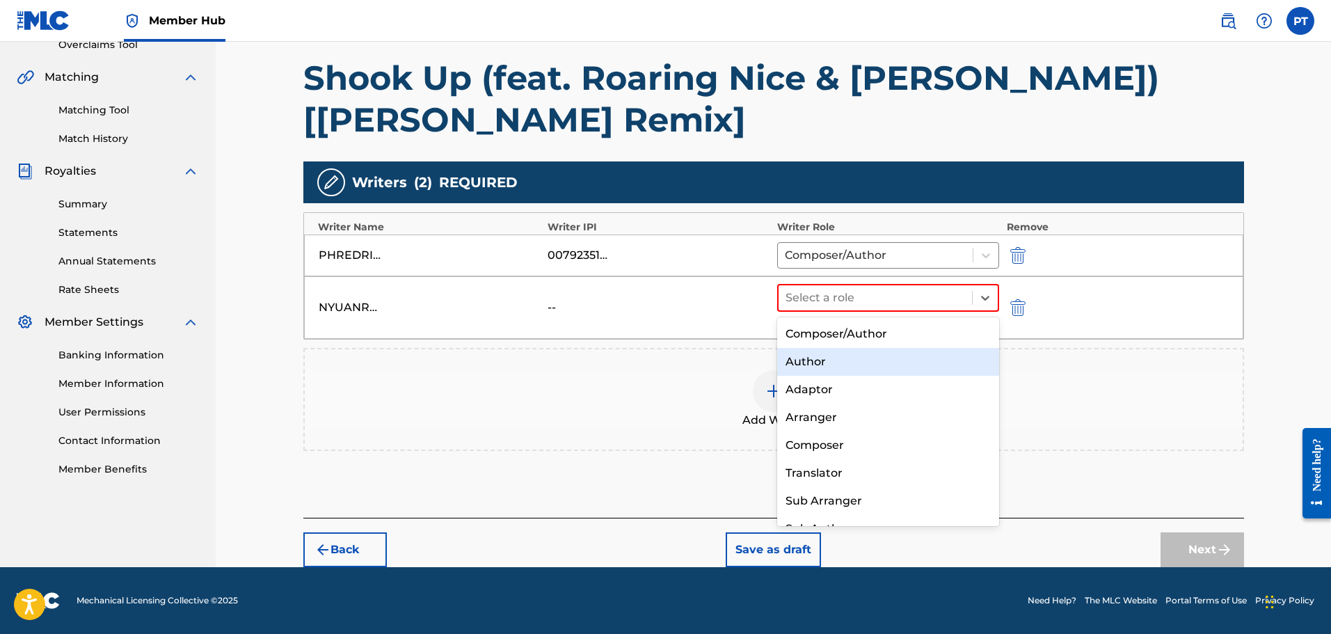
click at [850, 372] on div "Author" at bounding box center [888, 362] width 223 height 28
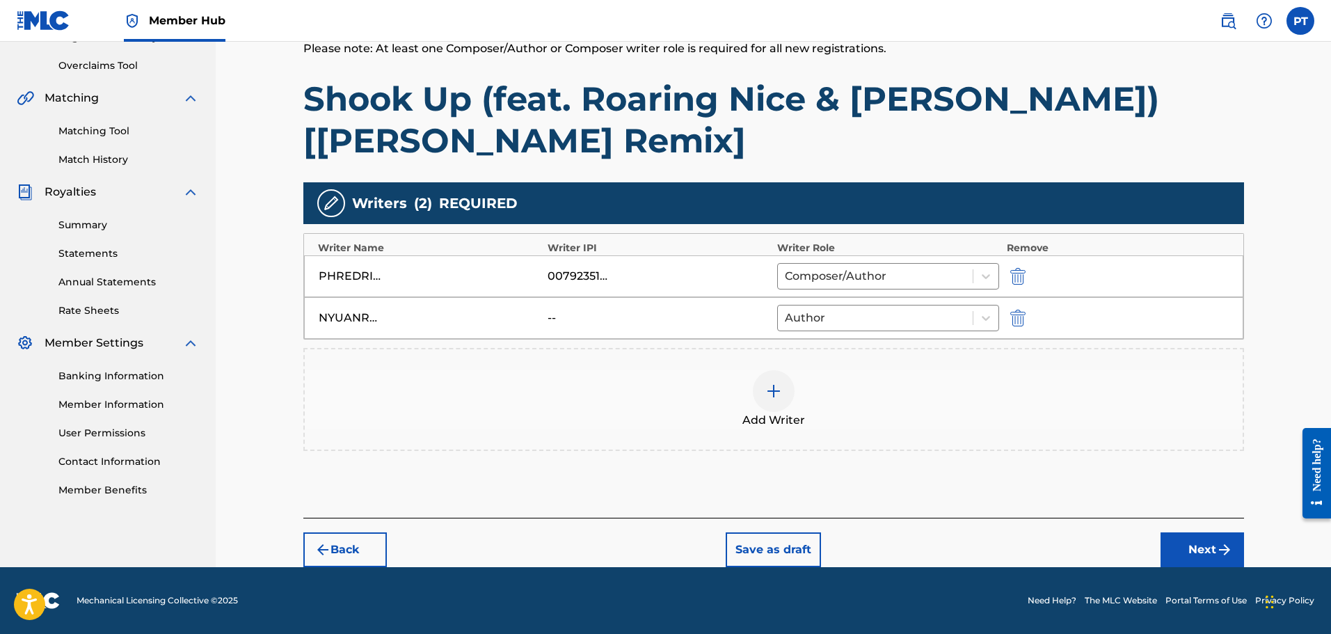
click at [773, 402] on div at bounding box center [774, 391] width 42 height 42
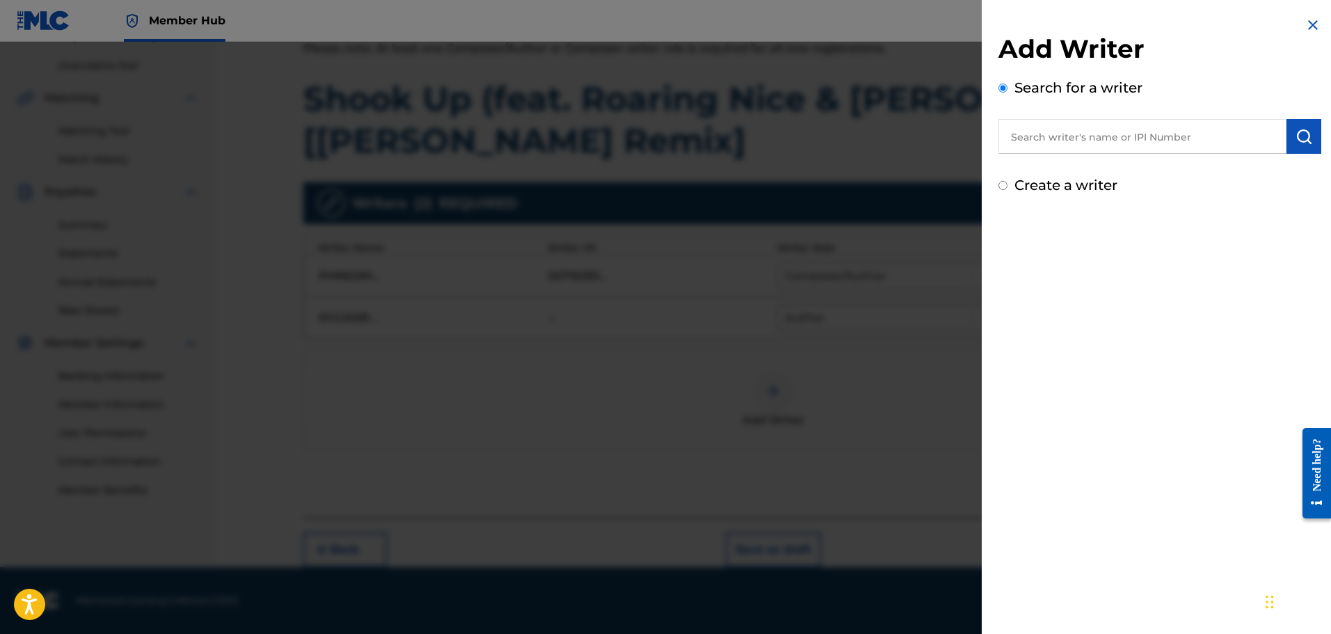
click at [1138, 143] on input "text" at bounding box center [1142, 136] width 288 height 35
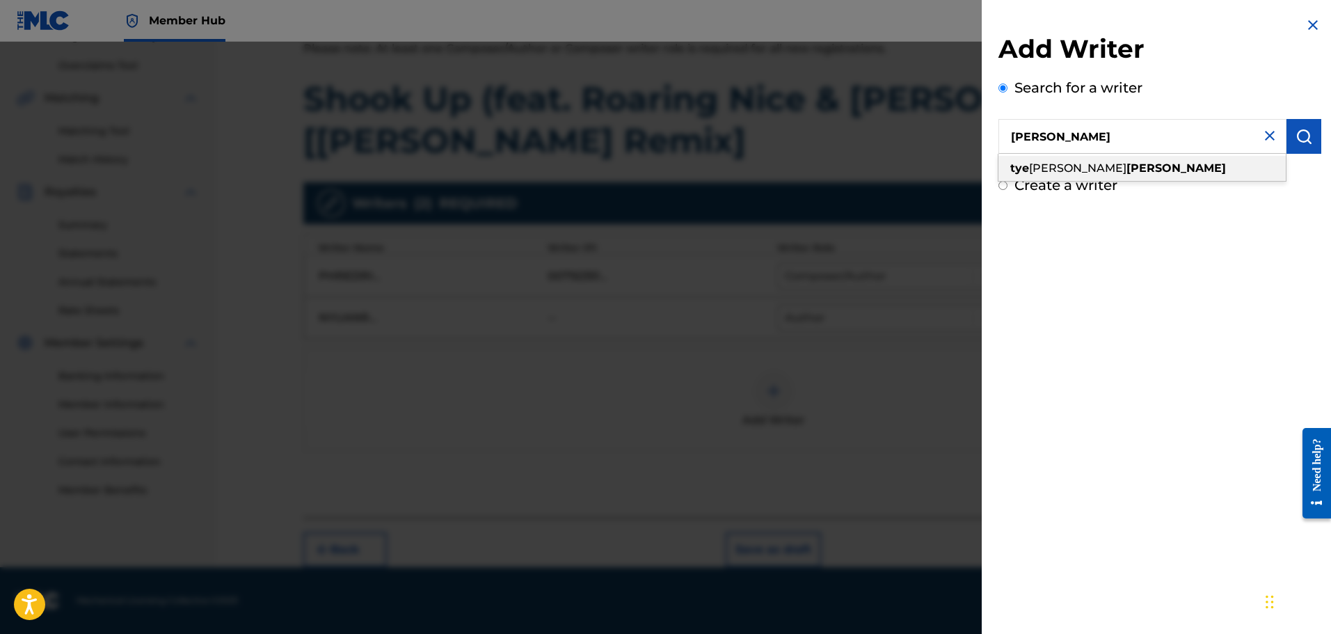
click at [1124, 166] on div "[PERSON_NAME] [PERSON_NAME]" at bounding box center [1141, 168] width 287 height 25
type input "[PERSON_NAME] [PERSON_NAME]"
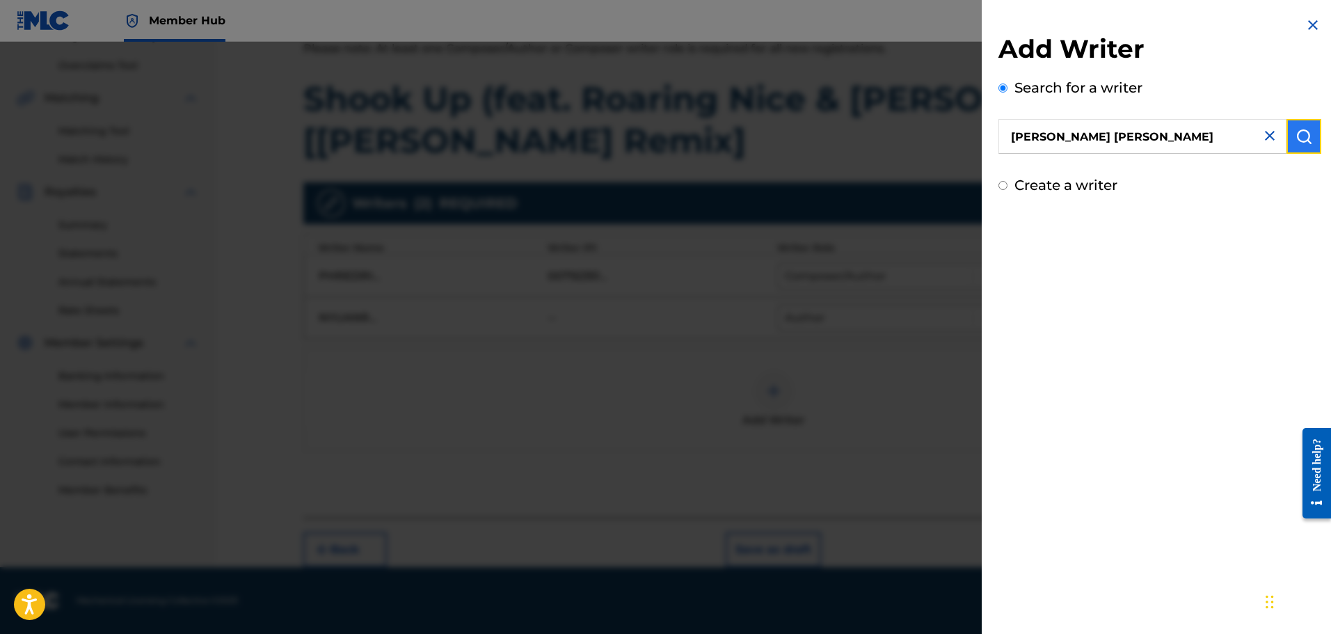
click at [1296, 140] on img "submit" at bounding box center [1304, 136] width 17 height 17
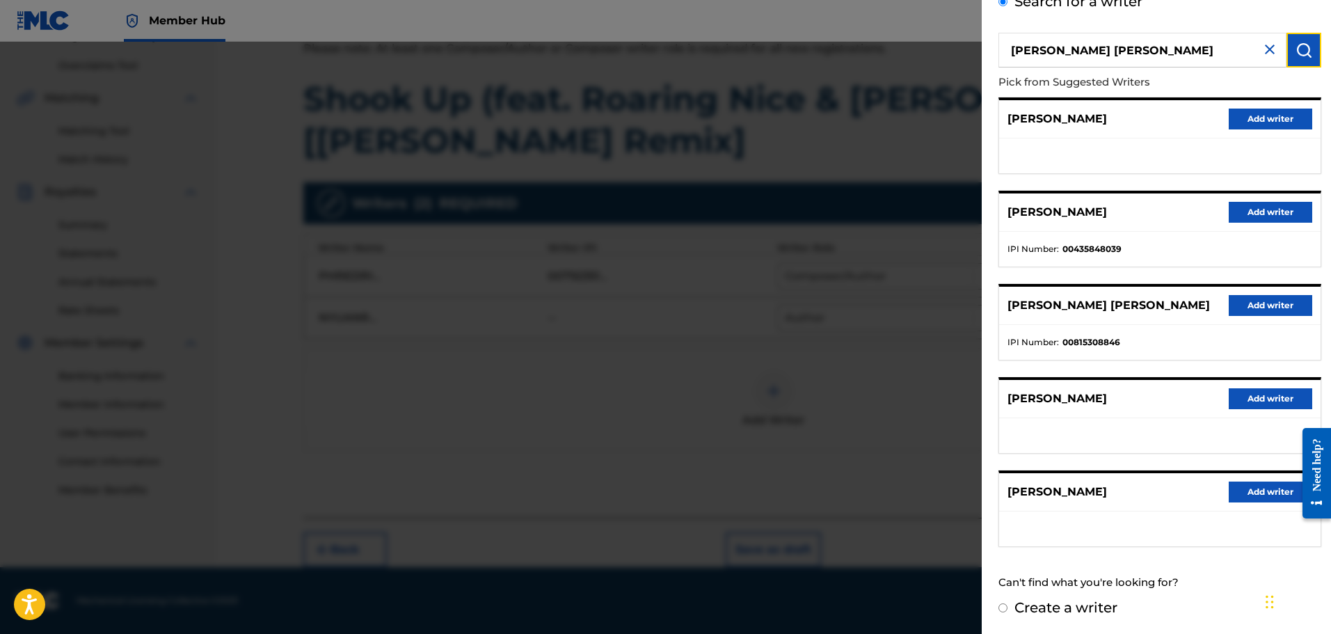
scroll to position [87, 0]
click at [1251, 303] on button "Add writer" at bounding box center [1270, 304] width 83 height 21
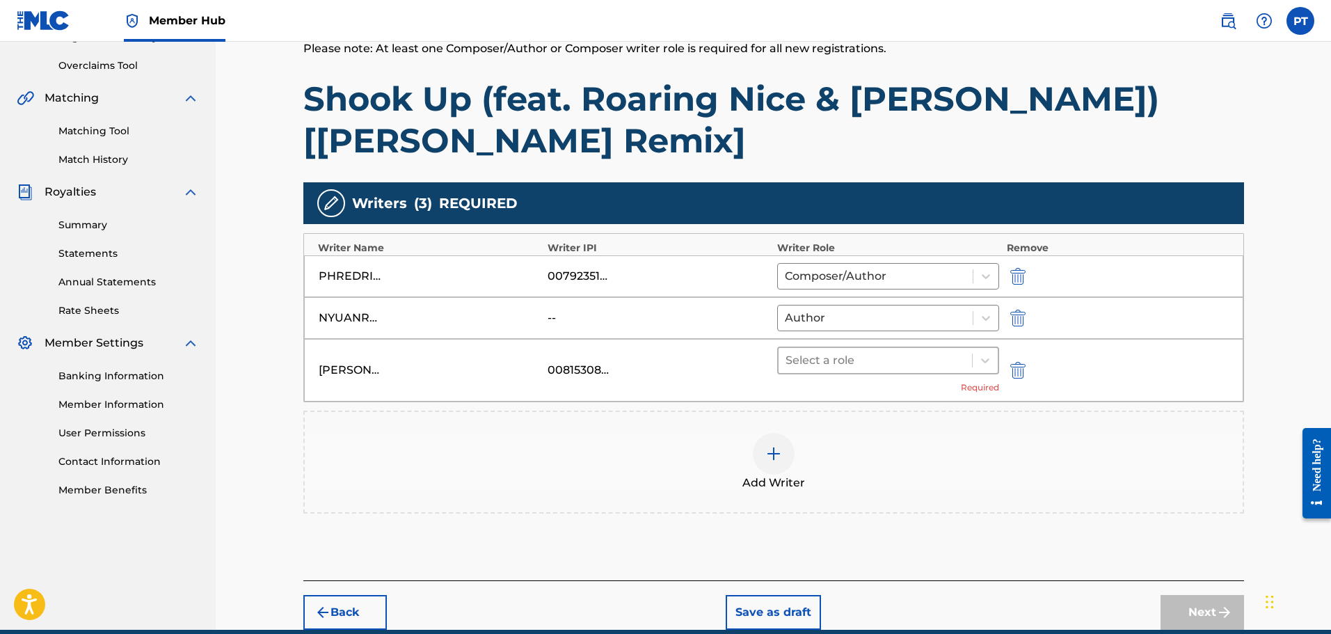
click at [940, 349] on div "Select a role" at bounding box center [876, 360] width 194 height 25
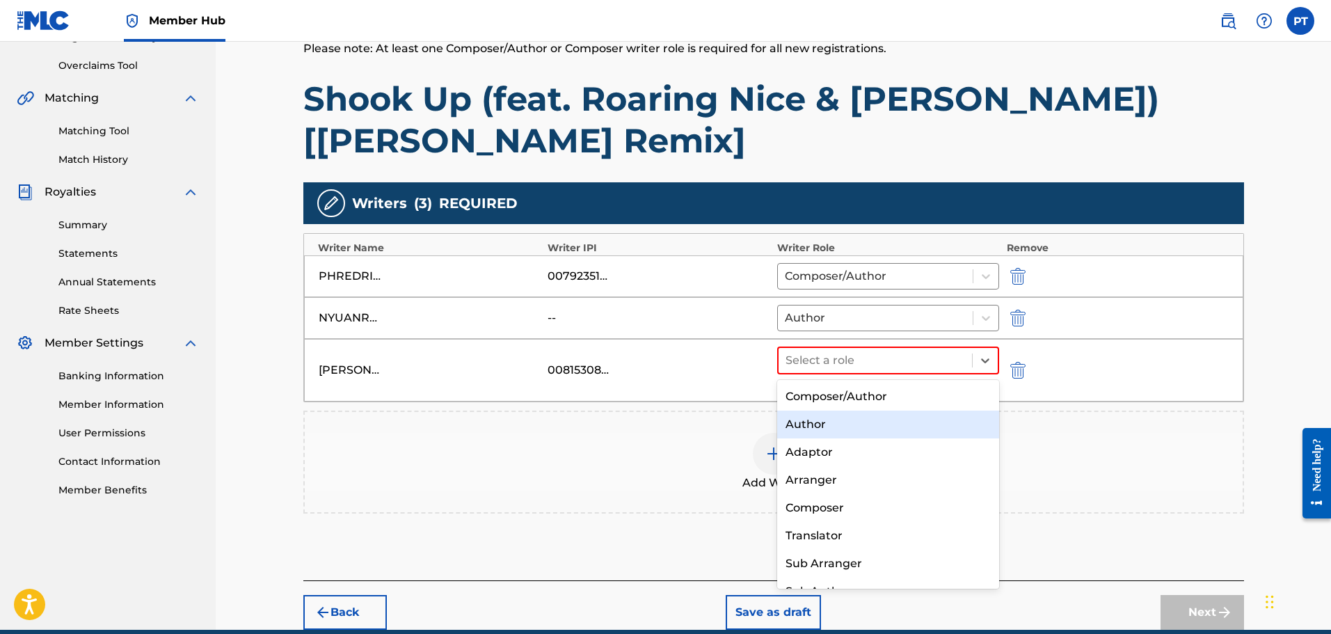
click at [814, 424] on div "Author" at bounding box center [888, 425] width 223 height 28
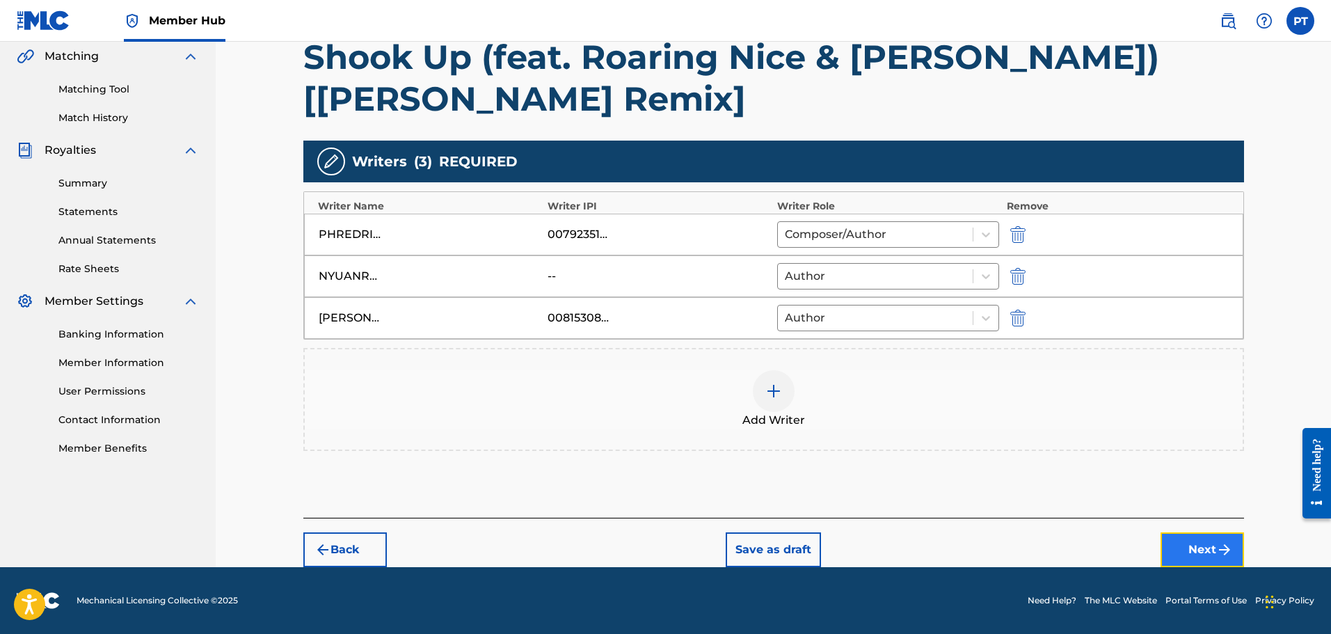
click at [1188, 543] on button "Next" at bounding box center [1202, 549] width 83 height 35
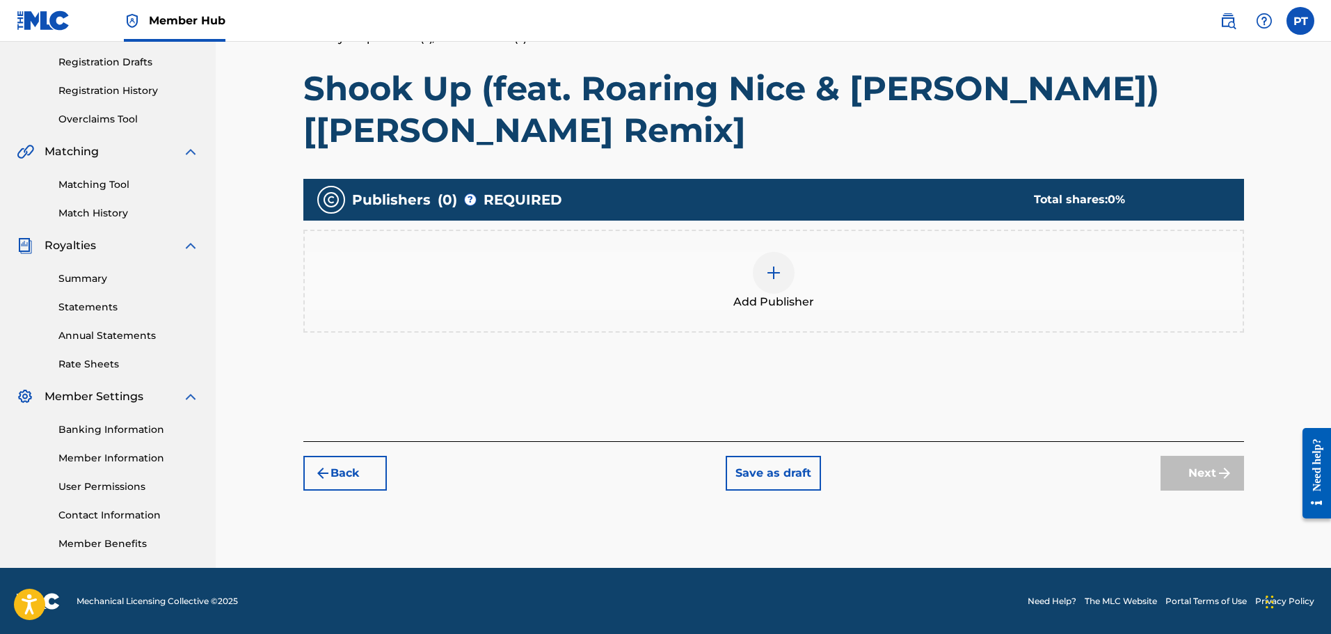
scroll to position [229, 0]
click at [759, 260] on div at bounding box center [774, 272] width 42 height 42
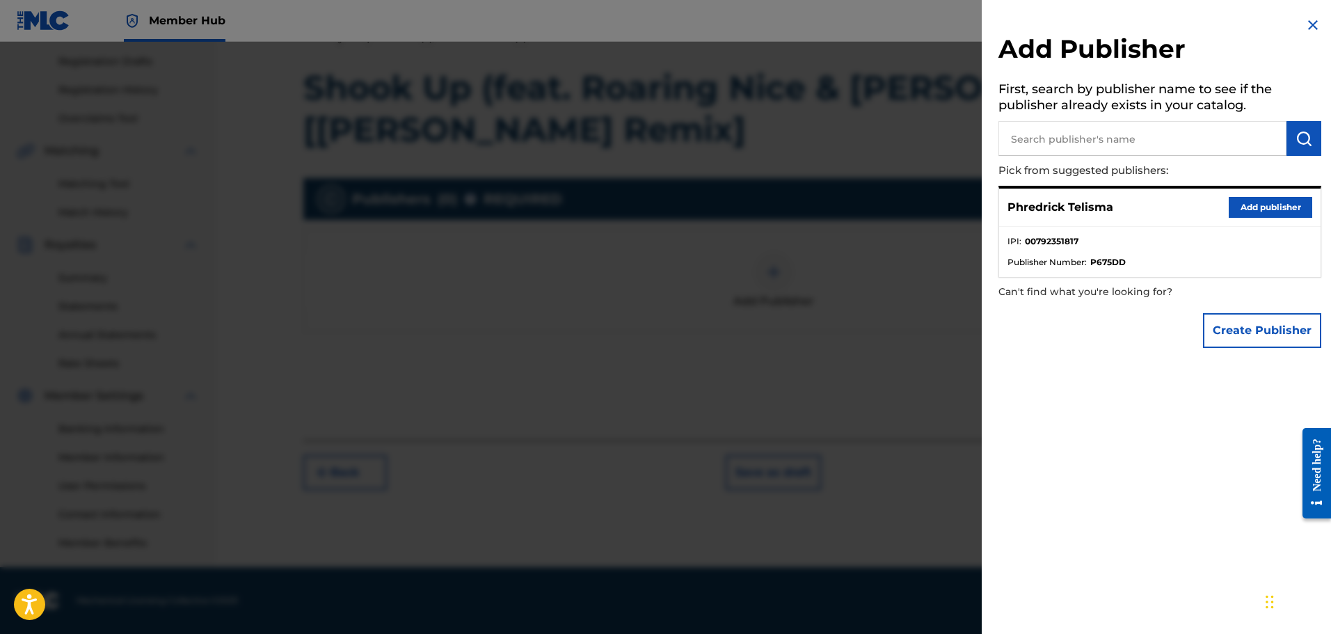
click at [1072, 145] on input "text" at bounding box center [1142, 138] width 288 height 35
click at [1249, 201] on button "Add publisher" at bounding box center [1270, 207] width 83 height 21
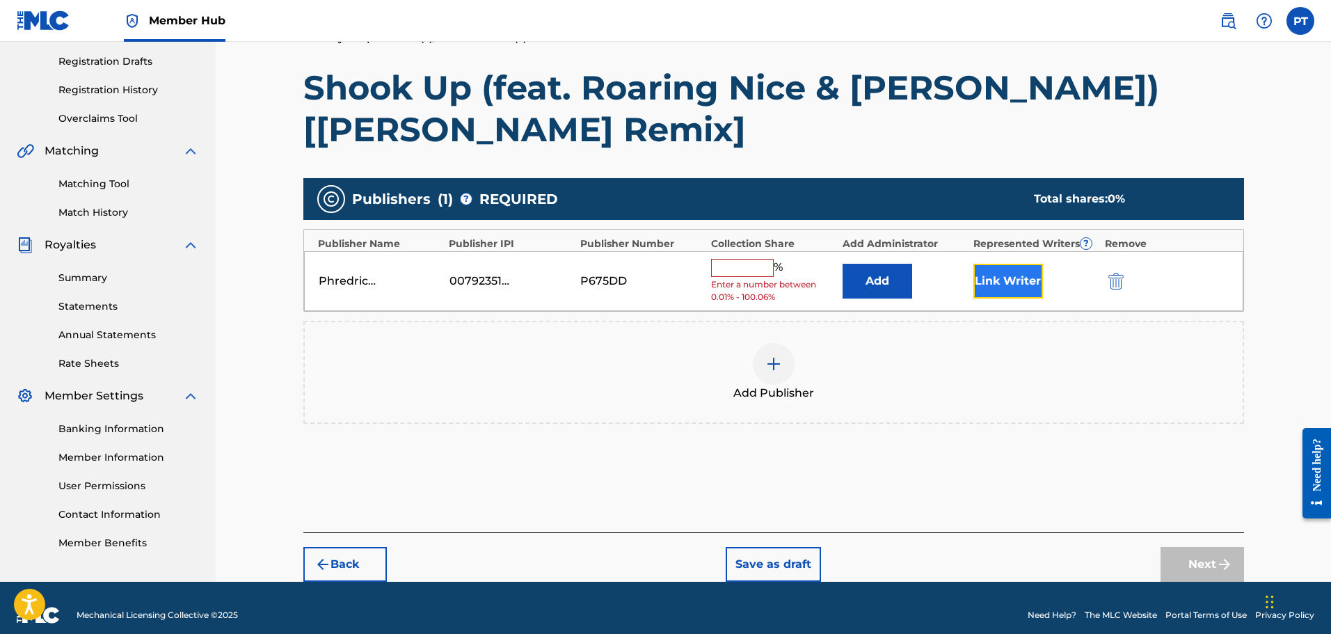
click at [1004, 294] on button "Link Writer" at bounding box center [1008, 281] width 70 height 35
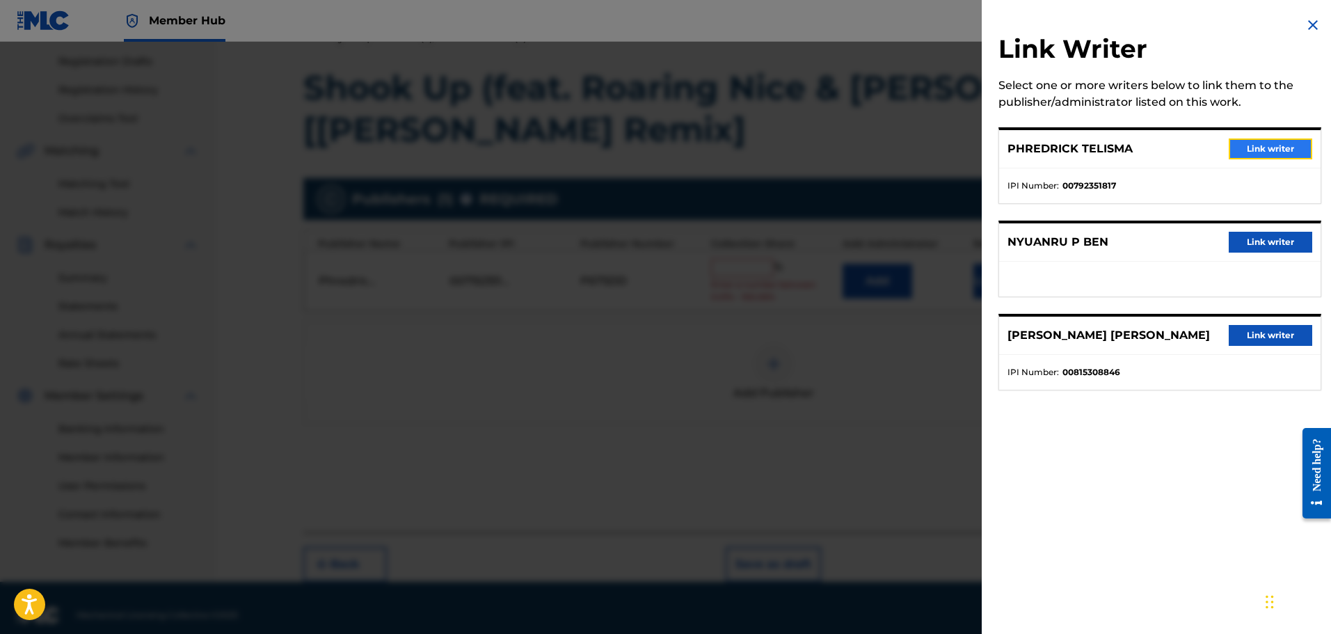
click at [1259, 146] on button "Link writer" at bounding box center [1270, 148] width 83 height 21
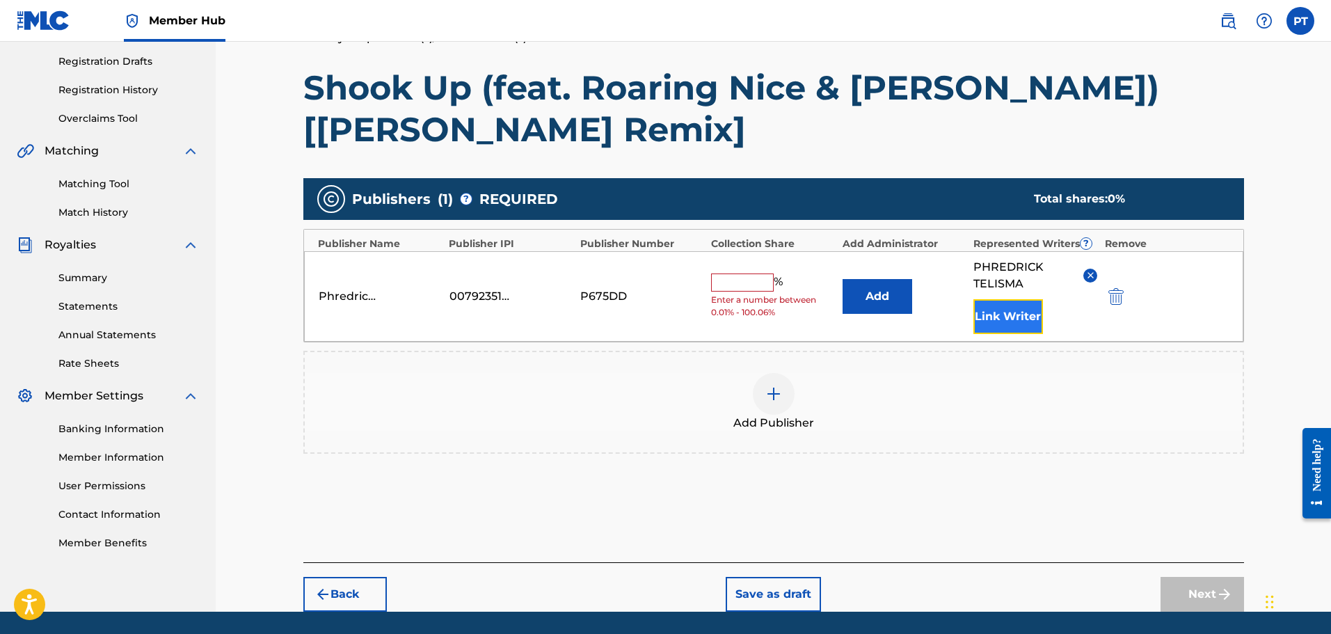
click at [1017, 317] on button "Link Writer" at bounding box center [1008, 316] width 70 height 35
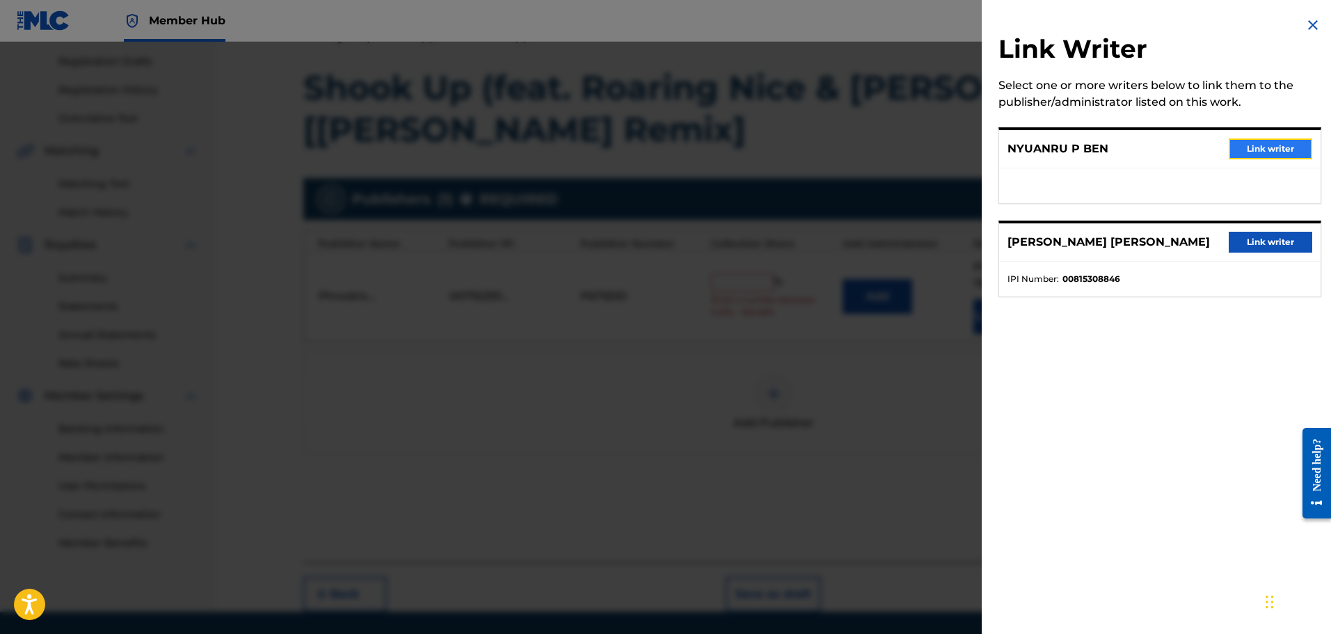
click at [1263, 154] on button "Link writer" at bounding box center [1270, 148] width 83 height 21
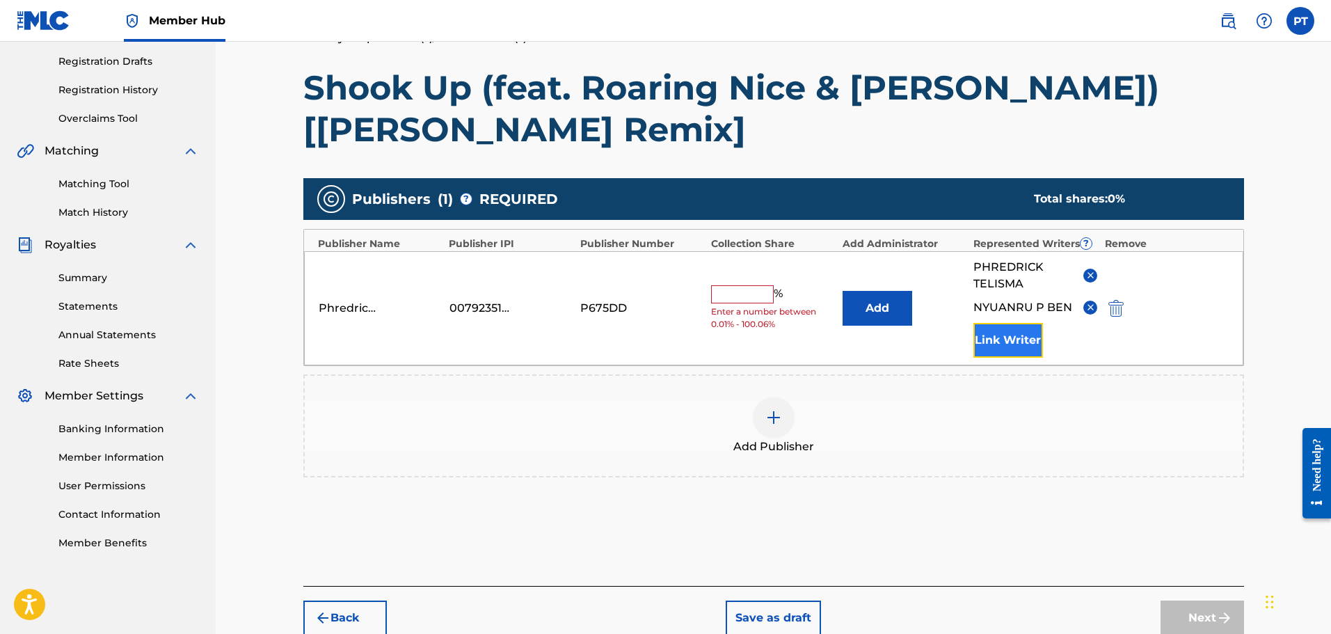
click at [1022, 337] on button "Link Writer" at bounding box center [1008, 340] width 70 height 35
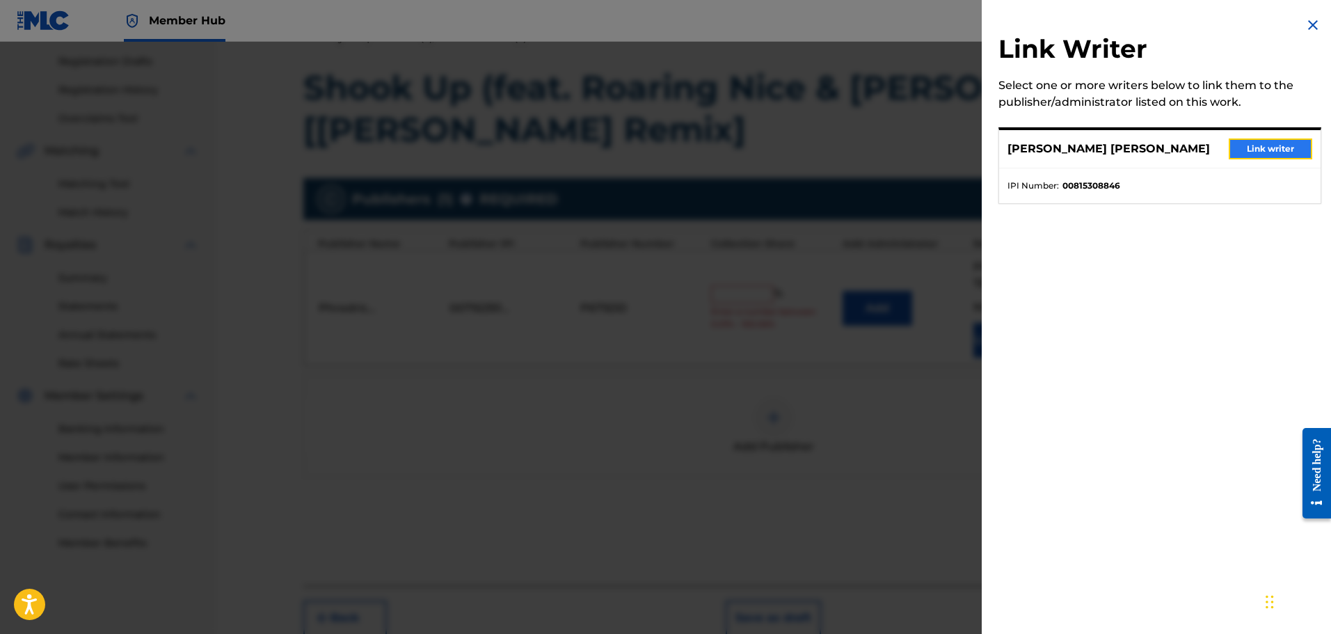
click at [1274, 143] on button "Link writer" at bounding box center [1270, 148] width 83 height 21
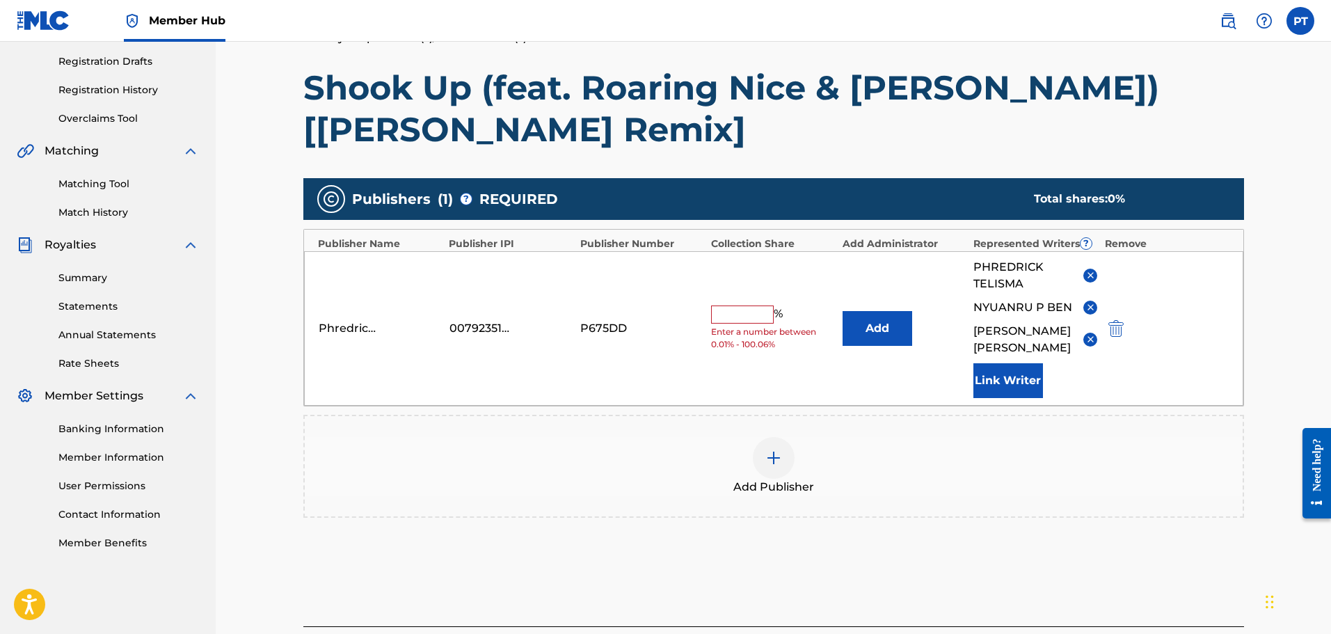
scroll to position [337, 0]
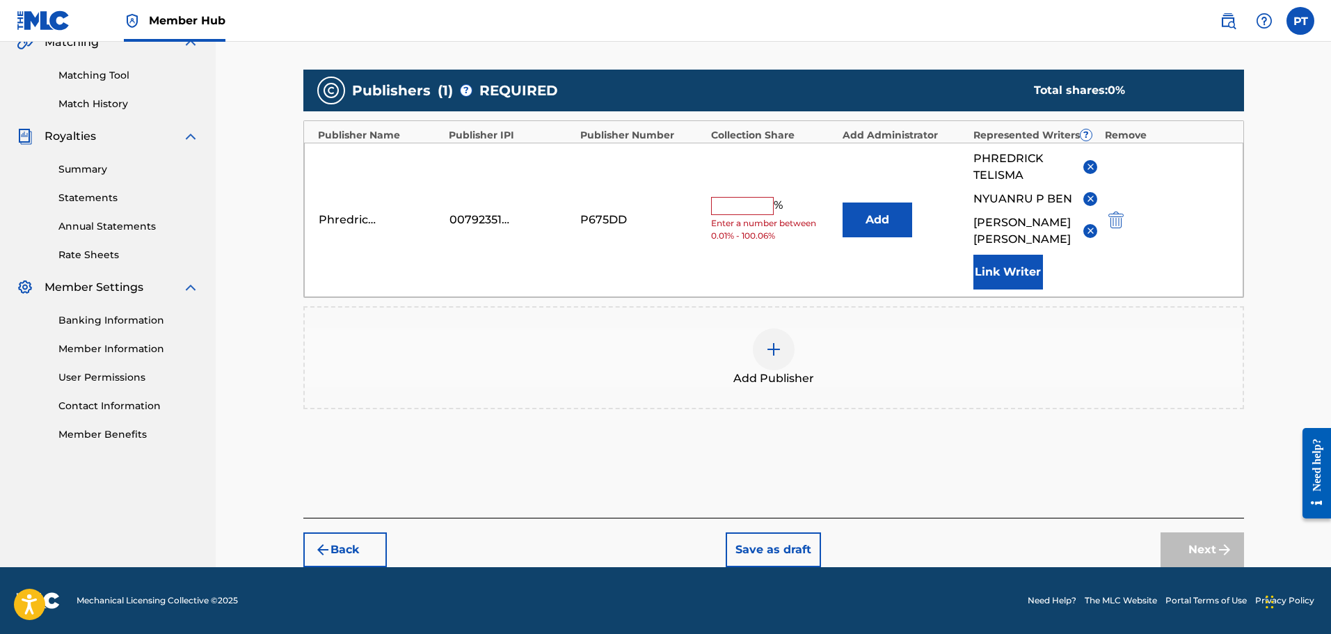
click at [754, 207] on input "text" at bounding box center [742, 206] width 63 height 18
click at [742, 208] on input "text" at bounding box center [742, 206] width 63 height 18
click at [754, 218] on input "18" at bounding box center [742, 219] width 63 height 19
type input "25"
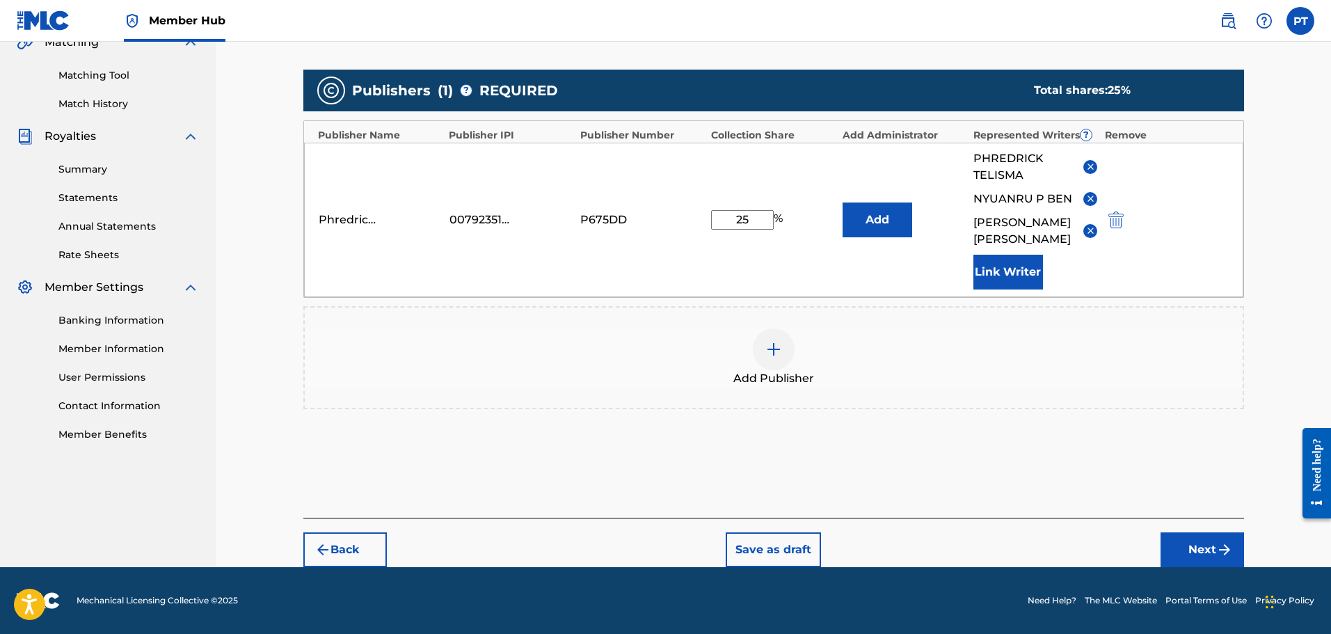
click at [841, 289] on div "Phredrick Telisma 00792351817 P675DD 25 % Add PHREDRICK TELISMA NYUANRU P [PERS…" at bounding box center [773, 220] width 939 height 154
click at [1213, 551] on button "Next" at bounding box center [1202, 549] width 83 height 35
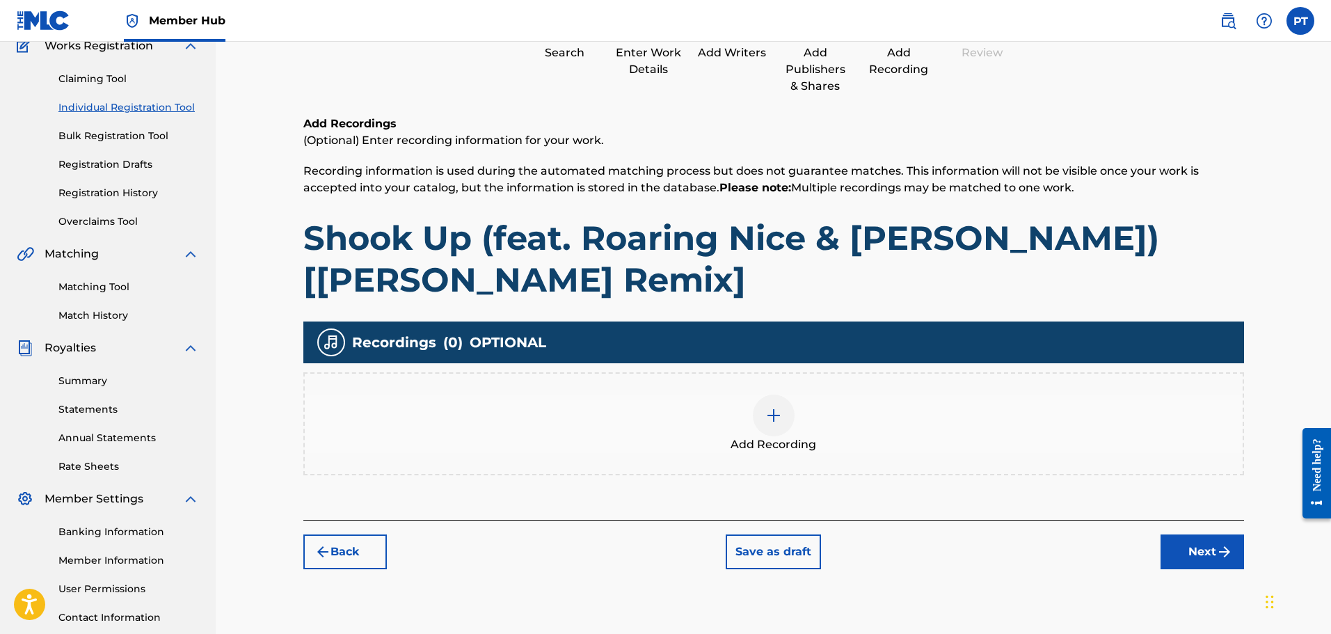
scroll to position [229, 0]
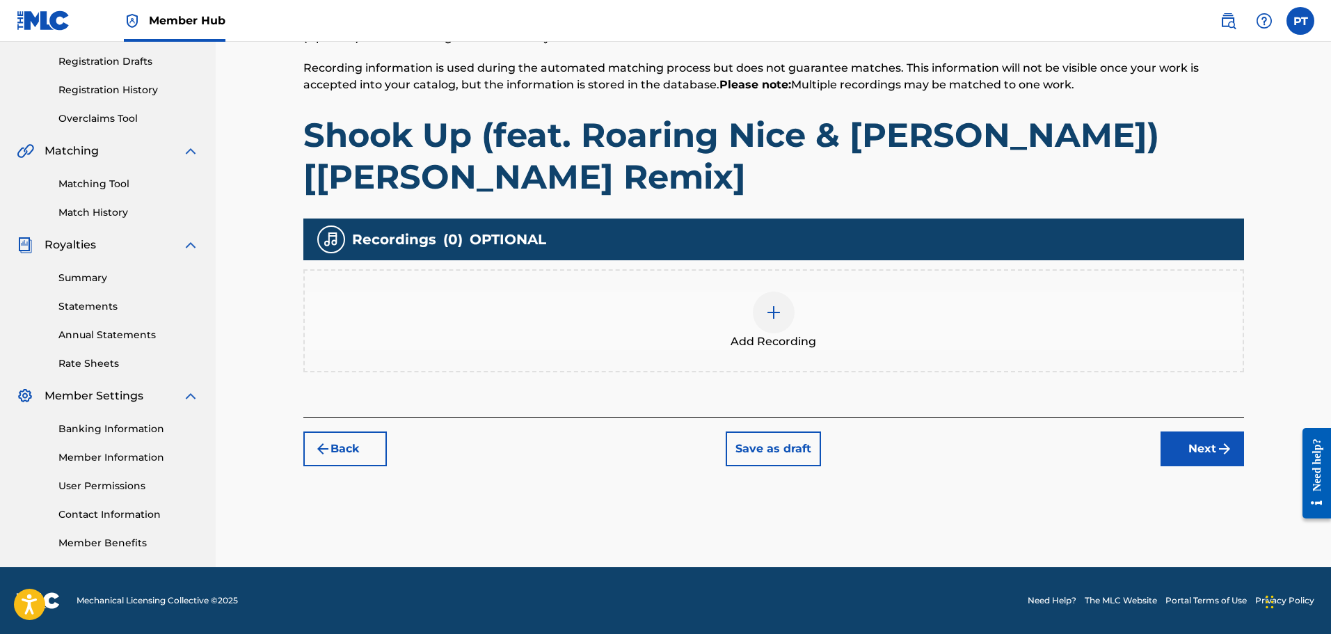
click at [781, 308] on img at bounding box center [773, 312] width 17 height 17
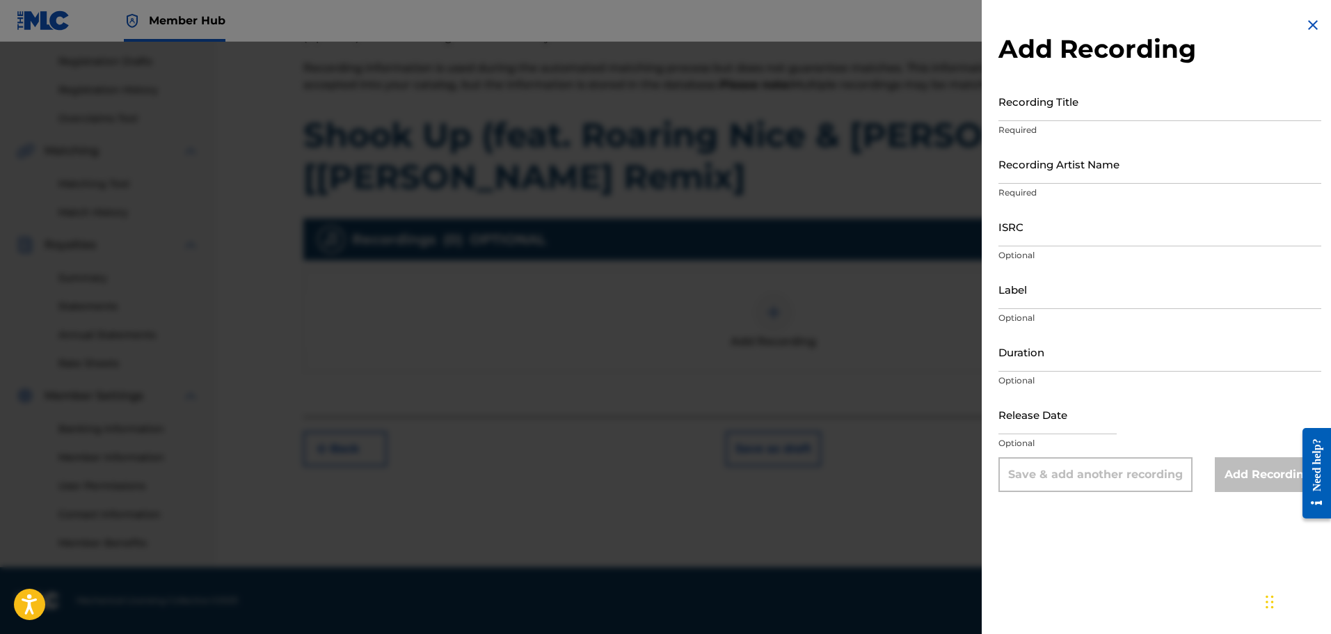
click at [1047, 124] on p "Required" at bounding box center [1159, 130] width 323 height 13
click at [1022, 113] on input "Recording Title" at bounding box center [1159, 101] width 323 height 40
click at [1069, 108] on input "Recording Title" at bounding box center [1159, 101] width 323 height 40
paste input "Shook Up (feat. Roaring Nice & [PERSON_NAME]) [[PERSON_NAME] Remix]"
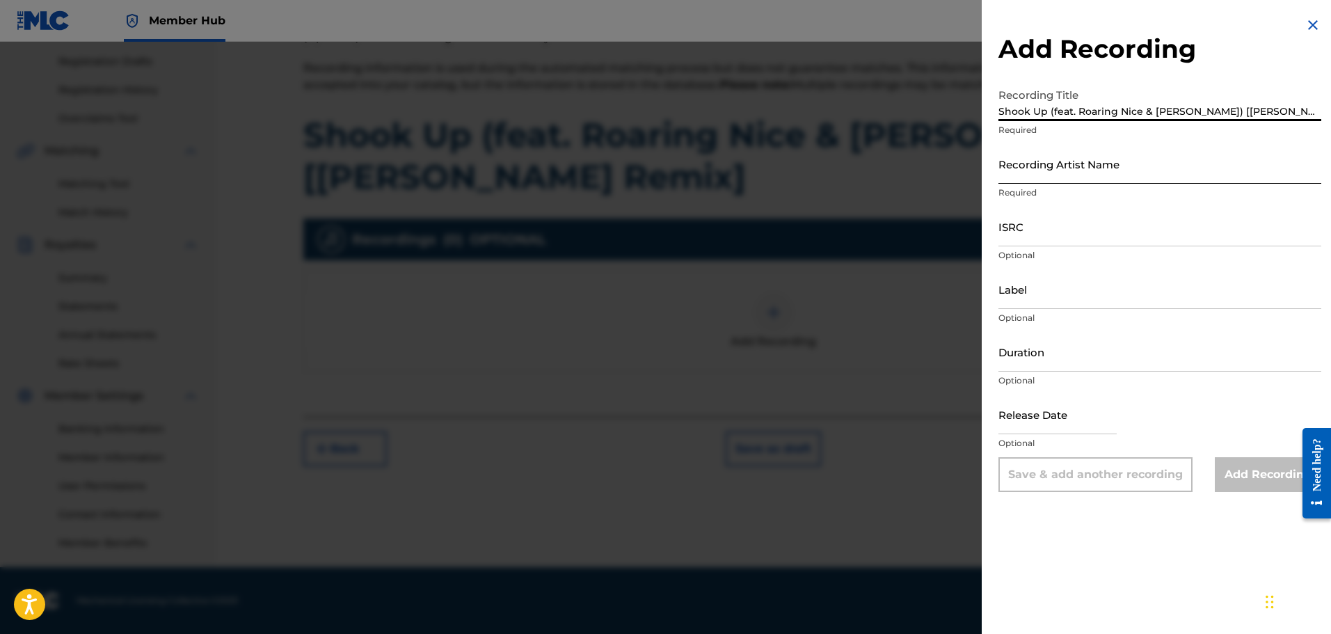
type input "Shook Up (feat. Roaring Nice & [PERSON_NAME]) [[PERSON_NAME] Remix]"
click at [1104, 176] on input "Recording Artist Name" at bounding box center [1159, 164] width 323 height 40
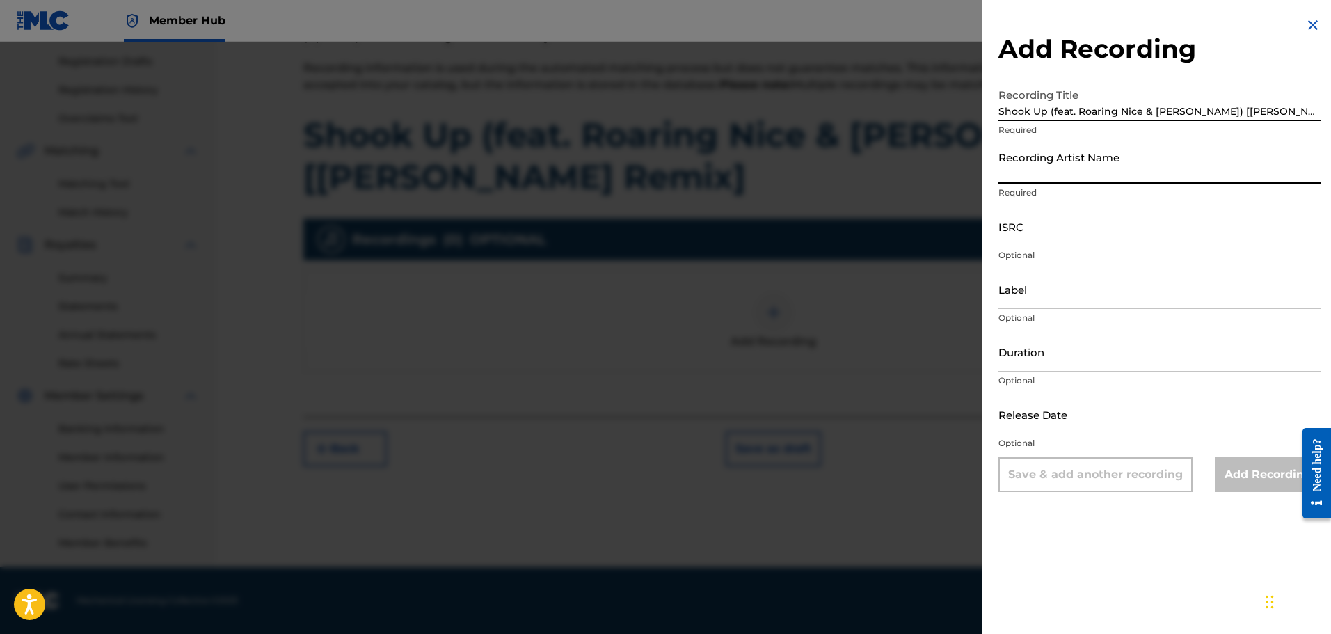
type input "Phrvddy"
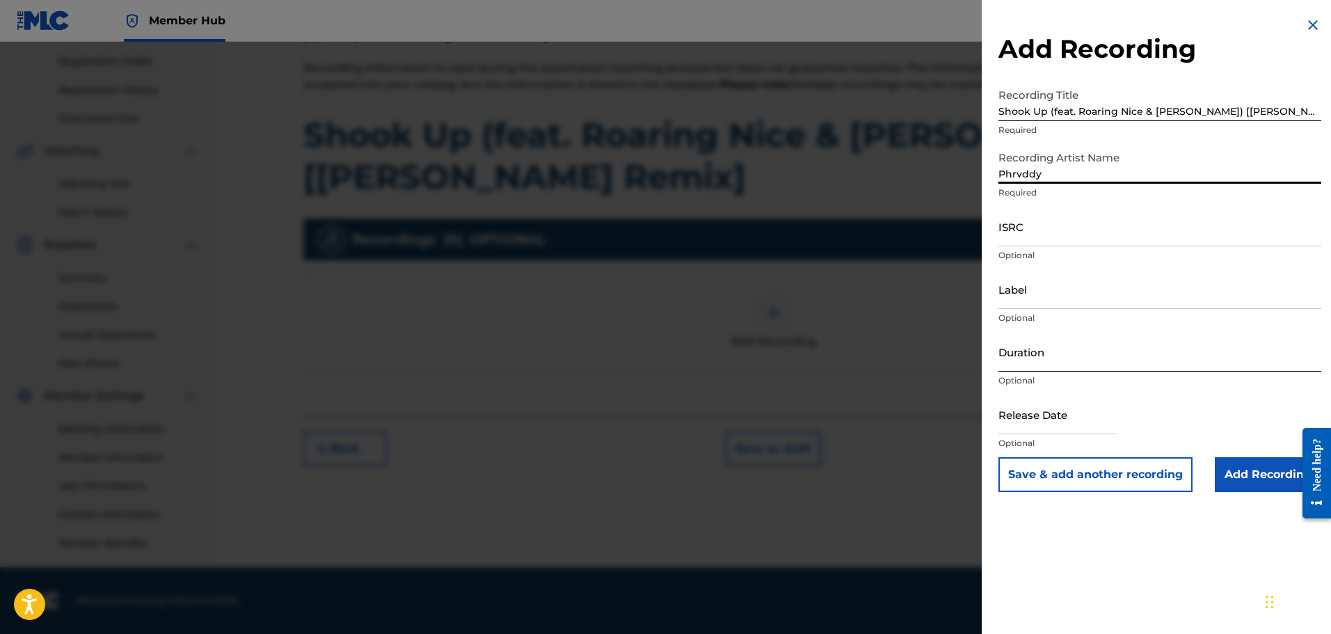
click at [1084, 363] on input "Duration" at bounding box center [1159, 352] width 323 height 40
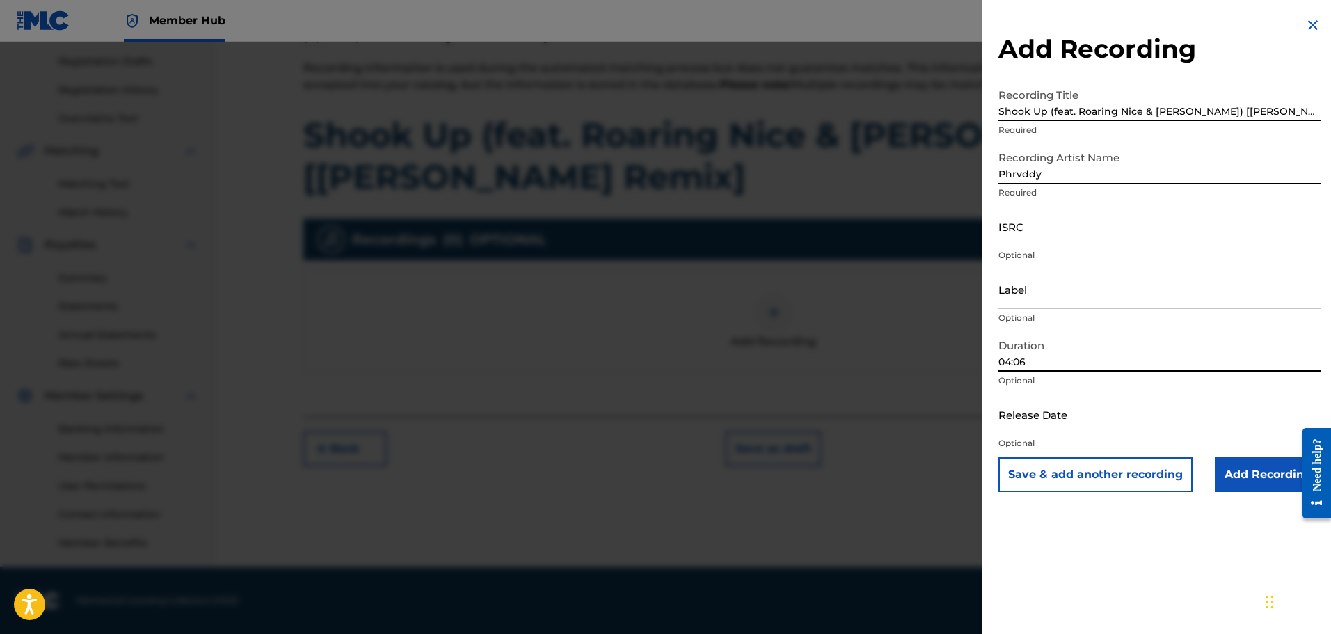
type input "04:06"
select select "8"
select select "2025"
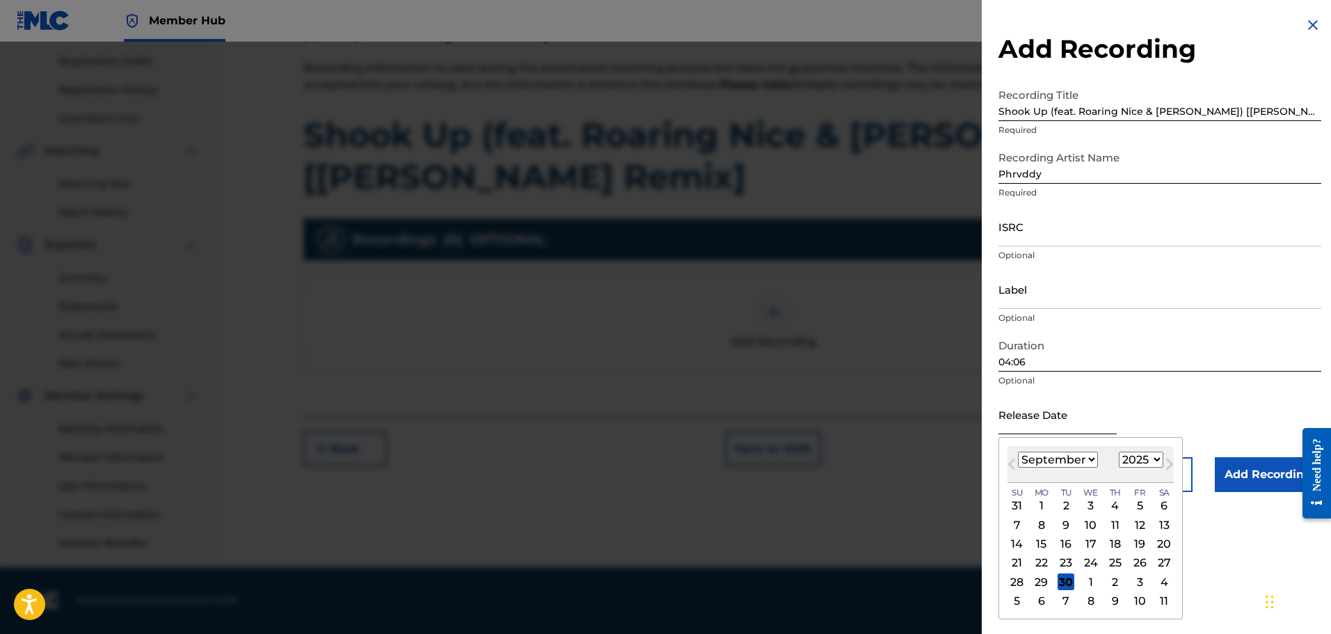
drag, startPoint x: 1076, startPoint y: 415, endPoint x: 1076, endPoint y: 424, distance: 9.1
click at [1076, 415] on input "text" at bounding box center [1057, 415] width 118 height 40
type input "[DATE]"
select select "9"
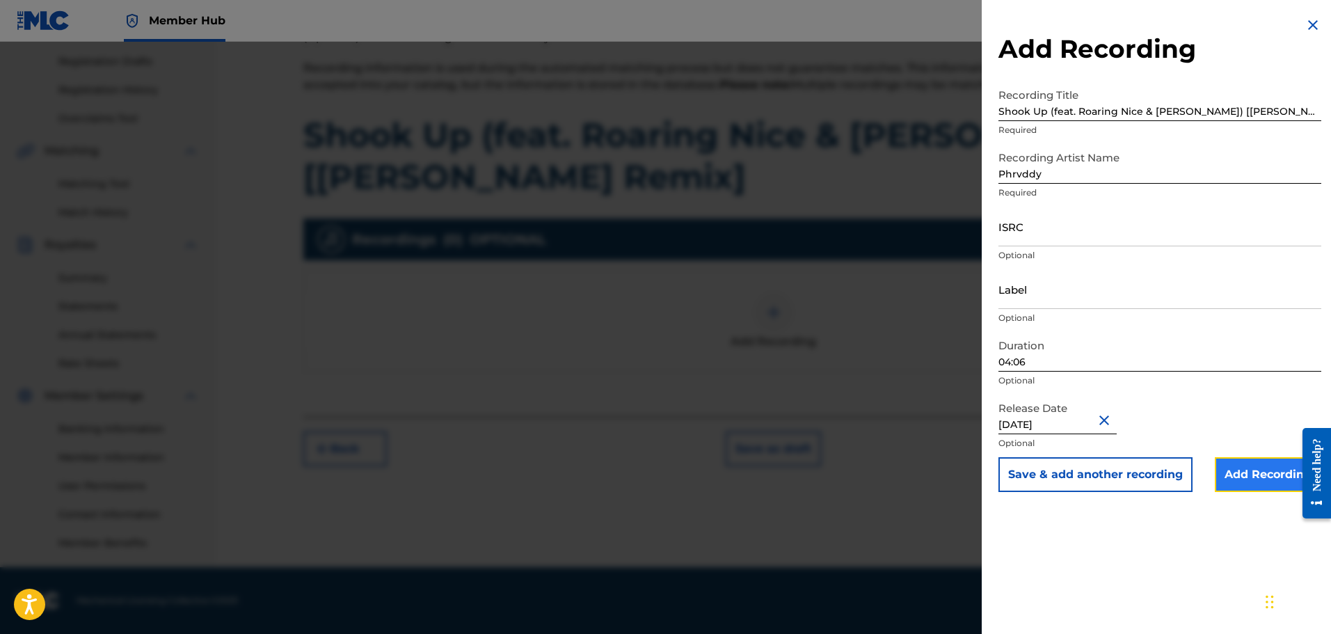
click at [1282, 477] on input "Add Recording" at bounding box center [1268, 474] width 106 height 35
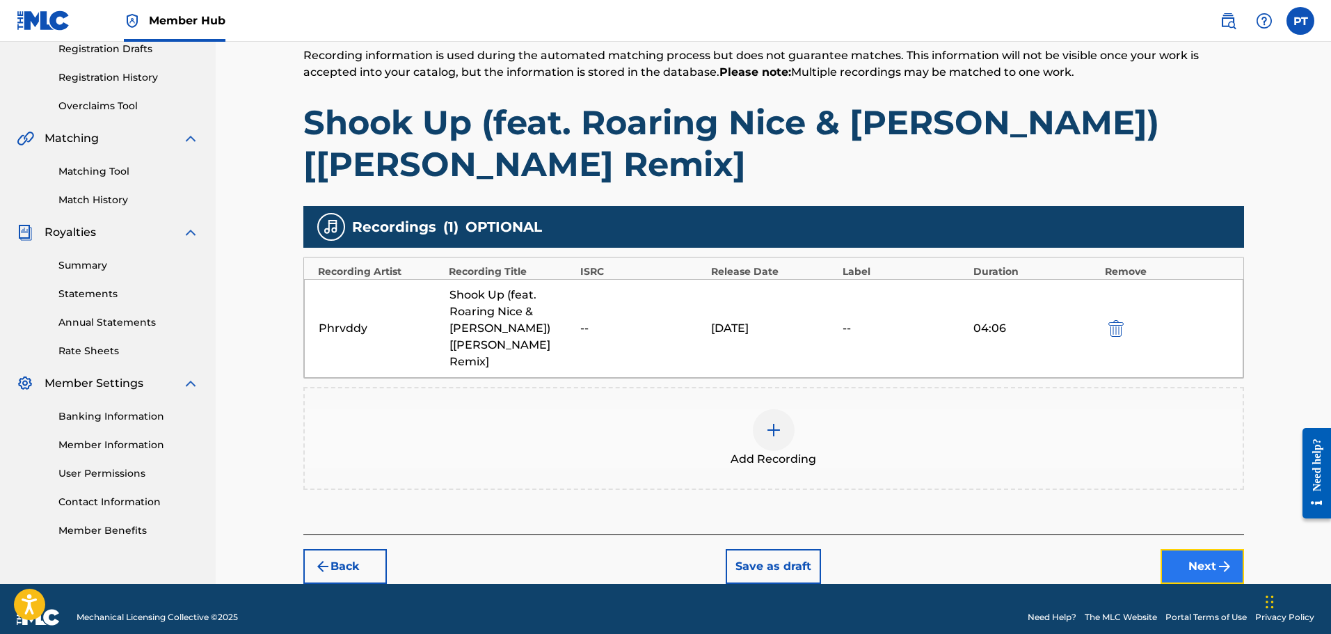
click at [1228, 558] on img "submit" at bounding box center [1224, 566] width 17 height 17
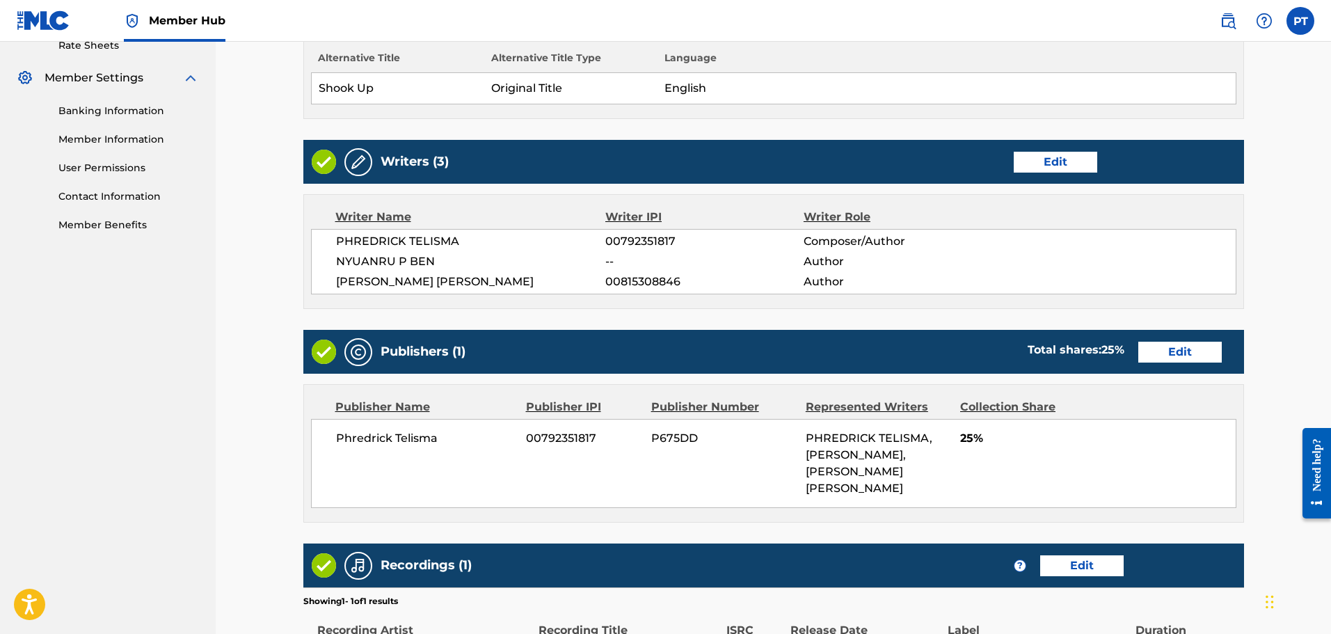
scroll to position [550, 0]
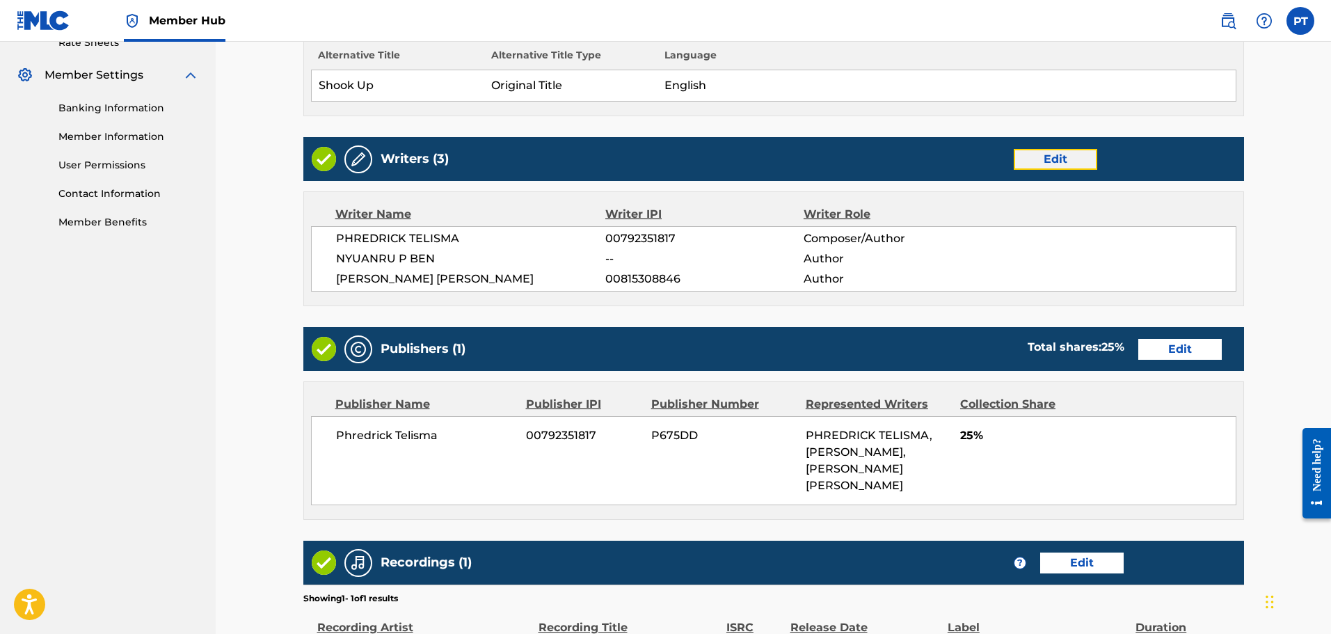
click at [1049, 164] on button "Edit" at bounding box center [1055, 159] width 83 height 21
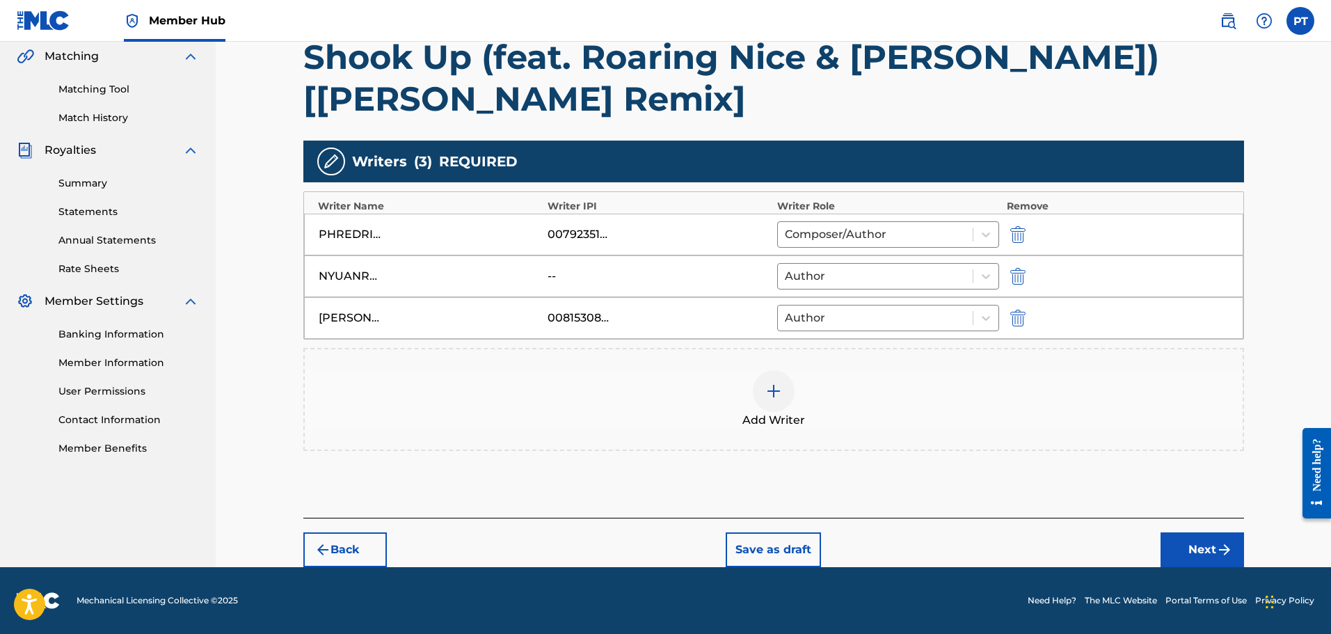
scroll to position [324, 0]
click at [780, 385] on img at bounding box center [773, 391] width 17 height 17
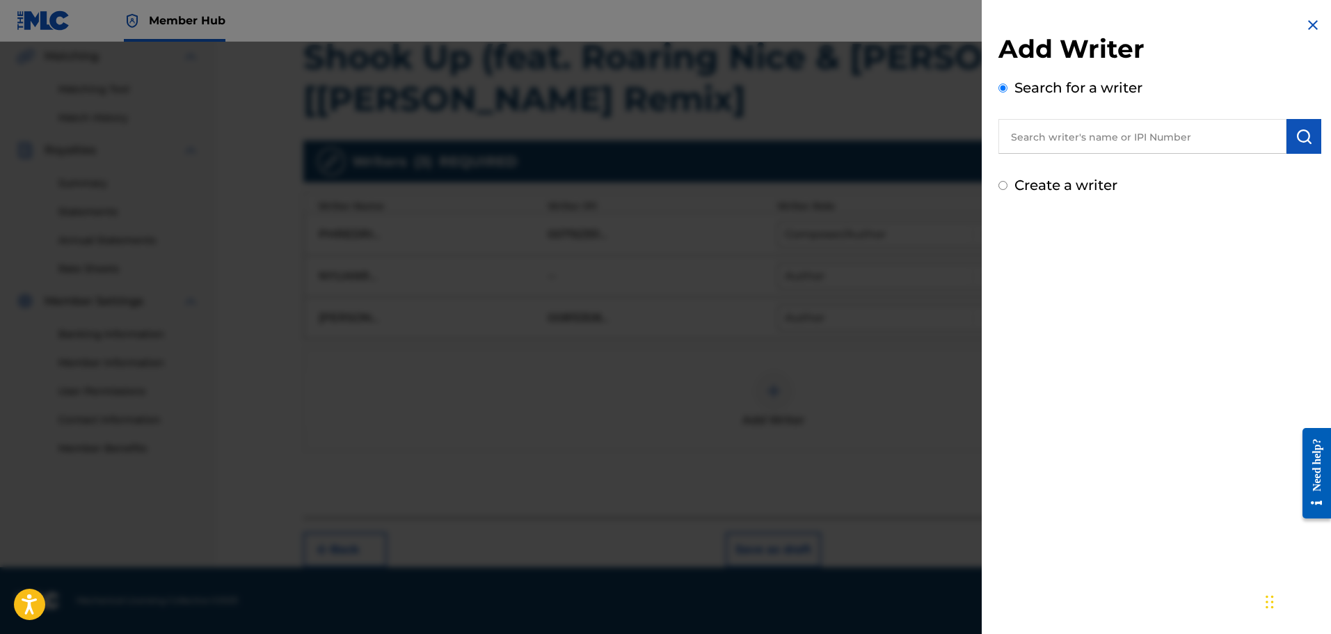
click at [1190, 132] on input "text" at bounding box center [1142, 136] width 288 height 35
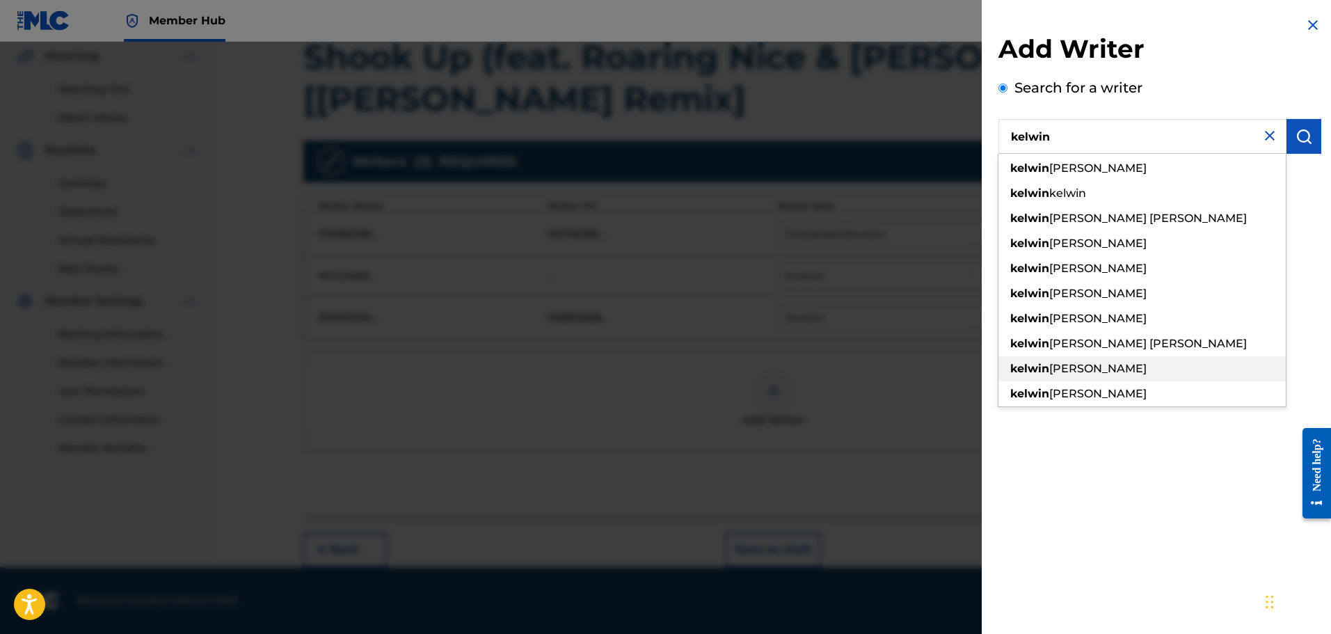
click at [1120, 367] on span "[PERSON_NAME]" at bounding box center [1097, 368] width 97 height 13
type input "[PERSON_NAME]"
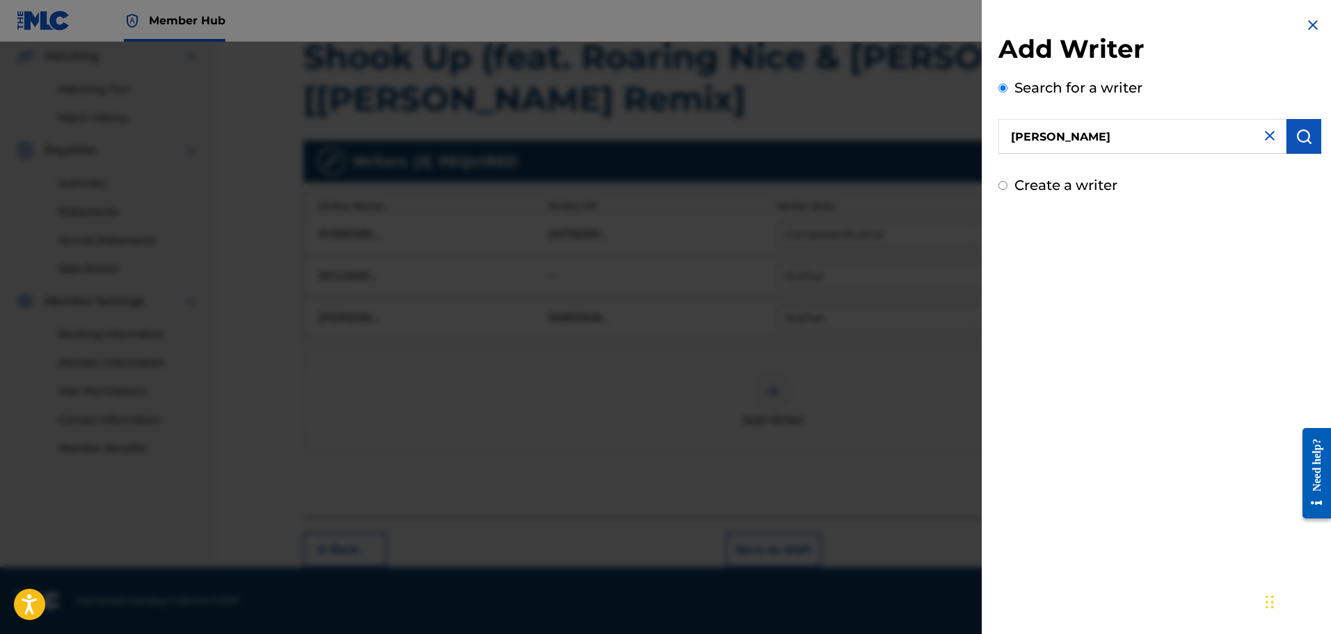
click at [1318, 145] on div "Add Writer Search for a writer [PERSON_NAME] Create a writer" at bounding box center [1160, 106] width 356 height 212
click at [1310, 138] on button "submit" at bounding box center [1304, 136] width 35 height 35
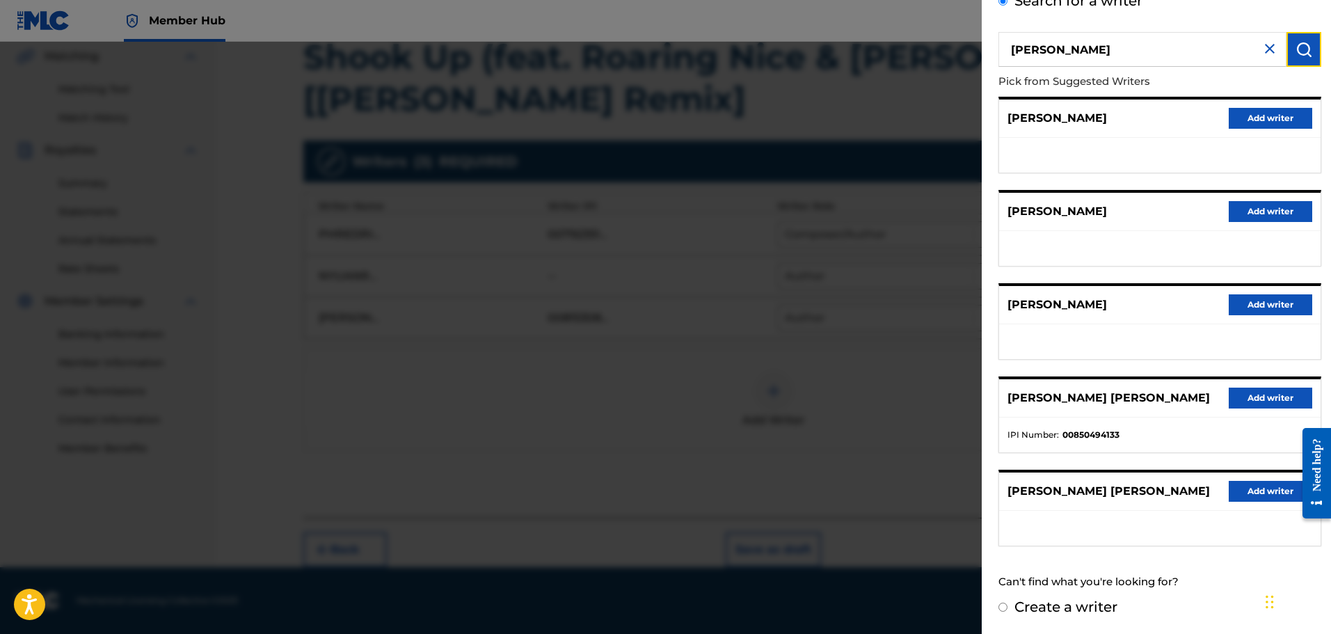
scroll to position [0, 0]
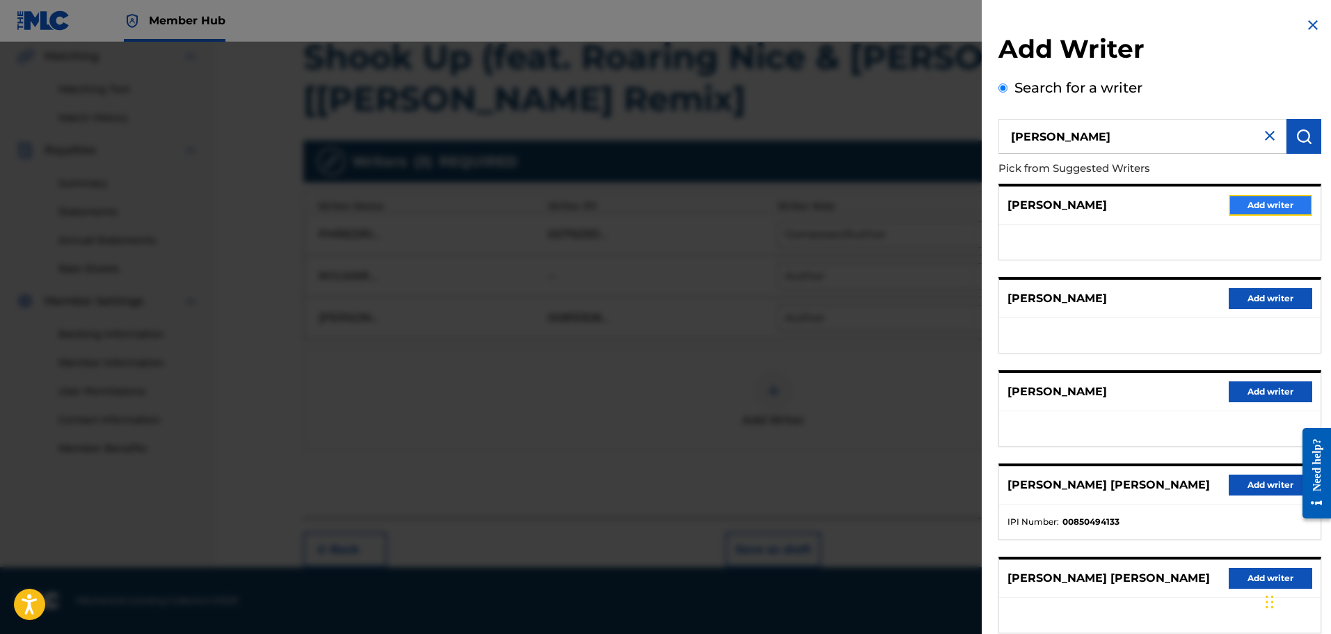
click at [1269, 212] on button "Add writer" at bounding box center [1270, 205] width 83 height 21
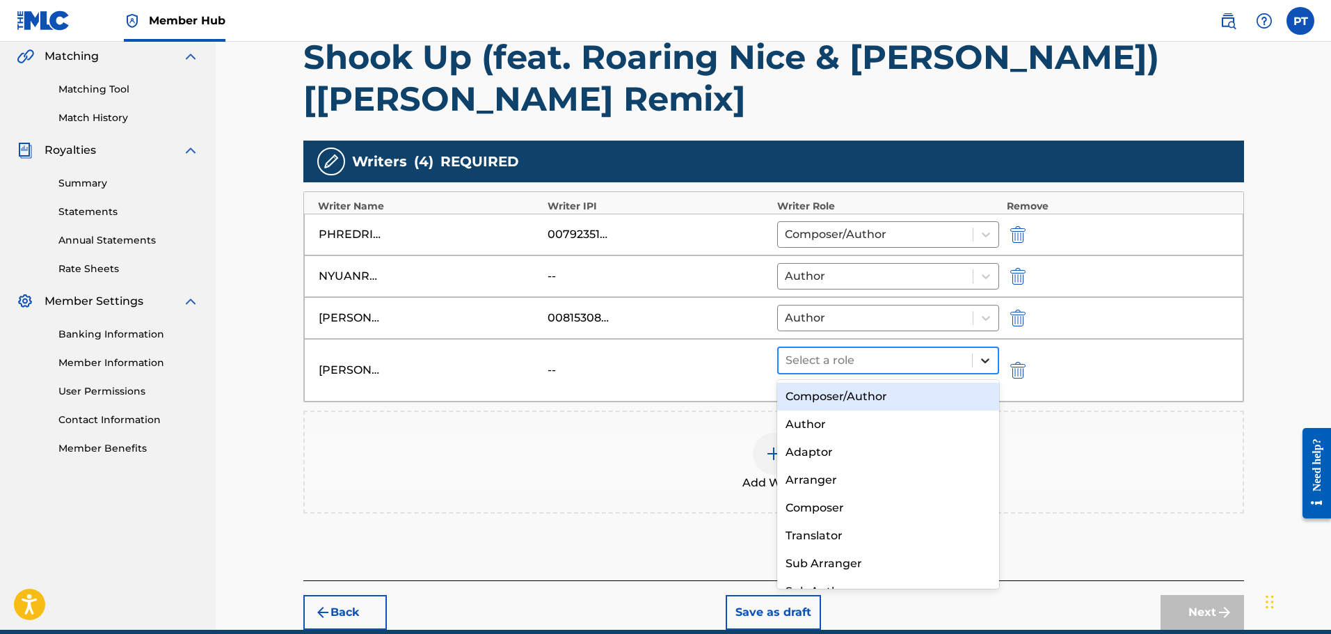
click at [985, 357] on icon at bounding box center [985, 360] width 14 height 14
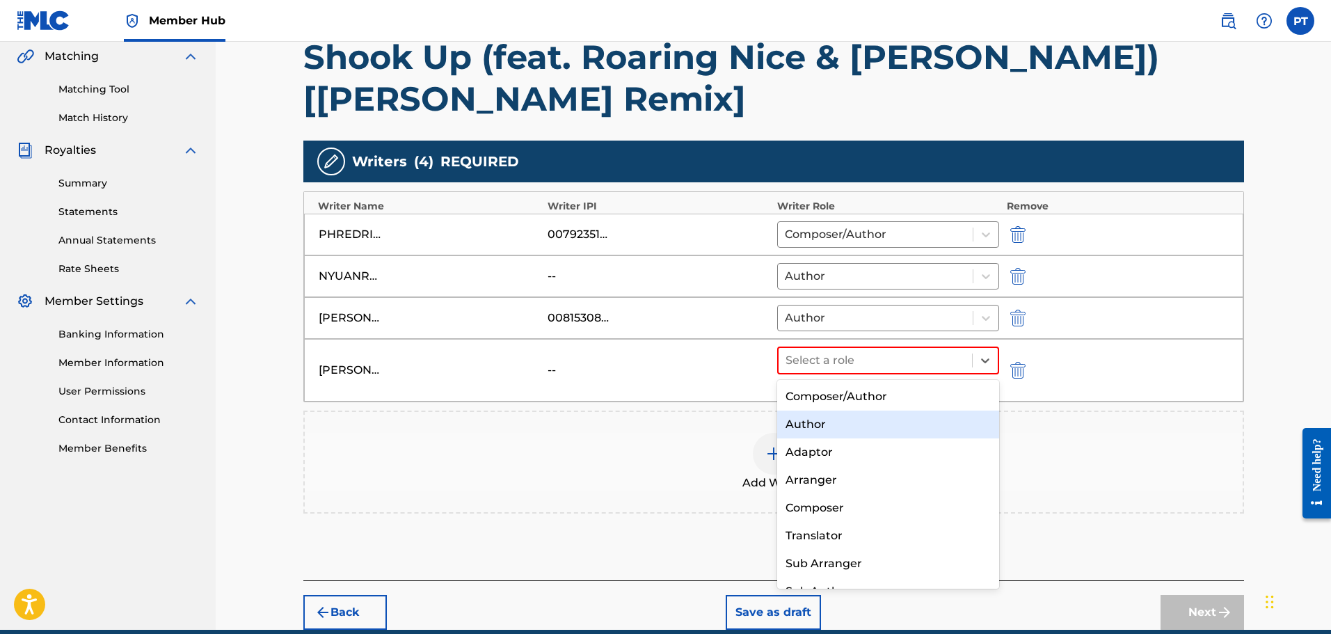
click at [333, 461] on div "Add Writer" at bounding box center [774, 462] width 938 height 58
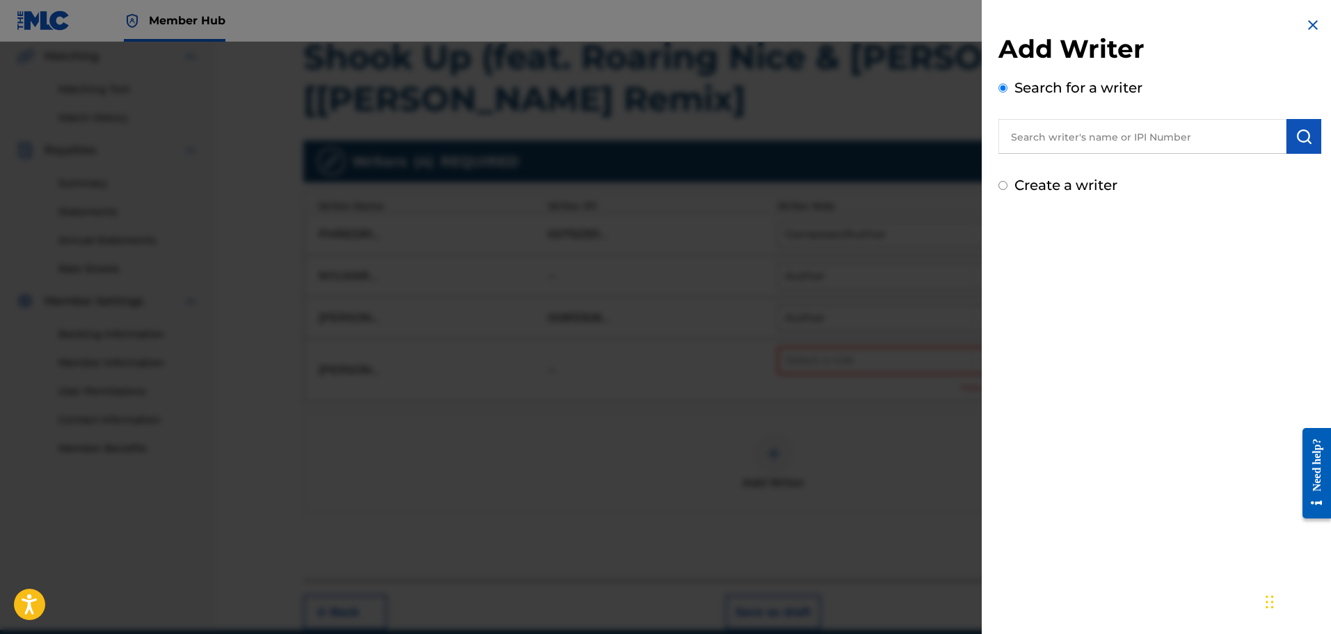
click at [1305, 26] on img at bounding box center [1313, 25] width 17 height 17
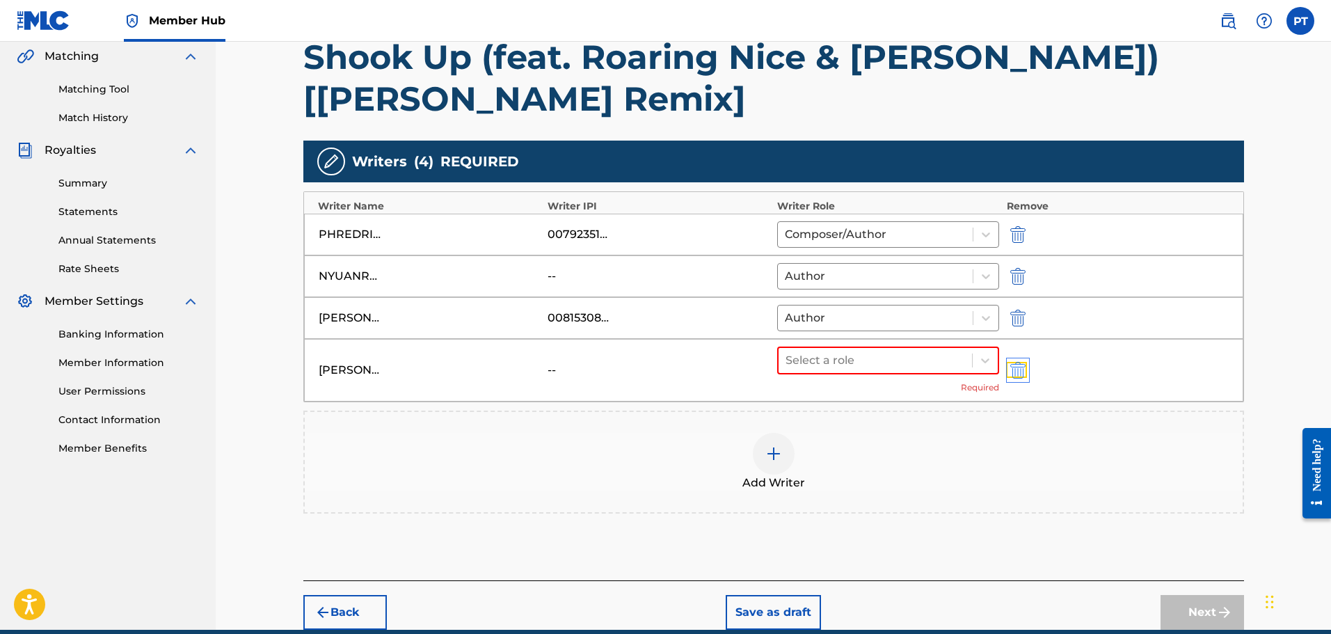
click at [1012, 372] on img "submit" at bounding box center [1017, 370] width 15 height 17
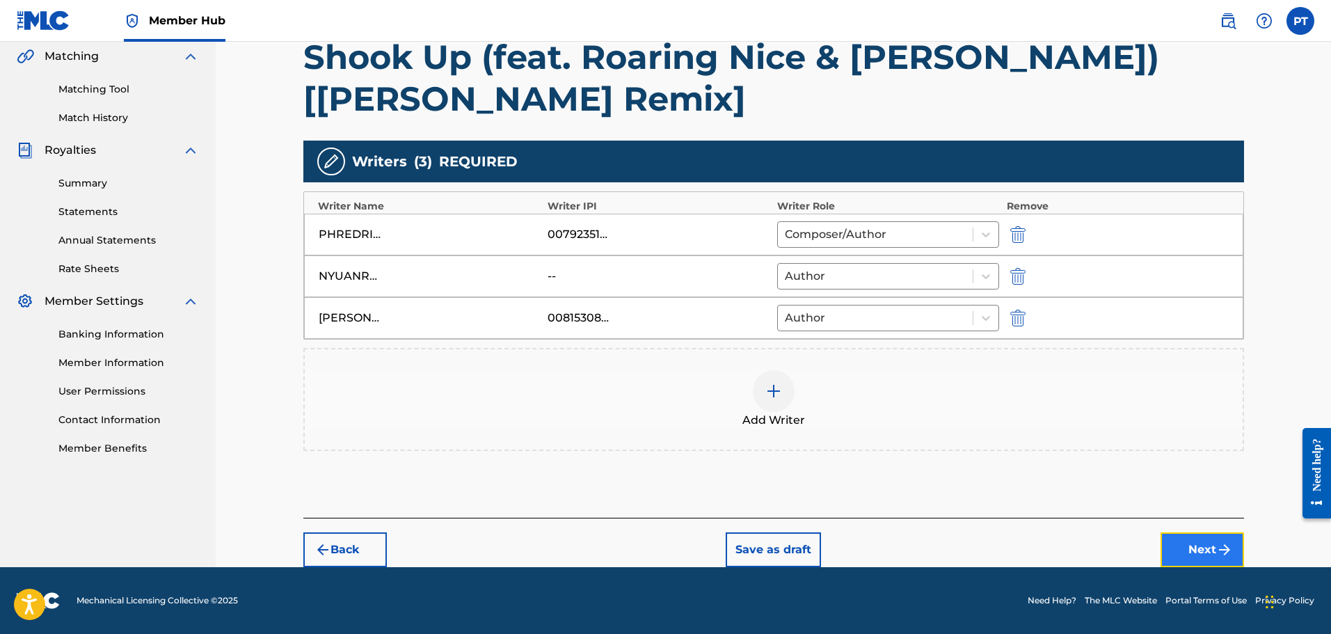
click at [1207, 543] on button "Next" at bounding box center [1202, 549] width 83 height 35
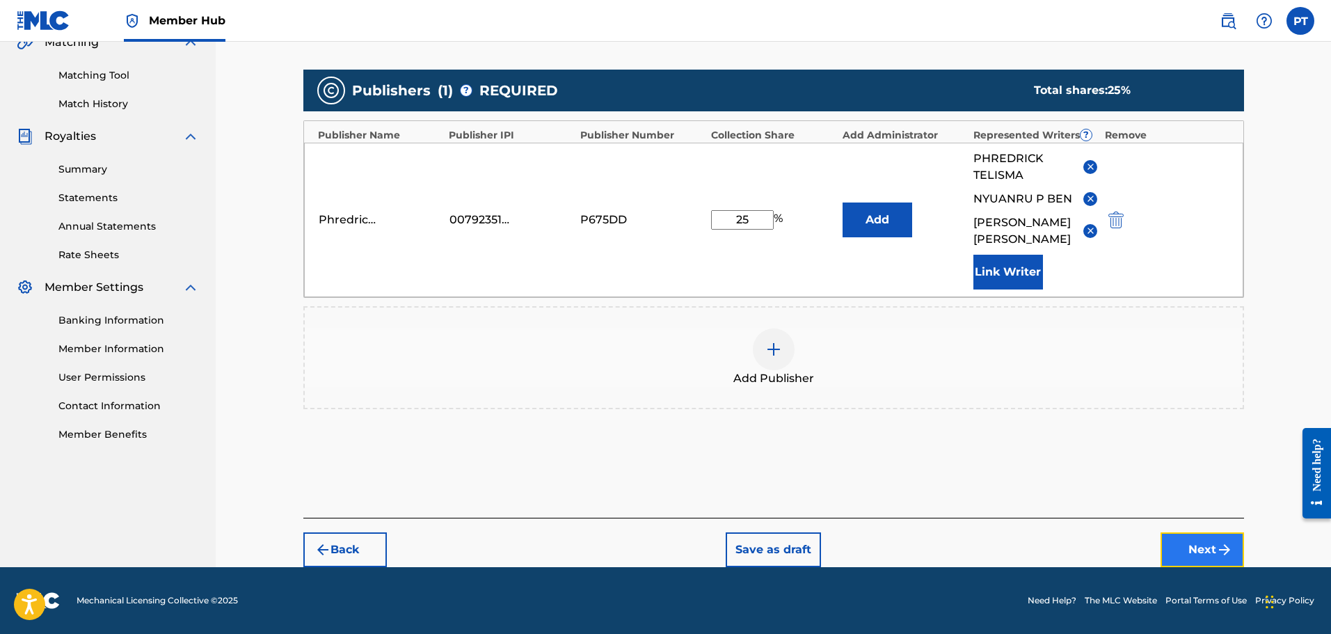
click at [1204, 538] on button "Next" at bounding box center [1202, 549] width 83 height 35
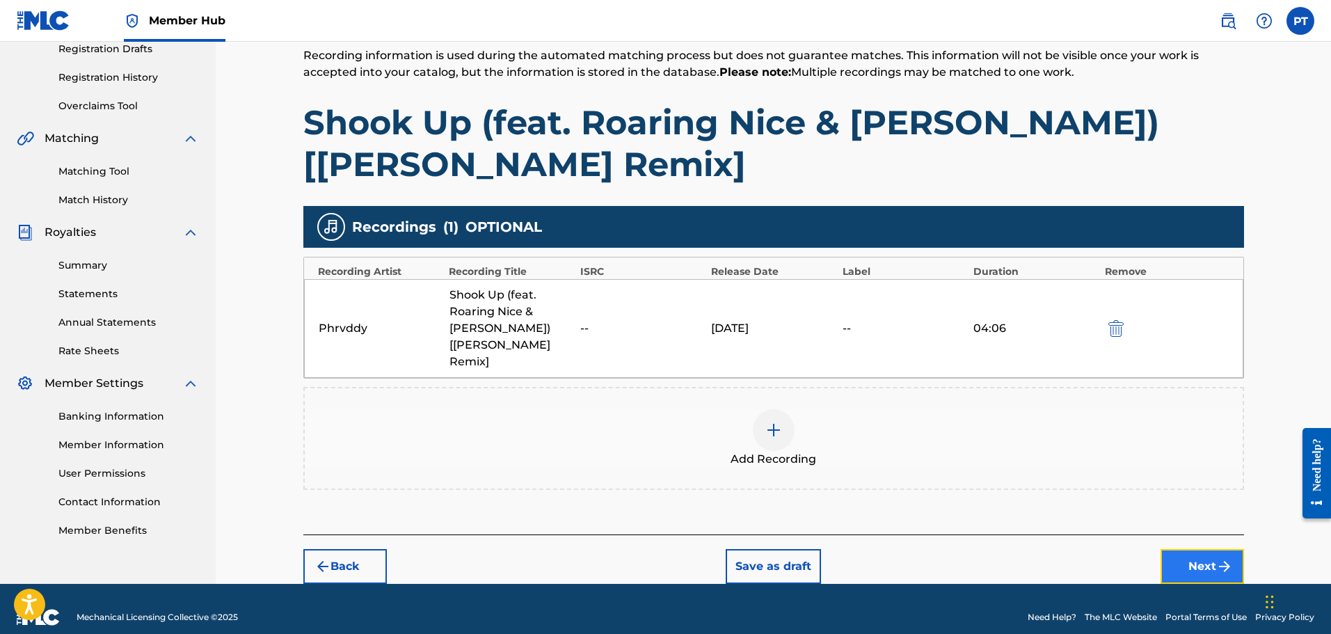
click at [1213, 551] on button "Next" at bounding box center [1202, 566] width 83 height 35
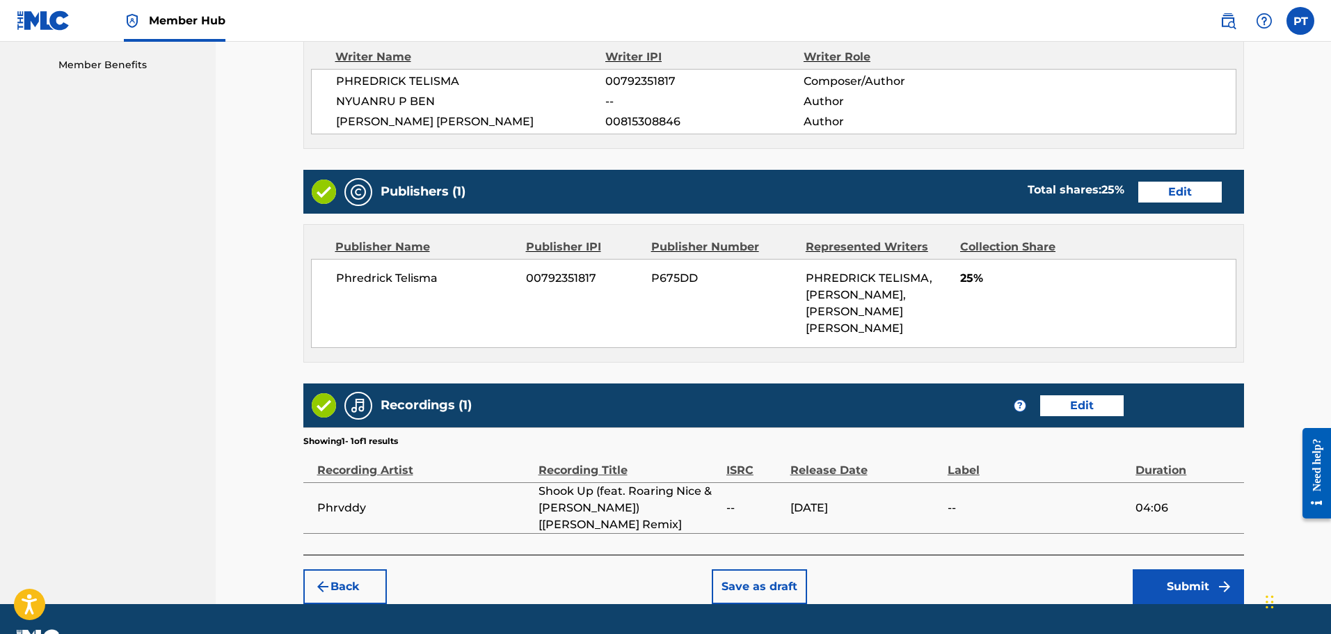
scroll to position [711, 0]
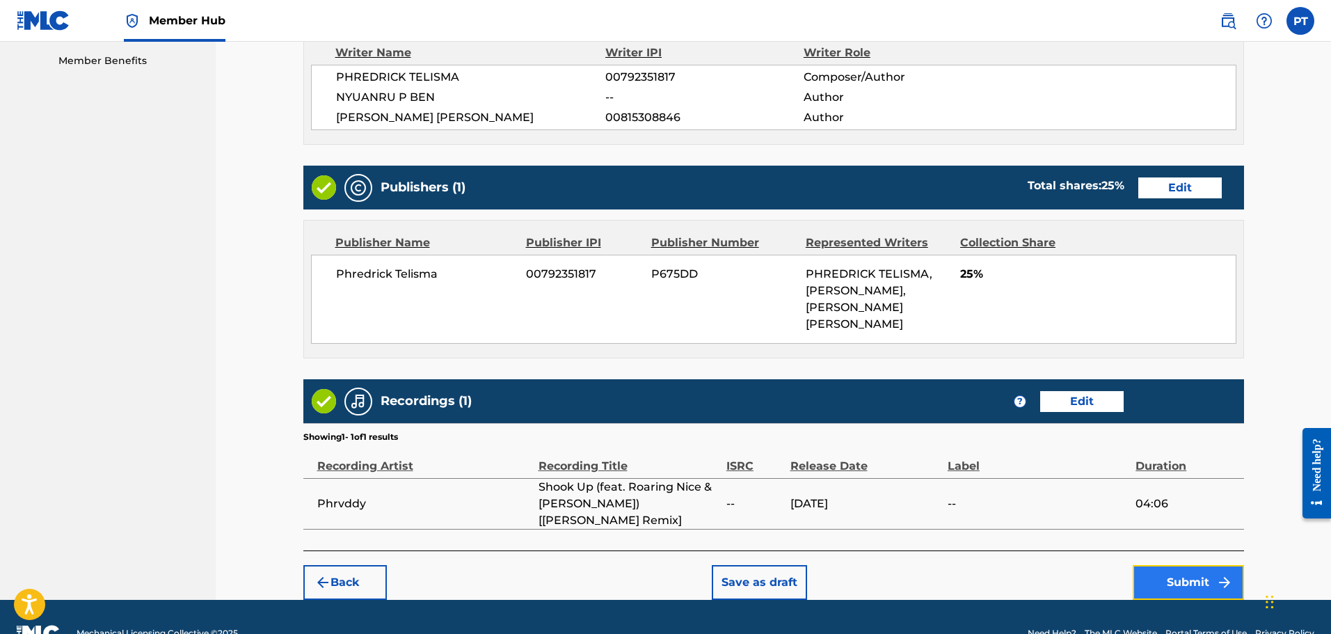
click at [1193, 565] on button "Submit" at bounding box center [1188, 582] width 111 height 35
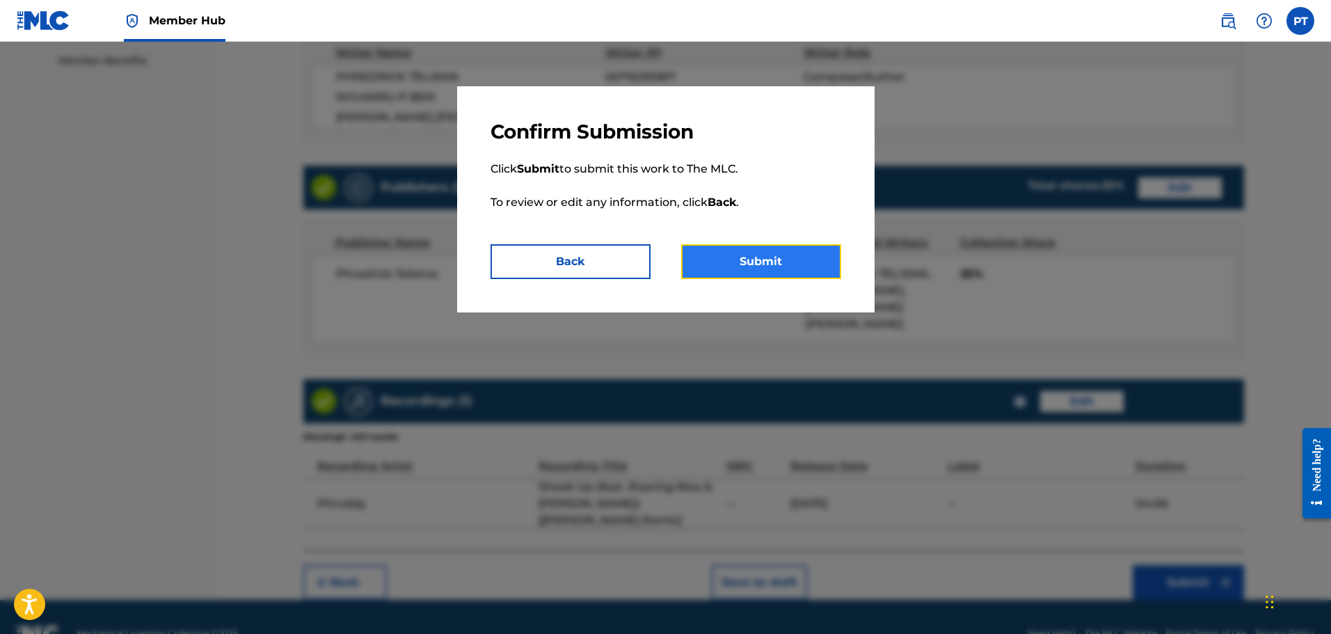
click at [740, 260] on button "Submit" at bounding box center [761, 261] width 160 height 35
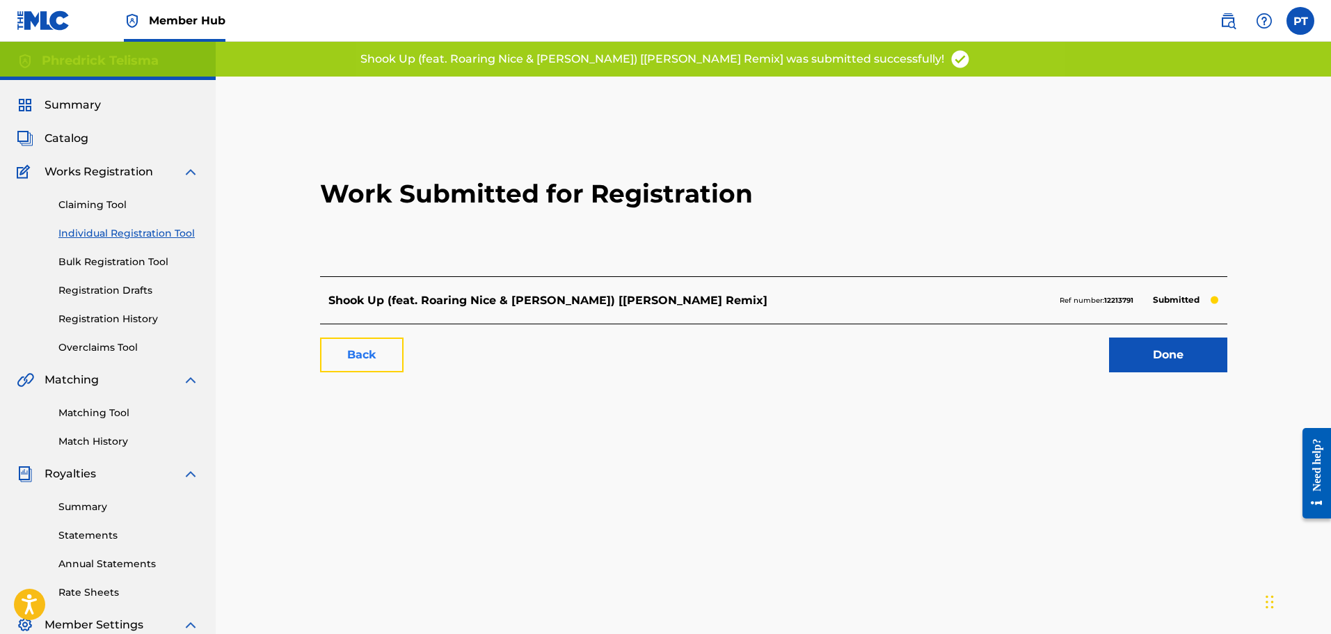
click at [372, 353] on link "Back" at bounding box center [361, 354] width 83 height 35
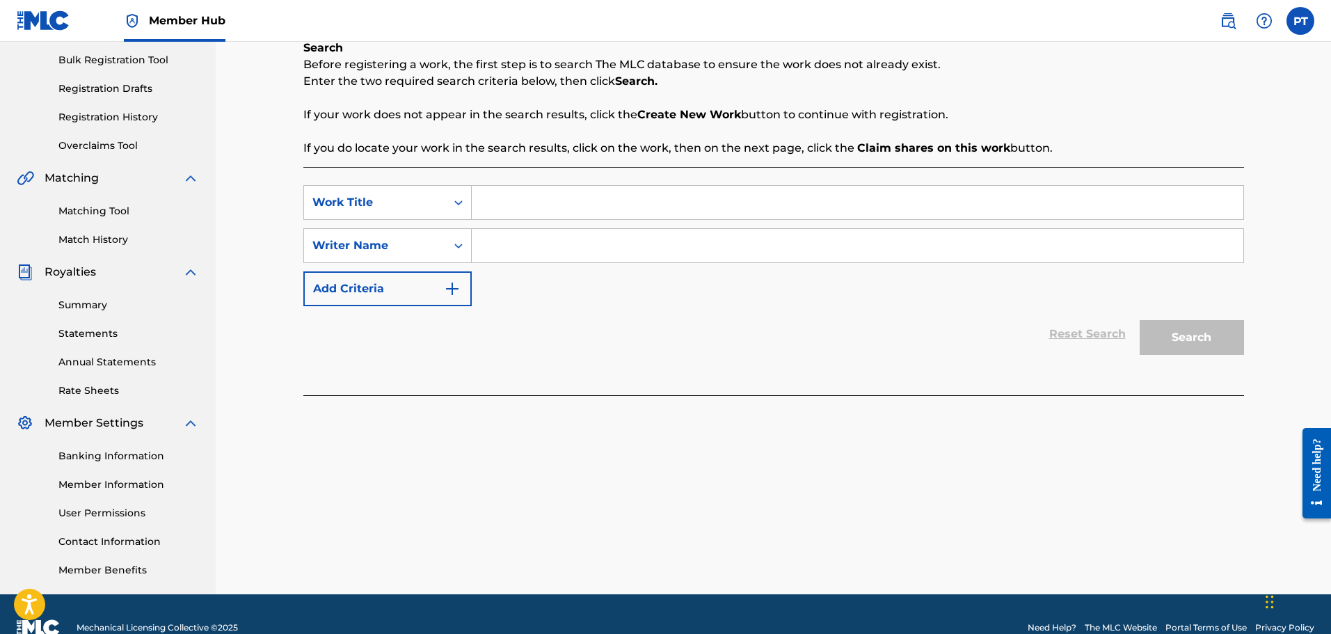
scroll to position [209, 0]
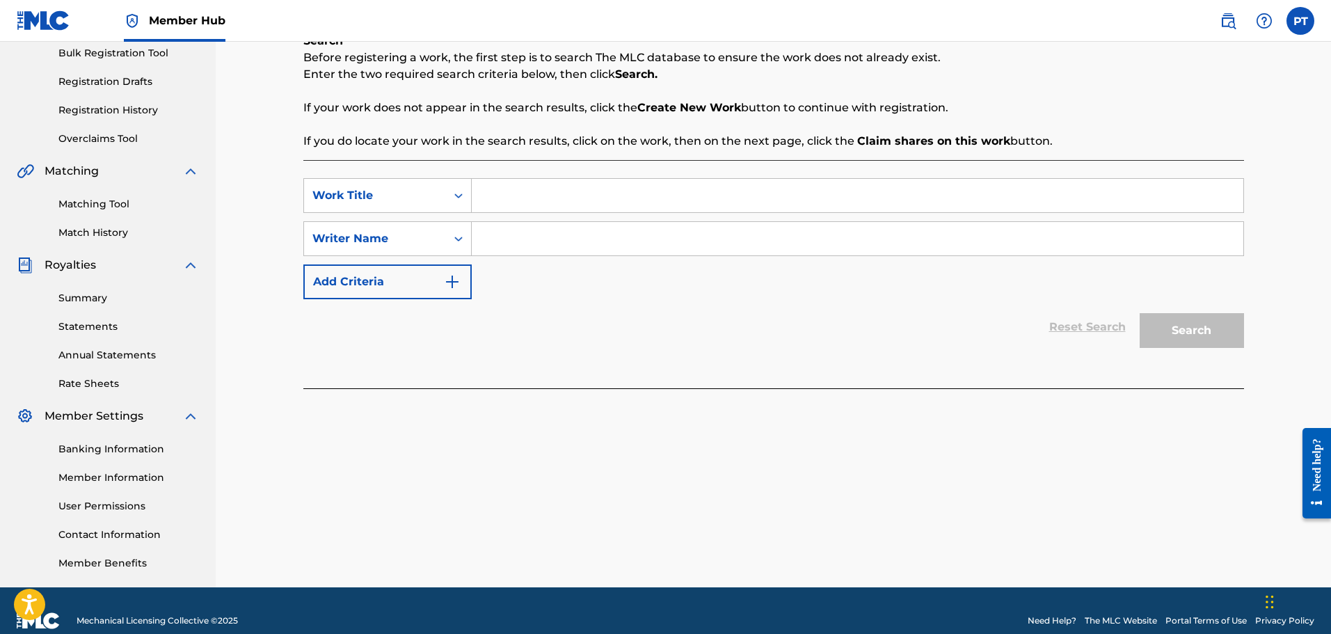
click at [564, 191] on input "Search Form" at bounding box center [858, 195] width 772 height 33
paste input "Turn Me On ([PERSON_NAME] Remix)"
click at [558, 206] on input "Turn Me On ([PERSON_NAME] Remix)" at bounding box center [858, 195] width 772 height 33
type input "Turn Me On ([PERSON_NAME] Remix)"
click at [558, 239] on input "Search Form" at bounding box center [858, 238] width 772 height 33
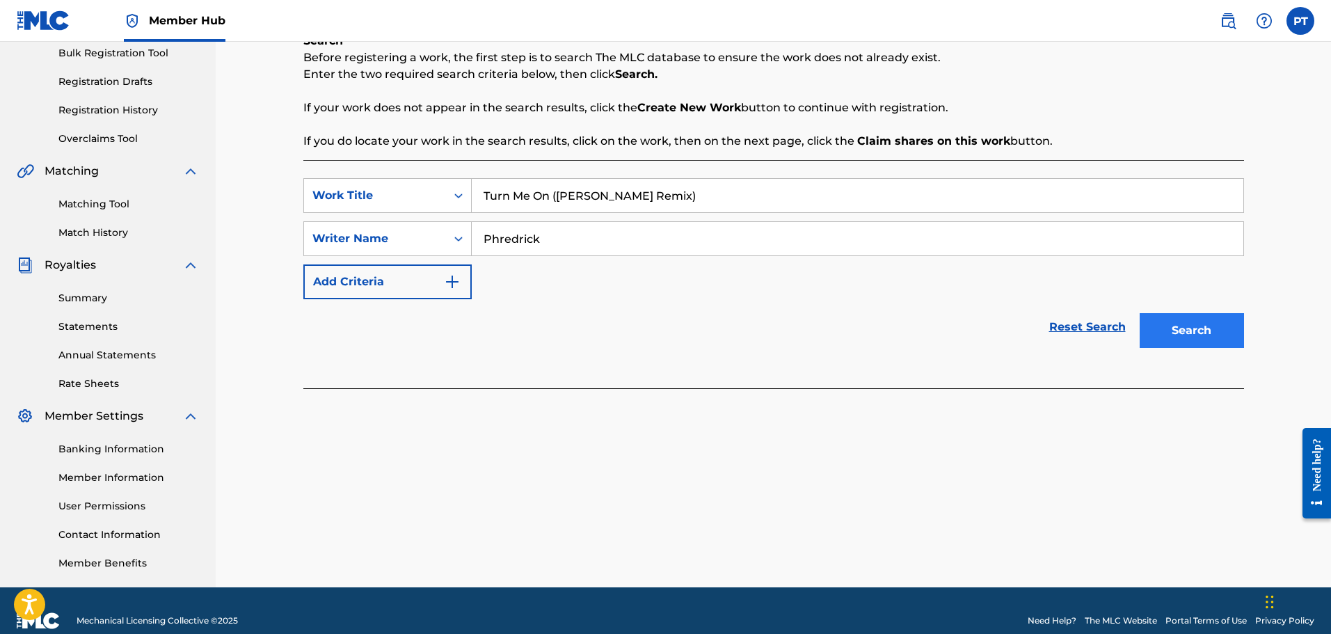
type input "Phredrick"
click at [1238, 323] on button "Search" at bounding box center [1192, 330] width 104 height 35
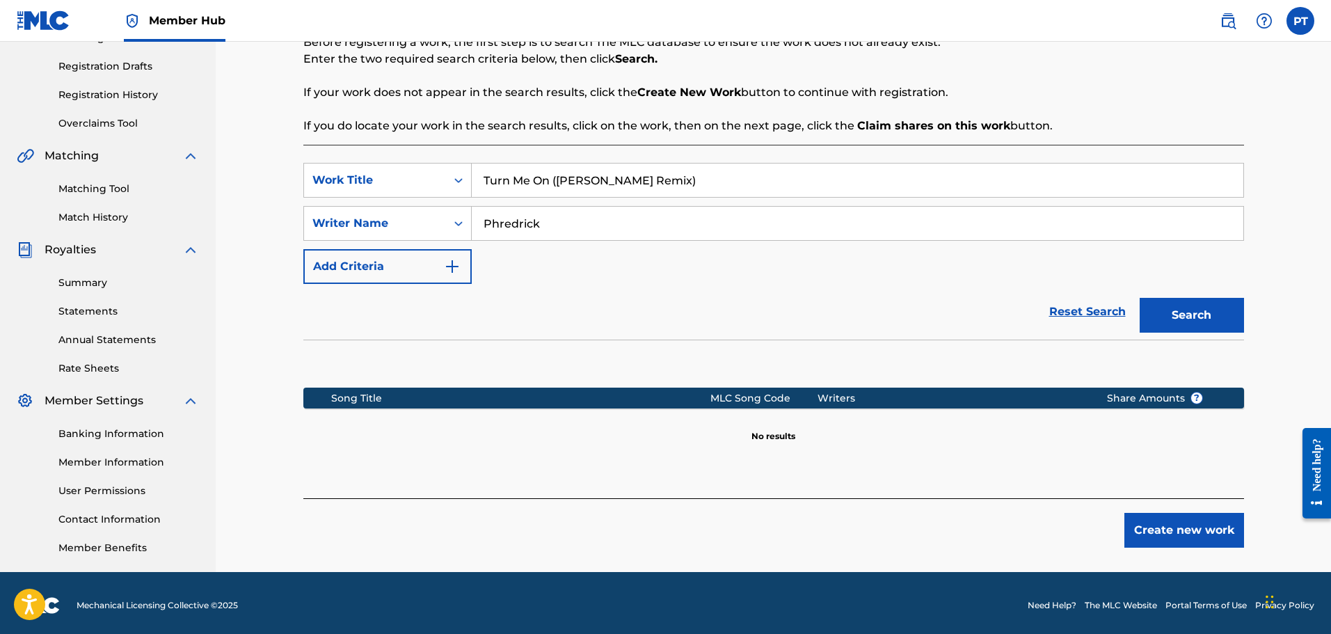
scroll to position [229, 0]
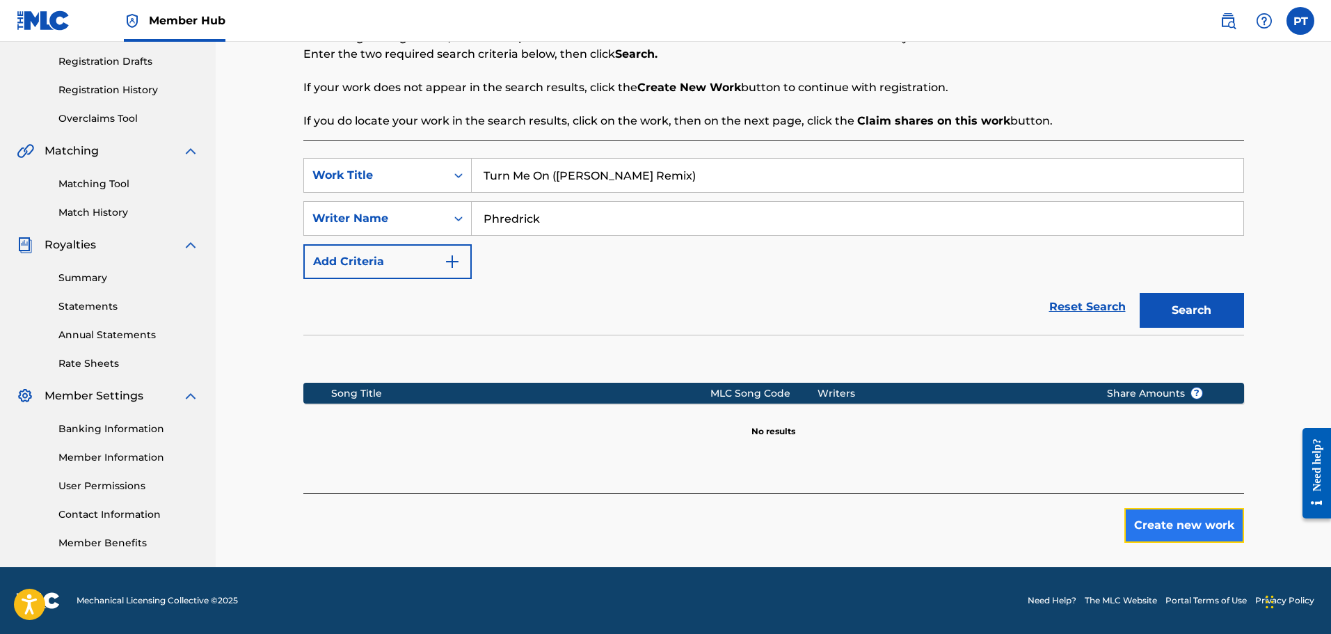
click at [1148, 535] on button "Create new work" at bounding box center [1184, 525] width 120 height 35
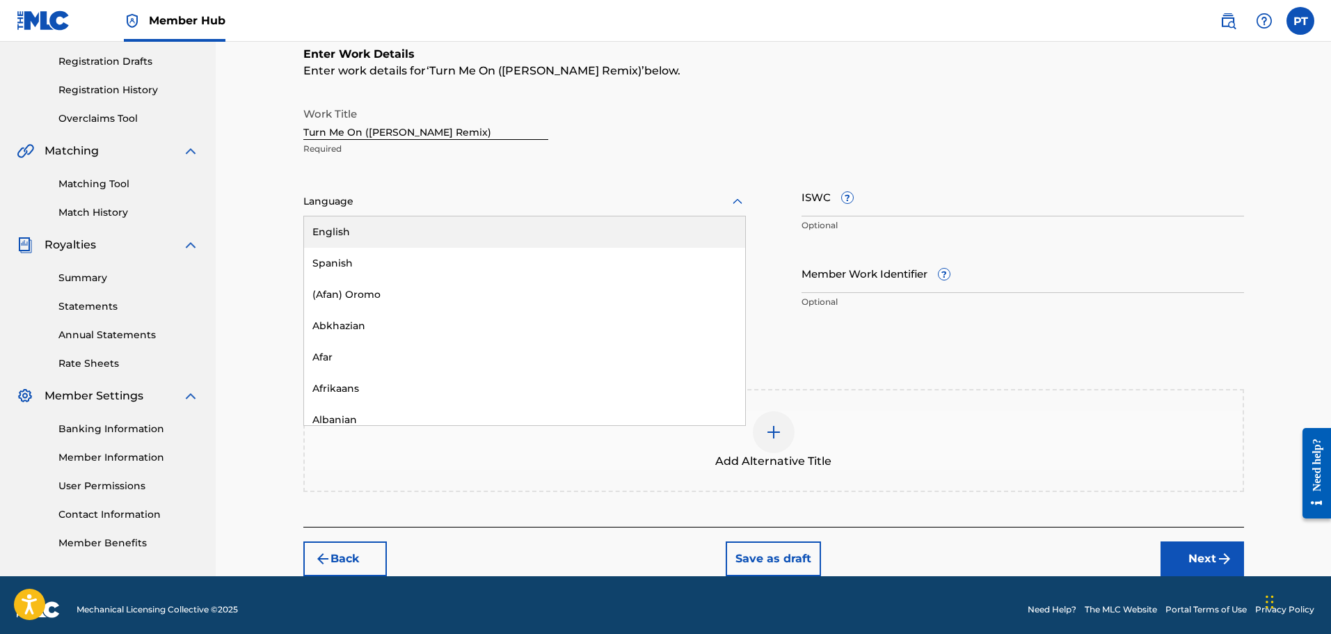
click at [365, 205] on div at bounding box center [524, 201] width 443 height 17
click at [376, 231] on div "English" at bounding box center [524, 231] width 441 height 31
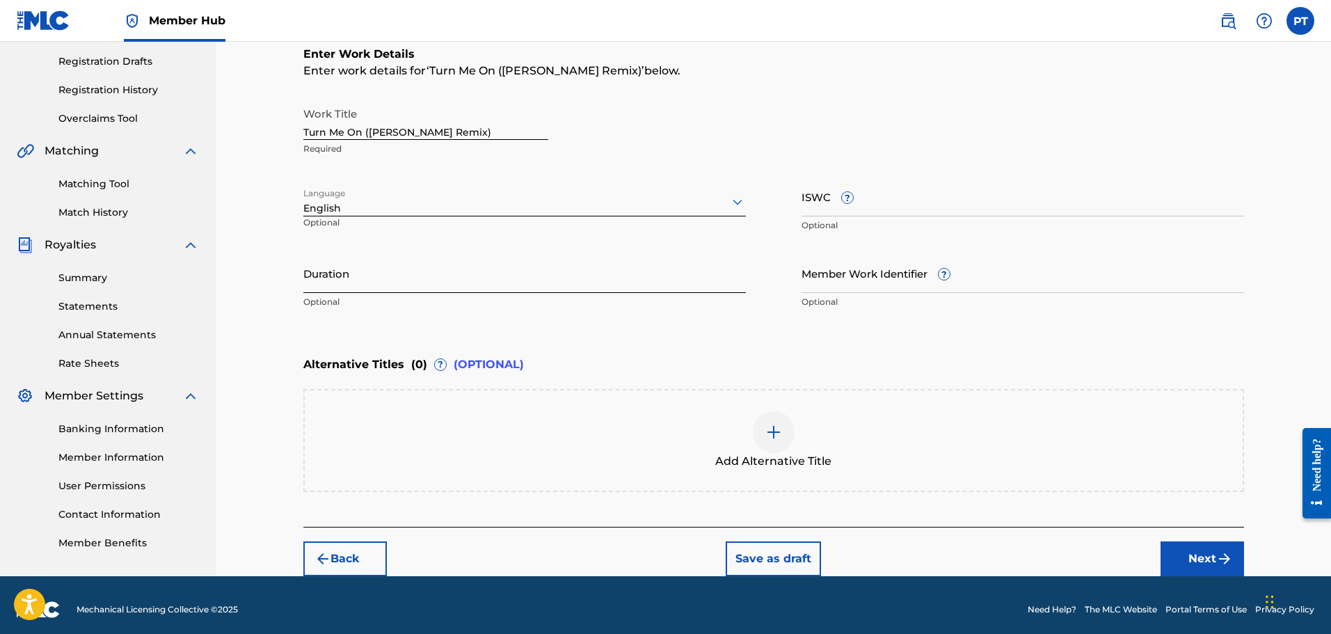
drag, startPoint x: 461, startPoint y: 271, endPoint x: 462, endPoint y: 293, distance: 22.3
click at [461, 271] on input "Duration" at bounding box center [524, 273] width 443 height 40
click at [462, 278] on input "Duration" at bounding box center [524, 273] width 443 height 40
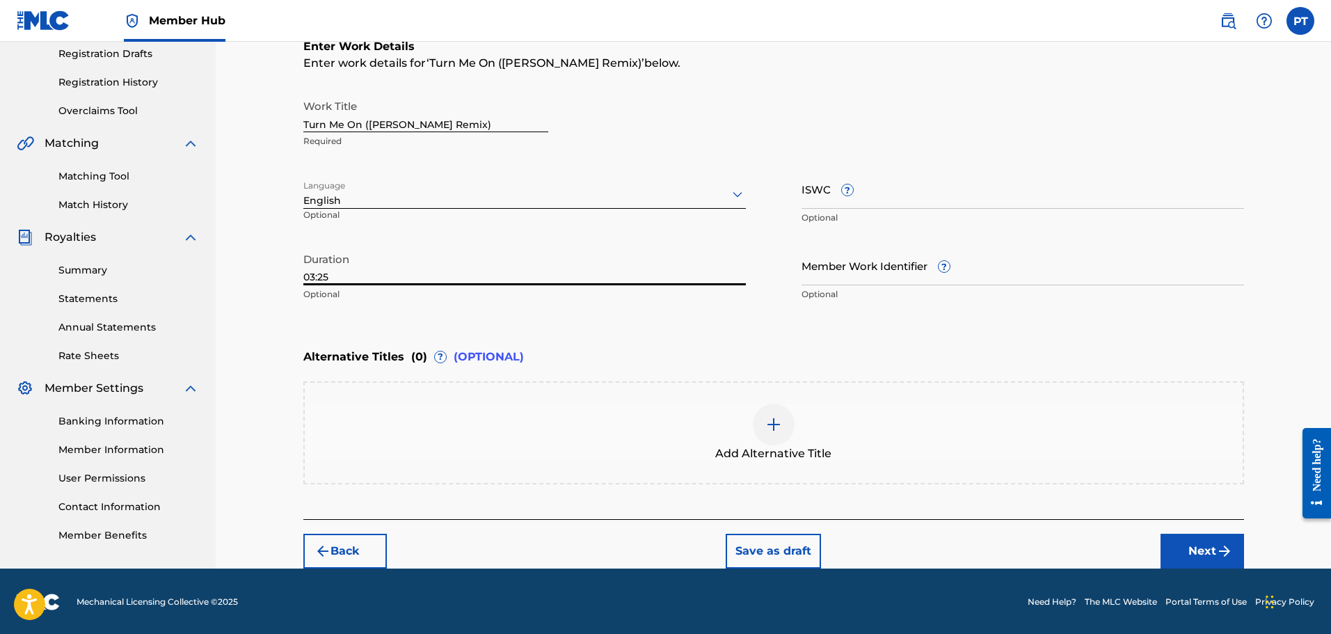
scroll to position [238, 0]
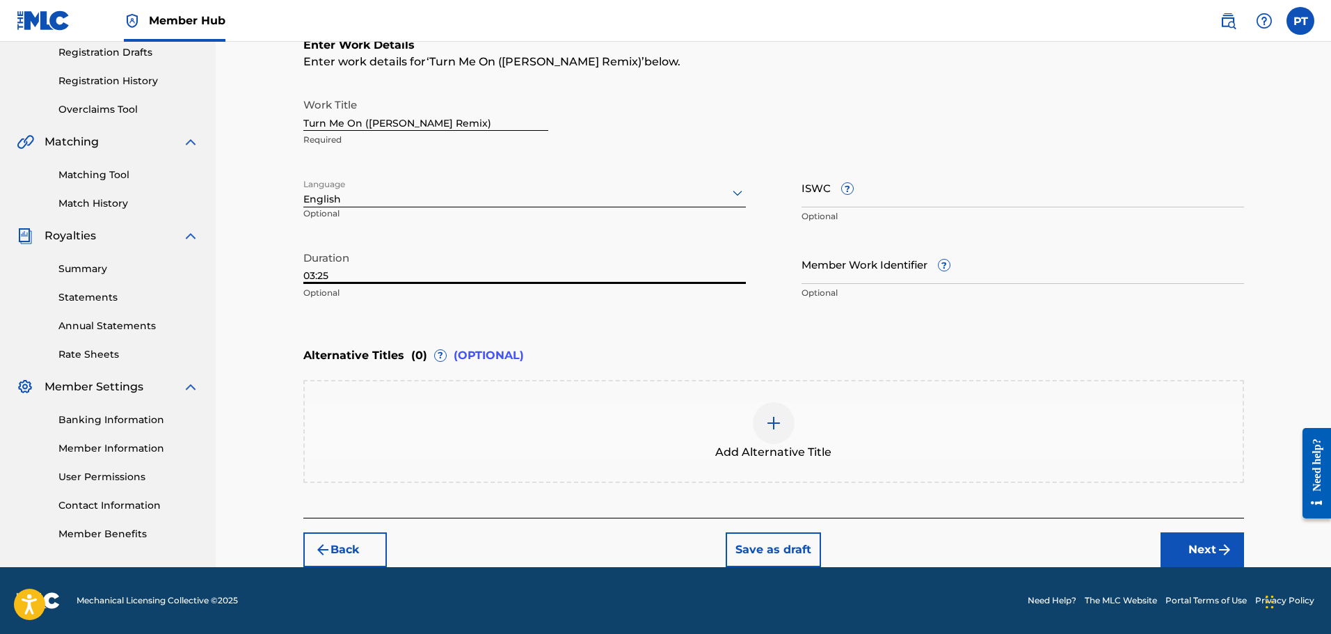
type input "03:25"
click at [763, 415] on div at bounding box center [774, 423] width 42 height 42
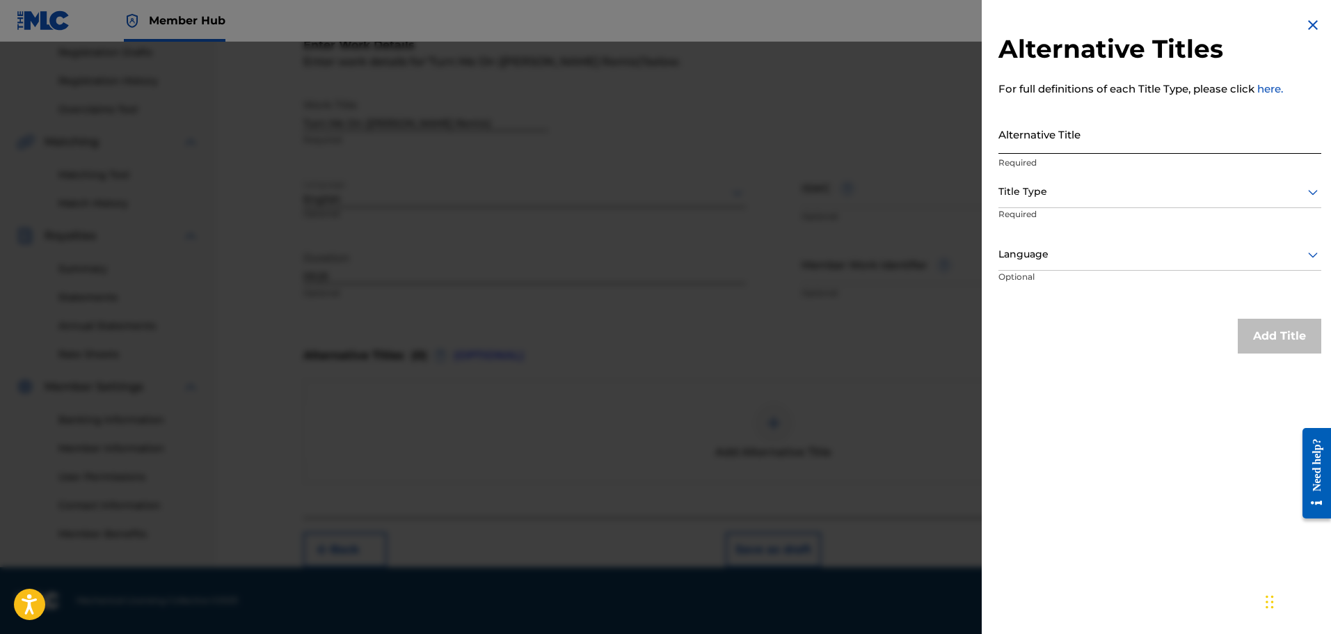
click at [1055, 140] on input "Alternative Title" at bounding box center [1159, 134] width 323 height 40
type input "Turn Me On"
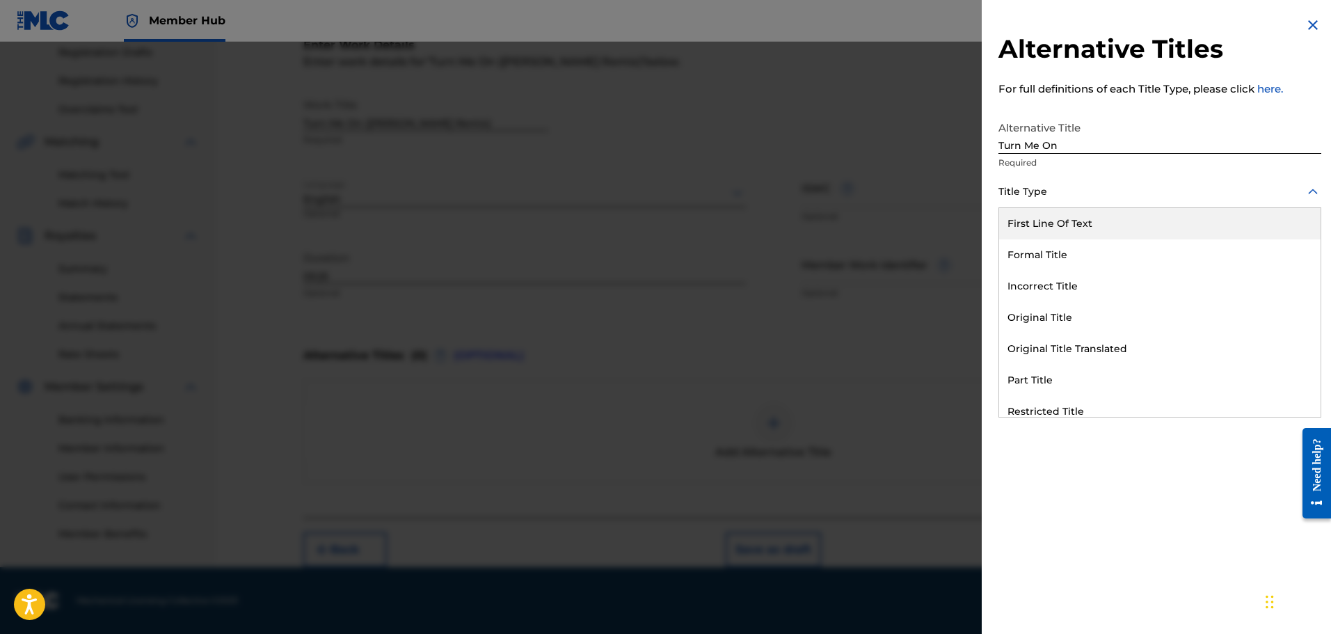
drag, startPoint x: 1050, startPoint y: 193, endPoint x: 1050, endPoint y: 207, distance: 13.9
click at [1050, 194] on div at bounding box center [1159, 191] width 323 height 17
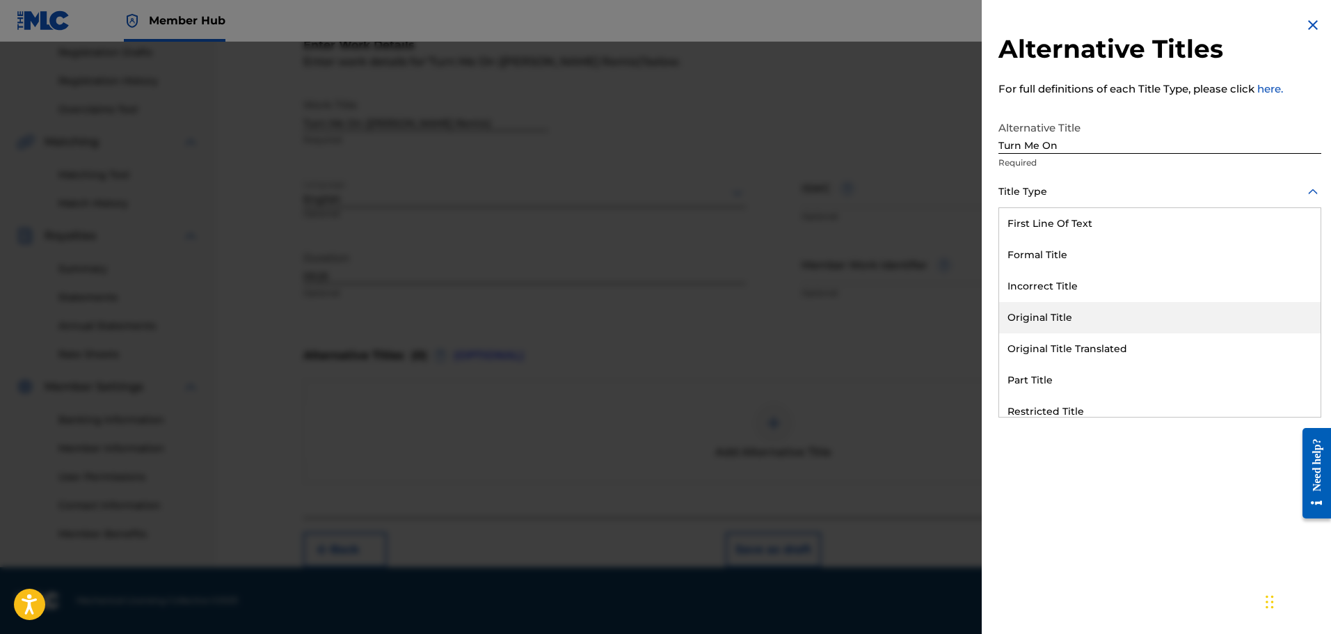
click at [1051, 312] on div "Original Title" at bounding box center [1159, 317] width 321 height 31
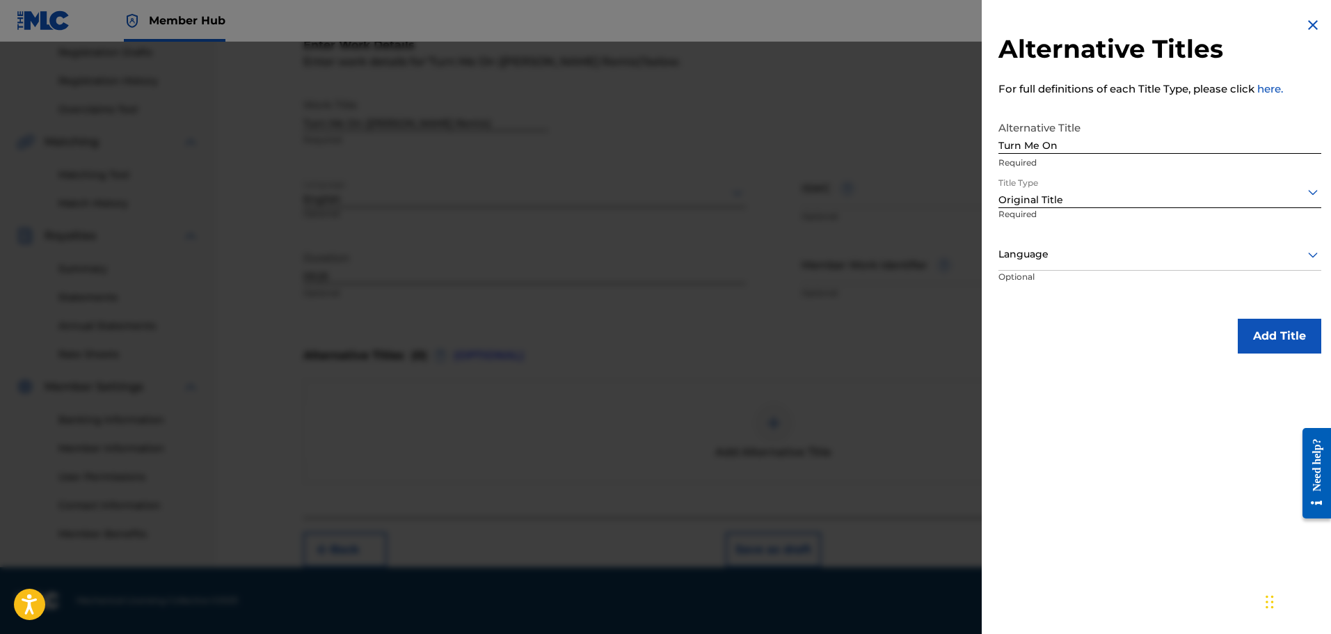
click at [1068, 244] on div "Language" at bounding box center [1159, 254] width 323 height 31
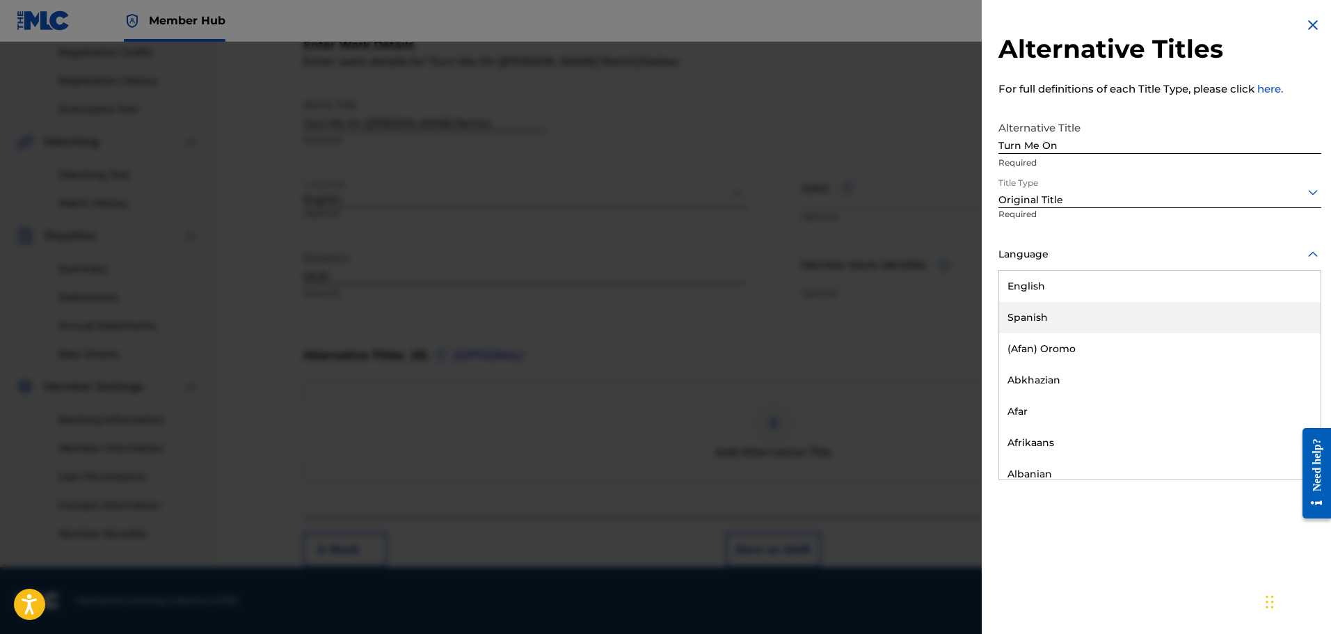
click at [1085, 292] on div "English" at bounding box center [1159, 286] width 321 height 31
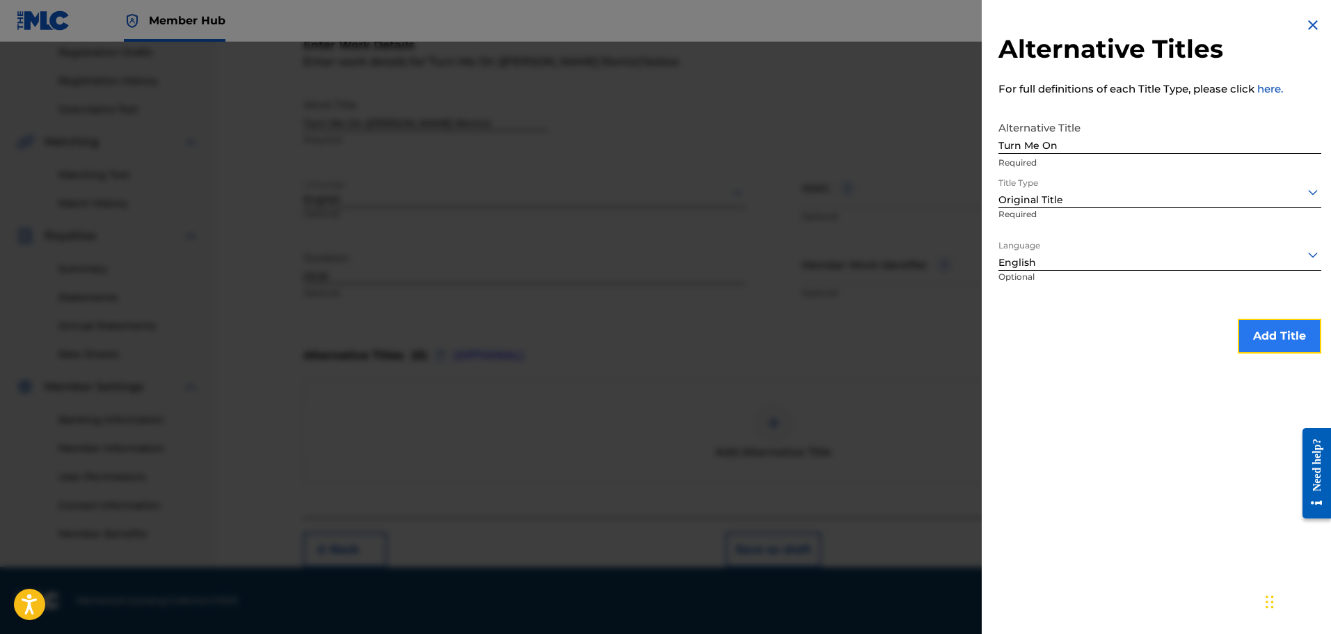
click at [1282, 346] on button "Add Title" at bounding box center [1279, 336] width 83 height 35
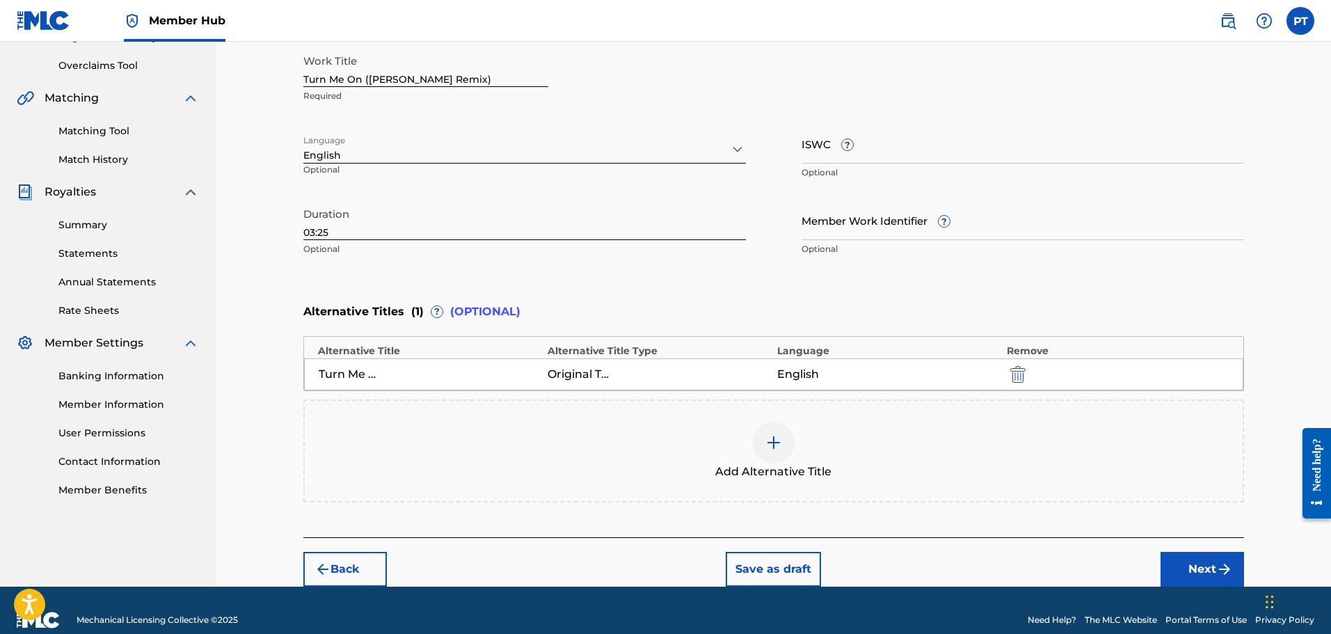
scroll to position [301, 0]
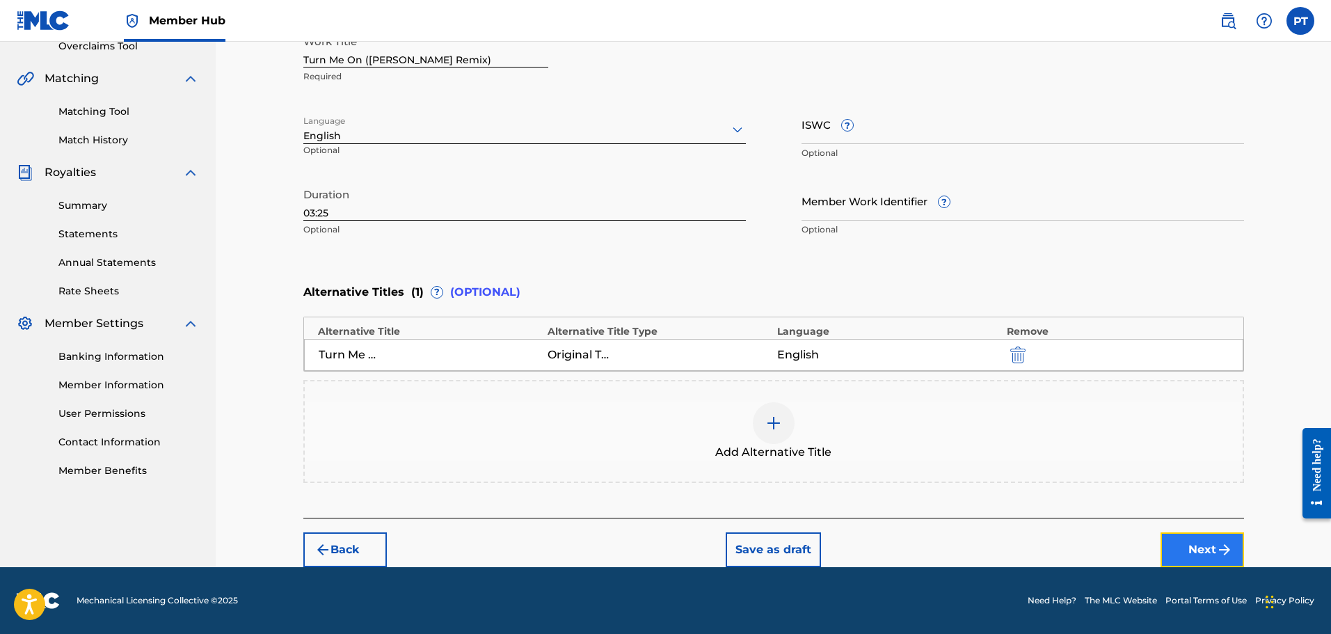
click at [1209, 550] on button "Next" at bounding box center [1202, 549] width 83 height 35
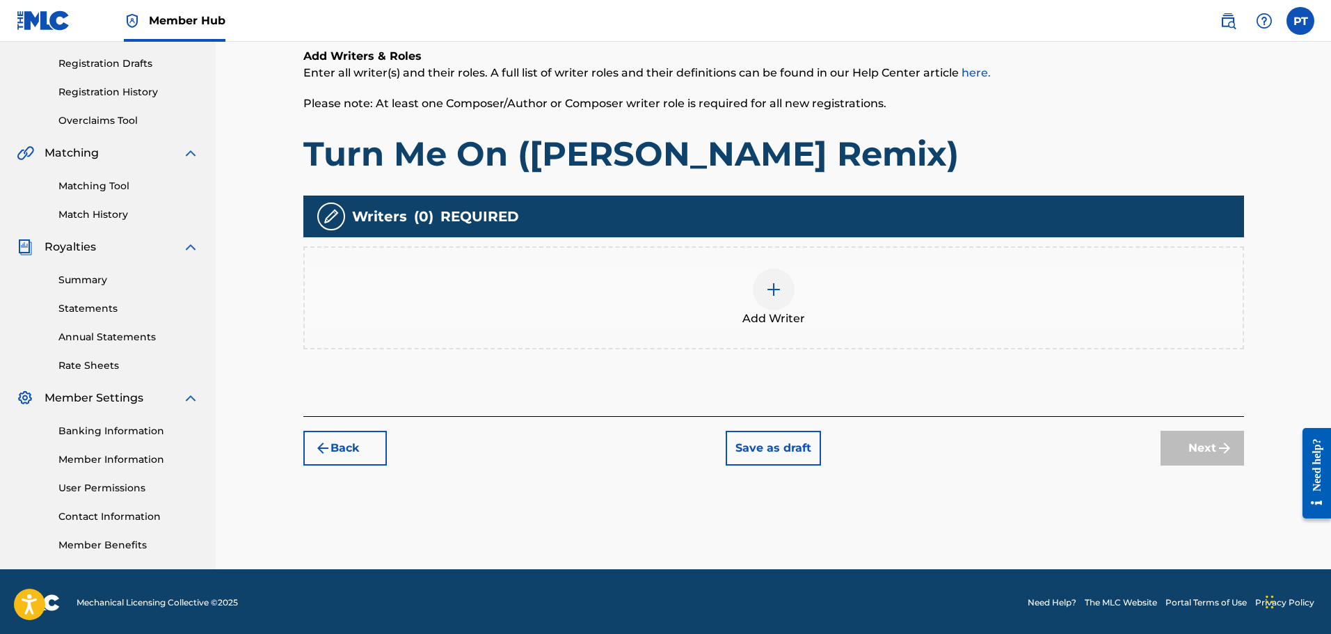
scroll to position [229, 0]
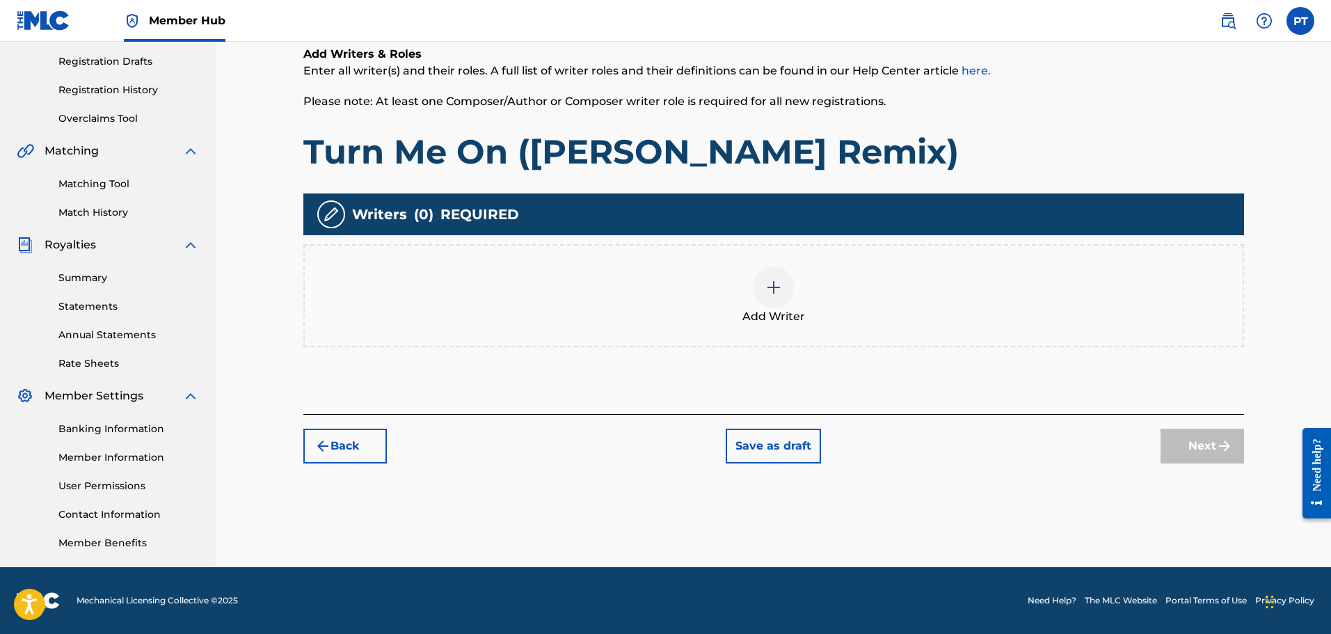
click at [784, 284] on div at bounding box center [774, 287] width 42 height 42
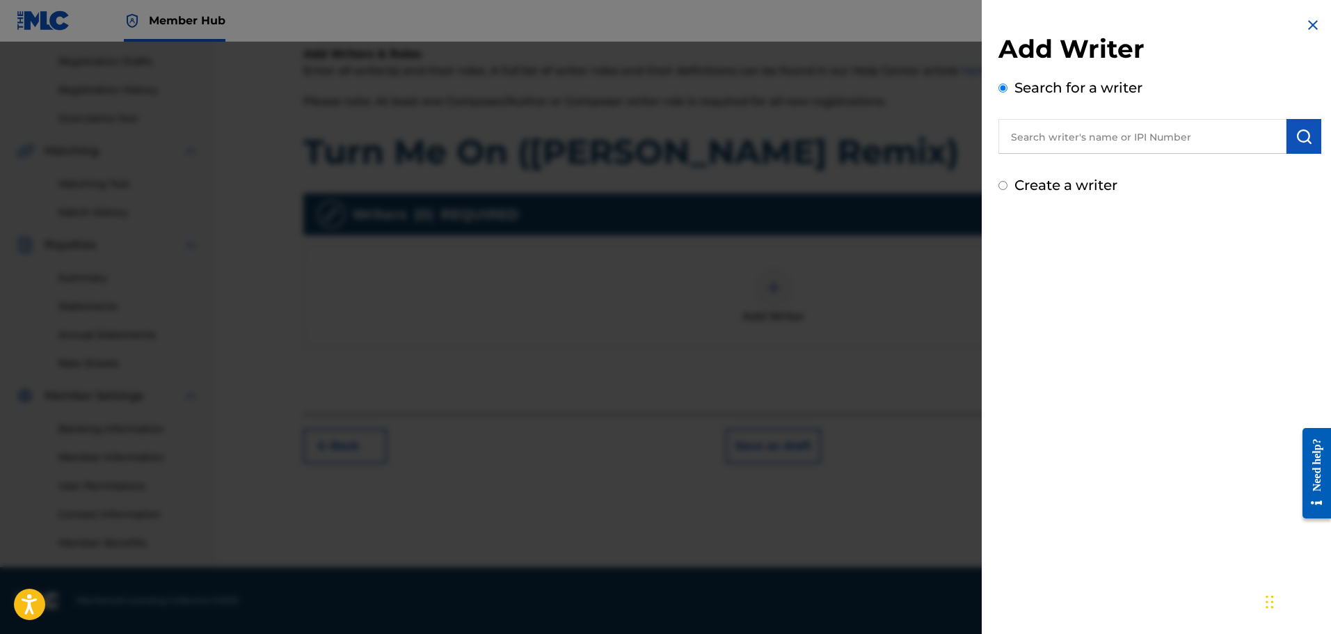
click at [1136, 140] on input "text" at bounding box center [1142, 136] width 288 height 35
click at [1124, 173] on div "phredrick telisma" at bounding box center [1141, 168] width 287 height 25
type input "phredrick telisma"
click at [1319, 137] on div "Add Writer Search for a writer [PERSON_NAME] Create a writer" at bounding box center [1160, 106] width 356 height 212
click at [1297, 137] on img "submit" at bounding box center [1304, 136] width 17 height 17
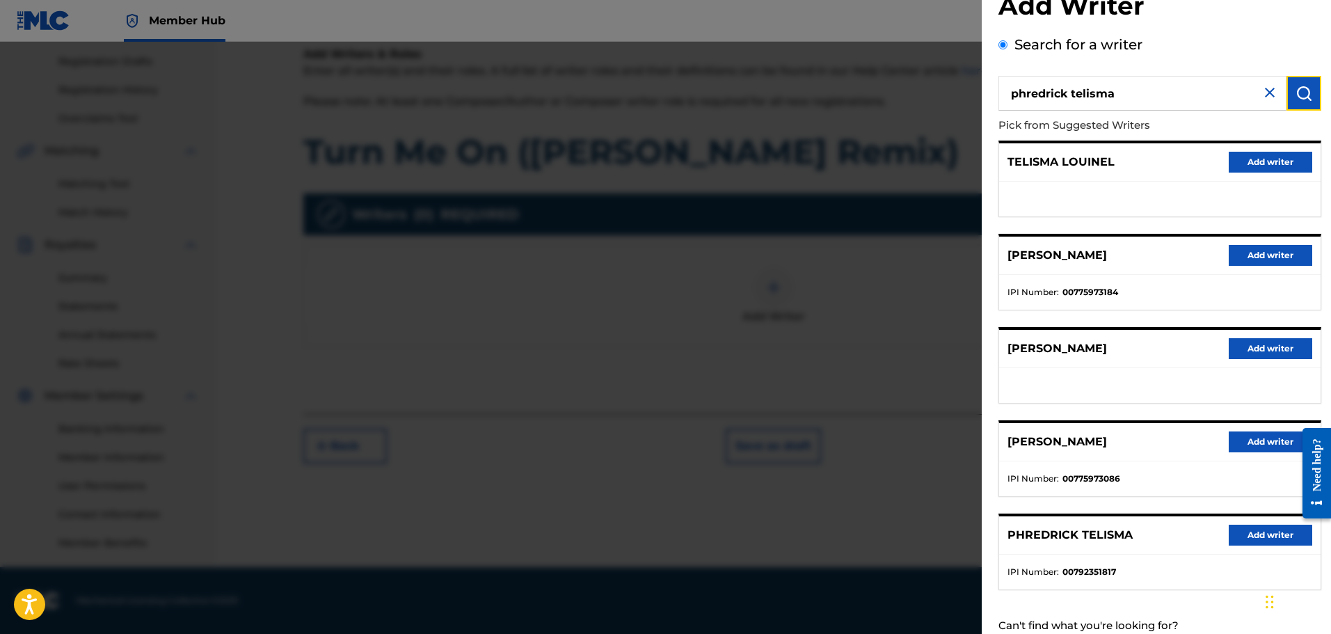
scroll to position [87, 0]
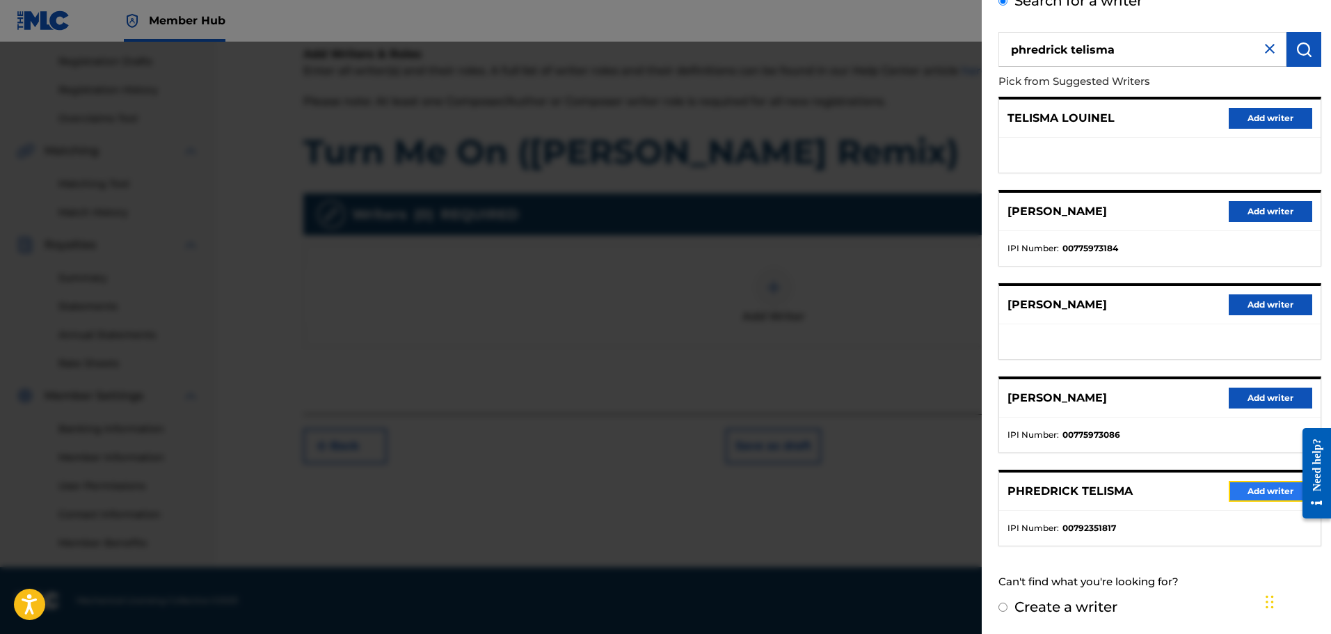
click at [1275, 489] on button "Add writer" at bounding box center [1270, 491] width 83 height 21
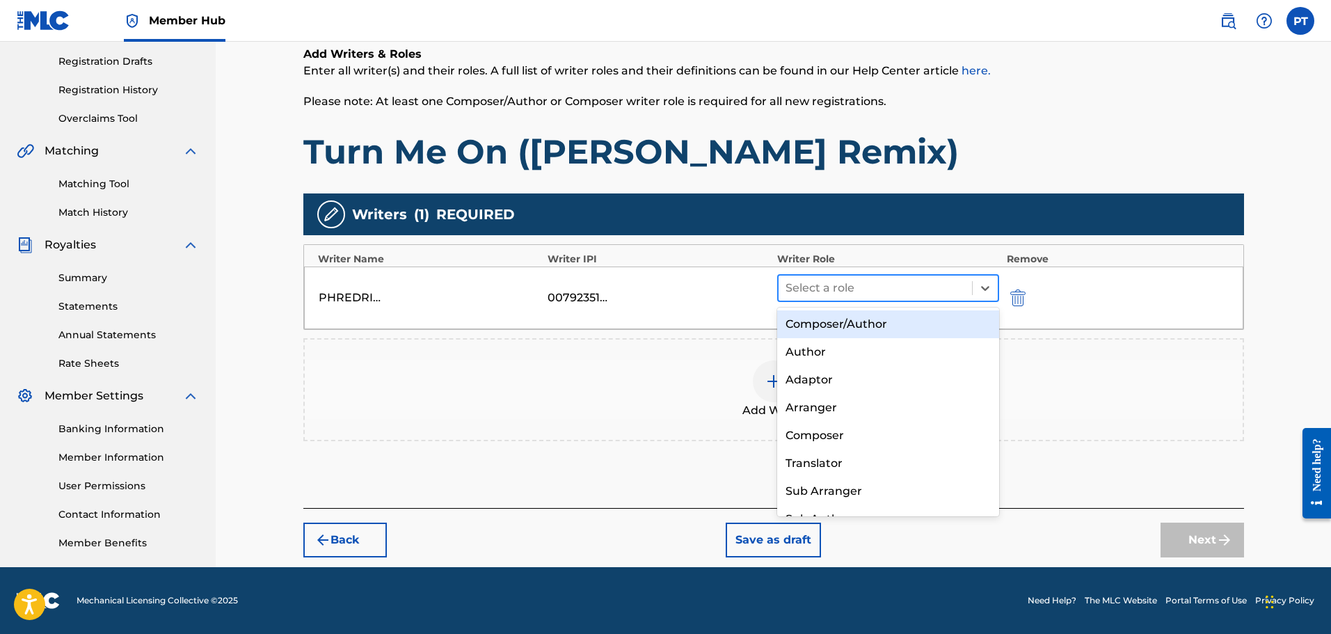
click at [928, 280] on div at bounding box center [876, 287] width 180 height 19
click at [900, 325] on div "Composer/Author" at bounding box center [888, 324] width 223 height 28
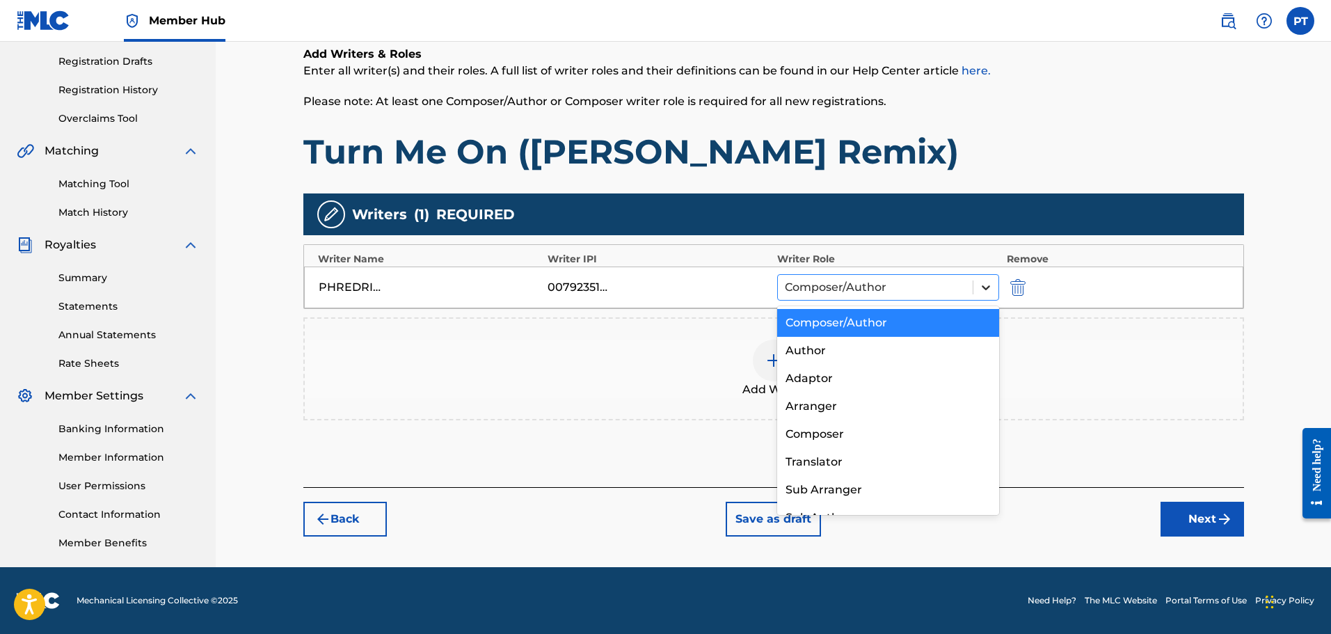
click at [974, 294] on div at bounding box center [985, 287] width 25 height 25
click at [844, 349] on div "Author" at bounding box center [888, 351] width 223 height 28
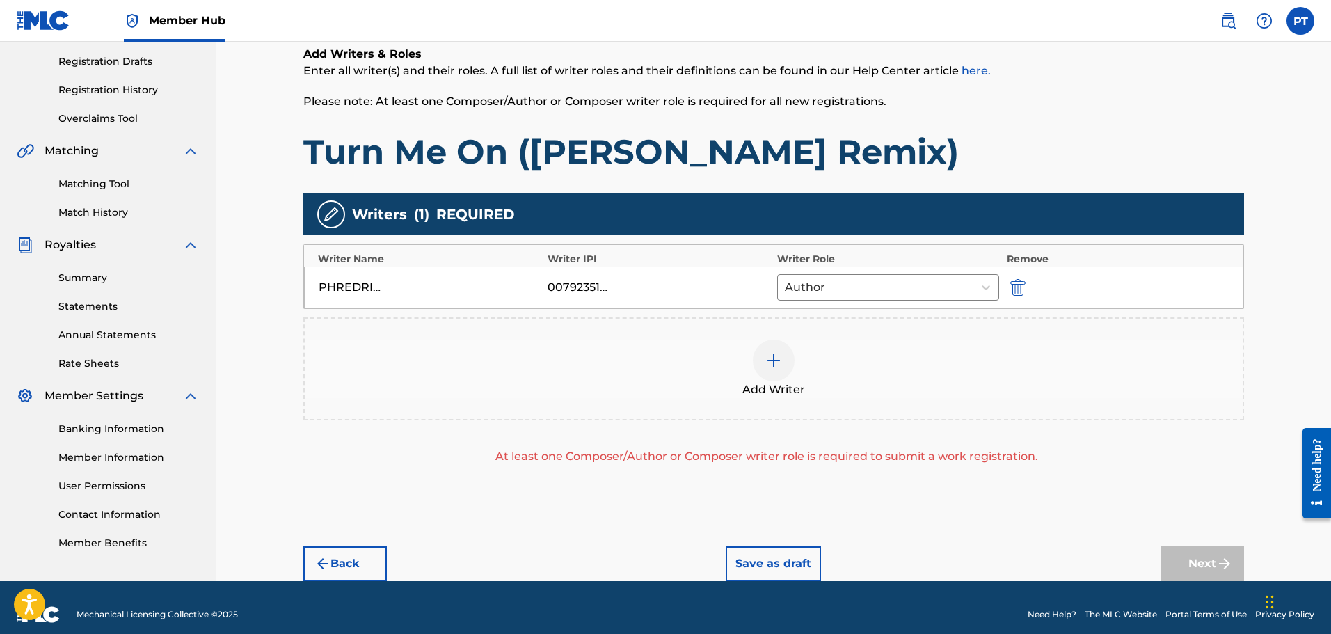
click at [783, 363] on div at bounding box center [774, 361] width 42 height 42
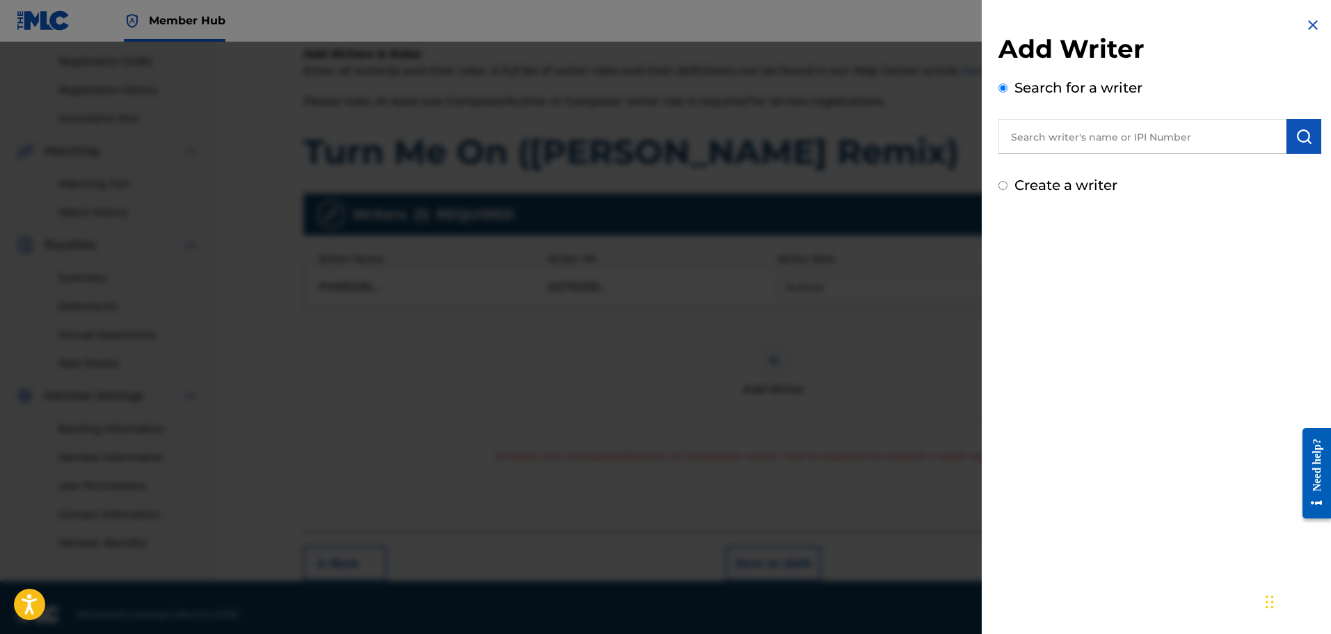
click at [1138, 132] on input "text" at bounding box center [1142, 136] width 288 height 35
click at [1312, 17] on img at bounding box center [1313, 25] width 17 height 17
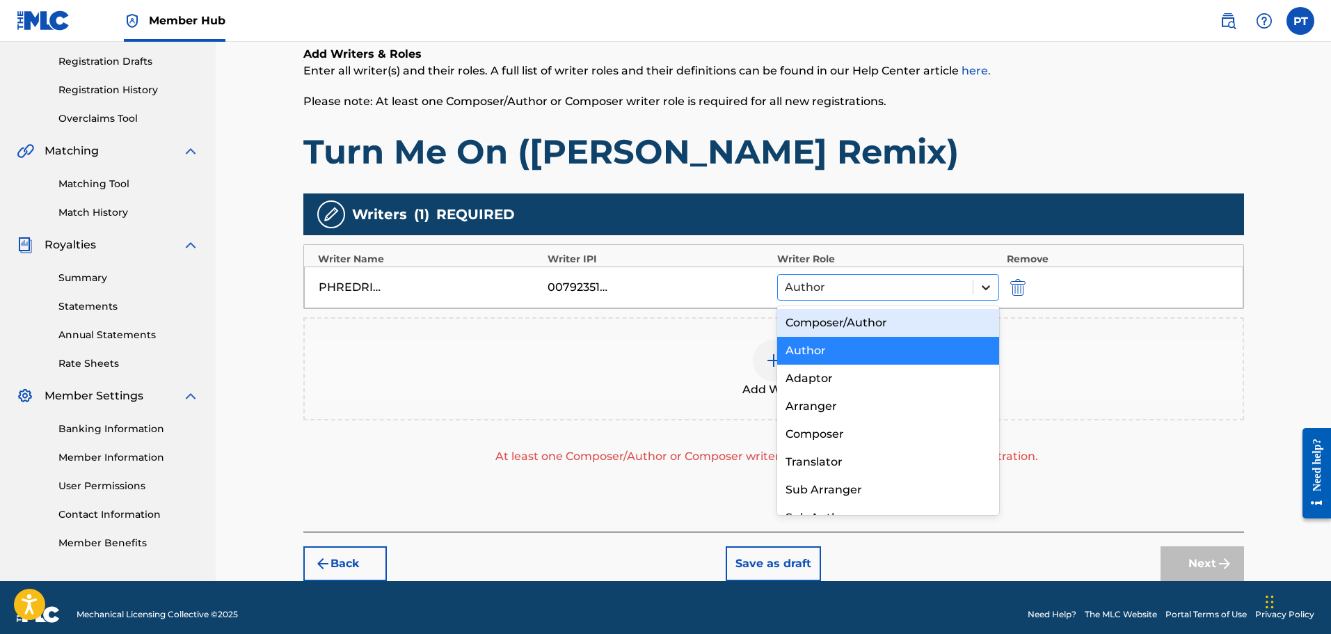
click at [991, 276] on div at bounding box center [985, 287] width 25 height 25
click at [860, 323] on div "Composer/Author" at bounding box center [888, 323] width 223 height 28
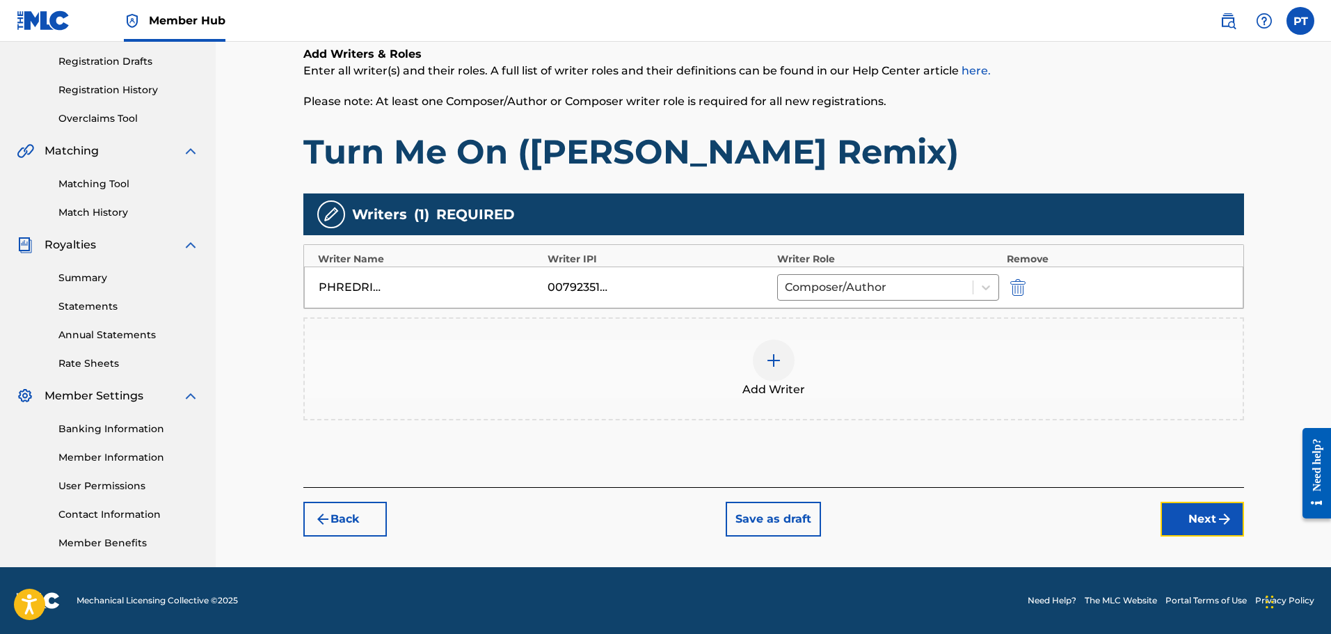
click at [1201, 516] on button "Next" at bounding box center [1202, 519] width 83 height 35
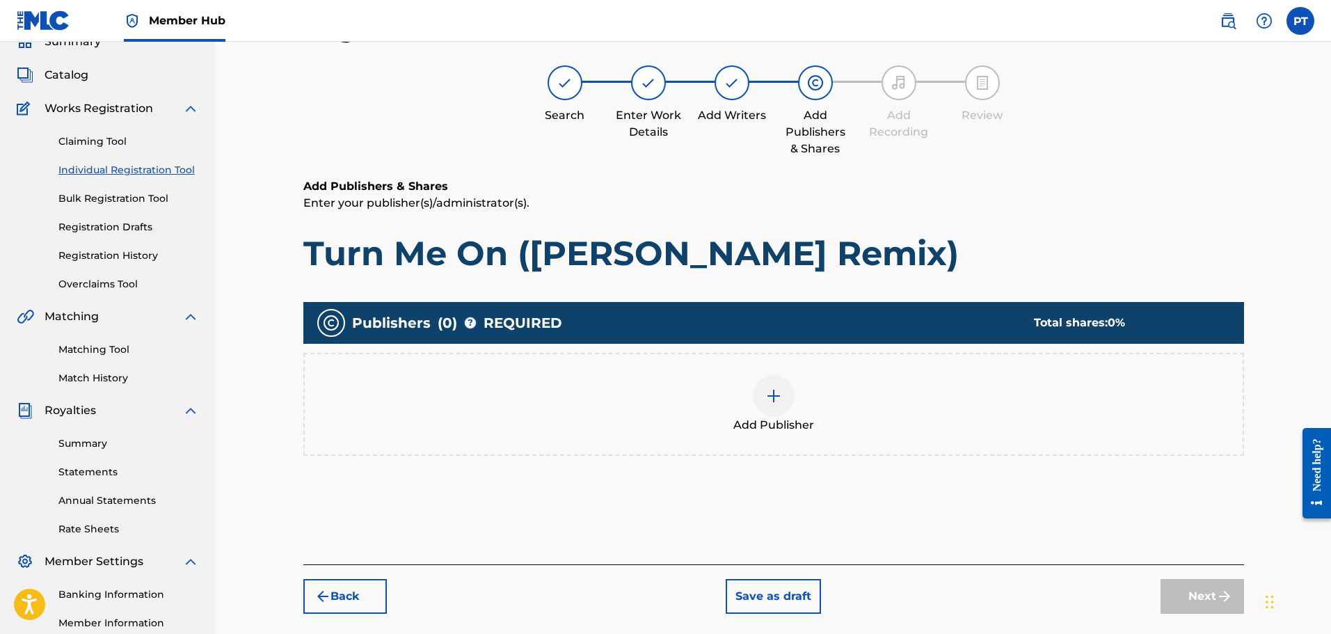
scroll to position [63, 0]
click at [751, 379] on div "Add Publisher" at bounding box center [774, 405] width 938 height 58
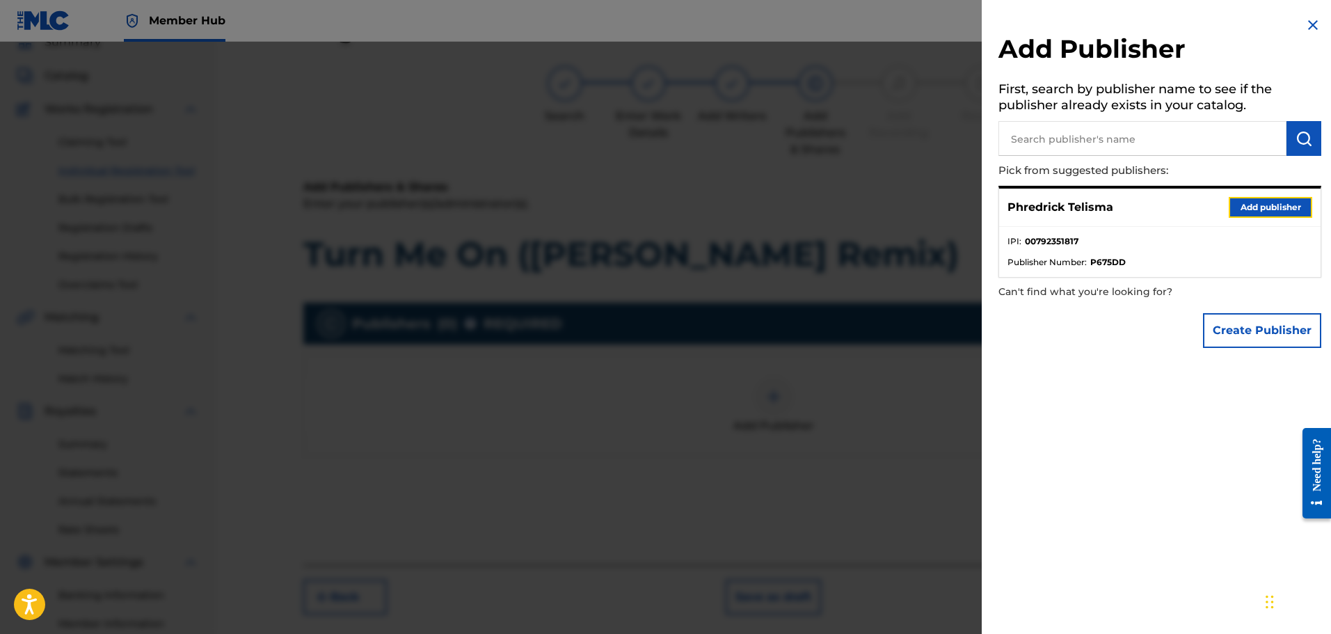
drag, startPoint x: 1303, startPoint y: 216, endPoint x: 1284, endPoint y: 219, distance: 19.0
click at [1303, 216] on button "Add publisher" at bounding box center [1270, 207] width 83 height 21
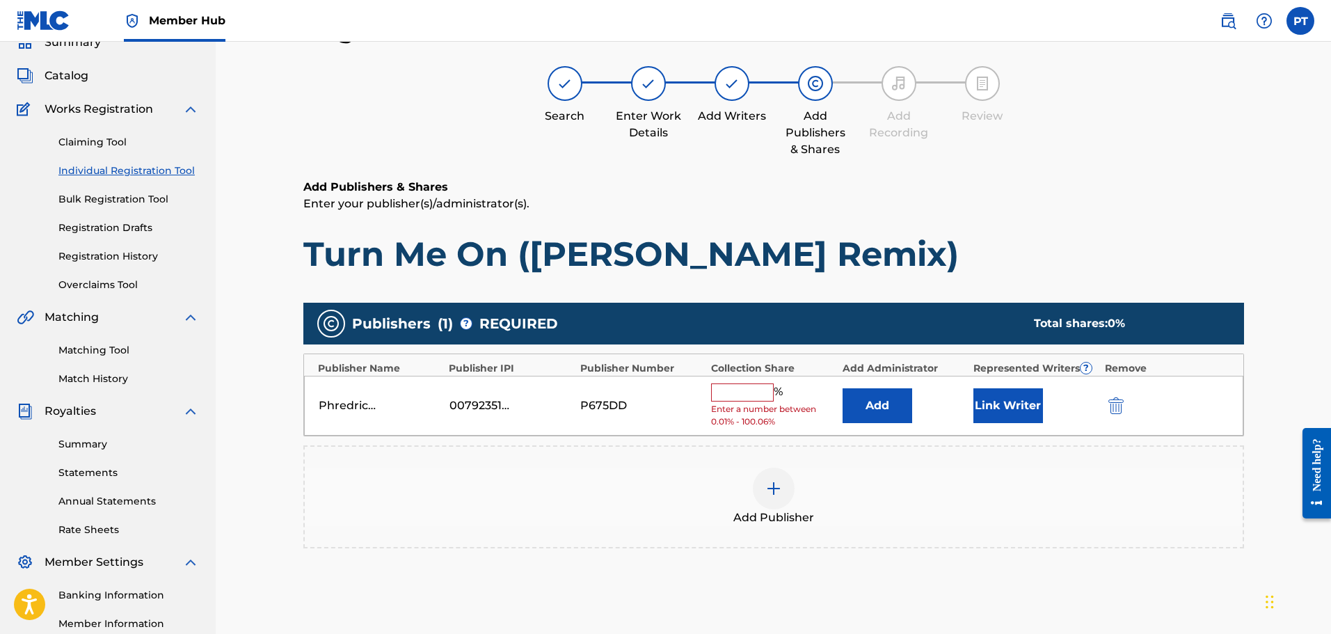
click at [751, 388] on input "text" at bounding box center [742, 392] width 63 height 18
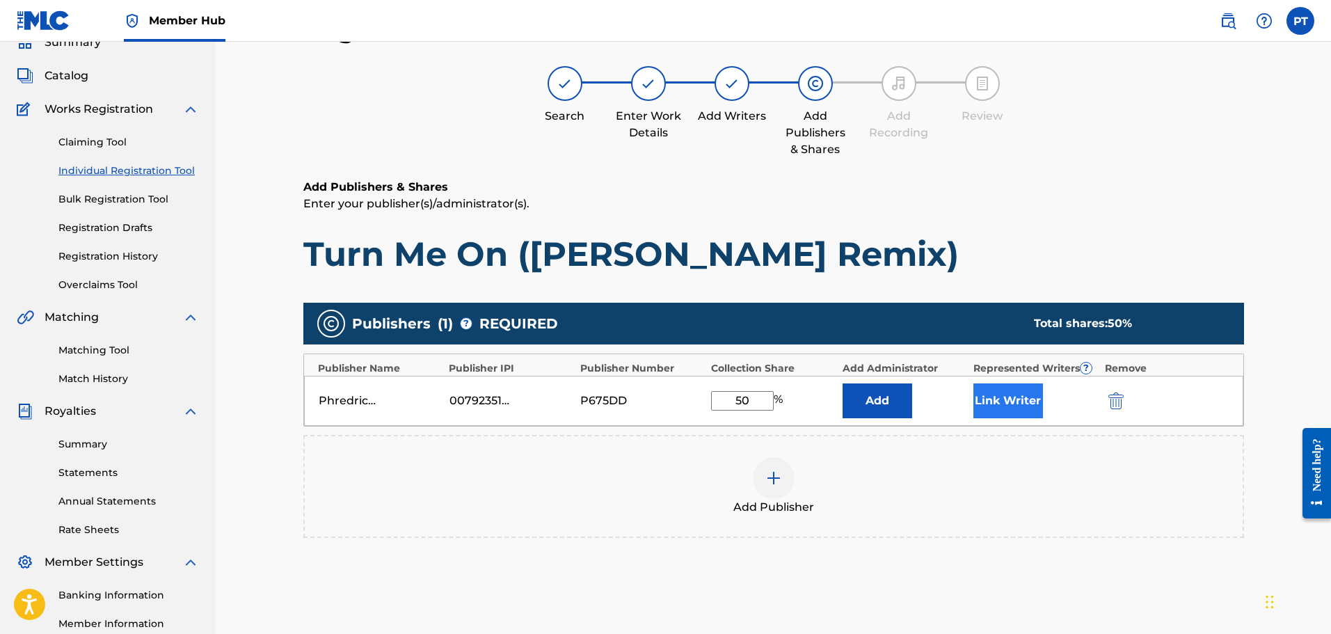
type input "50"
click at [1005, 399] on button "Link Writer" at bounding box center [1008, 400] width 70 height 35
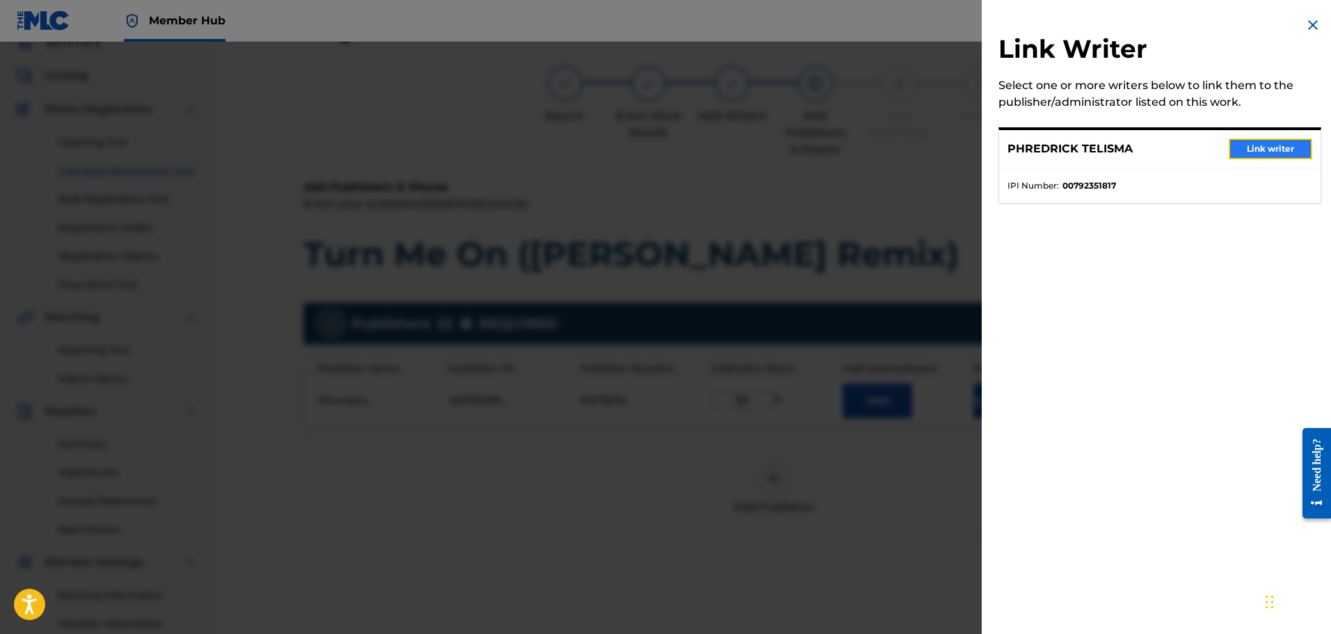
click at [1262, 143] on button "Link writer" at bounding box center [1270, 148] width 83 height 21
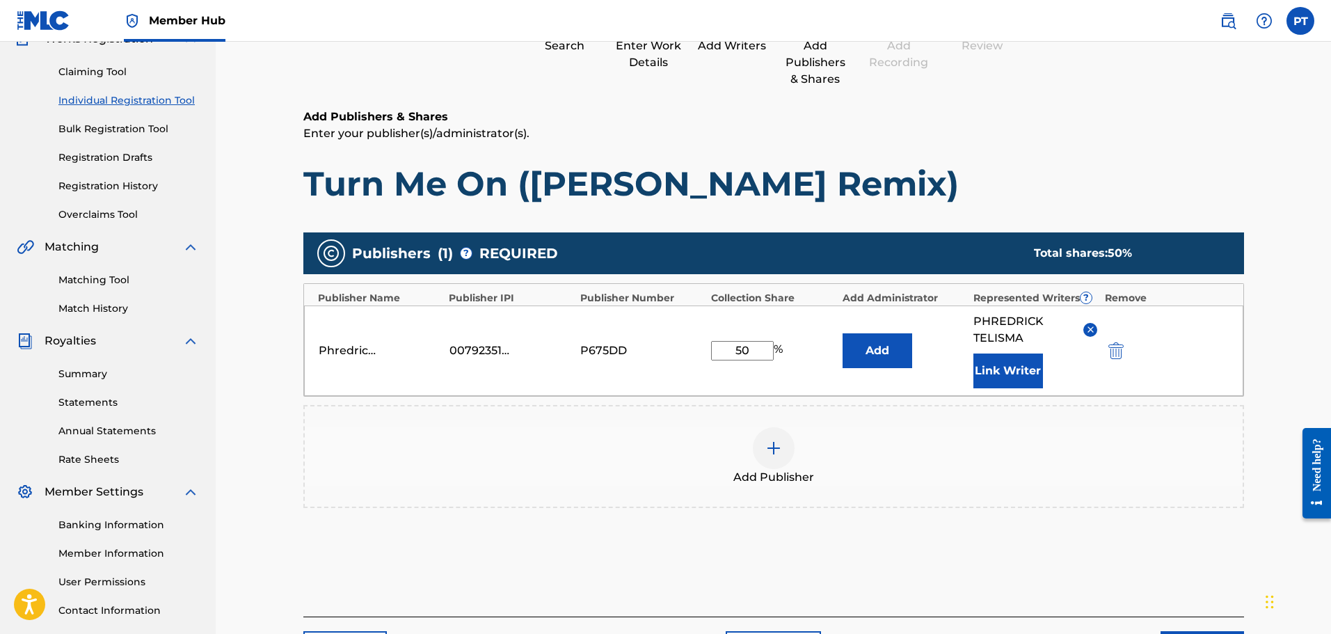
scroll to position [232, 0]
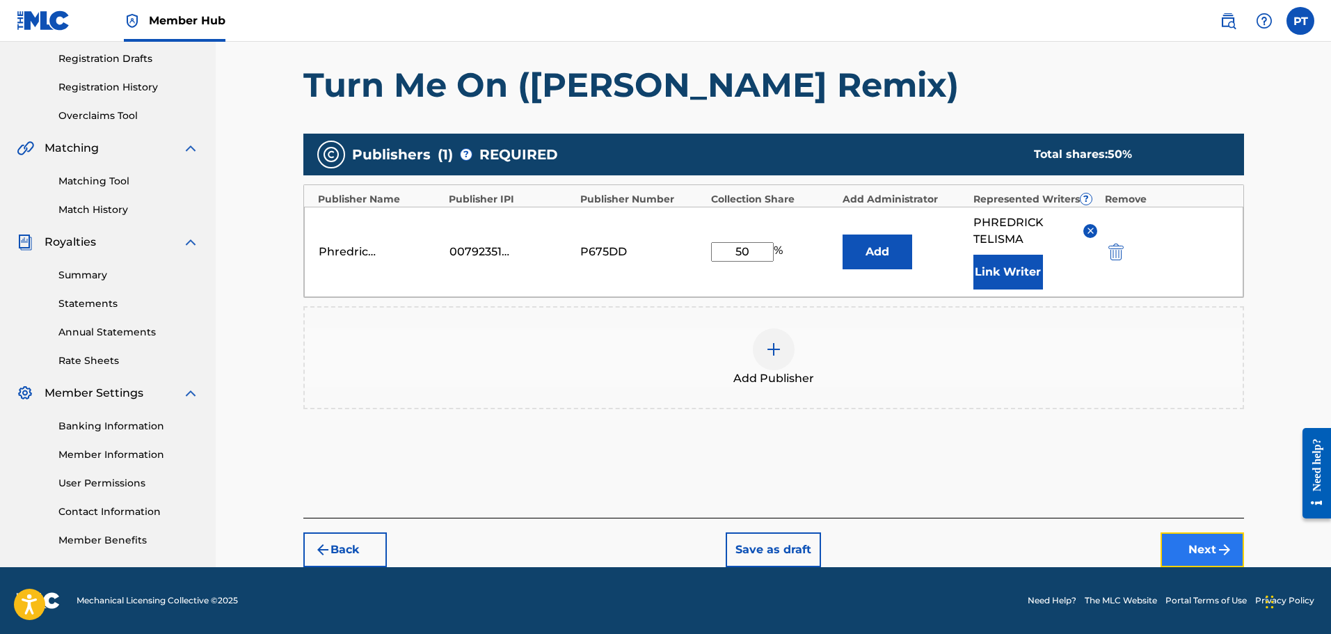
click at [1189, 543] on button "Next" at bounding box center [1202, 549] width 83 height 35
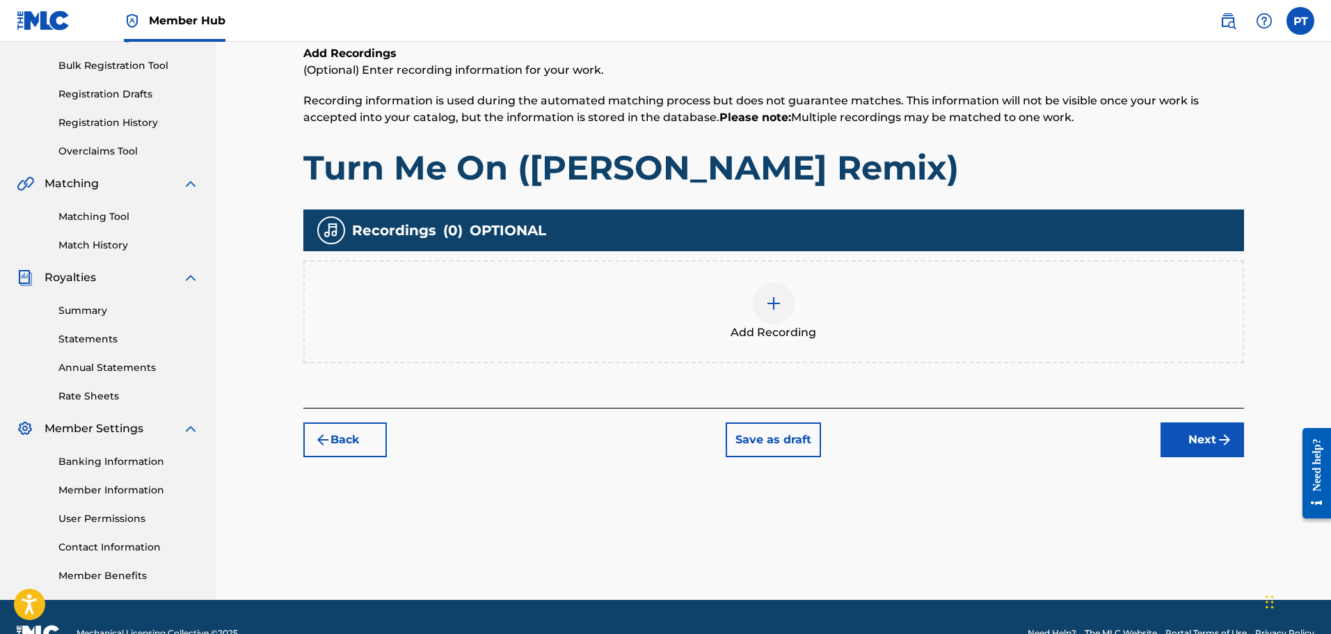
scroll to position [202, 0]
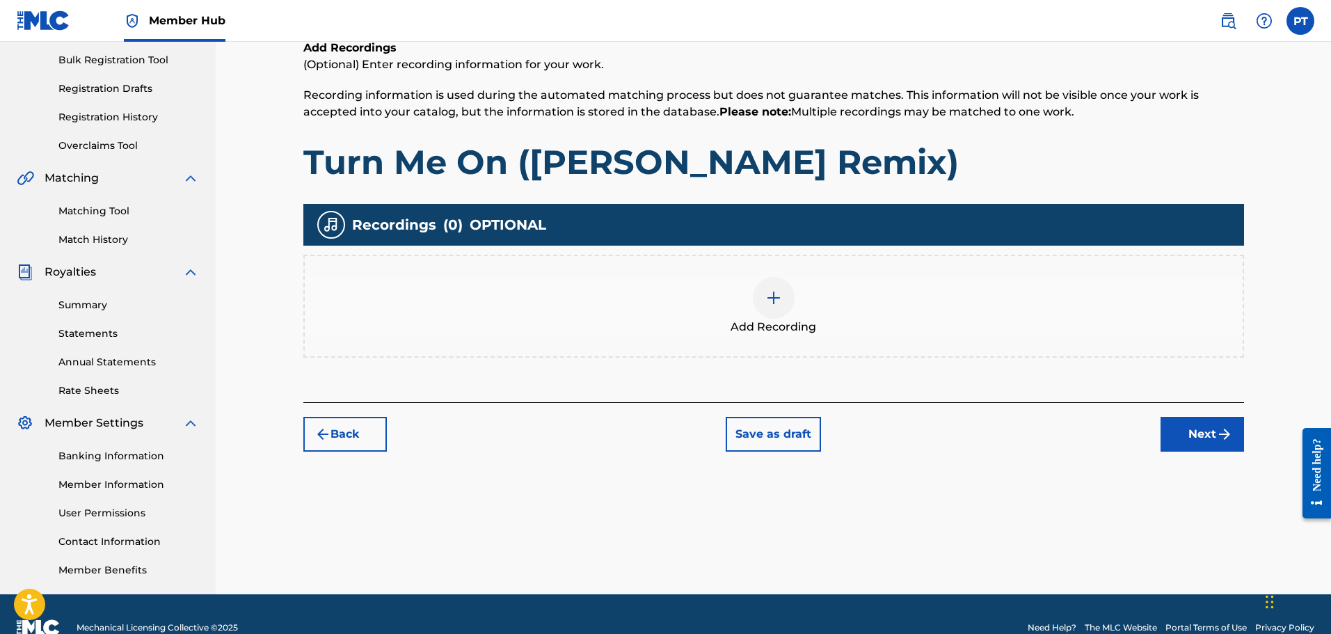
click at [792, 289] on div at bounding box center [774, 298] width 42 height 42
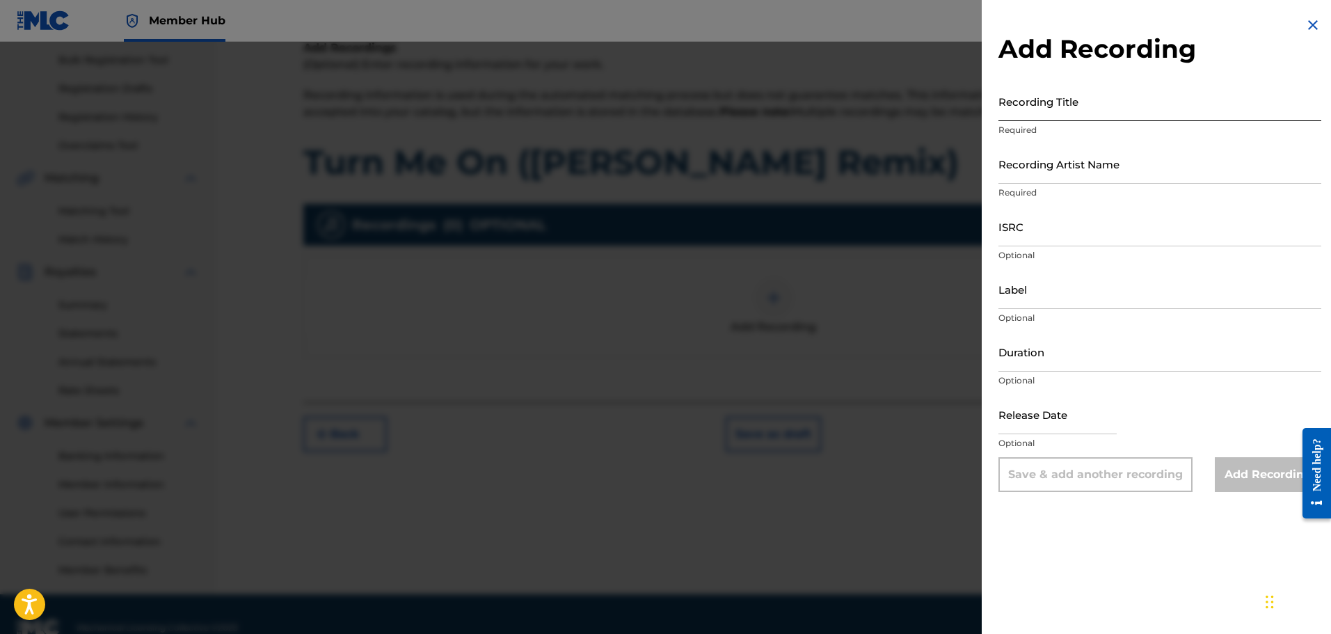
click at [1067, 113] on input "Recording Title" at bounding box center [1159, 101] width 323 height 40
paste input "Turn Me On ([PERSON_NAME] Remix)"
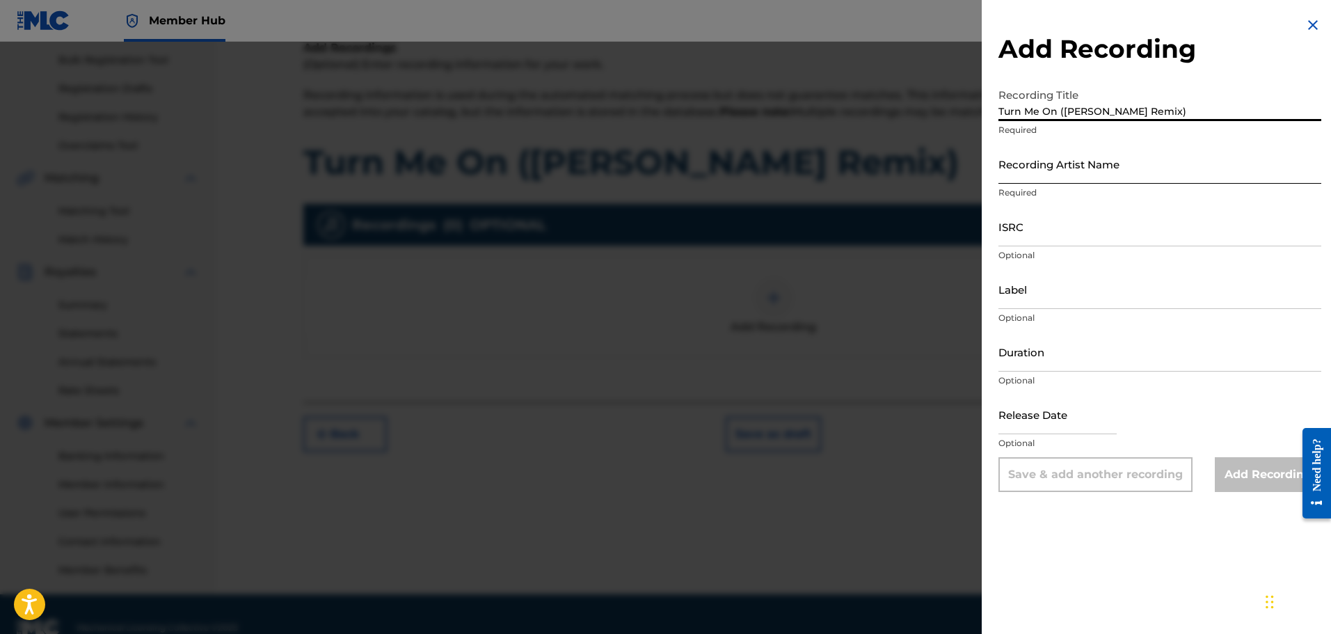
type input "Turn Me On ([PERSON_NAME] Remix)"
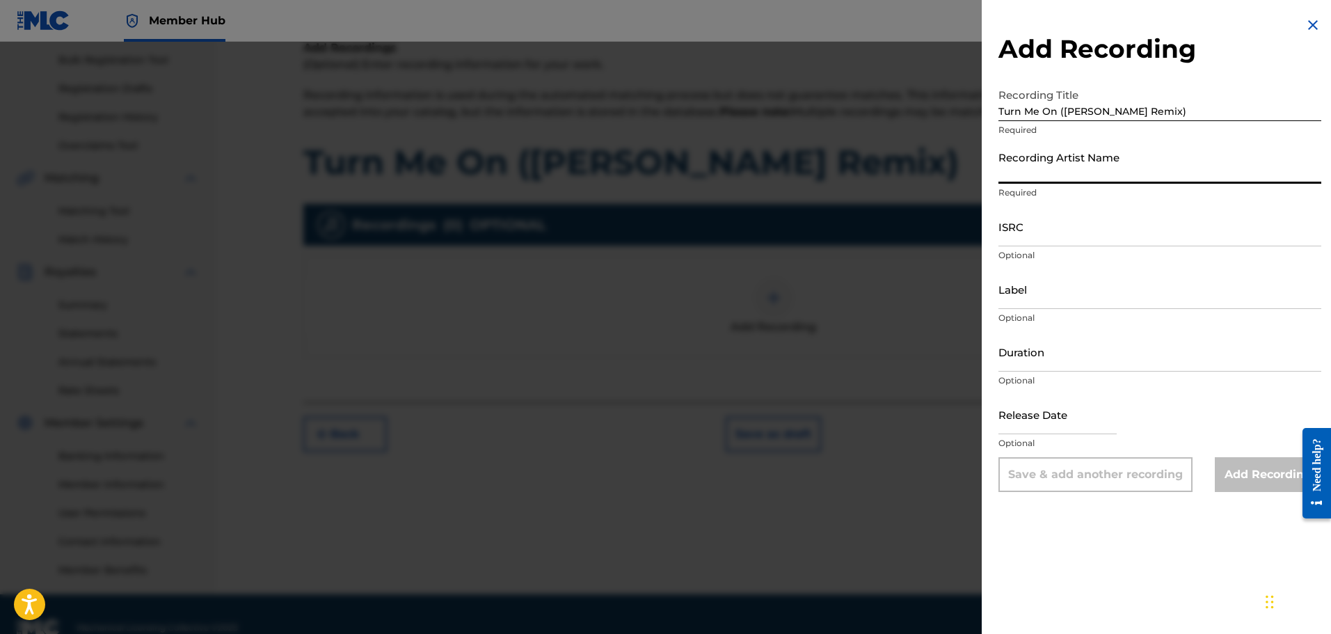
click at [1051, 172] on input "Recording Artist Name" at bounding box center [1159, 164] width 323 height 40
type input "Phrvddy"
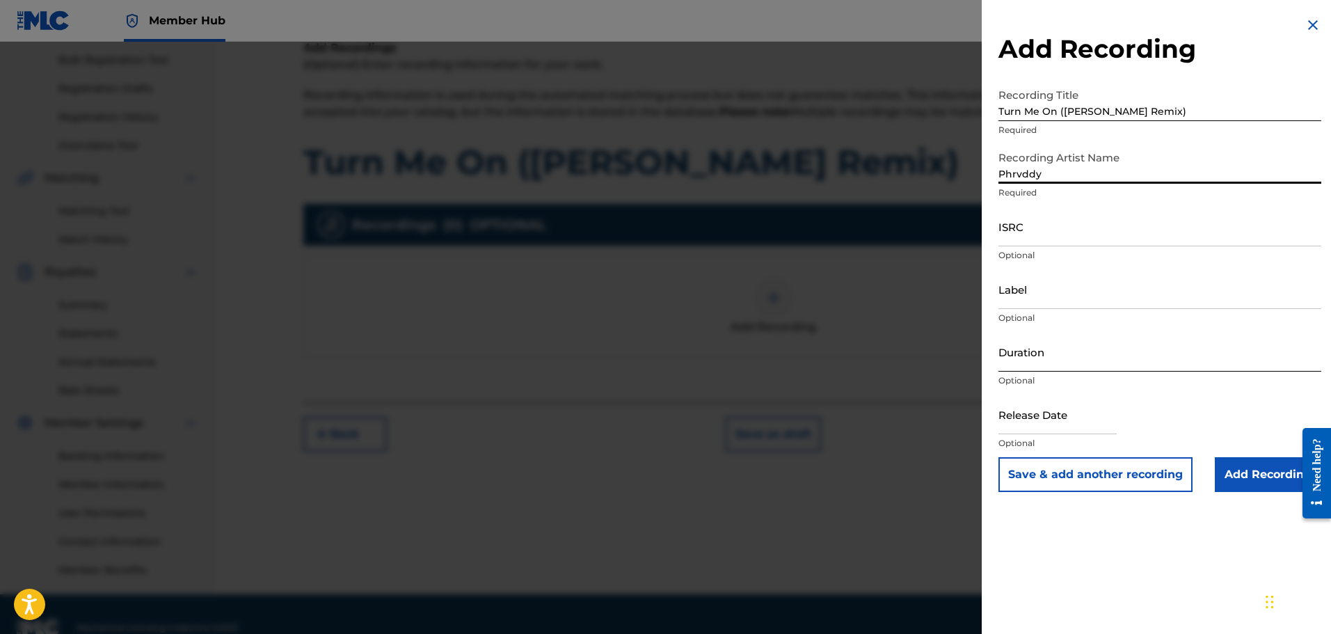
click at [1045, 357] on input "Duration" at bounding box center [1159, 352] width 323 height 40
click at [1035, 431] on input "text" at bounding box center [1057, 415] width 118 height 40
select select "8"
select select "2025"
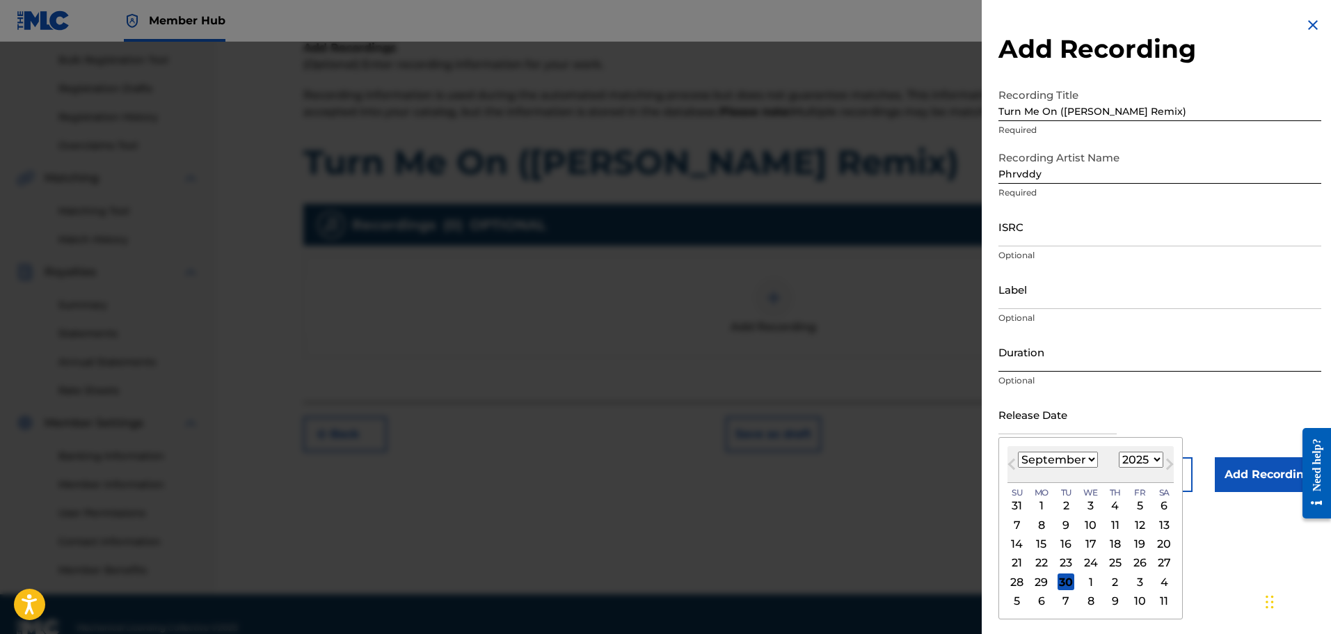
click at [1050, 355] on input "Duration" at bounding box center [1159, 352] width 323 height 40
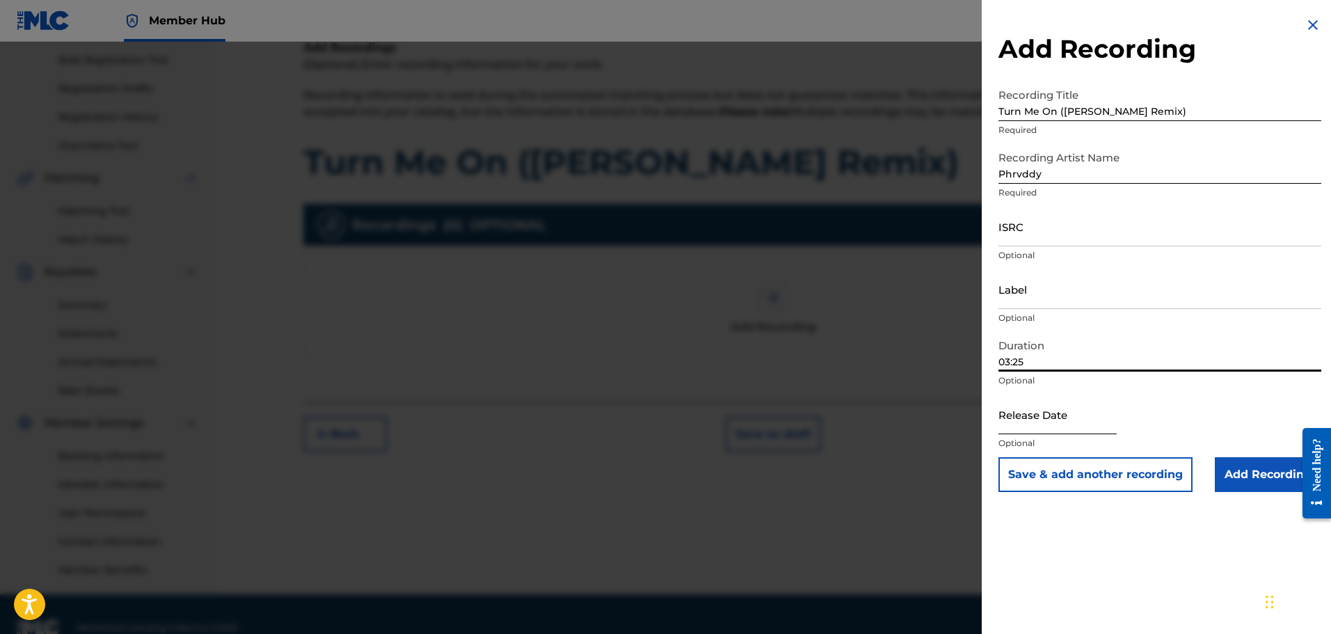
type input "03:25"
select select "8"
select select "2025"
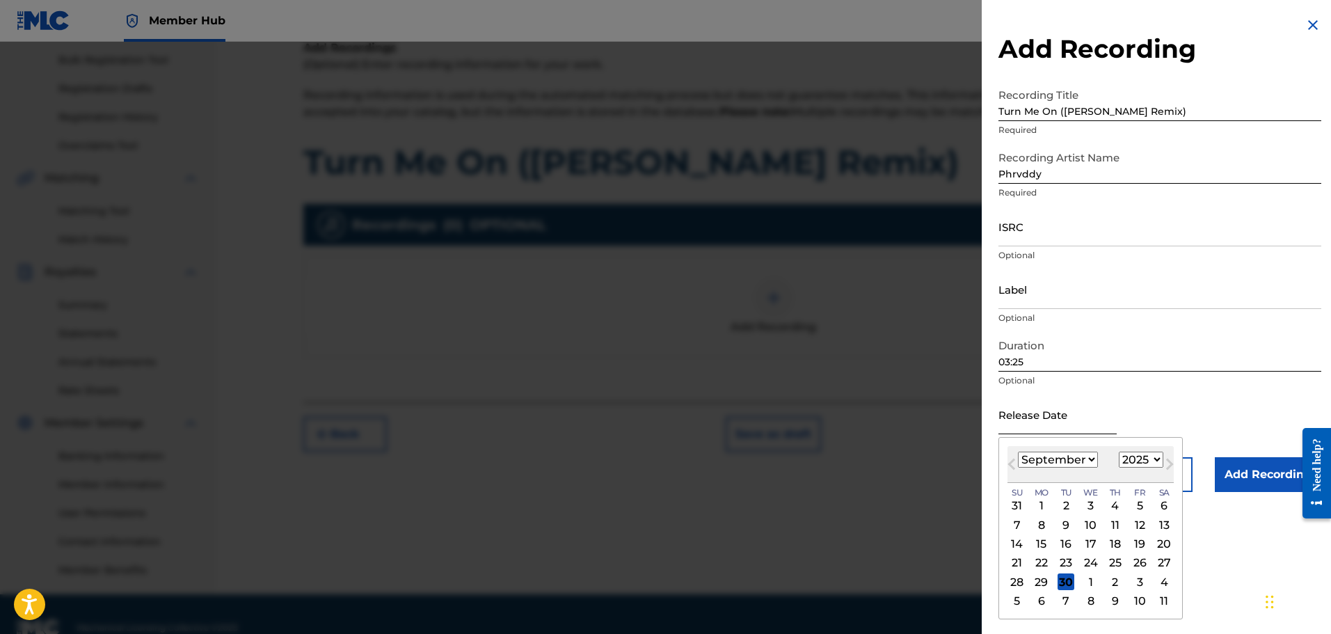
click at [1056, 422] on input "text" at bounding box center [1057, 415] width 118 height 40
type input "[DATE]"
select select "9"
drag, startPoint x: 1272, startPoint y: 363, endPoint x: 1266, endPoint y: 384, distance: 22.3
click at [1273, 363] on input "03:25" at bounding box center [1159, 352] width 323 height 40
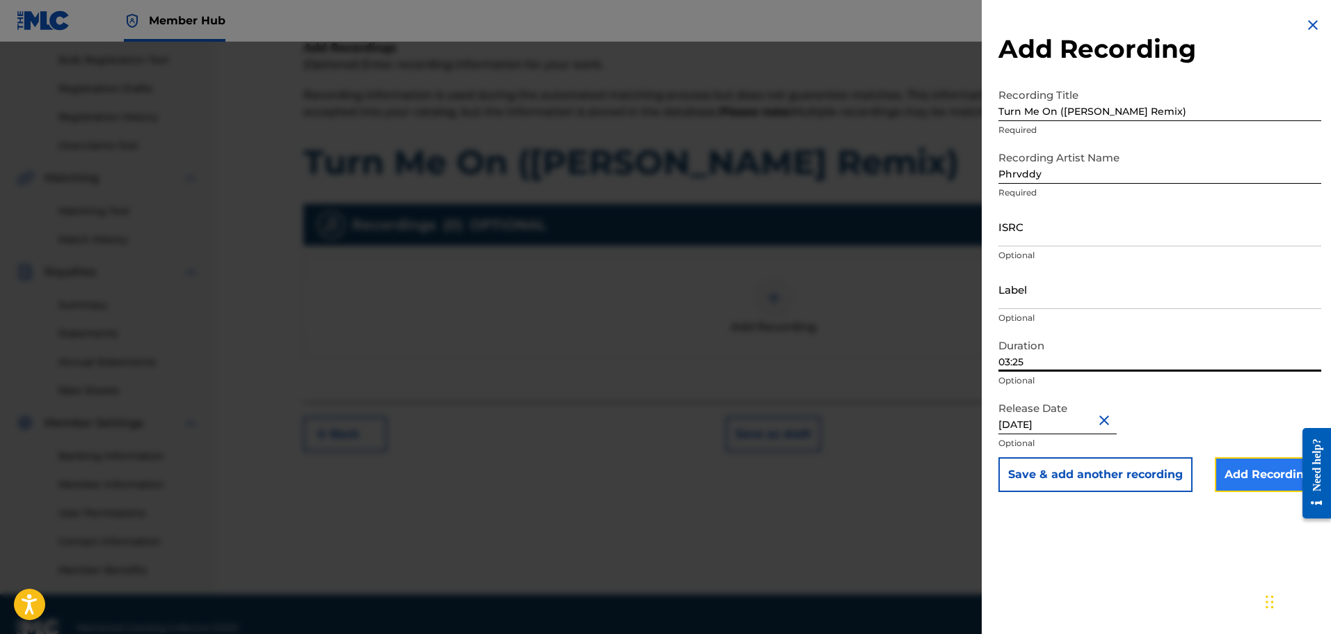
click at [1282, 465] on input "Add Recording" at bounding box center [1268, 474] width 106 height 35
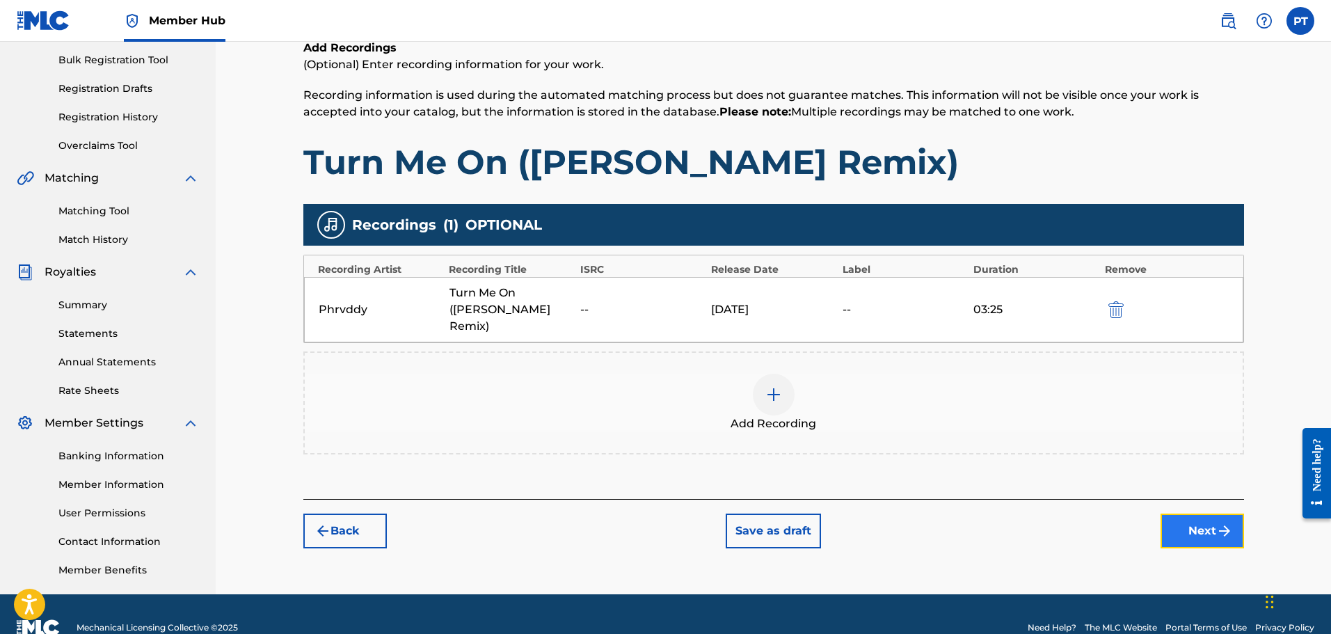
click at [1211, 521] on button "Next" at bounding box center [1202, 530] width 83 height 35
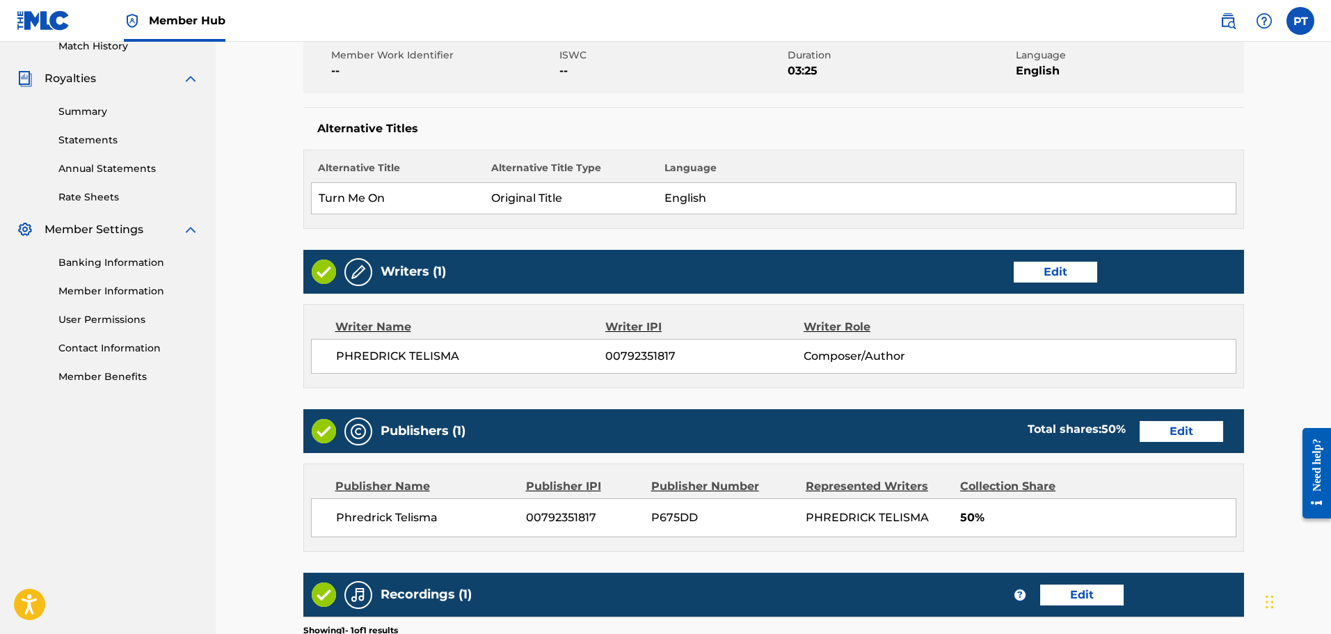
scroll to position [605, 0]
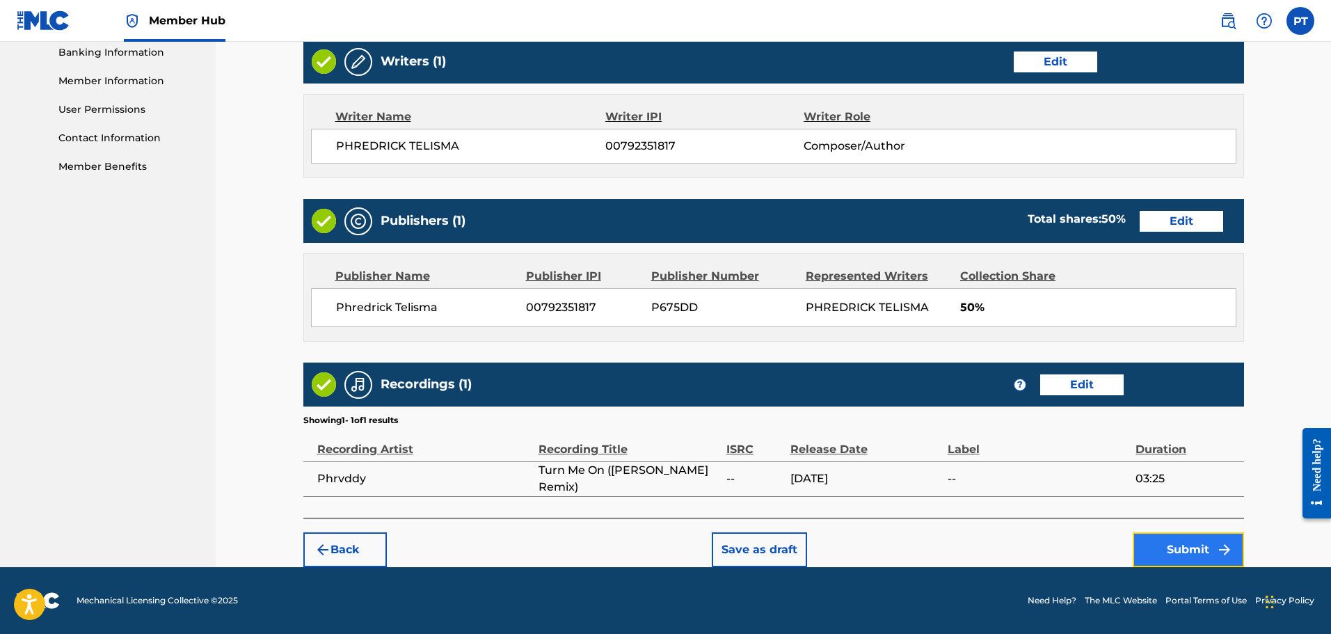
click at [1196, 548] on button "Submit" at bounding box center [1188, 549] width 111 height 35
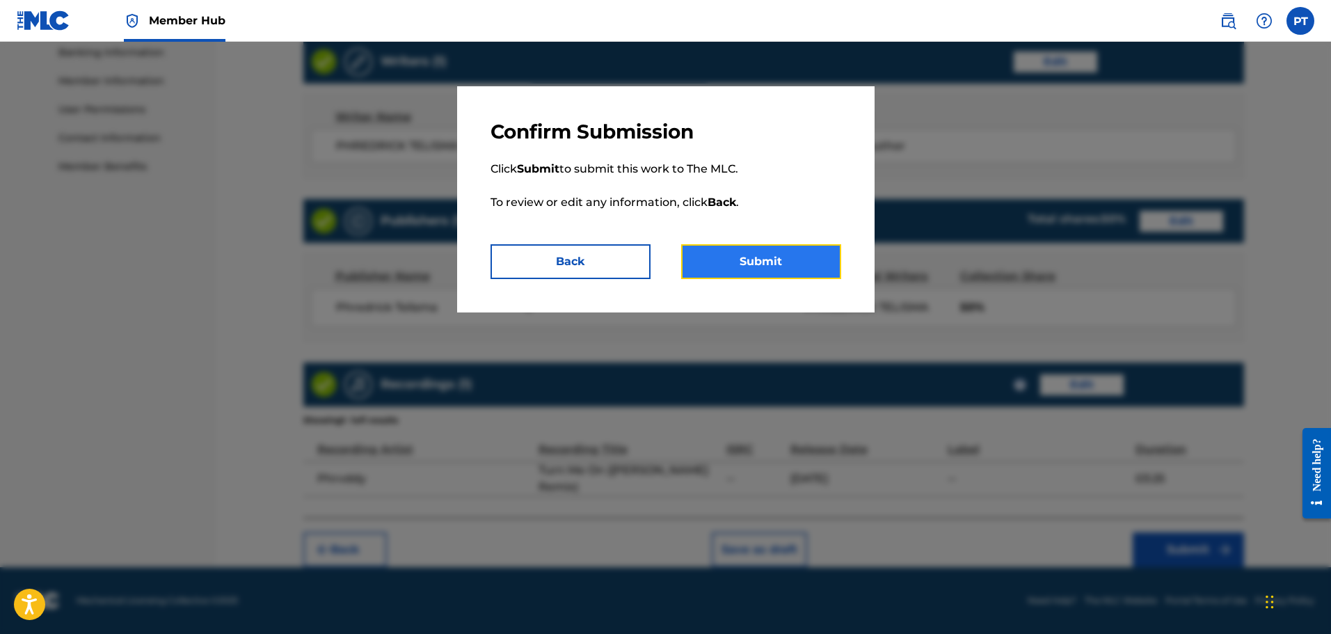
click at [802, 255] on button "Submit" at bounding box center [761, 261] width 160 height 35
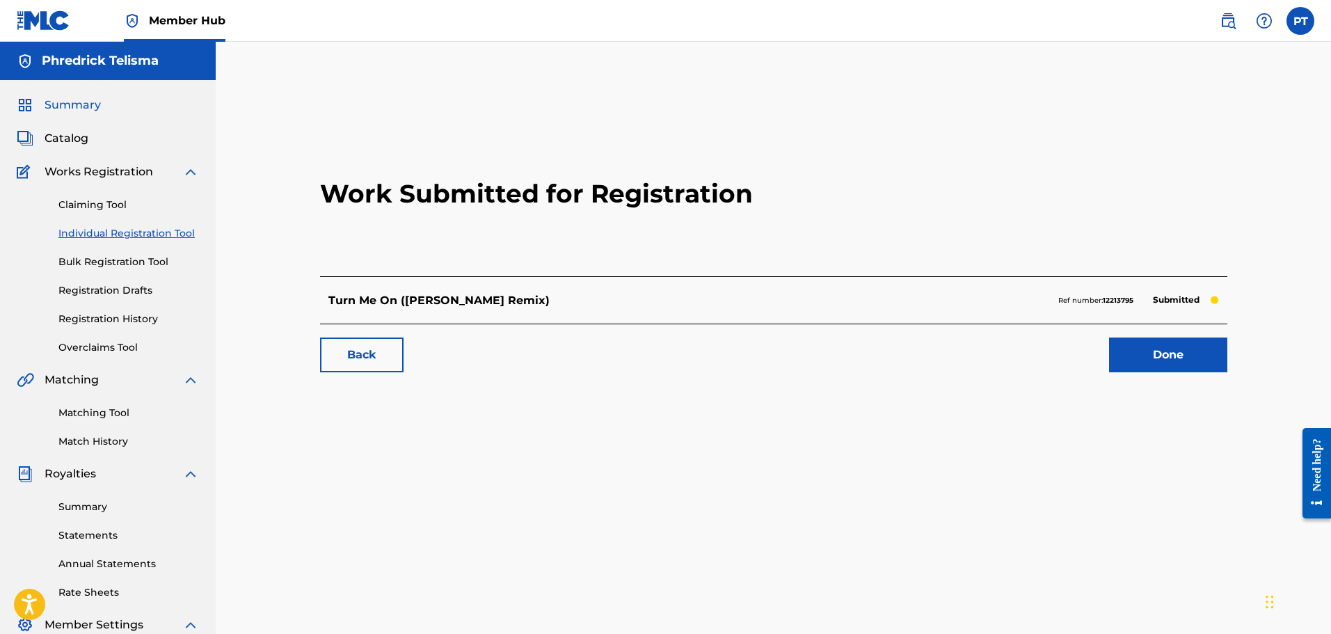
click at [55, 111] on span "Summary" at bounding box center [73, 105] width 56 height 17
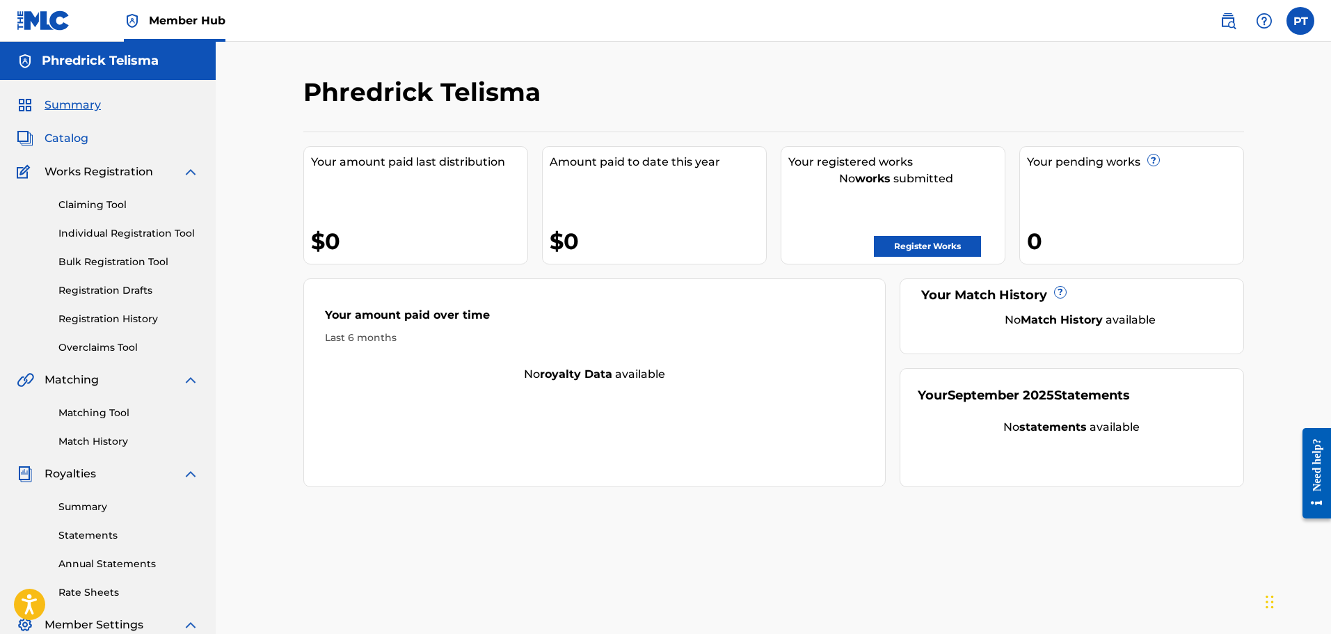
click at [69, 138] on span "Catalog" at bounding box center [67, 138] width 44 height 17
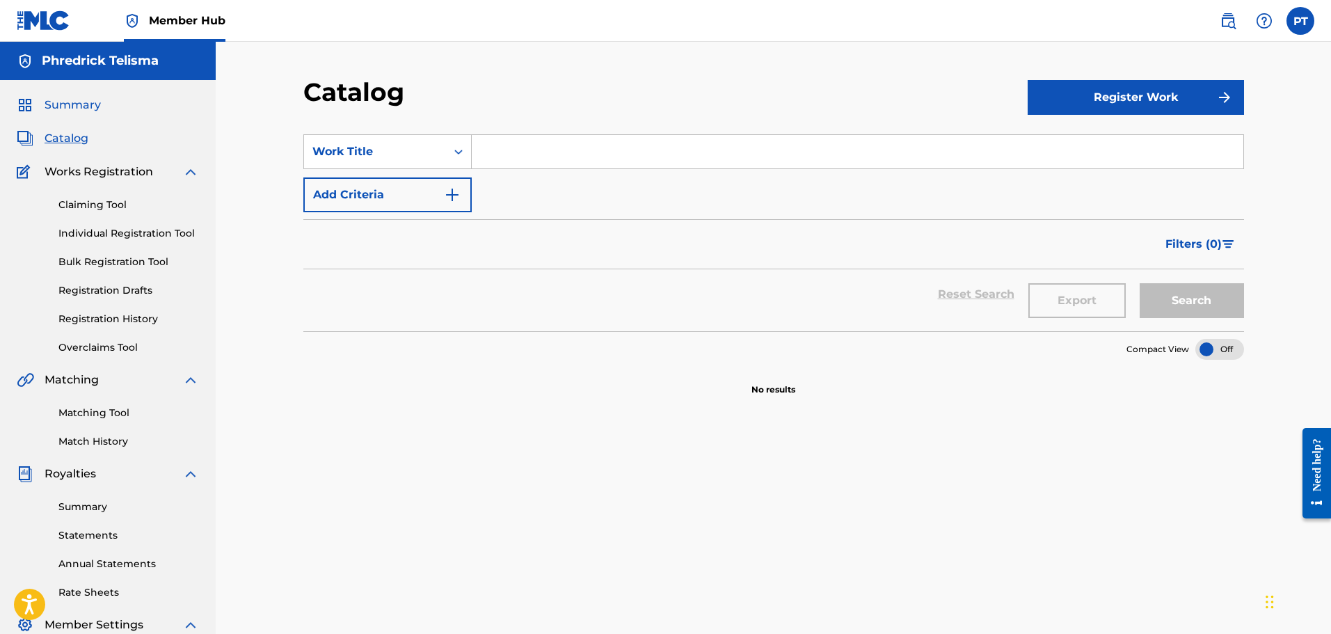
click at [81, 109] on span "Summary" at bounding box center [73, 105] width 56 height 17
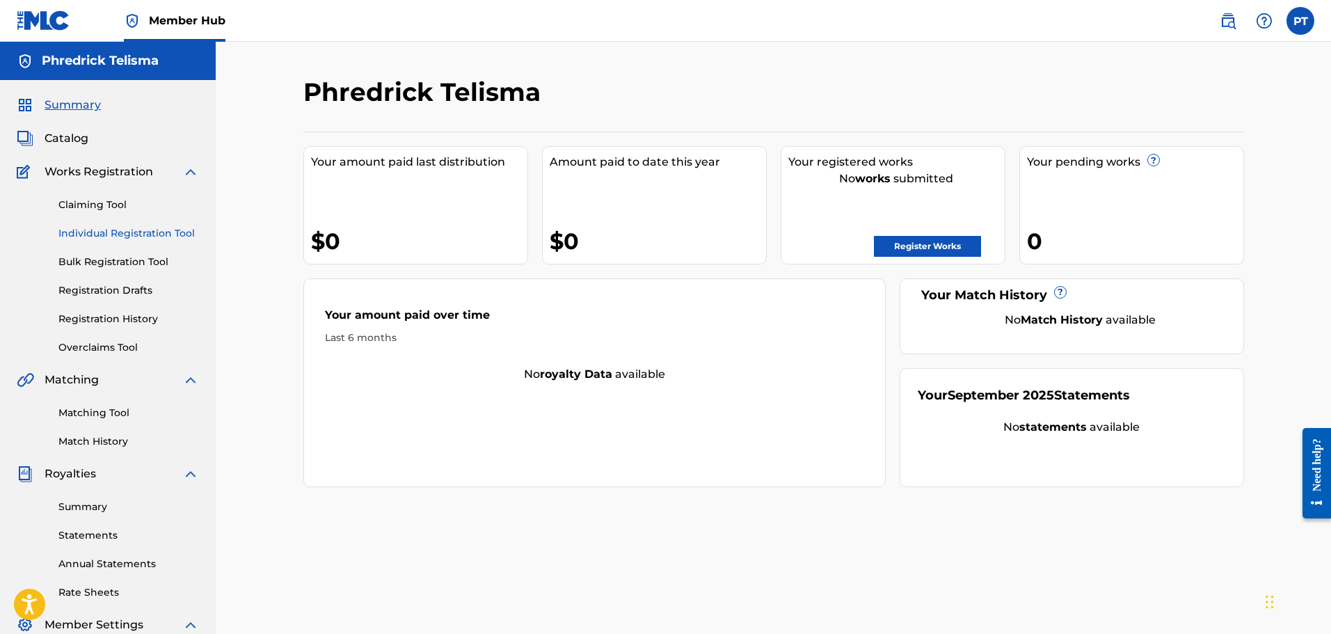
click at [138, 234] on link "Individual Registration Tool" at bounding box center [128, 233] width 141 height 15
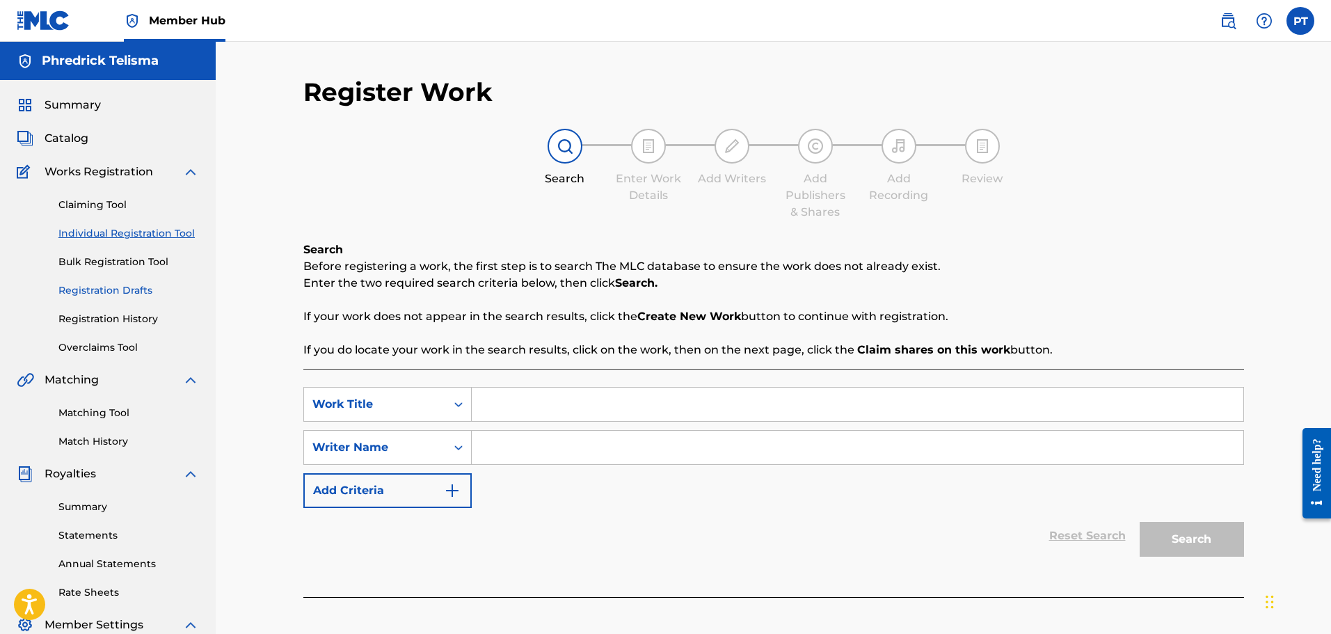
click at [134, 287] on link "Registration Drafts" at bounding box center [128, 290] width 141 height 15
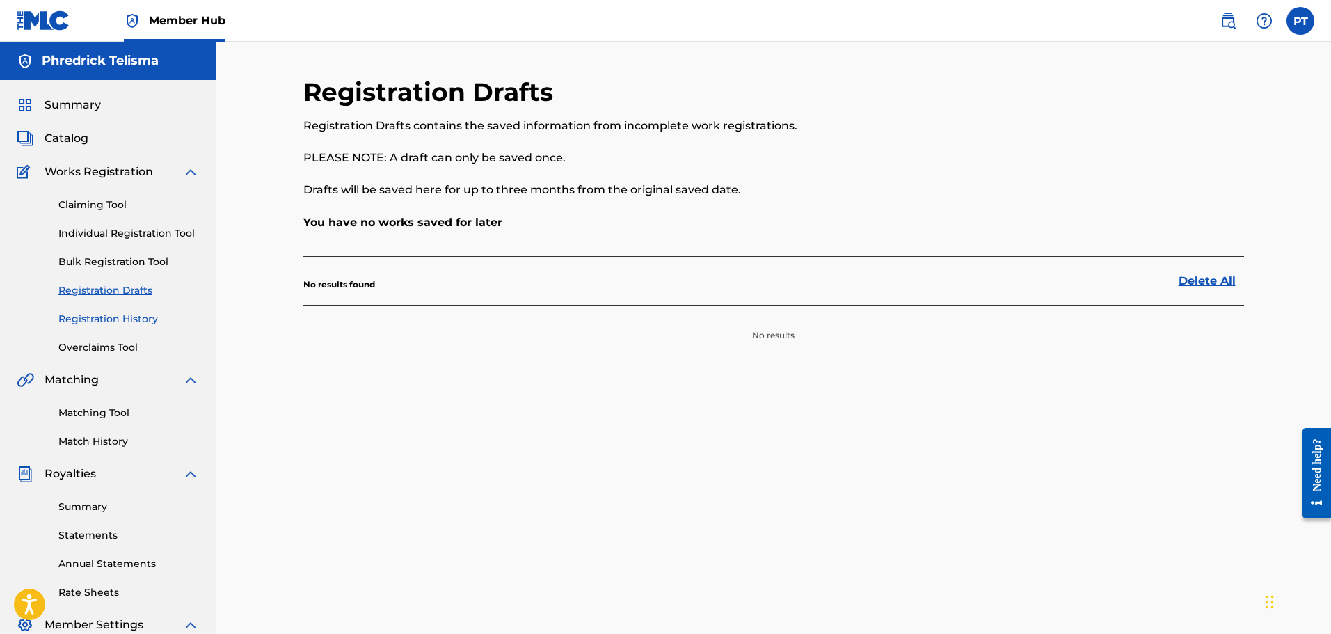
click at [121, 319] on link "Registration History" at bounding box center [128, 319] width 141 height 15
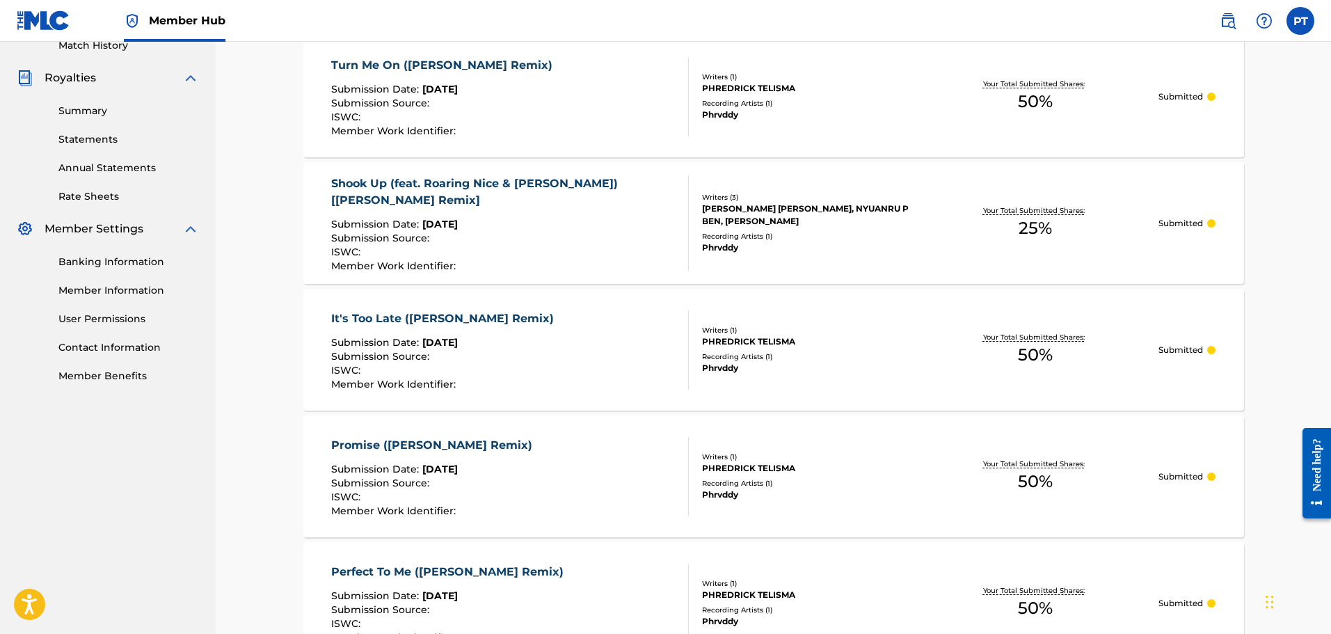
scroll to position [289, 0]
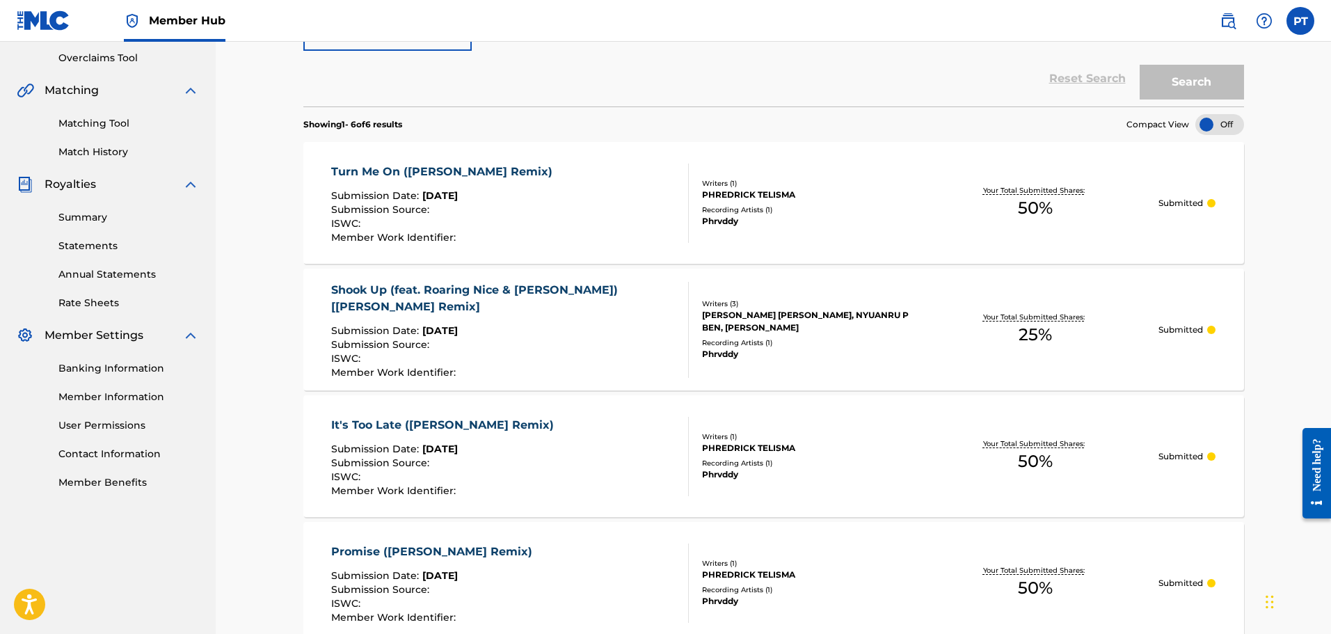
click at [1196, 310] on div "Shook Up (feat. Roaring Nice & [PERSON_NAME]) [[PERSON_NAME] Remix] Submission …" at bounding box center [773, 330] width 941 height 122
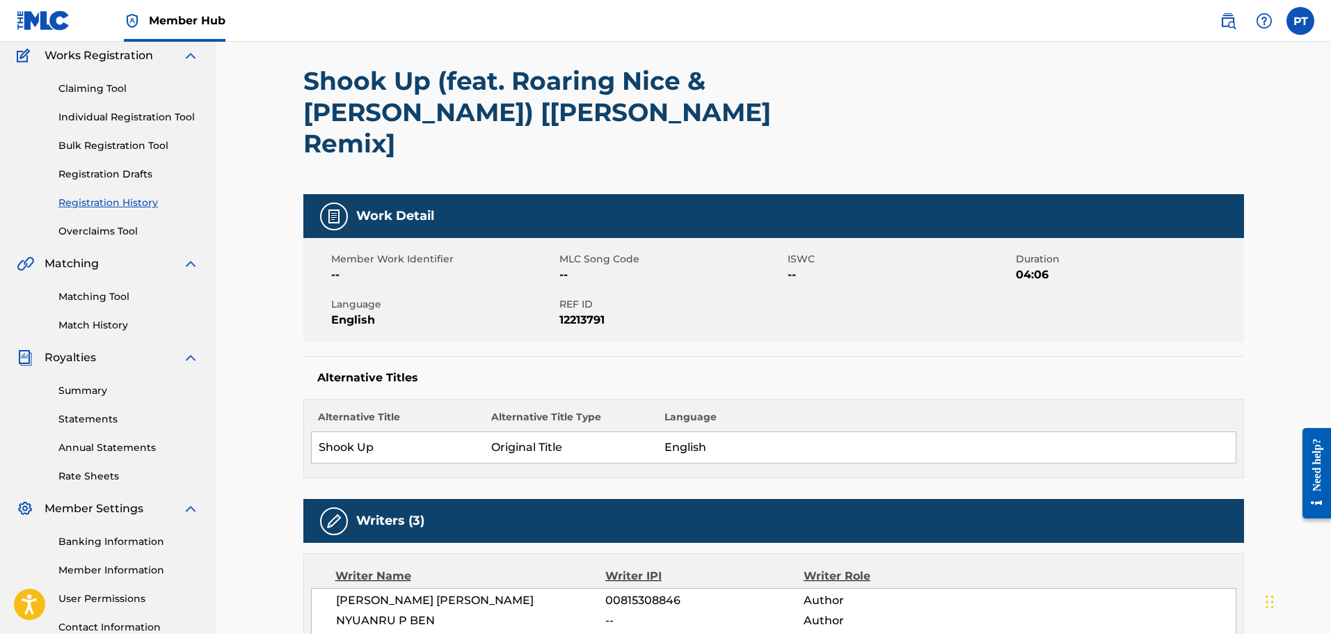
scroll to position [106, 0]
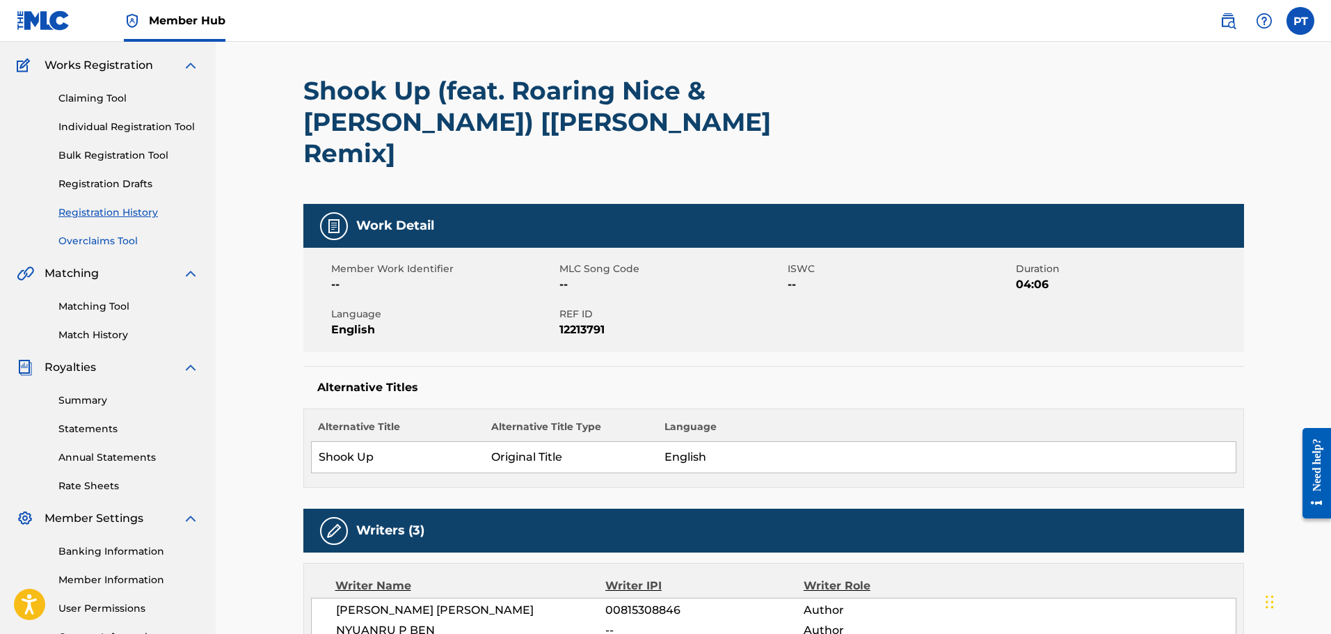
click at [116, 243] on link "Overclaims Tool" at bounding box center [128, 241] width 141 height 15
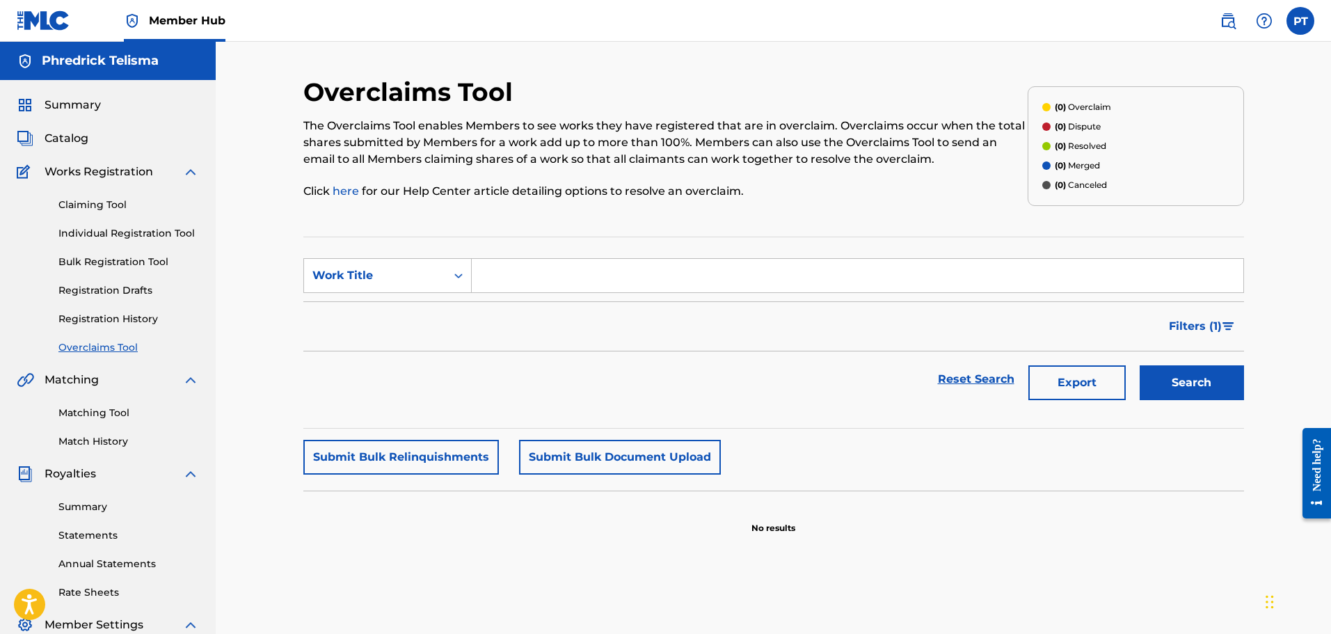
click at [95, 493] on div "Summary Statements Annual Statements Rate Sheets" at bounding box center [108, 541] width 182 height 118
click at [92, 508] on link "Summary" at bounding box center [128, 507] width 141 height 15
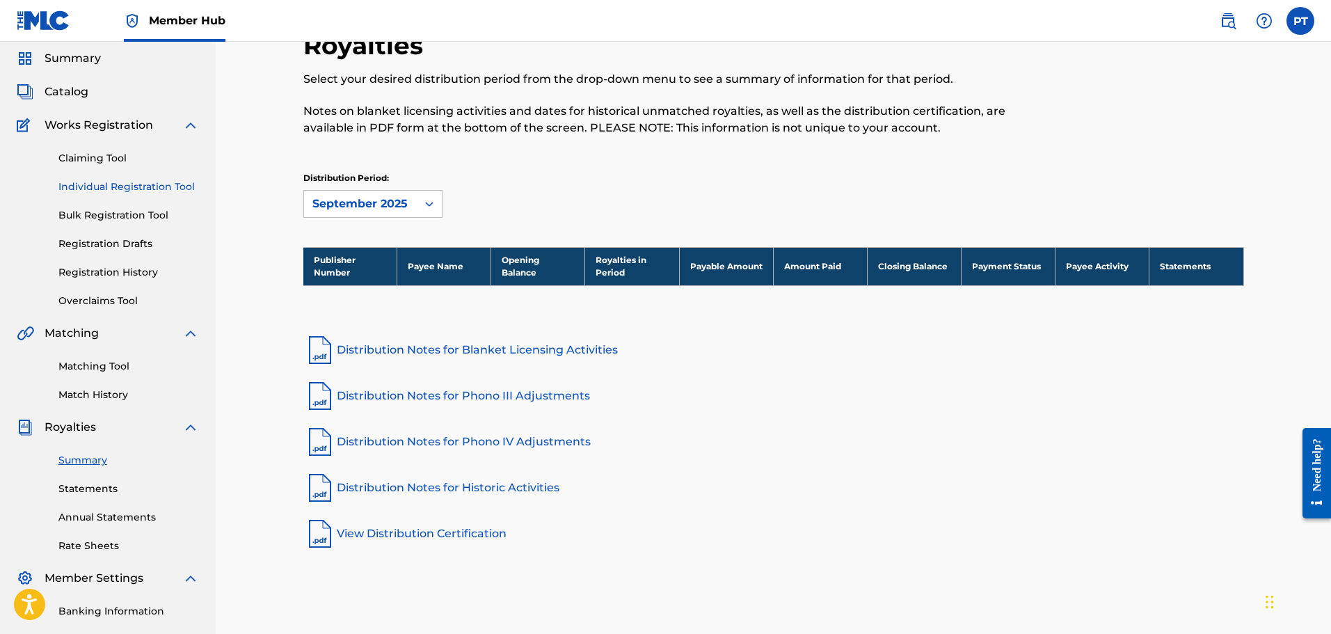
scroll to position [70, 0]
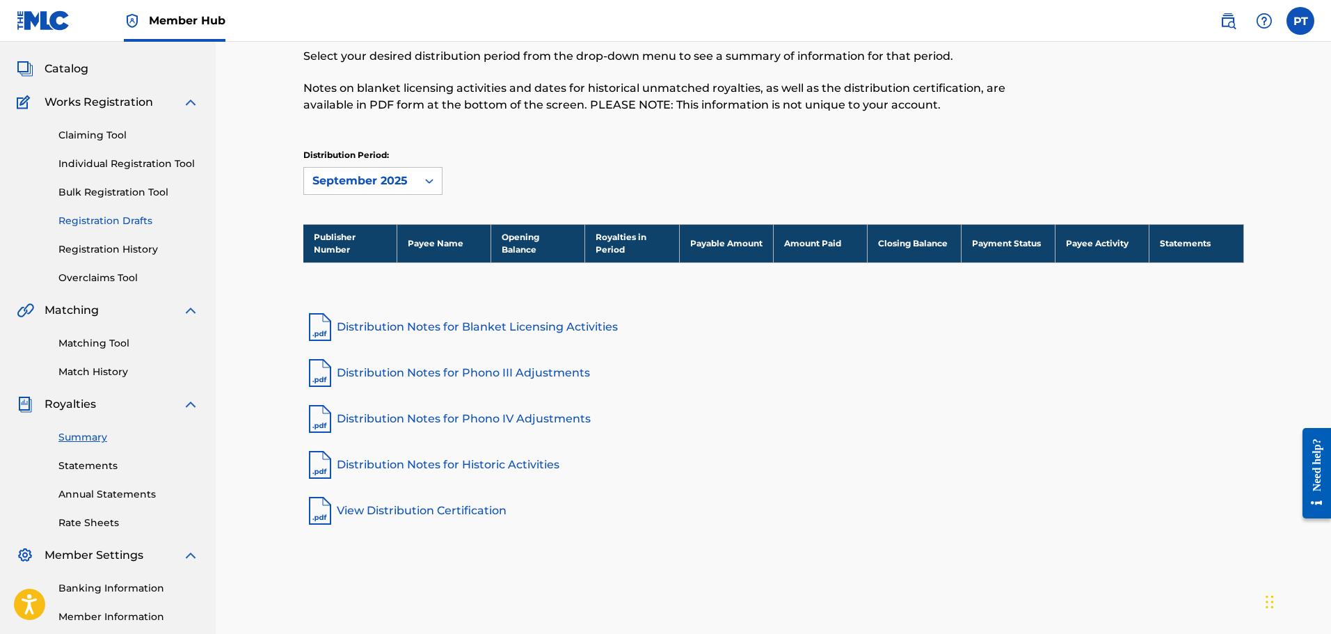
click at [120, 225] on link "Registration Drafts" at bounding box center [128, 221] width 141 height 15
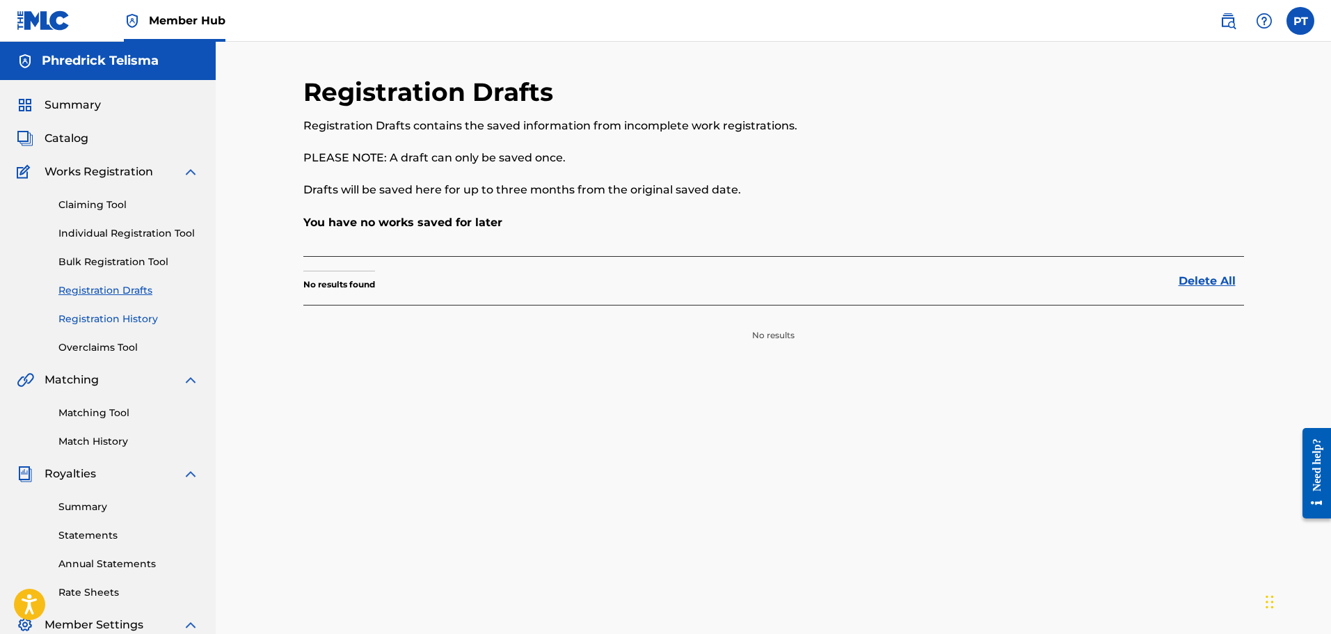
click at [125, 317] on link "Registration History" at bounding box center [128, 319] width 141 height 15
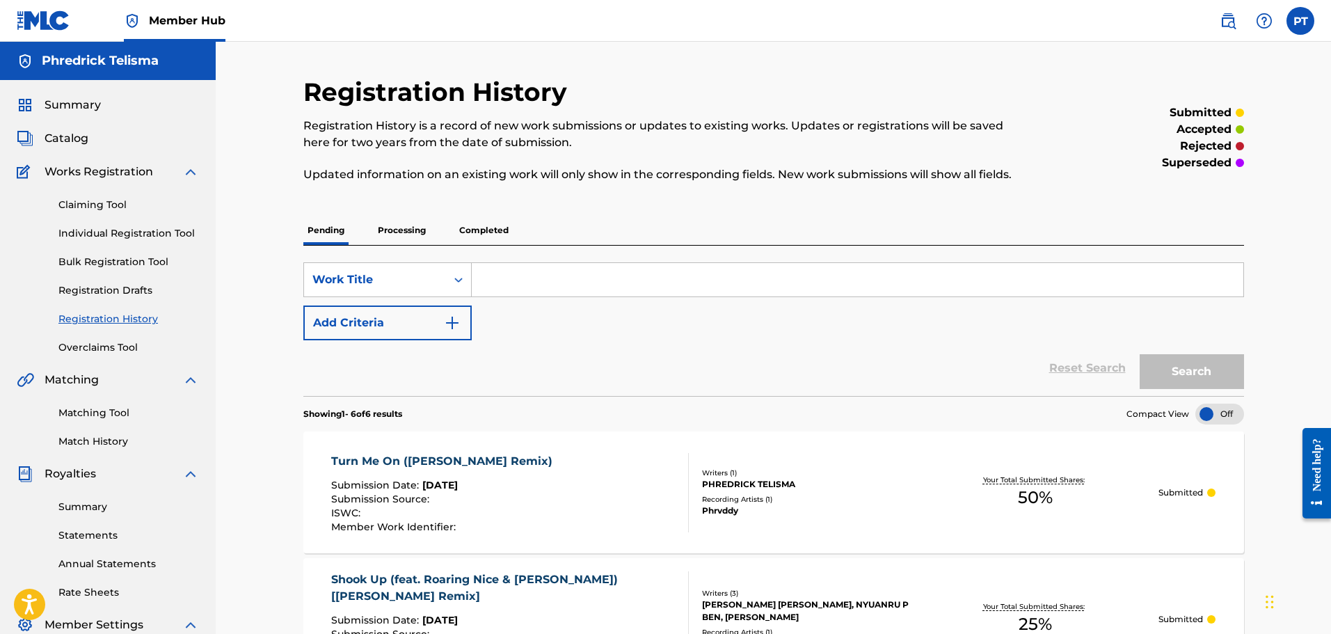
click at [385, 230] on p "Processing" at bounding box center [402, 230] width 56 height 29
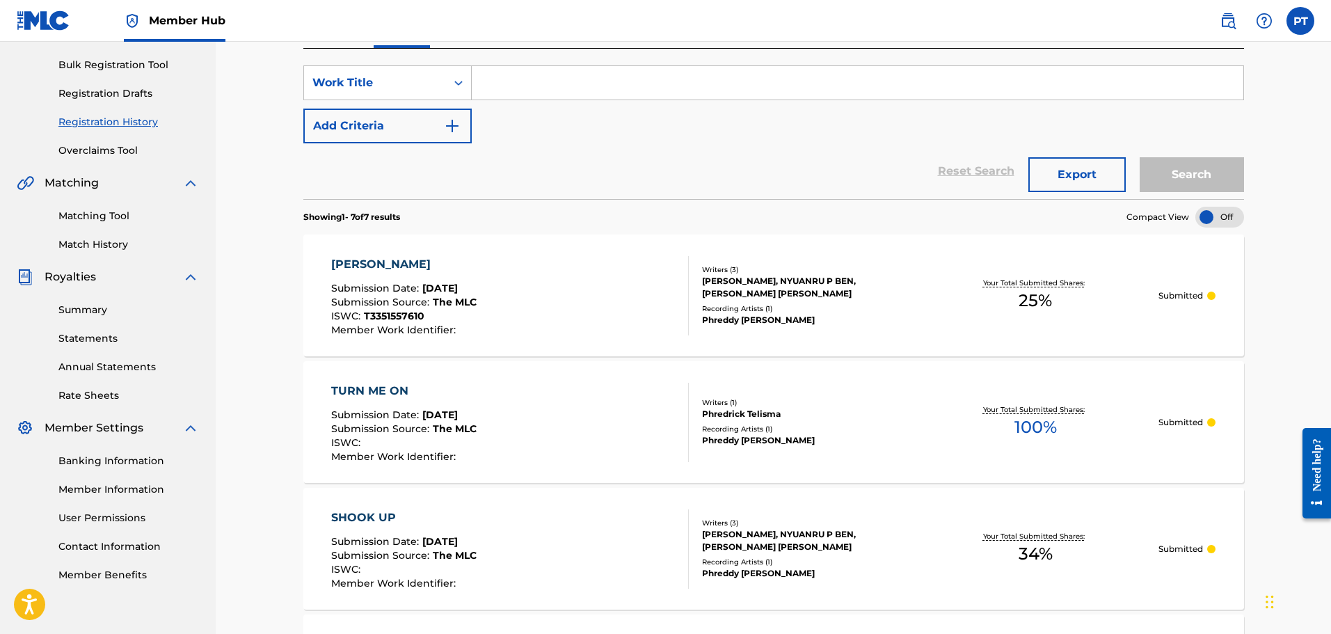
scroll to position [209, 0]
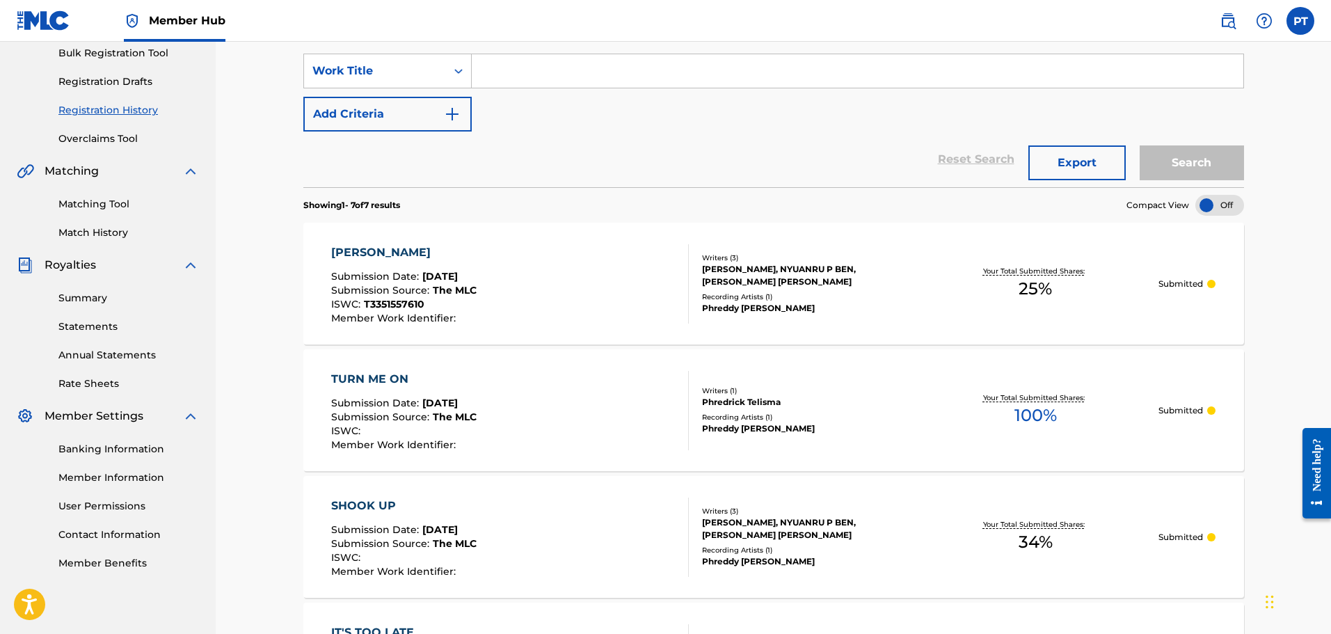
click at [773, 285] on div "[PERSON_NAME], NYUANRU P BEN, [PERSON_NAME] [PERSON_NAME]" at bounding box center [807, 275] width 210 height 25
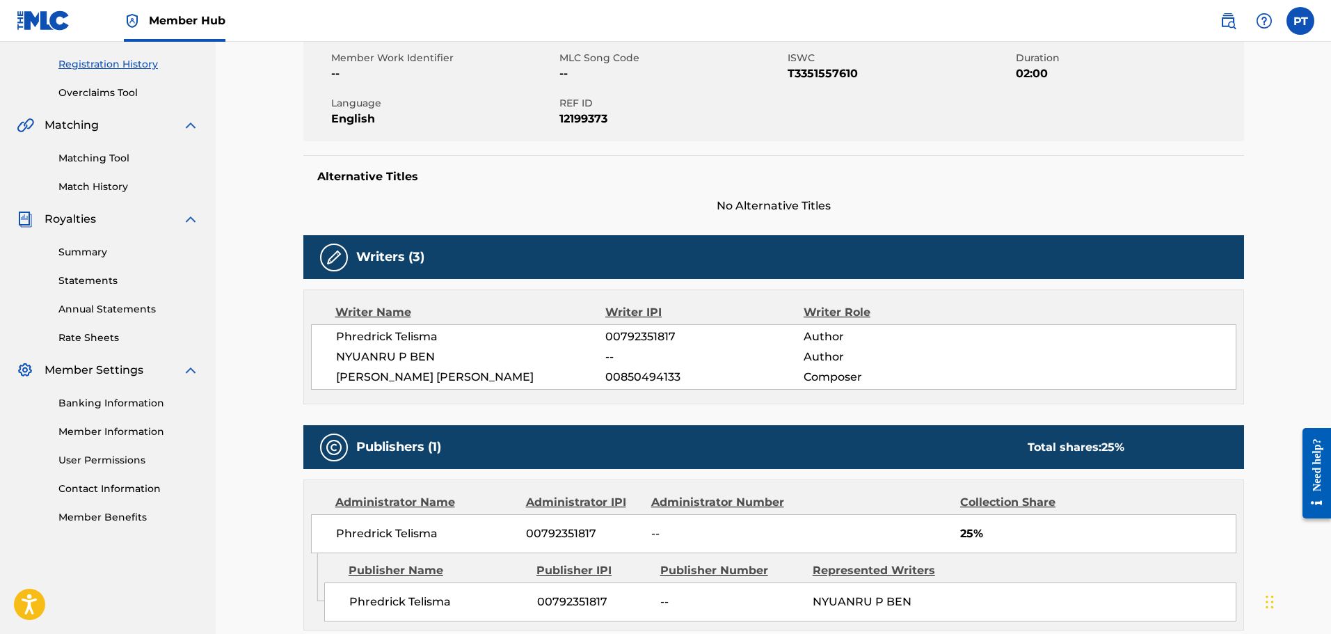
scroll to position [278, 0]
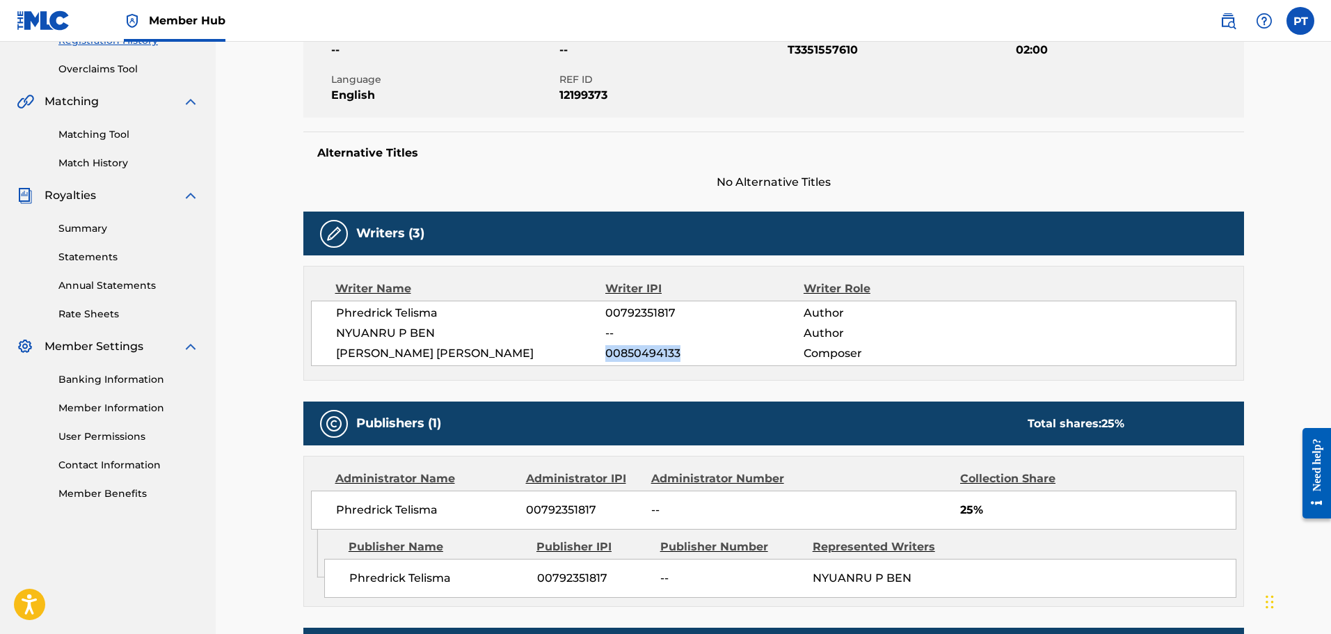
drag, startPoint x: 683, startPoint y: 349, endPoint x: 574, endPoint y: 352, distance: 108.6
click at [574, 352] on div "[PERSON_NAME] [PERSON_NAME] 00850494133 Composer" at bounding box center [786, 353] width 900 height 17
copy div "00850494133"
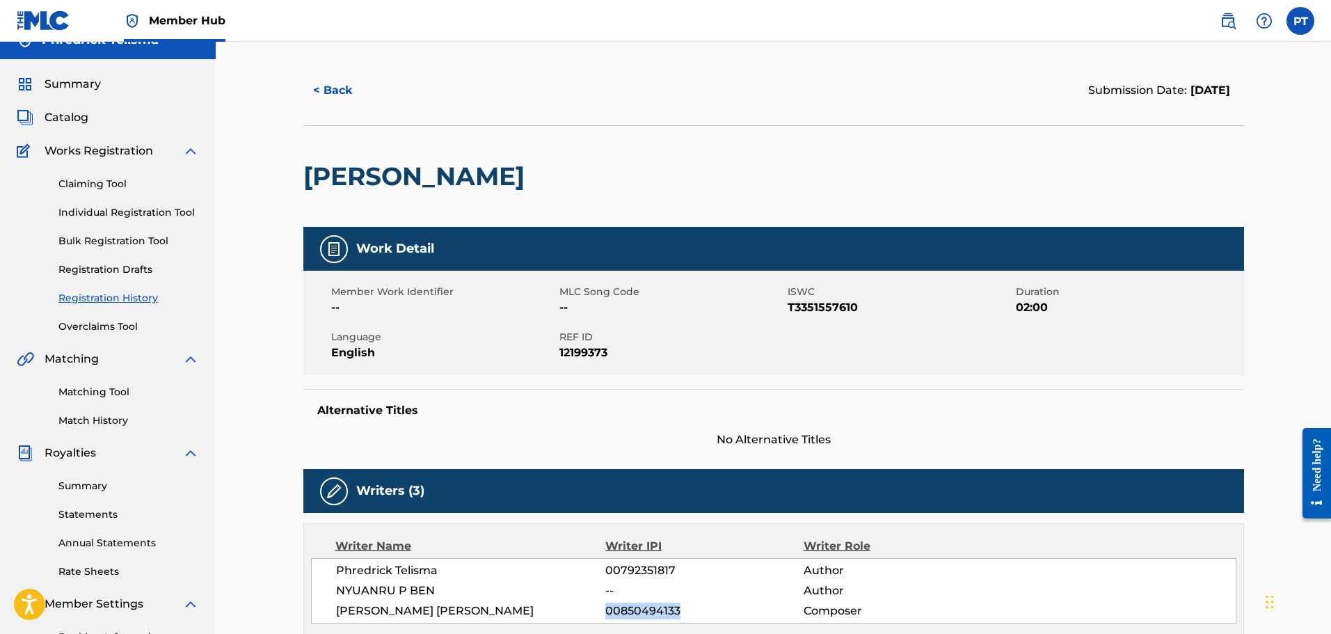
scroll to position [0, 0]
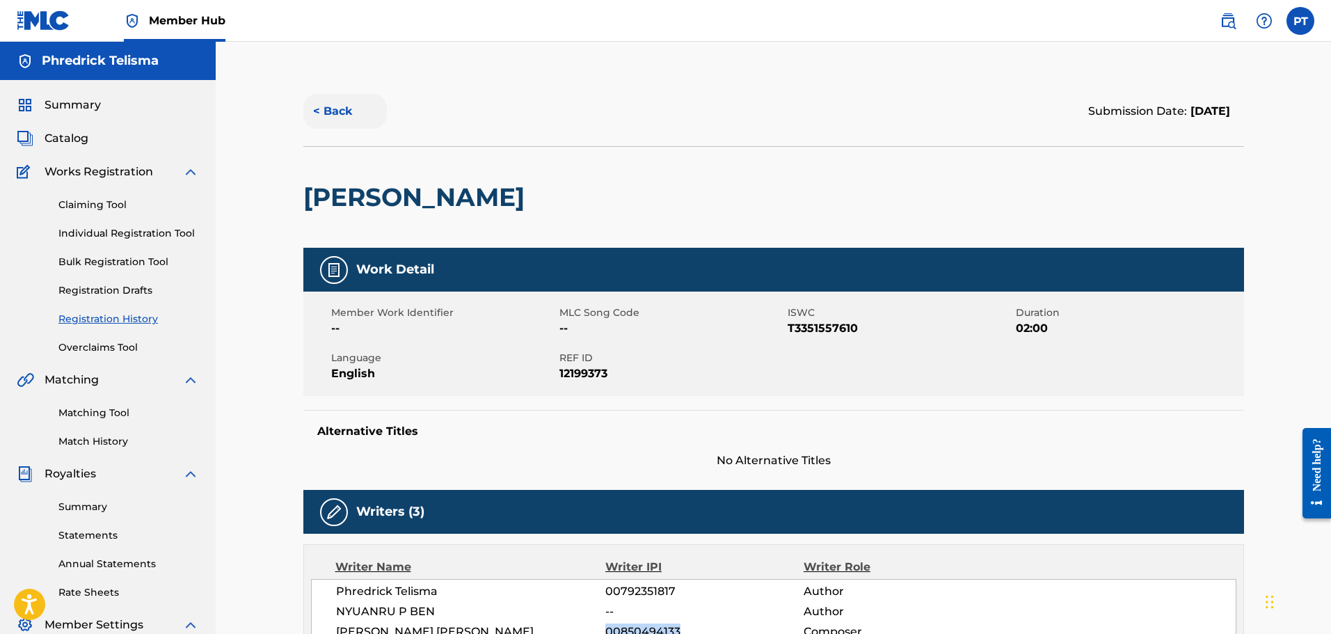
click at [333, 110] on button "< Back" at bounding box center [344, 111] width 83 height 35
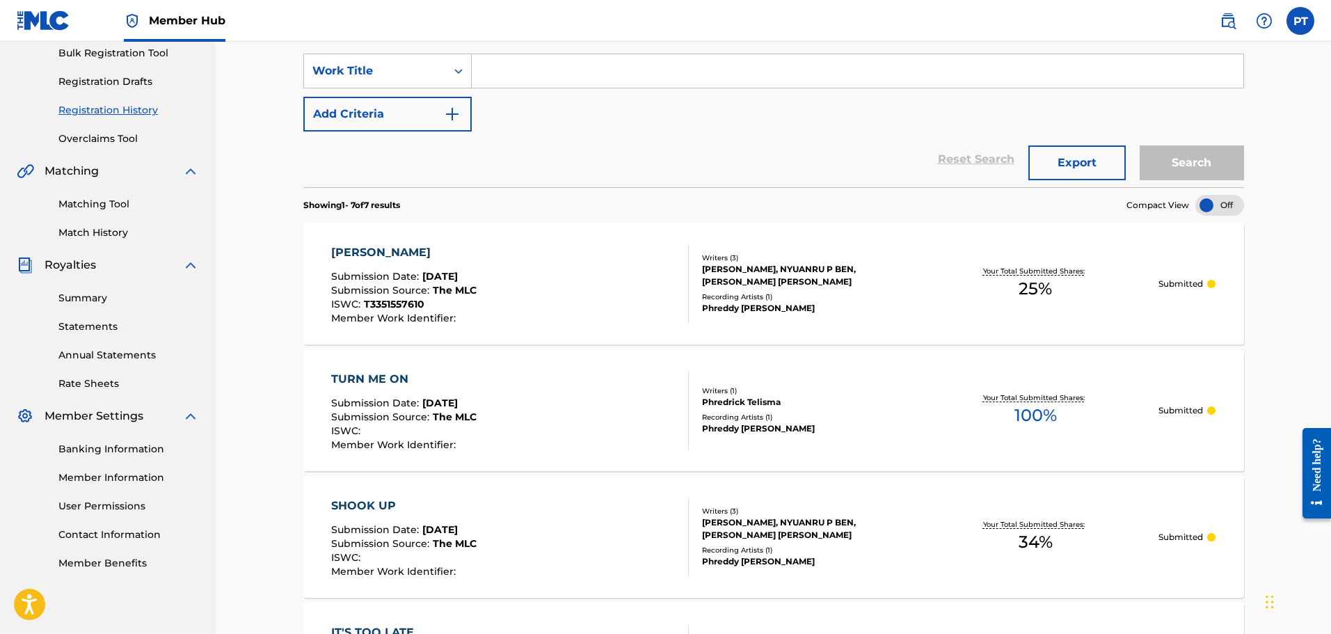
click at [471, 251] on div "[PERSON_NAME]" at bounding box center [403, 252] width 145 height 17
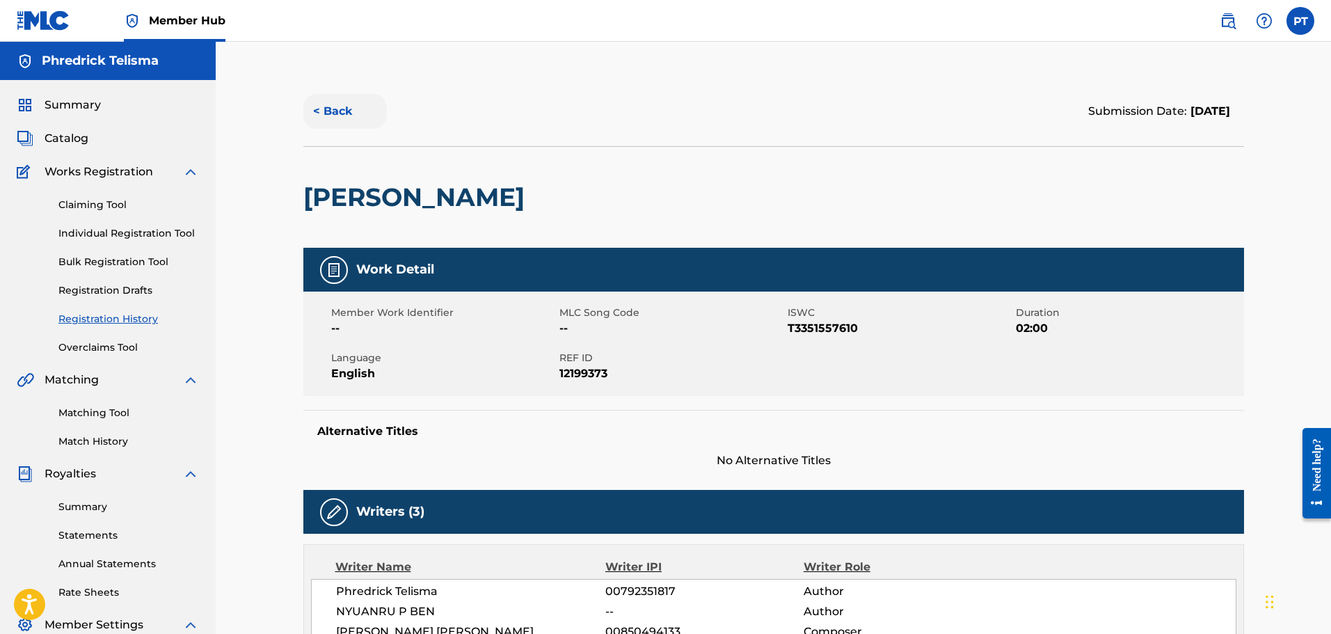
click at [332, 118] on button "< Back" at bounding box center [344, 111] width 83 height 35
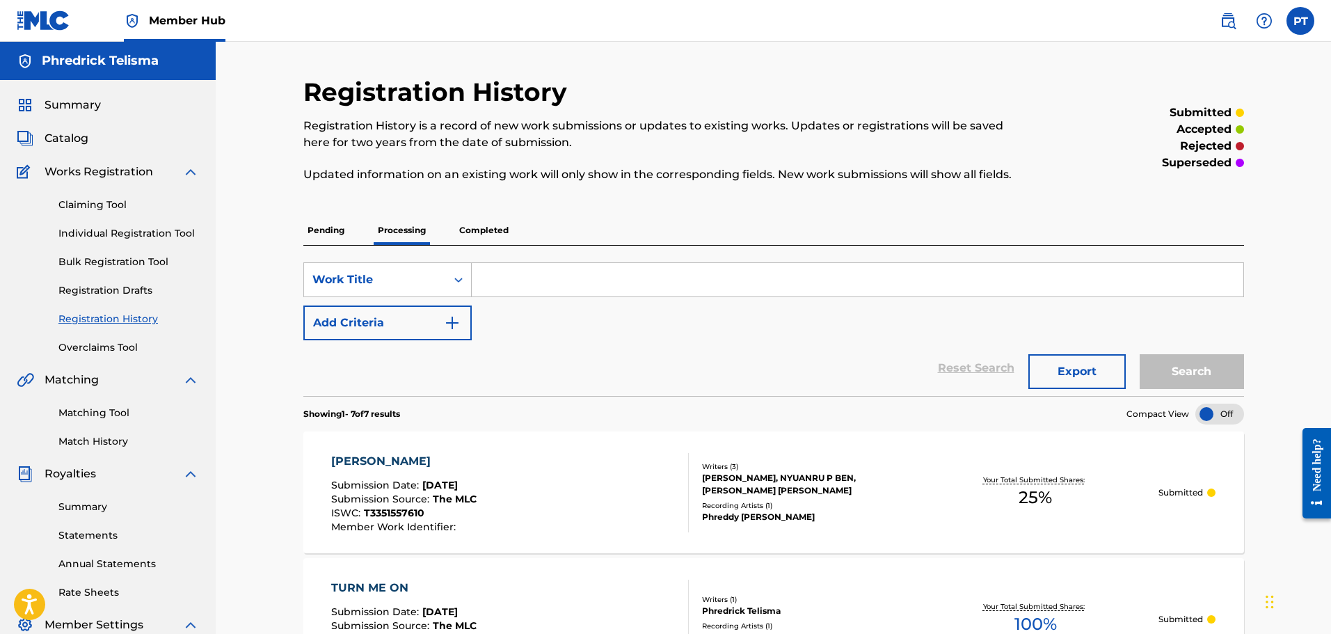
click at [495, 234] on p "Completed" at bounding box center [484, 230] width 58 height 29
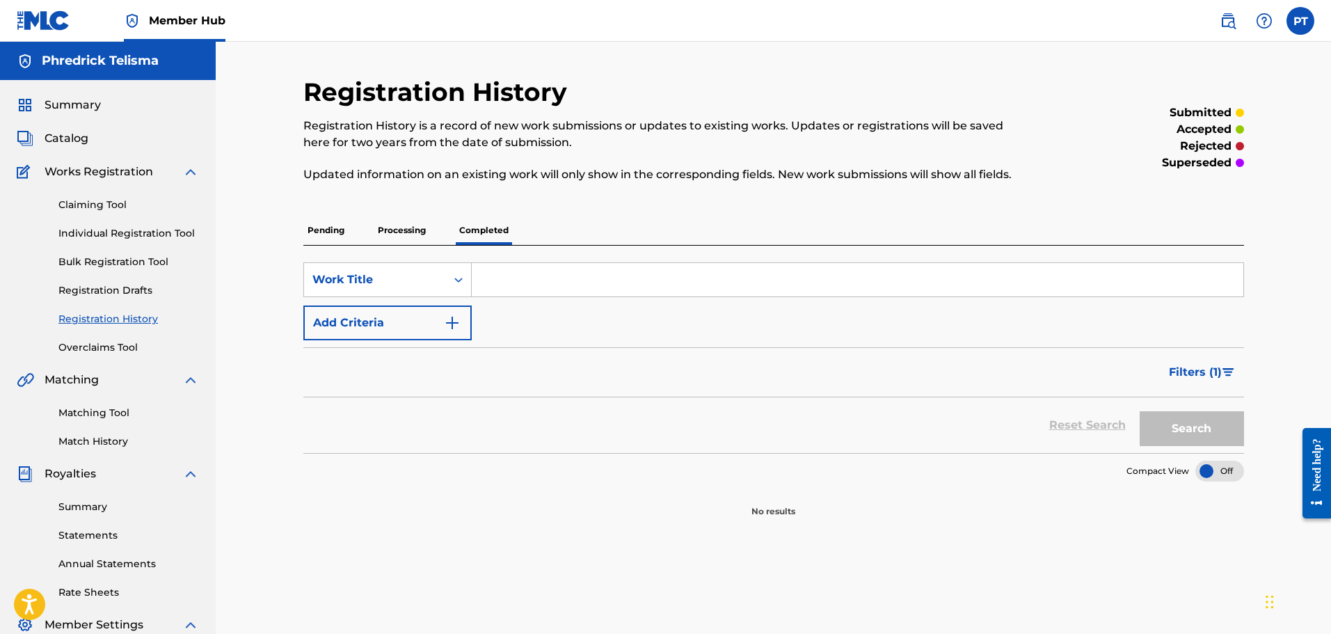
click at [333, 230] on p "Pending" at bounding box center [325, 230] width 45 height 29
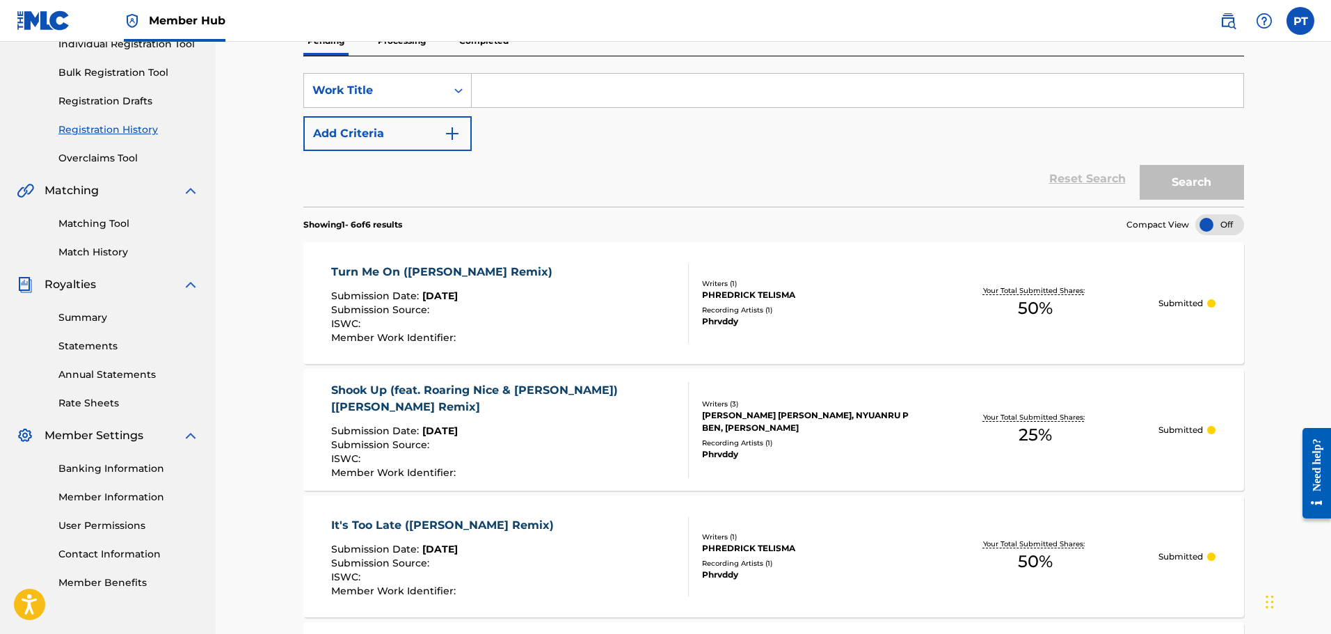
scroll to position [209, 0]
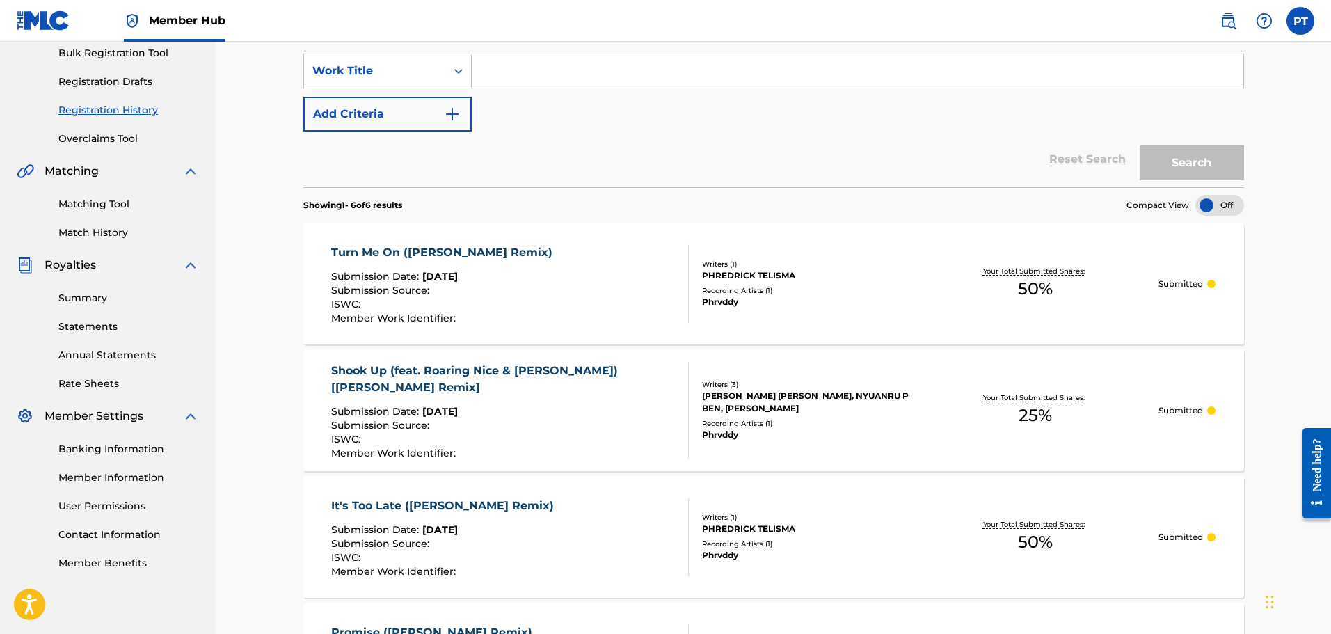
click at [1204, 211] on div at bounding box center [1219, 205] width 49 height 21
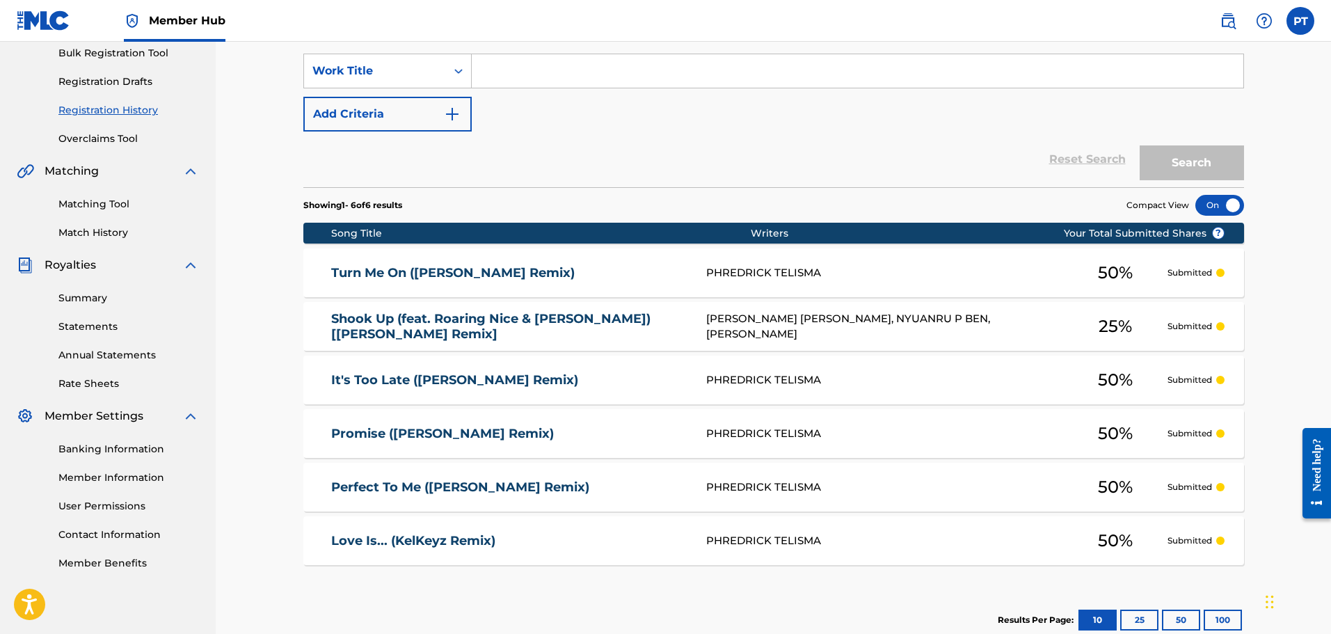
click at [1223, 204] on div at bounding box center [1219, 205] width 49 height 21
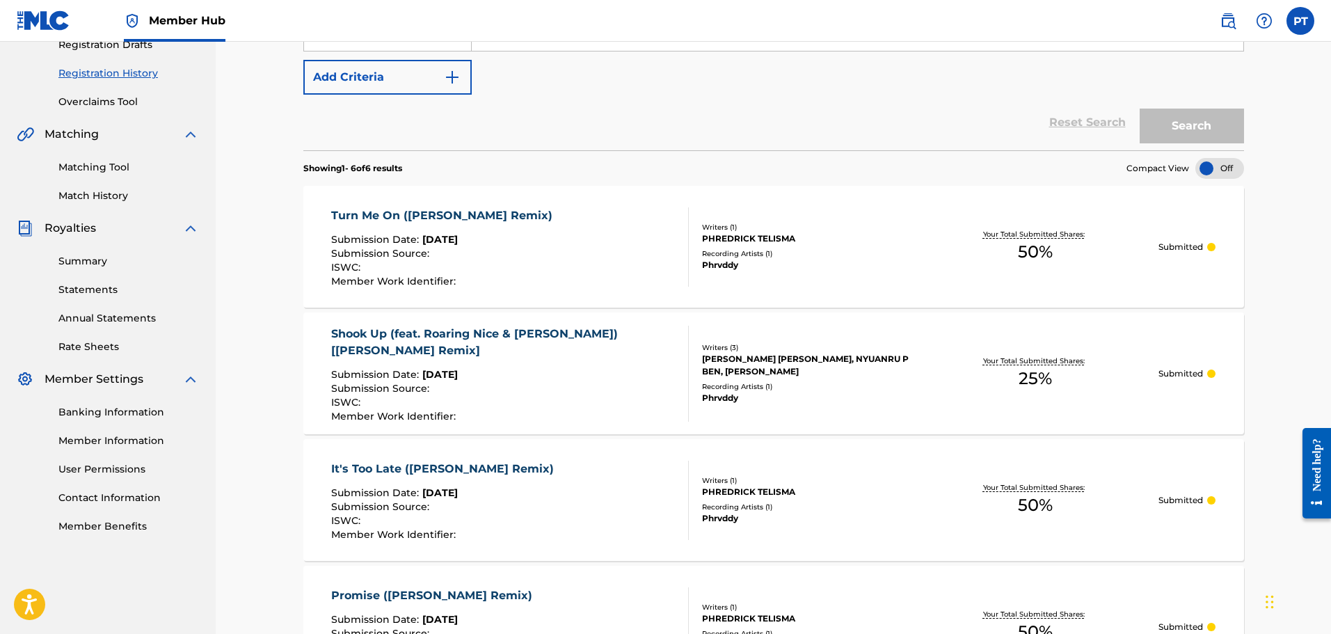
scroll to position [278, 0]
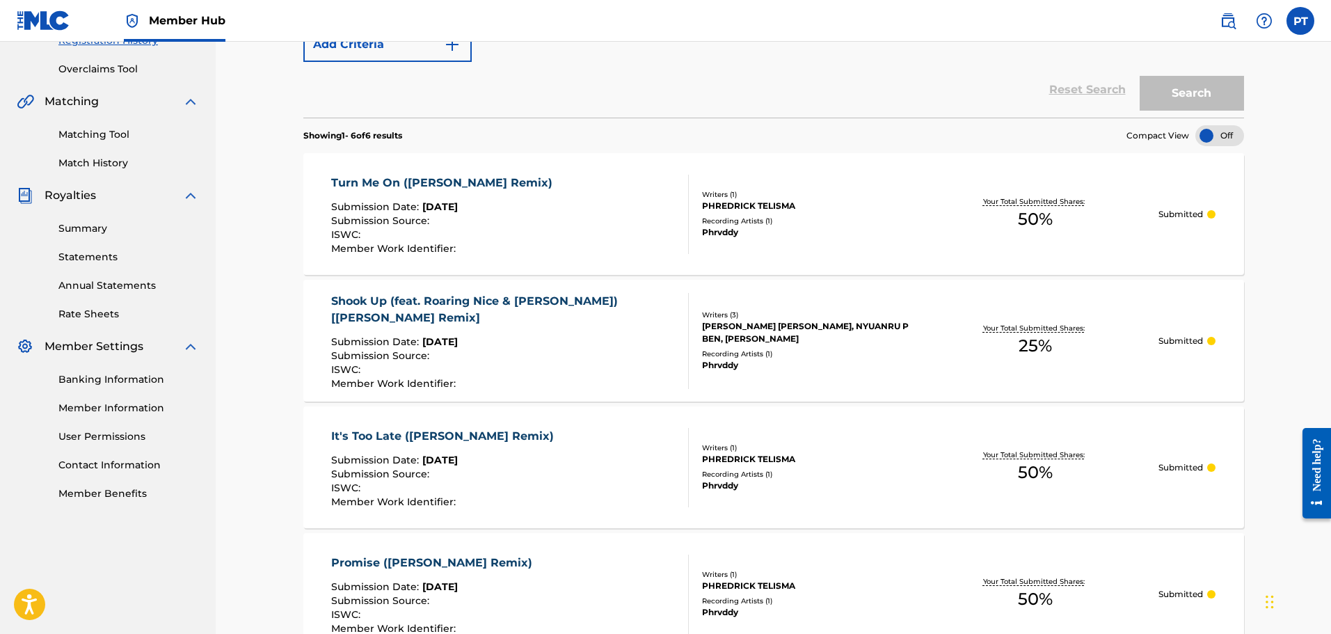
drag, startPoint x: 1085, startPoint y: 229, endPoint x: 768, endPoint y: 240, distance: 316.8
click at [815, 236] on div "Phrvddy" at bounding box center [807, 232] width 210 height 13
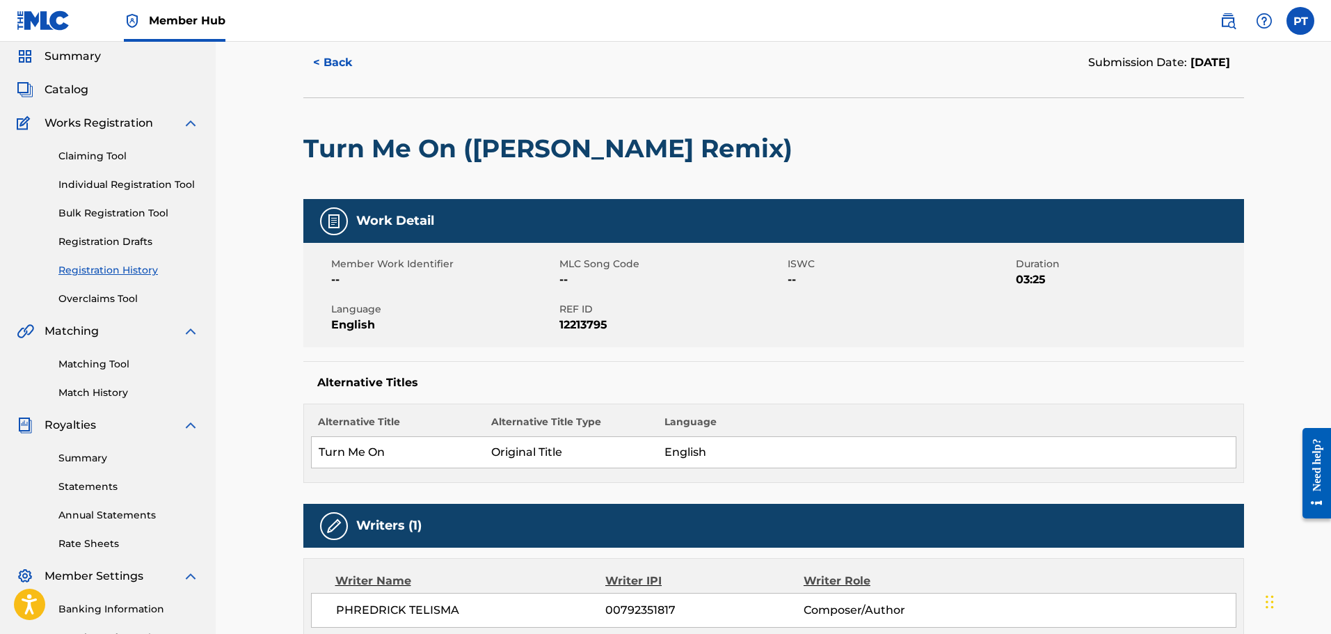
scroll to position [11, 0]
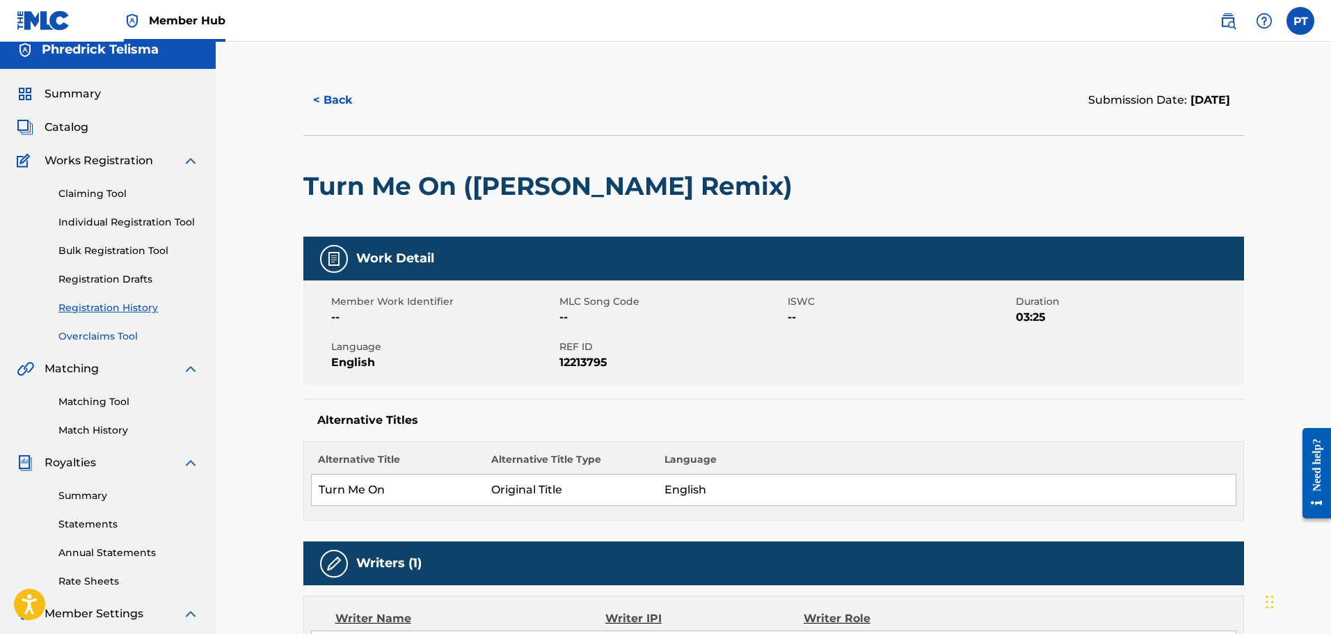
click at [106, 335] on link "Overclaims Tool" at bounding box center [128, 336] width 141 height 15
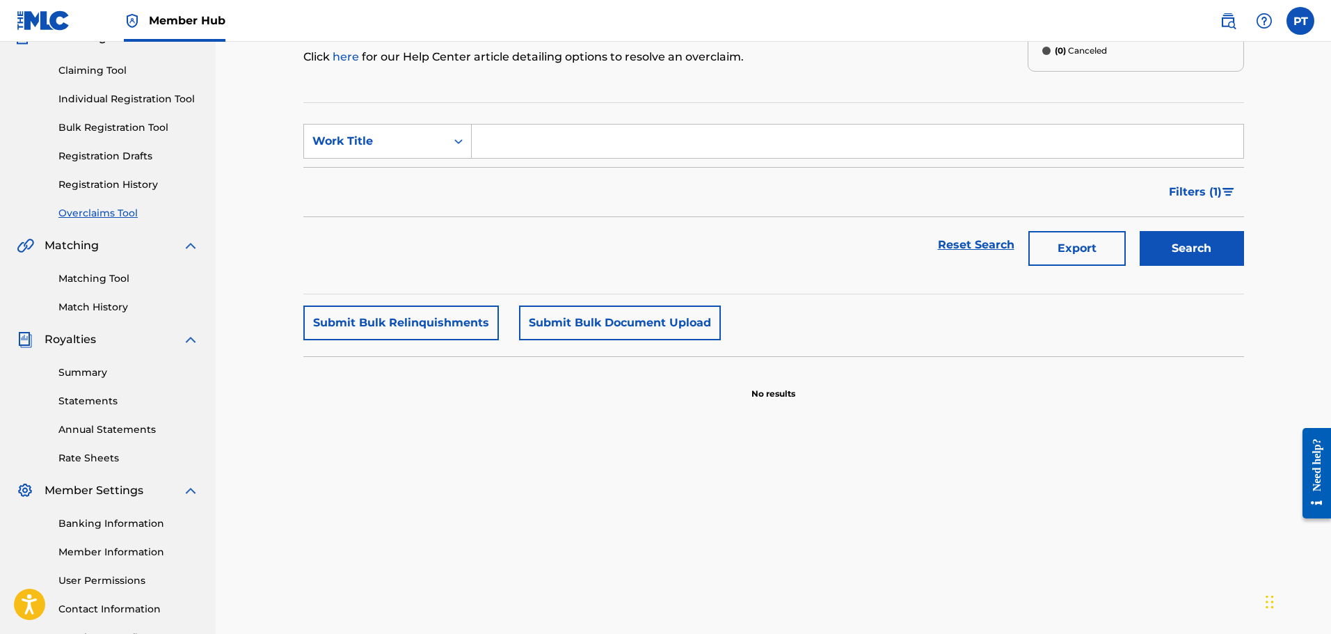
scroll to position [139, 0]
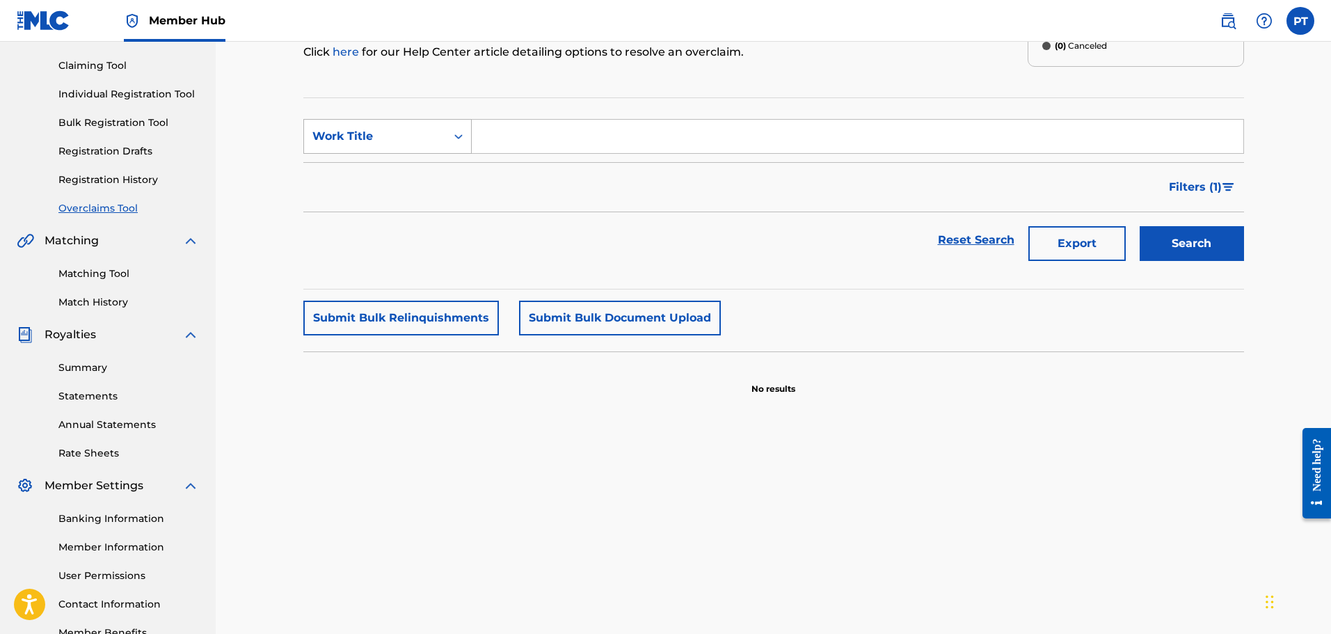
click at [455, 131] on icon "Search Form" at bounding box center [459, 136] width 14 height 14
click at [392, 367] on section "No results" at bounding box center [773, 377] width 941 height 36
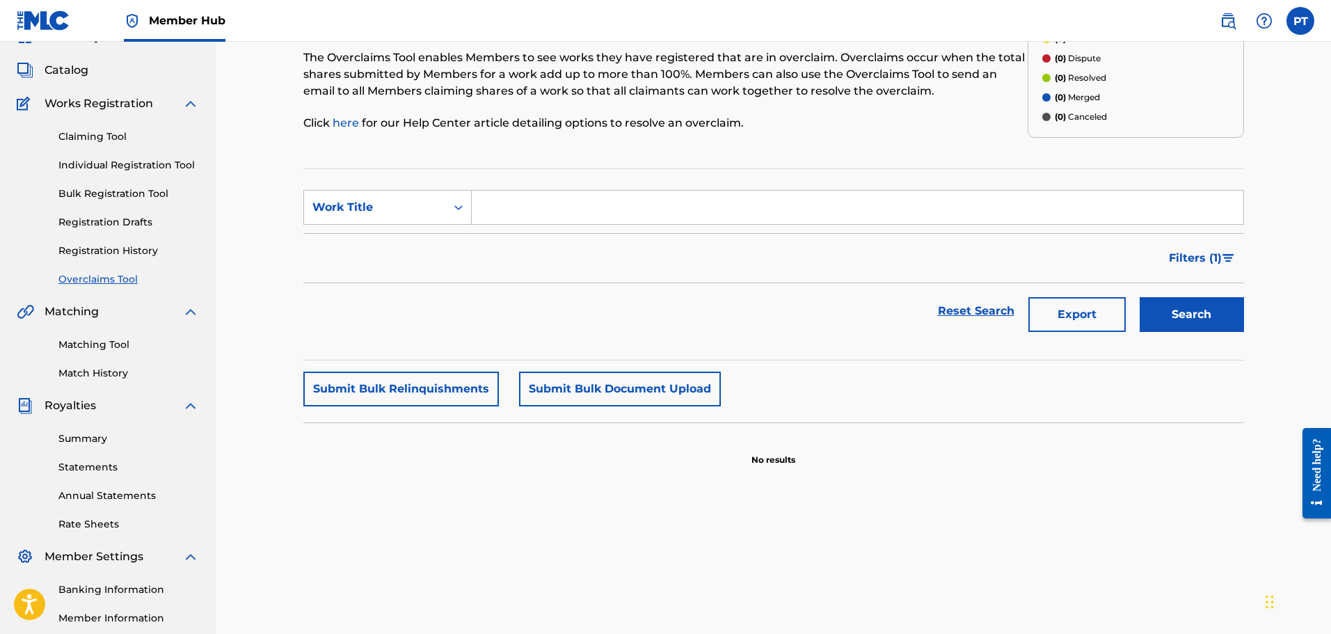
scroll to position [0, 0]
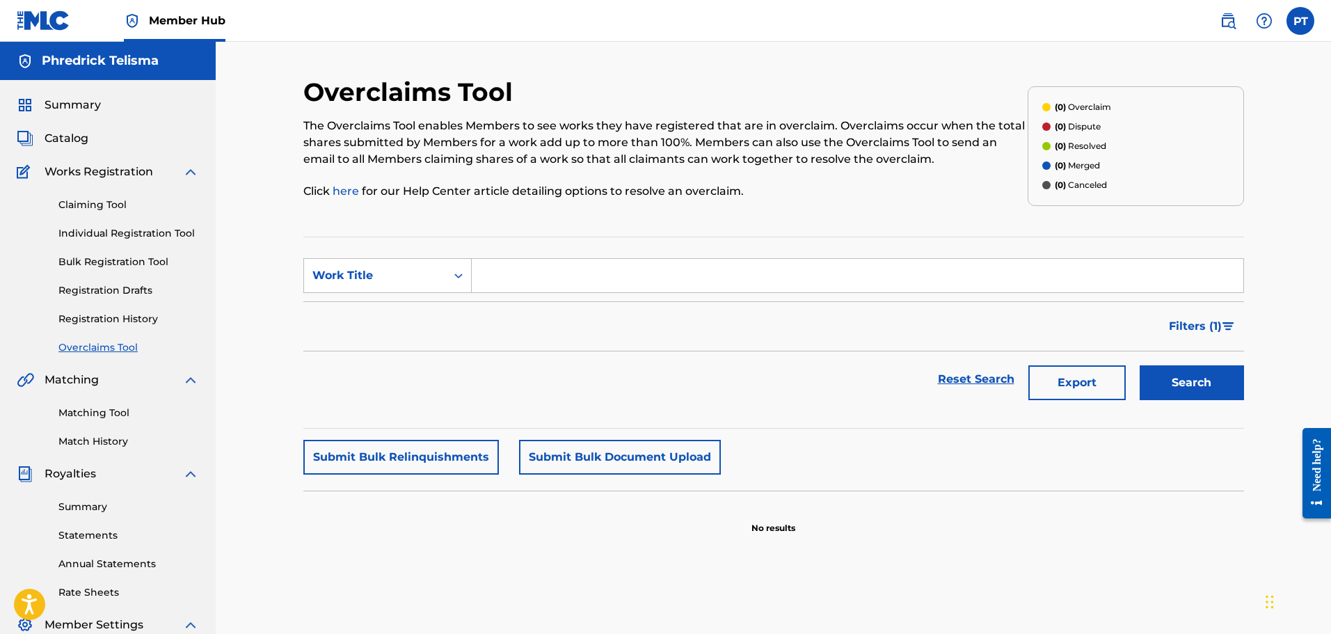
click at [335, 189] on link "here" at bounding box center [347, 190] width 29 height 13
click at [408, 285] on div "Work Title" at bounding box center [375, 275] width 142 height 26
click at [429, 308] on div "MLC Song Code" at bounding box center [387, 310] width 167 height 35
click at [125, 317] on link "Registration History" at bounding box center [128, 319] width 141 height 15
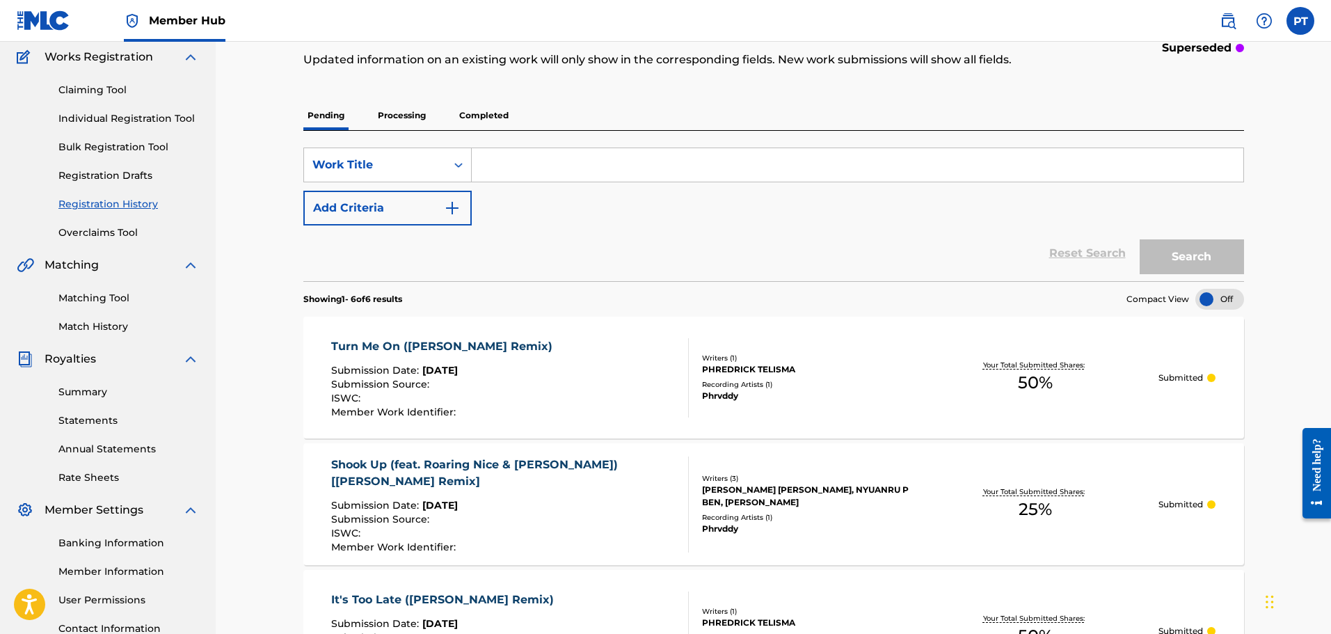
scroll to position [139, 0]
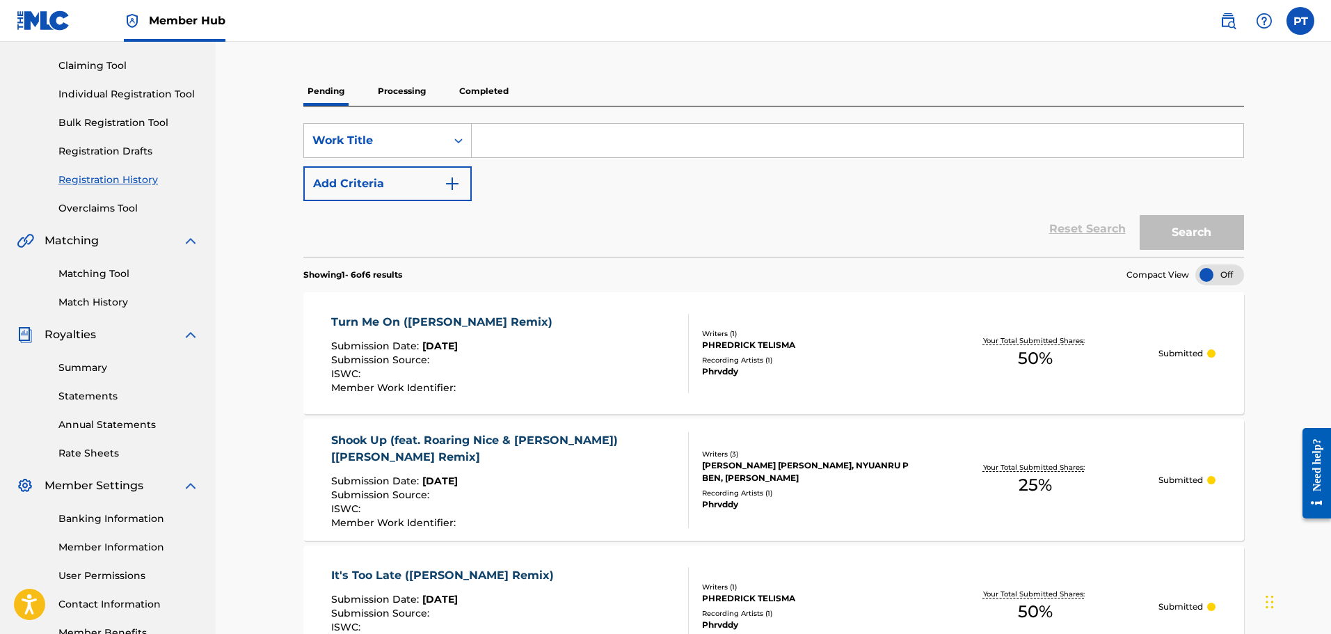
click at [529, 355] on div "Turn Me On (KelKeyz Remix) Submission Date : [DATE] Submission Source : ISWC : …" at bounding box center [510, 353] width 358 height 79
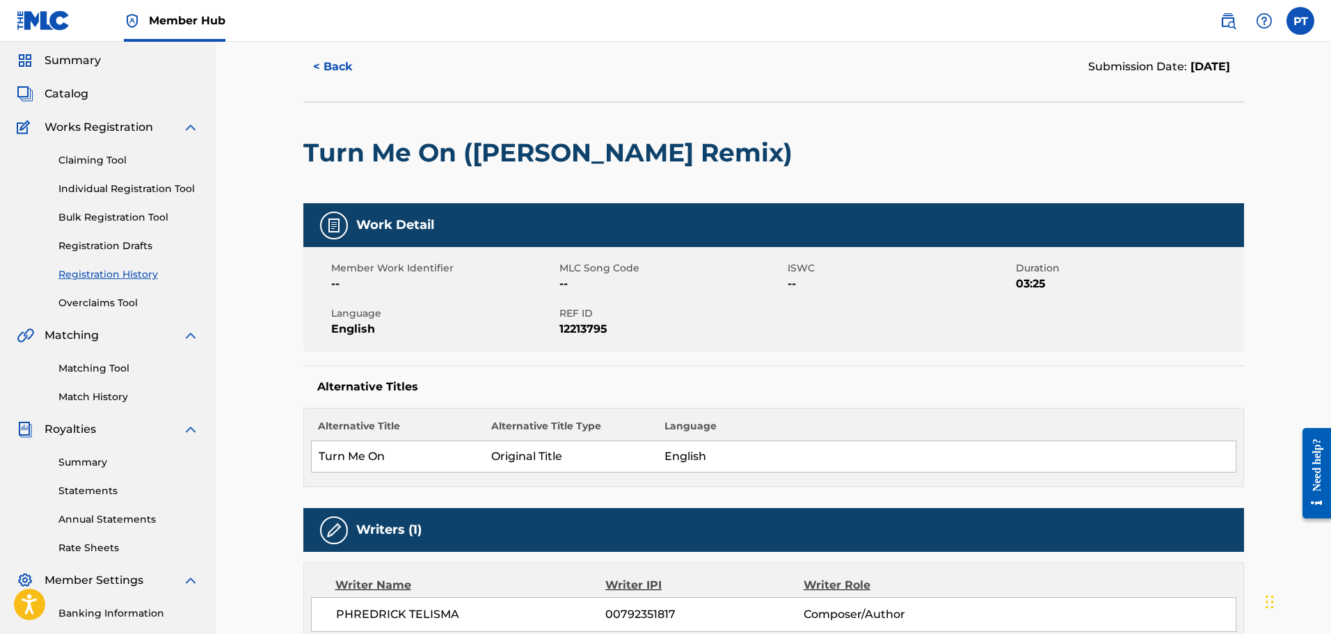
scroll to position [70, 0]
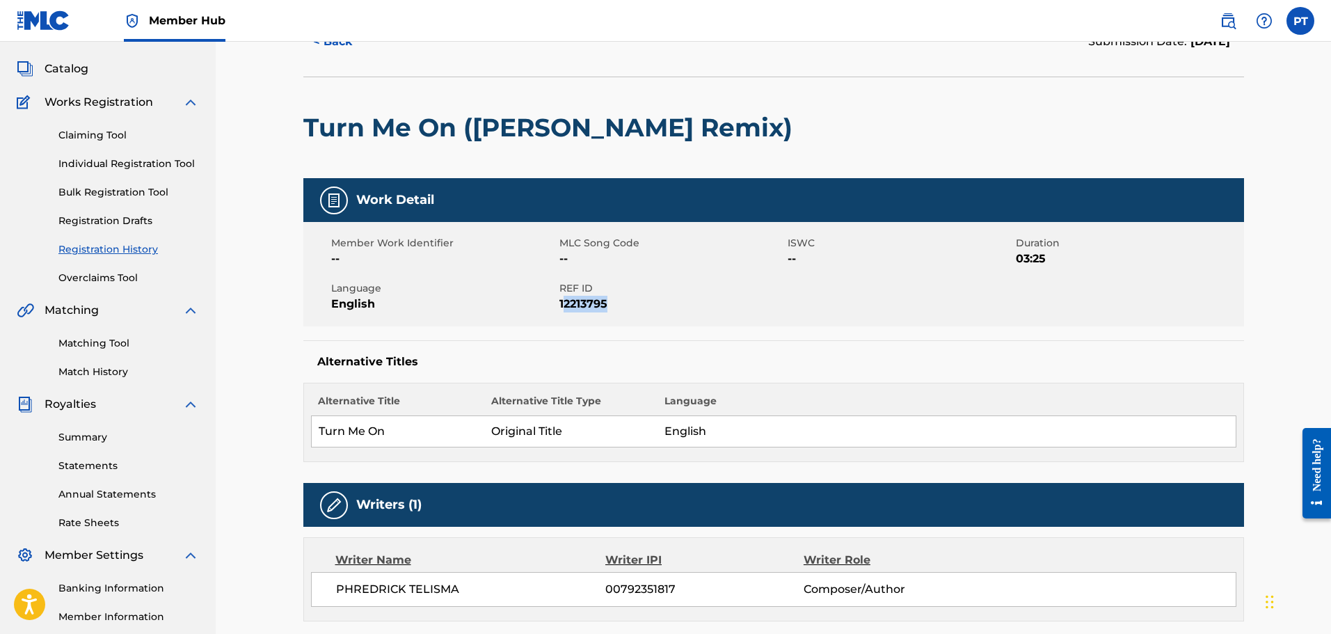
drag, startPoint x: 614, startPoint y: 296, endPoint x: 563, endPoint y: 314, distance: 53.7
click at [563, 314] on div "Member Work Identifier -- MLC Song Code -- ISWC -- Duration 03:25 Language Engl…" at bounding box center [773, 274] width 941 height 104
click at [655, 301] on span "12213795" at bounding box center [671, 304] width 225 height 17
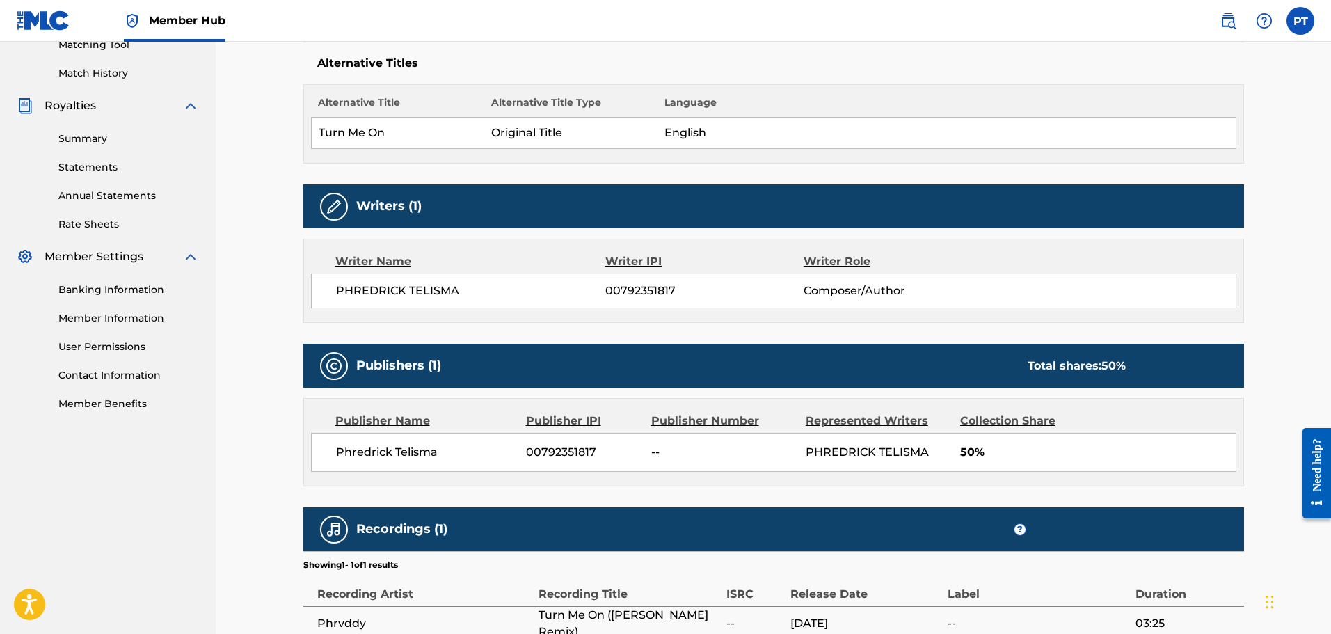
scroll to position [498, 0]
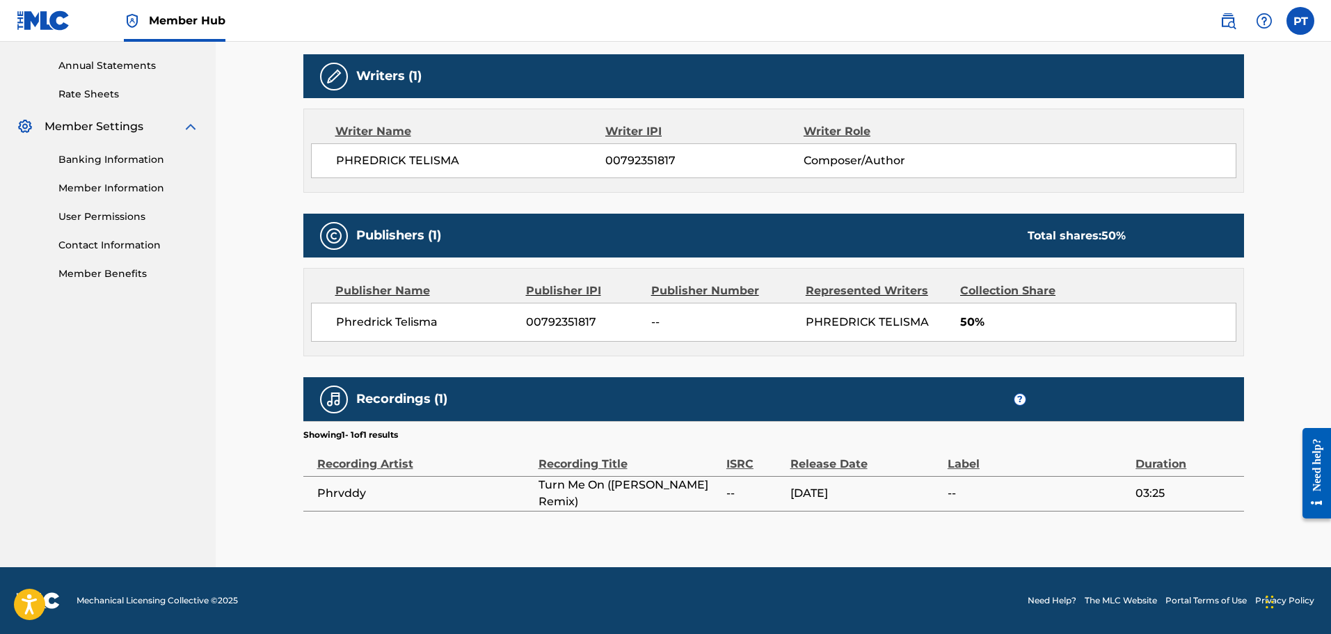
click at [1317, 456] on div "Need help?" at bounding box center [1316, 464] width 19 height 53
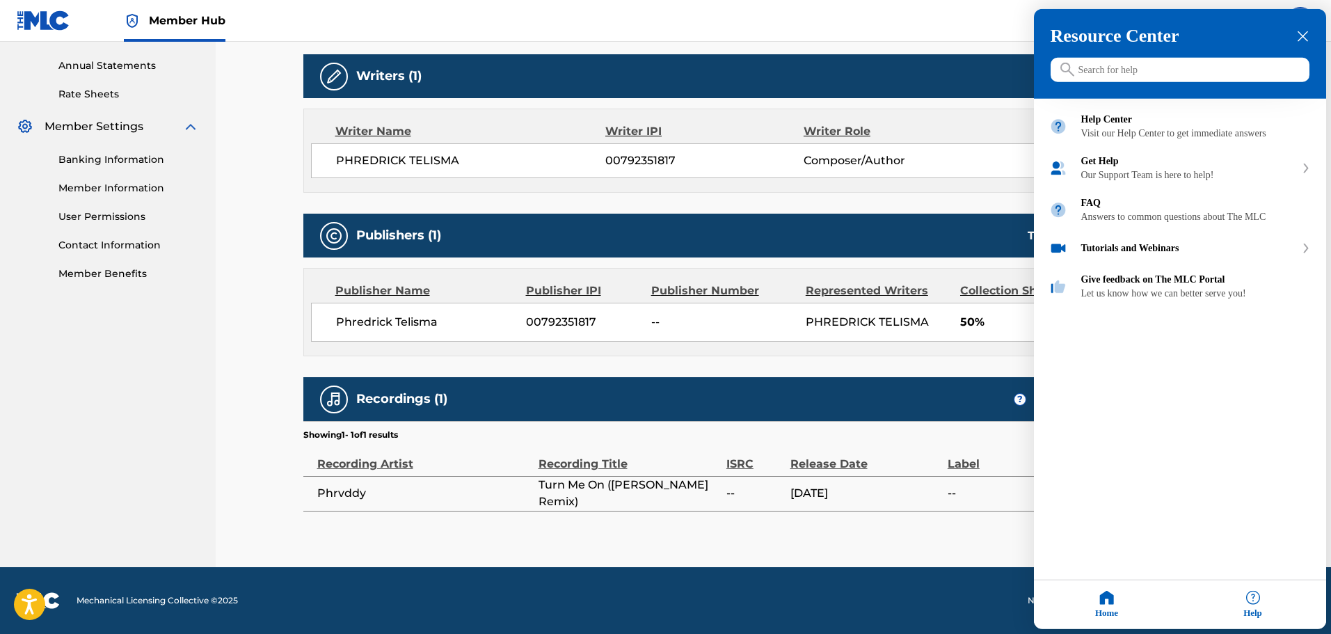
click at [1126, 77] on input "Search for help" at bounding box center [1180, 70] width 259 height 24
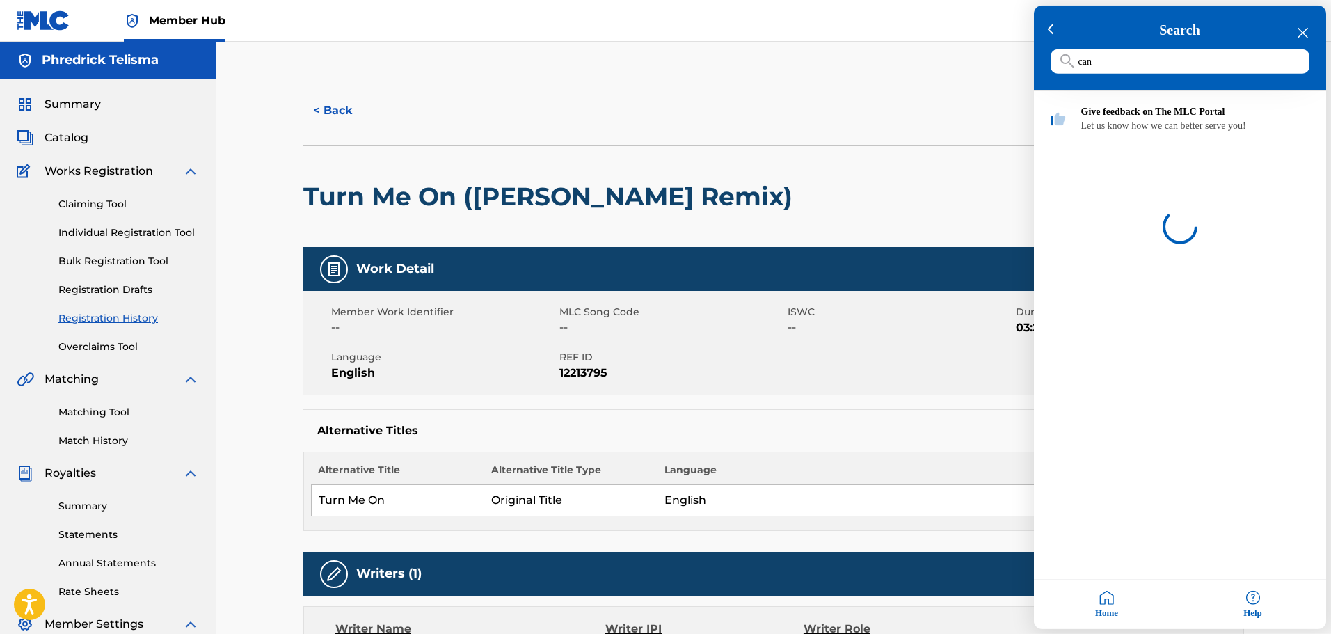
scroll to position [0, 0]
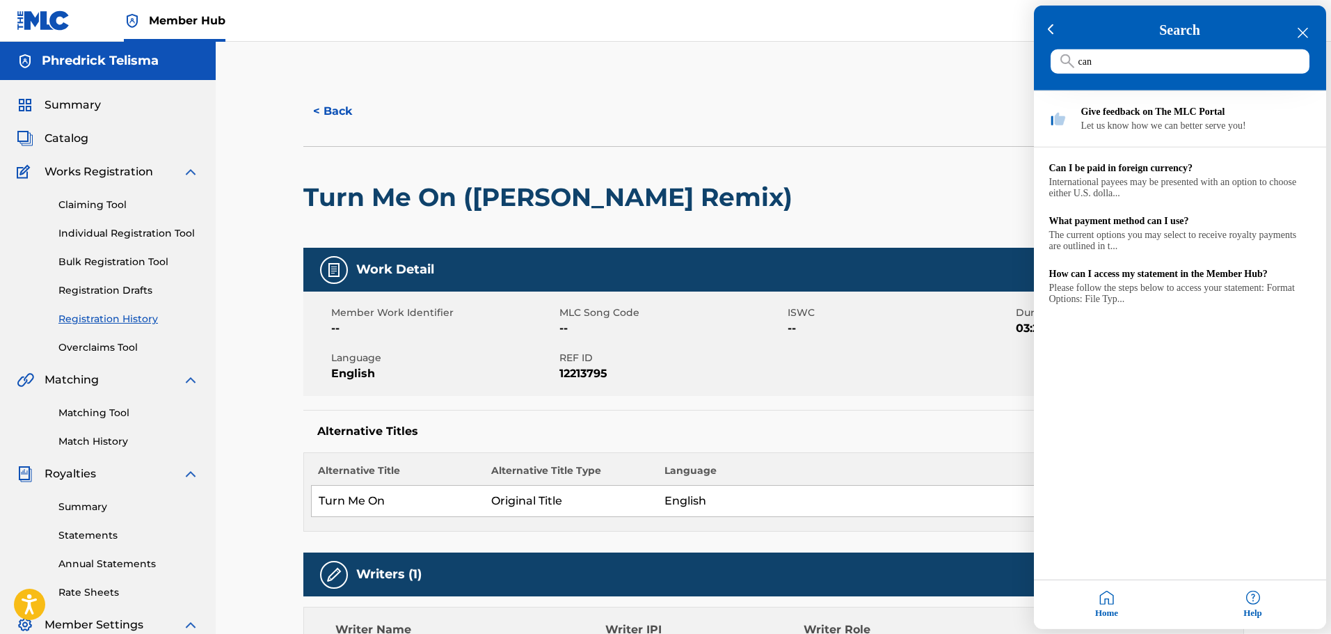
type input "can"
click at [337, 109] on div at bounding box center [665, 317] width 1331 height 634
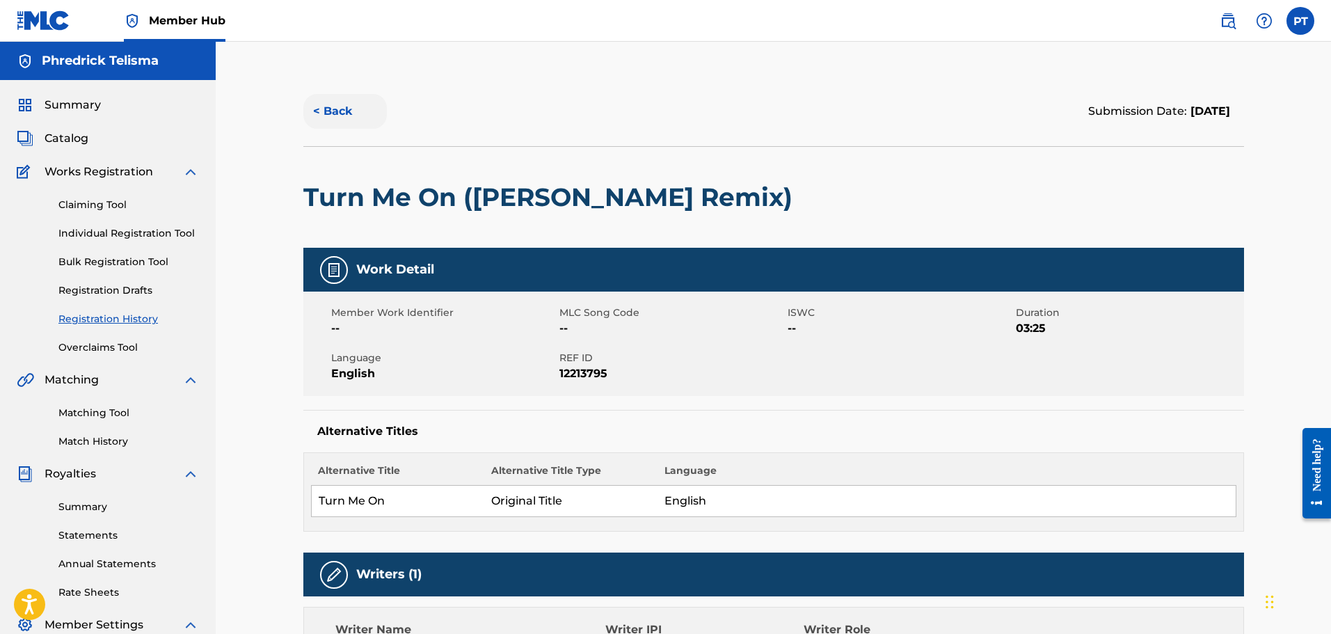
click at [336, 110] on button "< Back" at bounding box center [344, 111] width 83 height 35
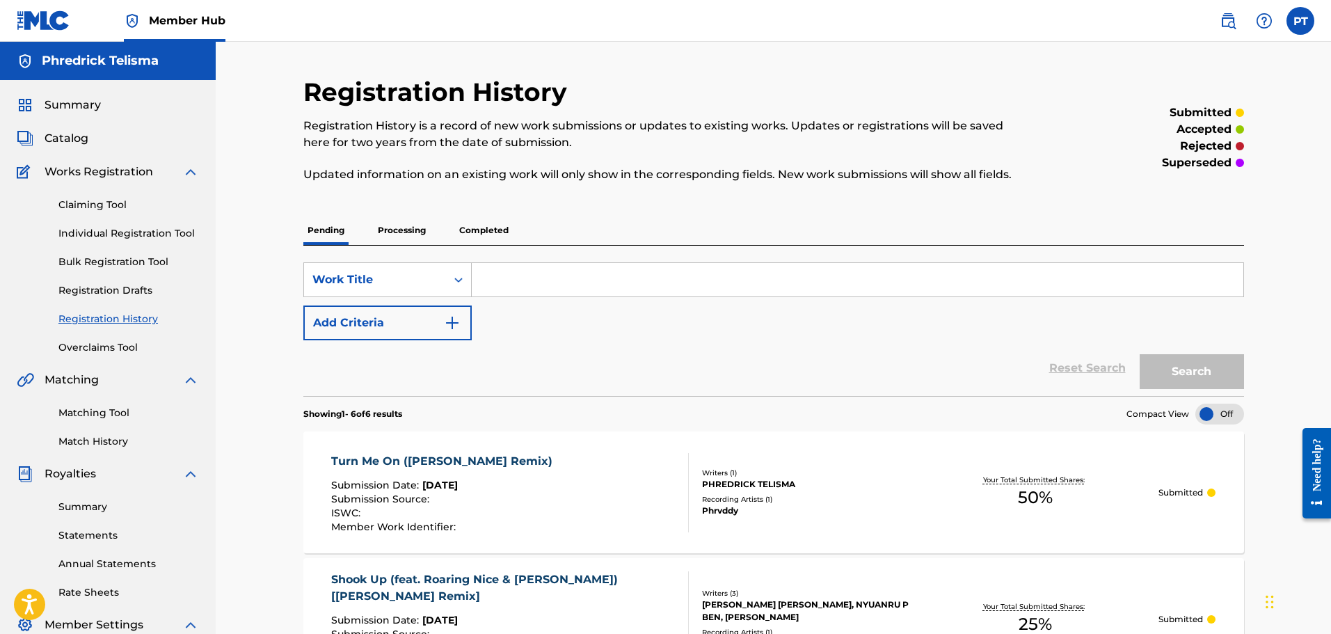
drag, startPoint x: 419, startPoint y: 239, endPoint x: 431, endPoint y: 239, distance: 11.8
click at [419, 239] on p "Processing" at bounding box center [402, 230] width 56 height 29
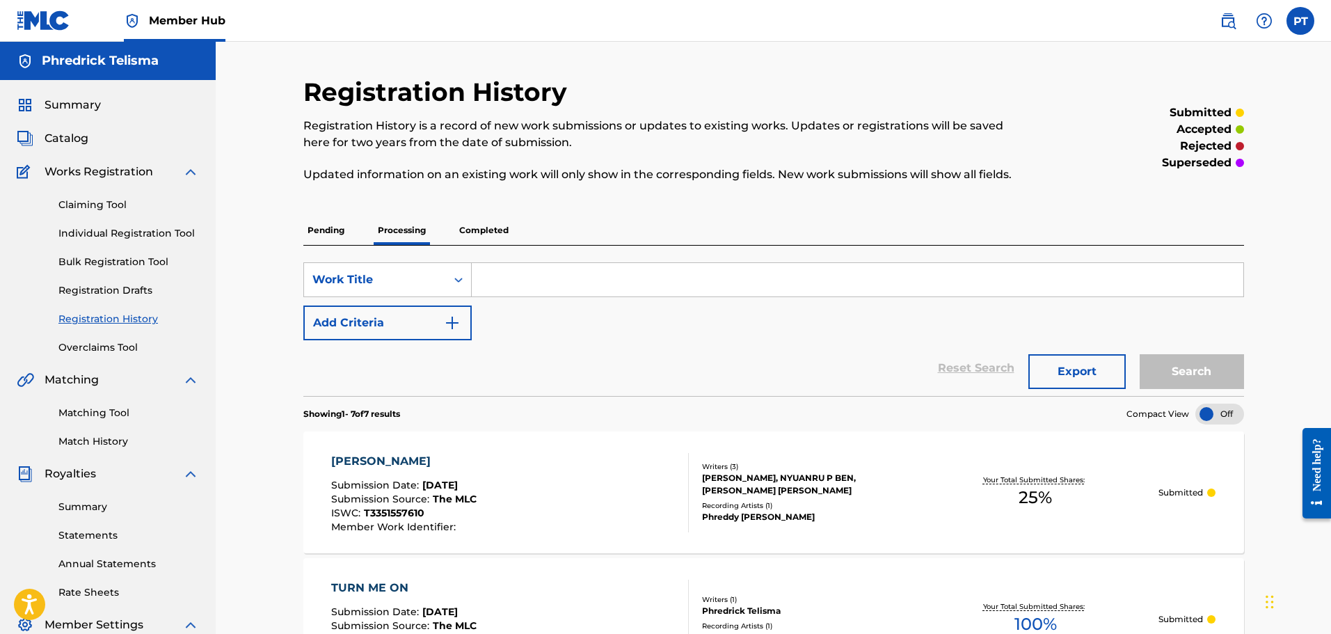
click at [485, 223] on p "Completed" at bounding box center [484, 230] width 58 height 29
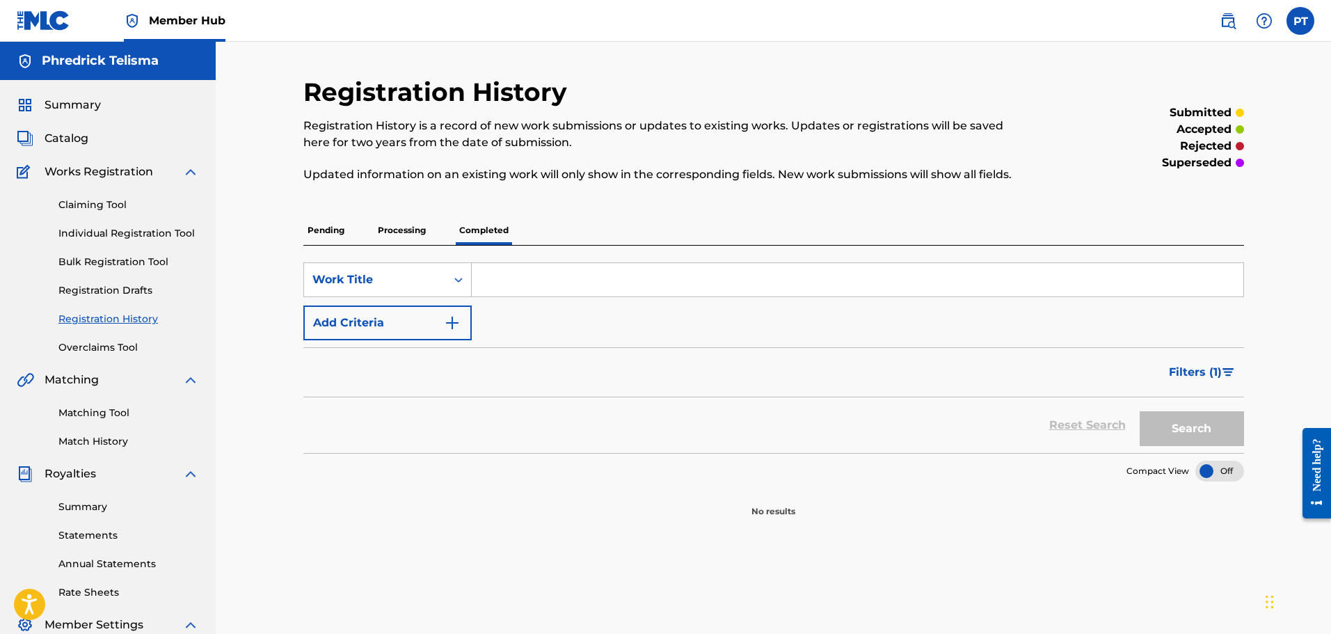
click at [405, 229] on p "Processing" at bounding box center [402, 230] width 56 height 29
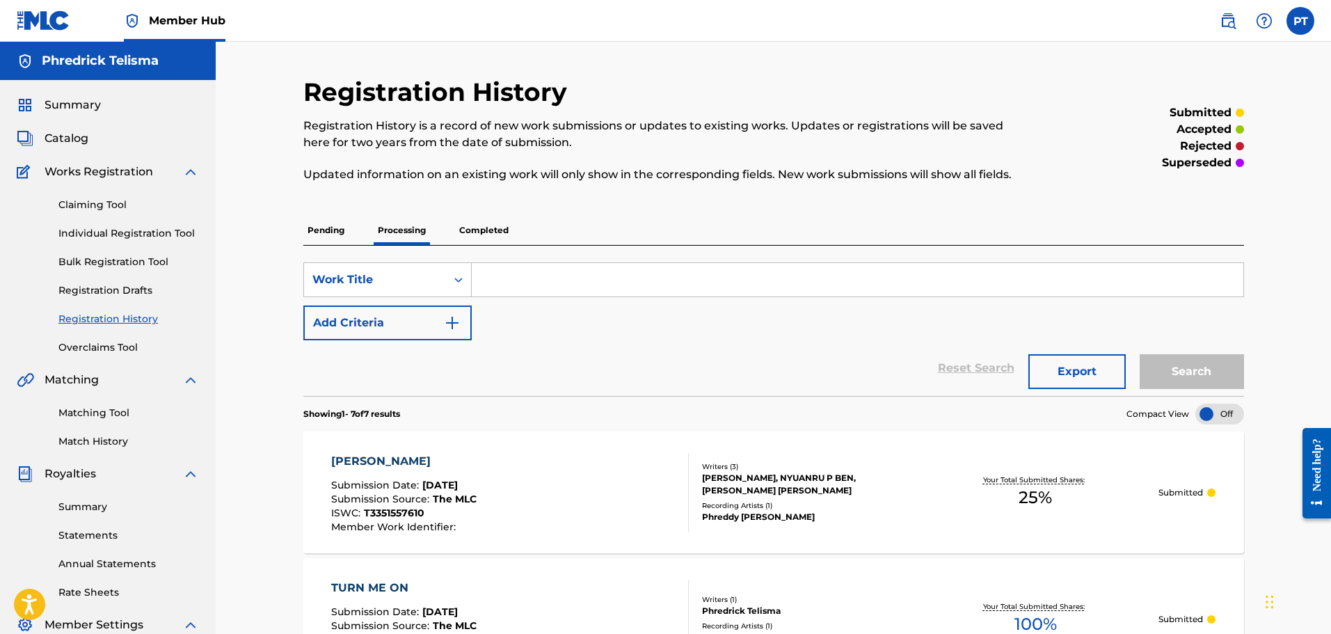
click at [335, 232] on p "Pending" at bounding box center [325, 230] width 45 height 29
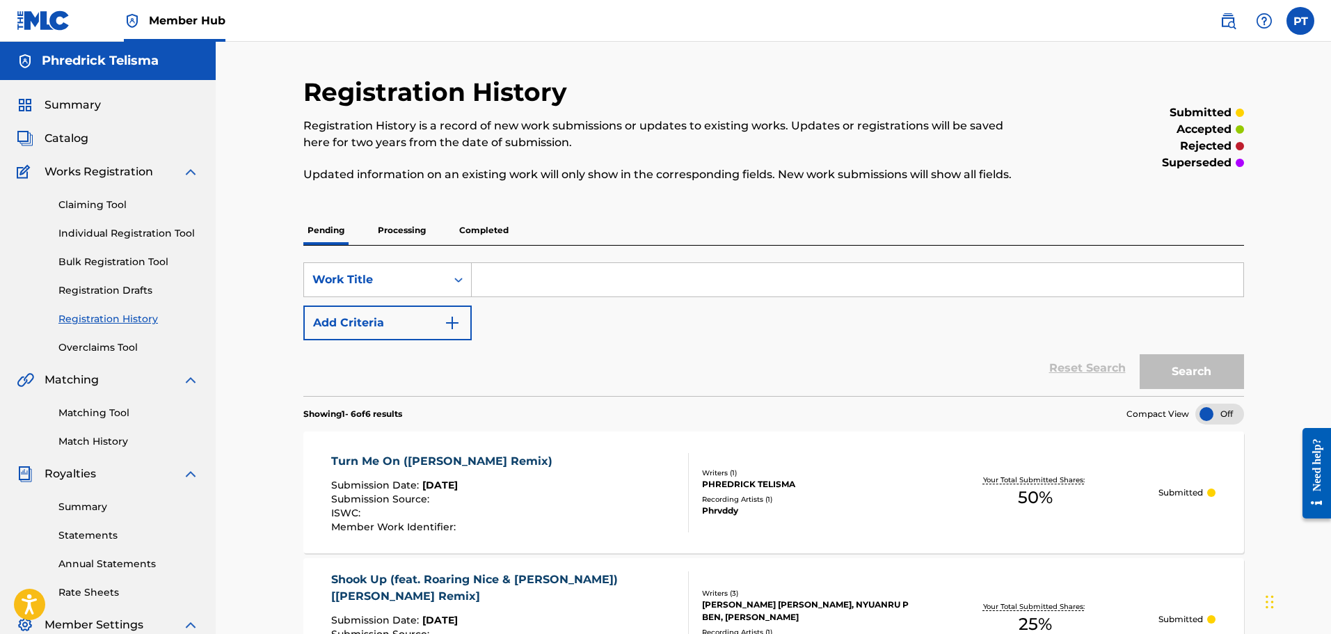
scroll to position [209, 0]
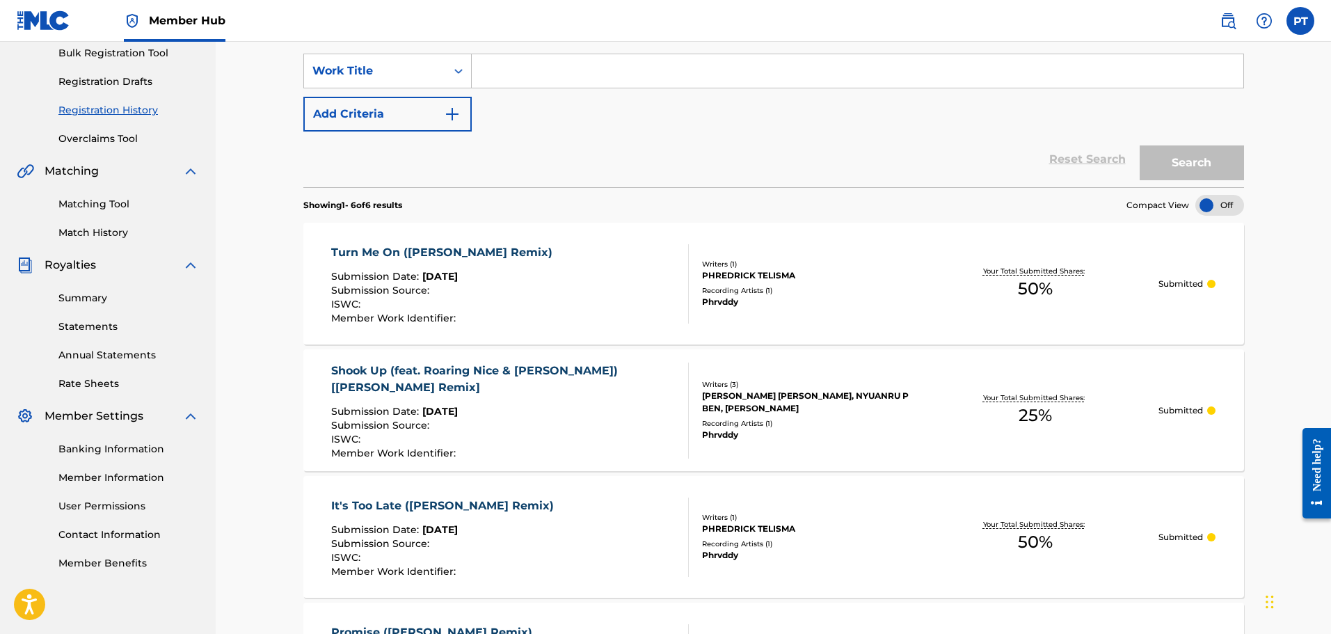
click at [545, 285] on div "Turn Me On (KelKeyz Remix) Submission Date : [DATE] Submission Source : ISWC : …" at bounding box center [510, 283] width 358 height 79
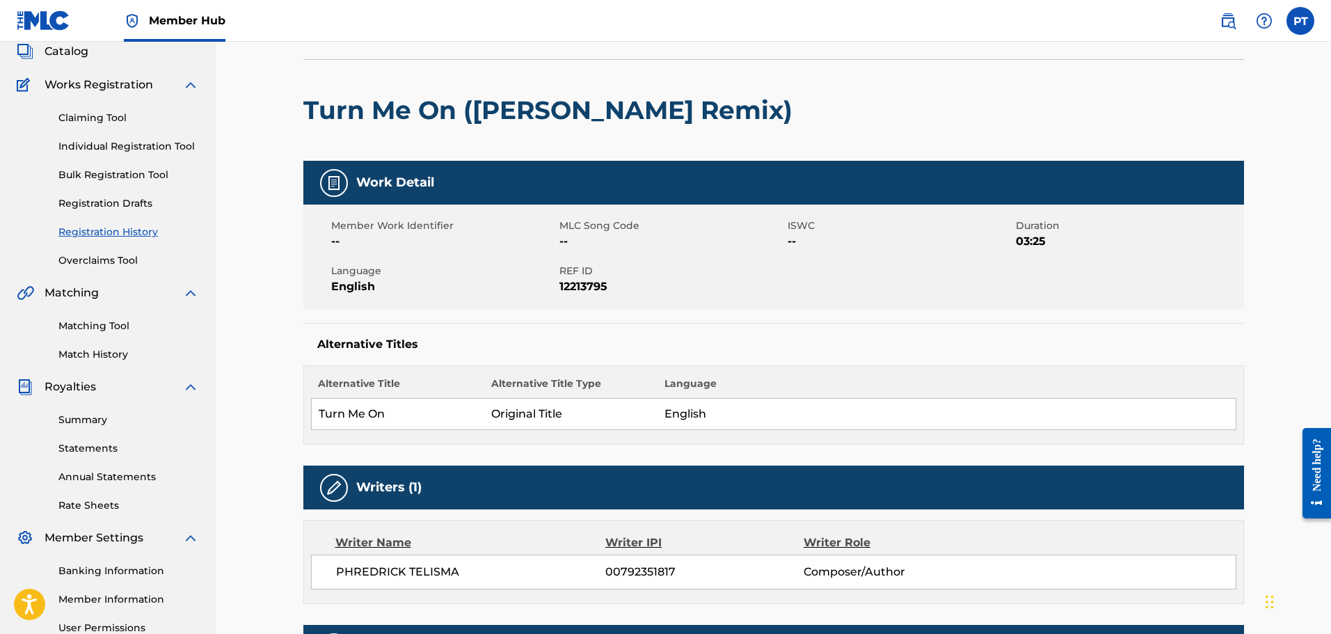
scroll to position [278, 0]
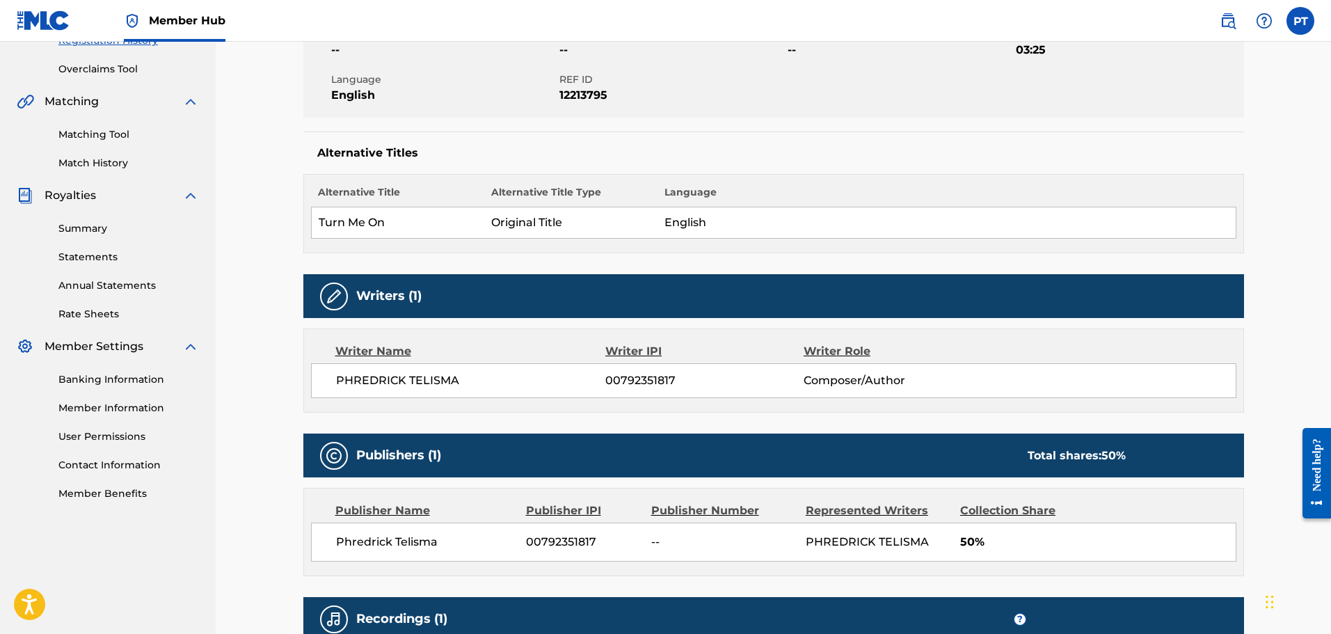
click at [899, 389] on div "PHREDRICK TELISMA 00792351817 Composer/Author" at bounding box center [773, 380] width 925 height 35
click at [898, 389] on div "PHREDRICK TELISMA 00792351817 Composer/Author" at bounding box center [773, 380] width 925 height 35
drag, startPoint x: 765, startPoint y: 383, endPoint x: 710, endPoint y: 378, distance: 55.2
click at [764, 383] on span "00792351817" at bounding box center [704, 380] width 198 height 17
click at [402, 353] on div "Writer Name" at bounding box center [470, 351] width 271 height 17
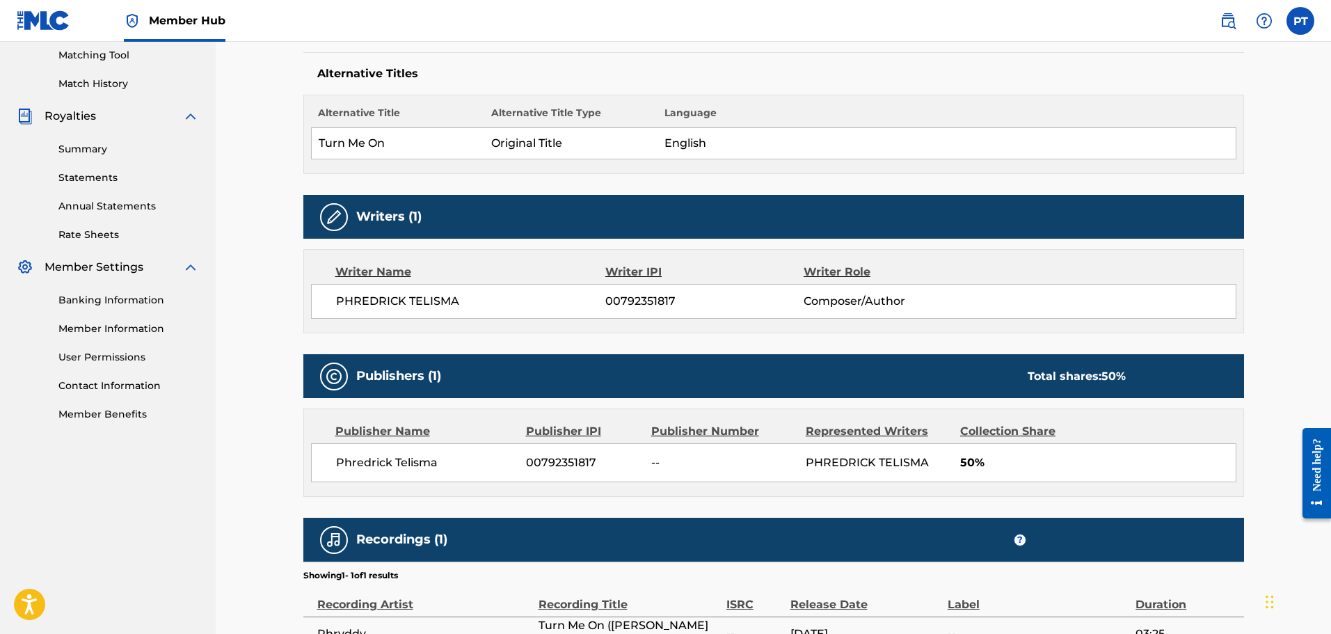
scroll to position [498, 0]
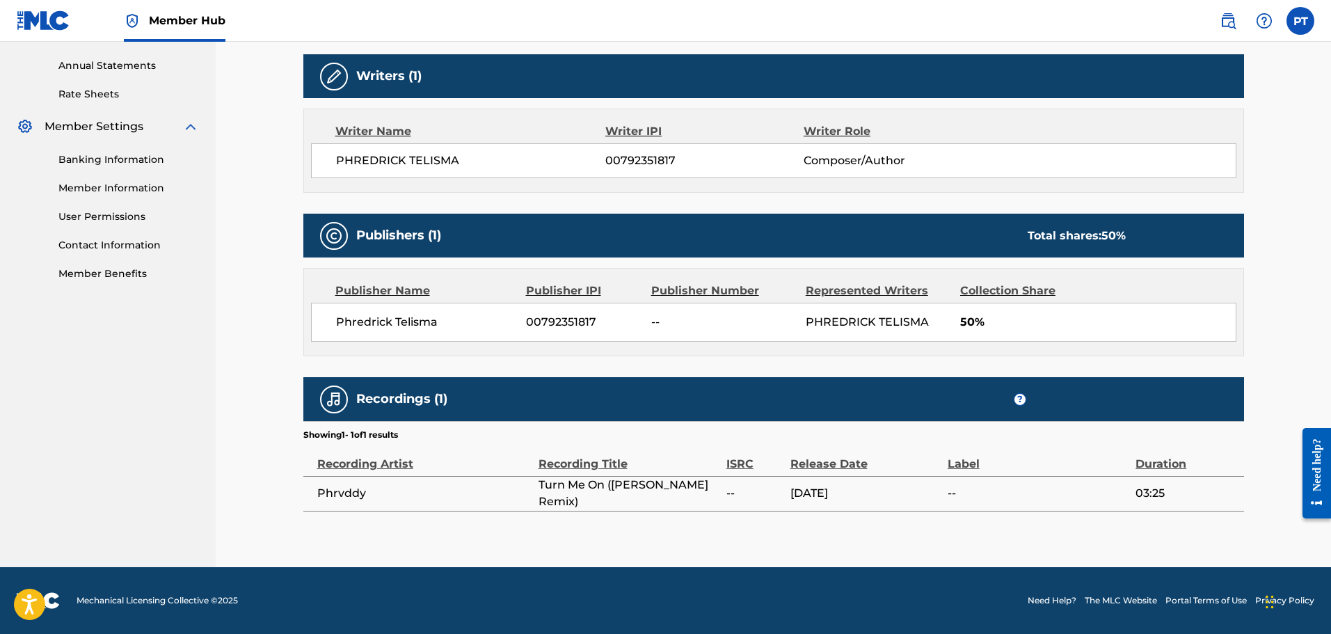
click at [1322, 470] on div "Need help?" at bounding box center [1316, 464] width 19 height 53
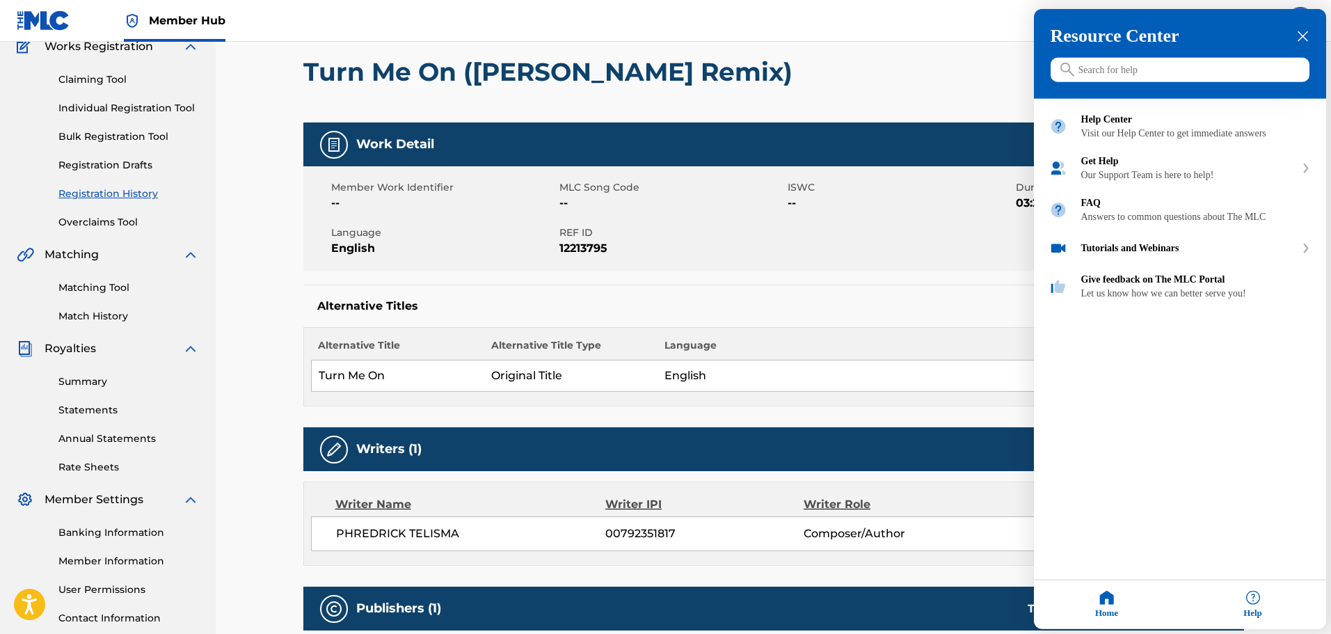
scroll to position [0, 0]
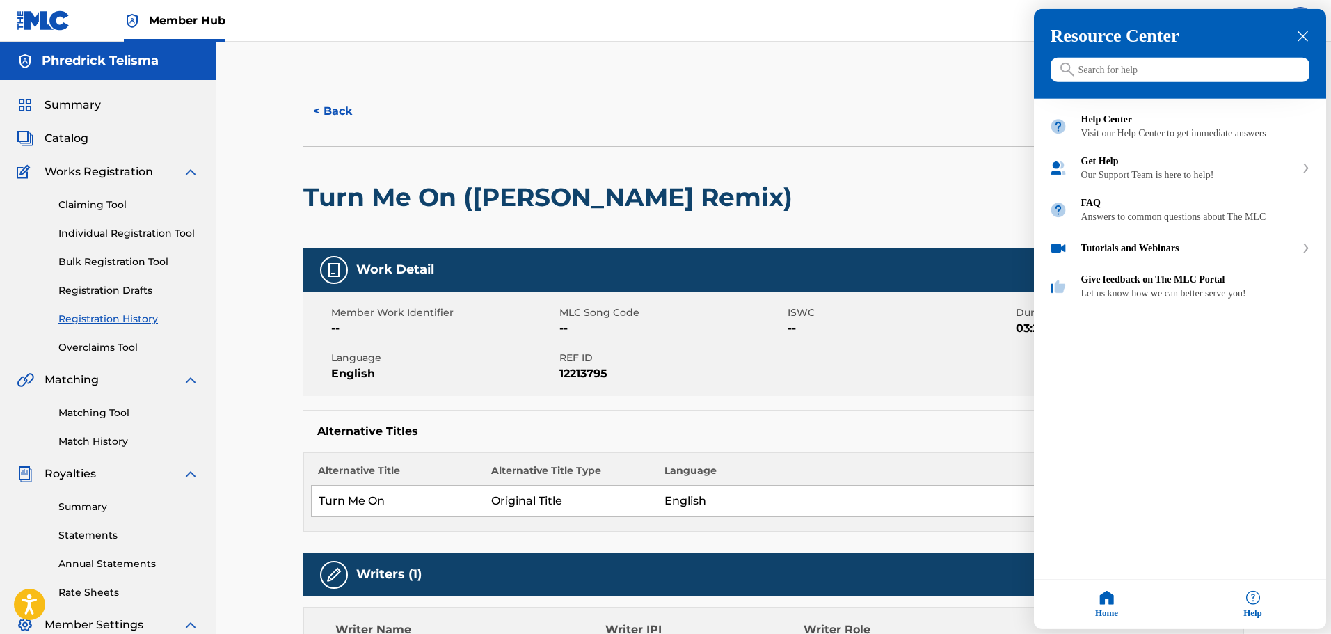
click at [1118, 73] on input "Search for help" at bounding box center [1180, 70] width 259 height 24
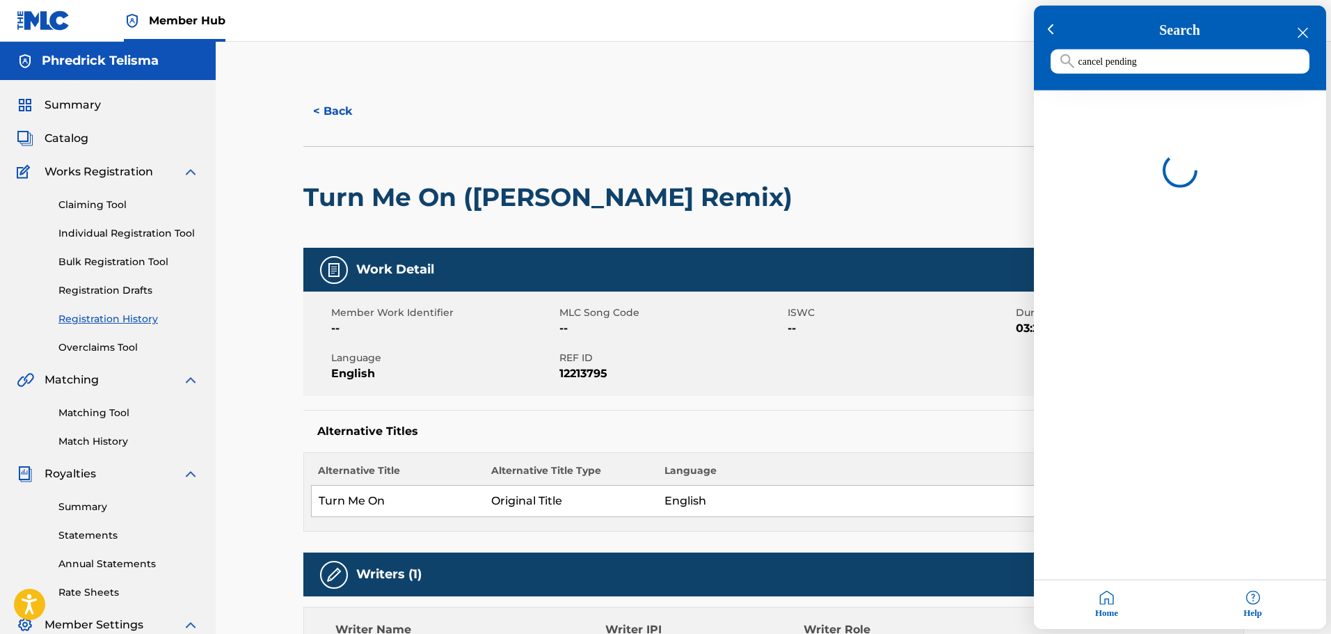
type input "cancel pending"
click at [339, 107] on div at bounding box center [665, 317] width 1331 height 634
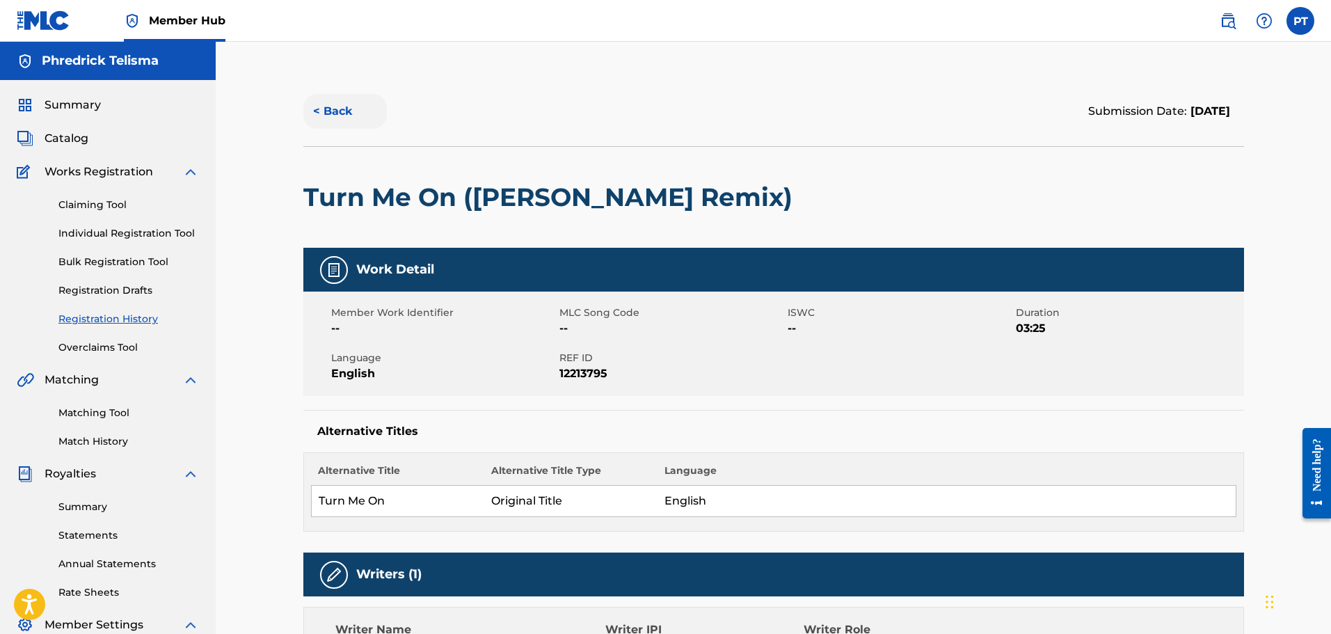
click at [356, 113] on button "< Back" at bounding box center [344, 111] width 83 height 35
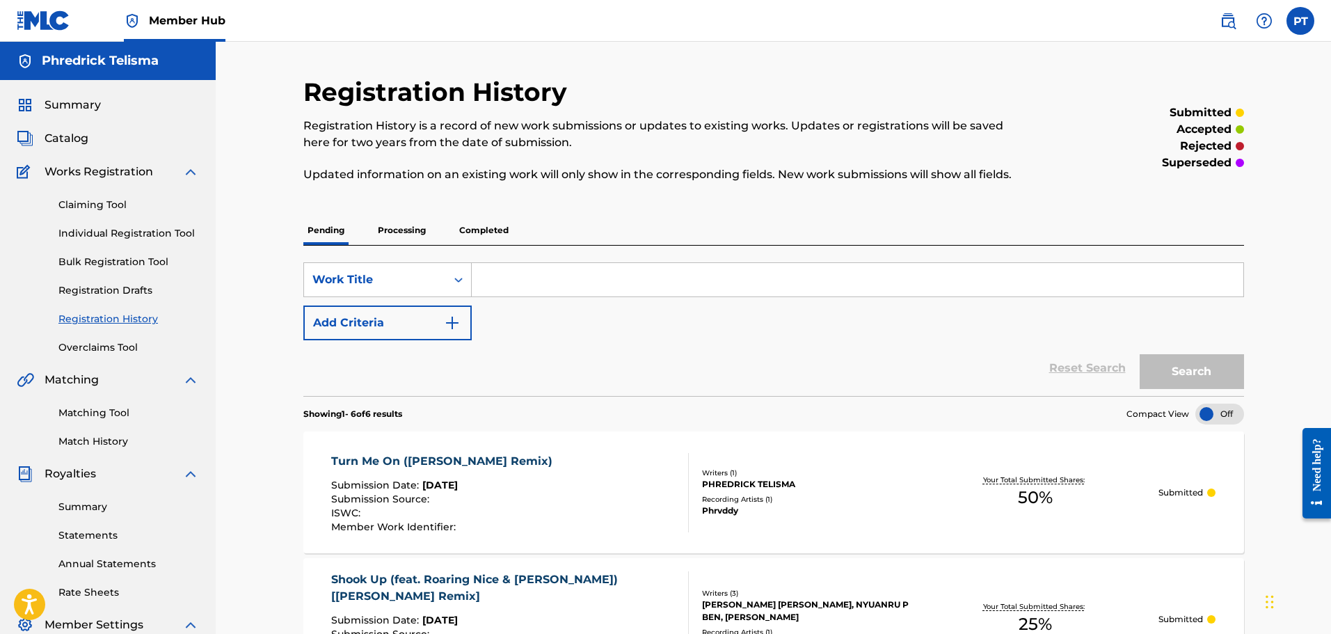
click at [1328, 475] on div "Need help?" at bounding box center [1317, 472] width 29 height 90
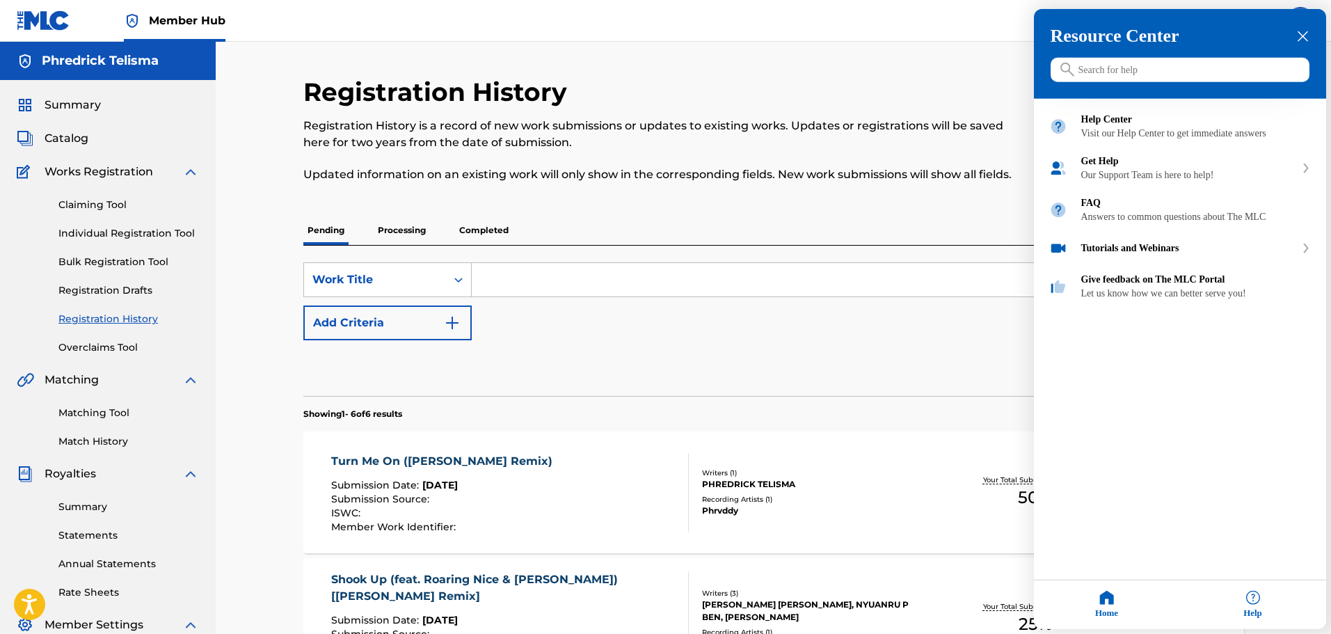
click at [1149, 73] on input "Search for help" at bounding box center [1180, 70] width 259 height 24
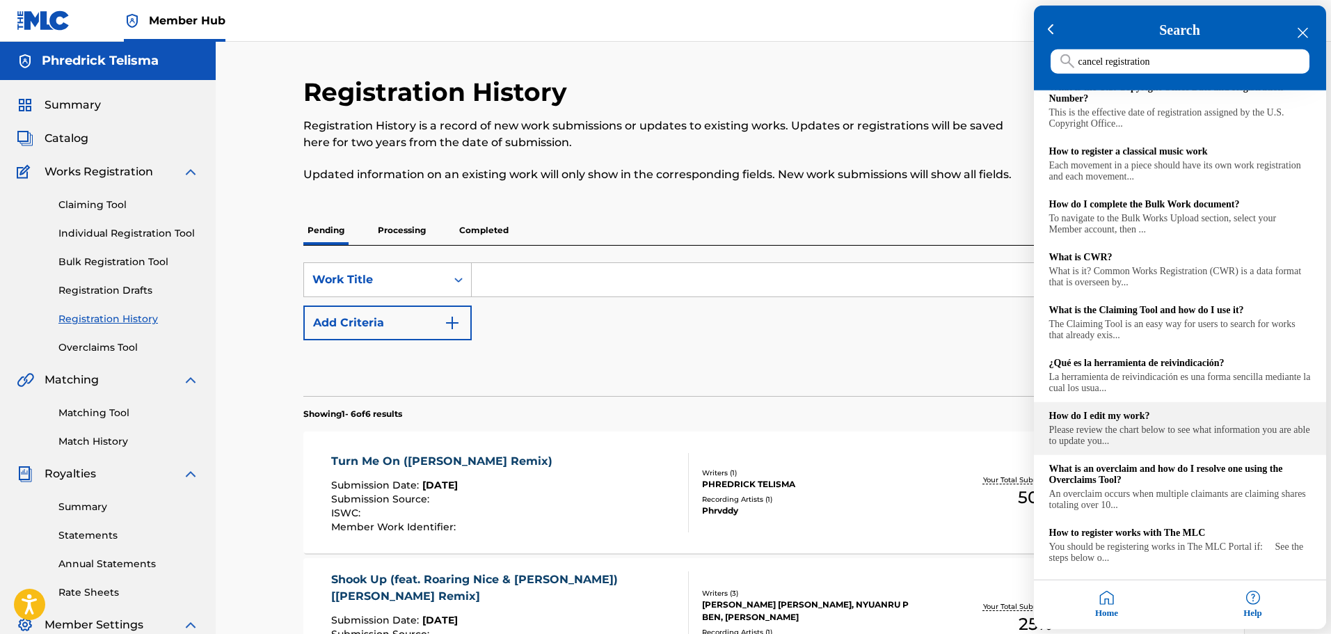
scroll to position [122, 0]
type input "cancel registration"
click at [1154, 432] on div "Please review the chart below to see what information you are able to update yo…" at bounding box center [1180, 435] width 262 height 22
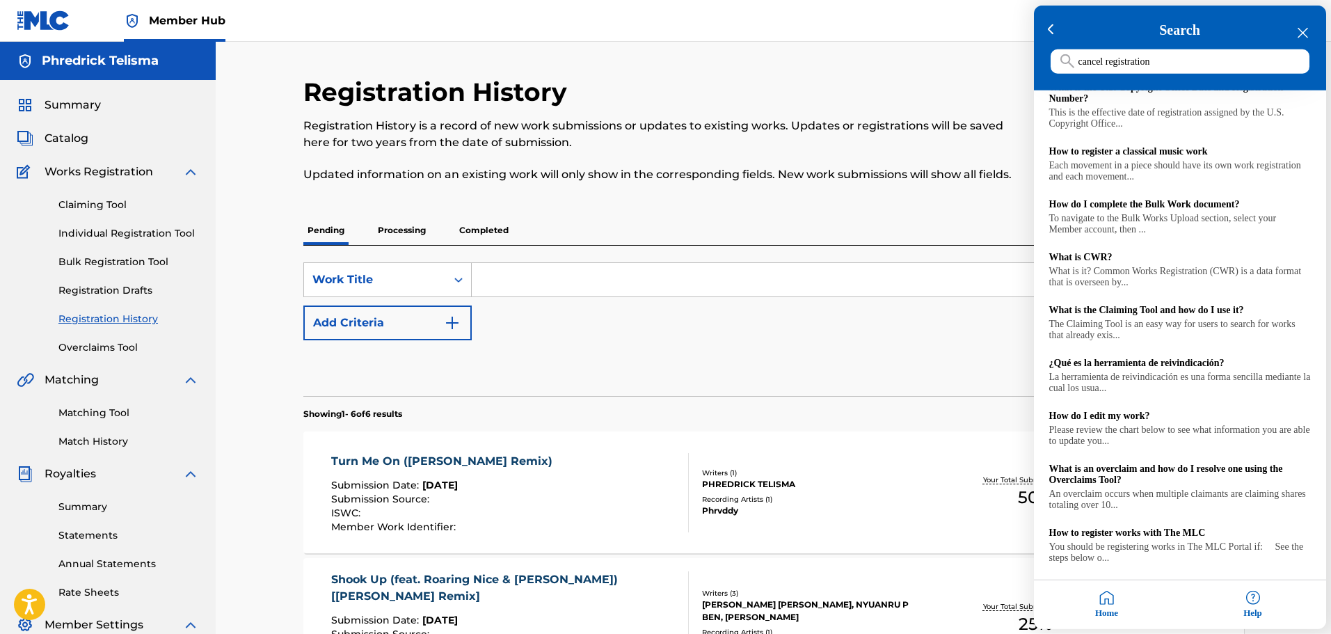
drag, startPoint x: 596, startPoint y: 327, endPoint x: 568, endPoint y: 399, distance: 76.6
click at [596, 327] on div at bounding box center [665, 317] width 1331 height 634
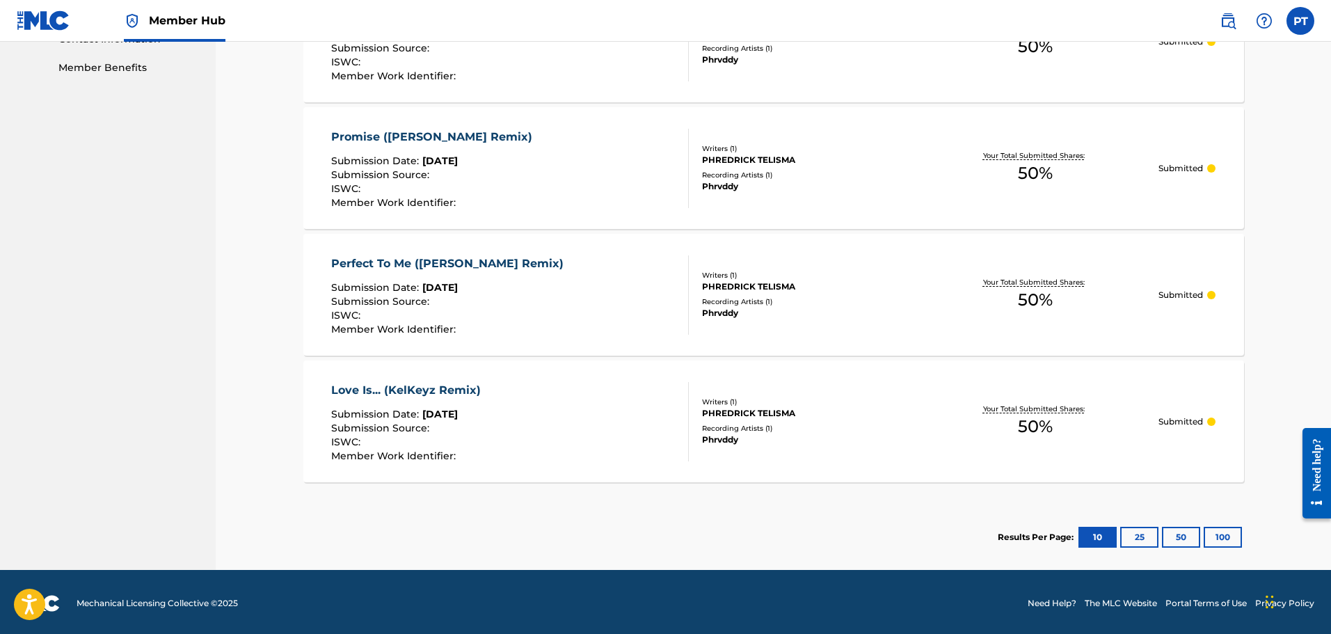
scroll to position [707, 0]
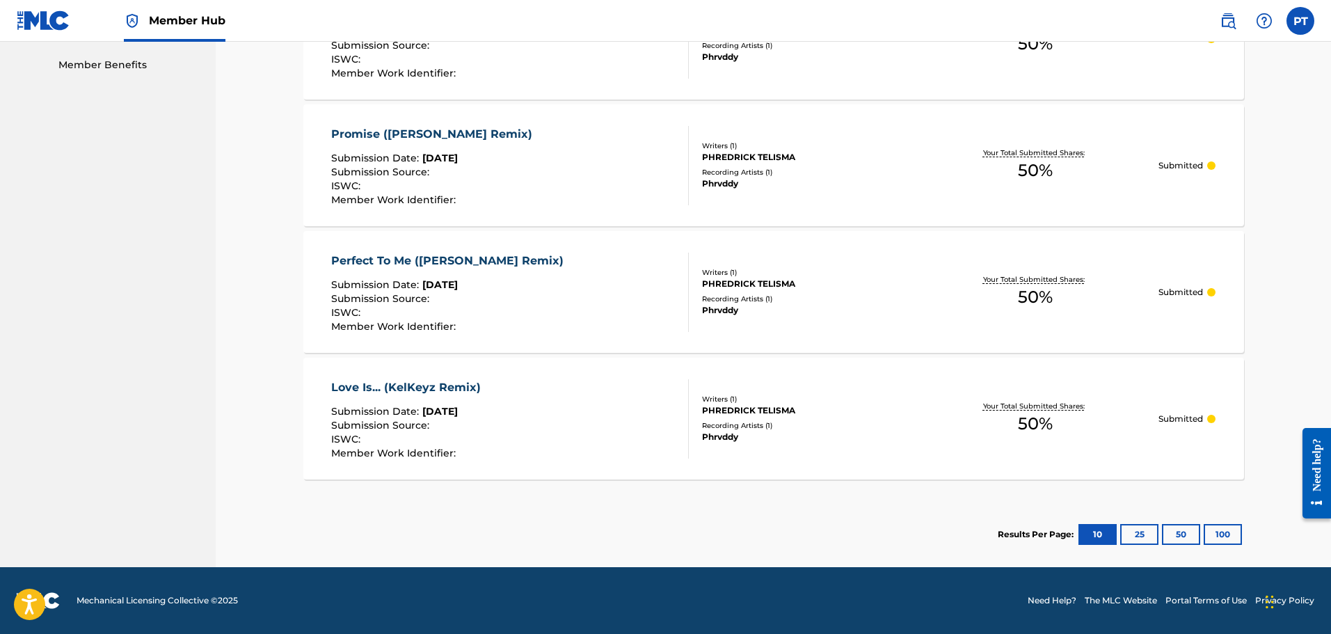
click at [411, 382] on div "Love Is... (KelKeyz Remix)" at bounding box center [409, 387] width 157 height 17
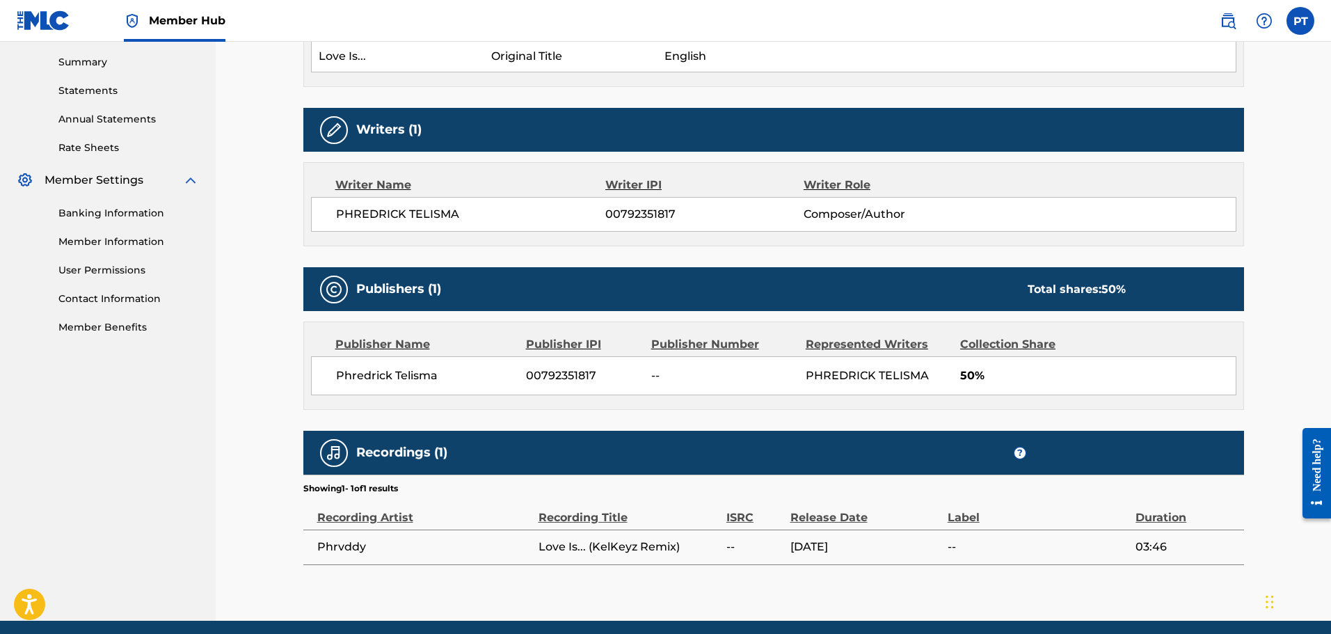
scroll to position [487, 0]
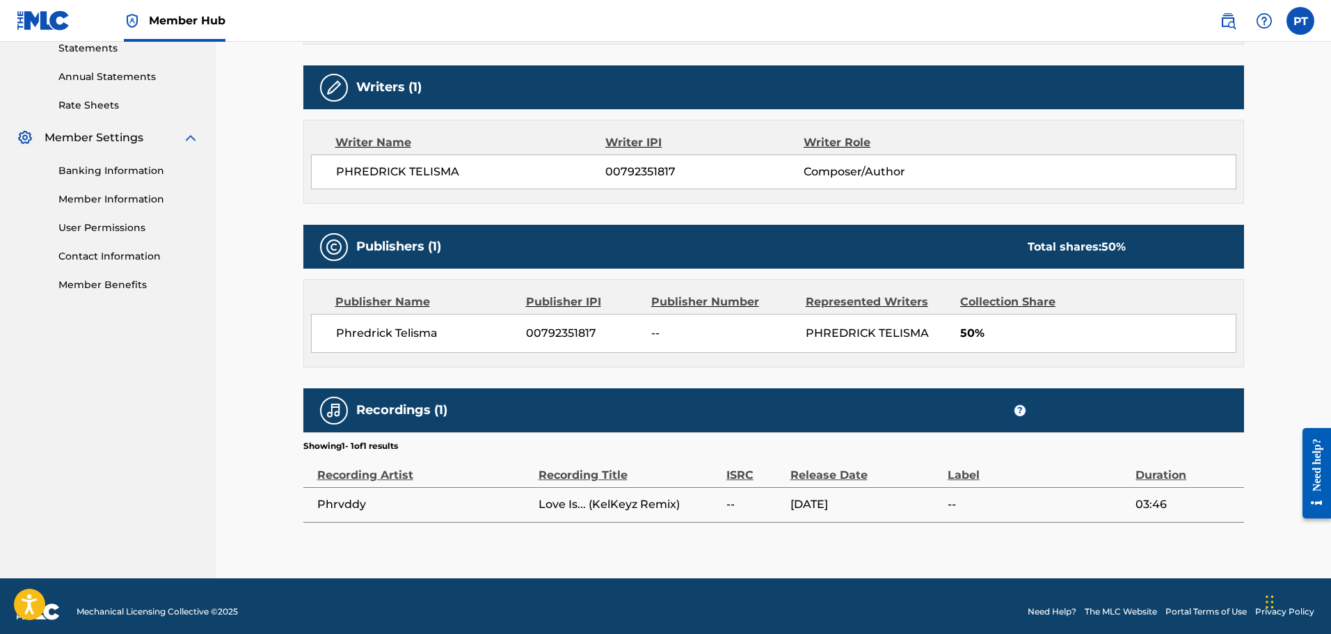
click at [815, 177] on span "Composer/Author" at bounding box center [894, 172] width 180 height 17
click at [370, 127] on div "Writer Name Writer IPI Writer Role [PERSON_NAME] 00792351817 Composer/Author" at bounding box center [773, 162] width 941 height 84
click at [366, 145] on div "Writer Name" at bounding box center [470, 142] width 271 height 17
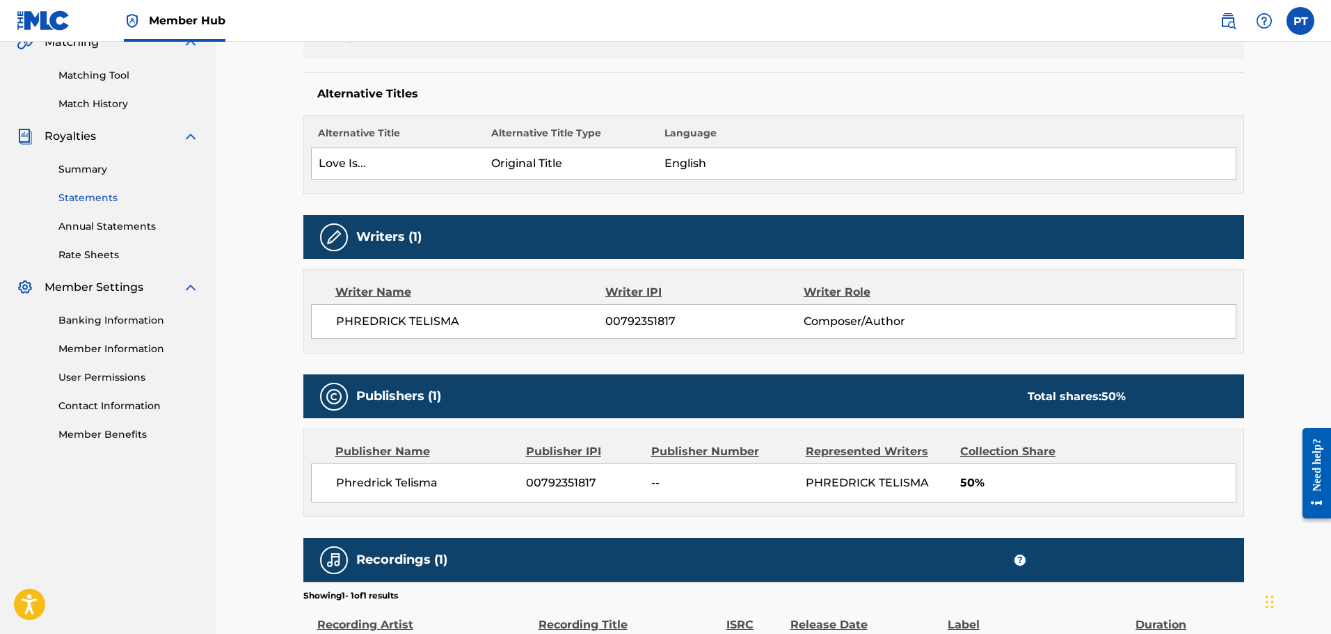
scroll to position [0, 0]
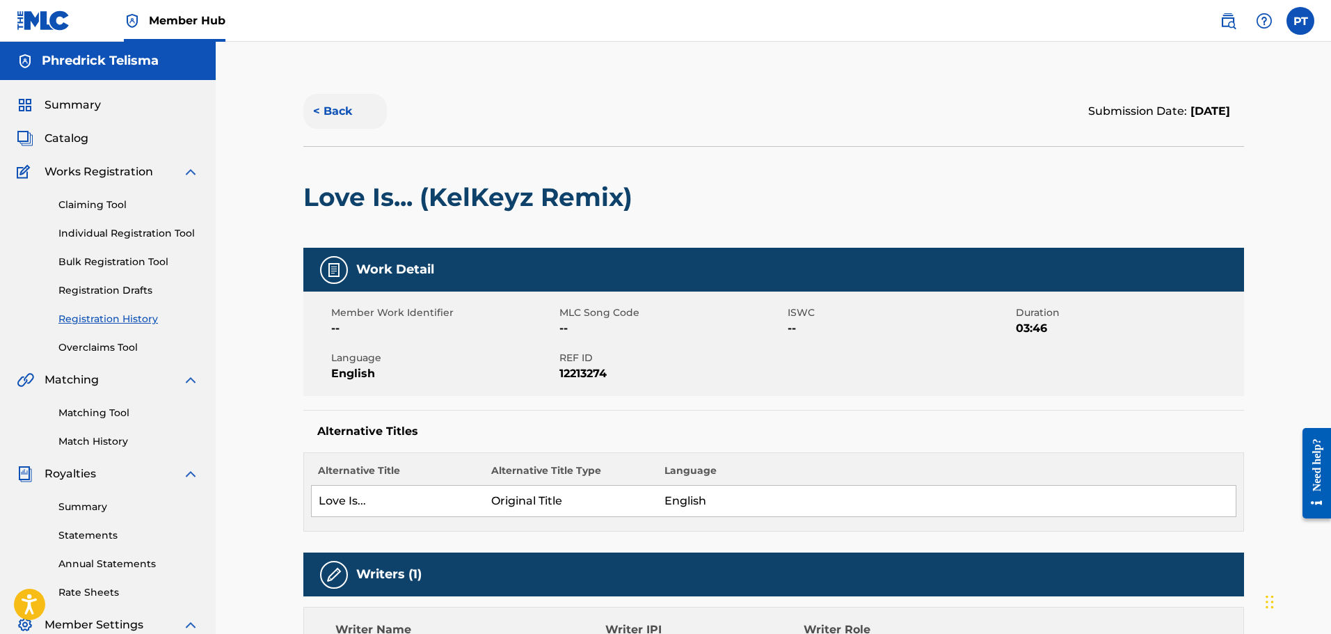
click at [328, 110] on button "< Back" at bounding box center [344, 111] width 83 height 35
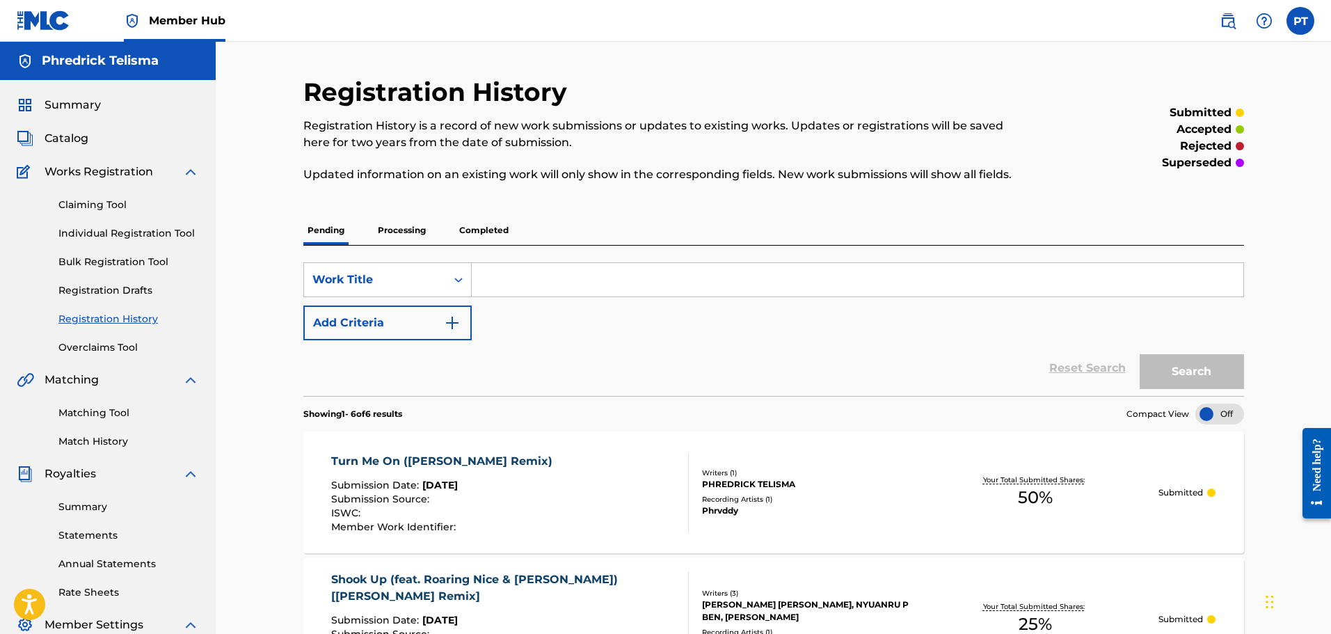
click at [489, 223] on p "Completed" at bounding box center [484, 230] width 58 height 29
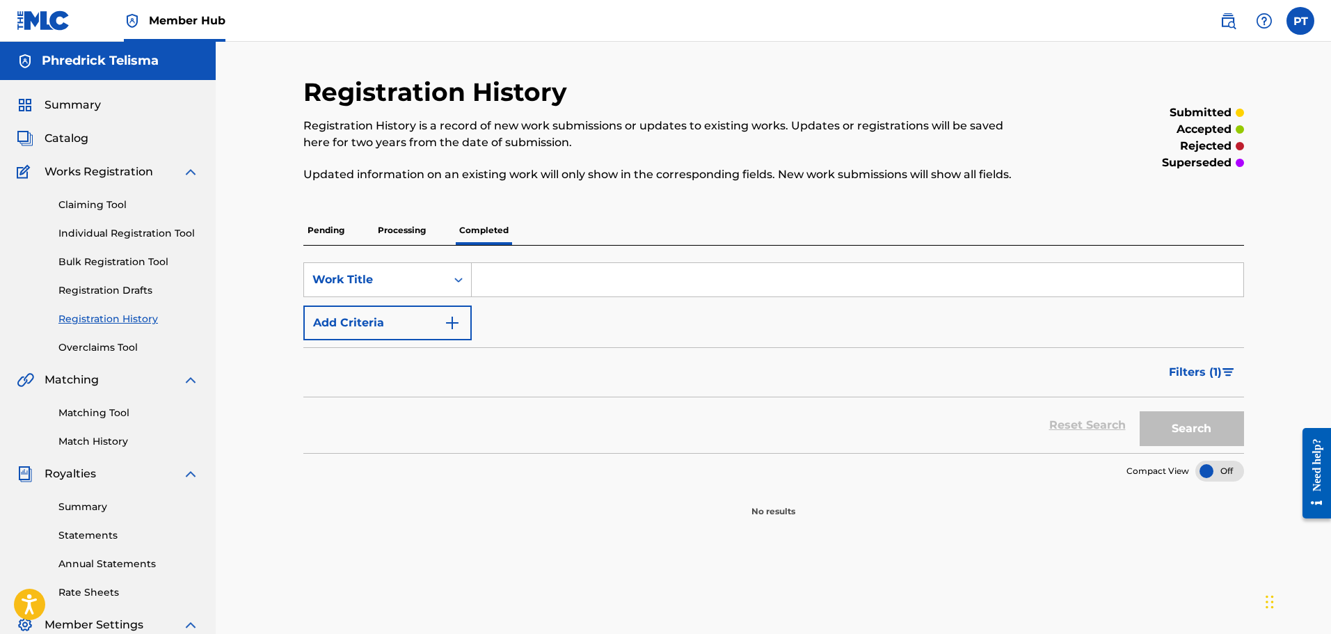
click at [398, 232] on p "Processing" at bounding box center [402, 230] width 56 height 29
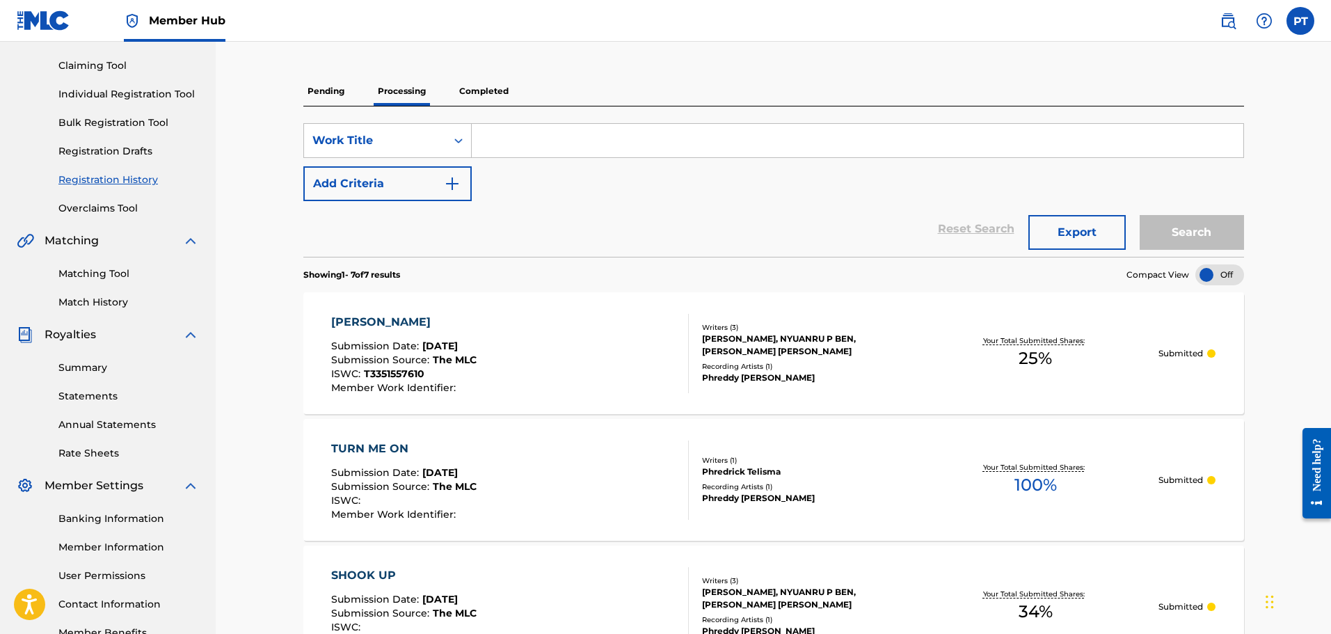
scroll to position [209, 0]
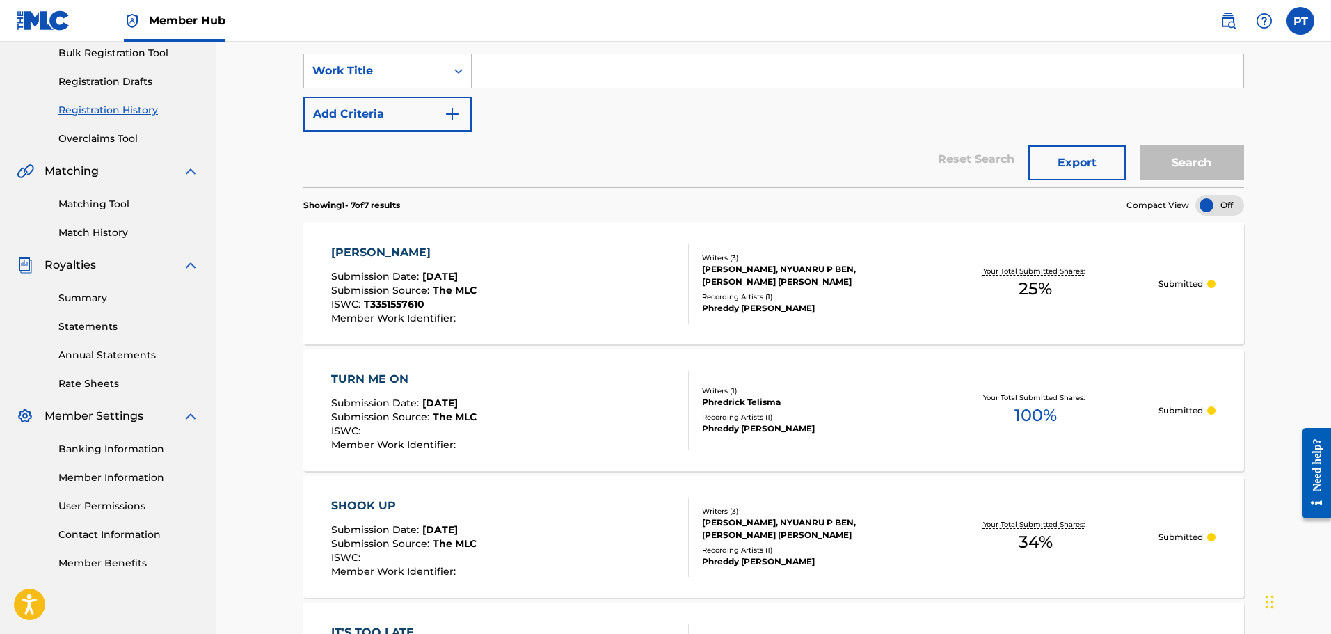
click at [880, 310] on div "Phreddy [PERSON_NAME]" at bounding box center [807, 308] width 210 height 13
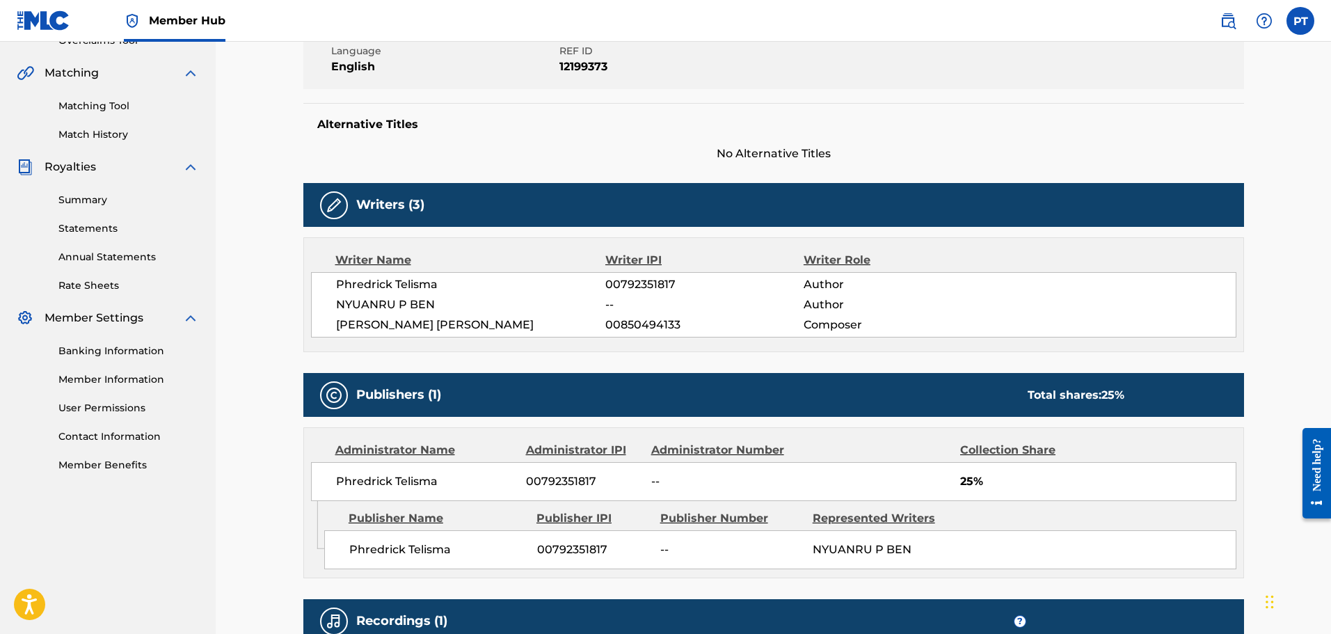
scroll to position [348, 0]
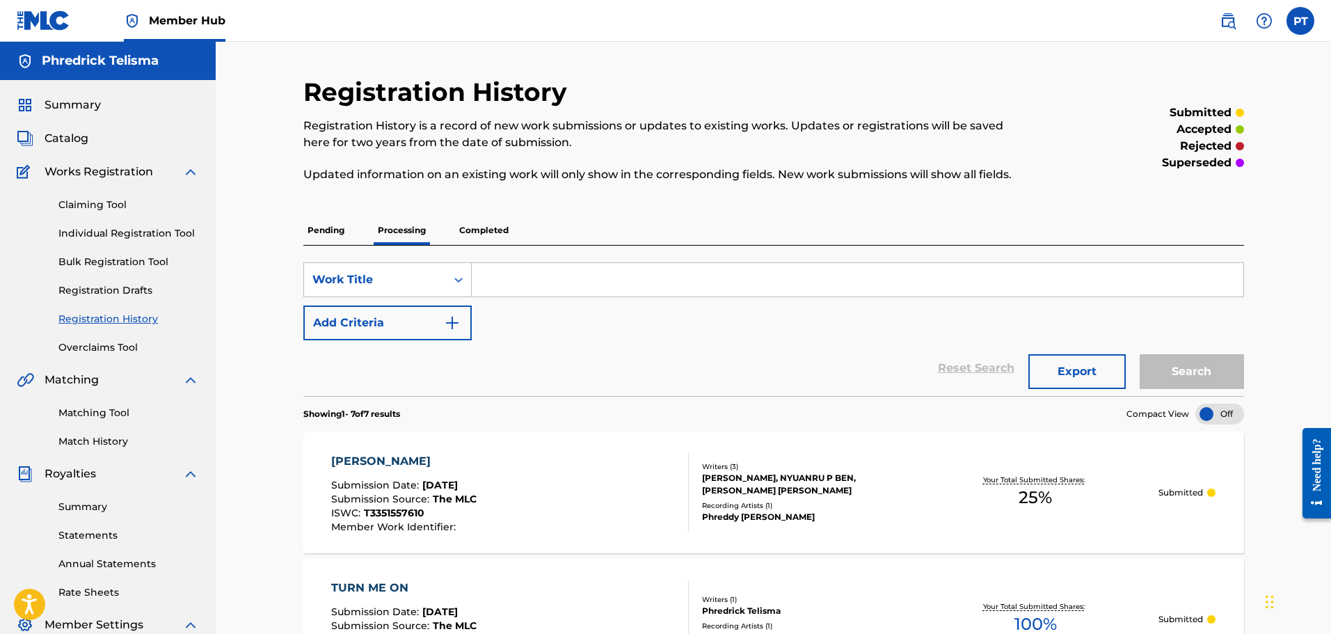
click at [323, 231] on p "Pending" at bounding box center [325, 230] width 45 height 29
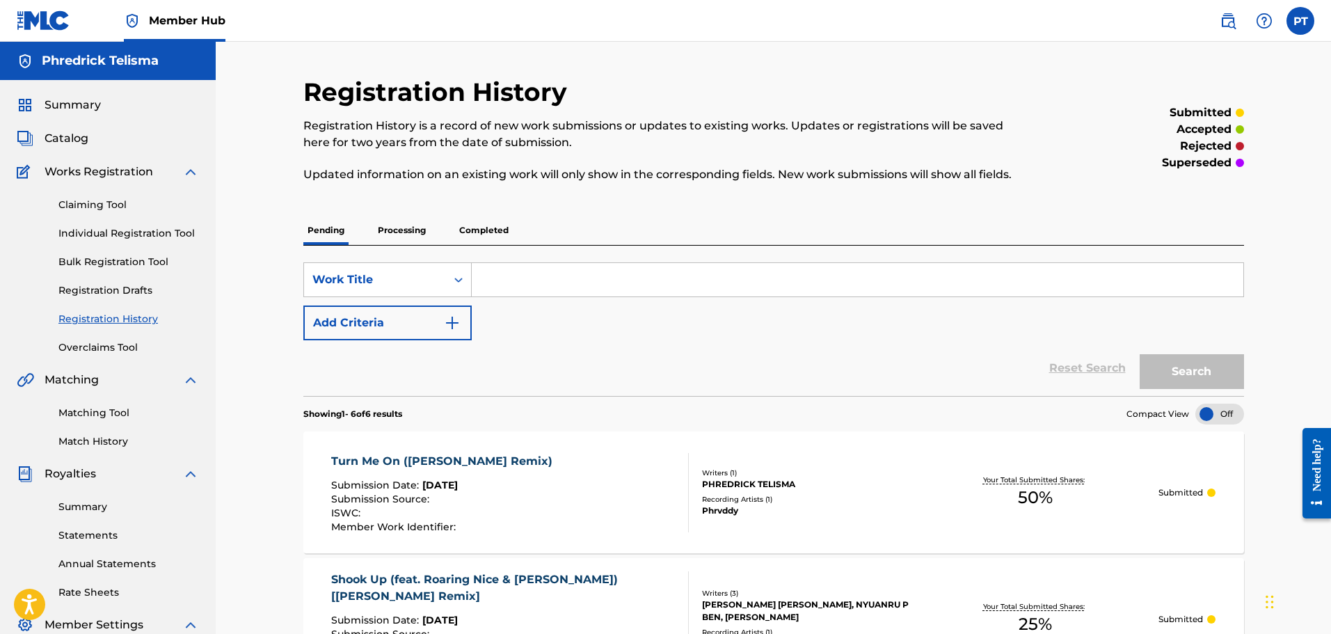
click at [415, 301] on div "SearchWithCriteriacb350b99-5836-4cf7-8982-9f873bd7b522 Work Title Add Criteria" at bounding box center [773, 301] width 941 height 78
click at [430, 271] on div "Work Title" at bounding box center [374, 279] width 125 height 17
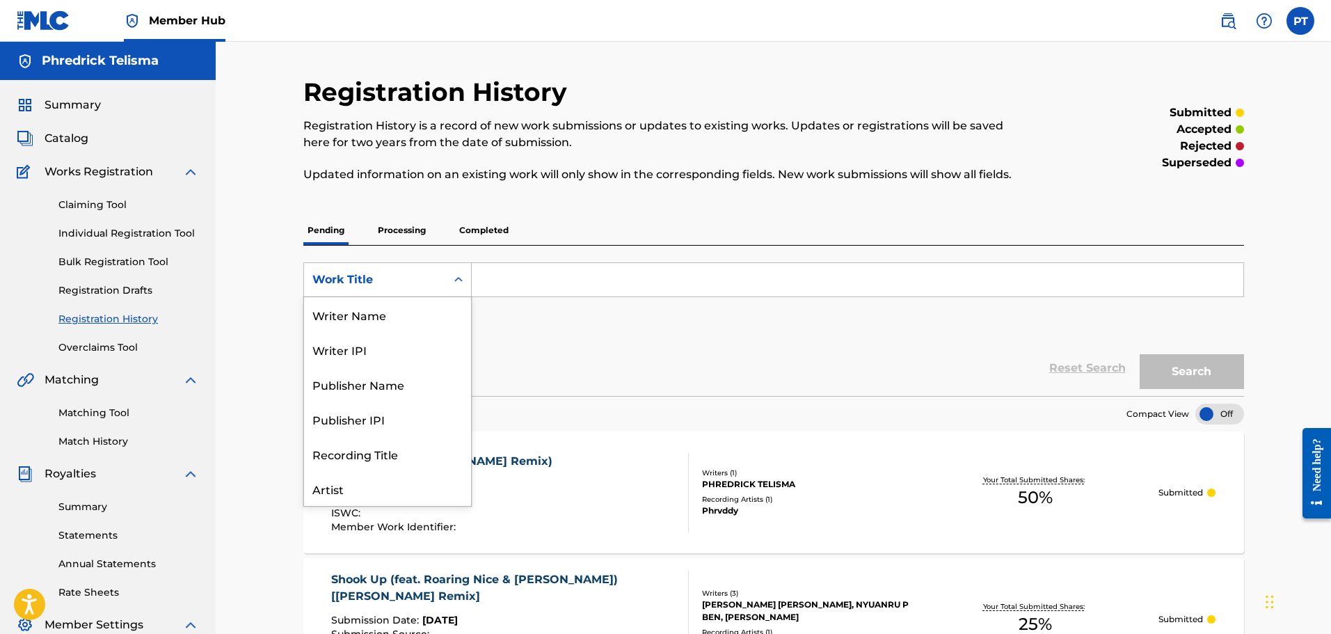
scroll to position [70, 0]
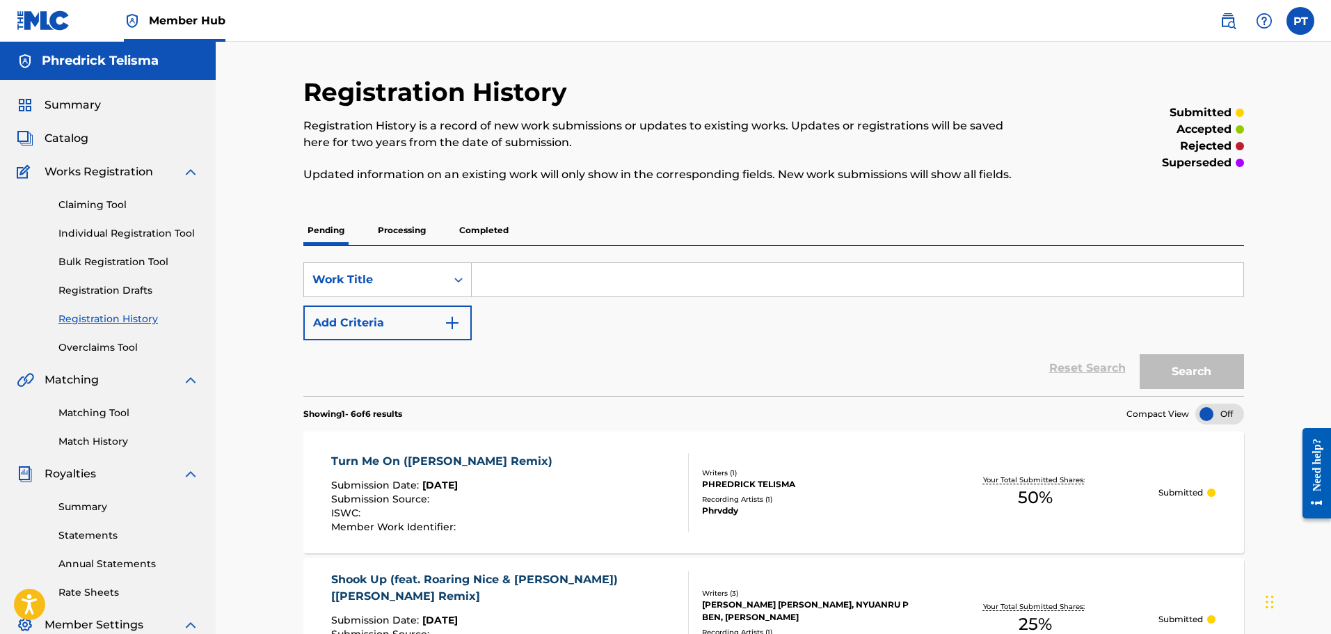
click at [552, 338] on div "SearchWithCriteriacb350b99-5836-4cf7-8982-9f873bd7b522 Work Title Add Criteria" at bounding box center [773, 301] width 941 height 78
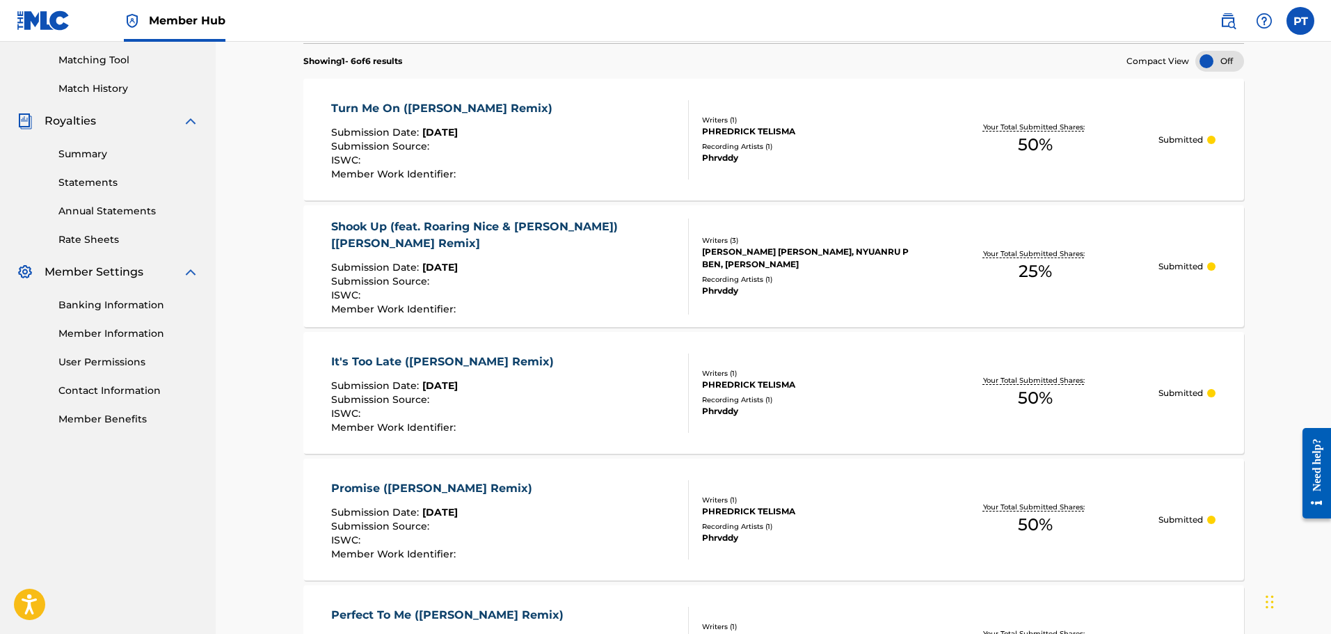
scroll to position [626, 0]
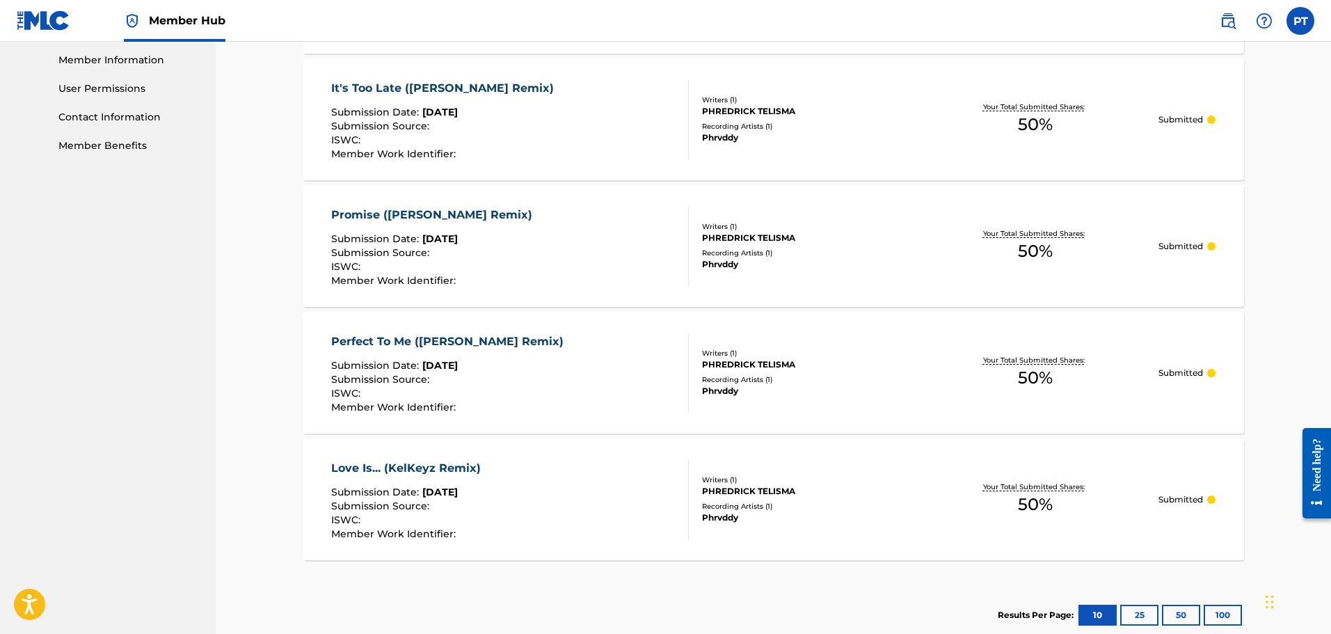
click at [458, 360] on span "[DATE]" at bounding box center [439, 365] width 35 height 13
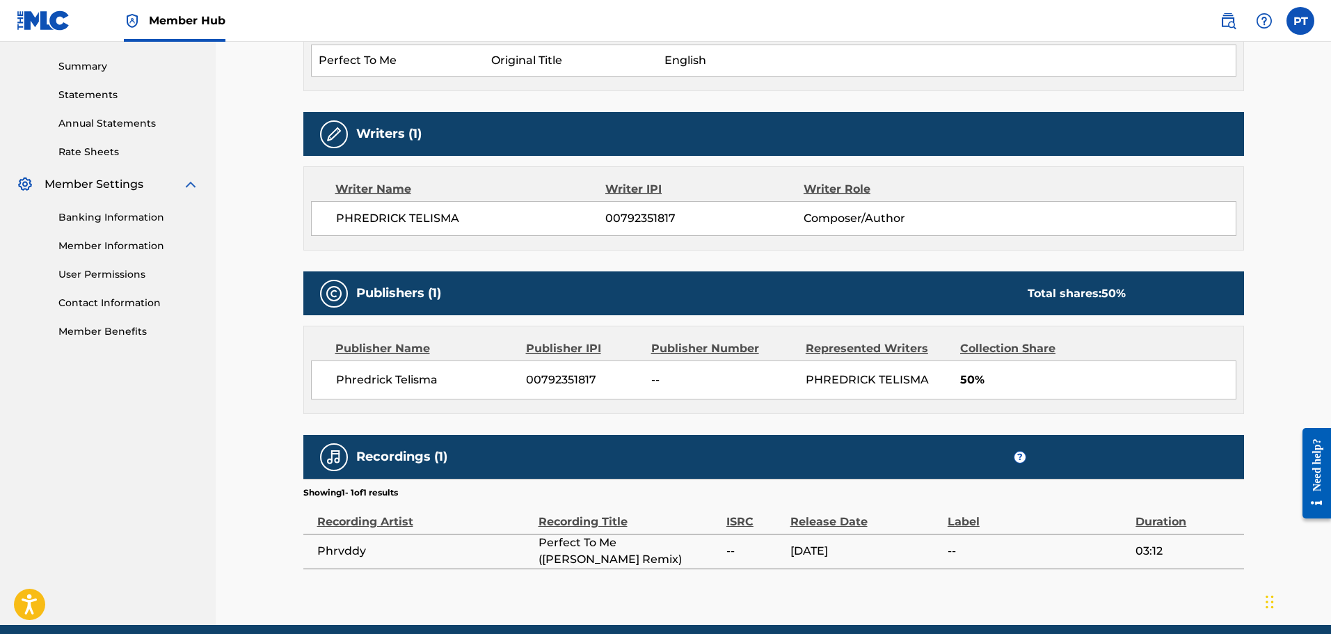
scroll to position [498, 0]
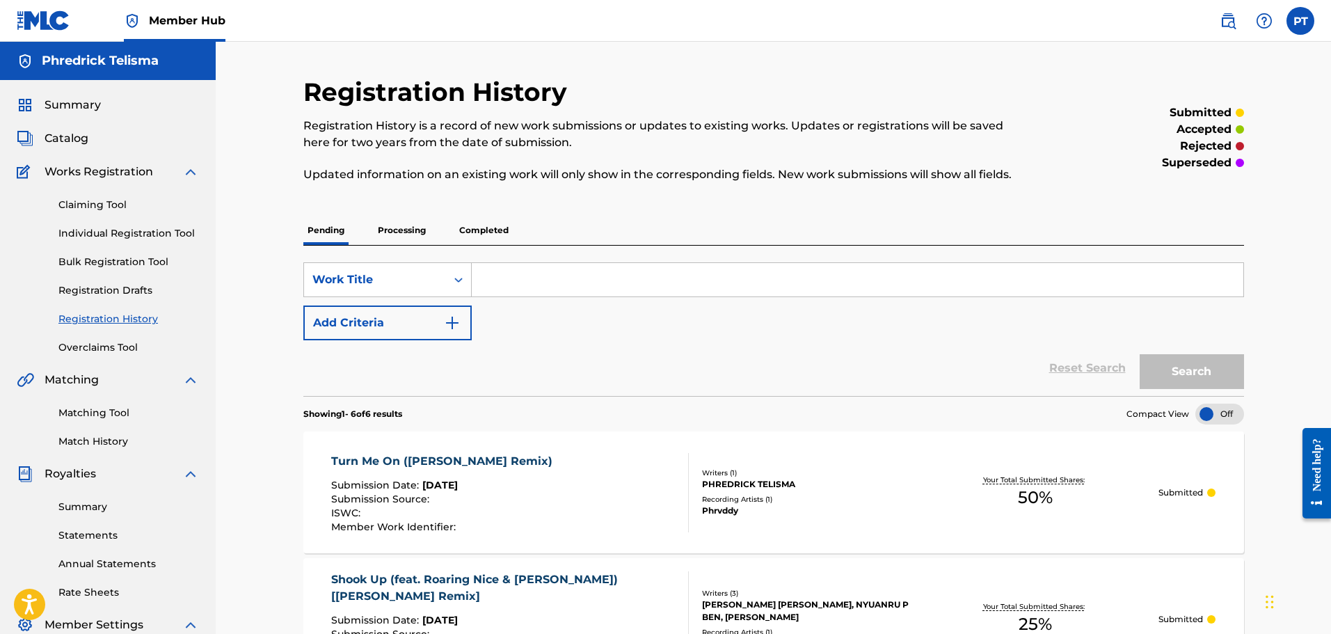
click at [105, 319] on link "Registration History" at bounding box center [128, 319] width 141 height 15
click at [355, 447] on div "Turn Me On (KelKeyz Remix) Submission Date : [DATE] Submission Source : ISWC : …" at bounding box center [773, 492] width 941 height 122
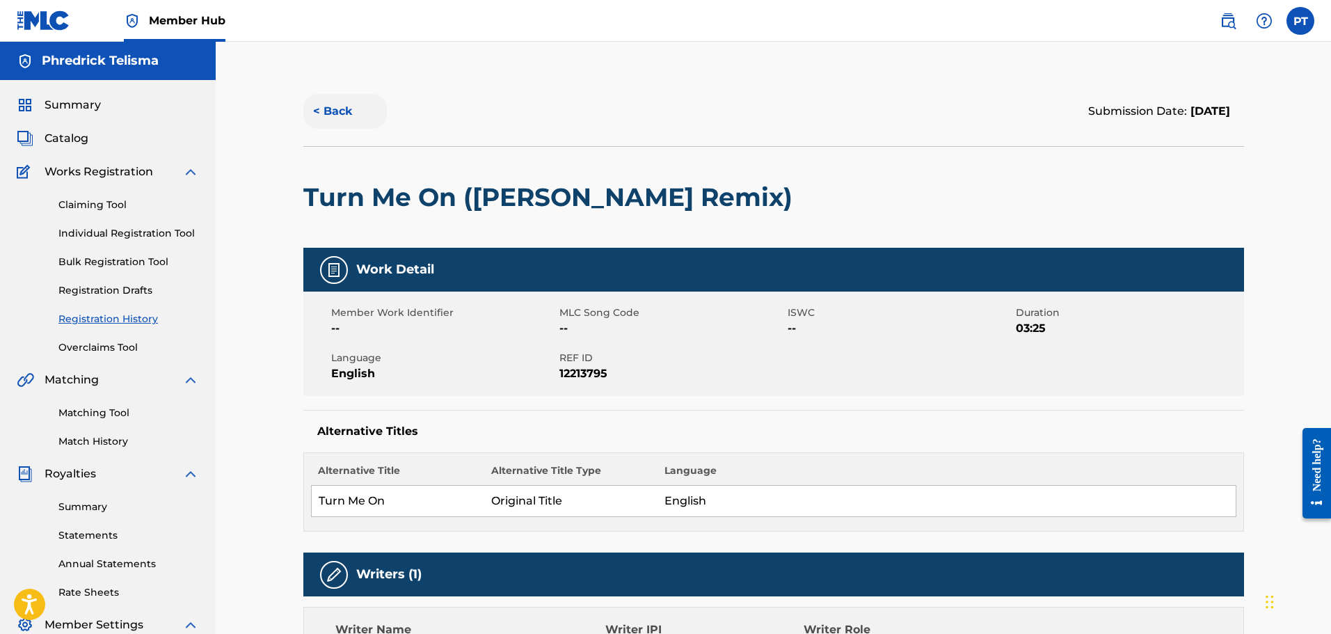
click at [345, 116] on button "< Back" at bounding box center [344, 111] width 83 height 35
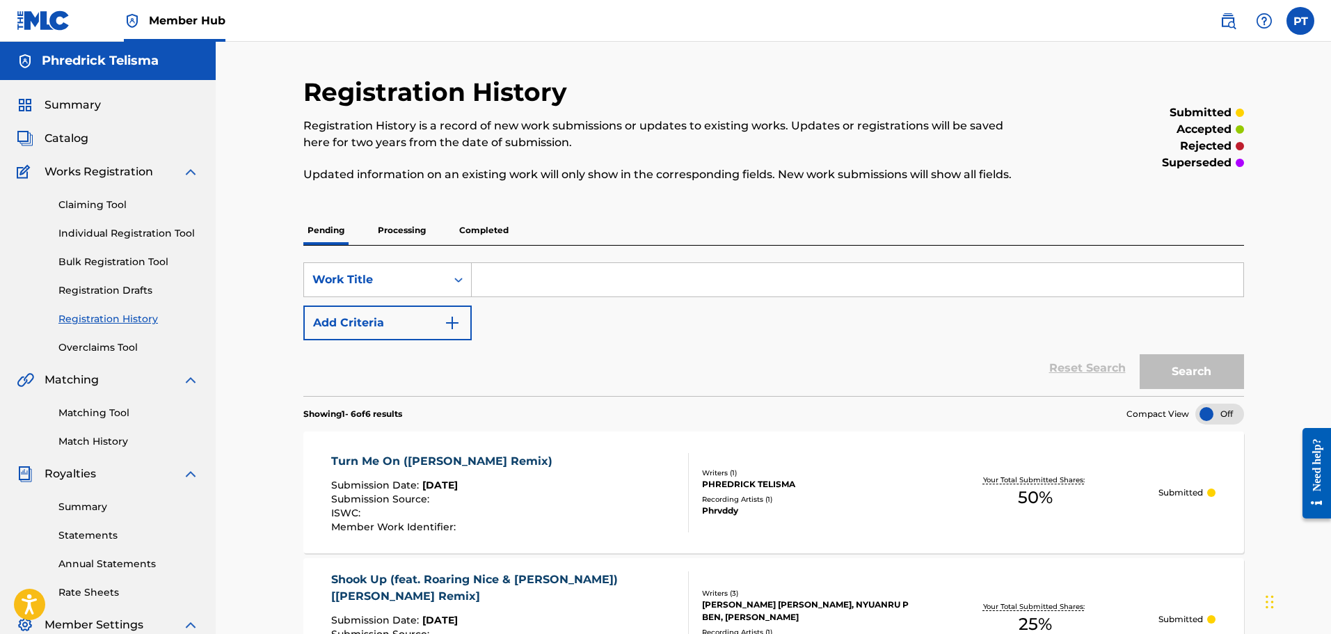
drag, startPoint x: 378, startPoint y: 221, endPoint x: 408, endPoint y: 226, distance: 30.4
click at [379, 221] on p "Processing" at bounding box center [402, 230] width 56 height 29
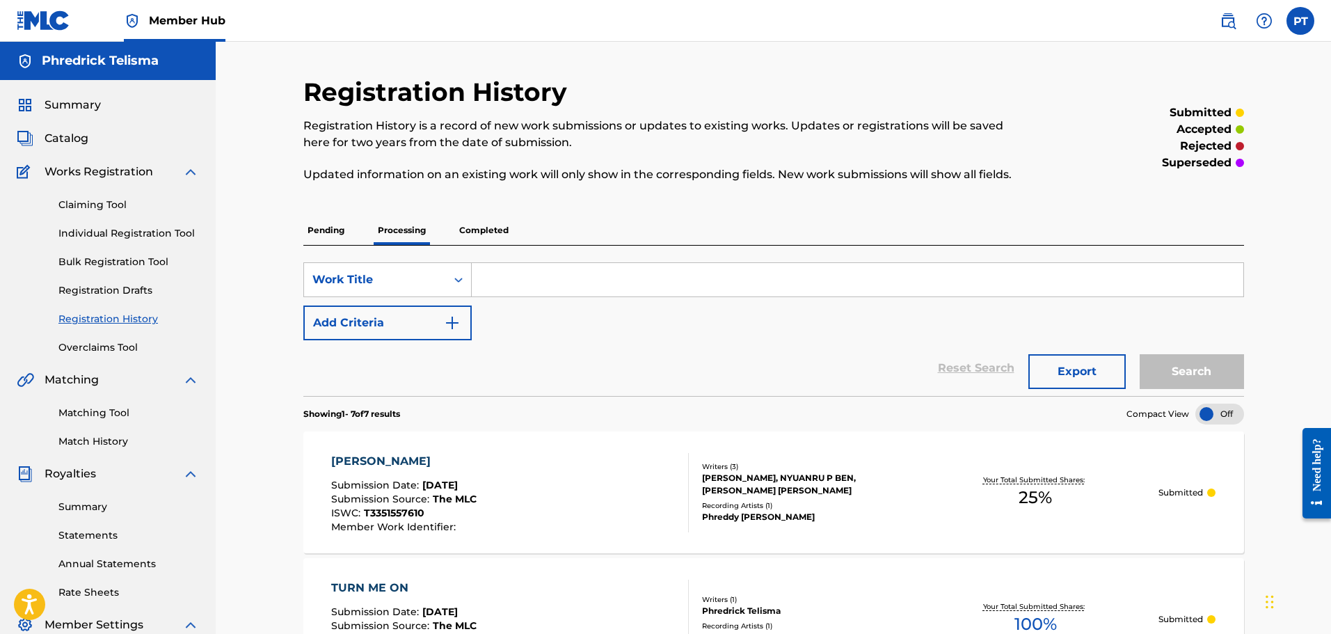
click at [319, 222] on p "Pending" at bounding box center [325, 230] width 45 height 29
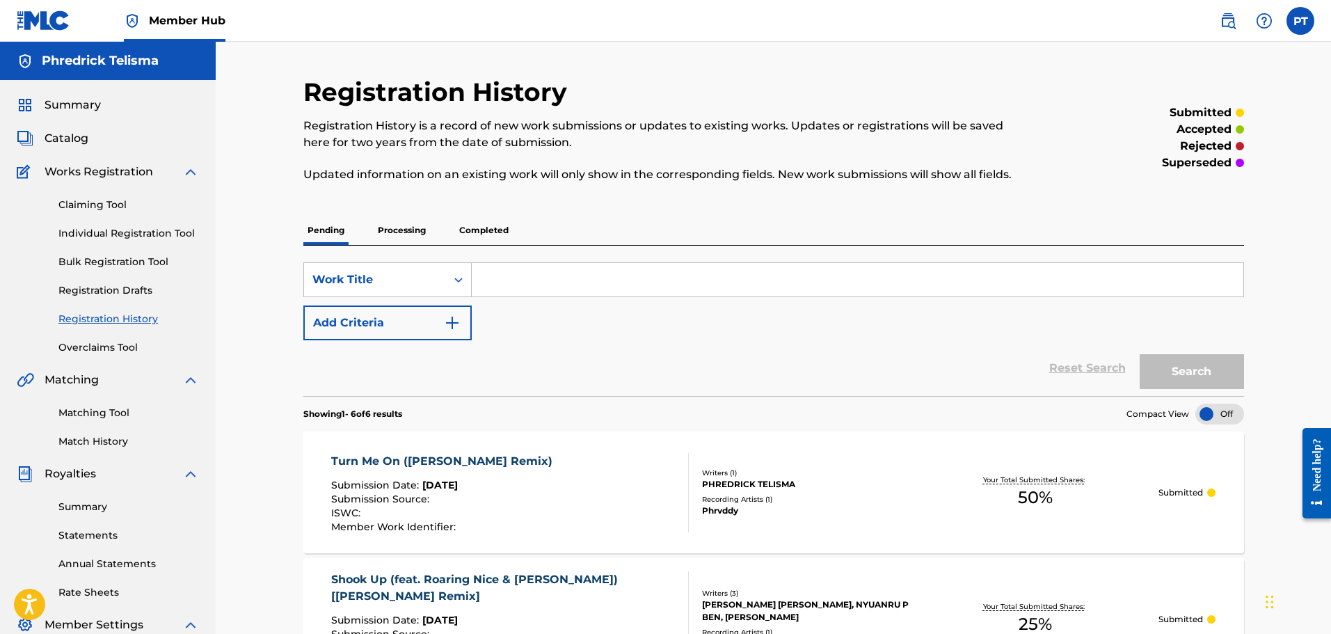
click at [523, 305] on div "SearchWithCriteriacb350b99-5836-4cf7-8982-9f873bd7b522 Work Title Add Criteria" at bounding box center [773, 301] width 941 height 78
click at [523, 292] on input "Search Form" at bounding box center [858, 279] width 772 height 33
type input "turn me on"
click at [1202, 368] on button "Search" at bounding box center [1192, 371] width 104 height 35
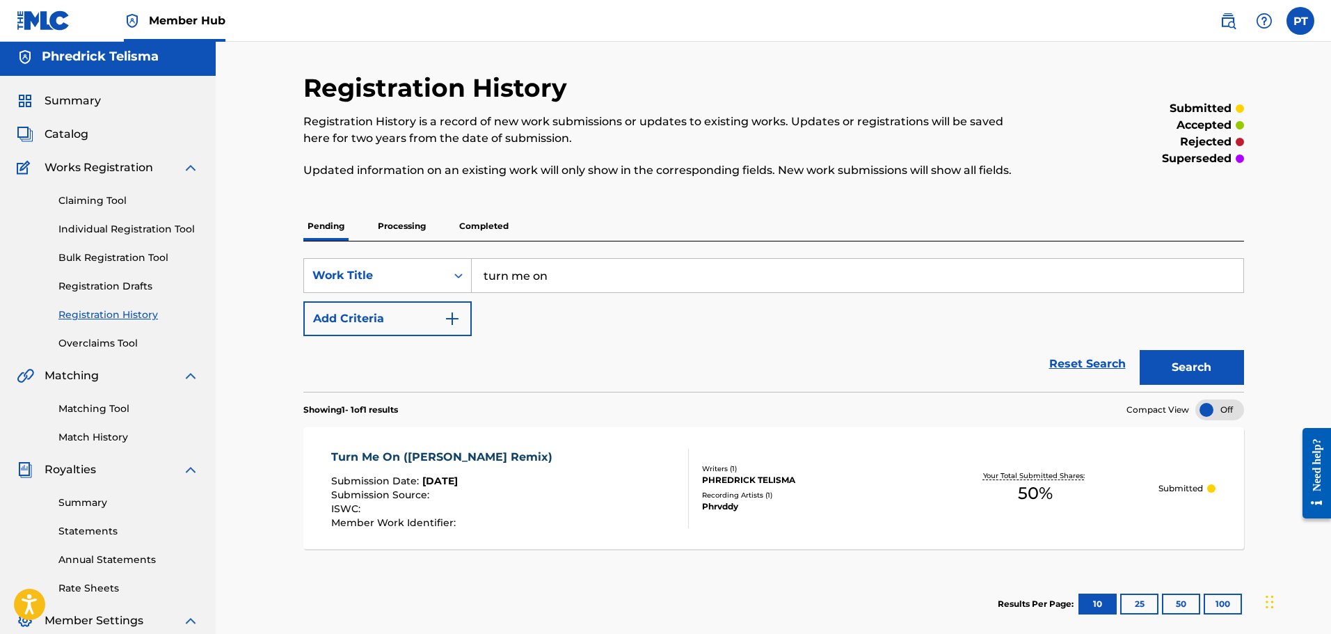
scroll to position [139, 0]
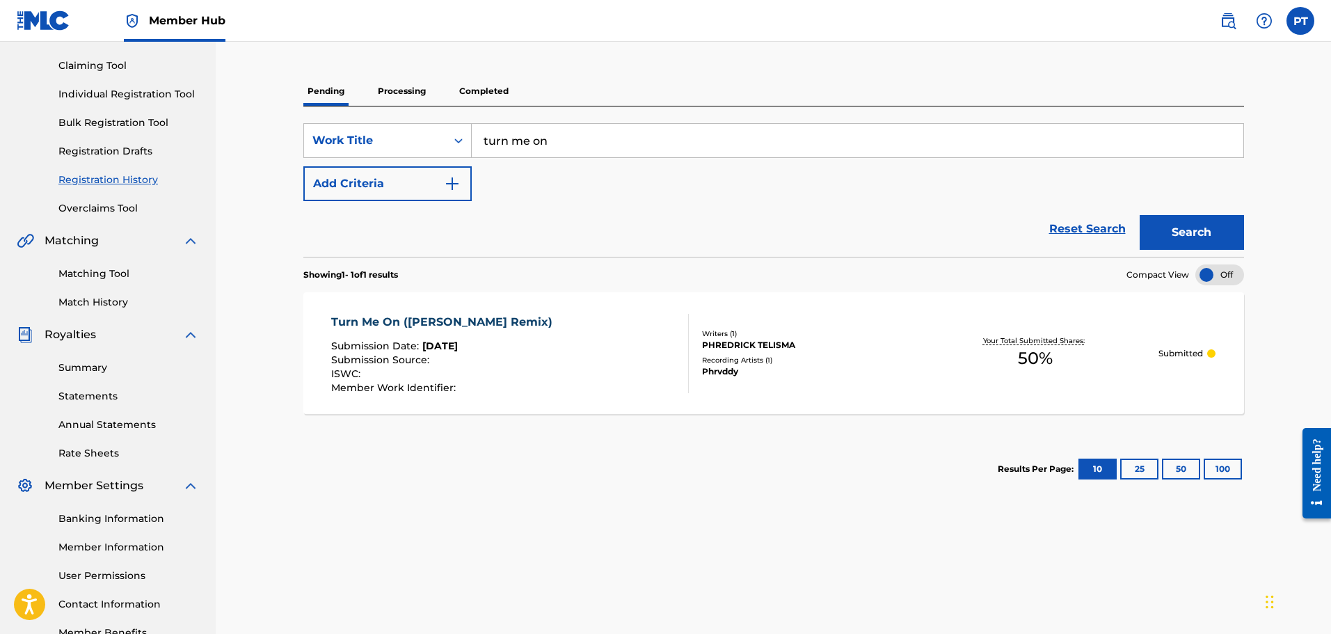
drag, startPoint x: 1140, startPoint y: 348, endPoint x: 838, endPoint y: 388, distance: 305.3
click at [890, 390] on div "Turn Me On (KelKeyz Remix) Submission Date : [DATE] Submission Source : ISWC : …" at bounding box center [773, 353] width 941 height 122
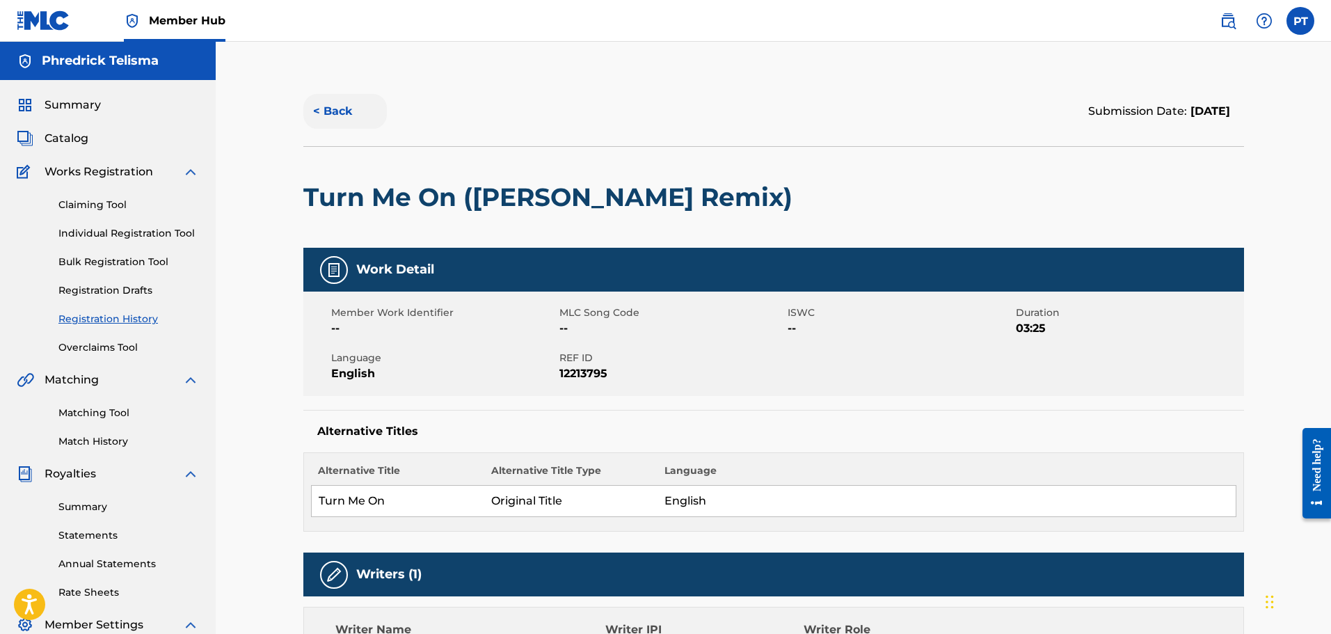
click at [344, 109] on button "< Back" at bounding box center [344, 111] width 83 height 35
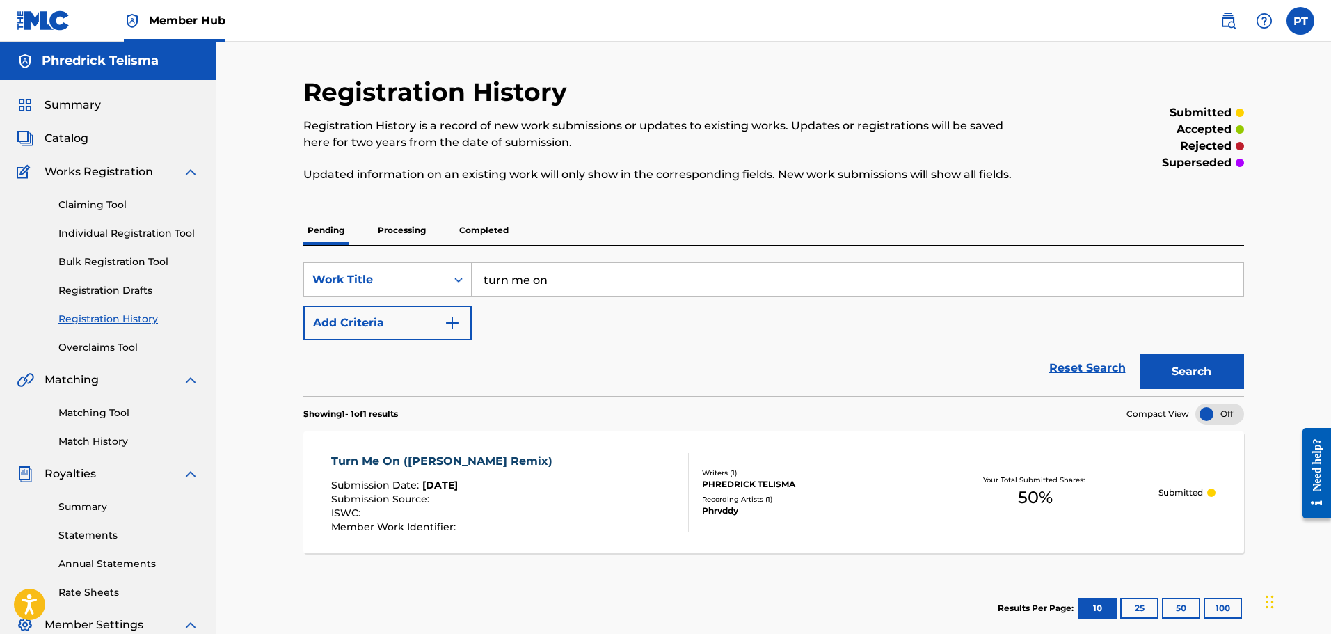
scroll to position [139, 0]
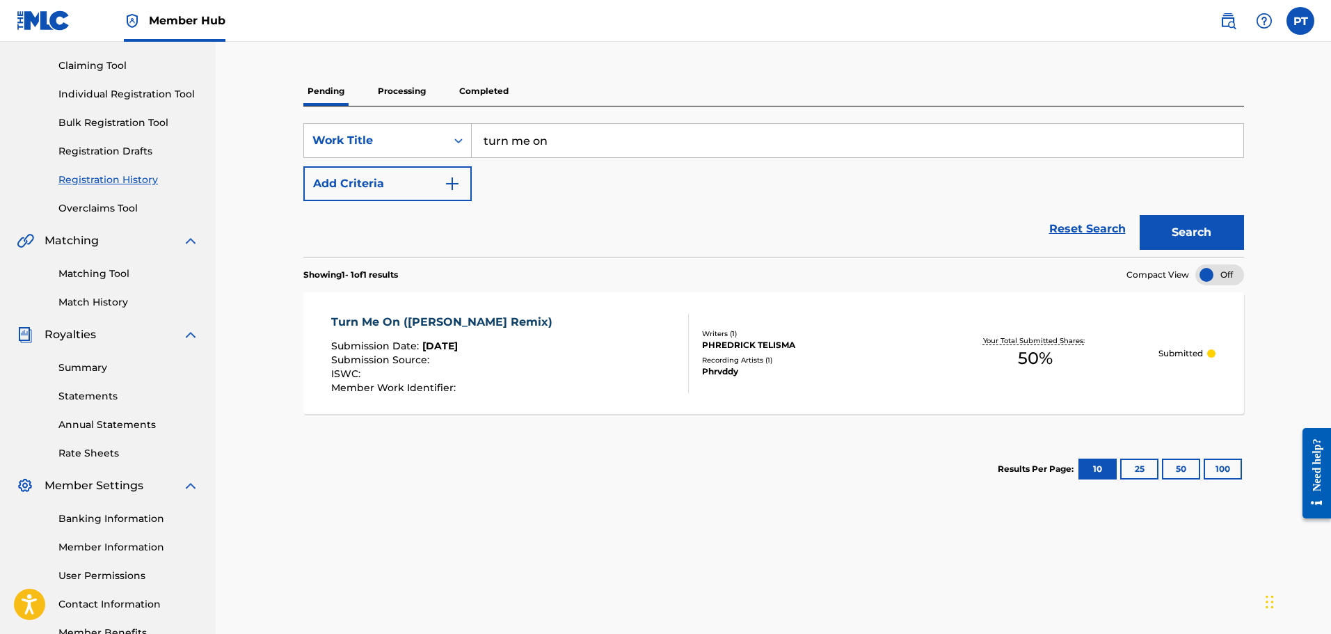
click at [474, 88] on p "Completed" at bounding box center [484, 91] width 58 height 29
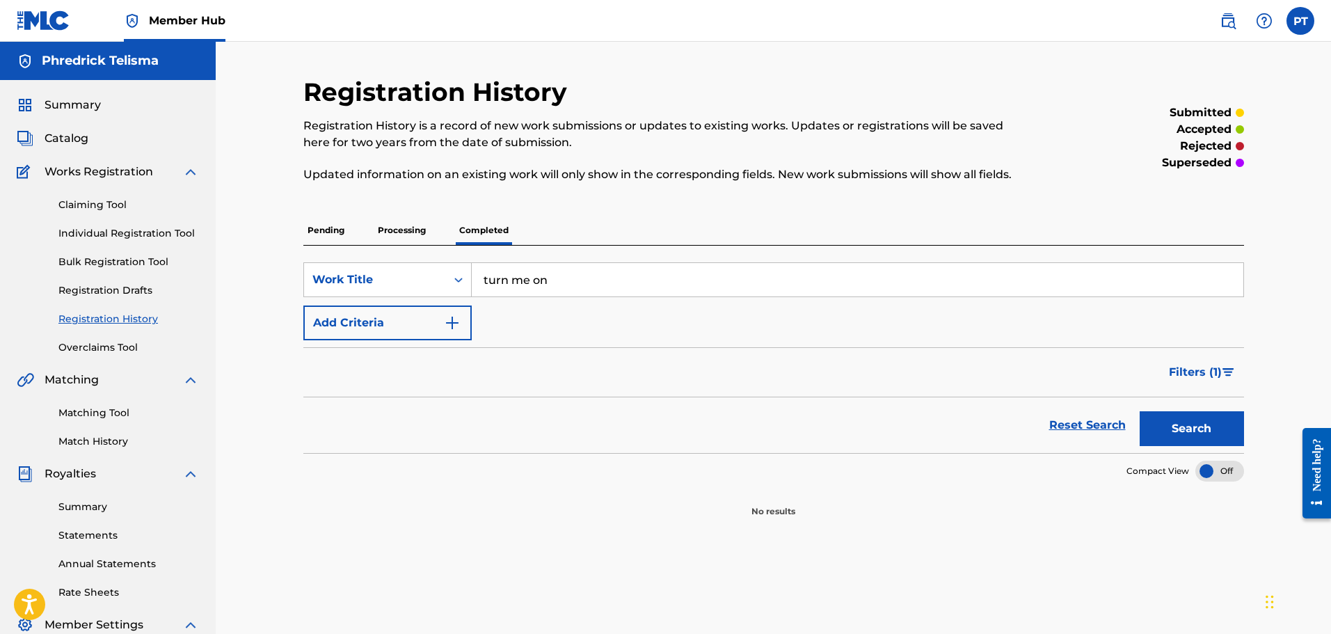
click at [405, 232] on p "Processing" at bounding box center [402, 230] width 56 height 29
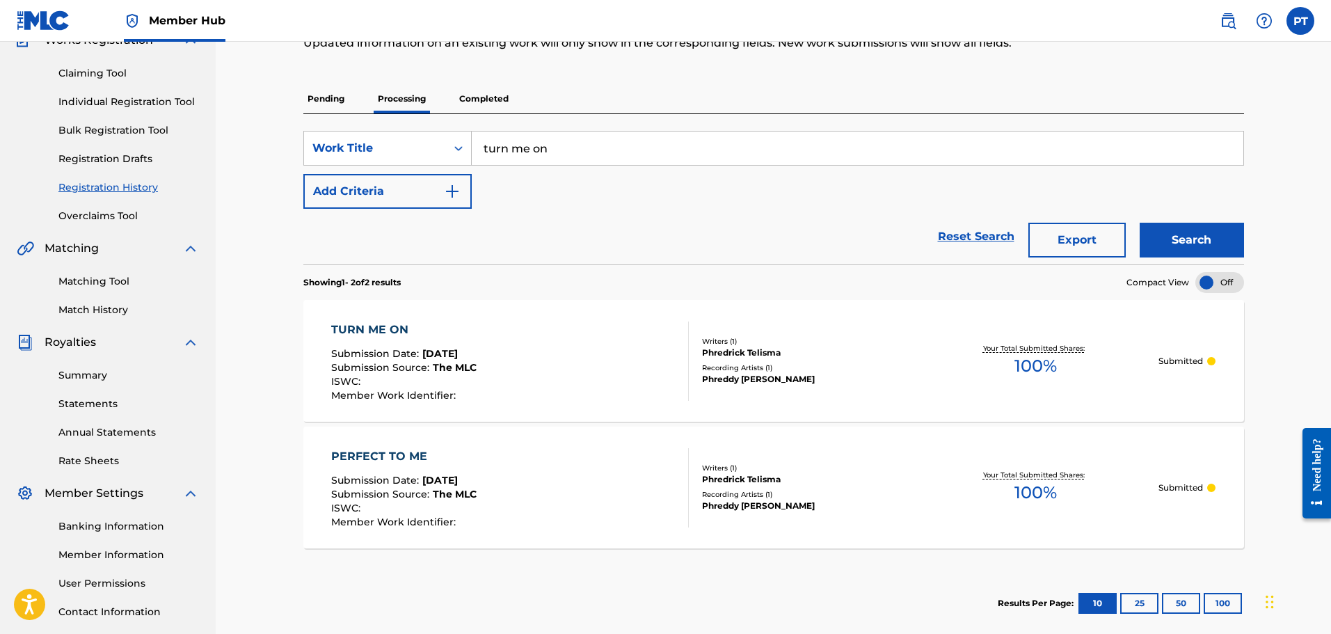
scroll to position [139, 0]
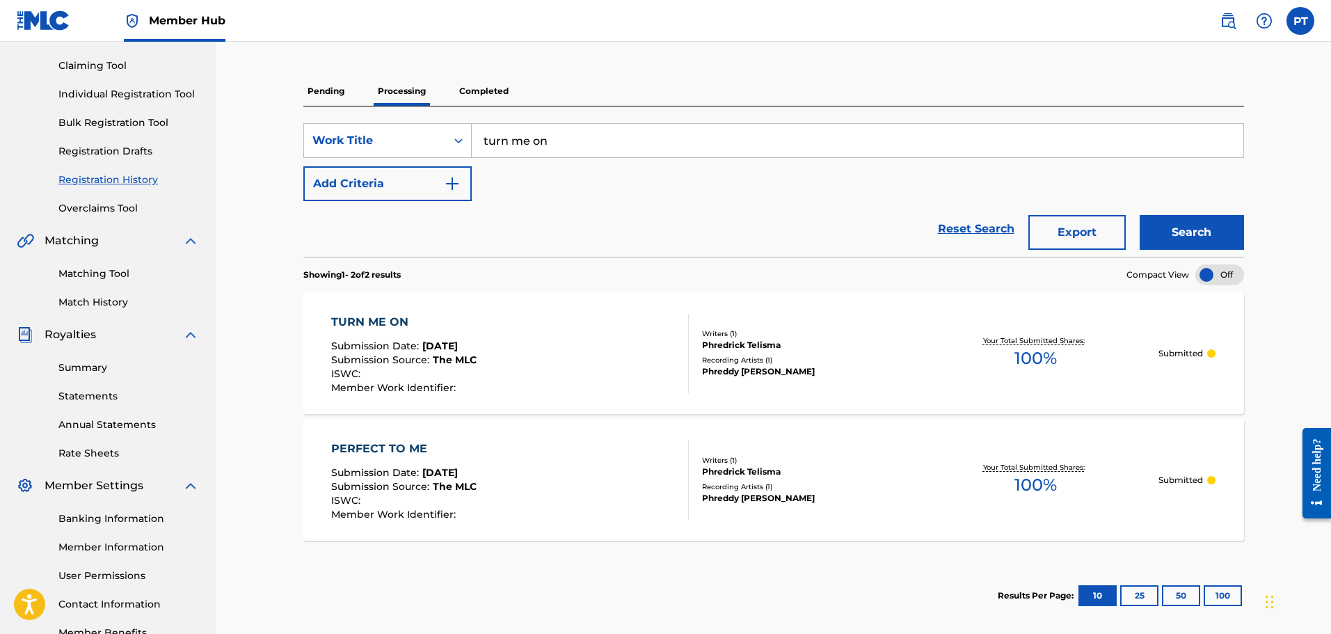
click at [334, 93] on p "Pending" at bounding box center [325, 91] width 45 height 29
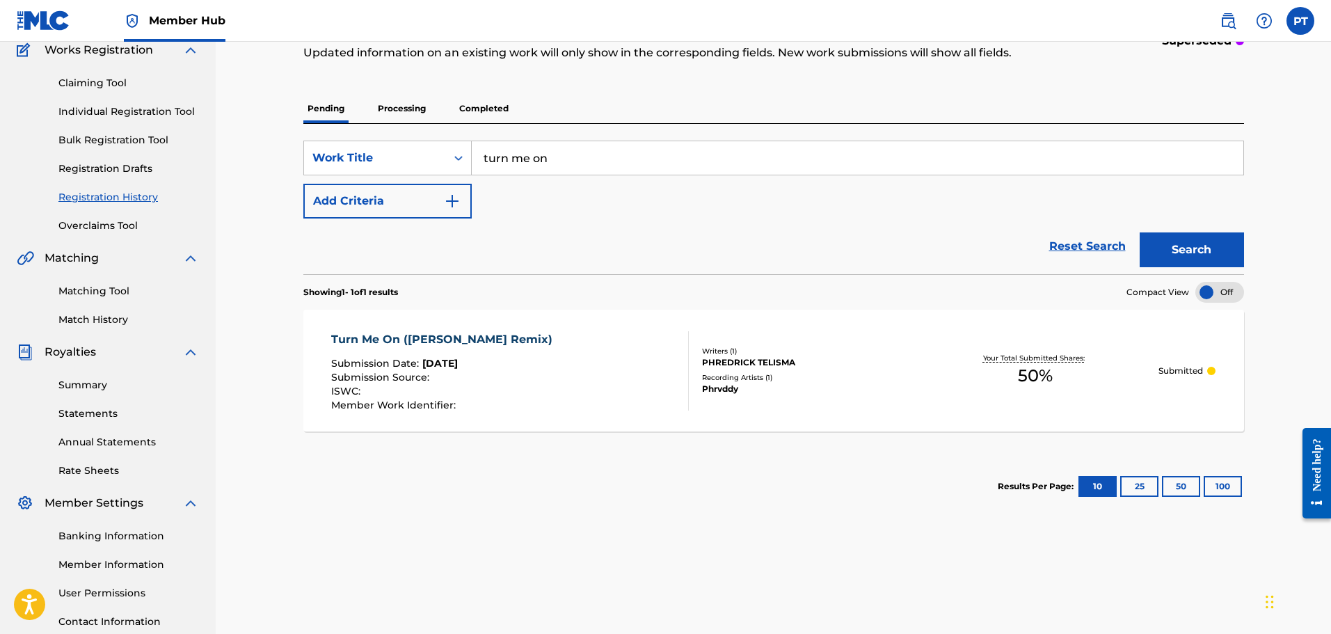
scroll to position [20, 0]
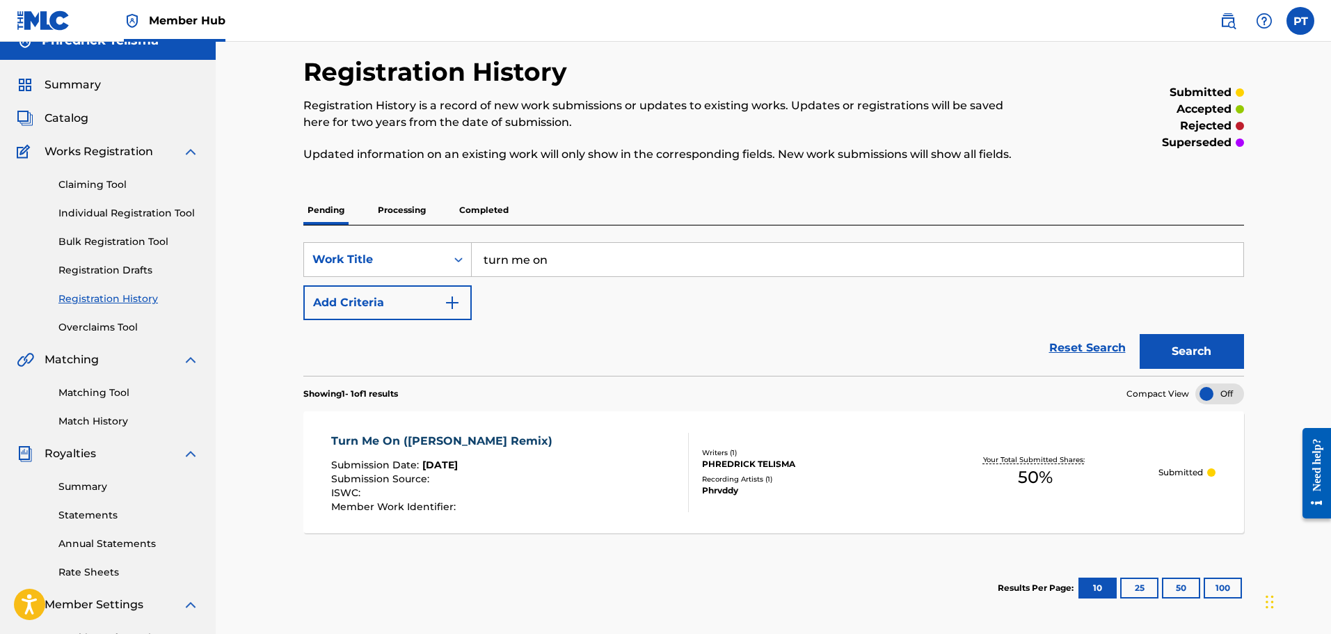
click at [574, 256] on input "turn me on" at bounding box center [858, 259] width 772 height 33
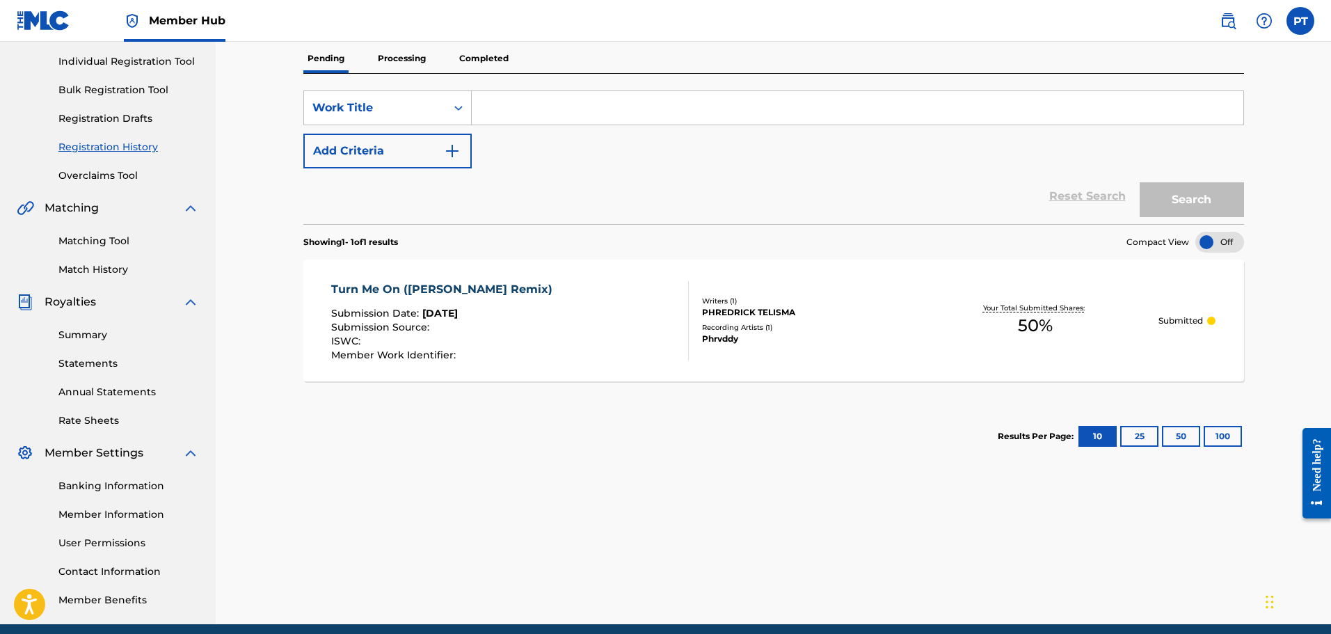
scroll to position [229, 0]
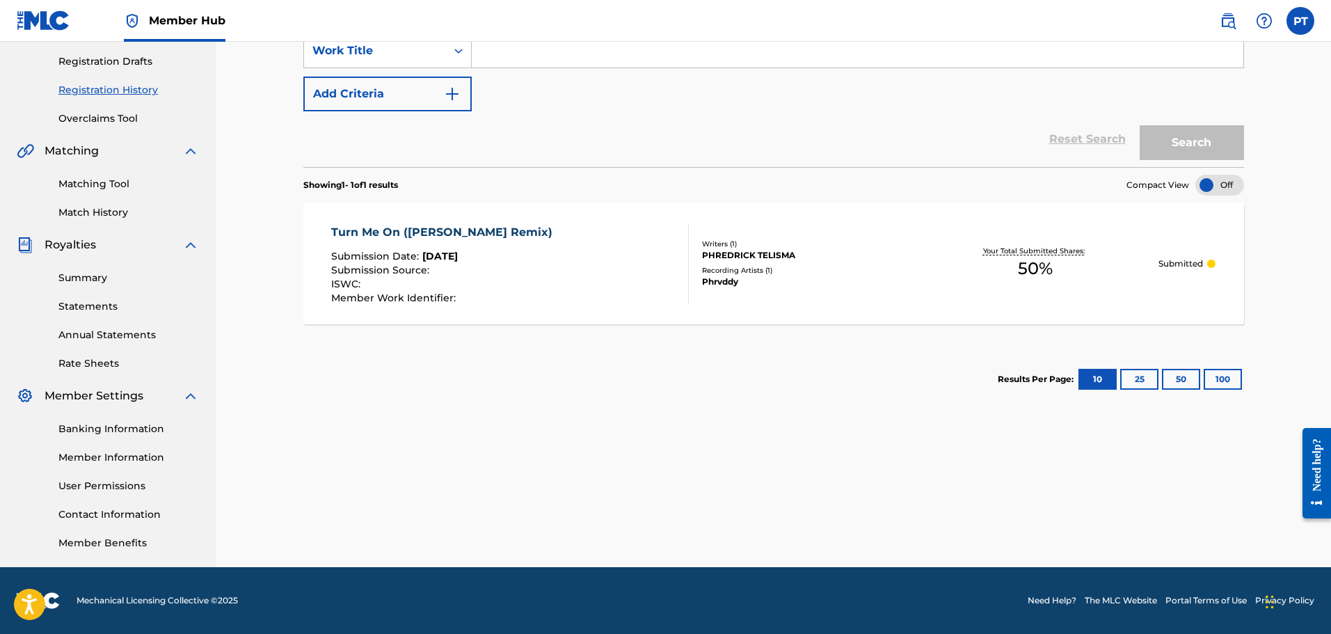
click at [788, 460] on div "Registration History Registration History is a record of new work submissions o…" at bounding box center [774, 207] width 974 height 719
drag, startPoint x: 876, startPoint y: 111, endPoint x: 877, endPoint y: 121, distance: 9.8
click at [876, 112] on div "Reset Search Search" at bounding box center [773, 139] width 941 height 56
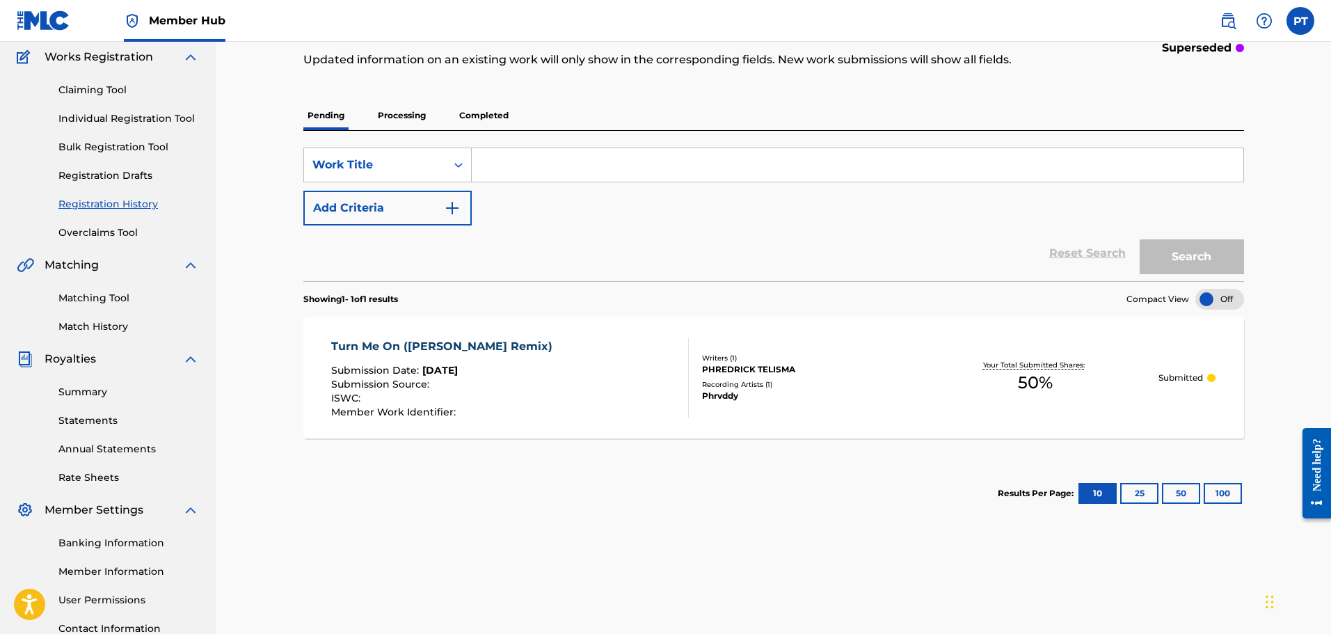
scroll to position [0, 0]
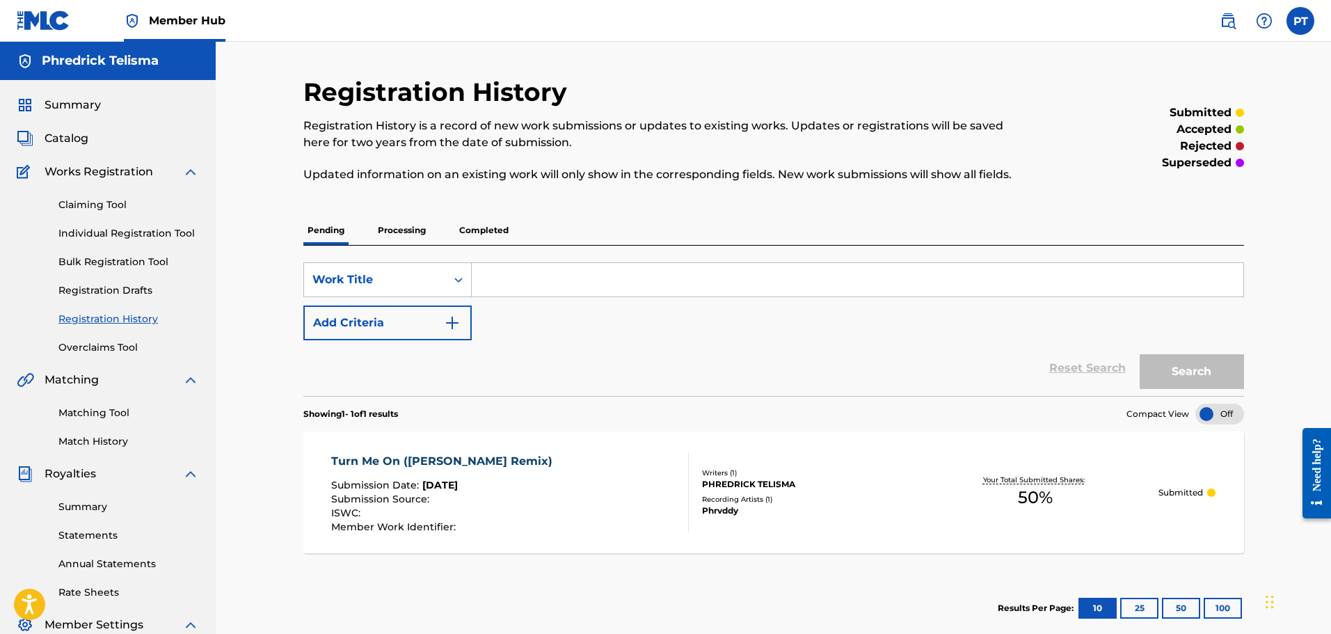
click at [387, 243] on p "Processing" at bounding box center [402, 230] width 56 height 29
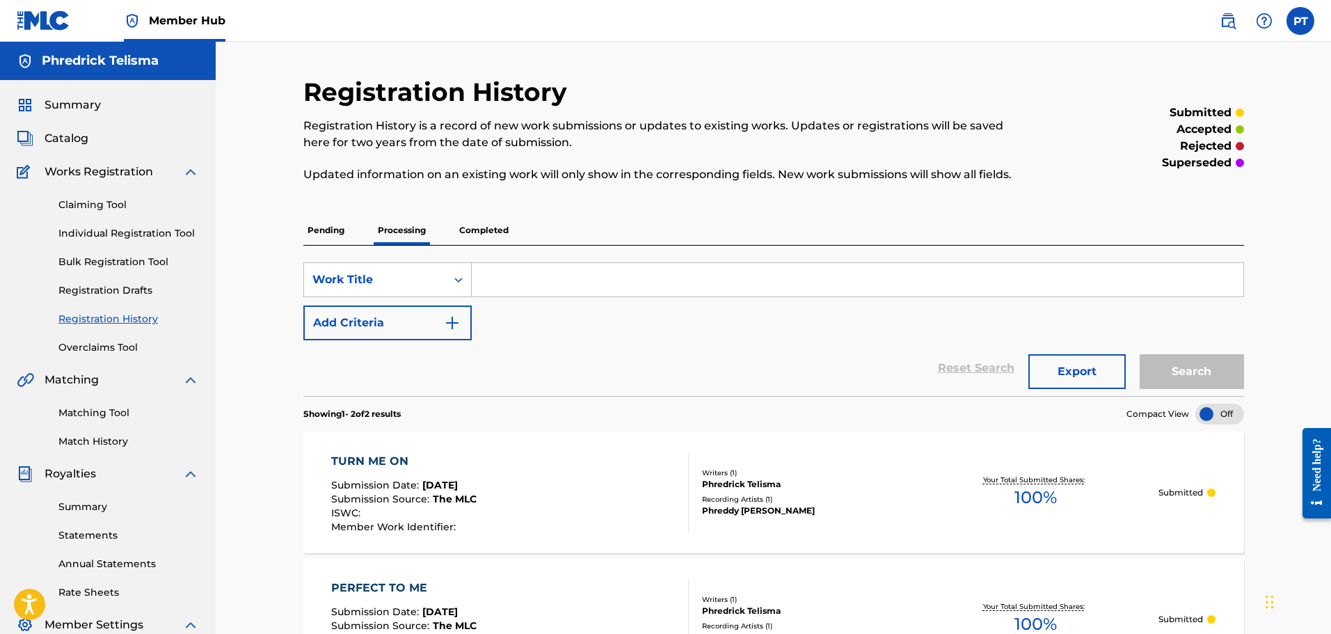
click at [351, 235] on div "Pending Processing Completed" at bounding box center [773, 230] width 941 height 29
click at [342, 234] on p "Pending" at bounding box center [325, 230] width 45 height 29
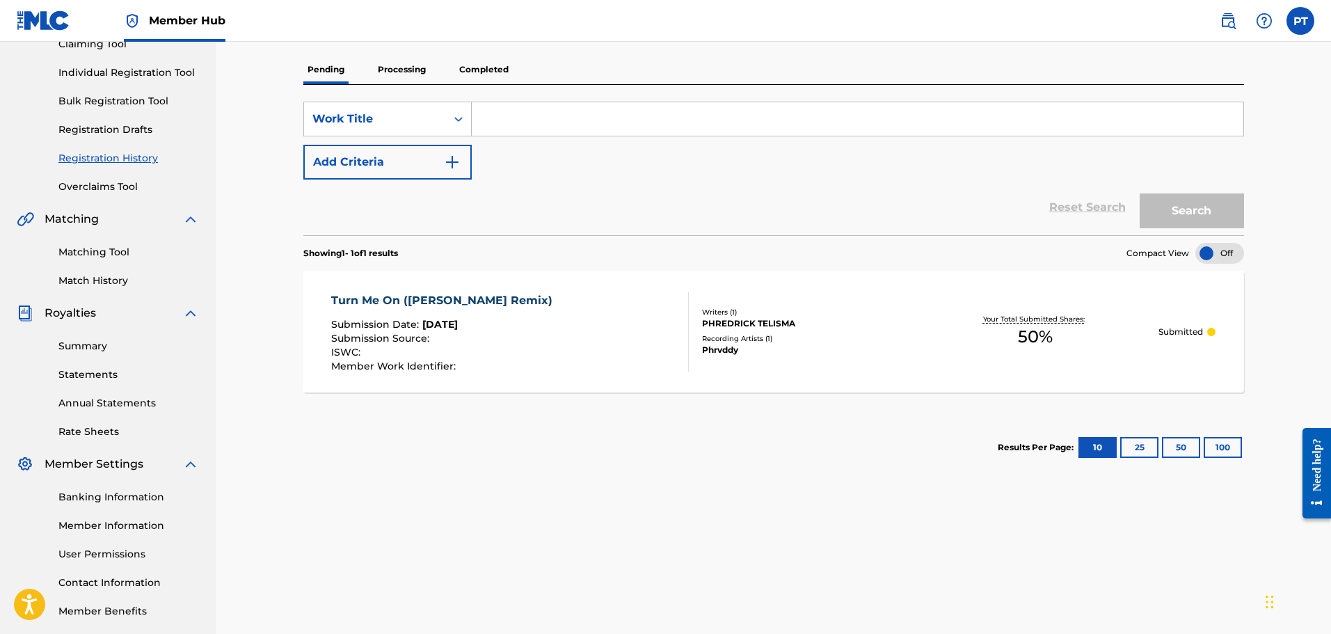
scroll to position [139, 0]
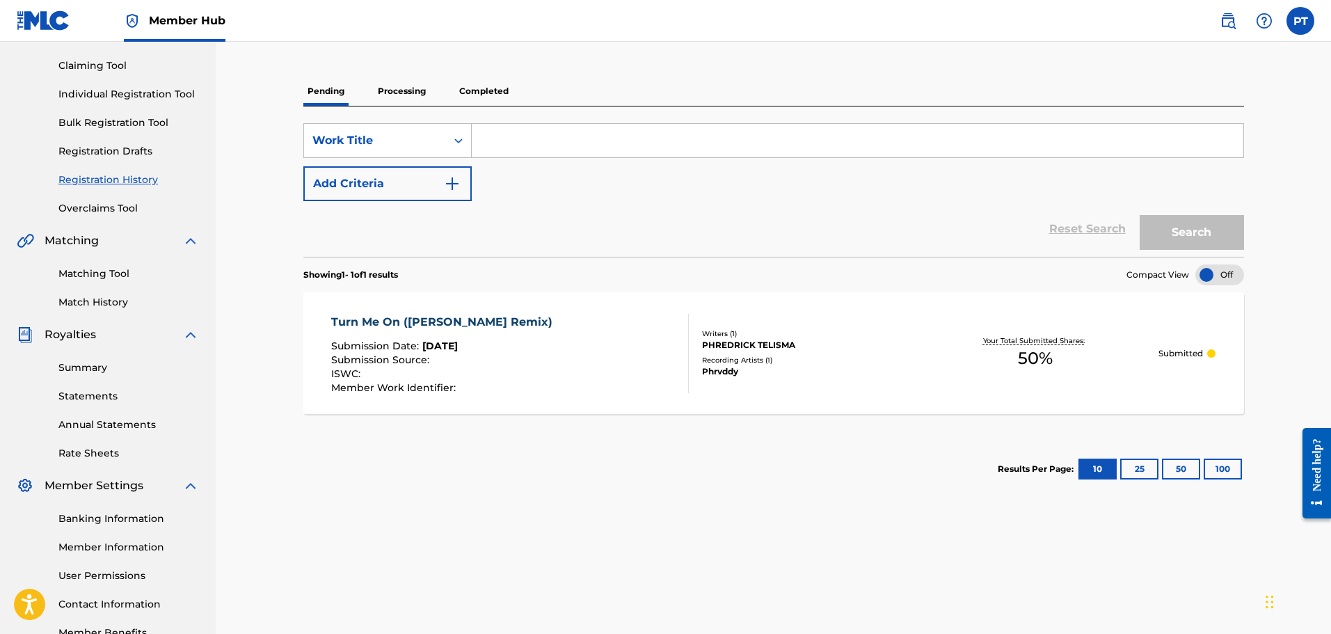
click at [1111, 230] on div "Reset Search Search" at bounding box center [773, 229] width 941 height 56
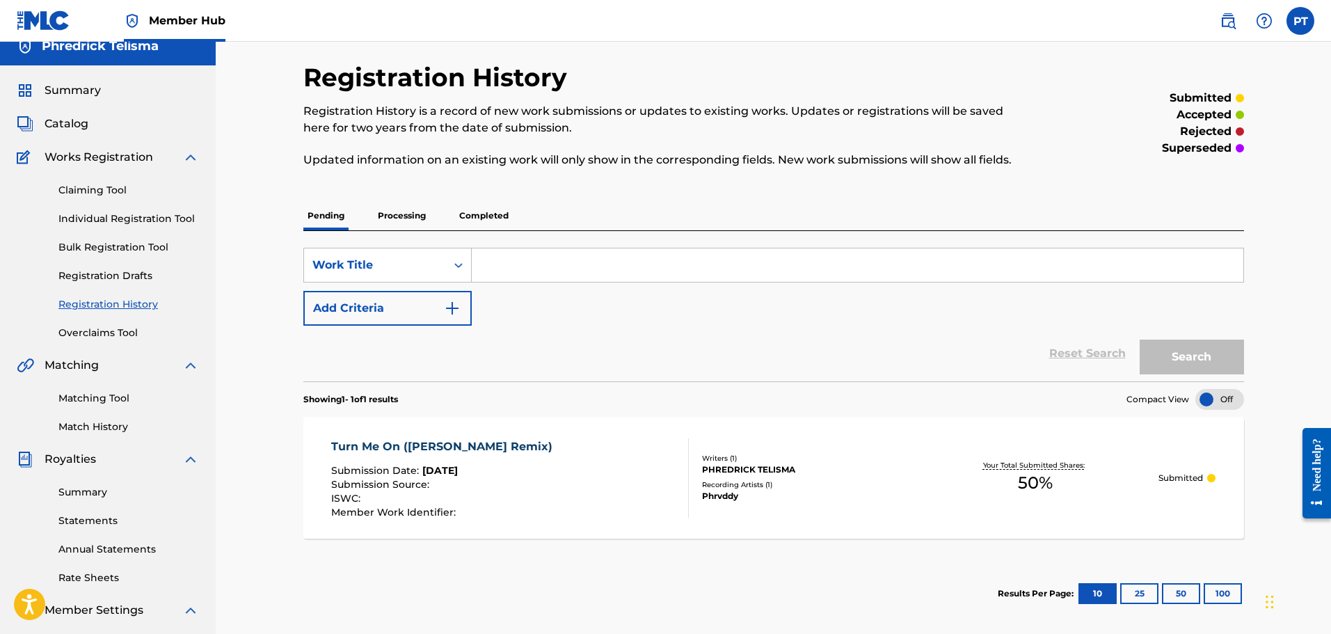
scroll to position [0, 0]
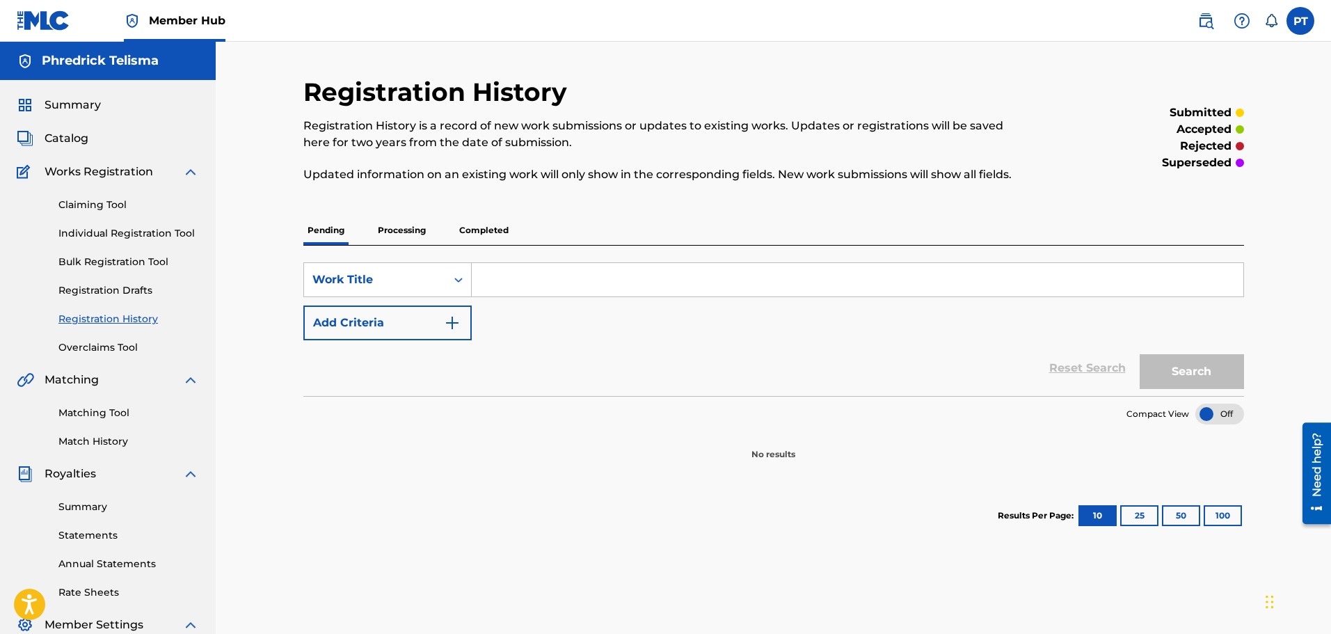
click at [383, 230] on p "Processing" at bounding box center [402, 230] width 56 height 29
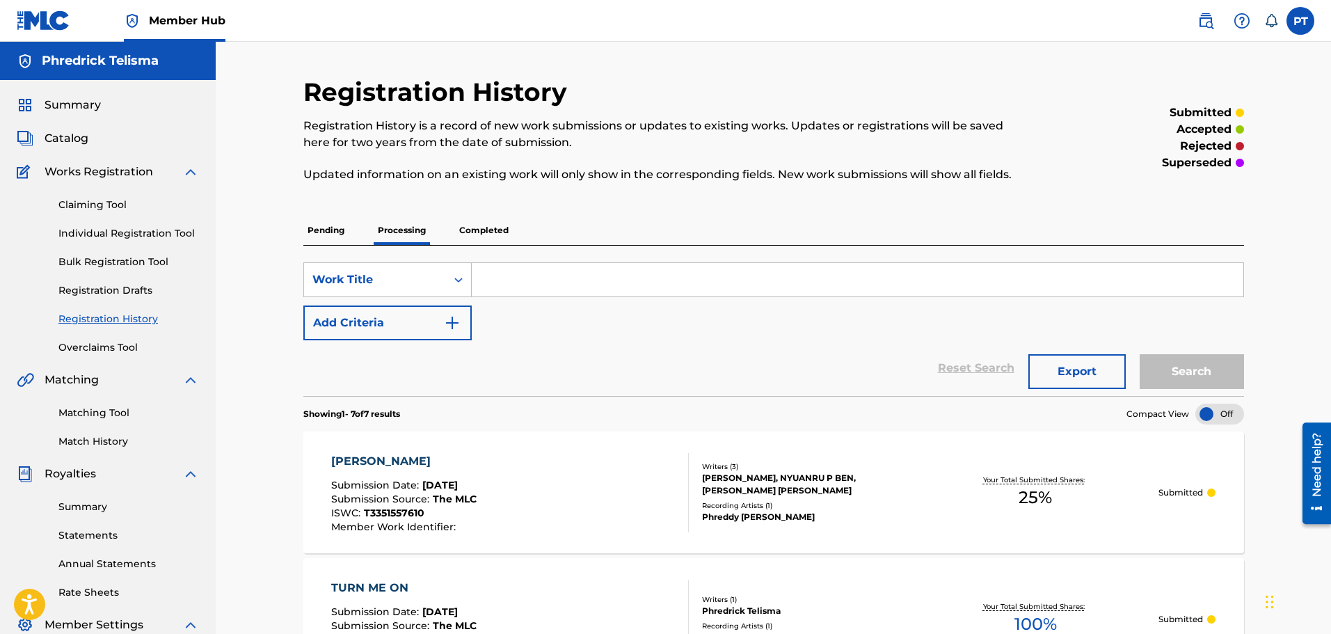
click at [334, 235] on p "Pending" at bounding box center [325, 230] width 45 height 29
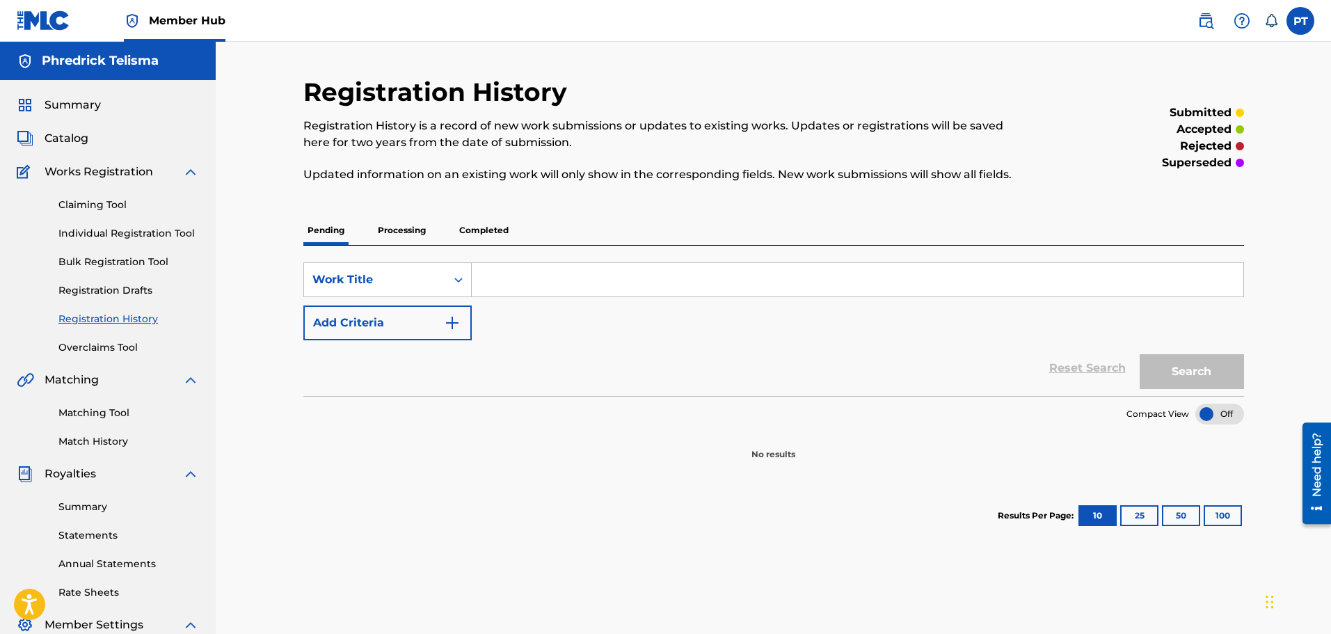
click at [99, 314] on link "Registration History" at bounding box center [128, 319] width 141 height 15
click at [111, 319] on link "Registration History" at bounding box center [128, 319] width 141 height 15
click at [117, 287] on link "Registration Drafts" at bounding box center [128, 290] width 141 height 15
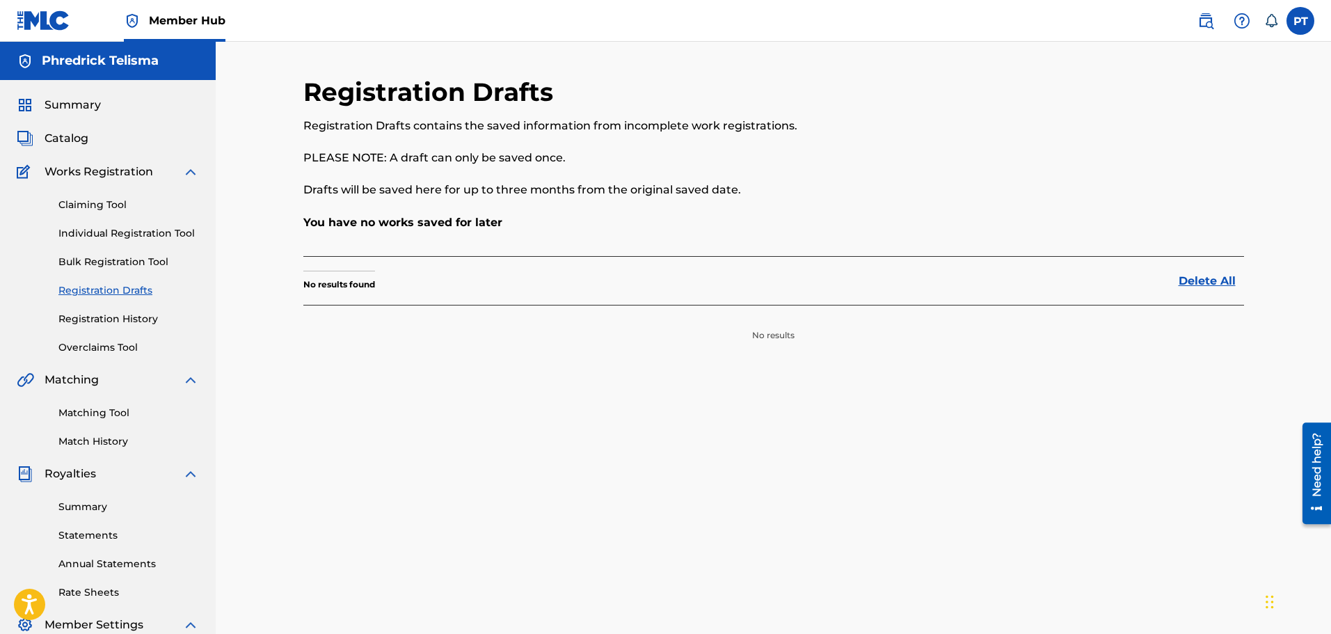
click at [121, 326] on div "Claiming Tool Individual Registration Tool Bulk Registration Tool Registration …" at bounding box center [108, 267] width 182 height 175
click at [122, 324] on link "Registration History" at bounding box center [128, 319] width 141 height 15
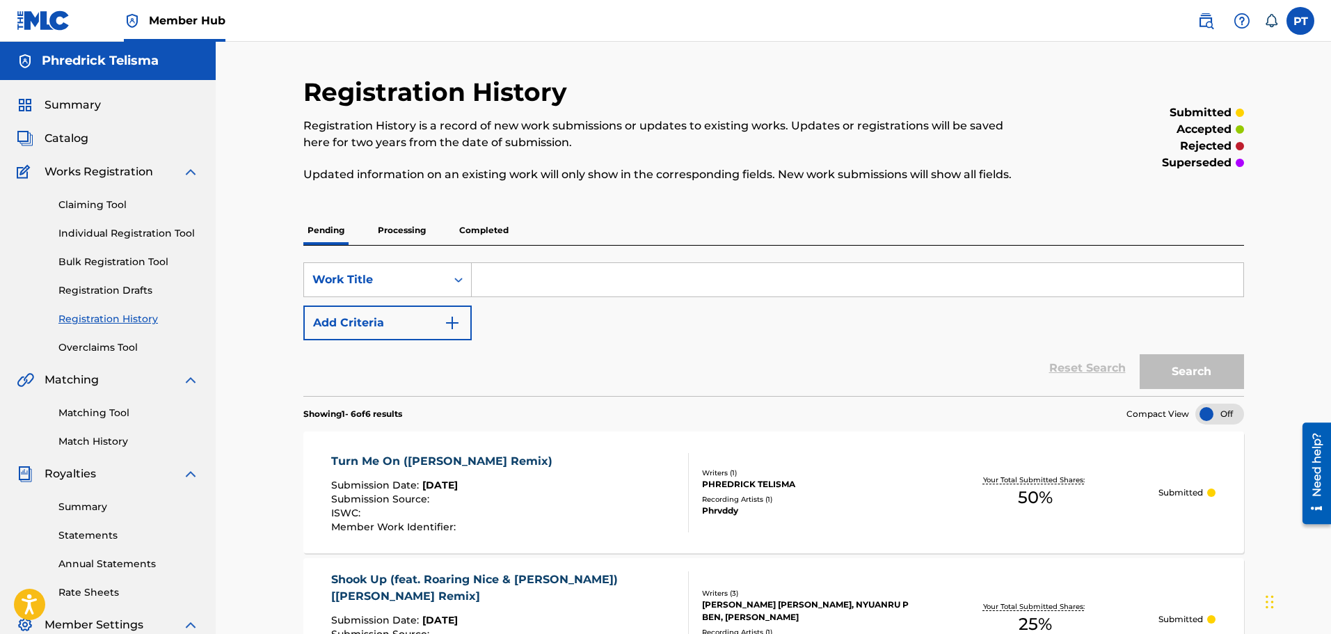
click at [400, 235] on p "Processing" at bounding box center [402, 230] width 56 height 29
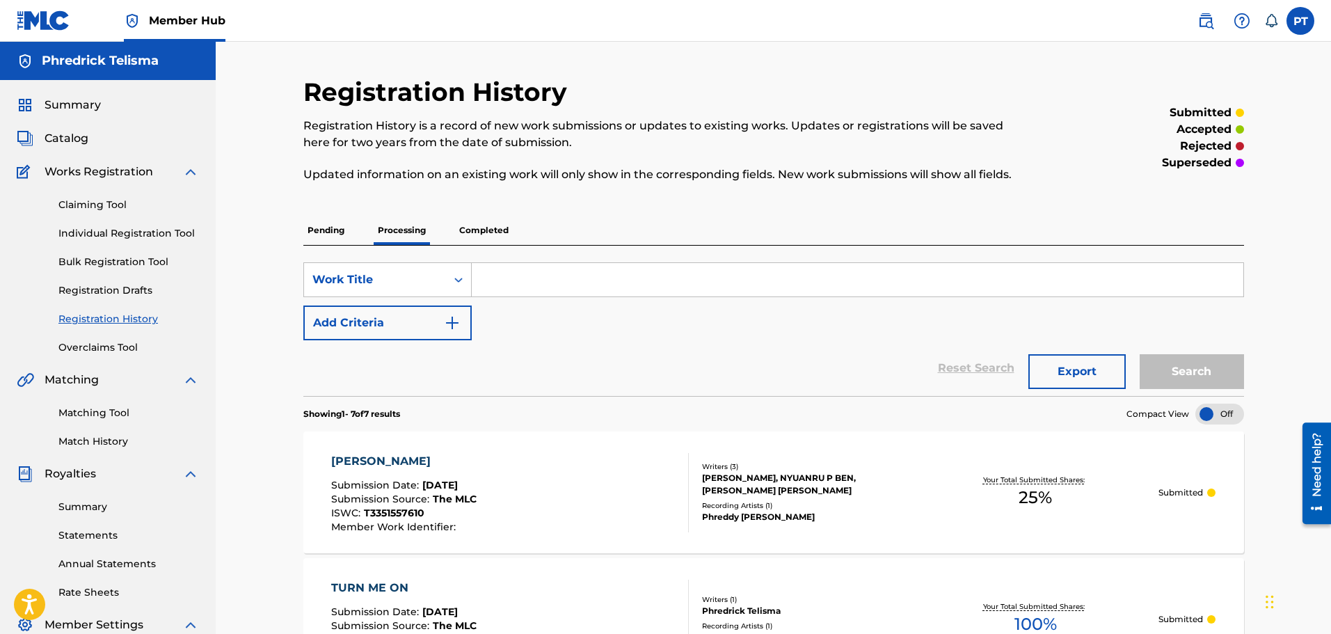
click at [475, 237] on p "Completed" at bounding box center [484, 230] width 58 height 29
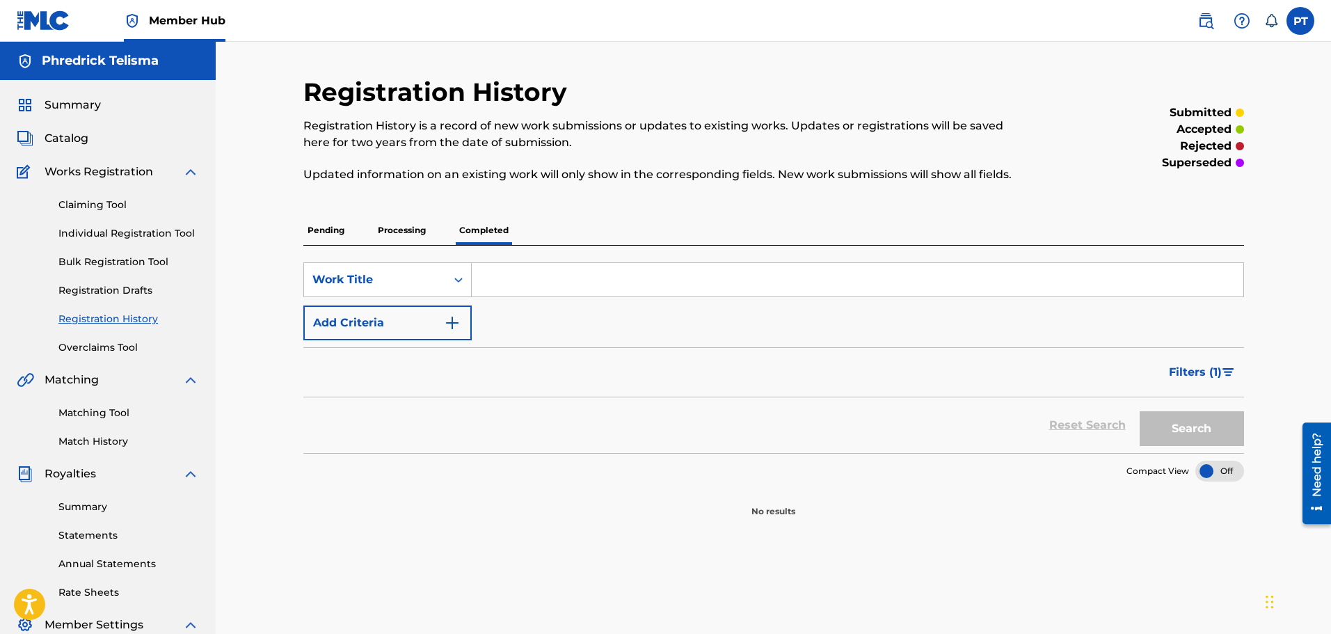
click at [320, 232] on p "Pending" at bounding box center [325, 230] width 45 height 29
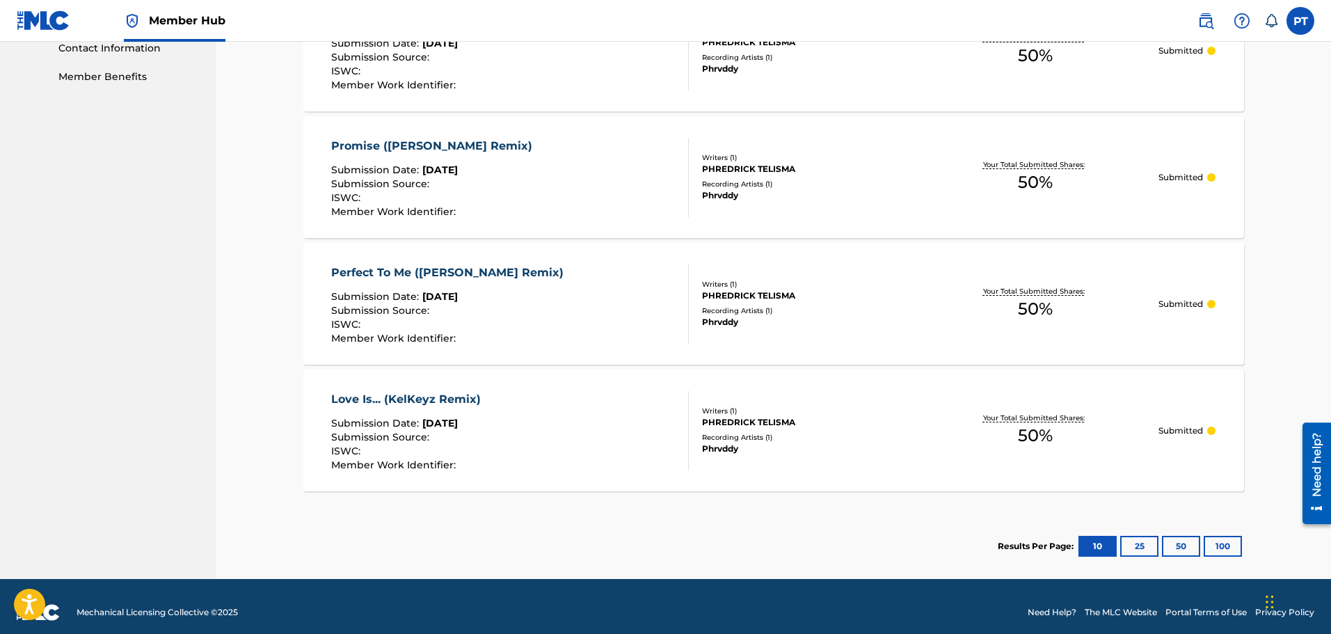
scroll to position [707, 0]
